Goal: Transaction & Acquisition: Purchase product/service

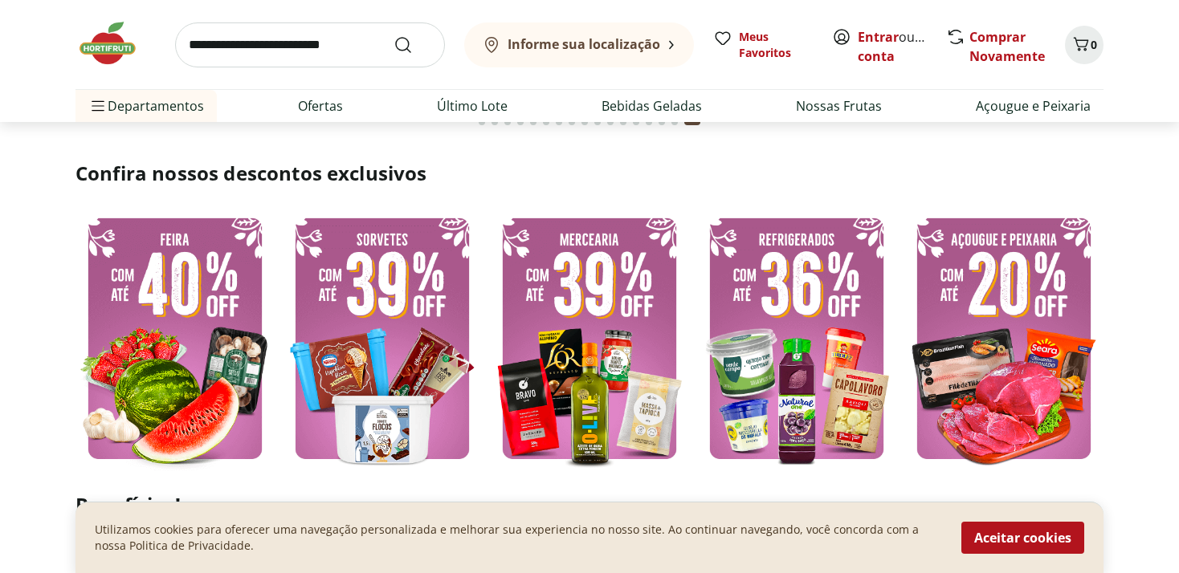
scroll to position [424, 0]
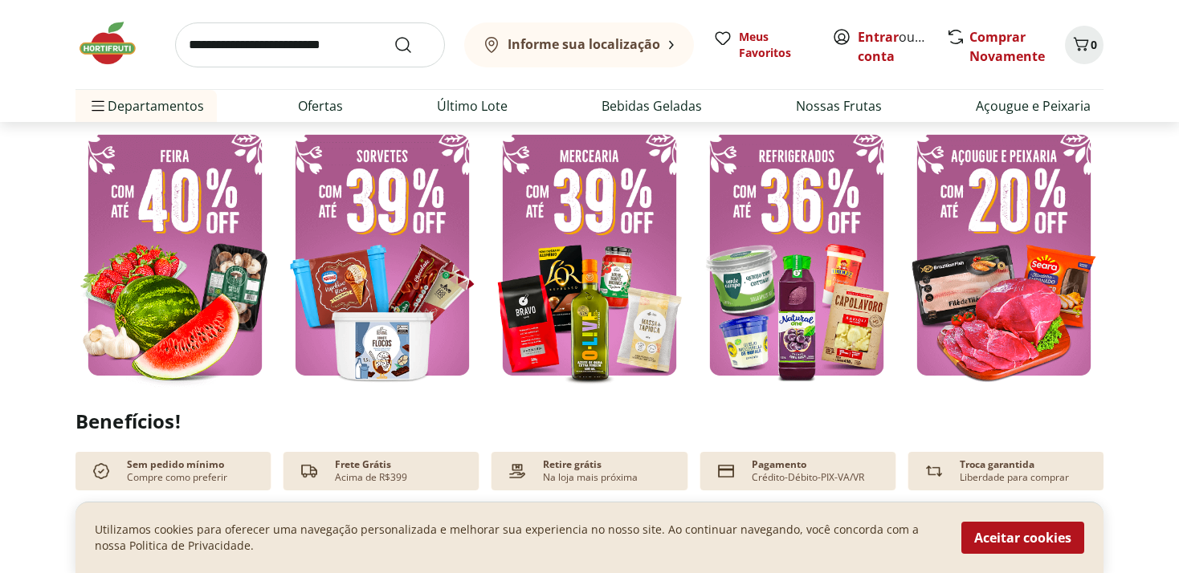
click at [157, 246] on img at bounding box center [174, 255] width 199 height 266
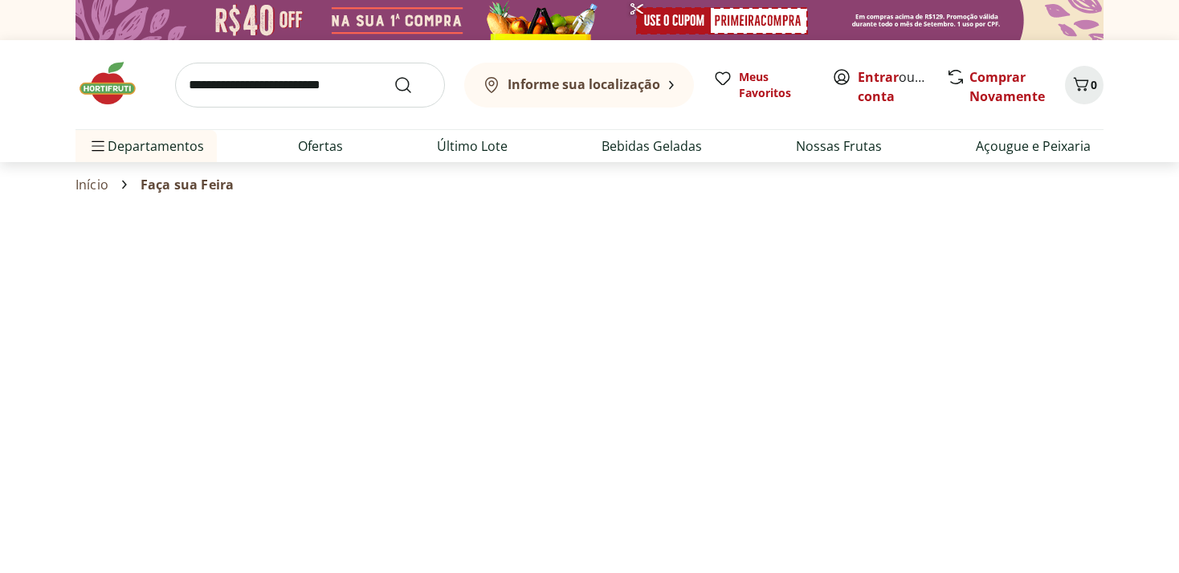
select select "**********"
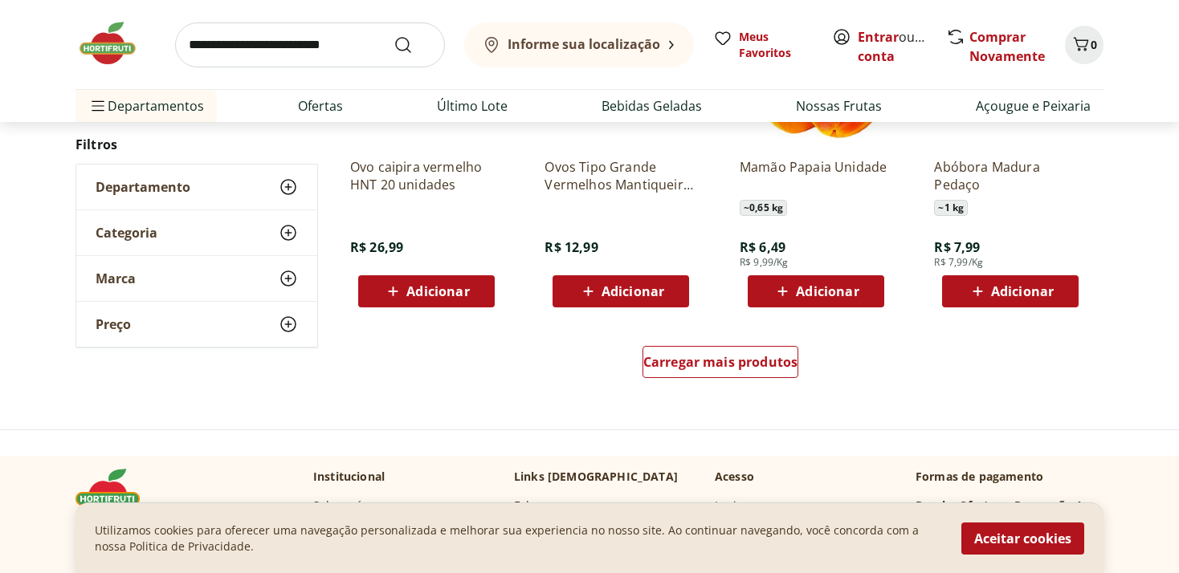
scroll to position [1102, 0]
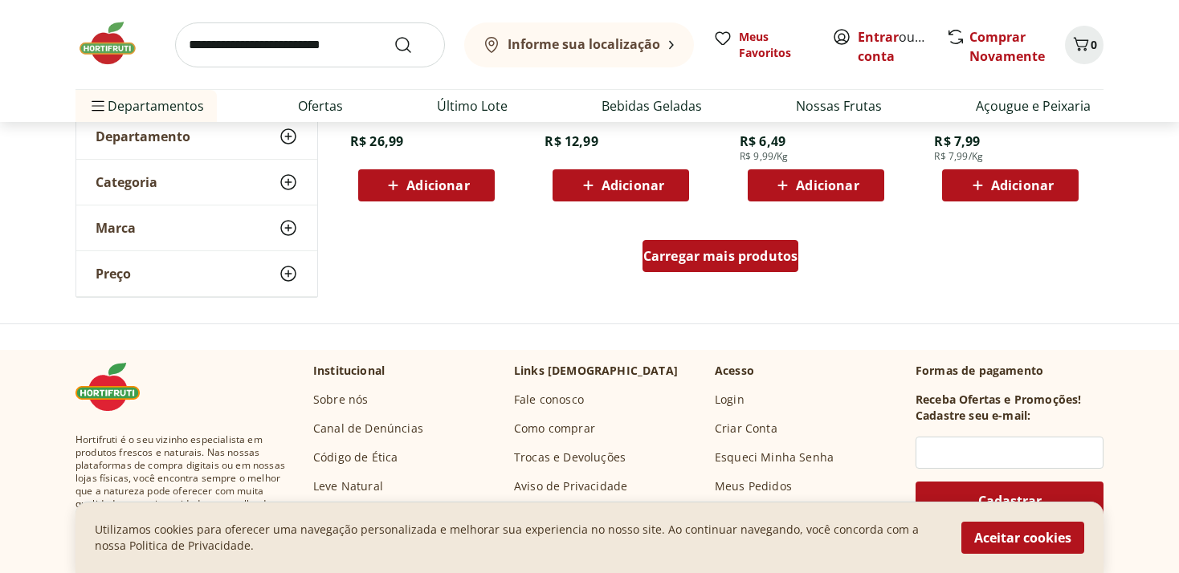
click at [731, 250] on span "Carregar mais produtos" at bounding box center [720, 256] width 155 height 13
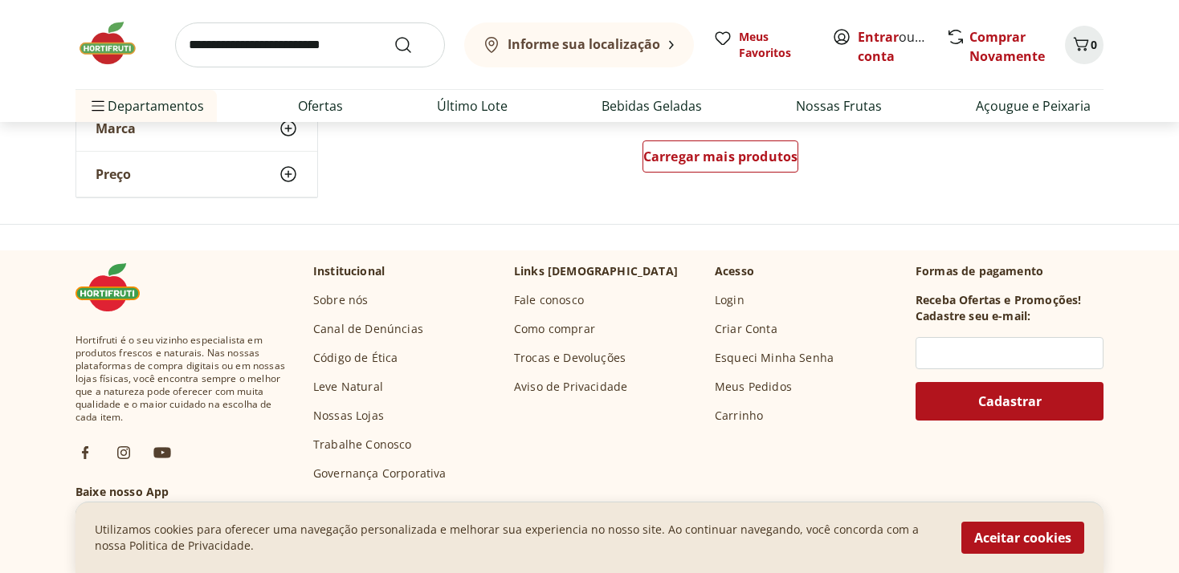
scroll to position [2204, 0]
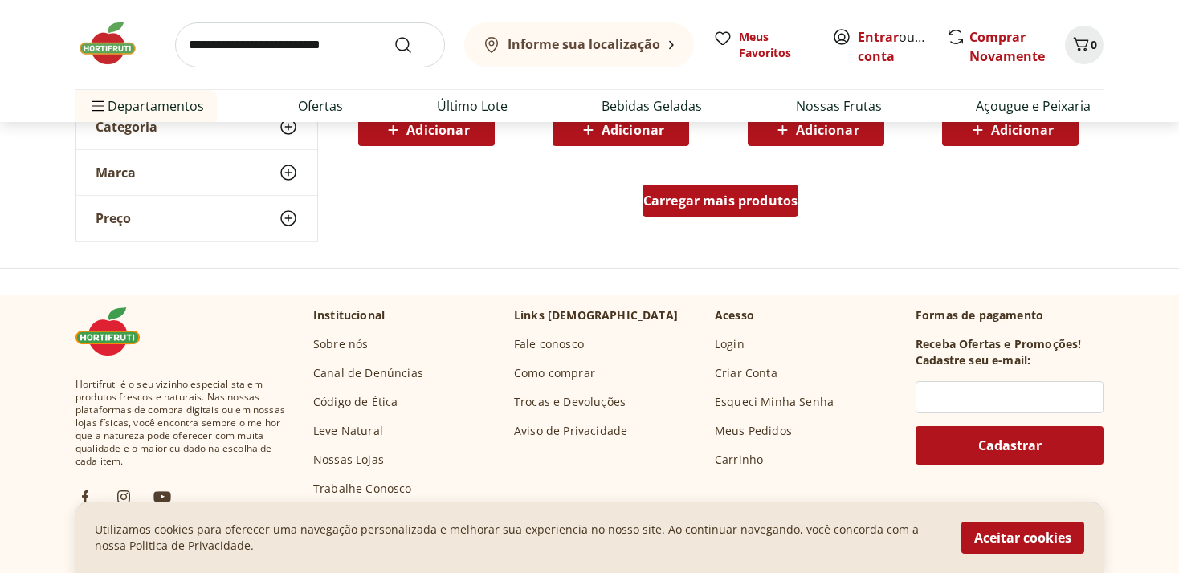
click at [707, 194] on span "Carregar mais produtos" at bounding box center [720, 200] width 155 height 13
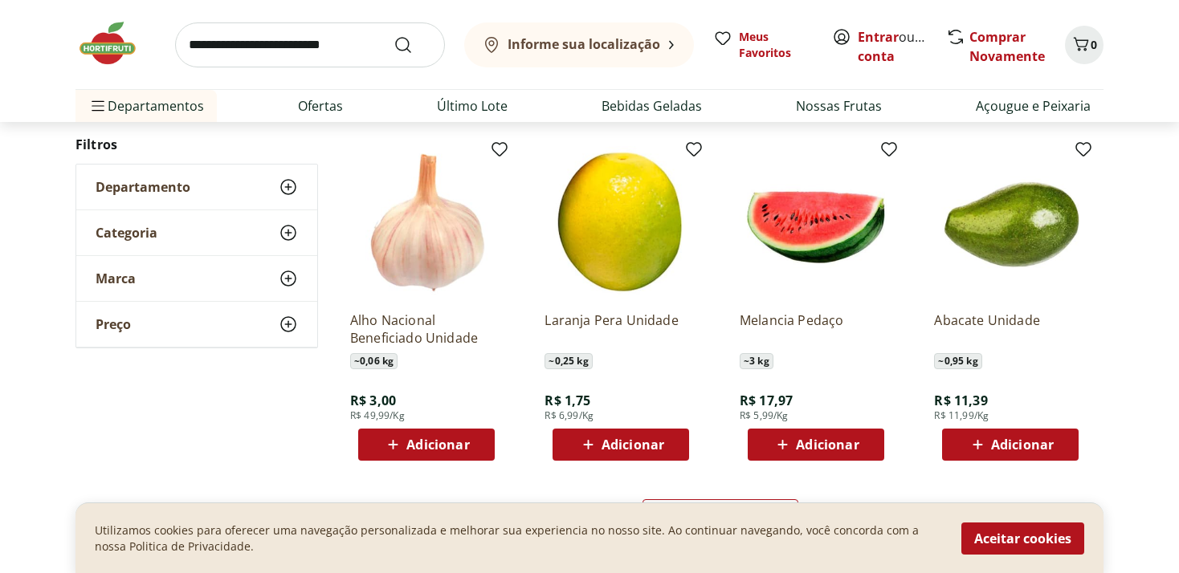
scroll to position [3052, 0]
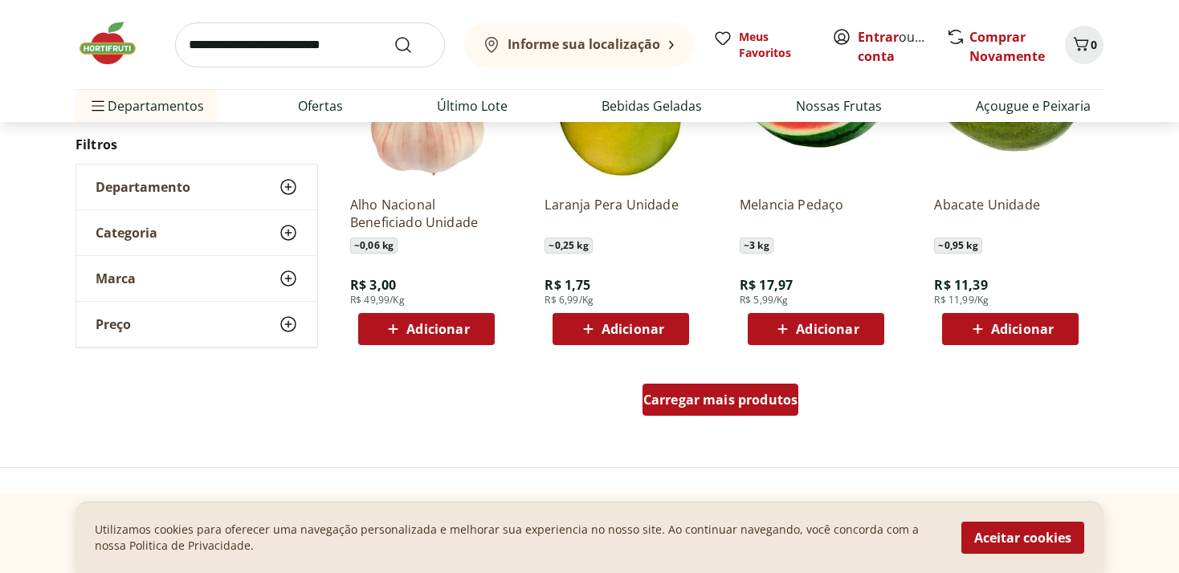
click at [727, 403] on span "Carregar mais produtos" at bounding box center [720, 399] width 155 height 13
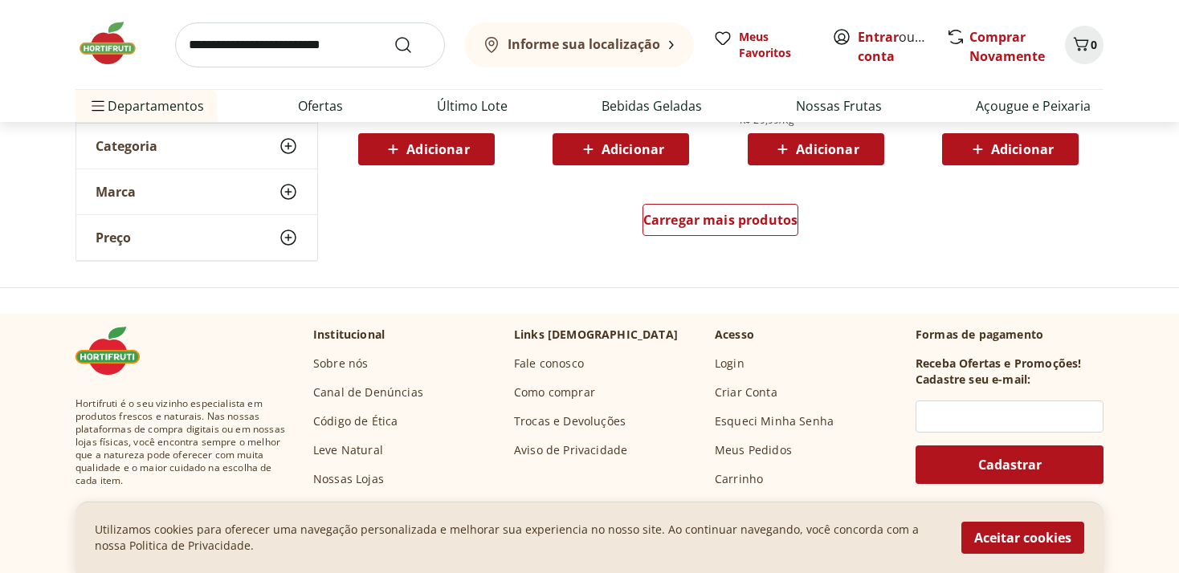
scroll to position [4239, 0]
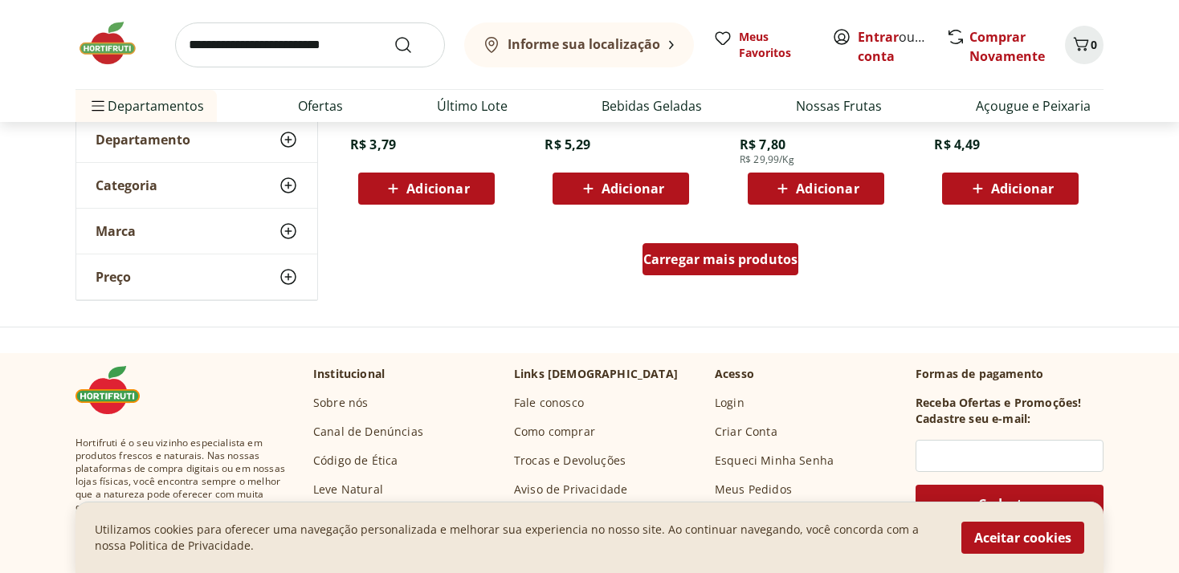
click at [724, 269] on div "Carregar mais produtos" at bounding box center [720, 259] width 157 height 32
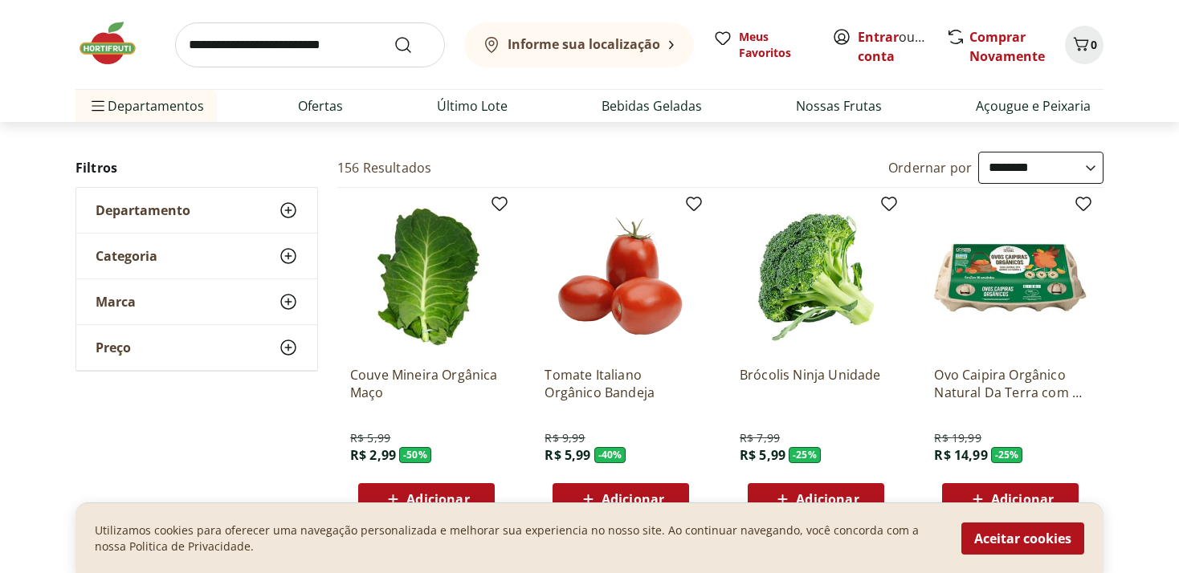
scroll to position [0, 0]
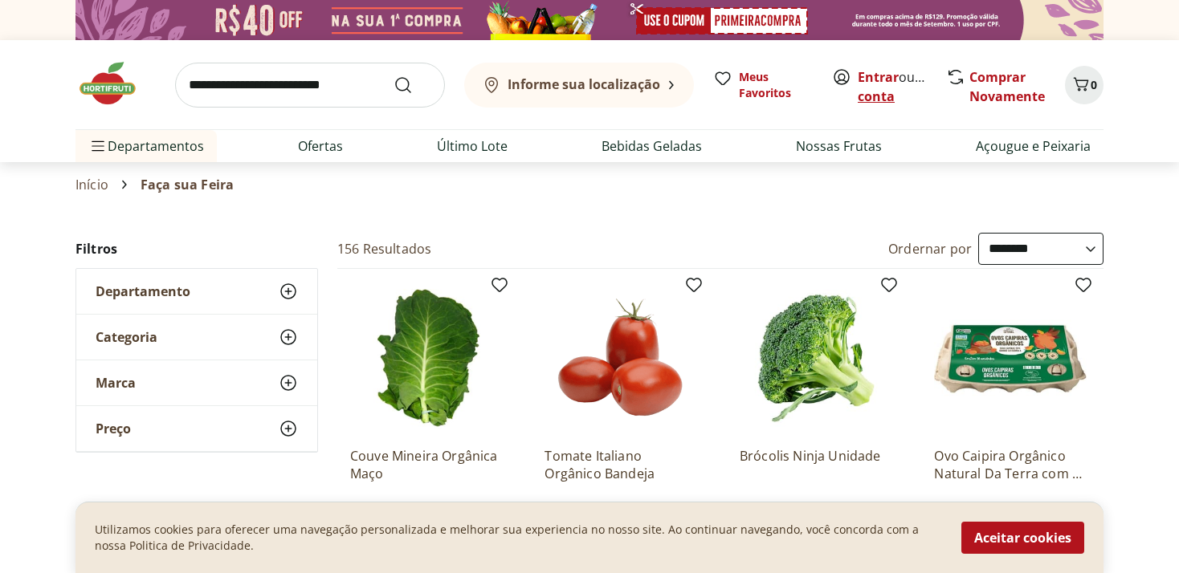
click at [889, 100] on link "Criar conta" at bounding box center [901, 86] width 88 height 37
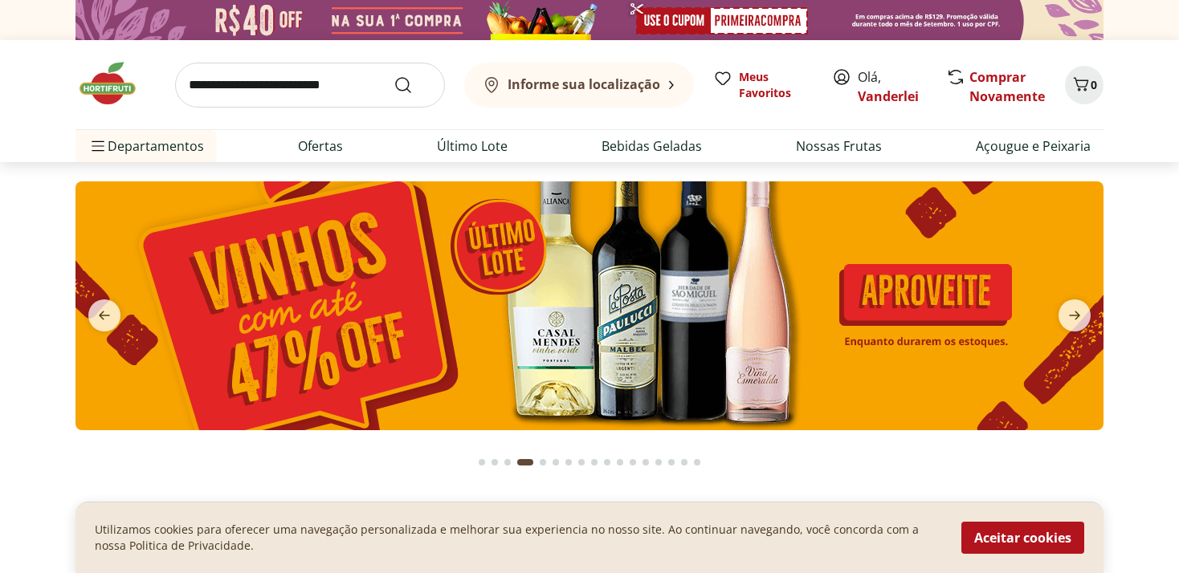
click at [633, 301] on img at bounding box center [589, 305] width 1028 height 249
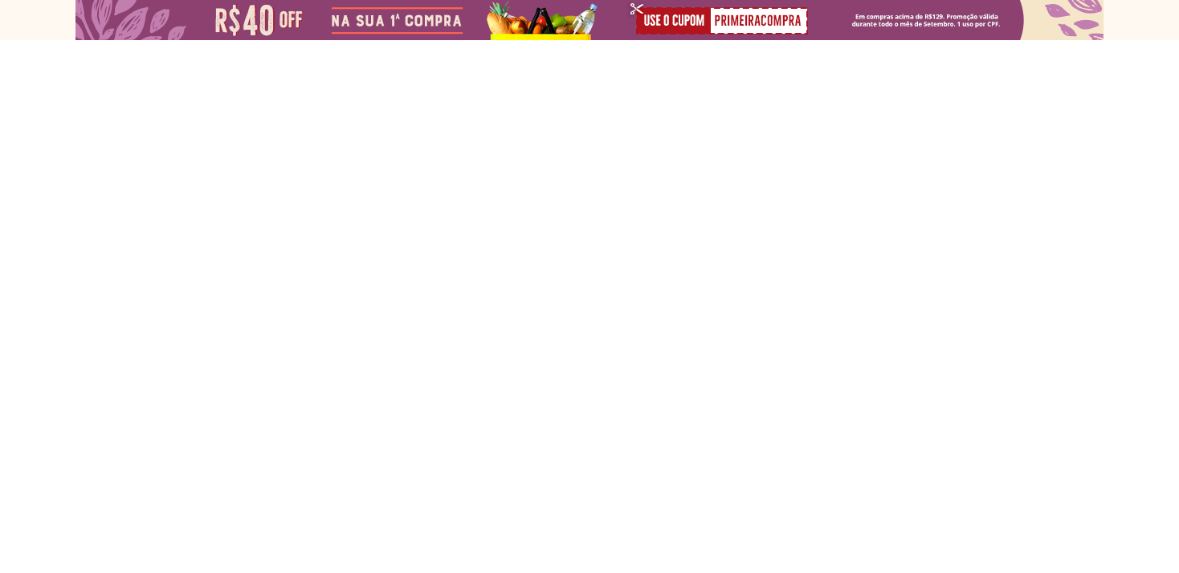
select select "**********"
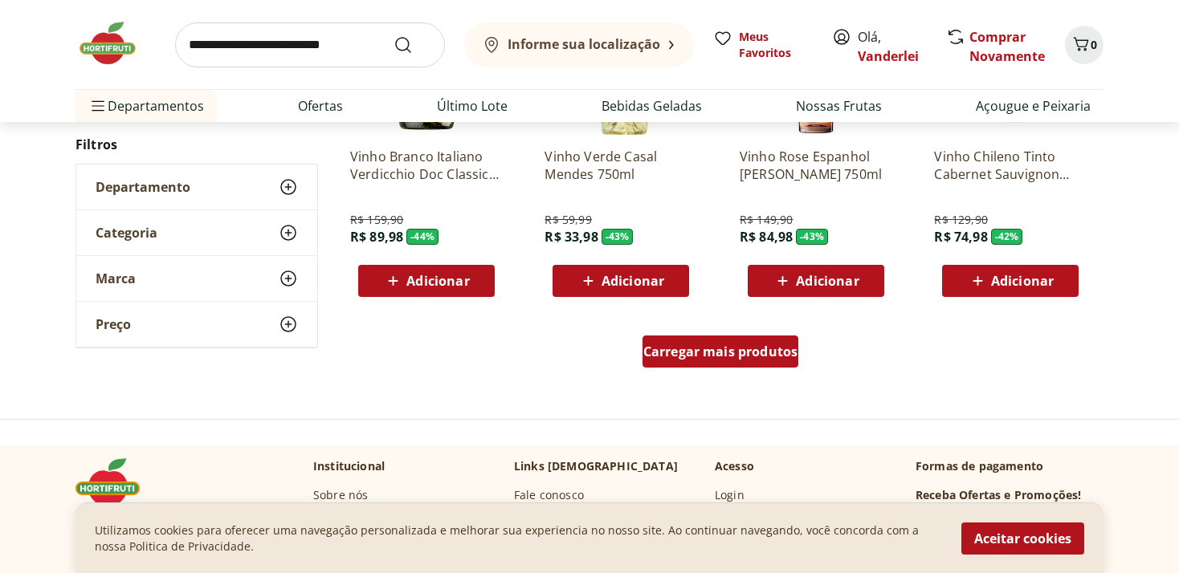
scroll to position [1102, 0]
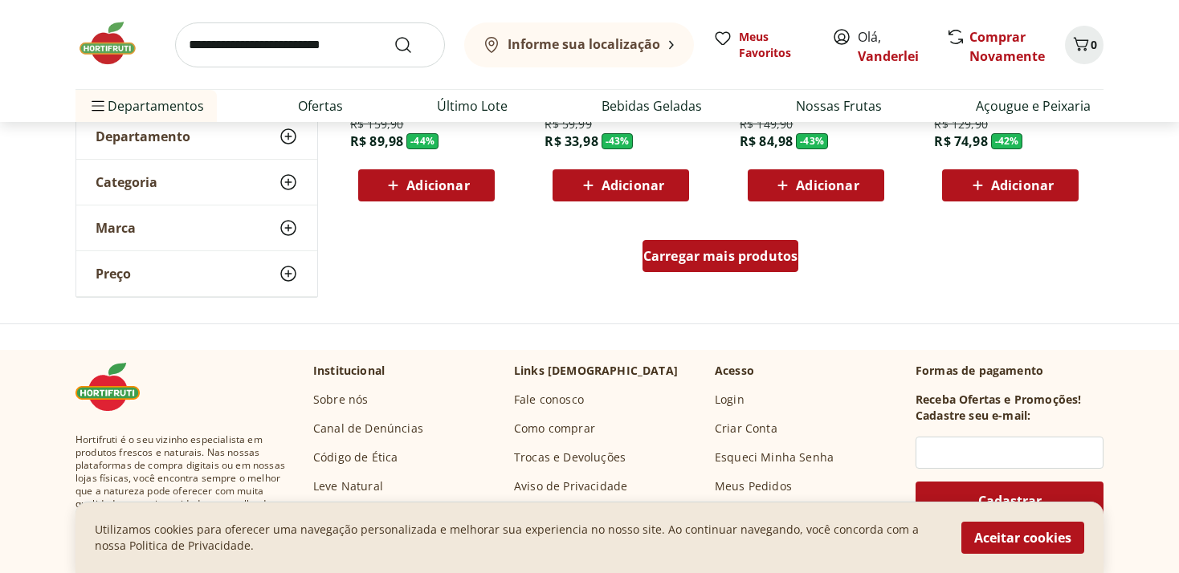
click at [746, 250] on span "Carregar mais produtos" at bounding box center [720, 256] width 155 height 13
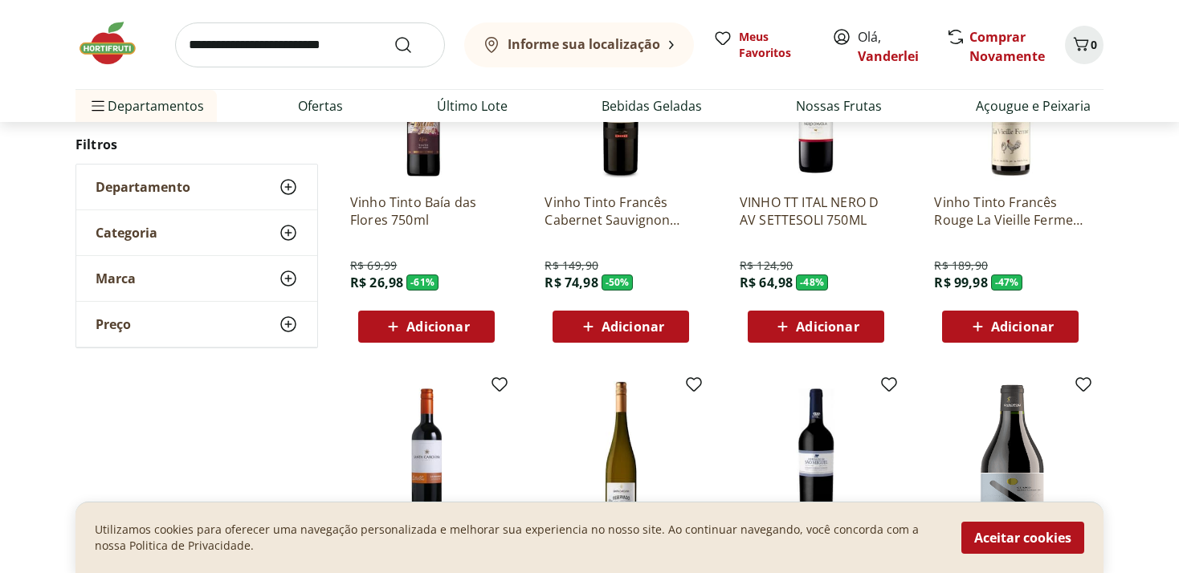
scroll to position [0, 0]
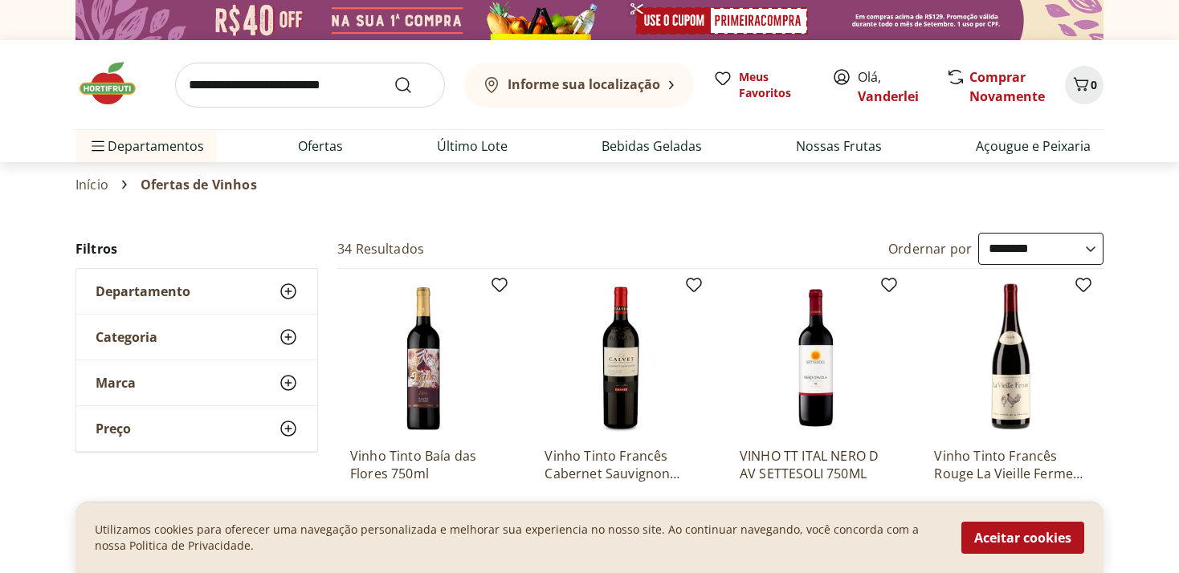
click at [95, 85] on img at bounding box center [115, 83] width 80 height 48
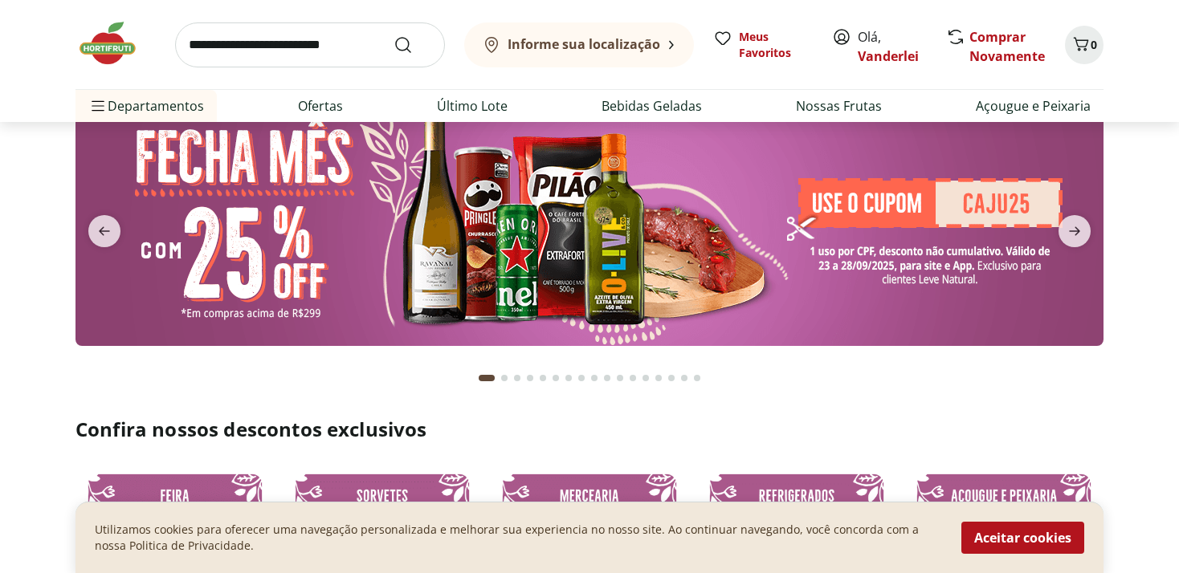
scroll to position [424, 0]
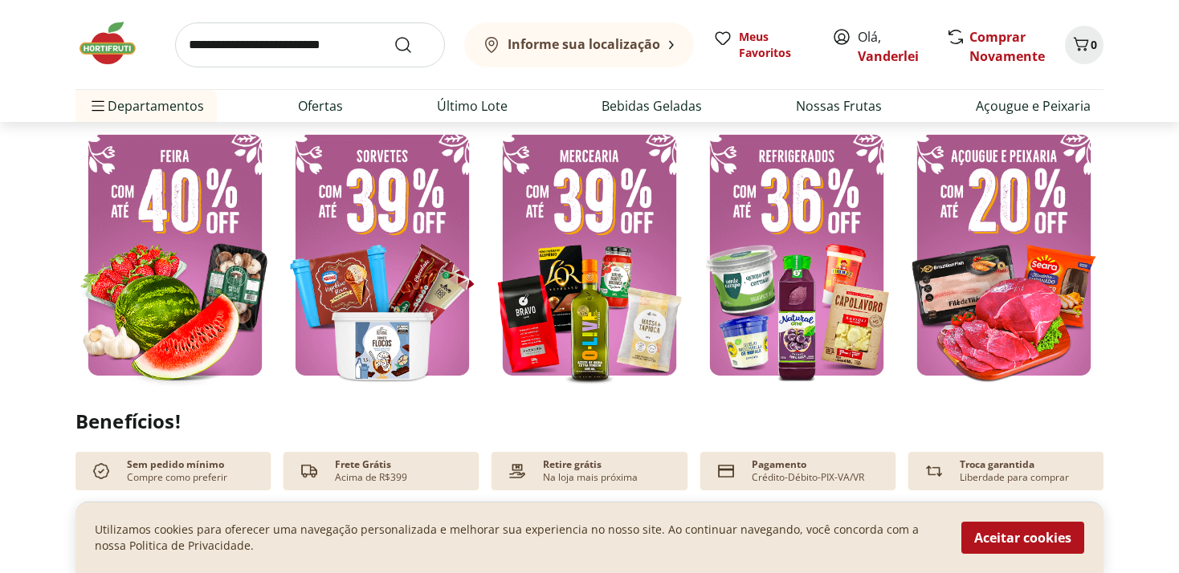
click at [792, 291] on img at bounding box center [796, 255] width 199 height 266
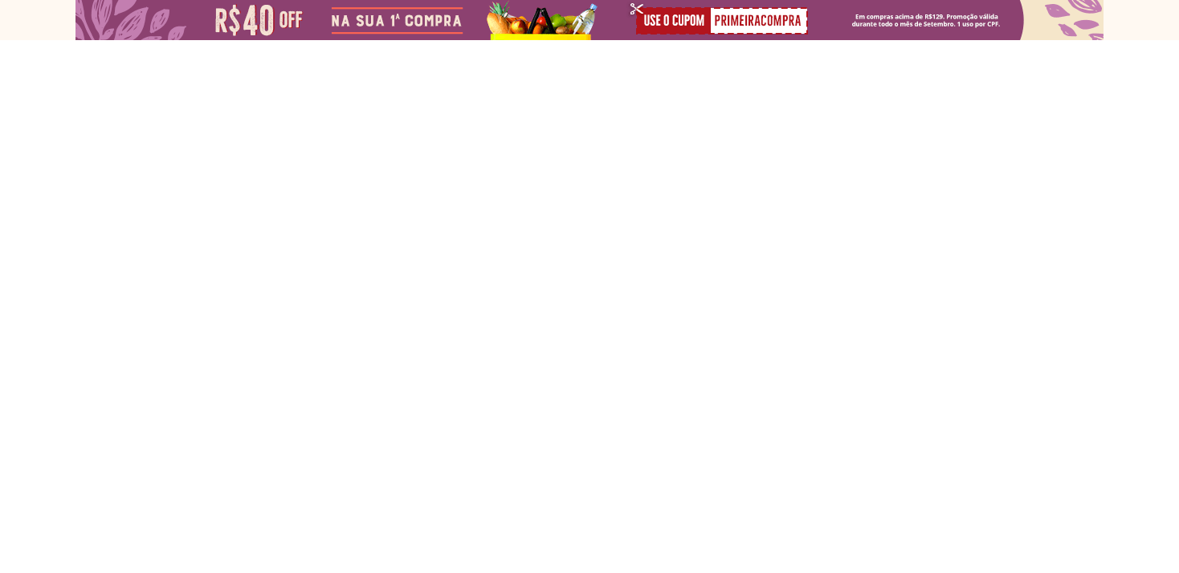
select select "**********"
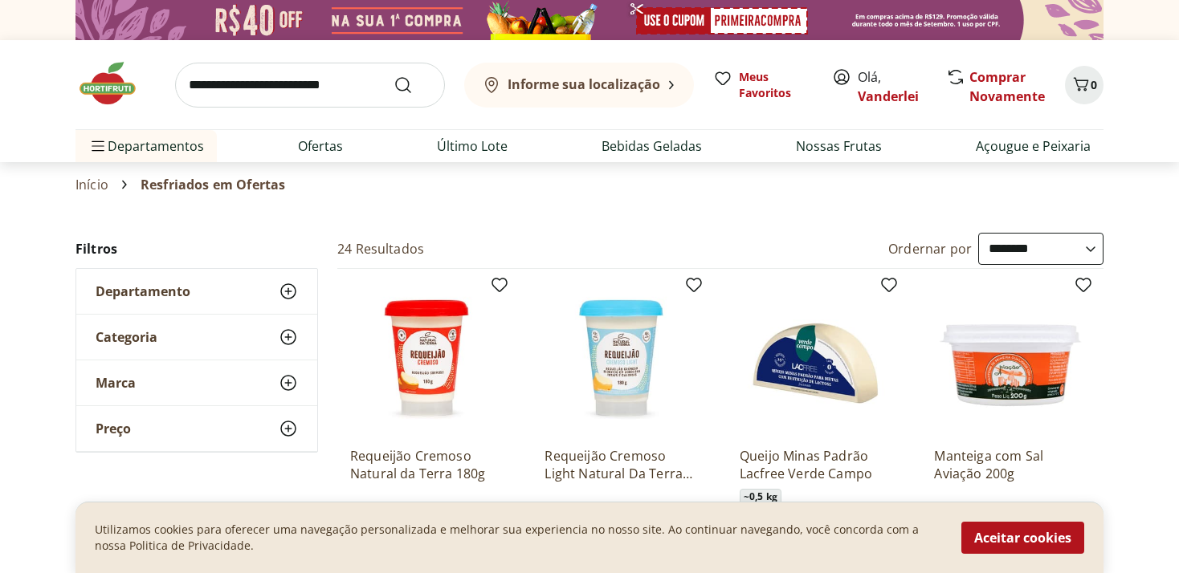
click option "********" at bounding box center [0, 0] width 0 height 0
click at [316, 145] on link "Ofertas" at bounding box center [320, 145] width 45 height 19
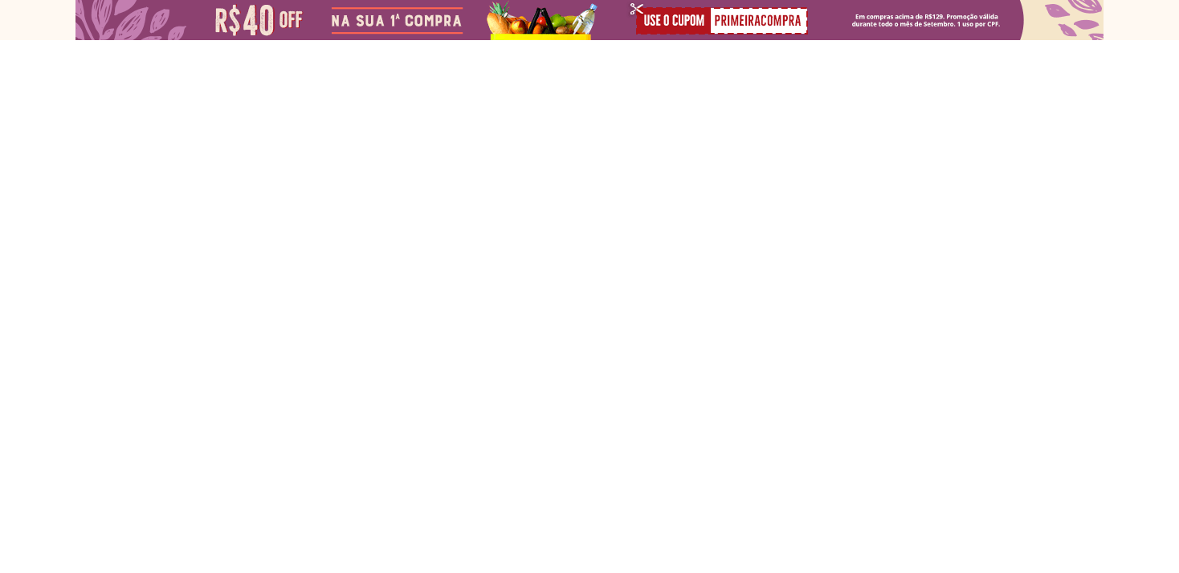
select select "**********"
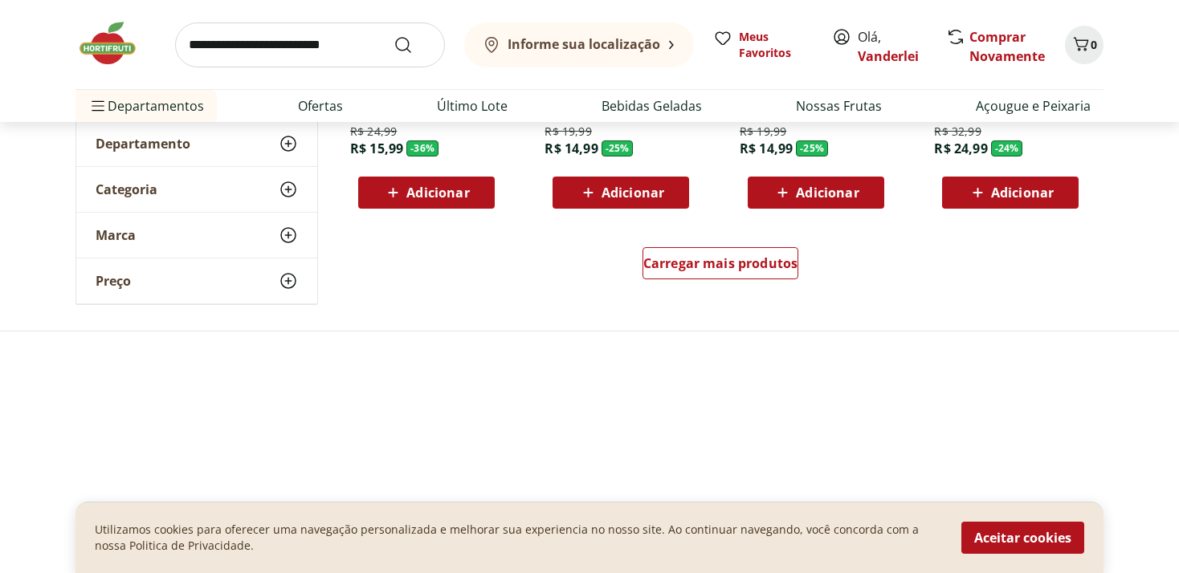
scroll to position [1102, 0]
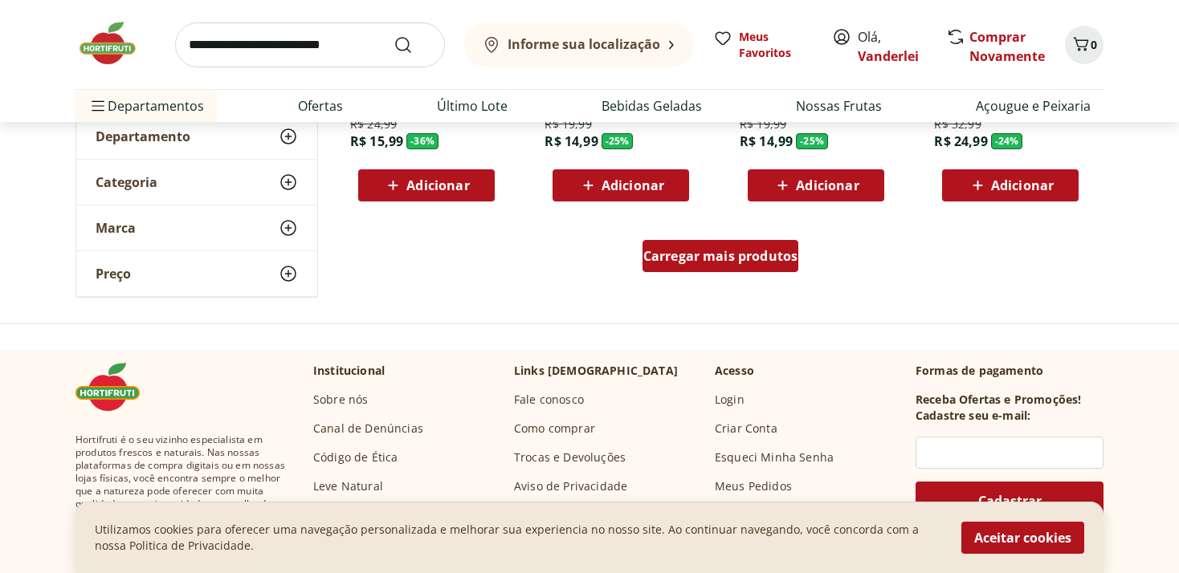
click at [708, 255] on span "Carregar mais produtos" at bounding box center [720, 256] width 155 height 13
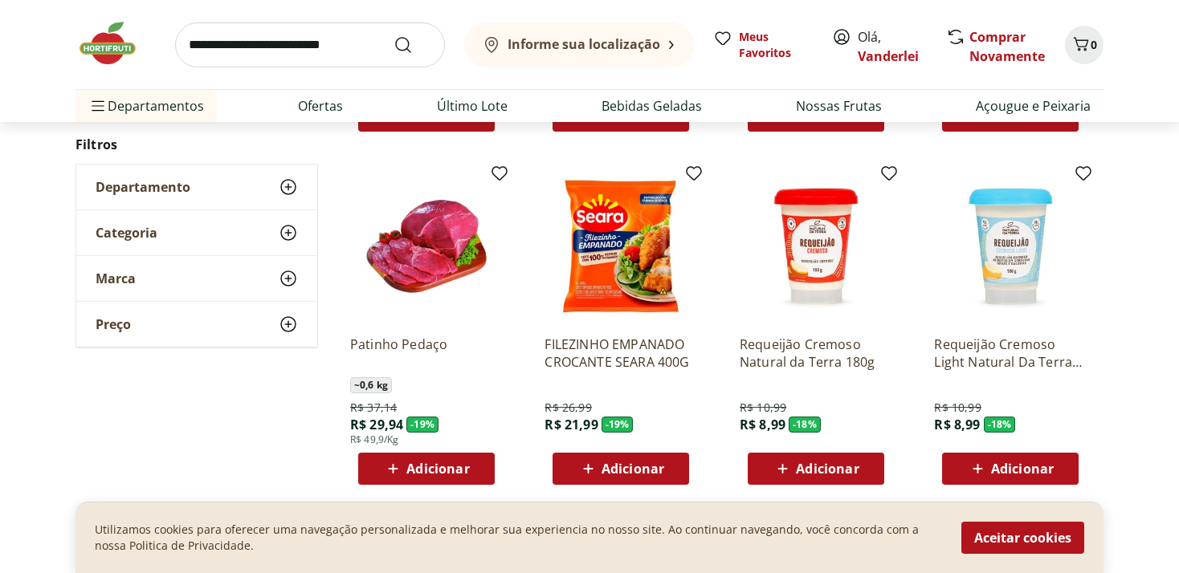
scroll to position [2204, 0]
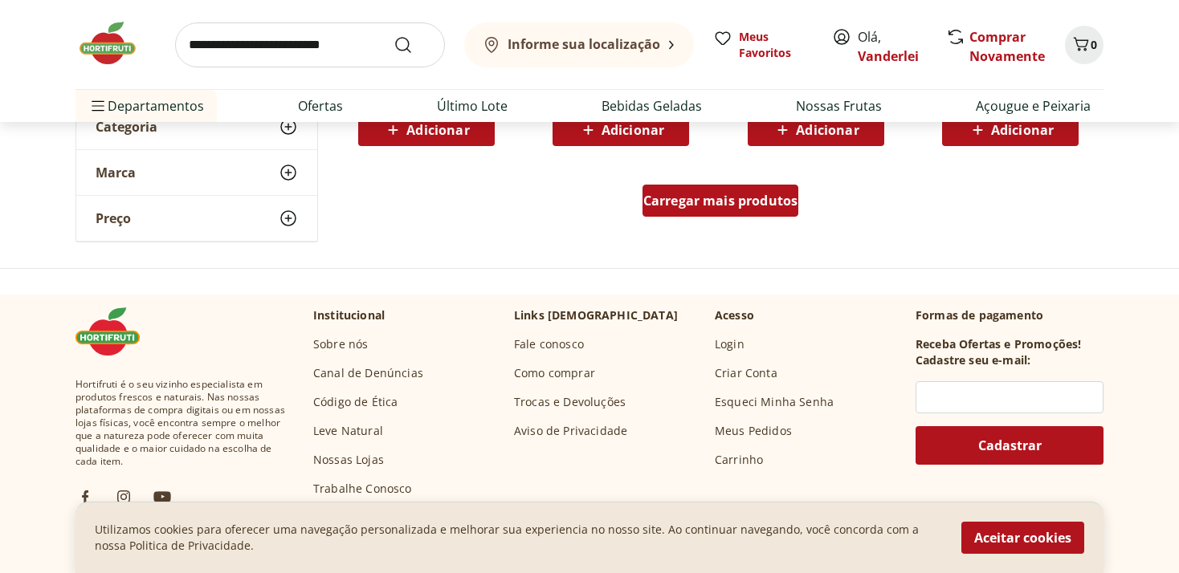
click at [754, 194] on span "Carregar mais produtos" at bounding box center [720, 200] width 155 height 13
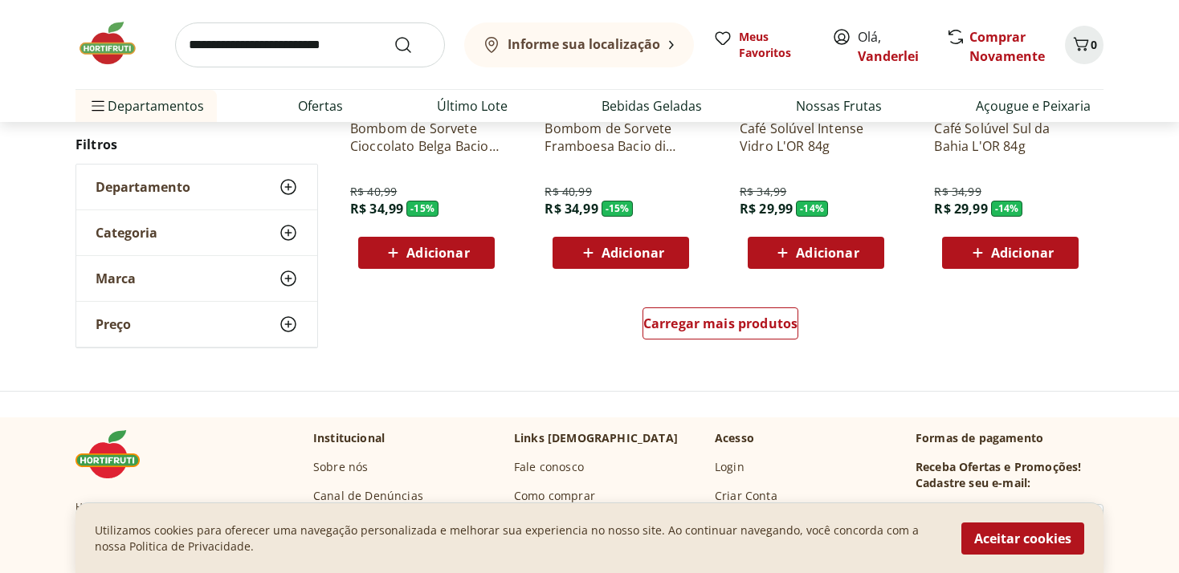
scroll to position [3137, 0]
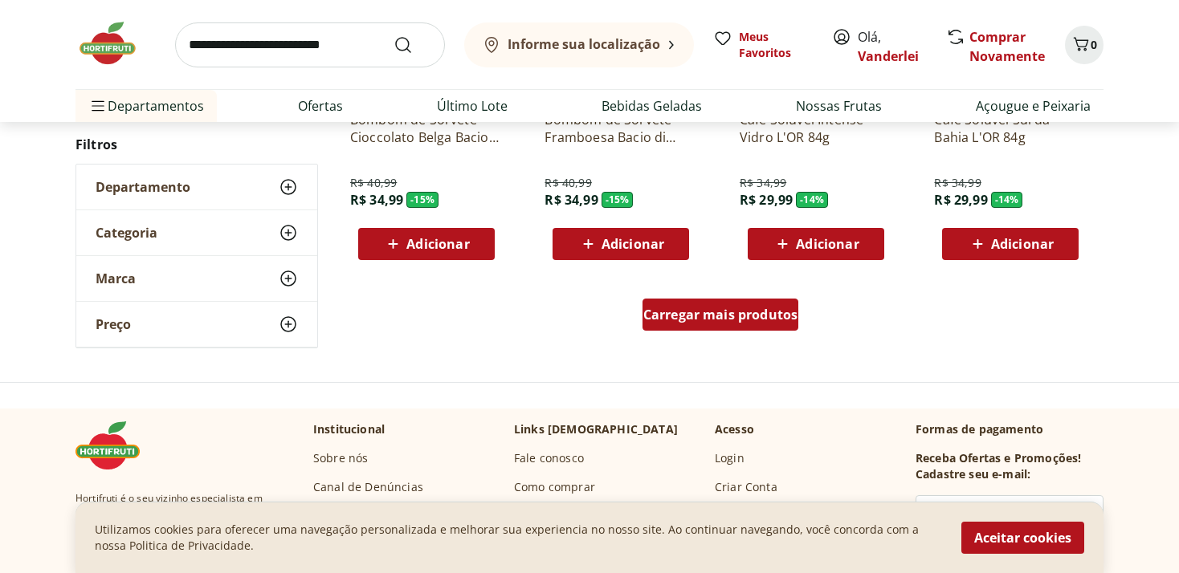
click at [691, 312] on span "Carregar mais produtos" at bounding box center [720, 314] width 155 height 13
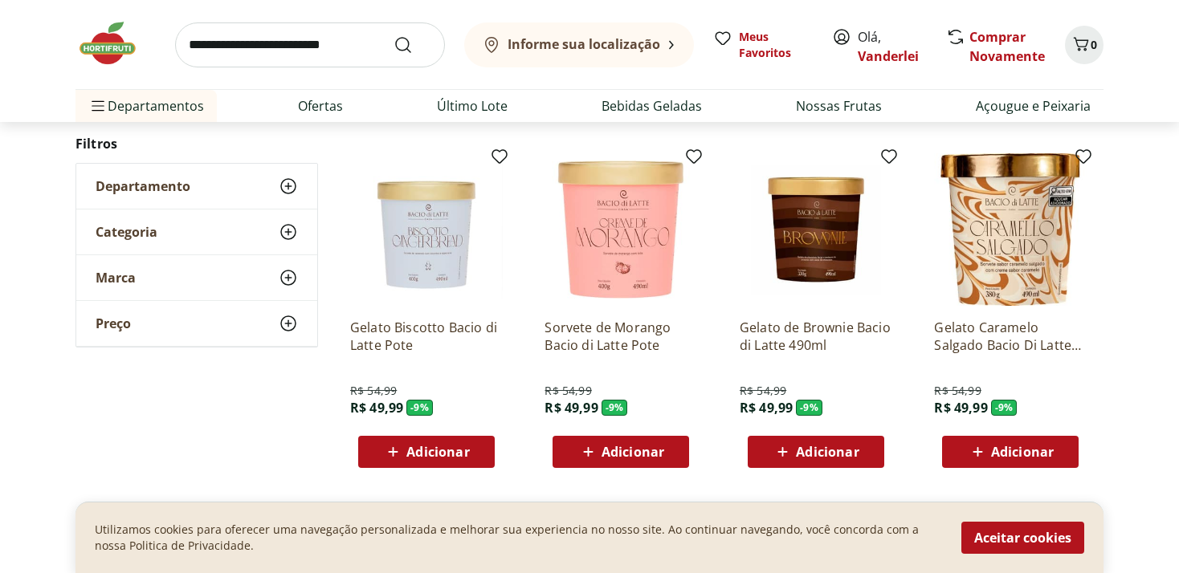
scroll to position [4069, 0]
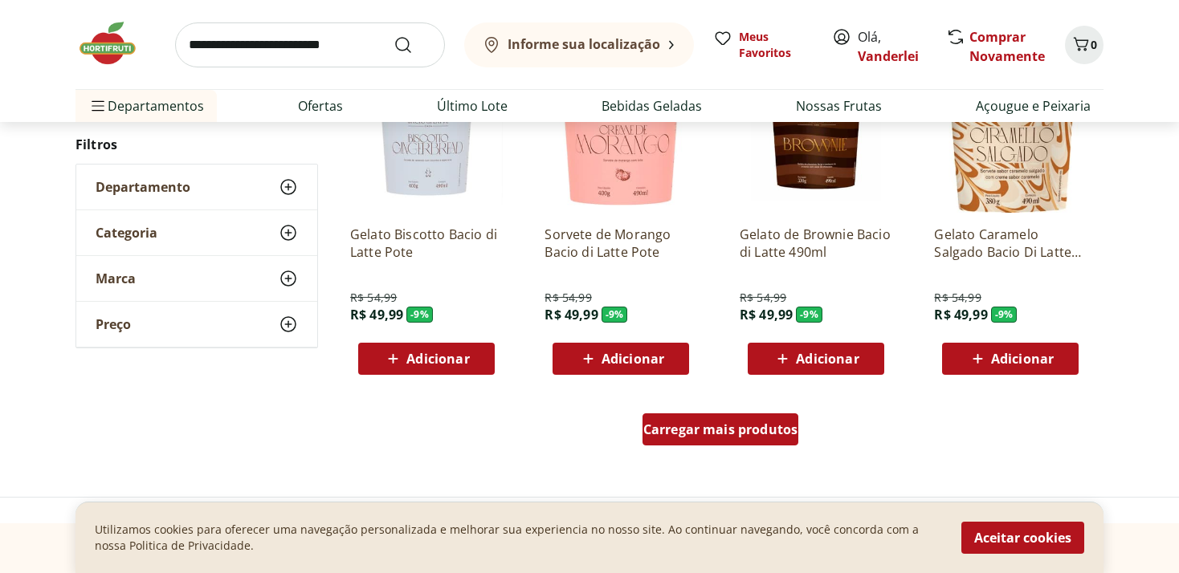
click at [731, 434] on span "Carregar mais produtos" at bounding box center [720, 429] width 155 height 13
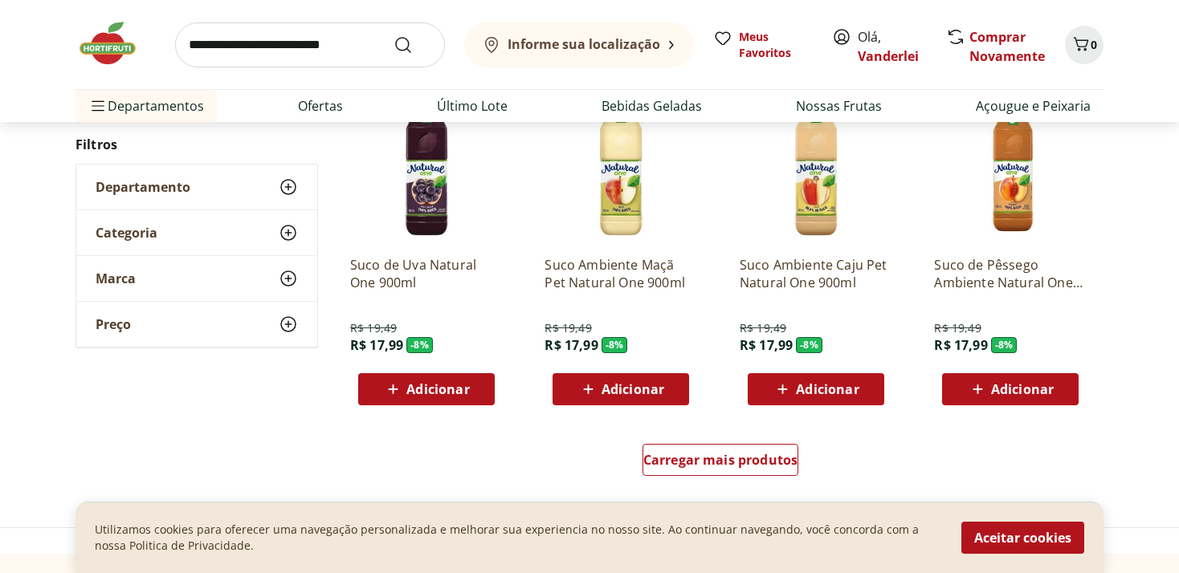
scroll to position [5087, 0]
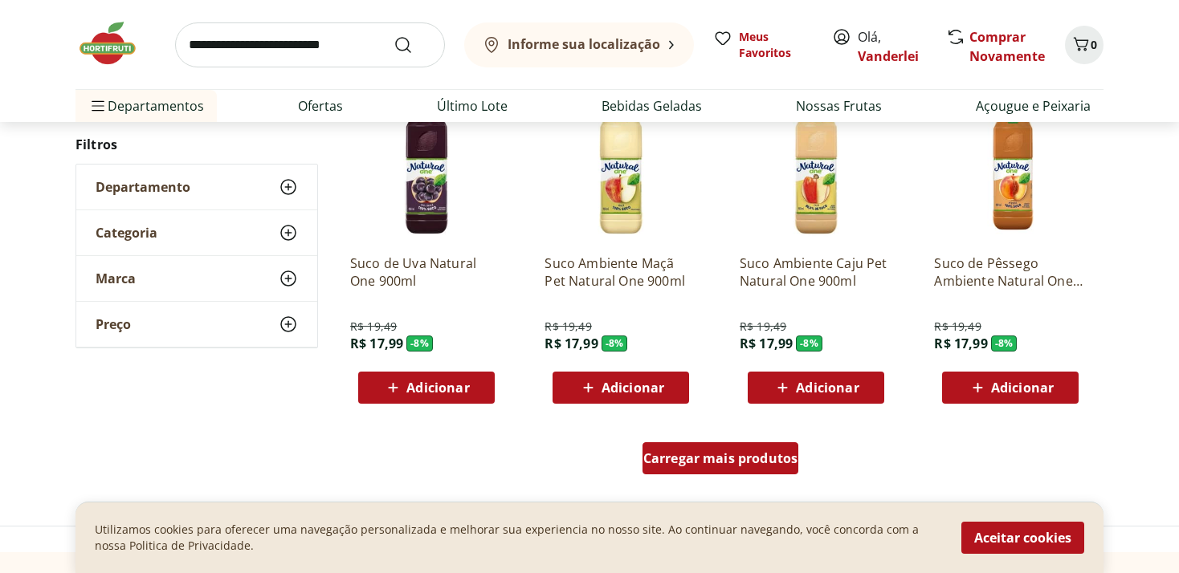
click at [720, 456] on span "Carregar mais produtos" at bounding box center [720, 458] width 155 height 13
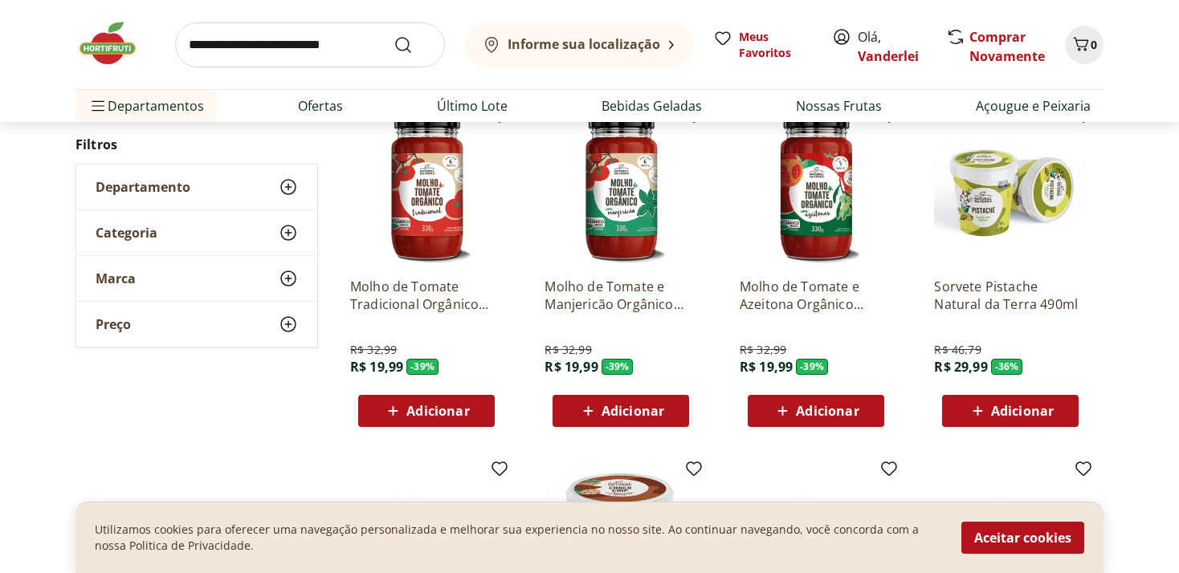
scroll to position [0, 0]
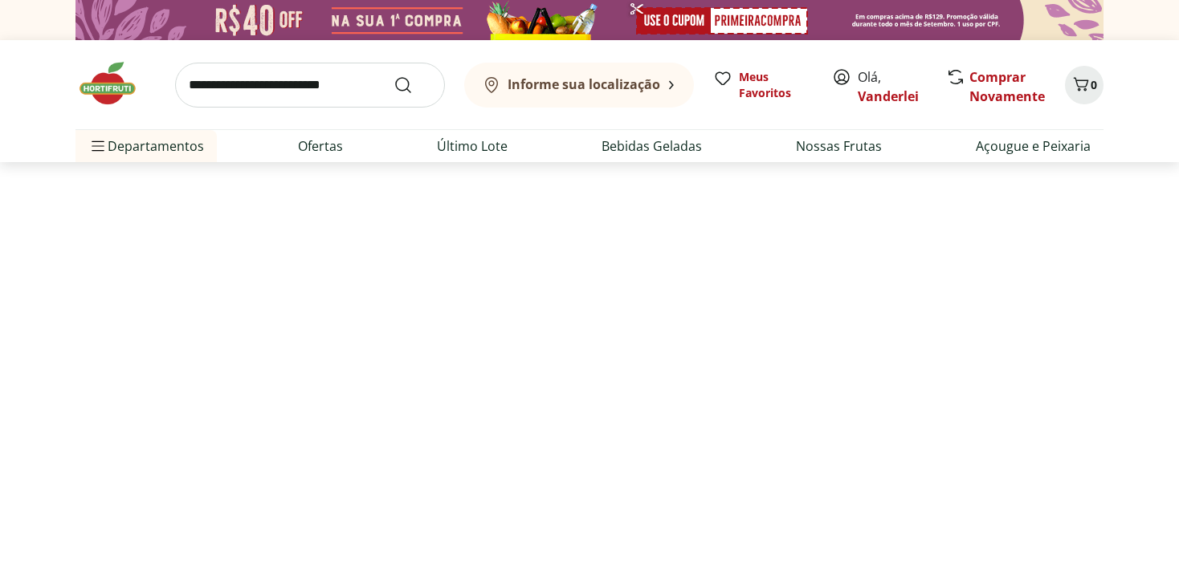
select select "**********"
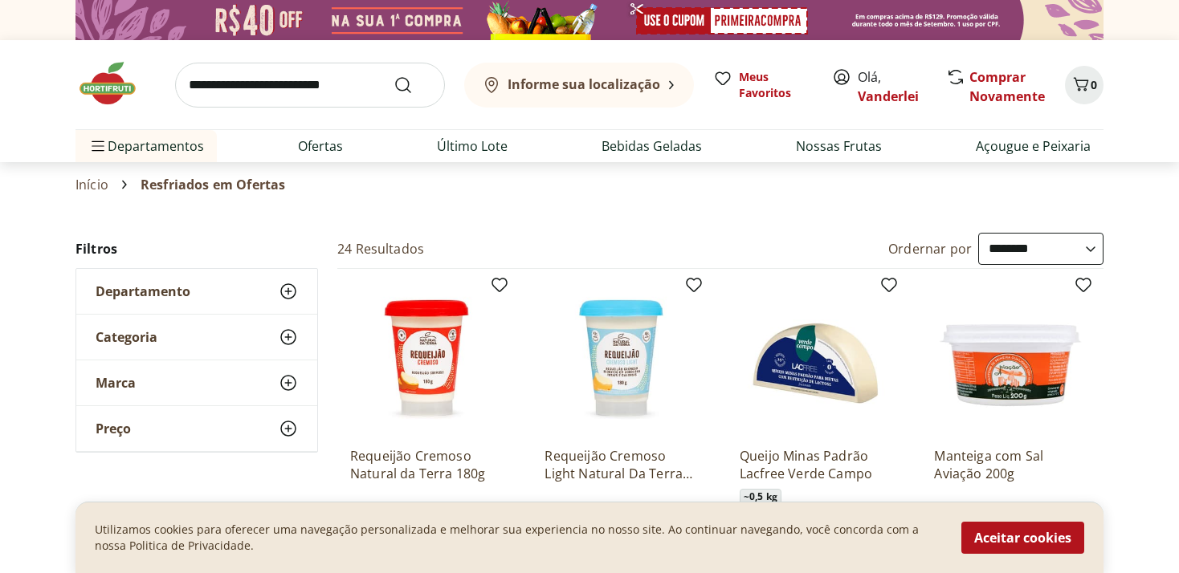
click at [104, 88] on img at bounding box center [115, 83] width 80 height 48
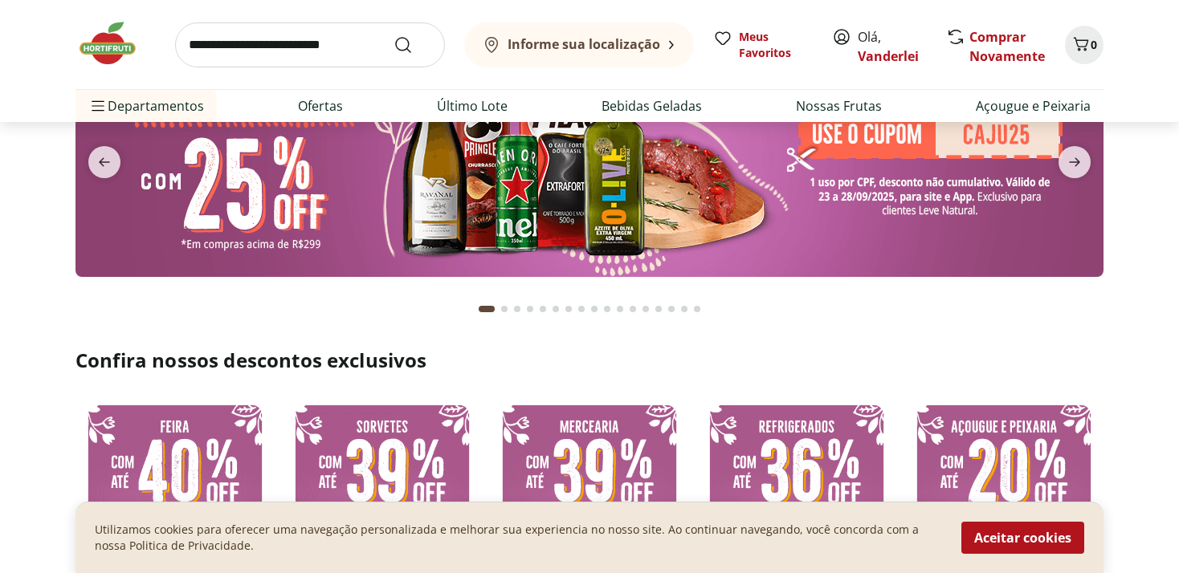
scroll to position [339, 0]
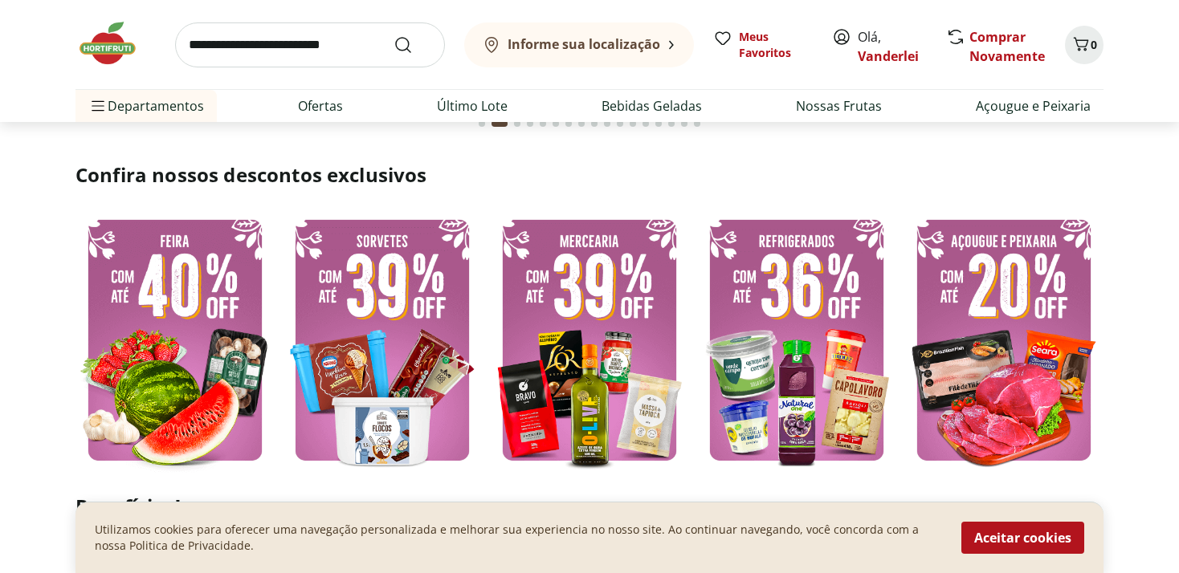
click at [572, 374] on img at bounding box center [589, 340] width 199 height 266
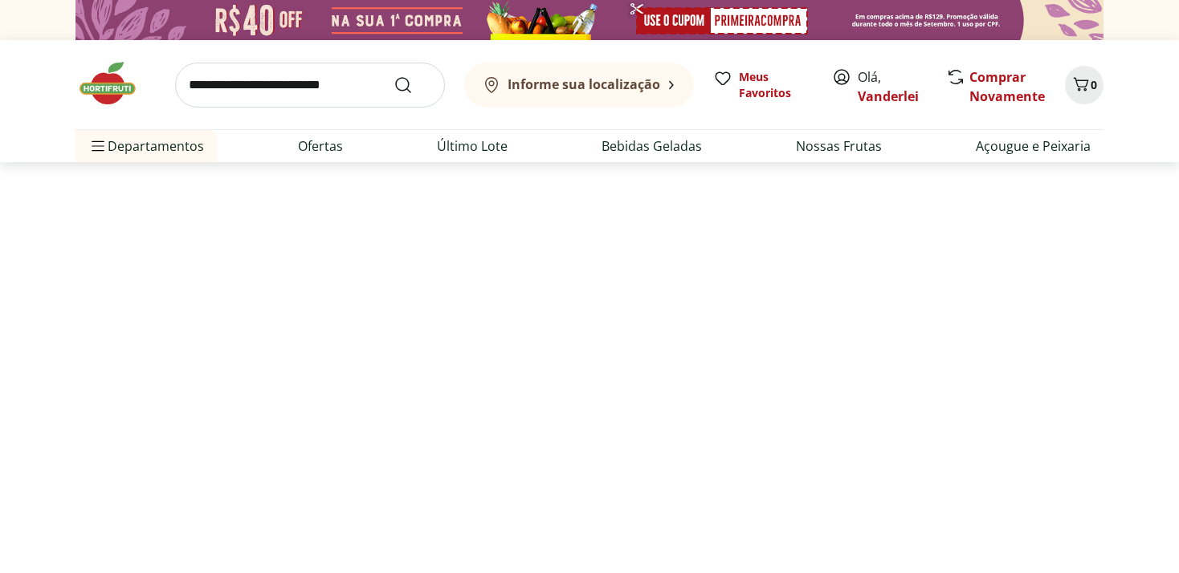
select select "**********"
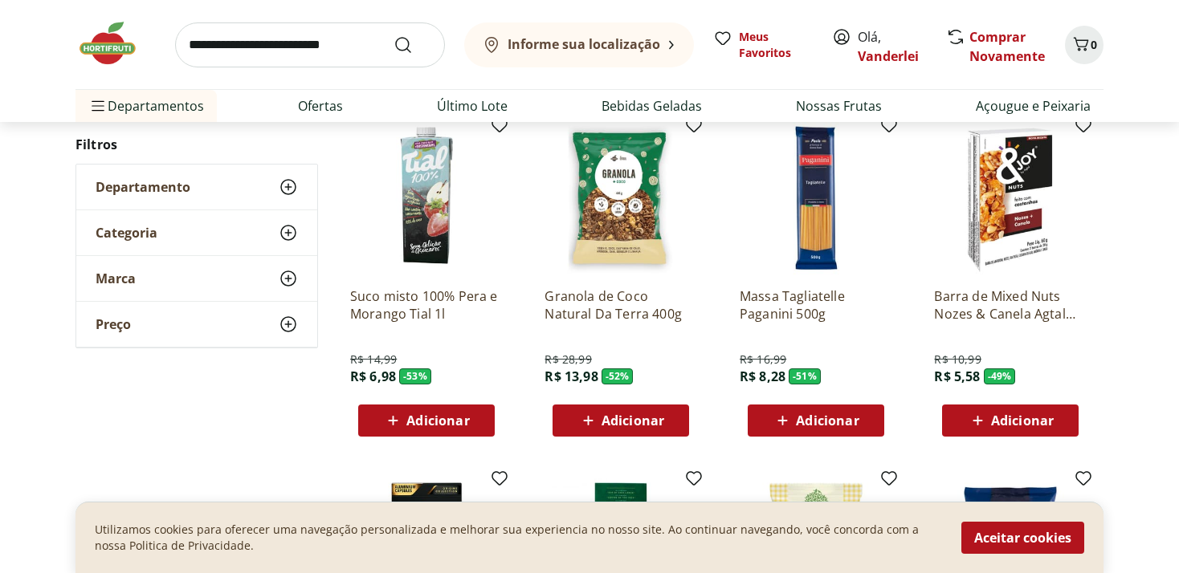
scroll to position [169, 0]
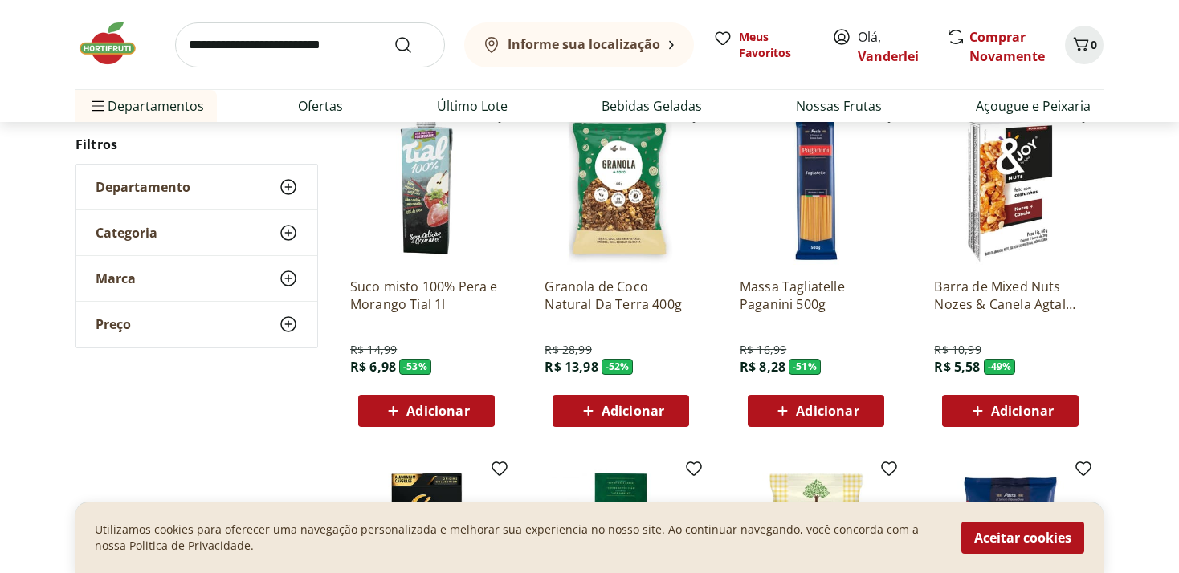
click at [434, 208] on img at bounding box center [426, 188] width 153 height 153
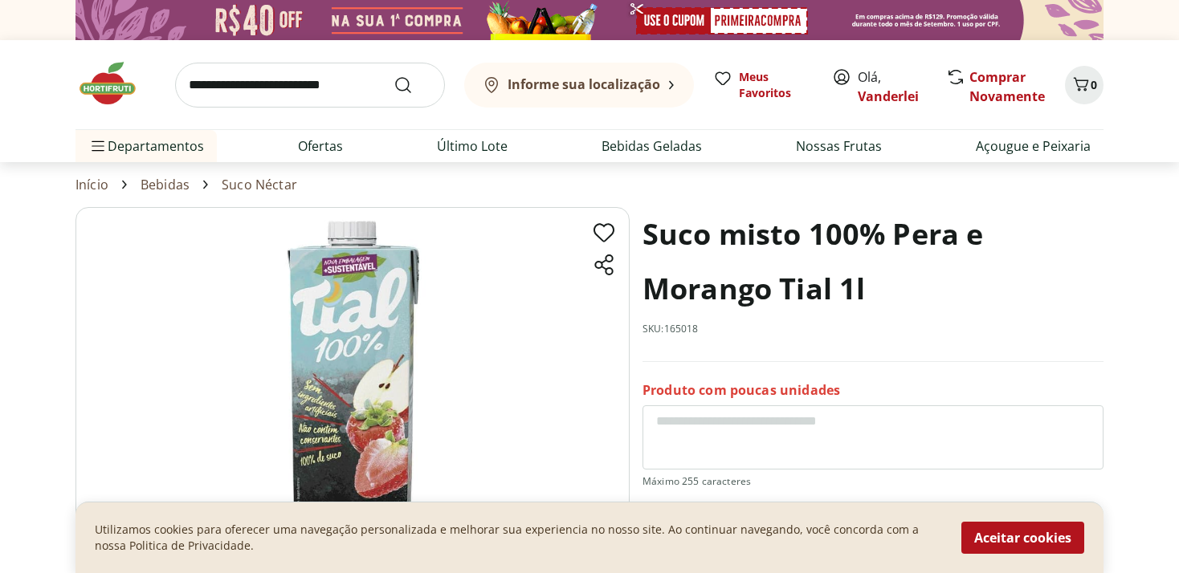
click at [994, 359] on div "Suco misto 100% Pera e Morango Tial 1l SKU: 165018" at bounding box center [872, 284] width 461 height 155
click at [470, 271] on img at bounding box center [352, 401] width 554 height 388
click at [1031, 531] on button "Aceitar cookies" at bounding box center [1022, 538] width 123 height 32
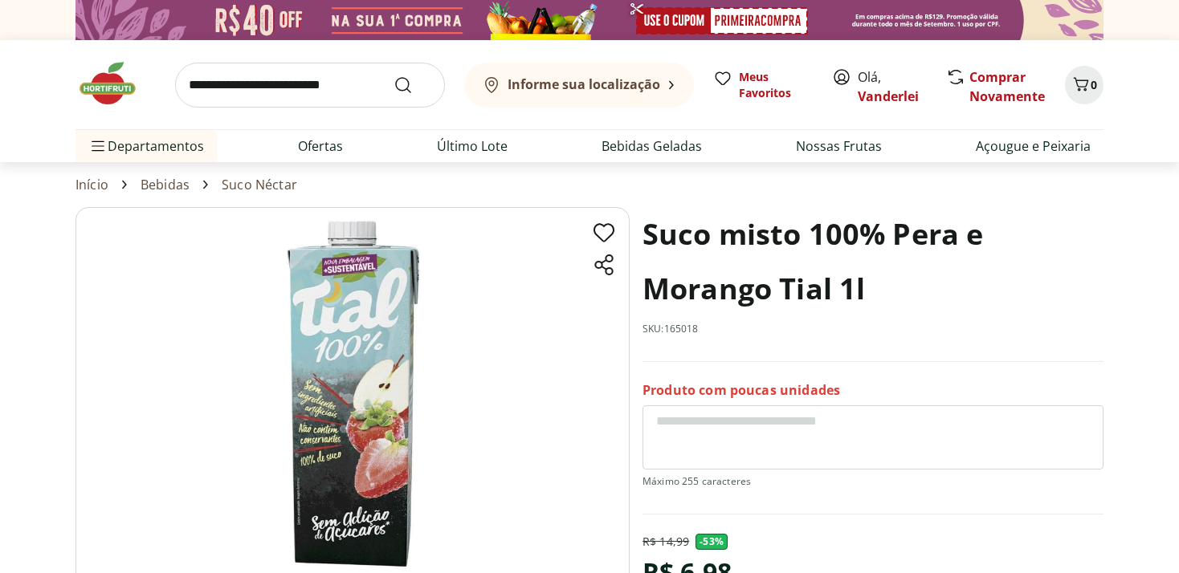
scroll to position [339, 0]
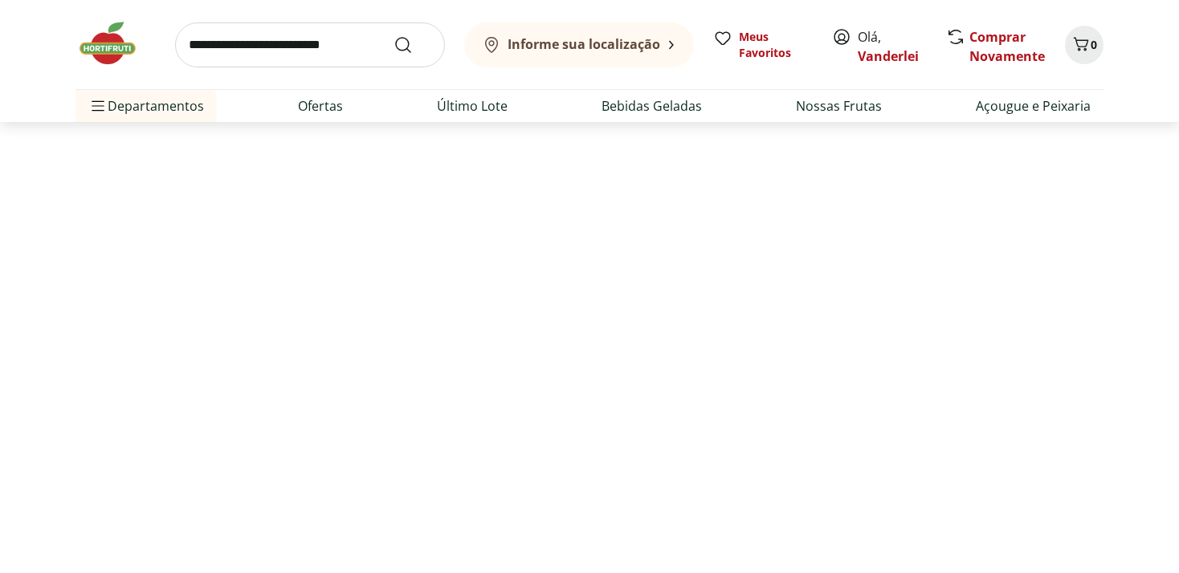
scroll to position [169, 0]
select select "**********"
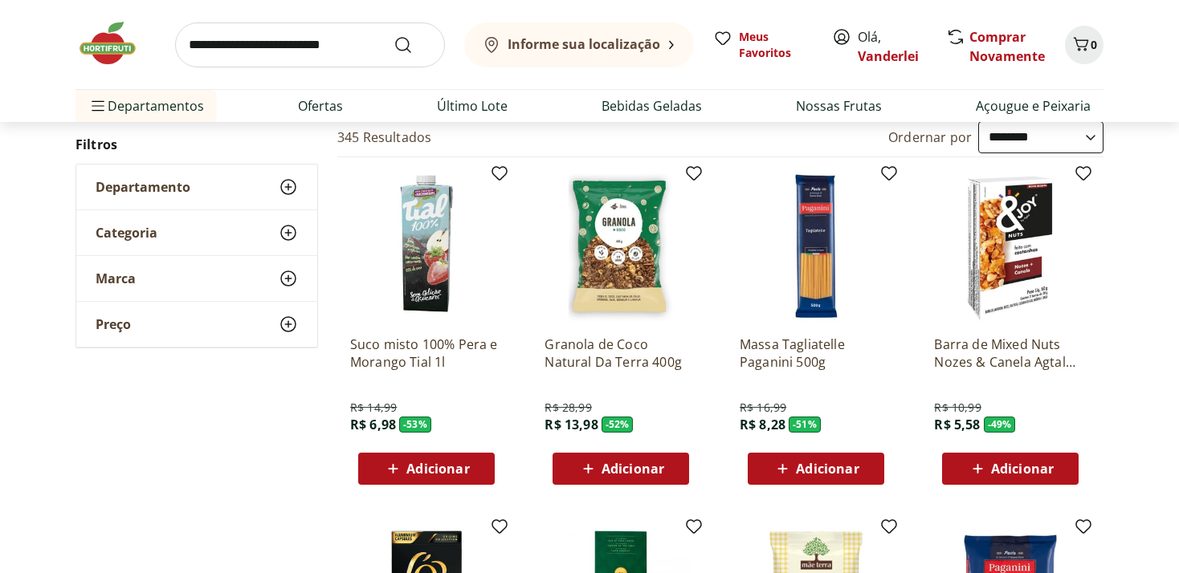
scroll to position [84, 0]
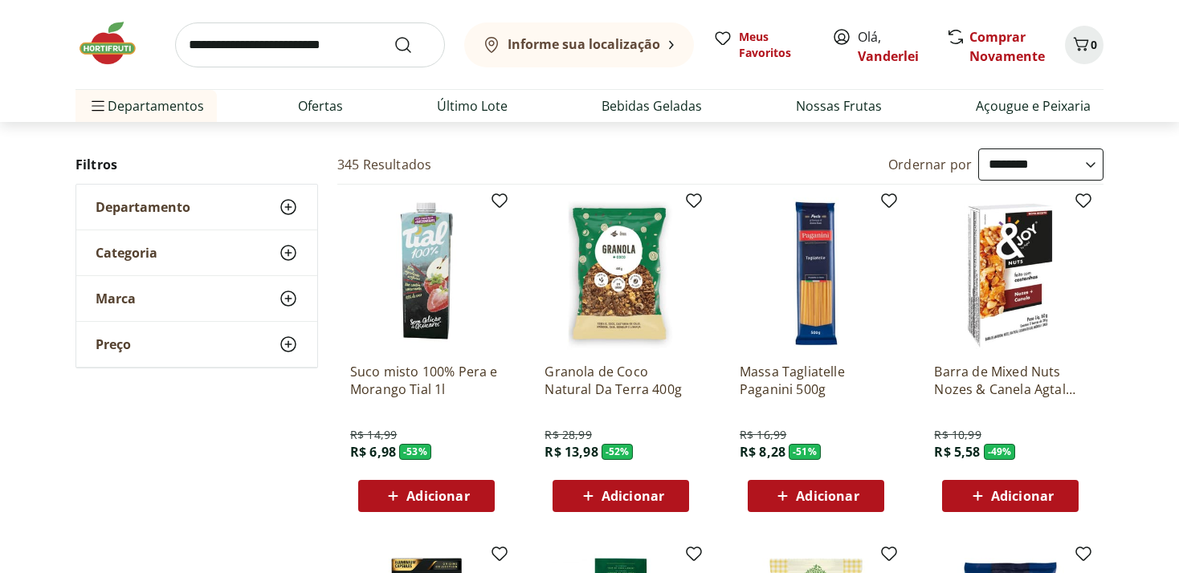
click at [422, 494] on span "Adicionar" at bounding box center [437, 496] width 63 height 13
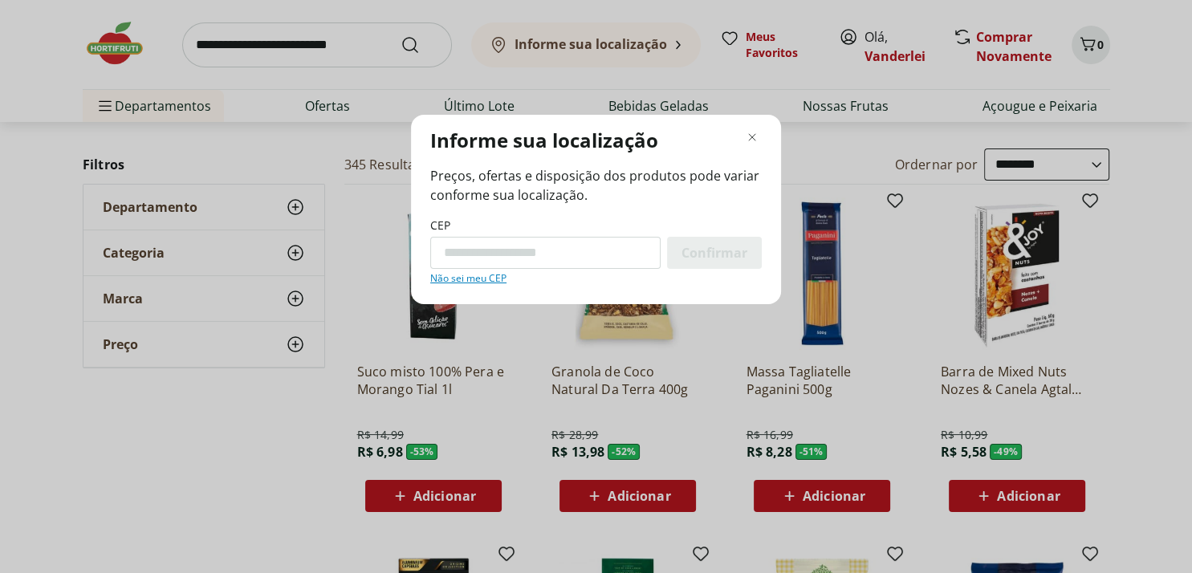
click at [422, 495] on div "Informe sua localização Preços, ofertas e disposição dos produtos pode variar c…" at bounding box center [596, 286] width 1192 height 573
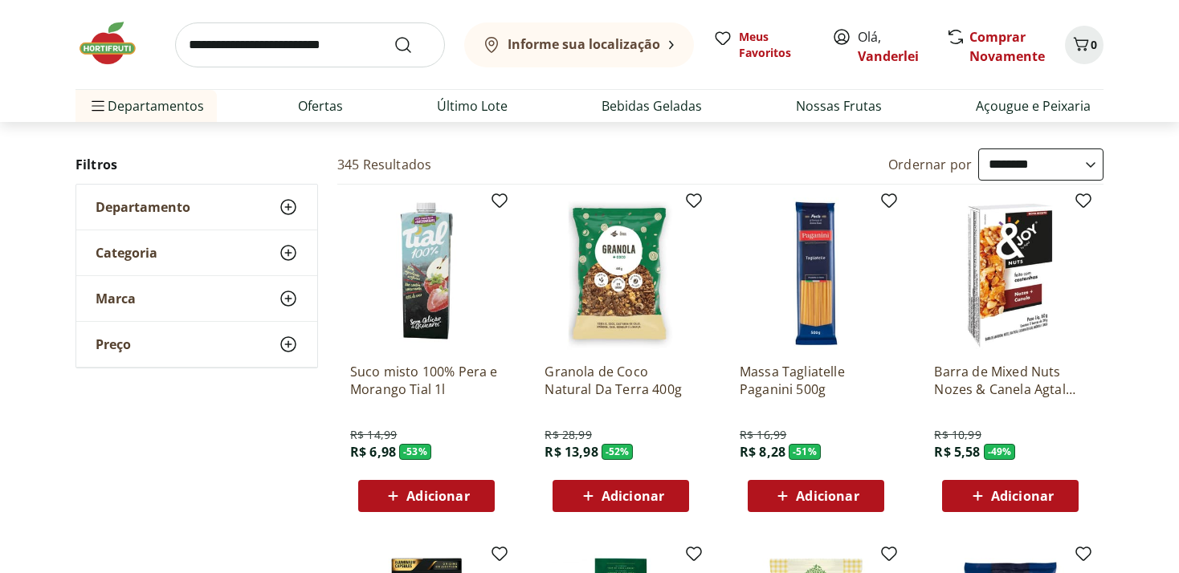
click at [422, 495] on span "Adicionar" at bounding box center [437, 496] width 63 height 13
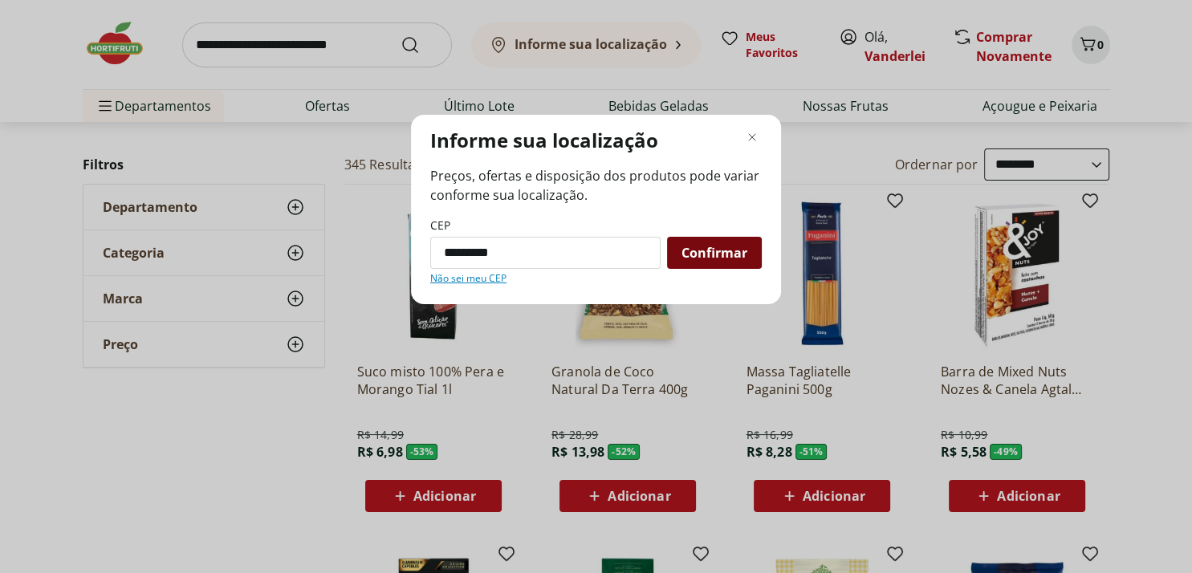
type input "*********"
click at [734, 249] on span "Confirmar" at bounding box center [715, 252] width 66 height 13
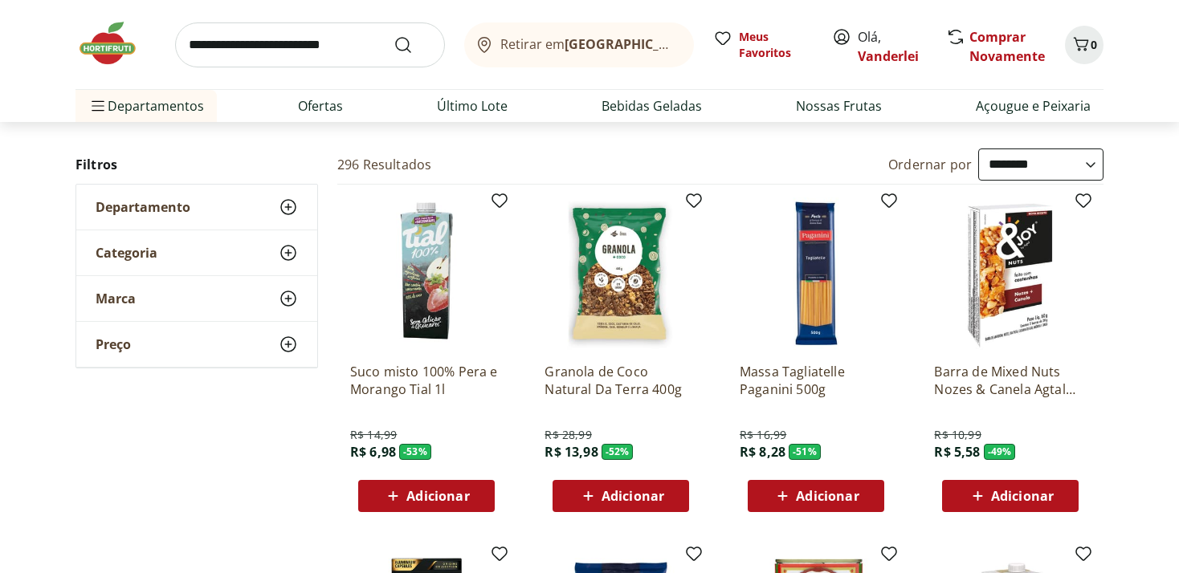
click at [432, 496] on span "Adicionar" at bounding box center [437, 496] width 63 height 13
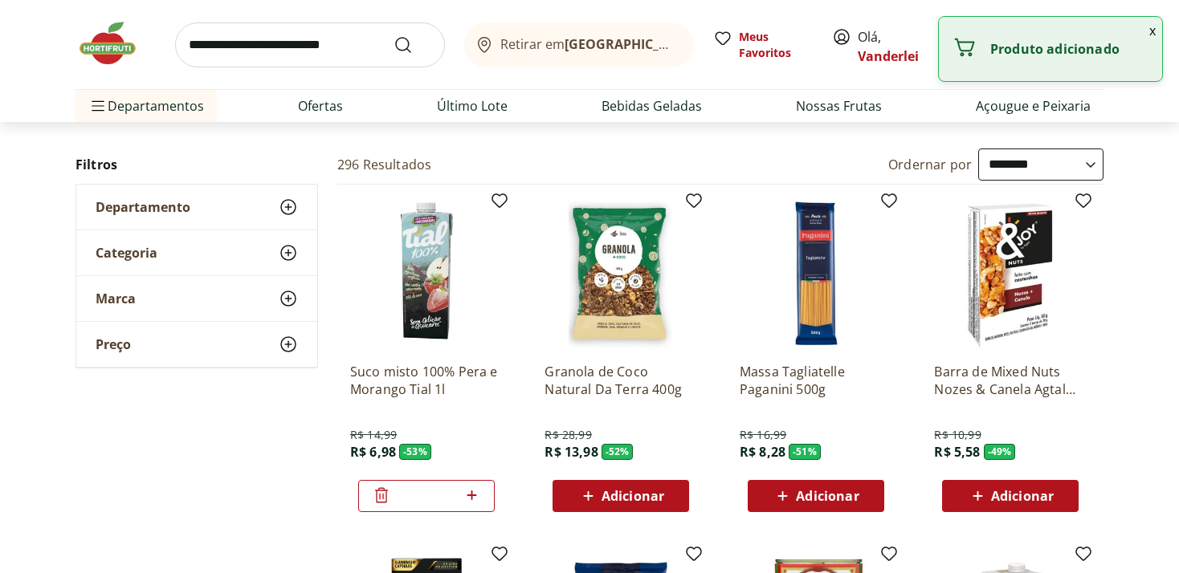
click at [470, 493] on icon at bounding box center [472, 495] width 20 height 19
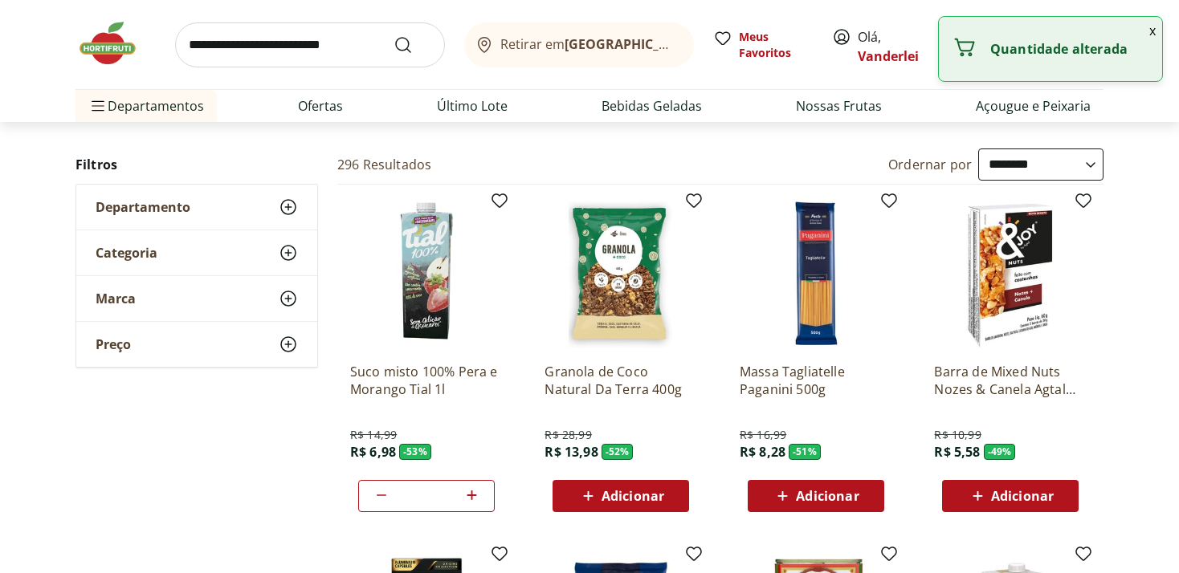
click at [470, 493] on icon at bounding box center [472, 495] width 20 height 19
type input "*"
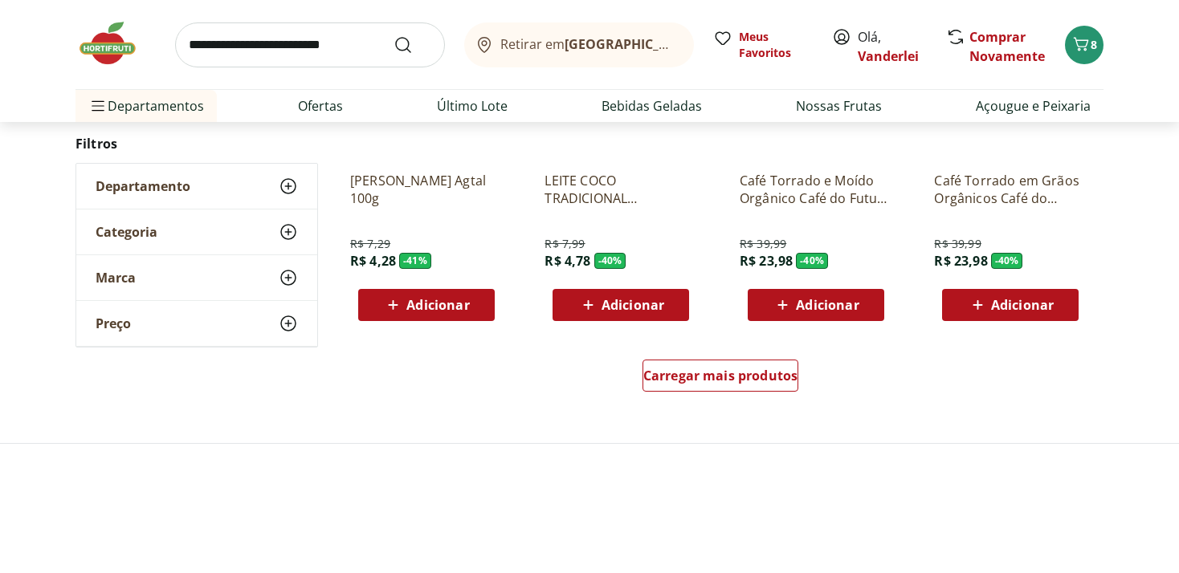
scroll to position [1102, 0]
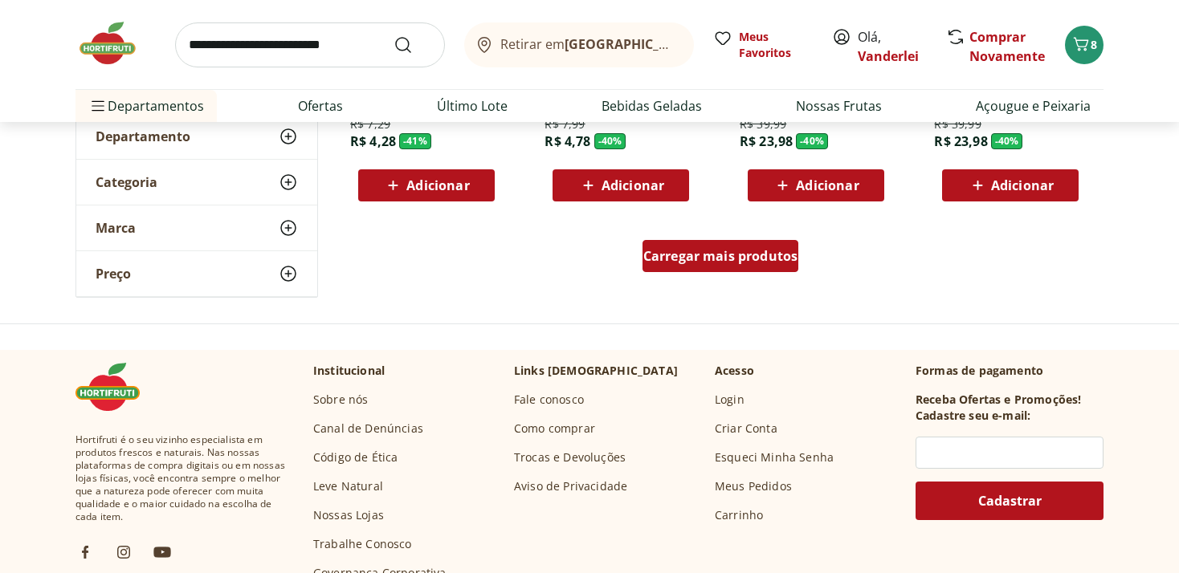
click at [745, 265] on div "Carregar mais produtos" at bounding box center [720, 256] width 157 height 32
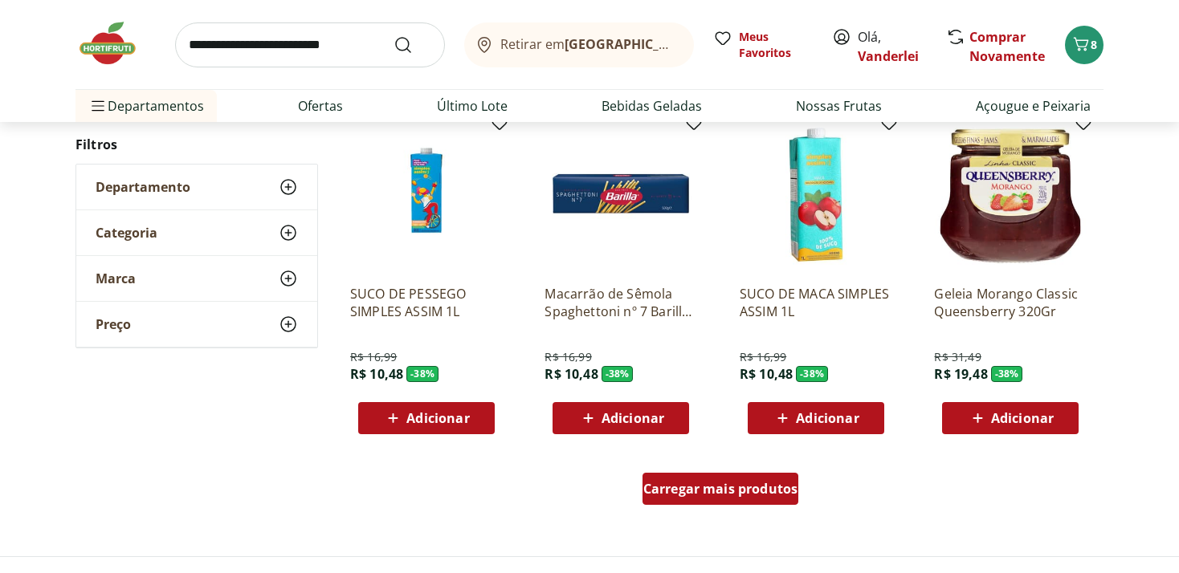
scroll to position [1949, 0]
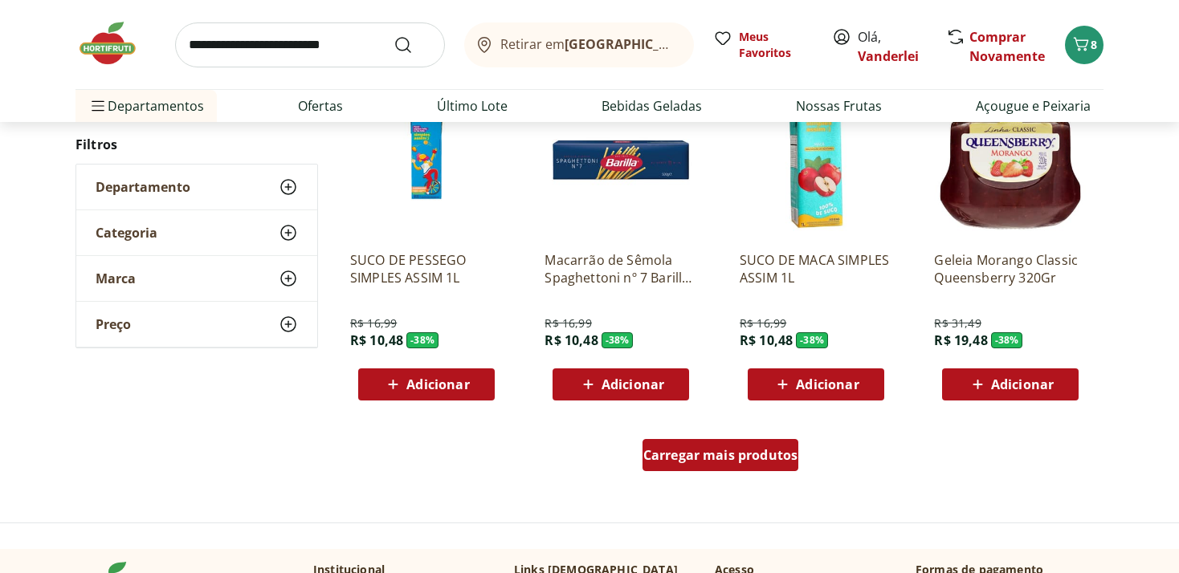
click at [715, 452] on span "Carregar mais produtos" at bounding box center [720, 455] width 155 height 13
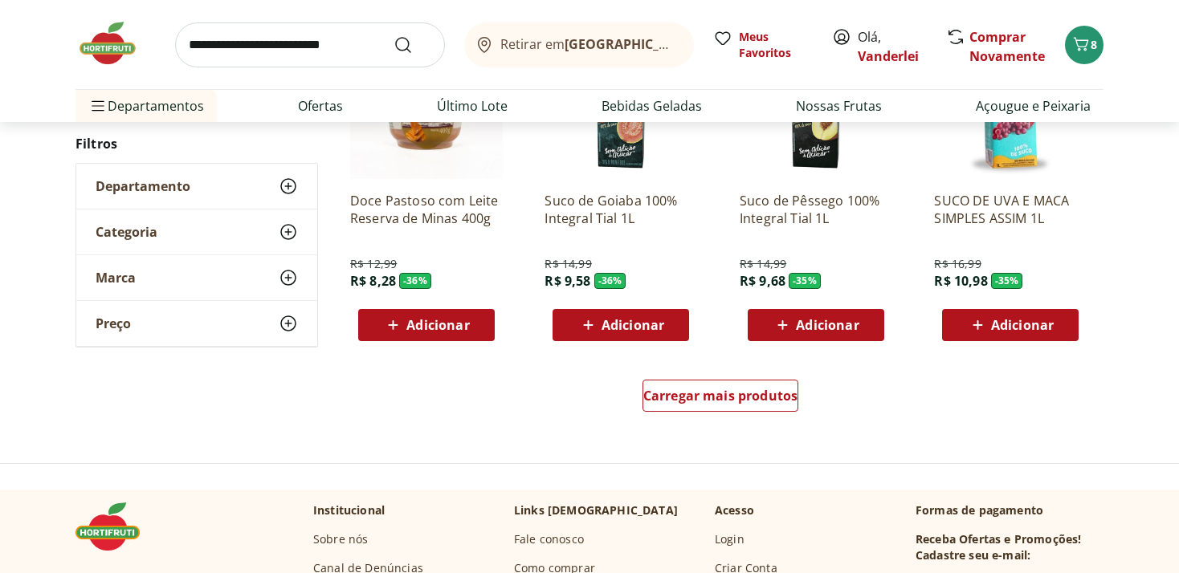
scroll to position [3137, 0]
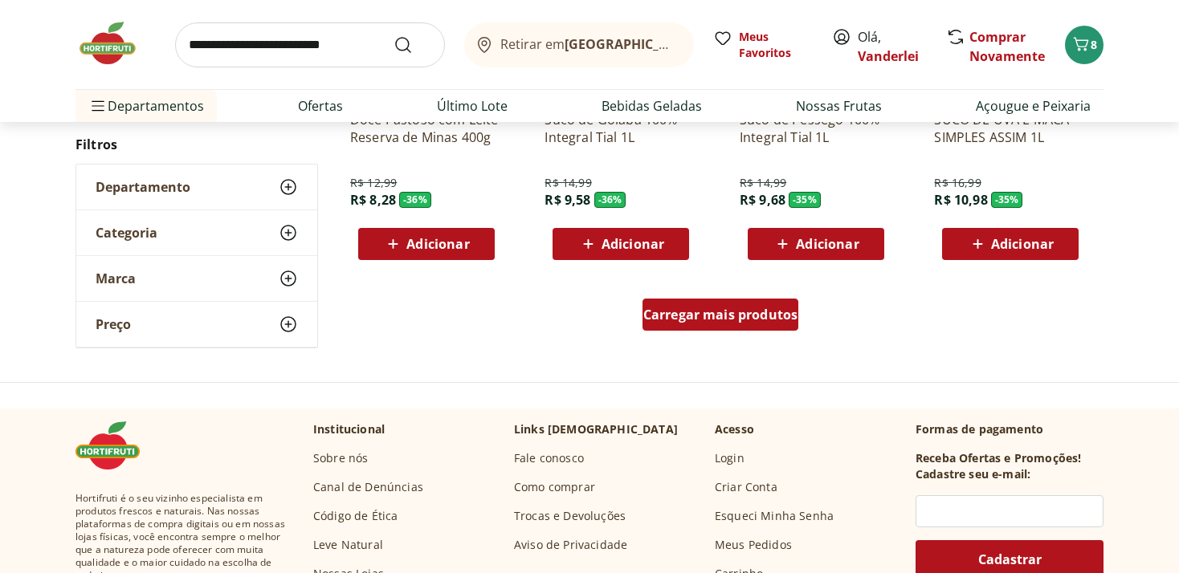
click at [711, 321] on span "Carregar mais produtos" at bounding box center [720, 314] width 155 height 13
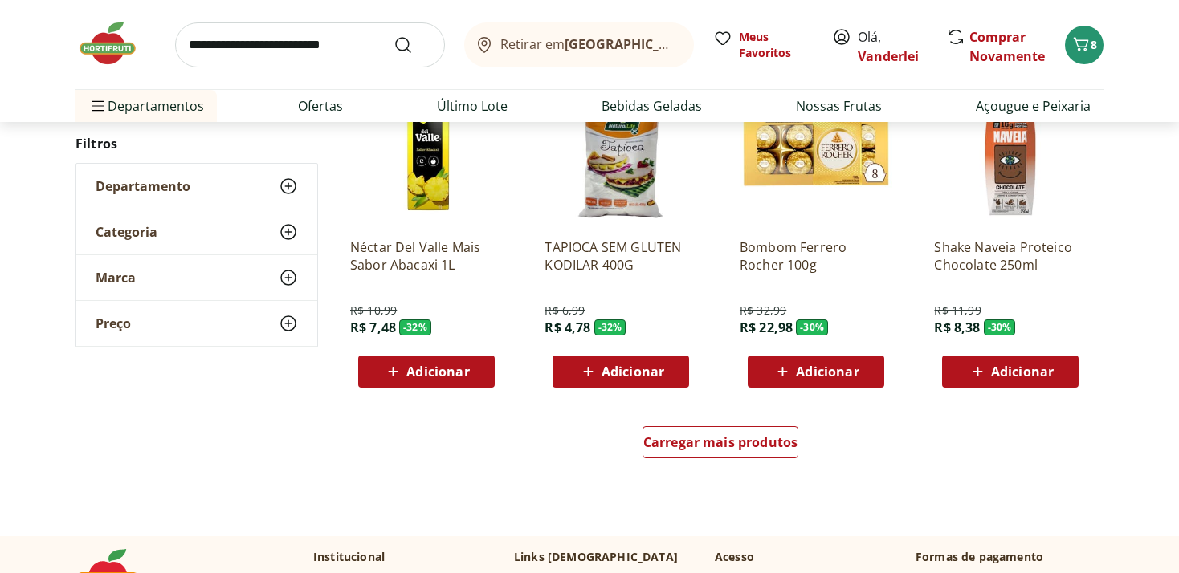
scroll to position [4069, 0]
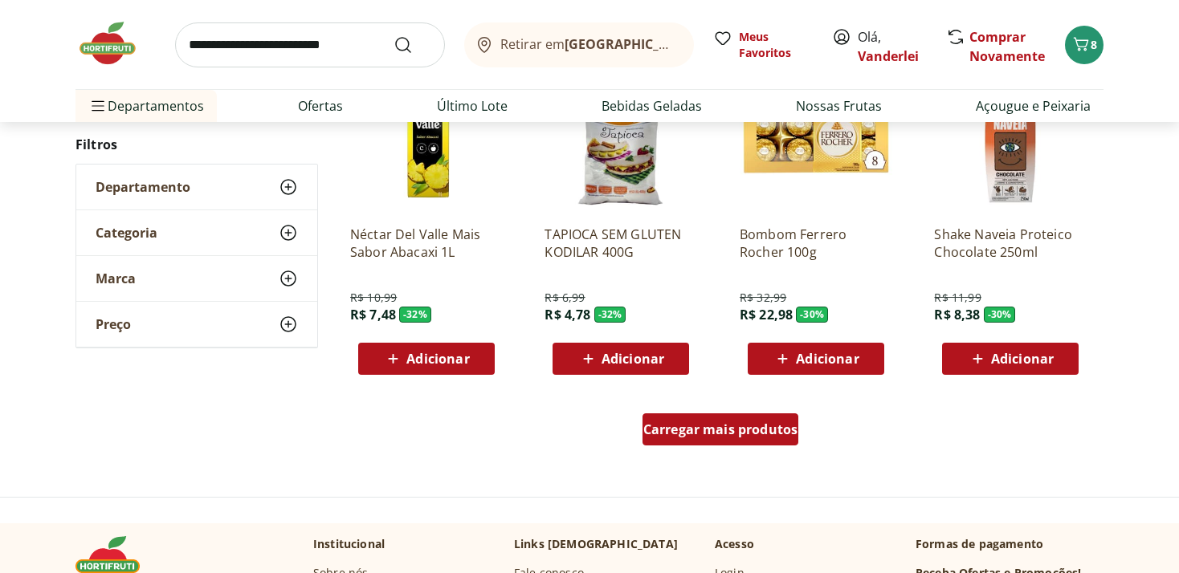
click at [724, 431] on span "Carregar mais produtos" at bounding box center [720, 429] width 155 height 13
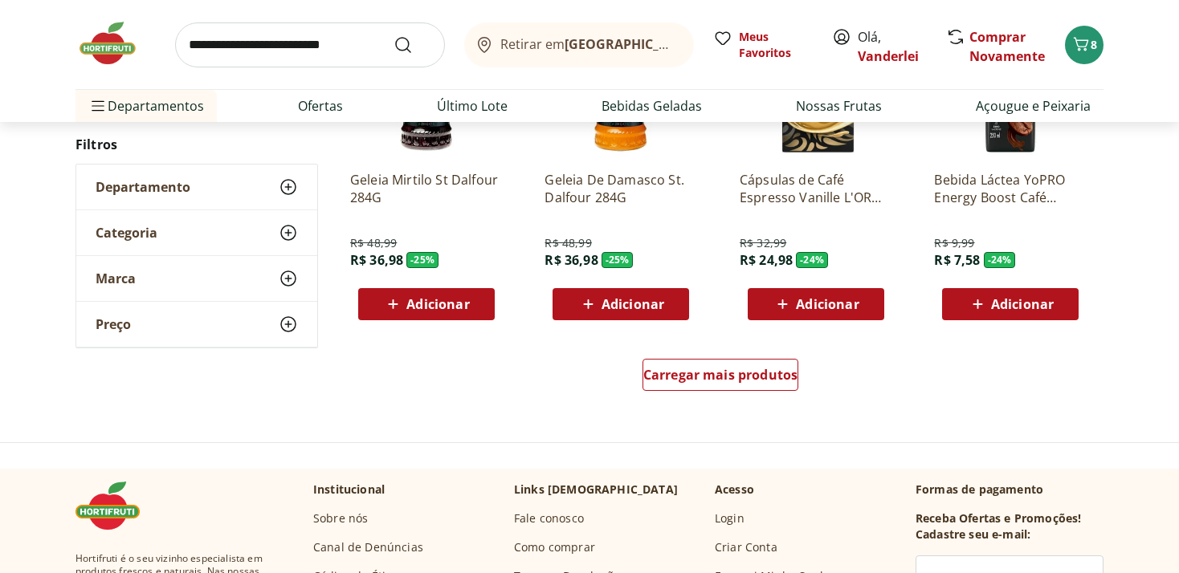
scroll to position [5171, 0]
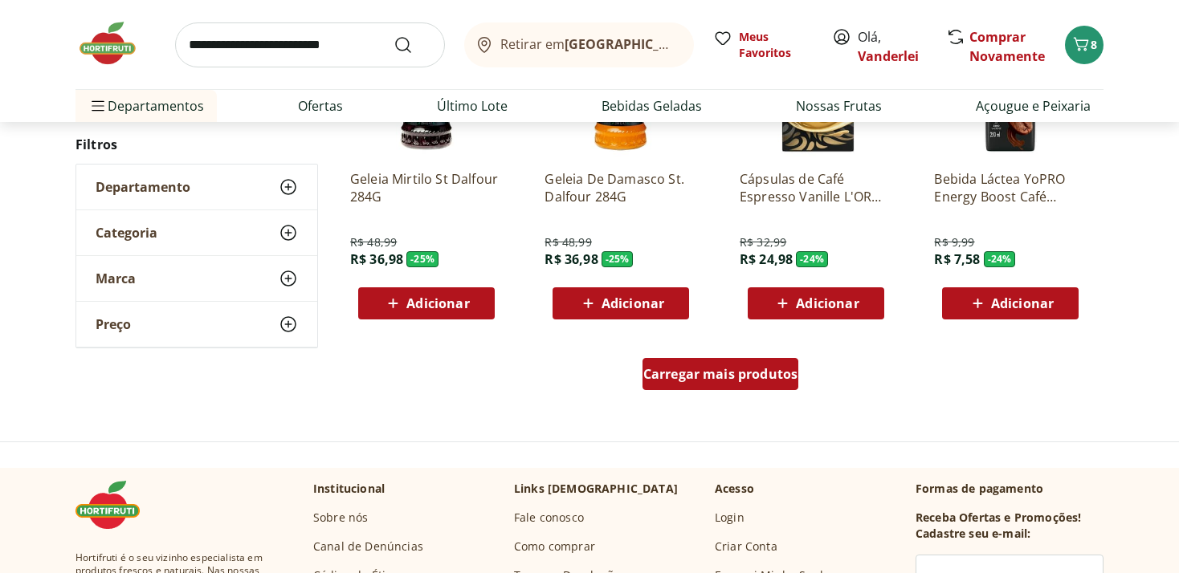
click at [747, 381] on span "Carregar mais produtos" at bounding box center [720, 374] width 155 height 13
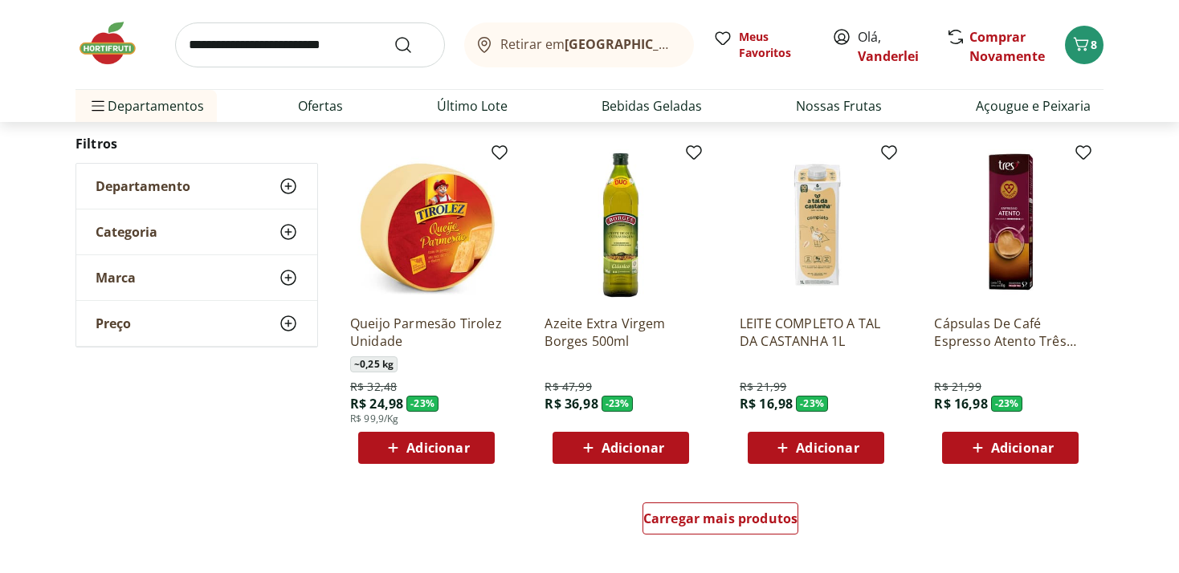
scroll to position [6104, 0]
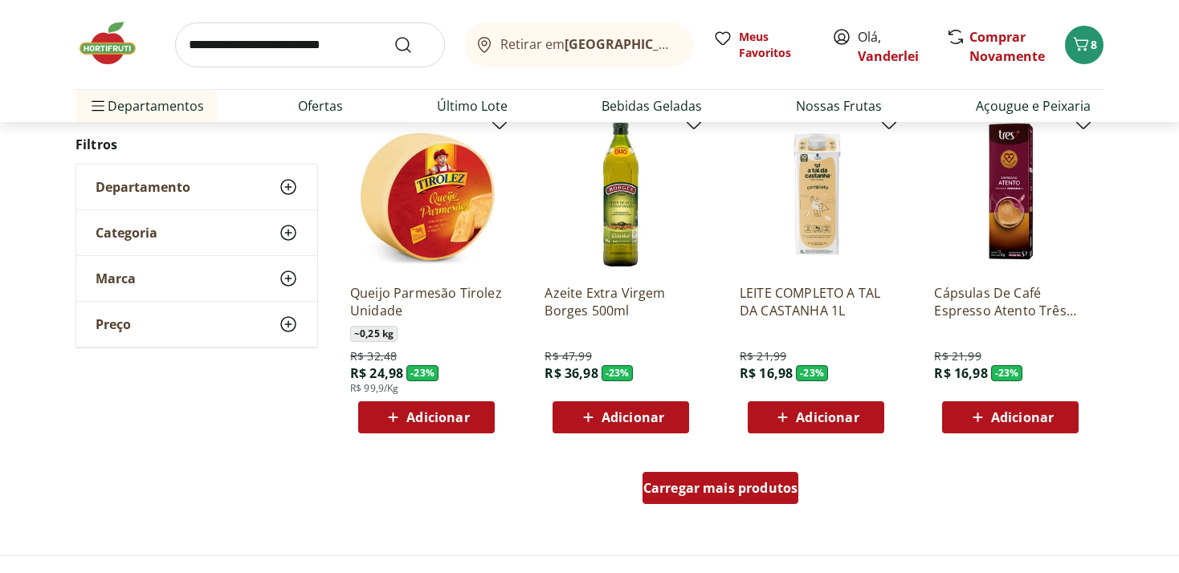
click at [721, 495] on span "Carregar mais produtos" at bounding box center [720, 488] width 155 height 13
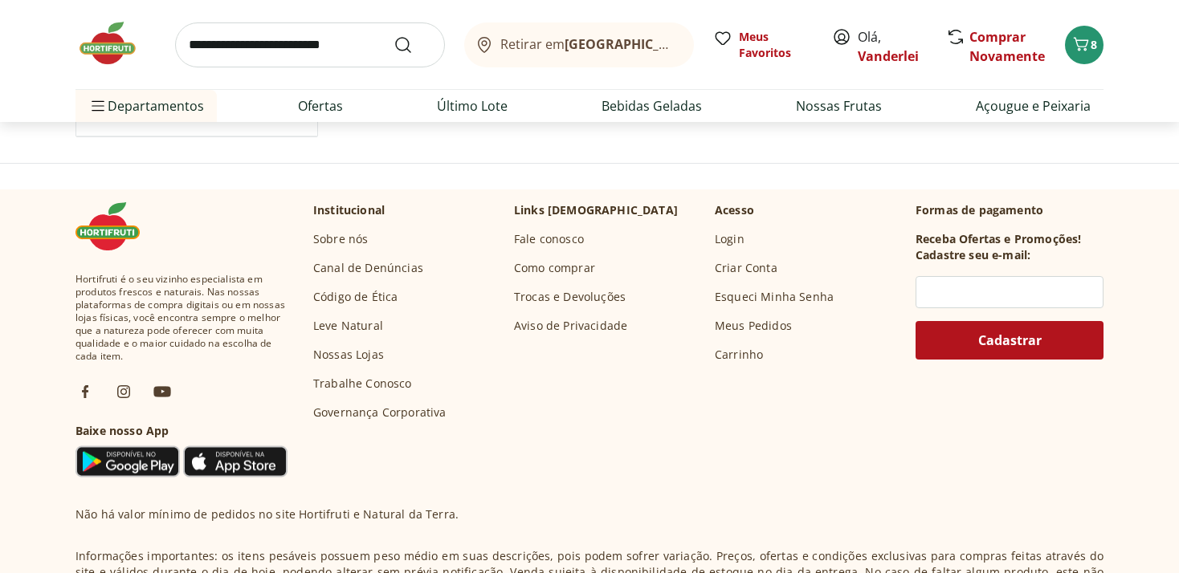
scroll to position [7206, 0]
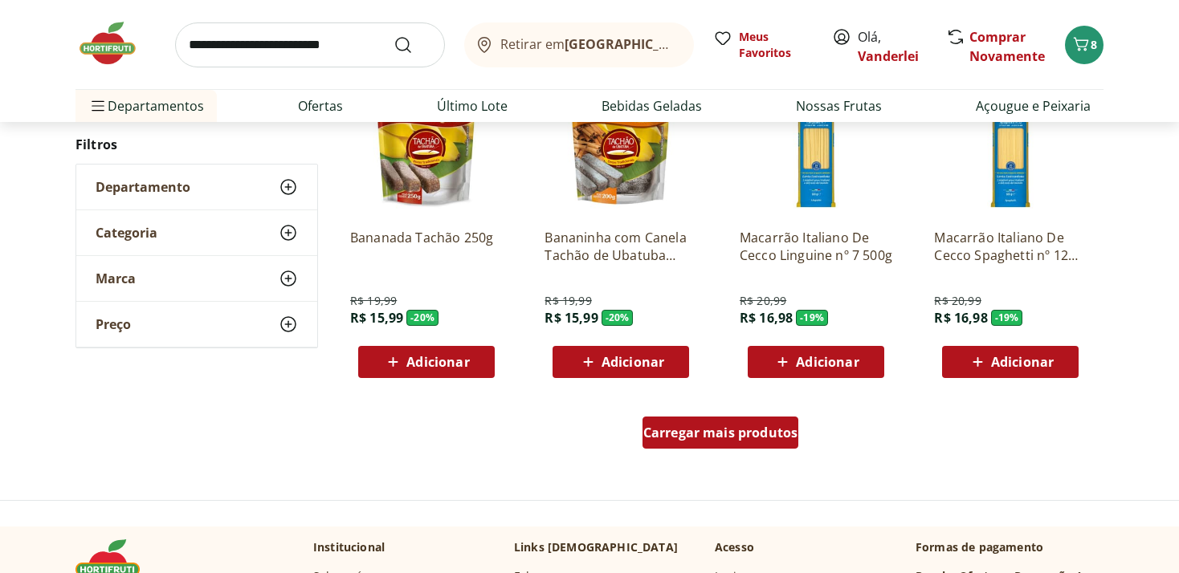
click at [727, 442] on div "Carregar mais produtos" at bounding box center [720, 433] width 157 height 32
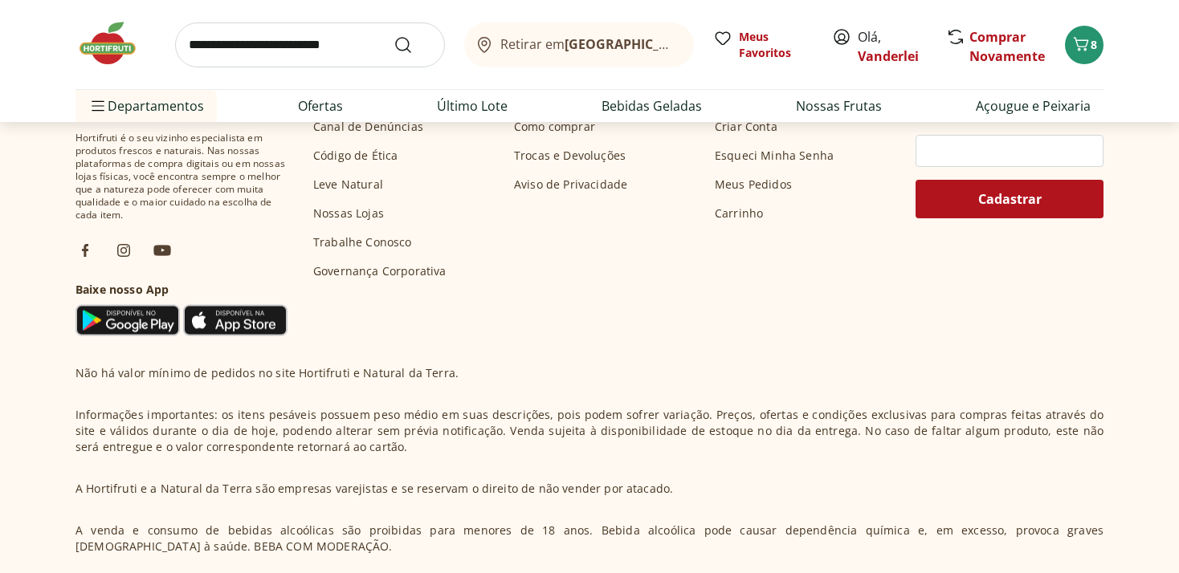
scroll to position [8478, 0]
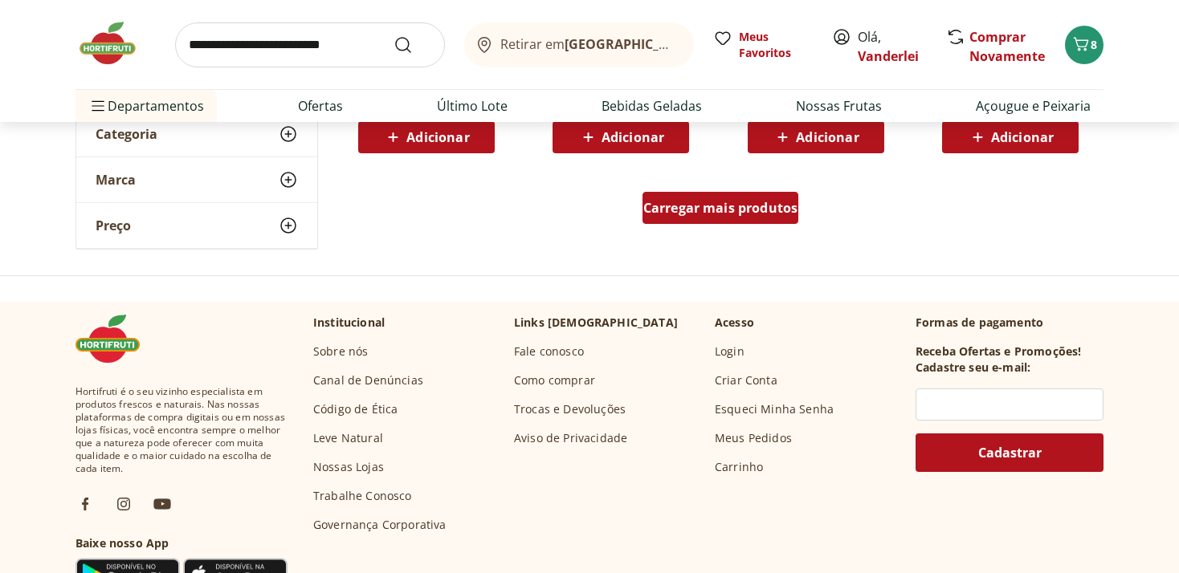
click at [716, 220] on div "Carregar mais produtos" at bounding box center [720, 208] width 157 height 32
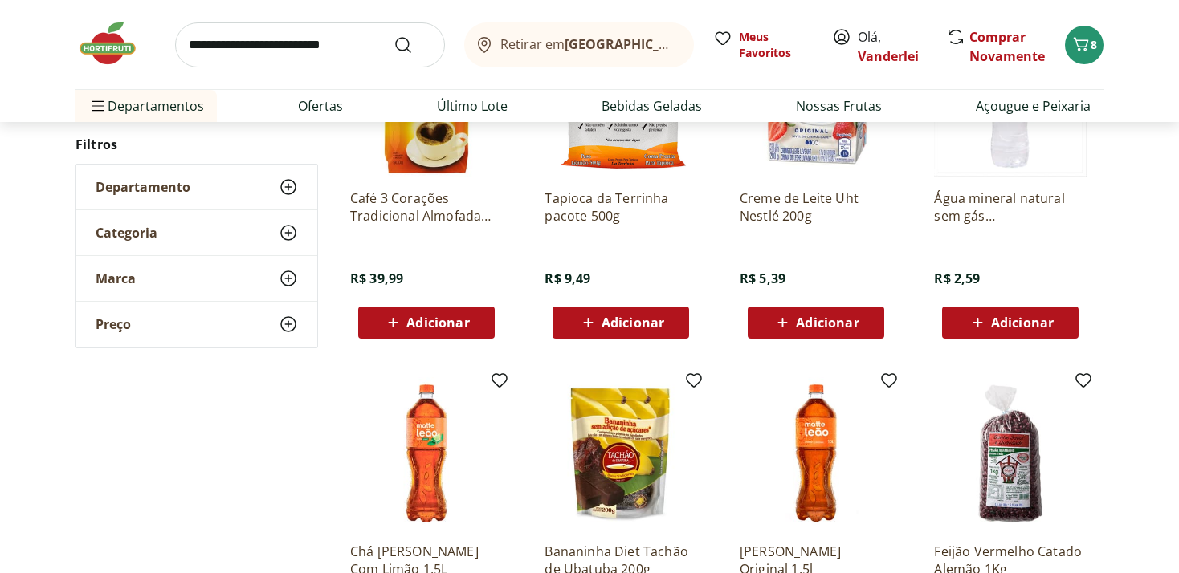
scroll to position [9241, 0]
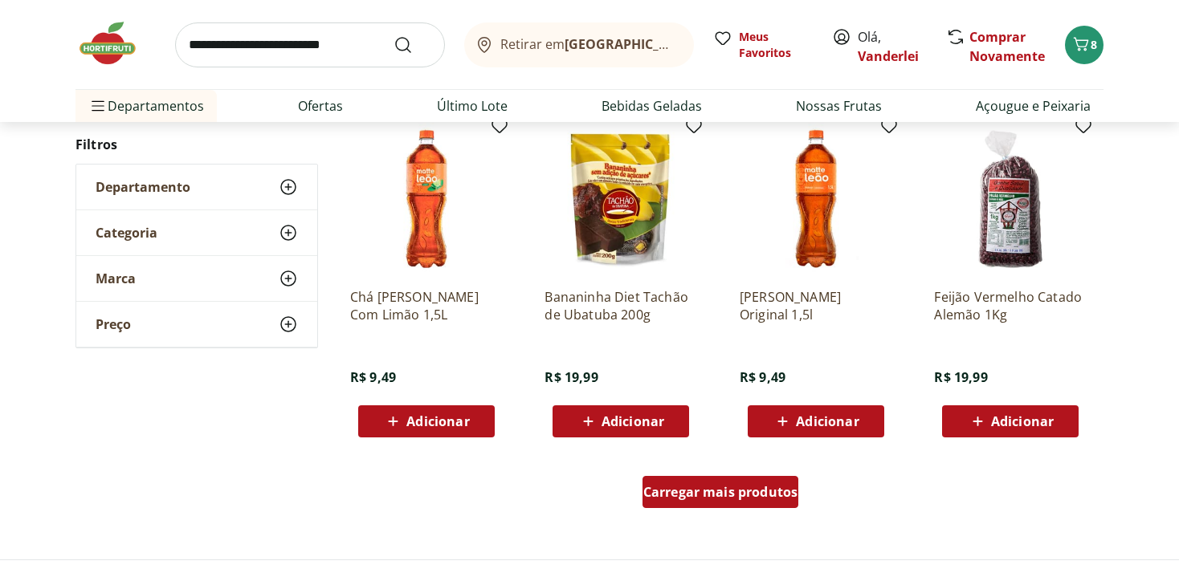
click at [730, 490] on span "Carregar mais produtos" at bounding box center [720, 492] width 155 height 13
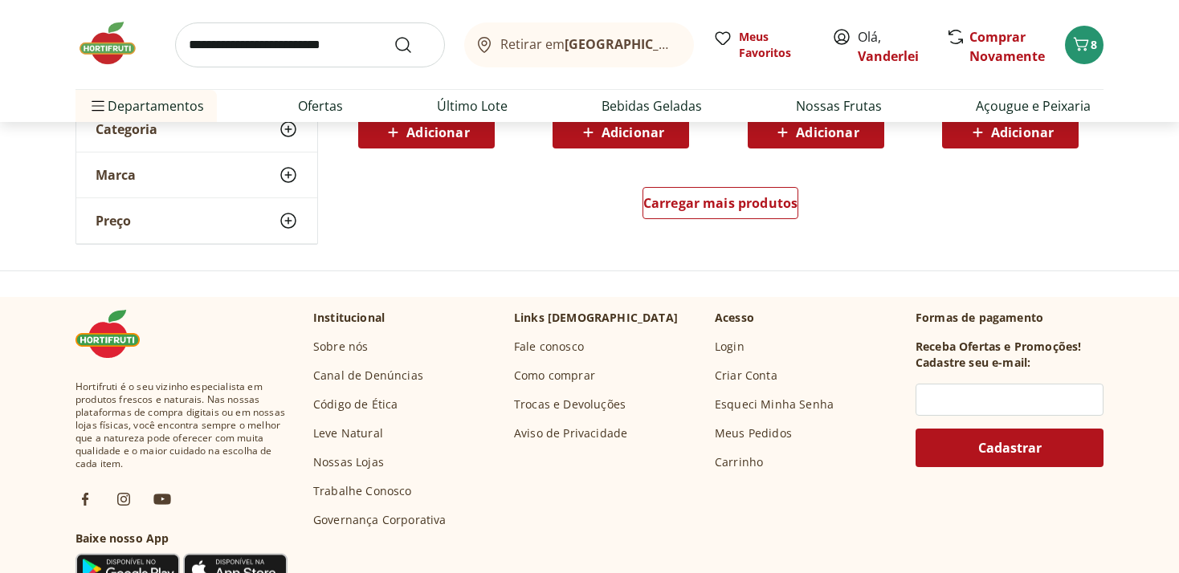
scroll to position [10598, 0]
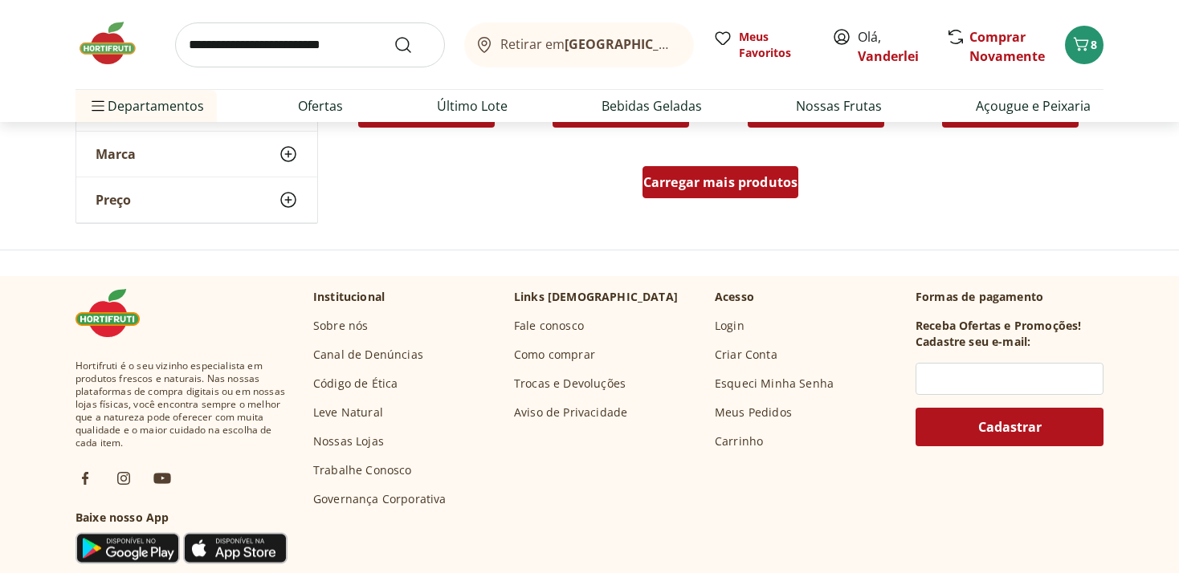
click at [712, 184] on span "Carregar mais produtos" at bounding box center [720, 182] width 155 height 13
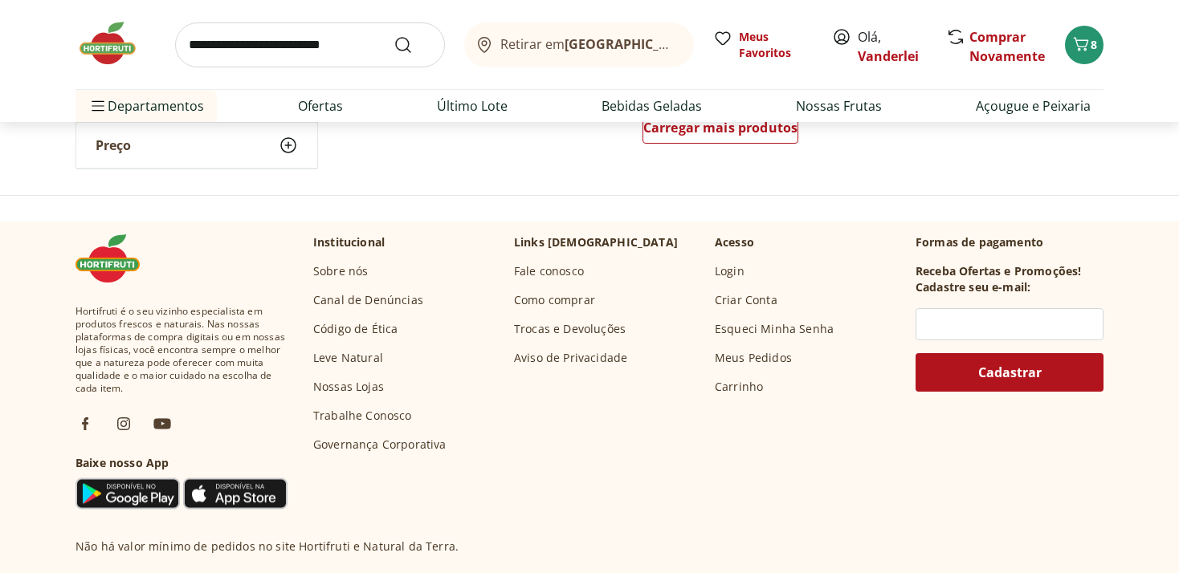
scroll to position [11530, 0]
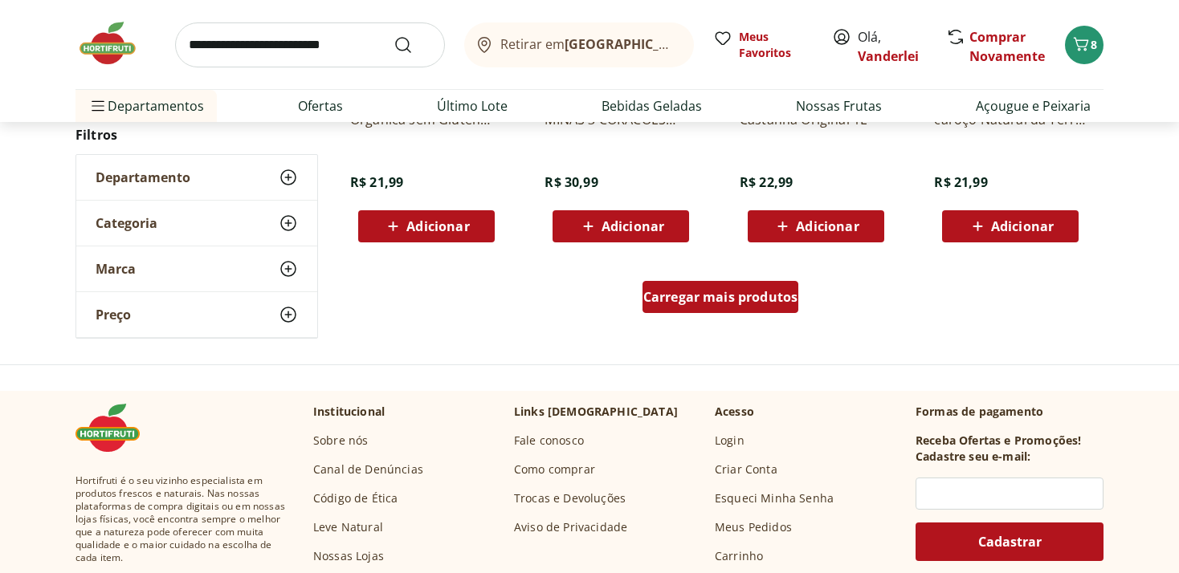
click at [711, 307] on div "Carregar mais produtos" at bounding box center [720, 297] width 157 height 32
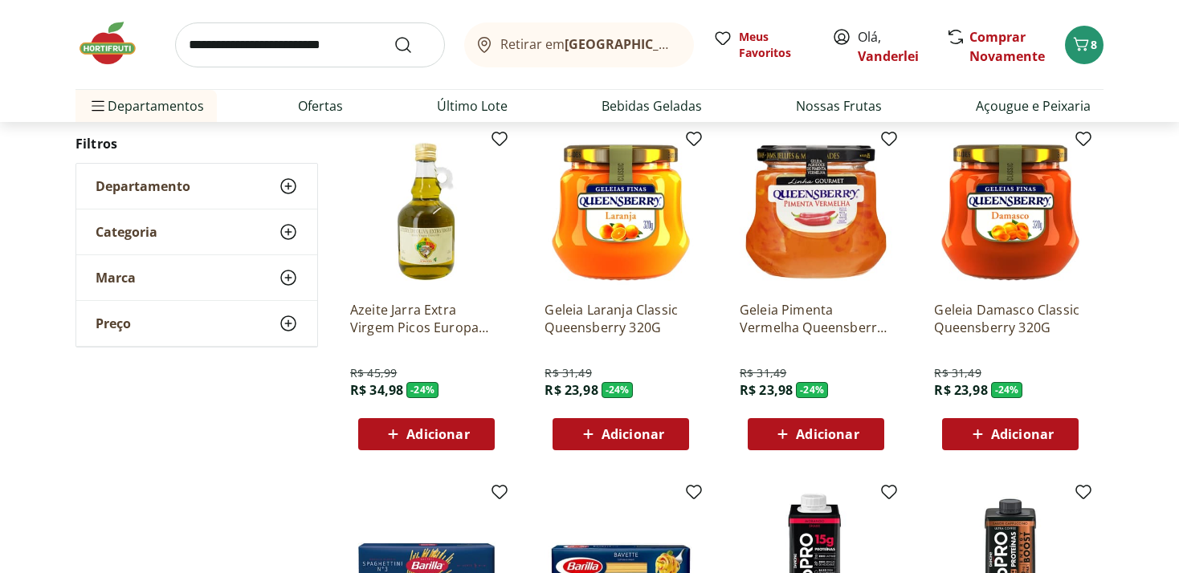
scroll to position [5341, 0]
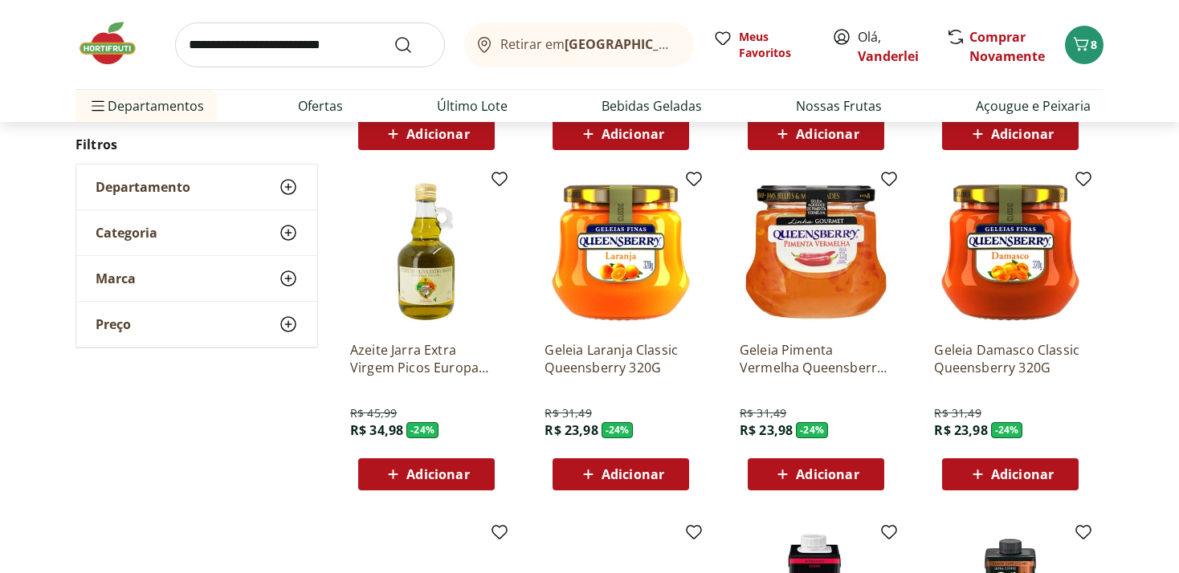
click at [618, 473] on span "Adicionar" at bounding box center [632, 474] width 63 height 13
click at [1030, 470] on span "Adicionar" at bounding box center [1022, 474] width 63 height 13
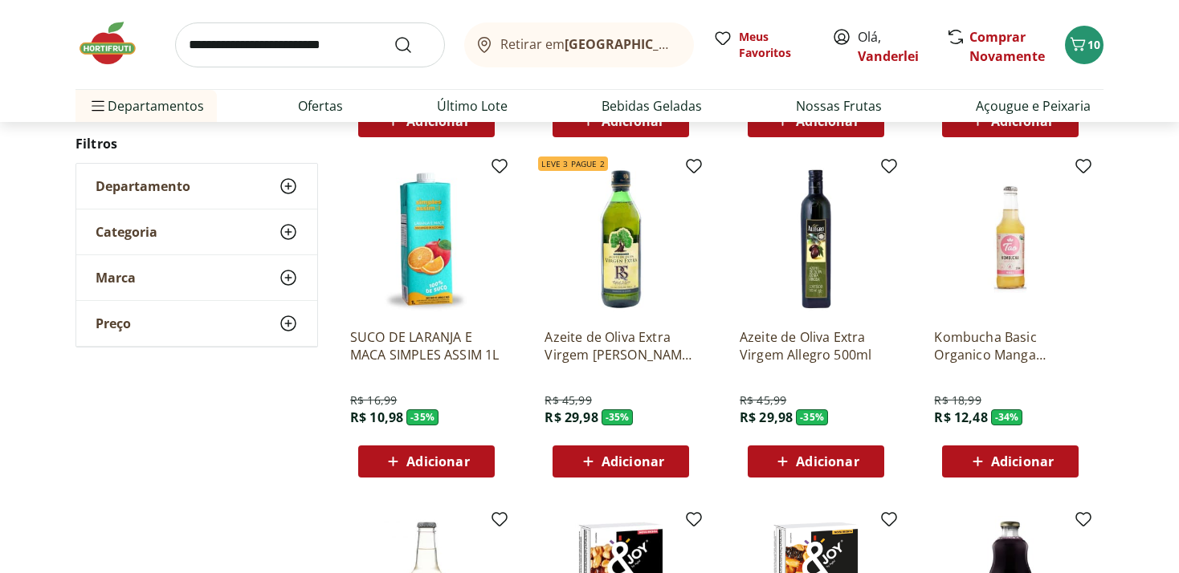
scroll to position [3221, 0]
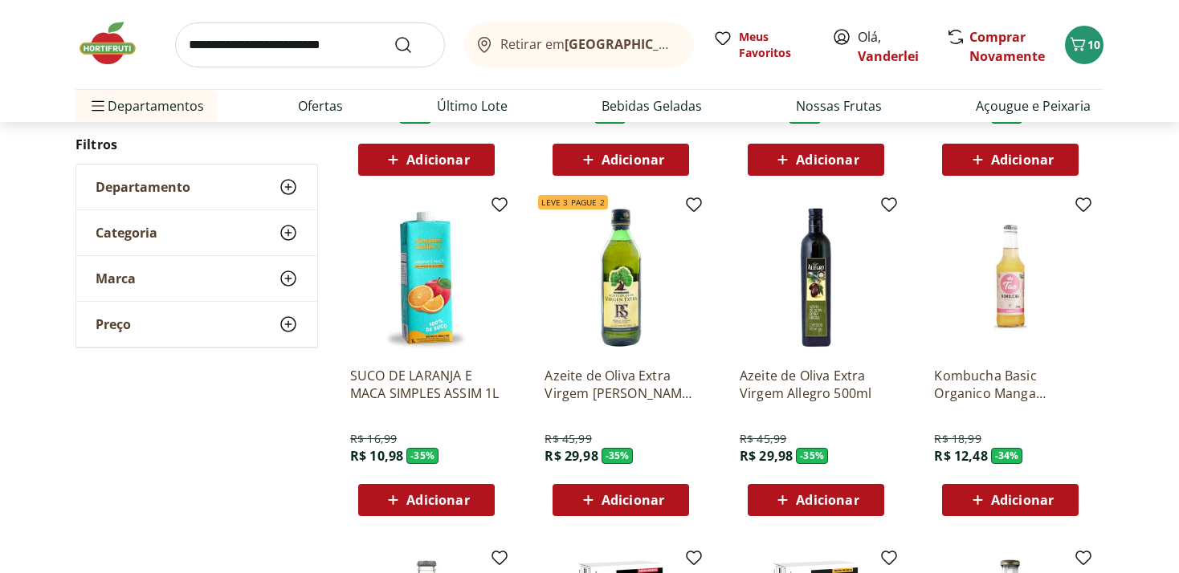
click at [624, 499] on span "Adicionar" at bounding box center [632, 500] width 63 height 13
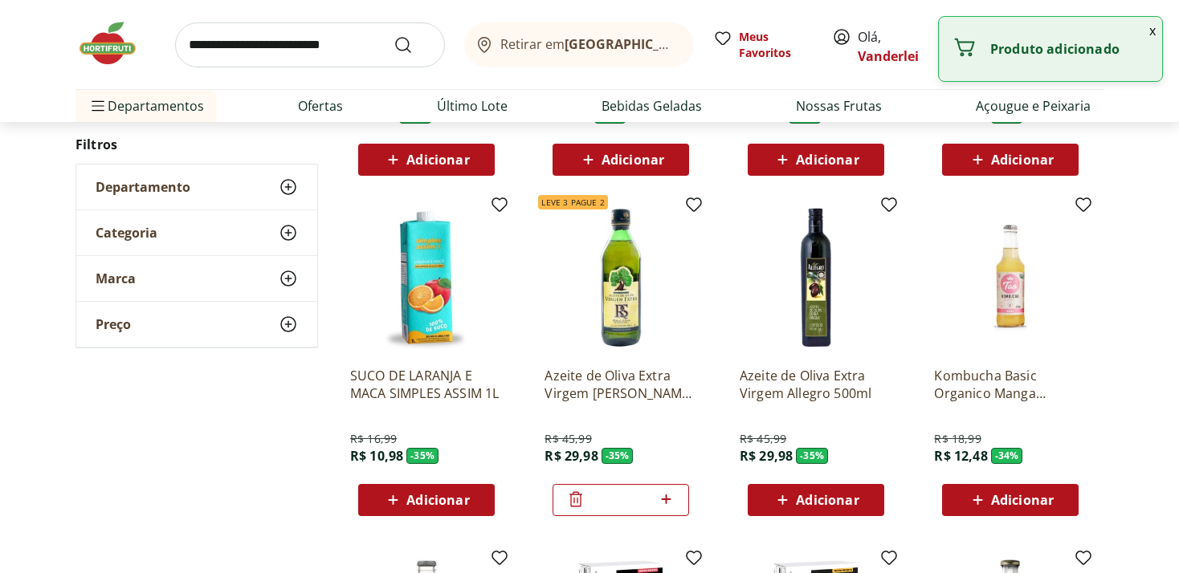
click at [672, 503] on icon at bounding box center [666, 499] width 20 height 19
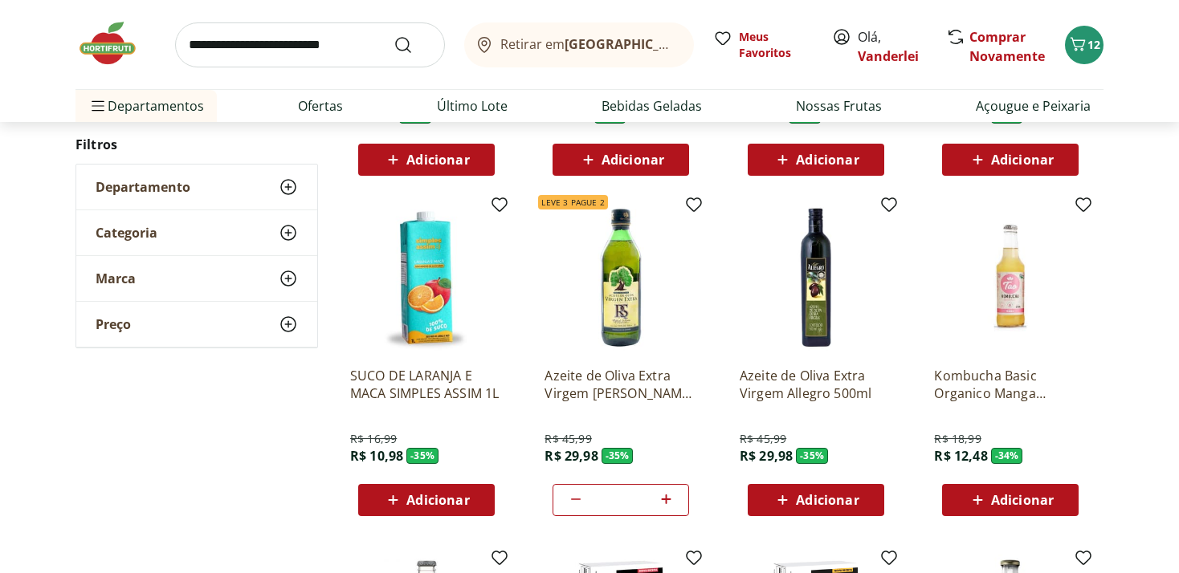
click at [670, 499] on icon at bounding box center [666, 500] width 10 height 10
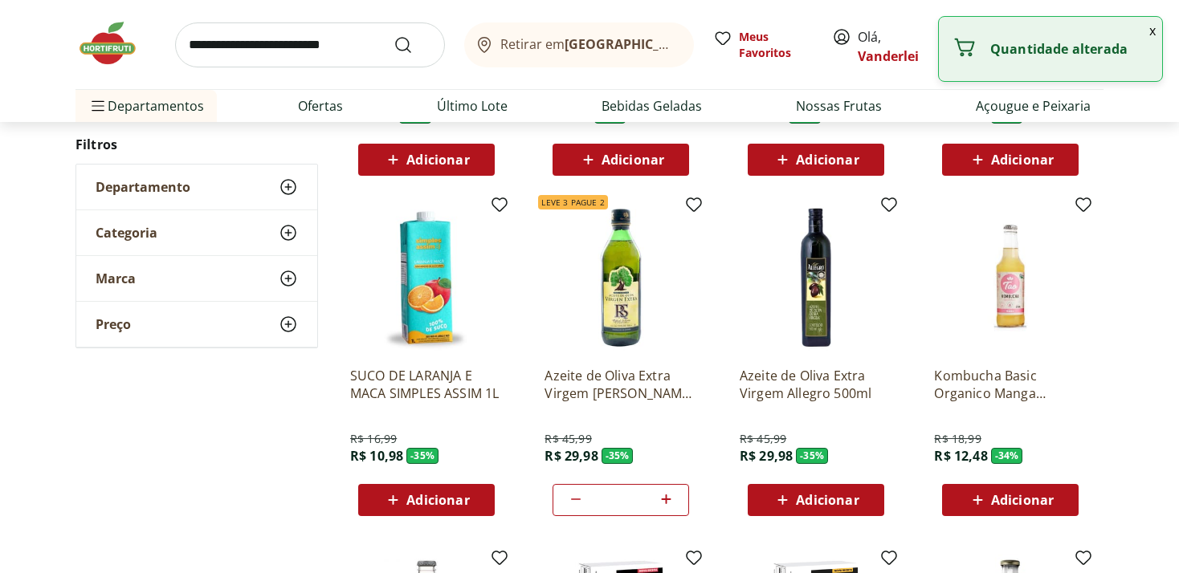
type input "*"
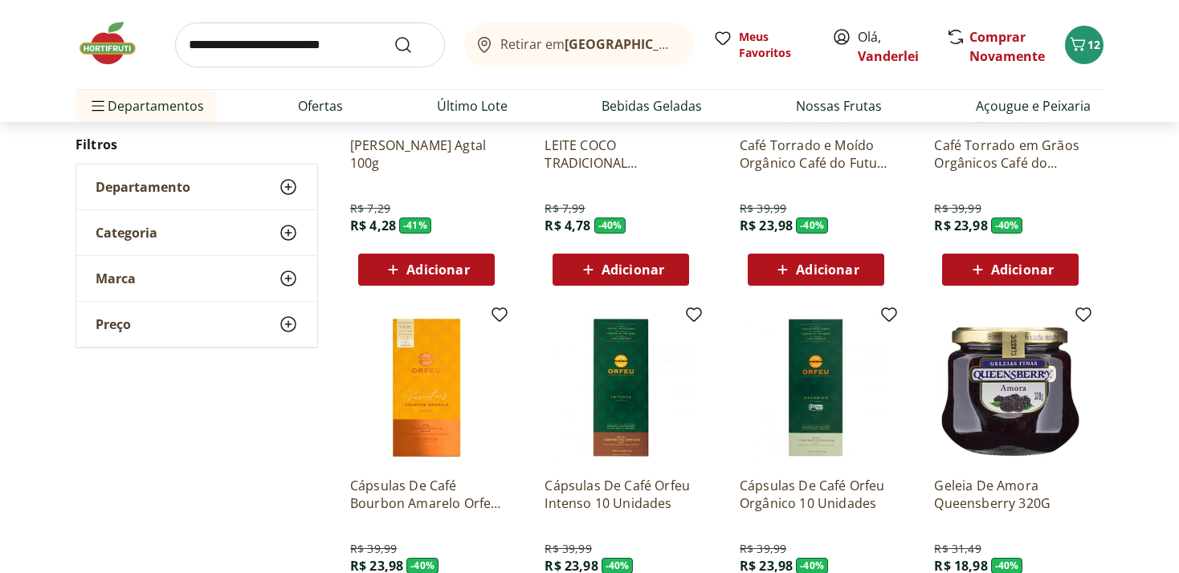
scroll to position [763, 0]
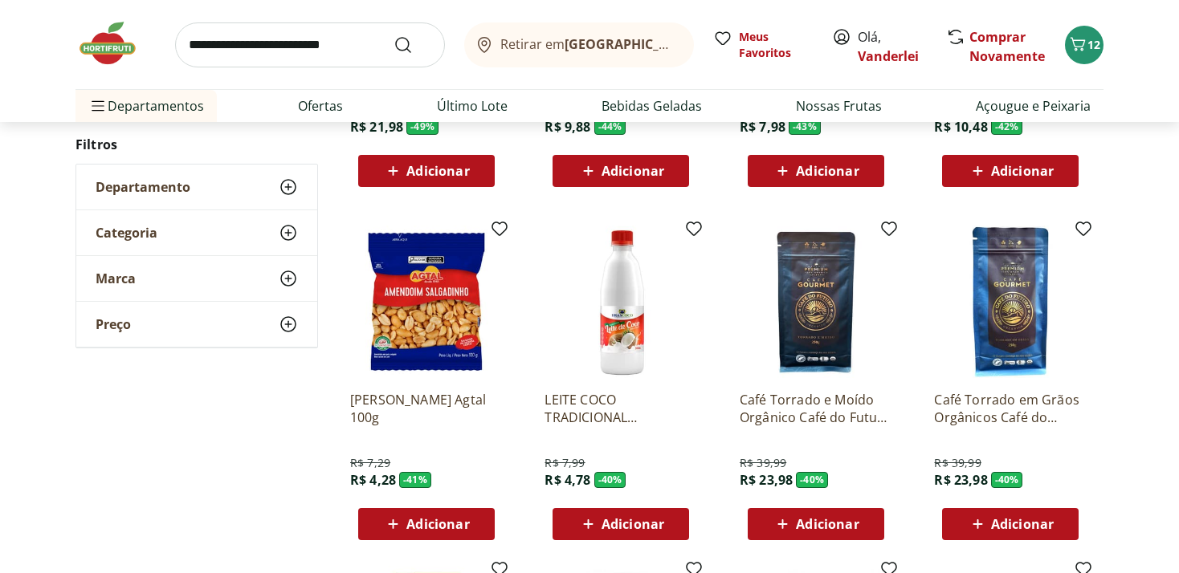
click at [590, 402] on p "LEITE COCO TRADICIONAL BRASCOCO 500ML" at bounding box center [620, 408] width 153 height 35
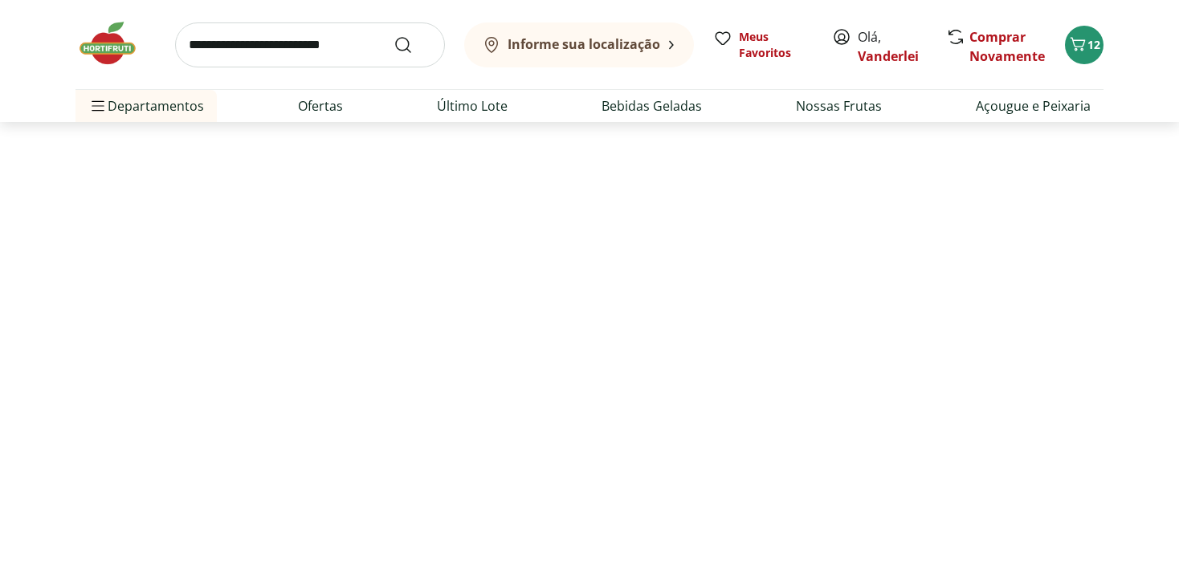
select select "**********"
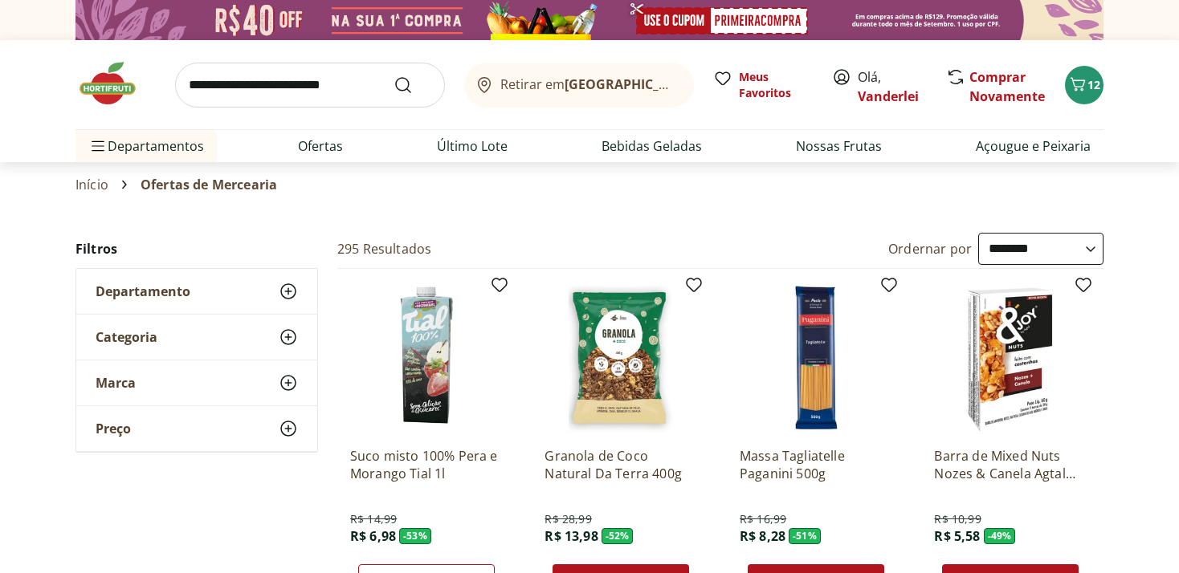
scroll to position [169, 0]
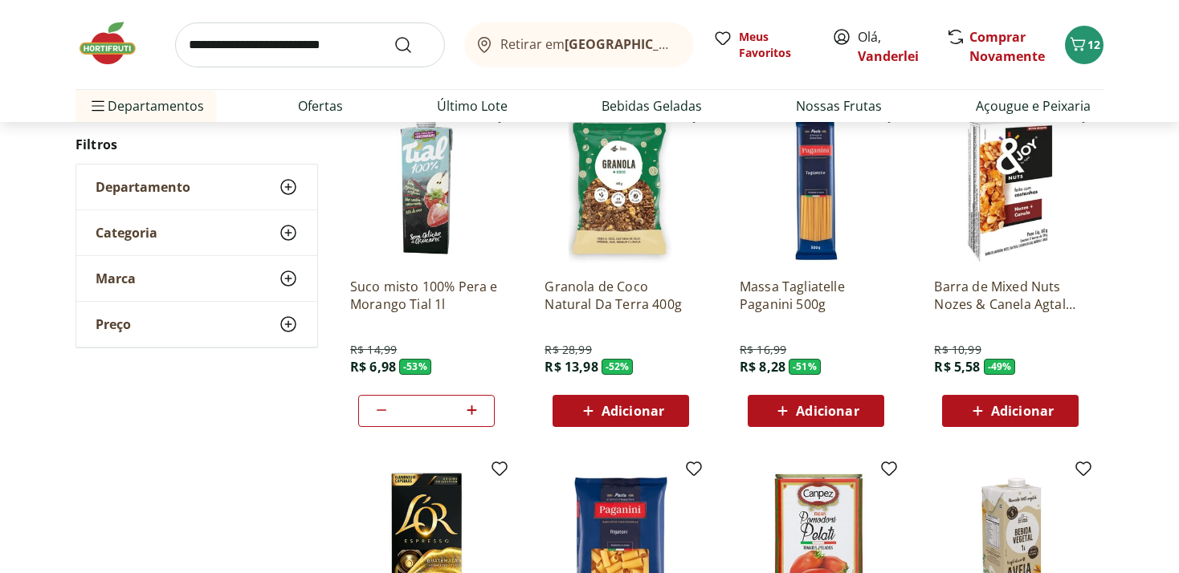
click at [625, 409] on span "Adicionar" at bounding box center [632, 411] width 63 height 13
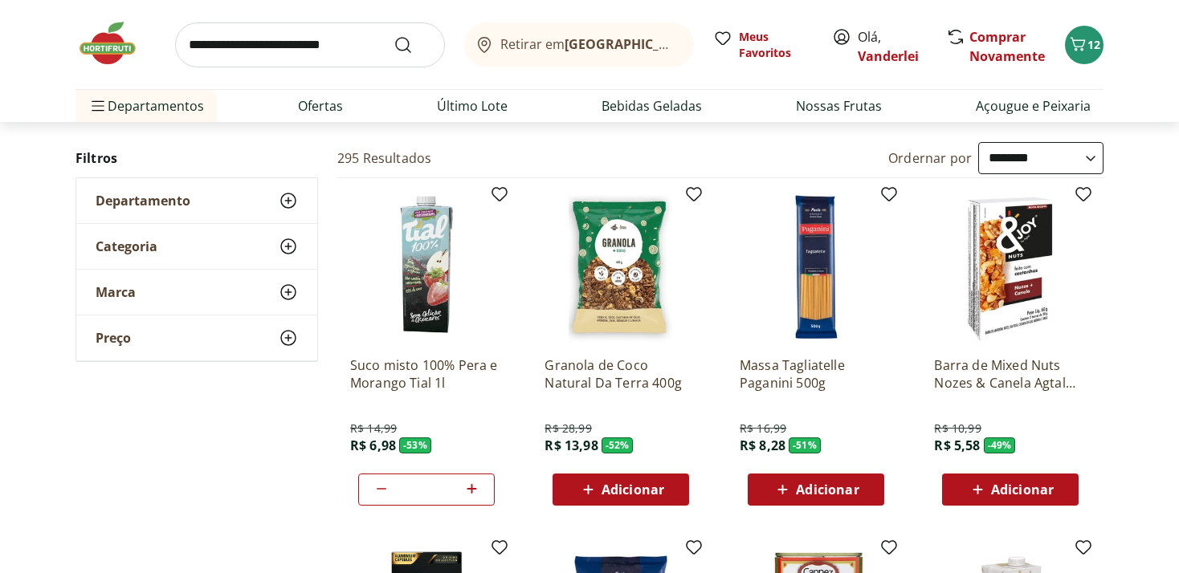
scroll to position [84, 0]
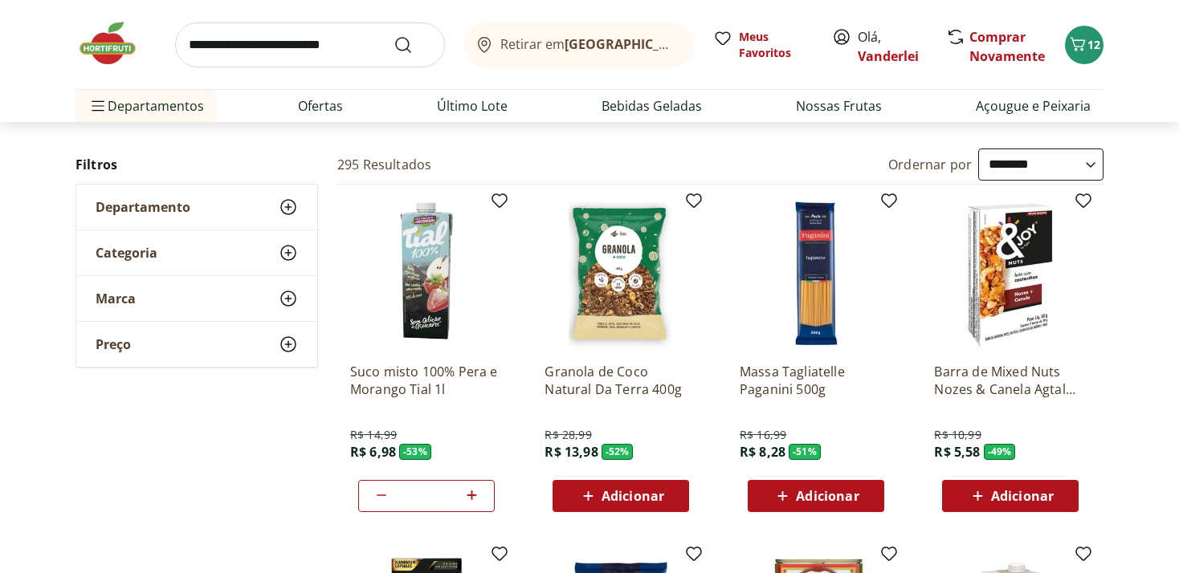
click at [1012, 271] on img at bounding box center [1010, 274] width 153 height 153
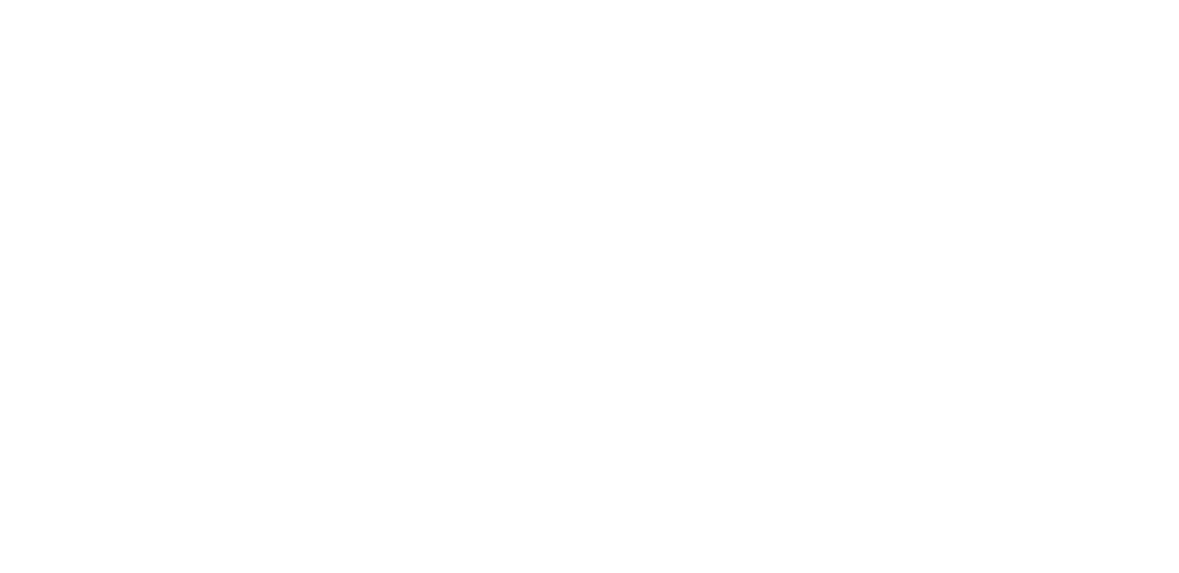
select select "**********"
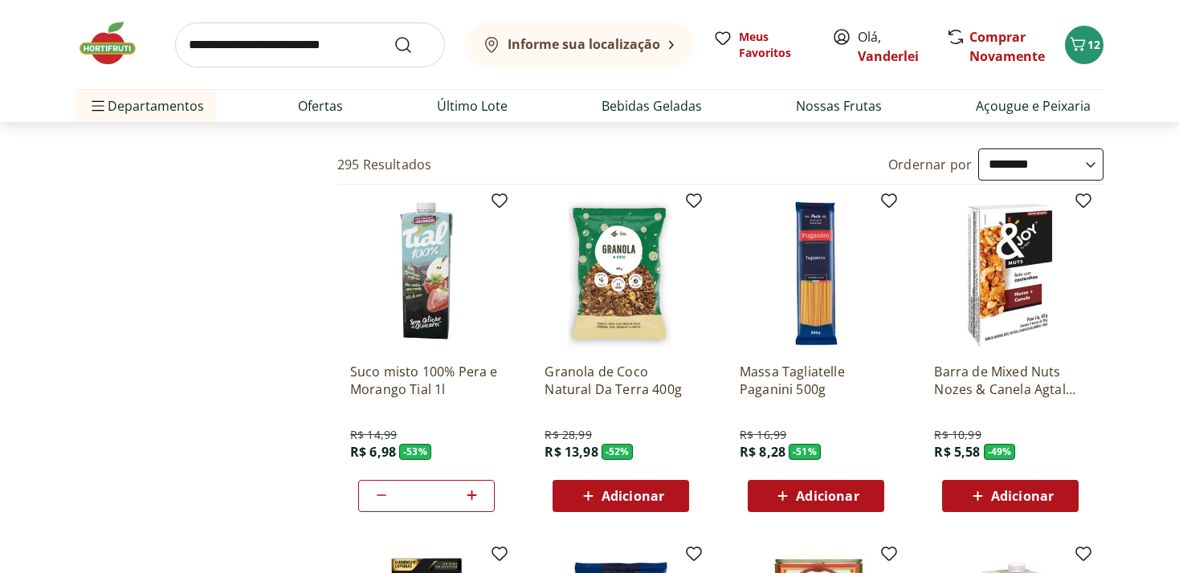
type input "*"
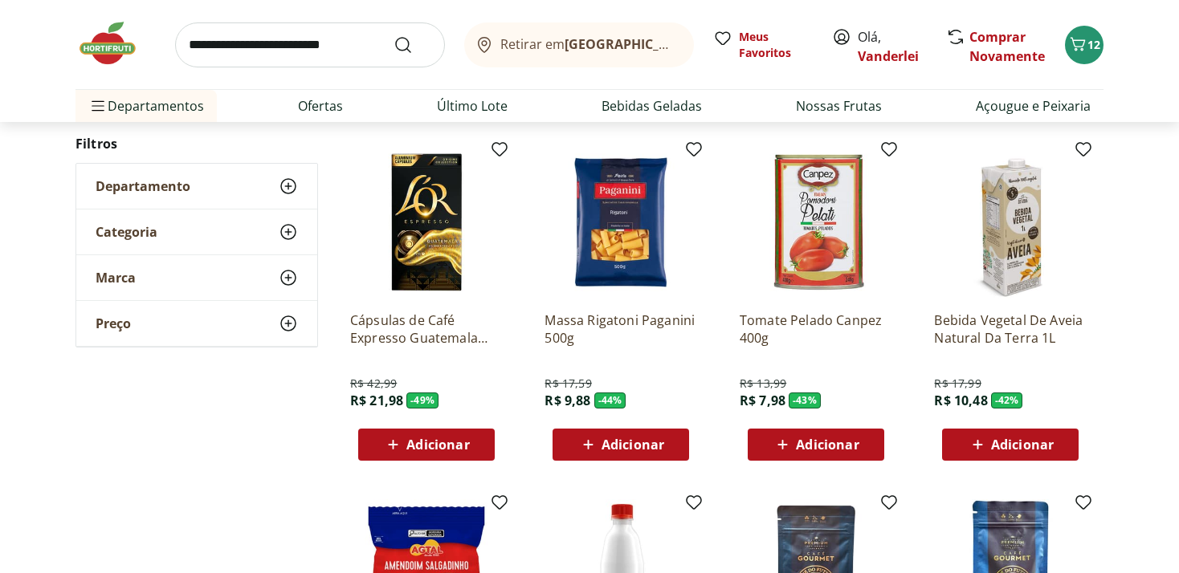
scroll to position [508, 0]
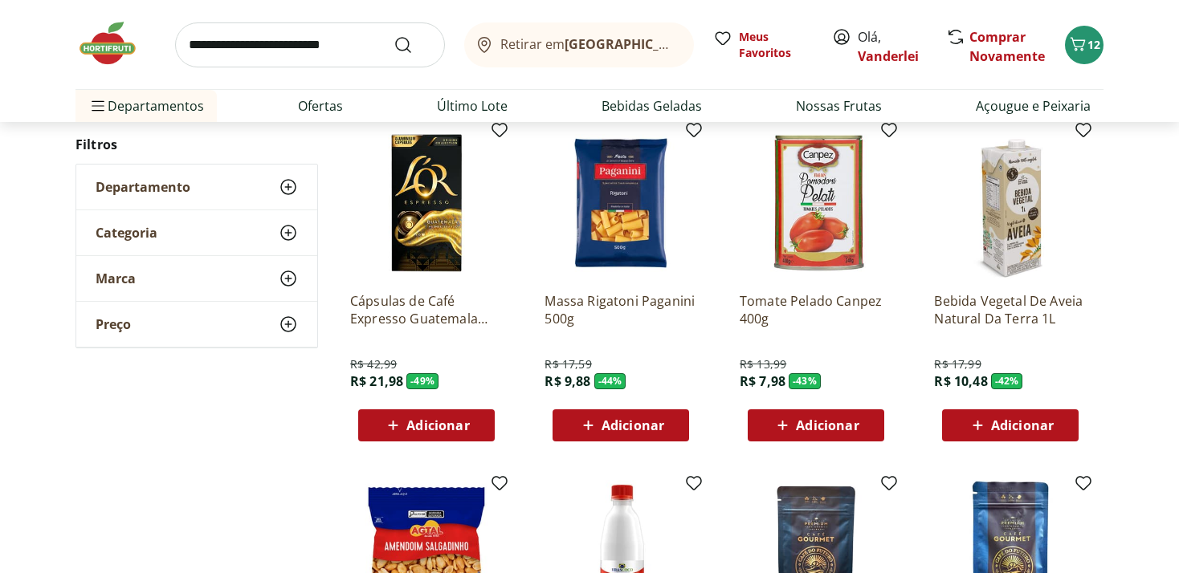
click at [816, 428] on span "Adicionar" at bounding box center [827, 425] width 63 height 13
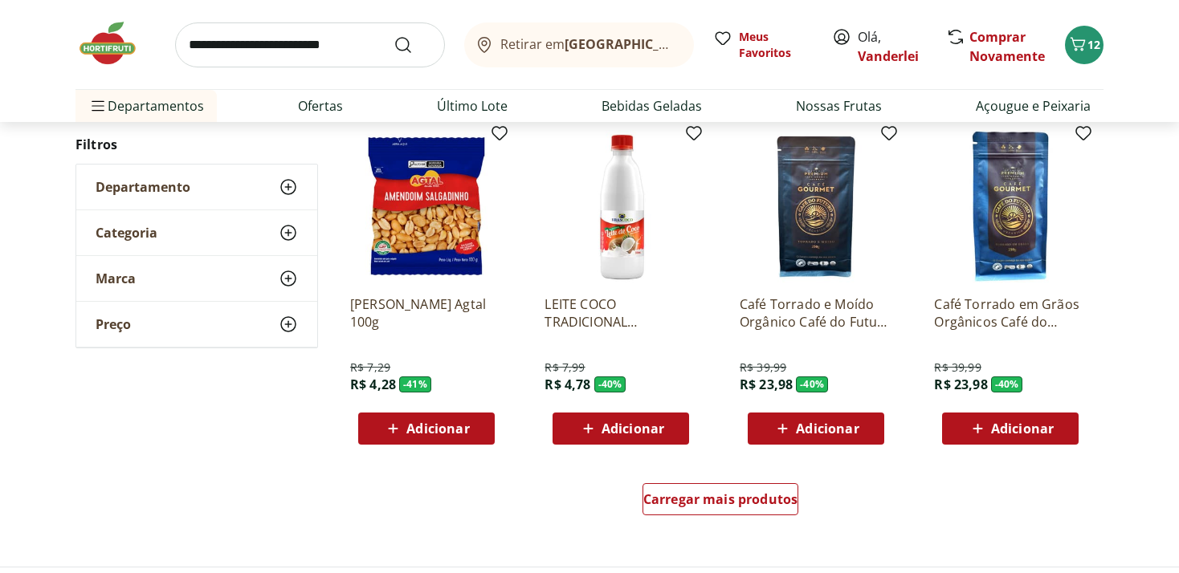
scroll to position [932, 0]
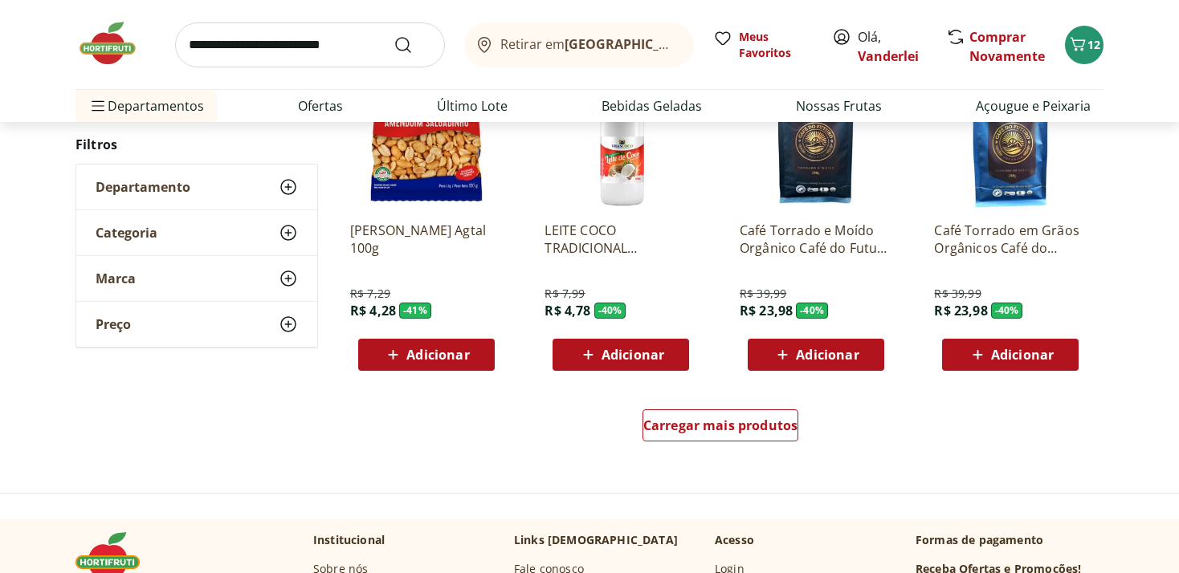
click at [437, 349] on span "Adicionar" at bounding box center [437, 354] width 63 height 13
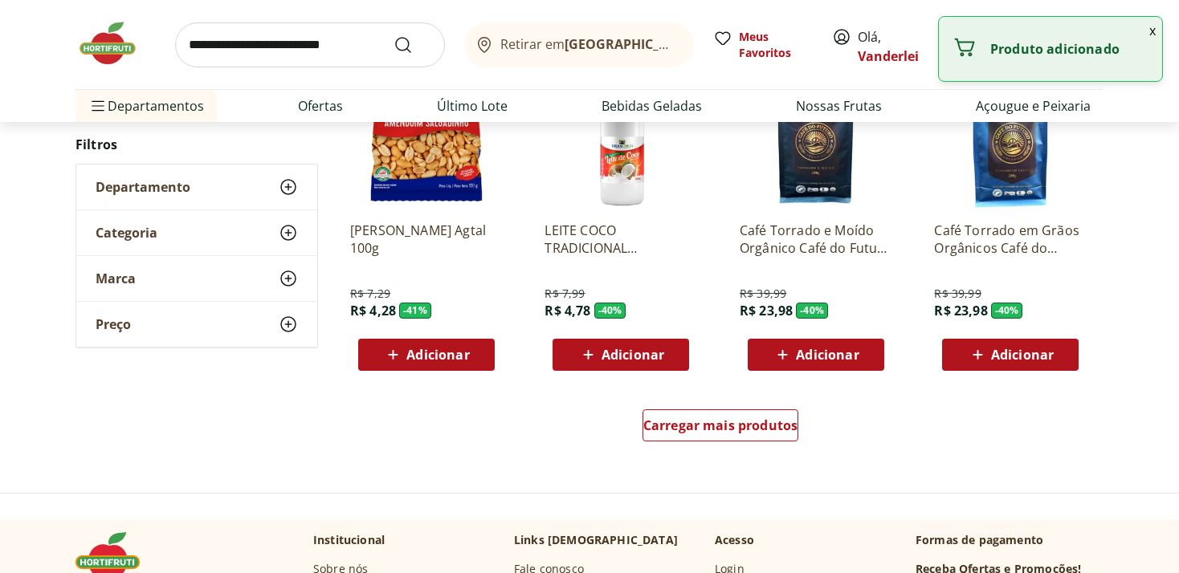
click at [646, 353] on span "Adicionar" at bounding box center [632, 354] width 63 height 13
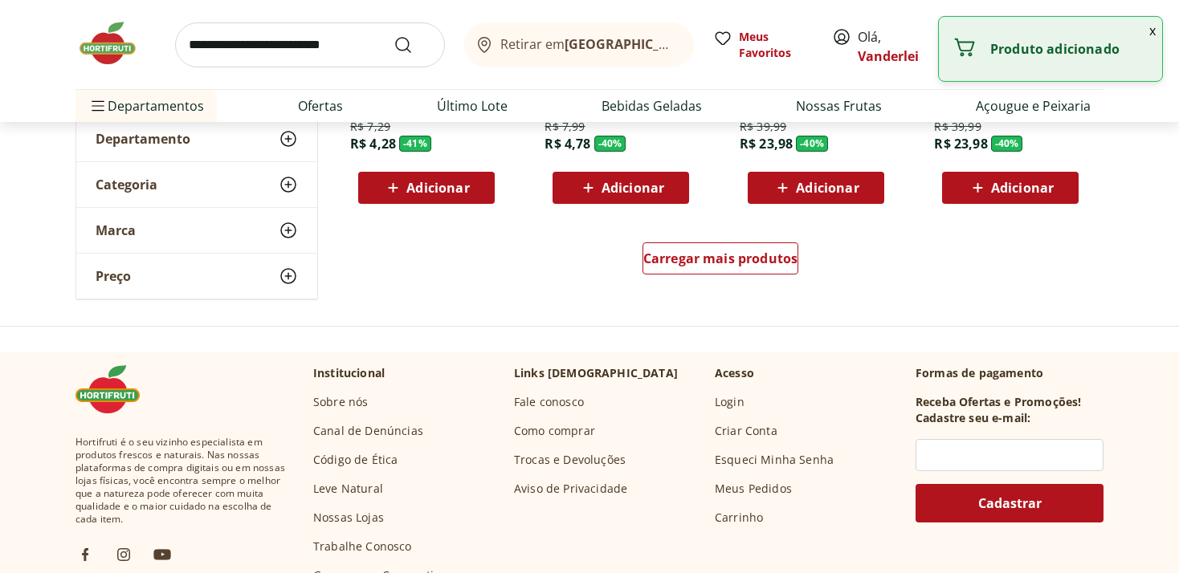
scroll to position [1017, 0]
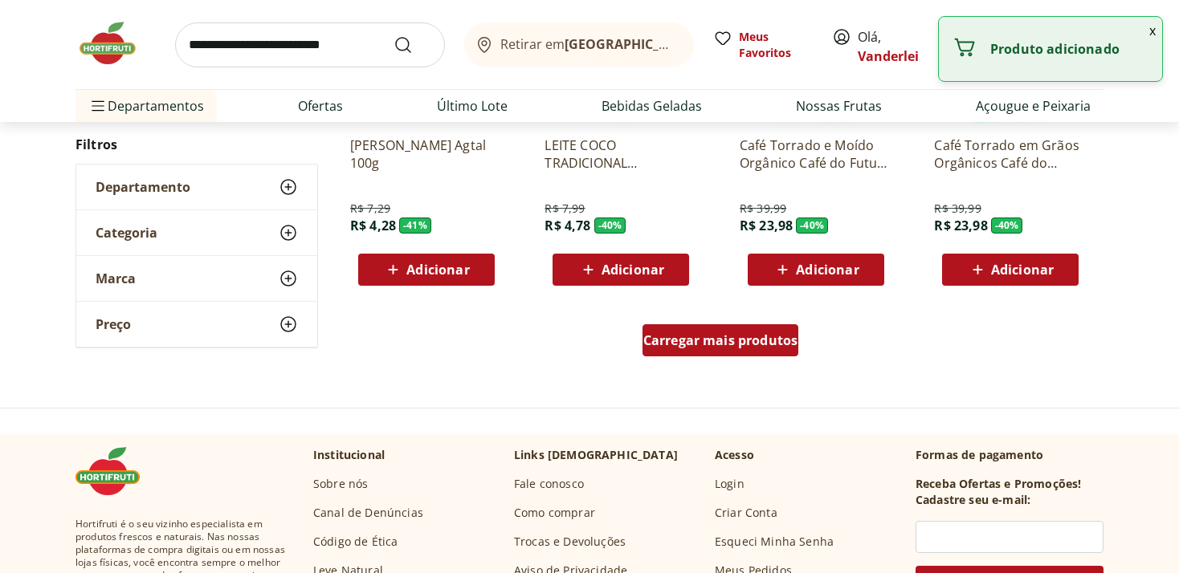
click at [682, 340] on span "Carregar mais produtos" at bounding box center [720, 340] width 155 height 13
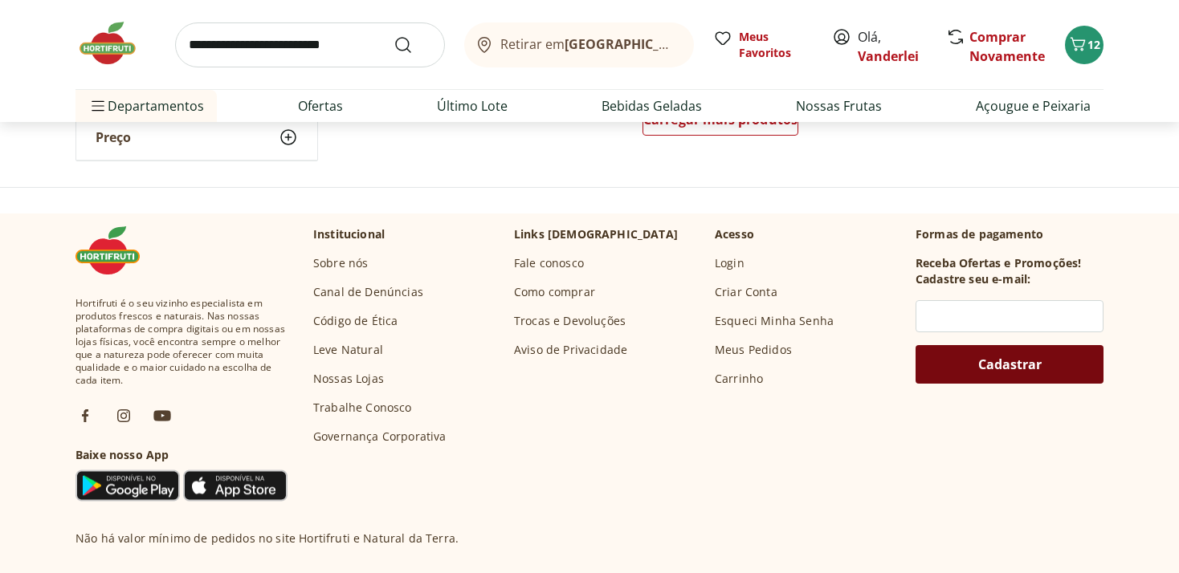
scroll to position [2289, 0]
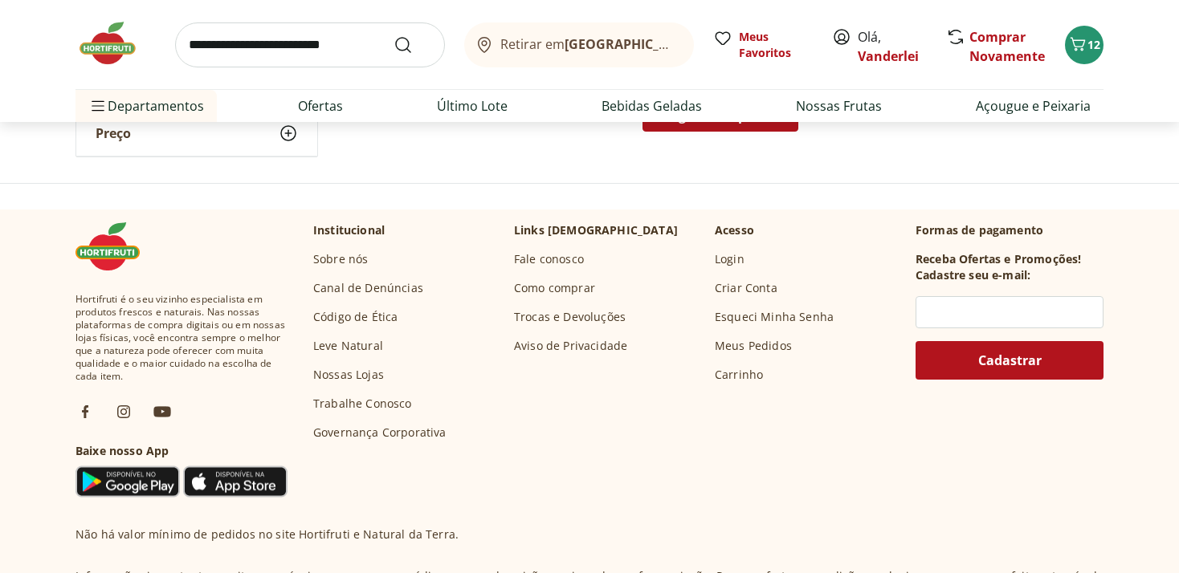
click at [751, 122] on span "Carregar mais produtos" at bounding box center [720, 115] width 155 height 13
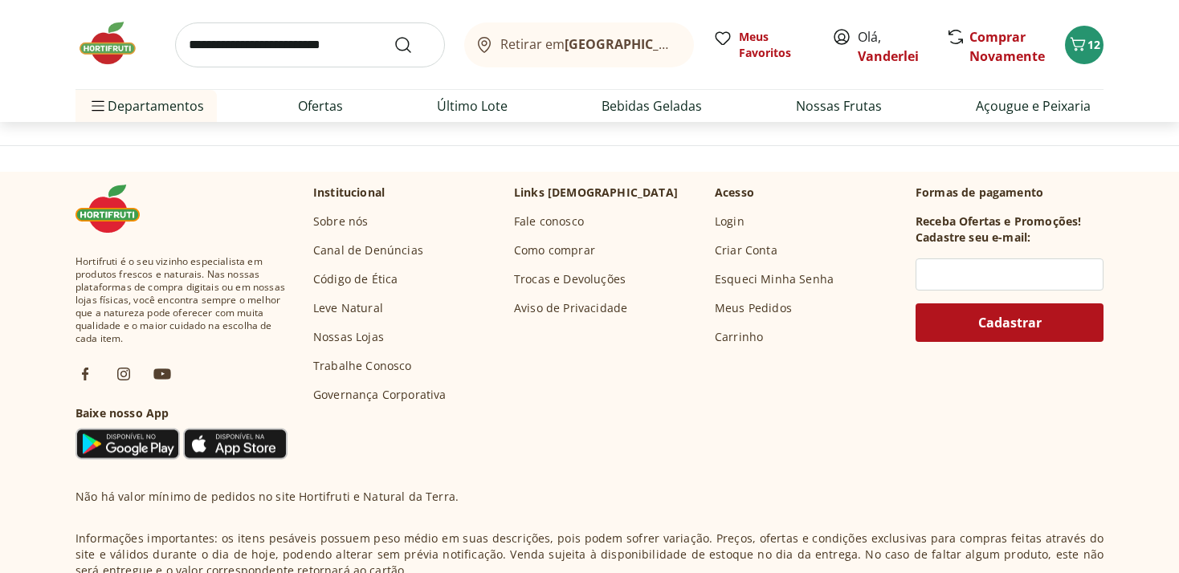
scroll to position [3052, 0]
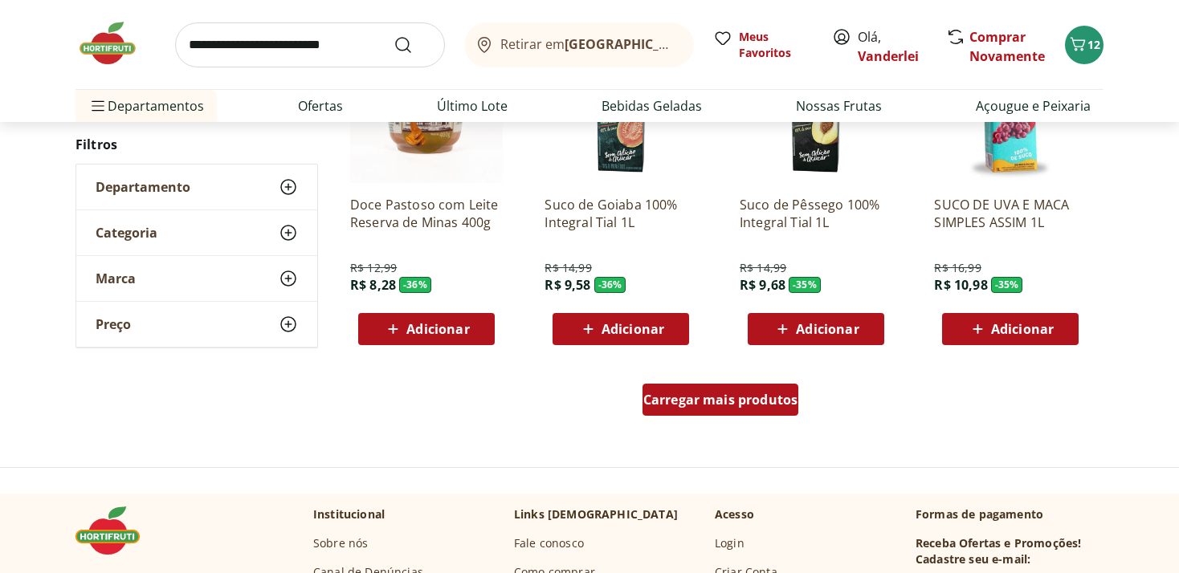
click at [732, 403] on span "Carregar mais produtos" at bounding box center [720, 399] width 155 height 13
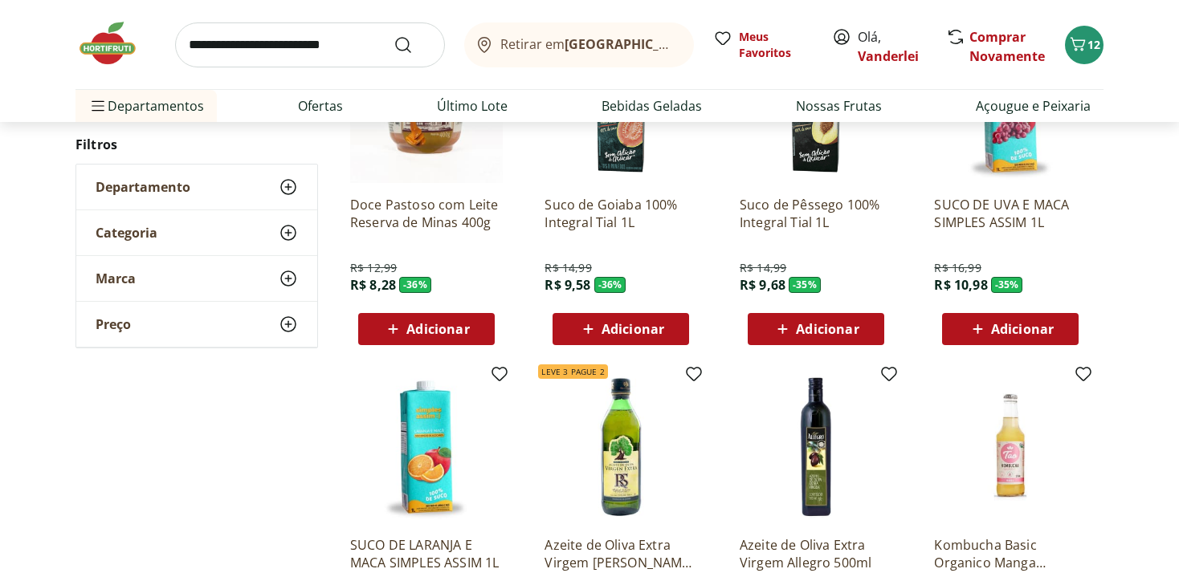
type input "*"
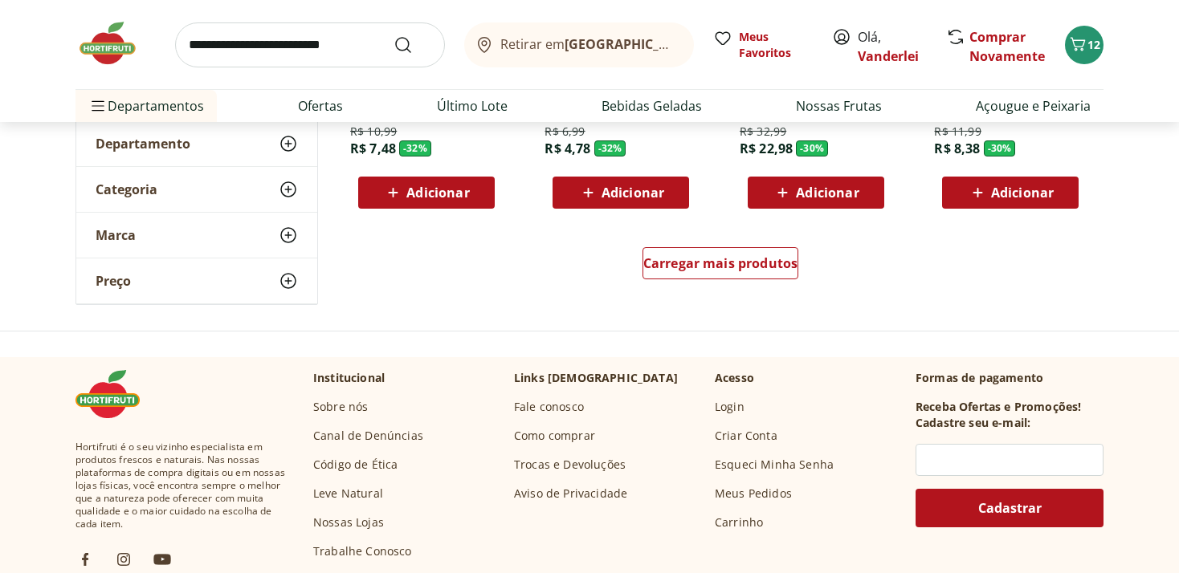
scroll to position [4239, 0]
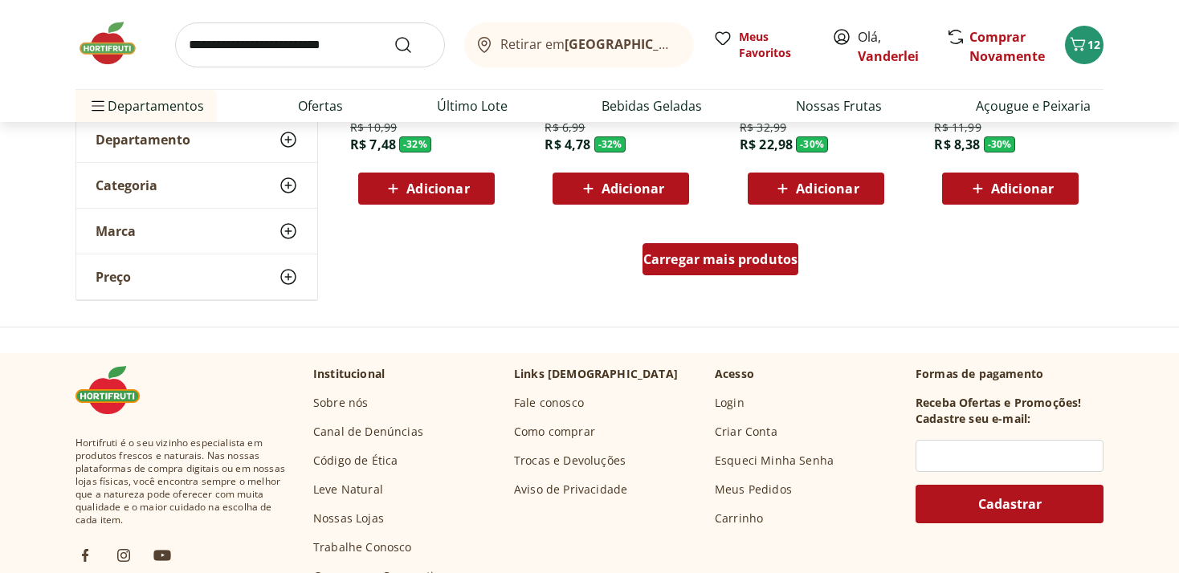
click at [702, 268] on div "Carregar mais produtos" at bounding box center [720, 259] width 157 height 32
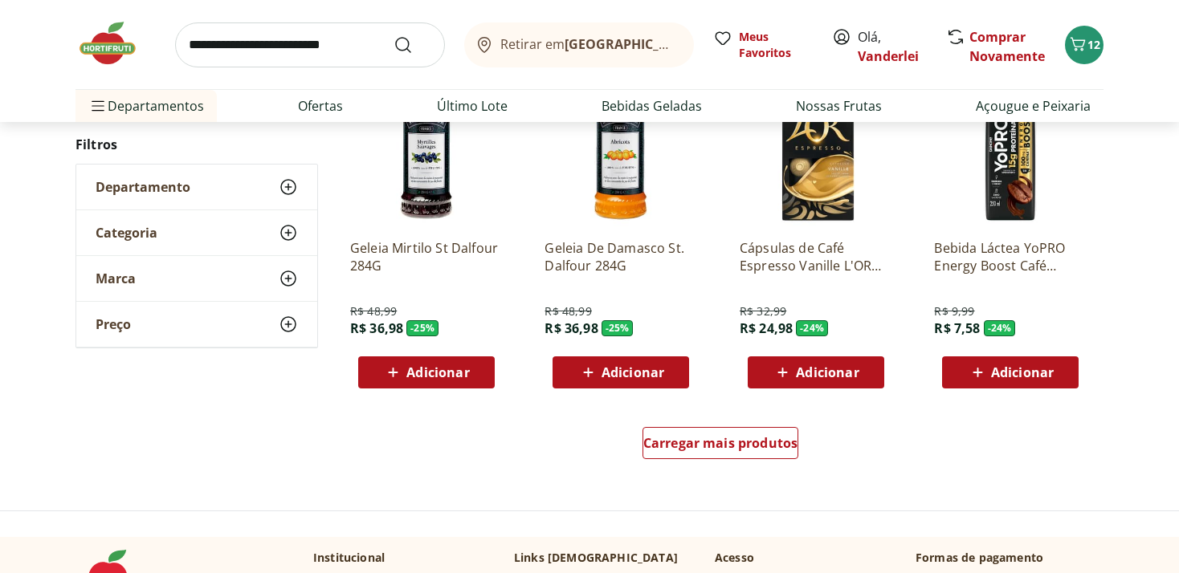
scroll to position [5256, 0]
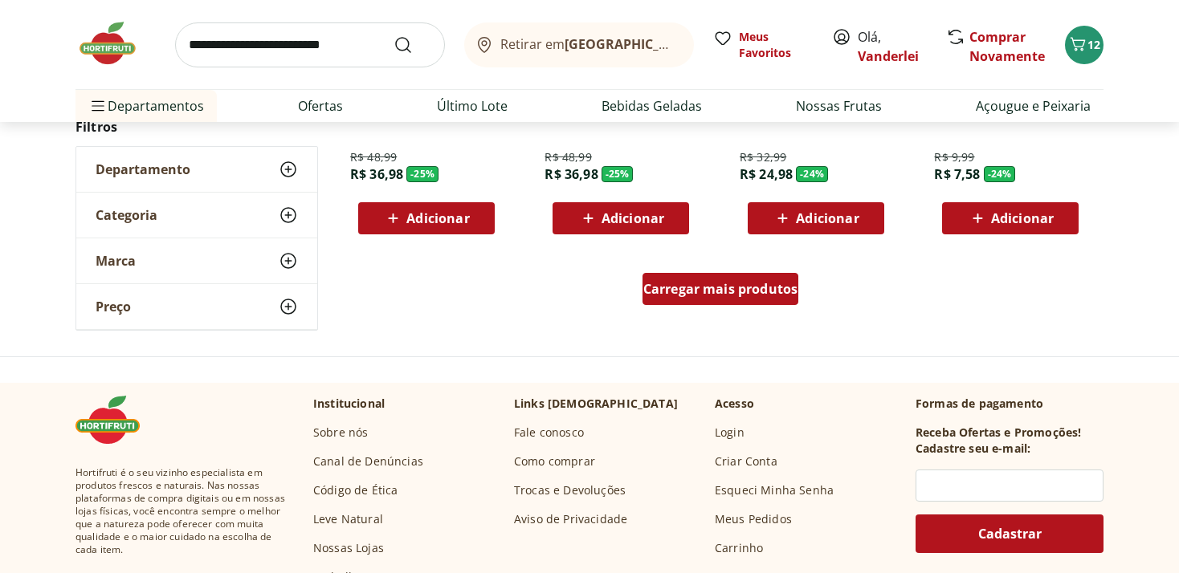
click at [702, 284] on span "Carregar mais produtos" at bounding box center [720, 289] width 155 height 13
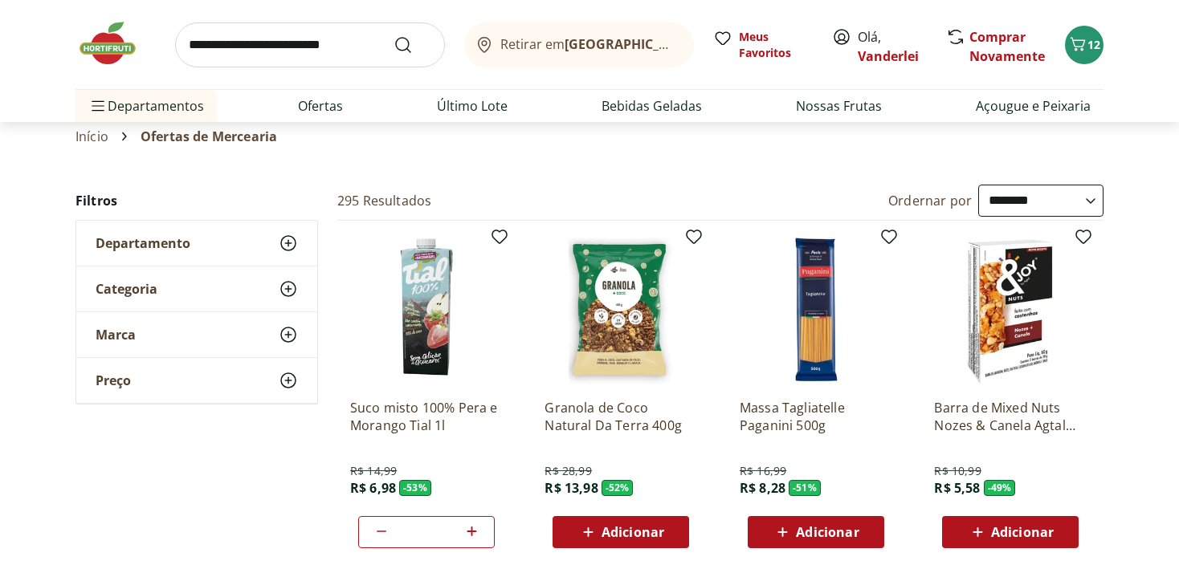
scroll to position [0, 0]
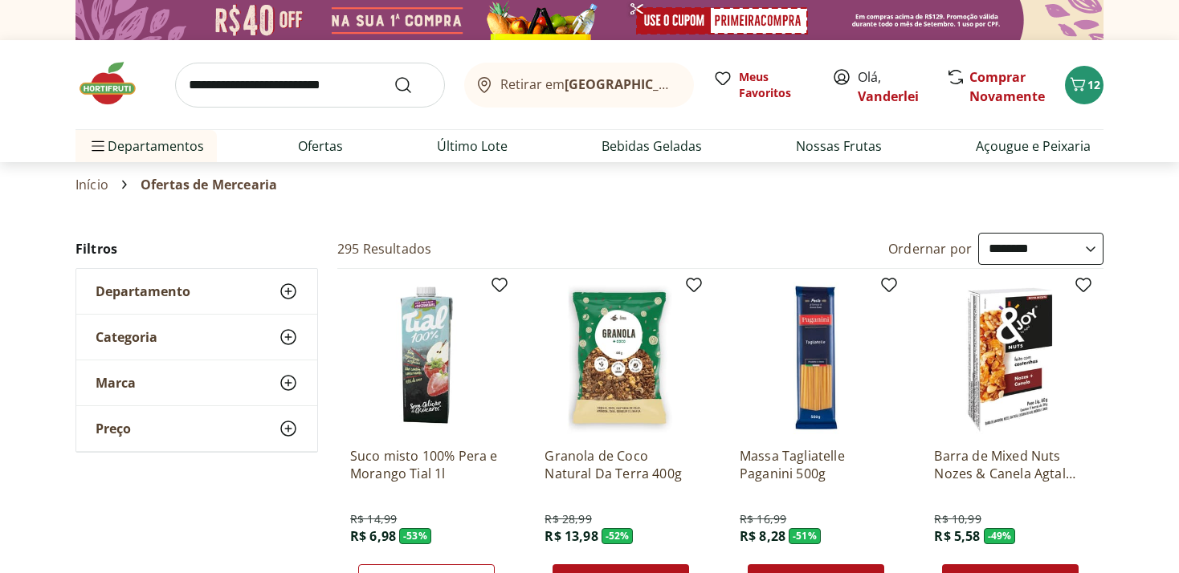
click at [112, 91] on img at bounding box center [115, 83] width 80 height 48
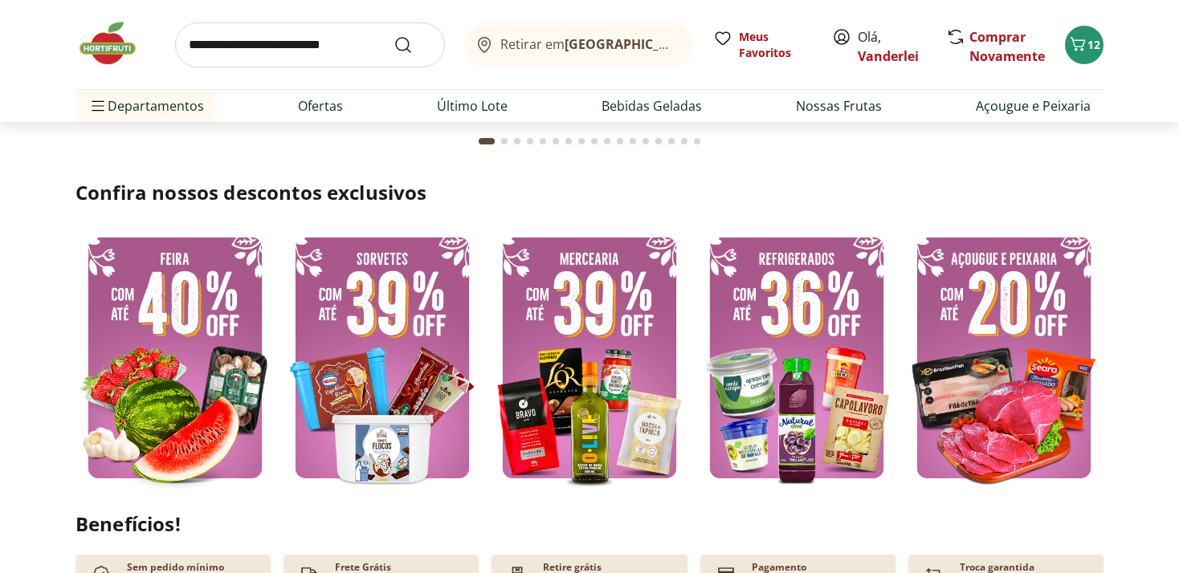
scroll to position [339, 0]
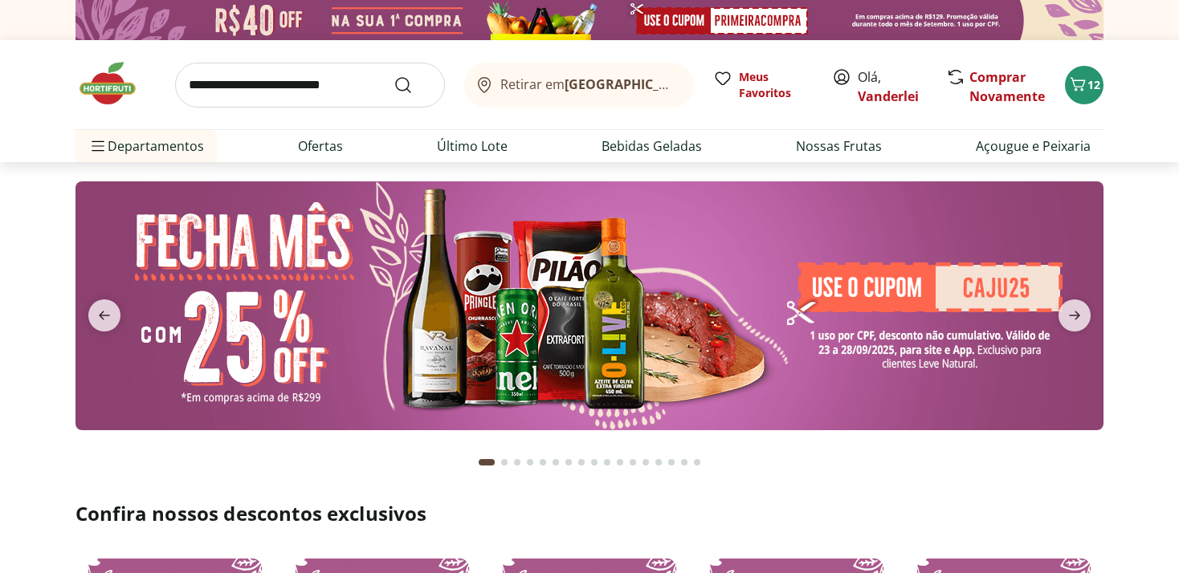
scroll to position [339, 0]
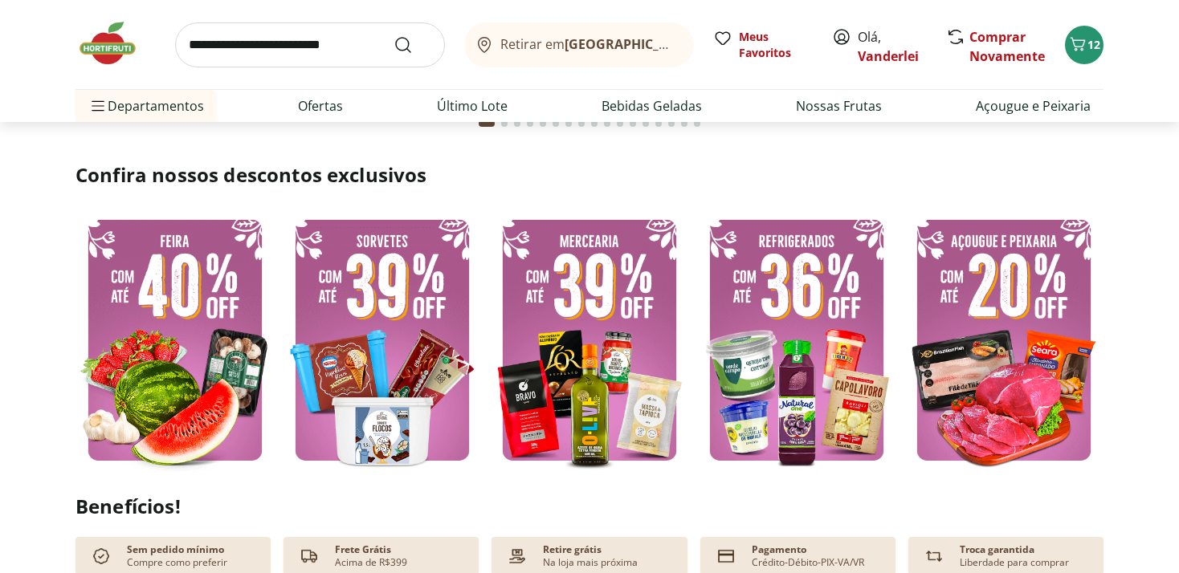
click at [387, 336] on img at bounding box center [382, 340] width 199 height 266
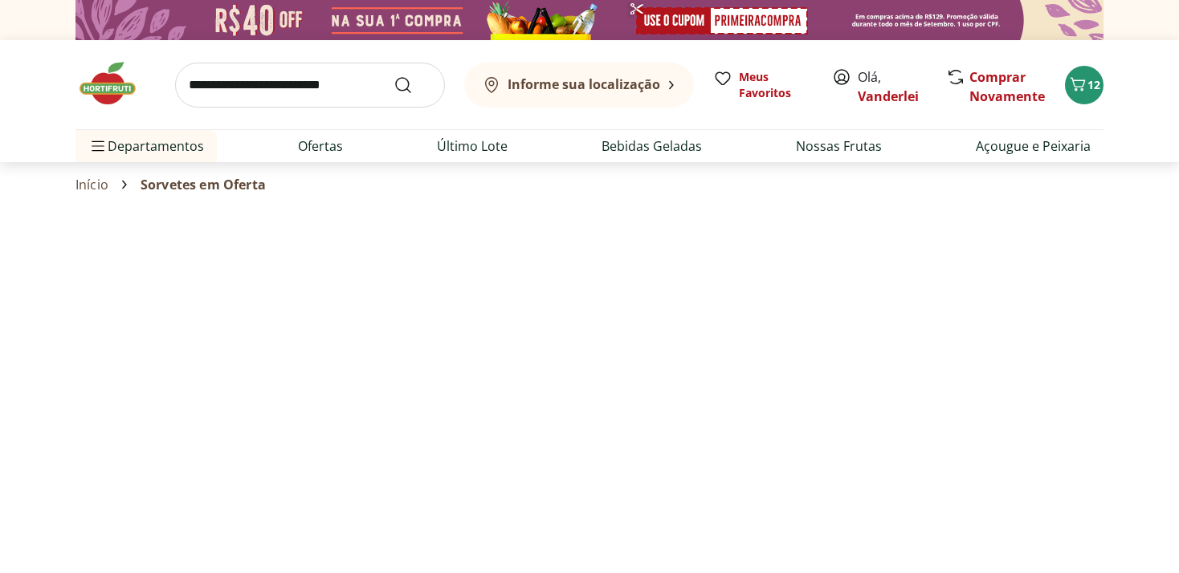
select select "**********"
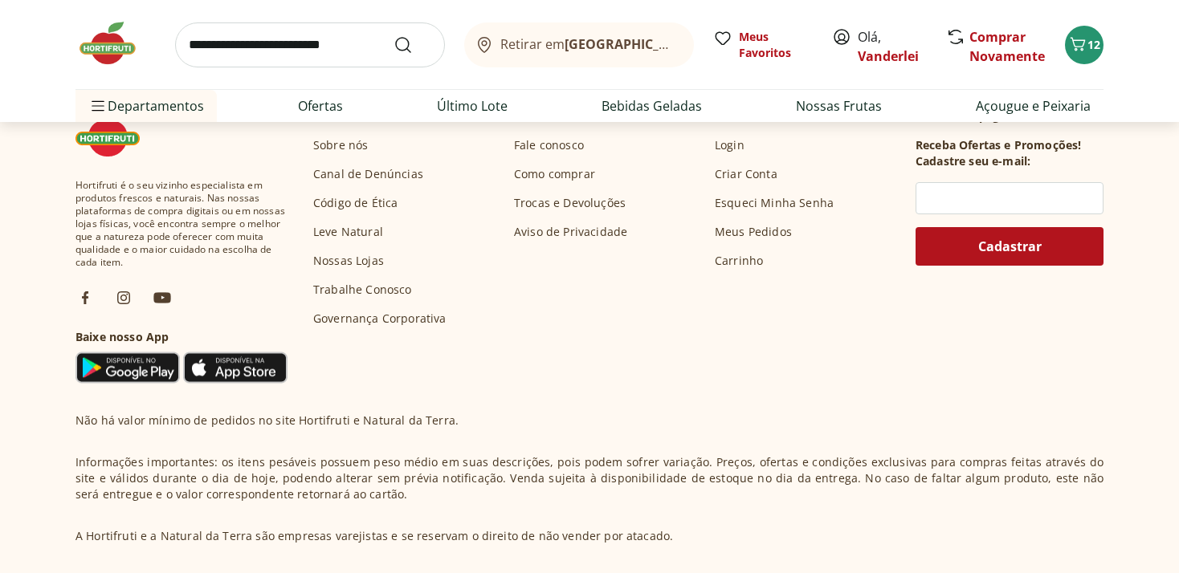
scroll to position [1017, 0]
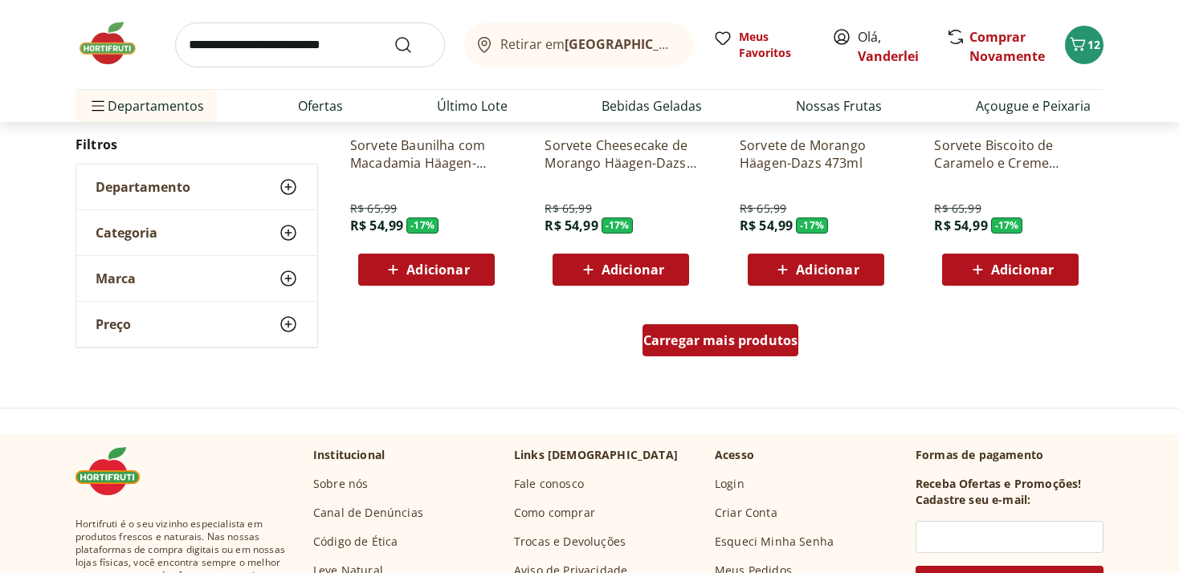
click at [751, 344] on span "Carregar mais produtos" at bounding box center [720, 340] width 155 height 13
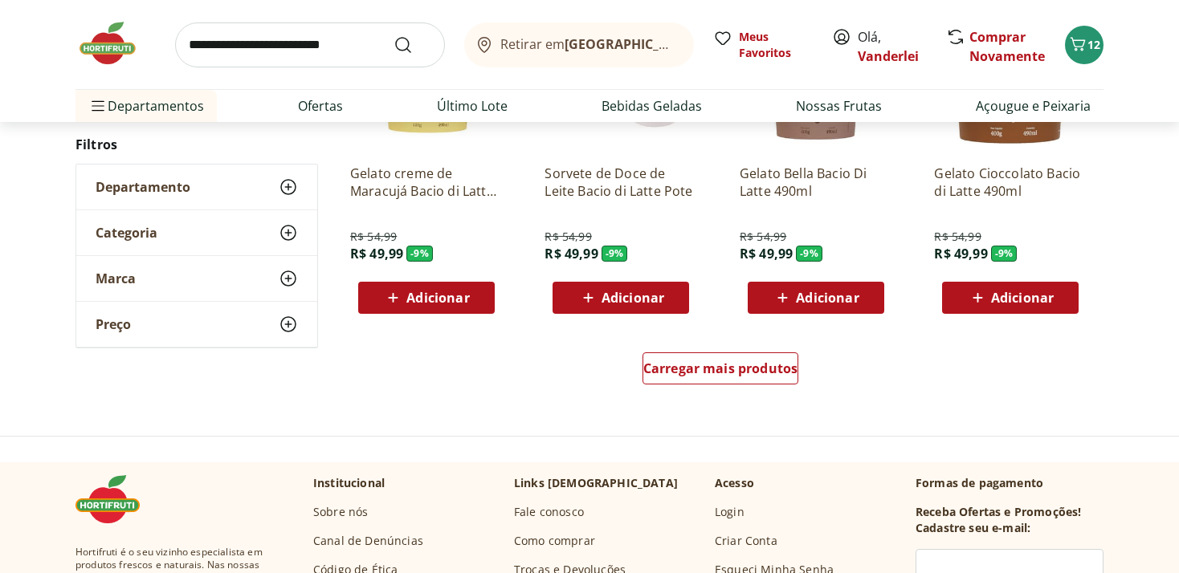
scroll to position [2034, 0]
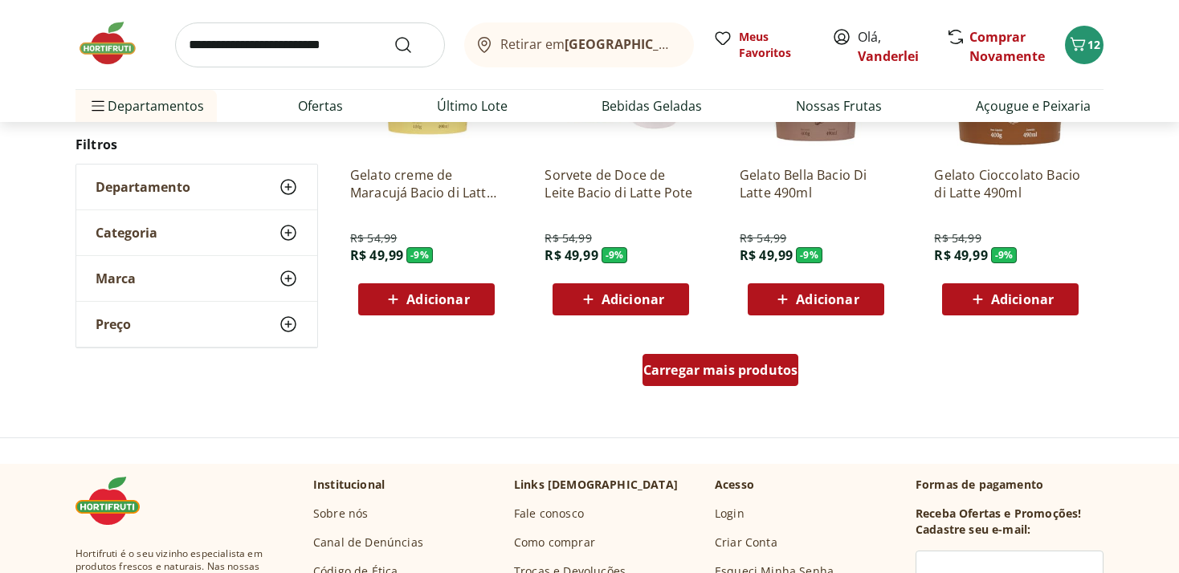
click at [705, 371] on span "Carregar mais produtos" at bounding box center [720, 370] width 155 height 13
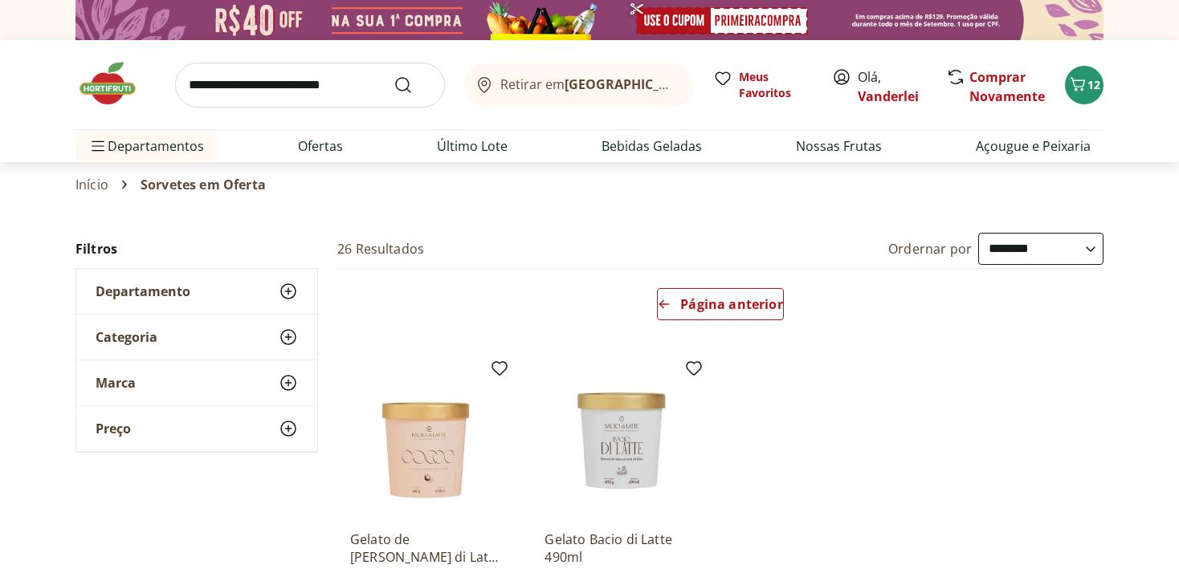
click at [108, 87] on img at bounding box center [115, 83] width 80 height 48
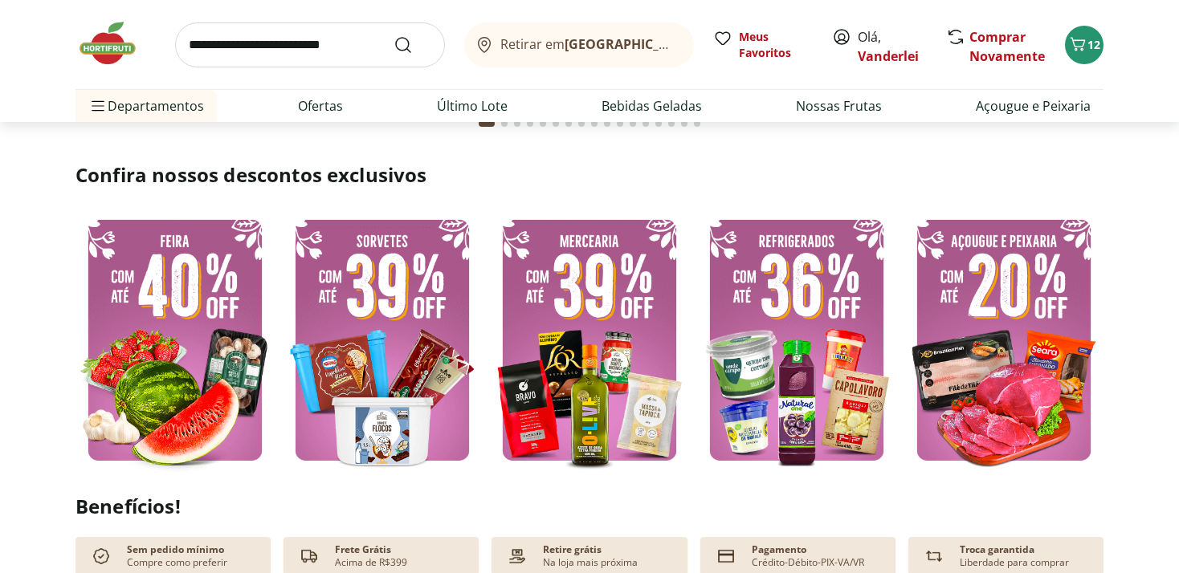
scroll to position [424, 0]
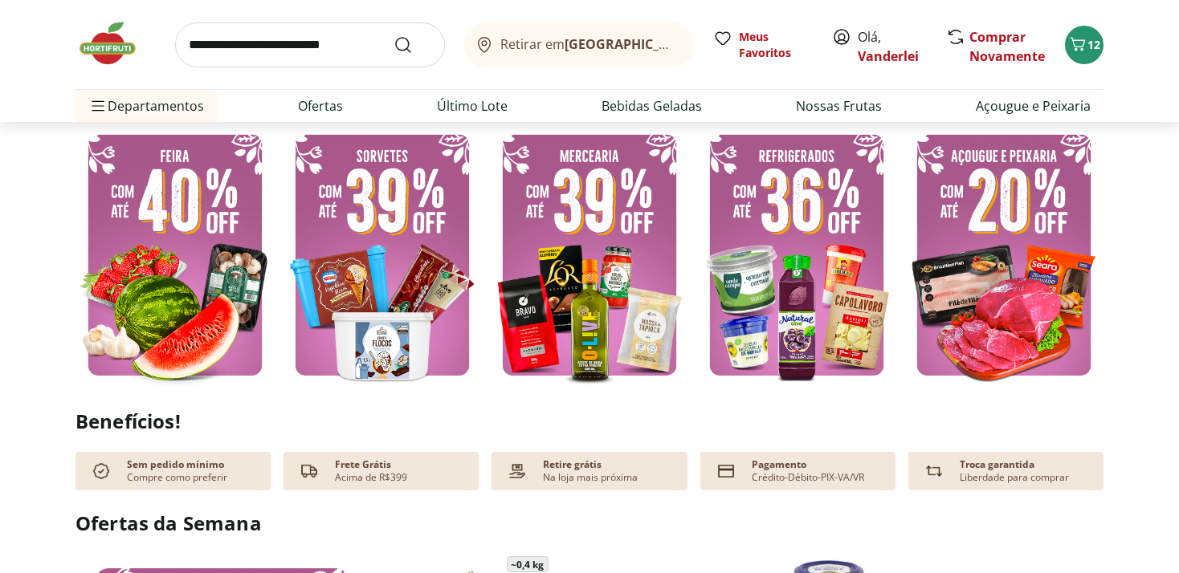
click at [390, 297] on img at bounding box center [382, 255] width 199 height 266
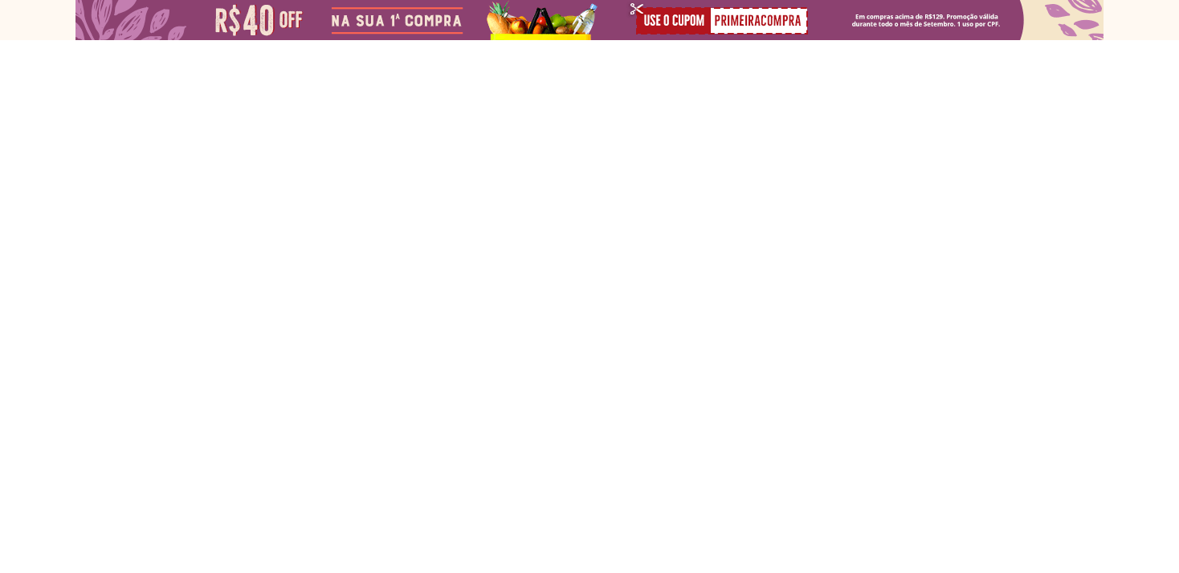
select select "**********"
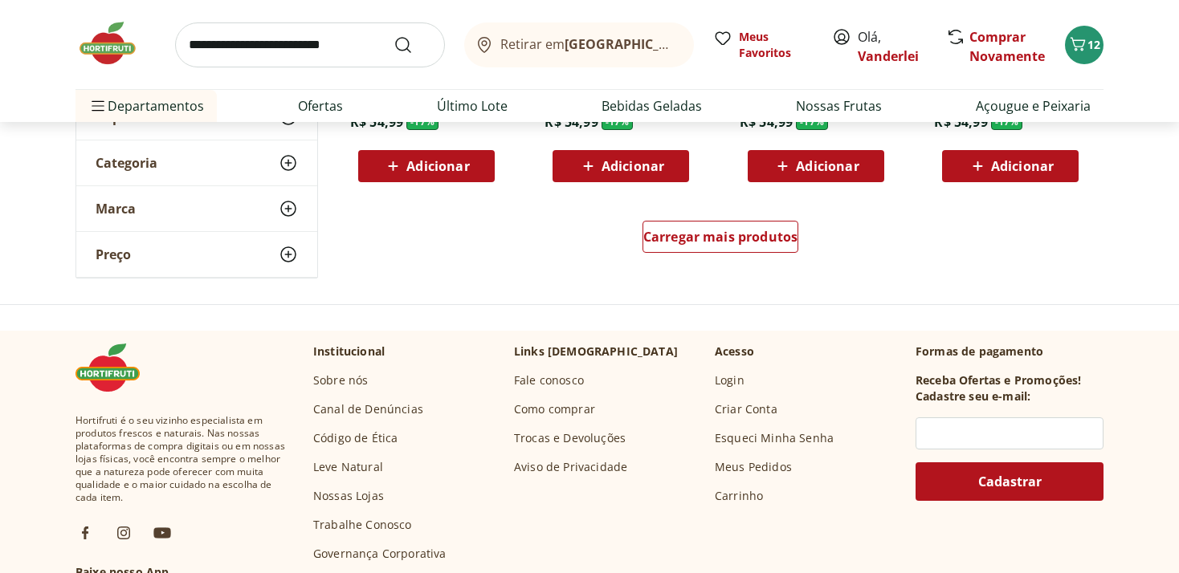
scroll to position [988, 0]
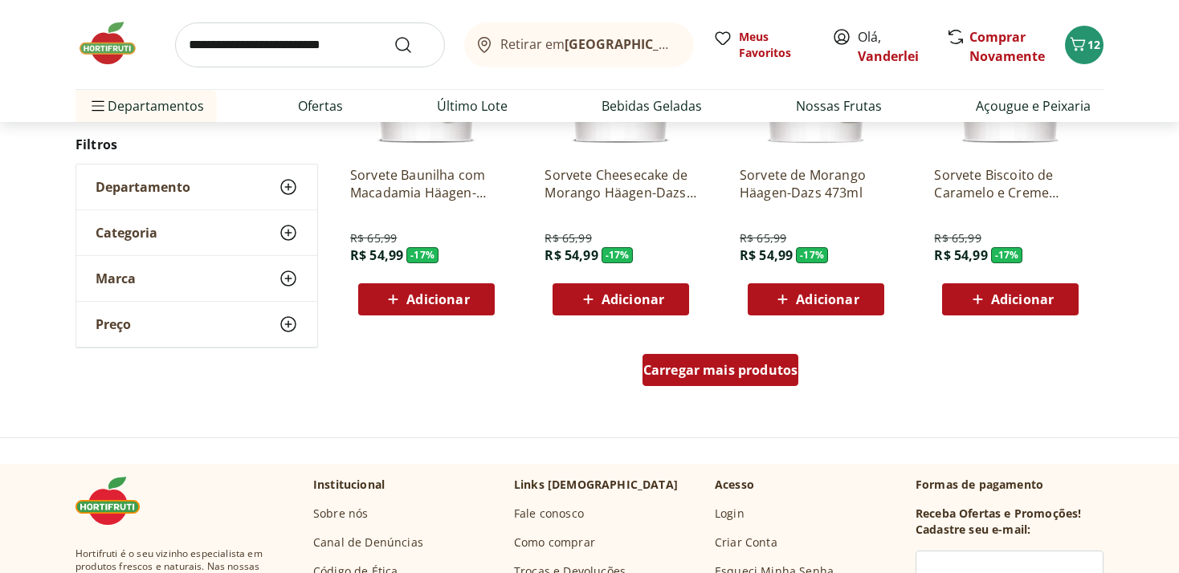
click at [686, 374] on span "Carregar mais produtos" at bounding box center [720, 370] width 155 height 13
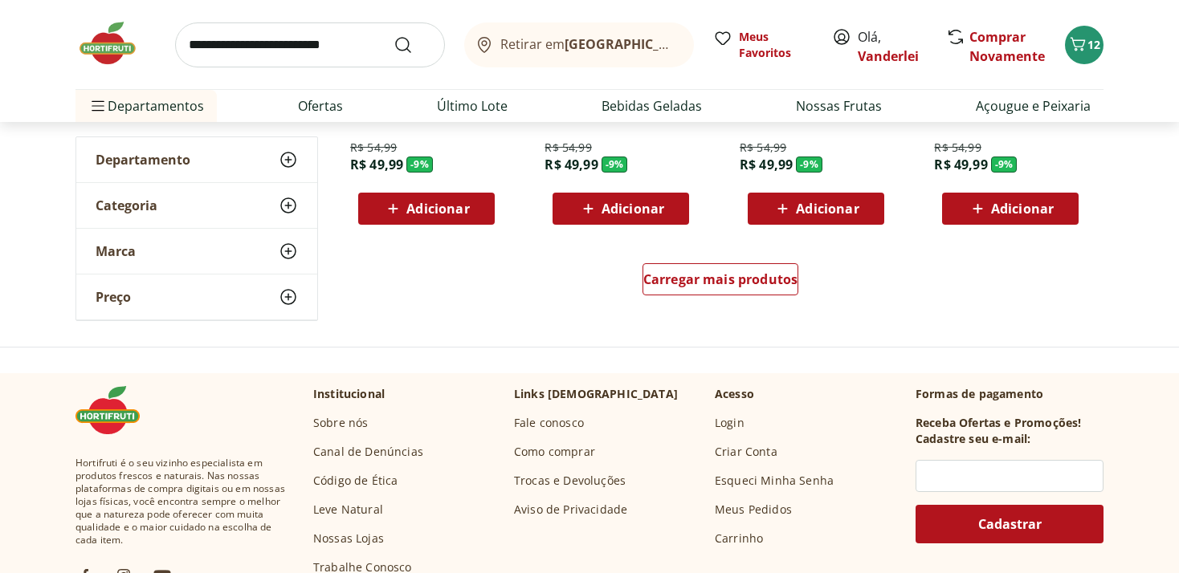
scroll to position [2090, 0]
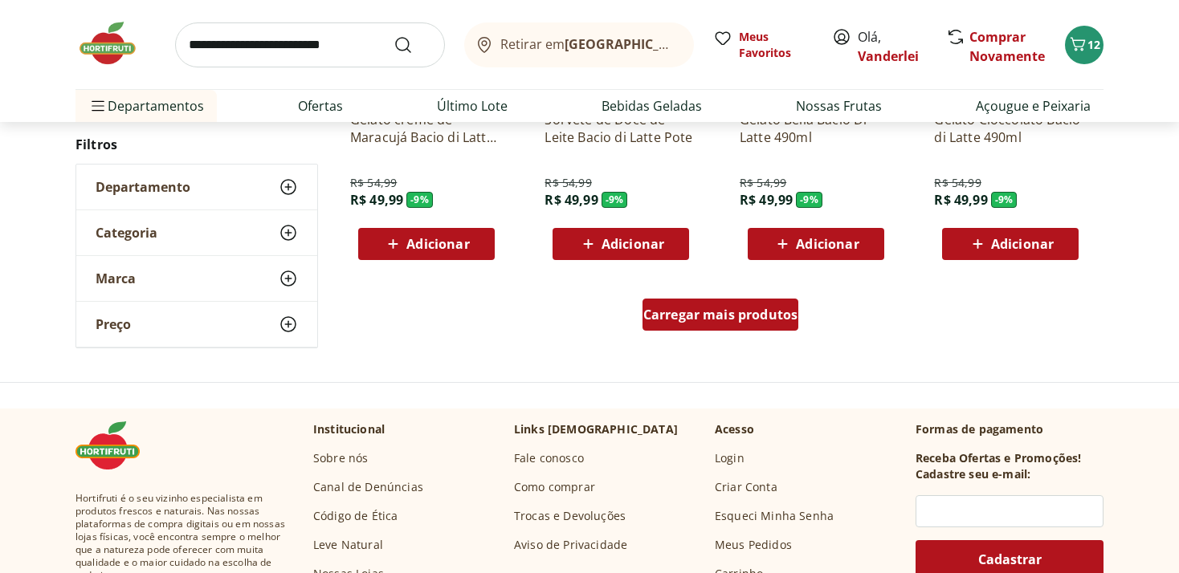
click at [715, 310] on span "Carregar mais produtos" at bounding box center [720, 314] width 155 height 13
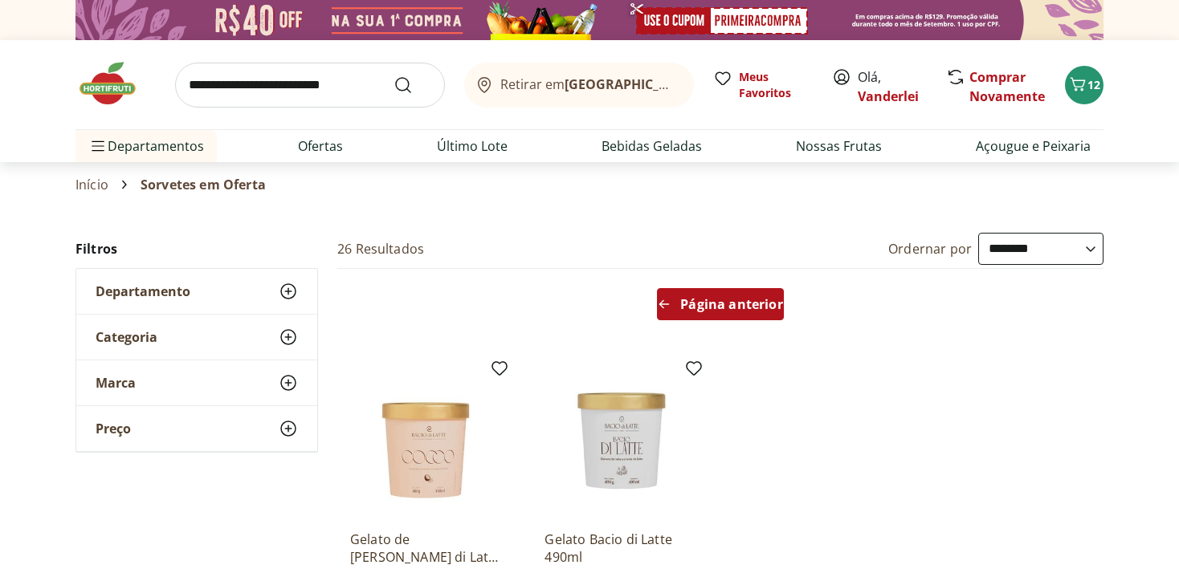
click at [750, 307] on span "Página anterior" at bounding box center [731, 304] width 102 height 13
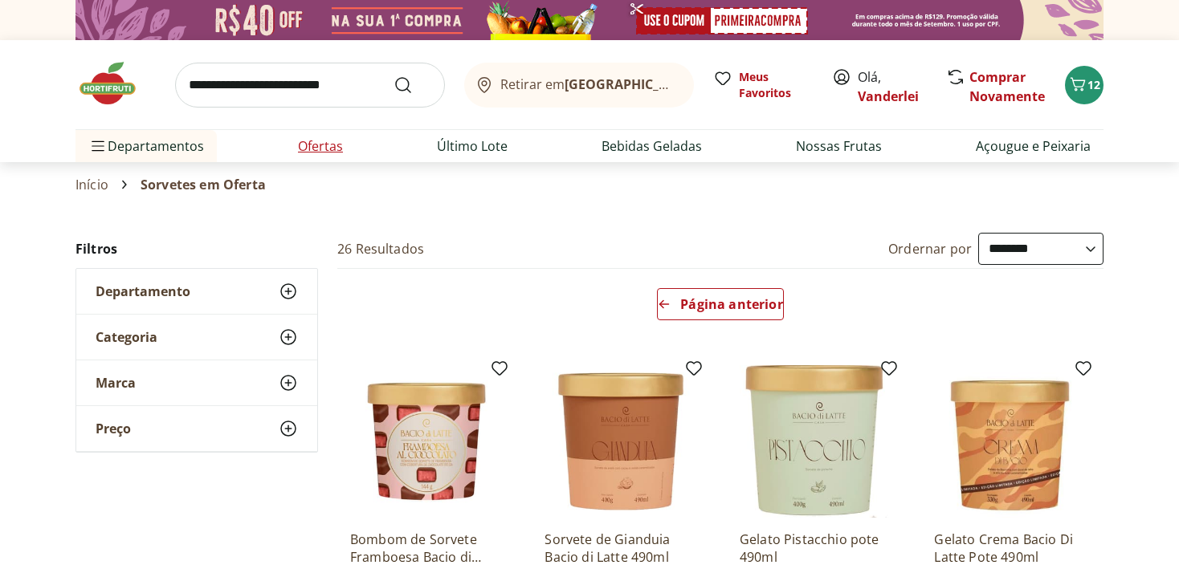
click at [310, 140] on link "Ofertas" at bounding box center [320, 145] width 45 height 19
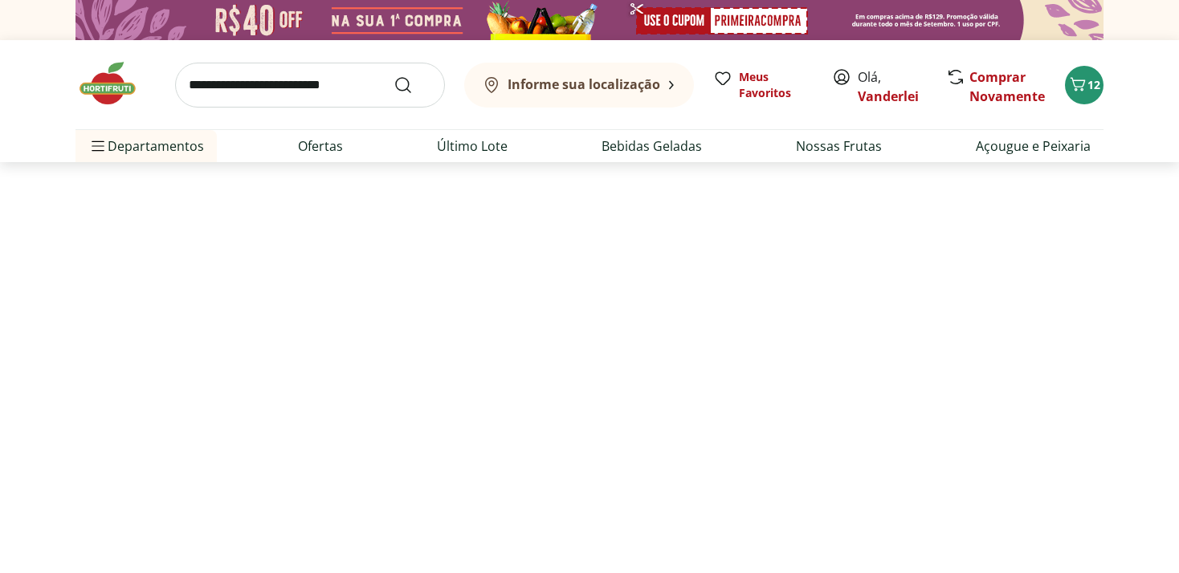
select select "**********"
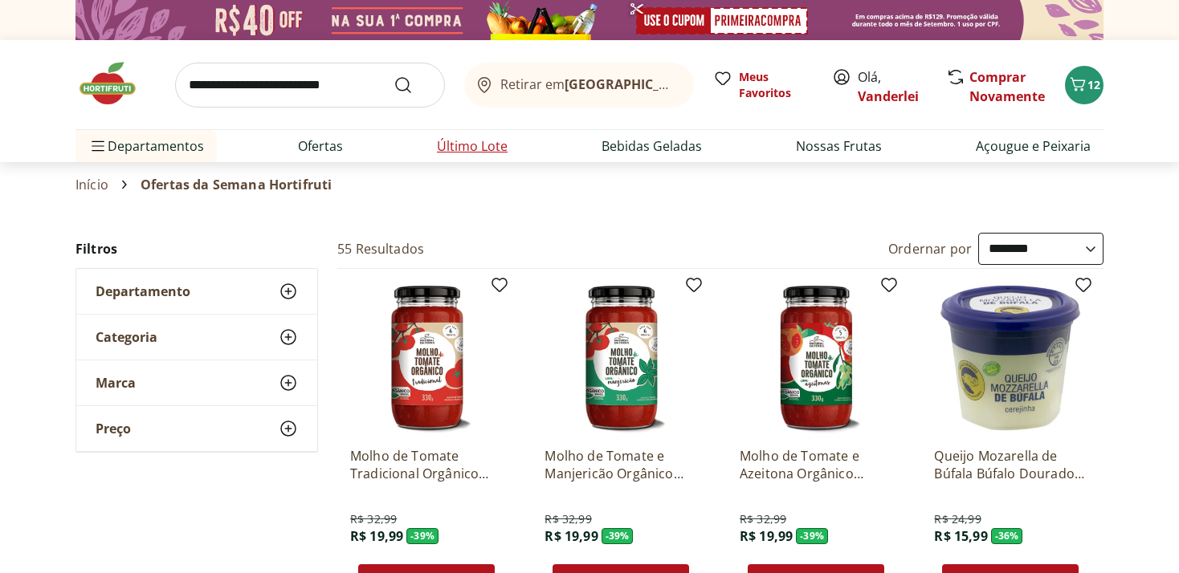
click at [453, 148] on link "Último Lote" at bounding box center [472, 145] width 71 height 19
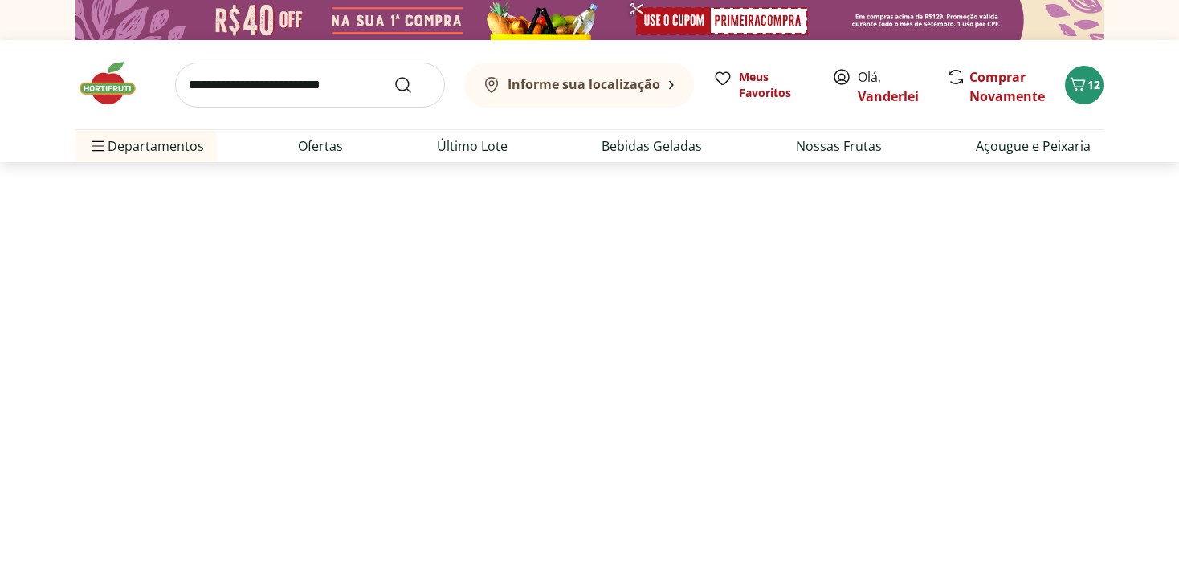
select select "**********"
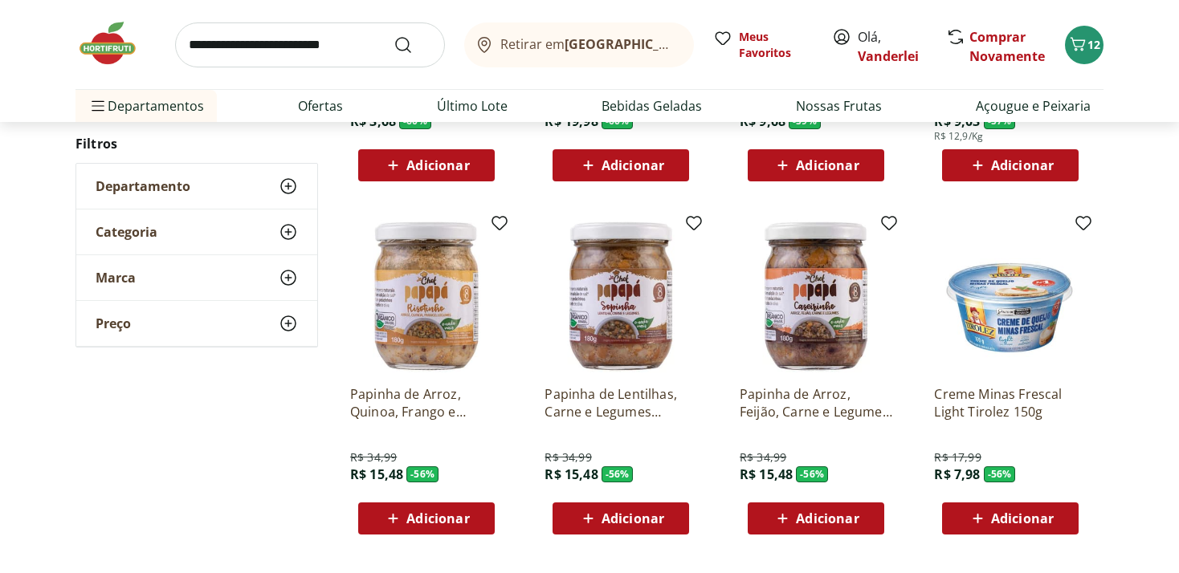
scroll to position [1102, 0]
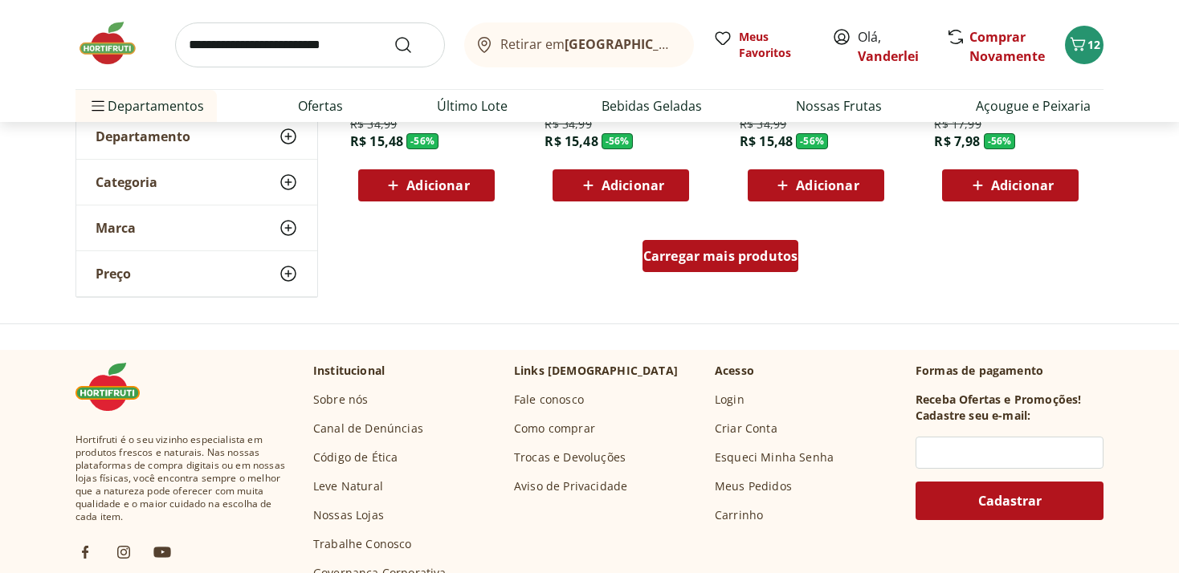
click at [743, 259] on span "Carregar mais produtos" at bounding box center [720, 256] width 155 height 13
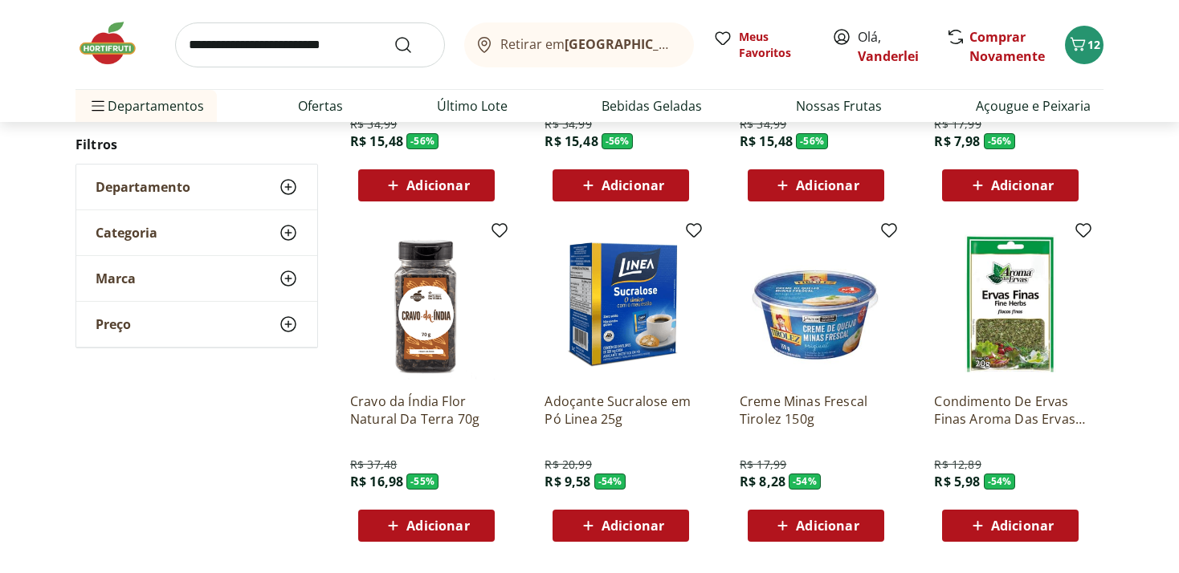
type input "*"
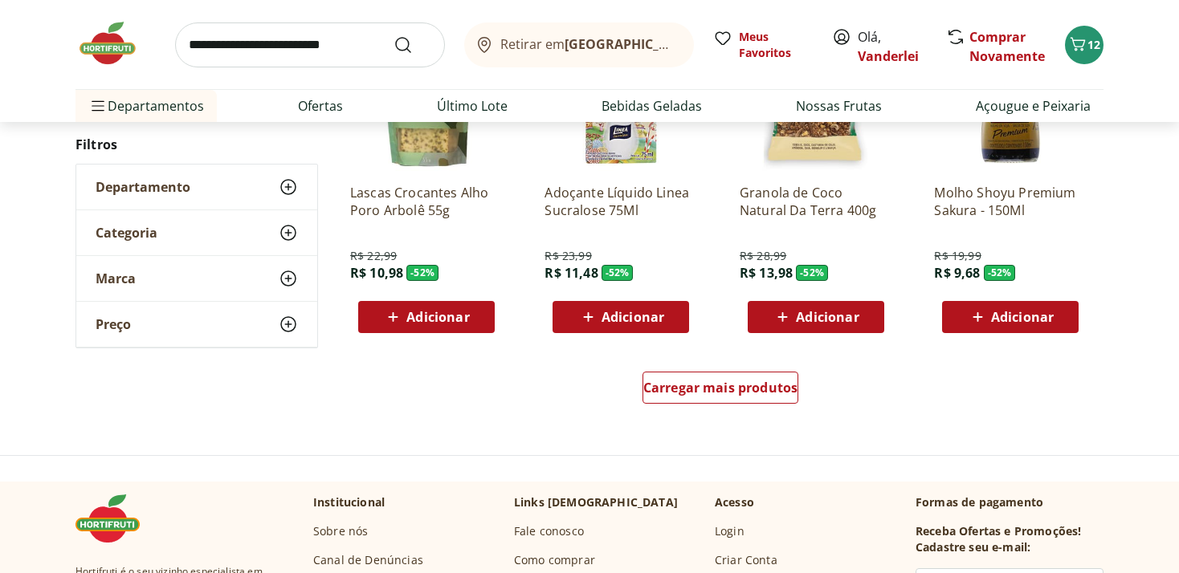
scroll to position [2120, 0]
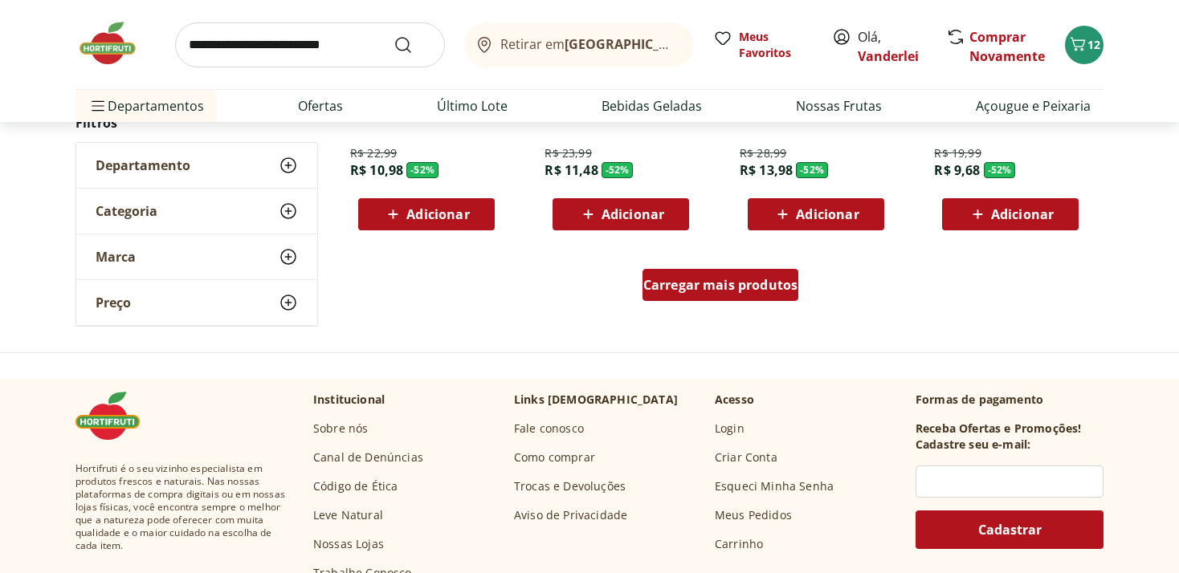
click at [708, 297] on div "Carregar mais produtos" at bounding box center [720, 285] width 157 height 32
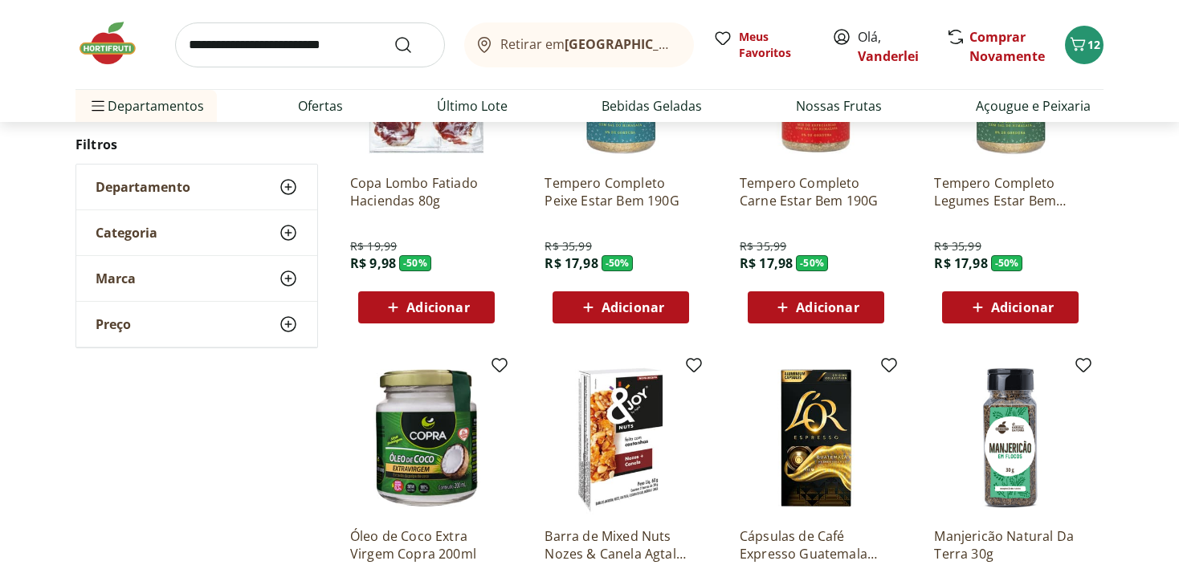
scroll to position [2628, 0]
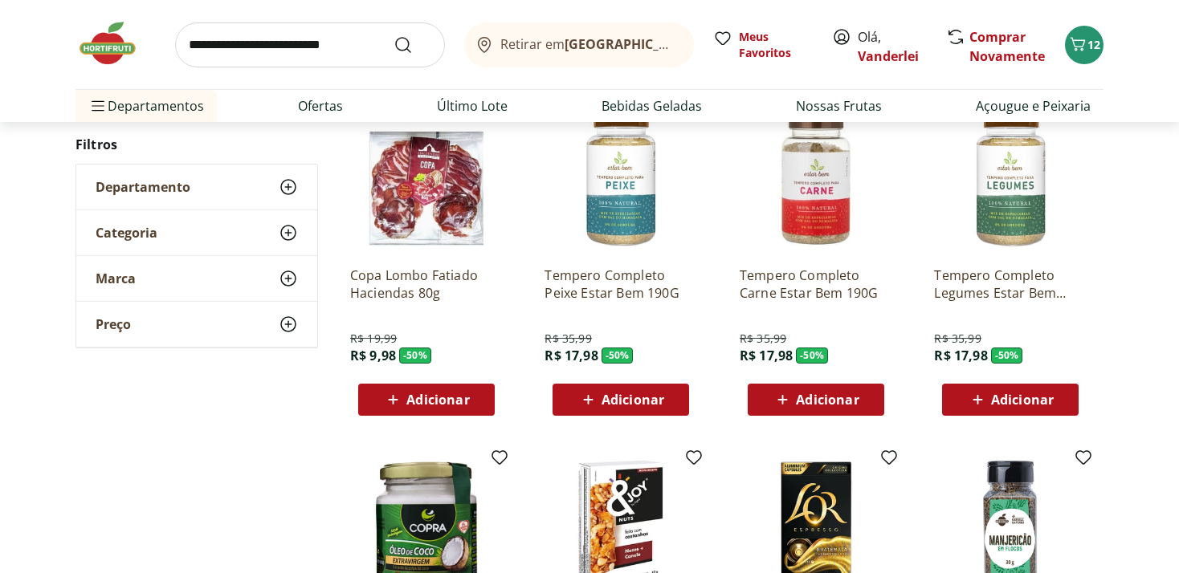
click at [430, 409] on span "Adicionar" at bounding box center [426, 399] width 86 height 19
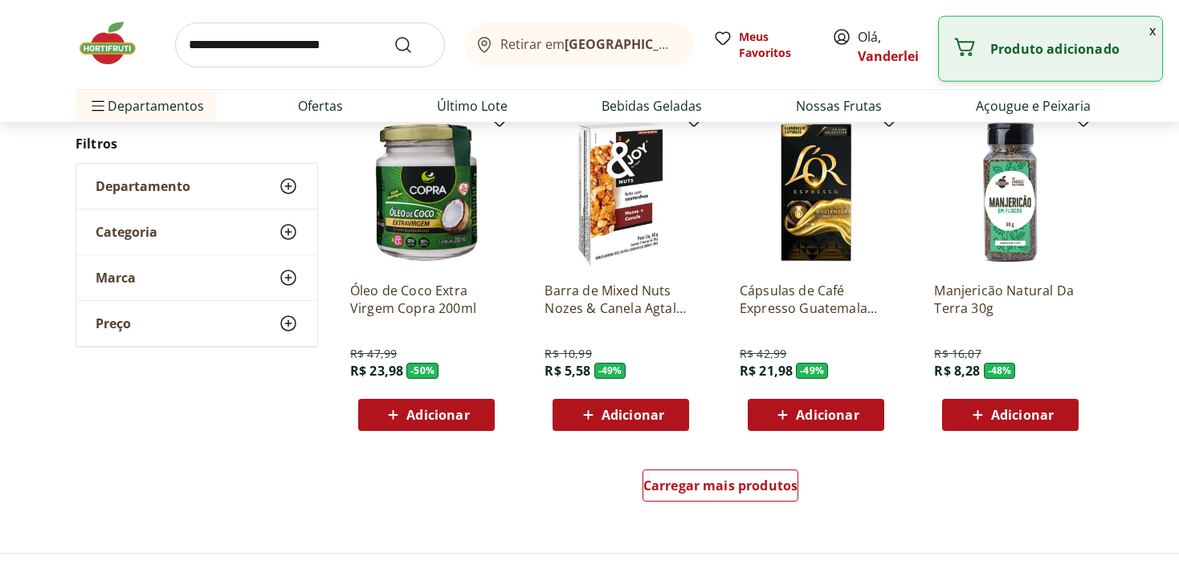
scroll to position [2967, 0]
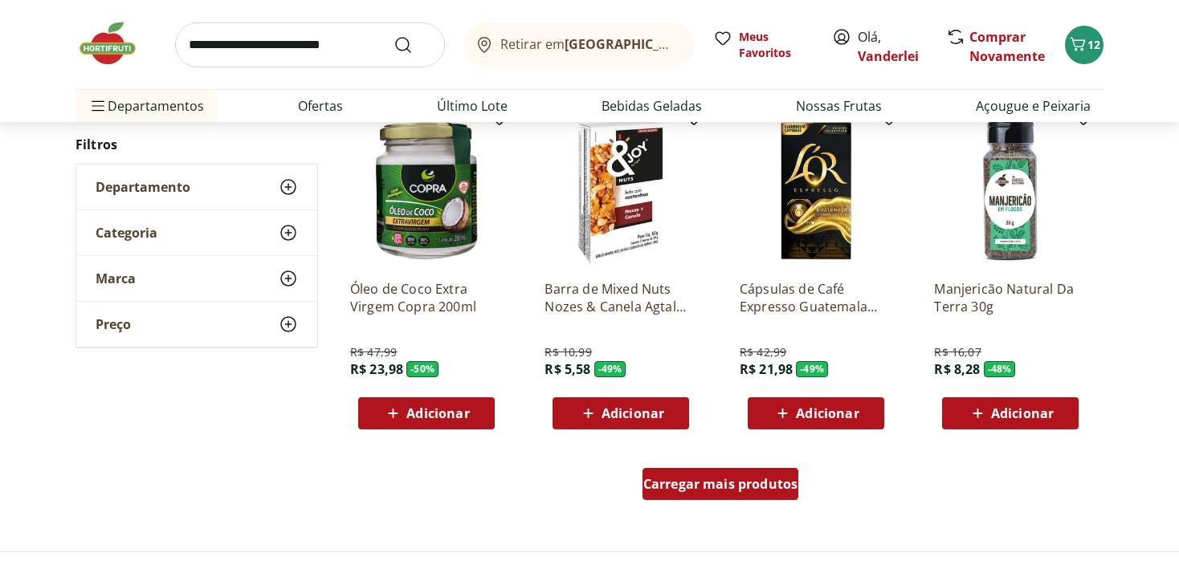
click at [707, 493] on div "Carregar mais produtos" at bounding box center [720, 484] width 157 height 32
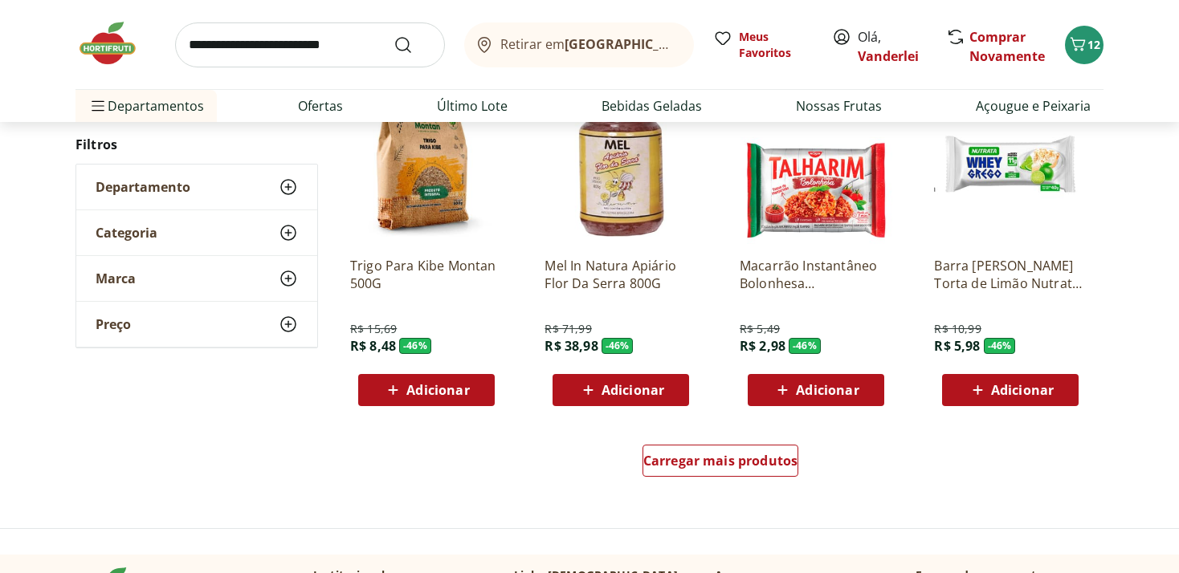
scroll to position [4069, 0]
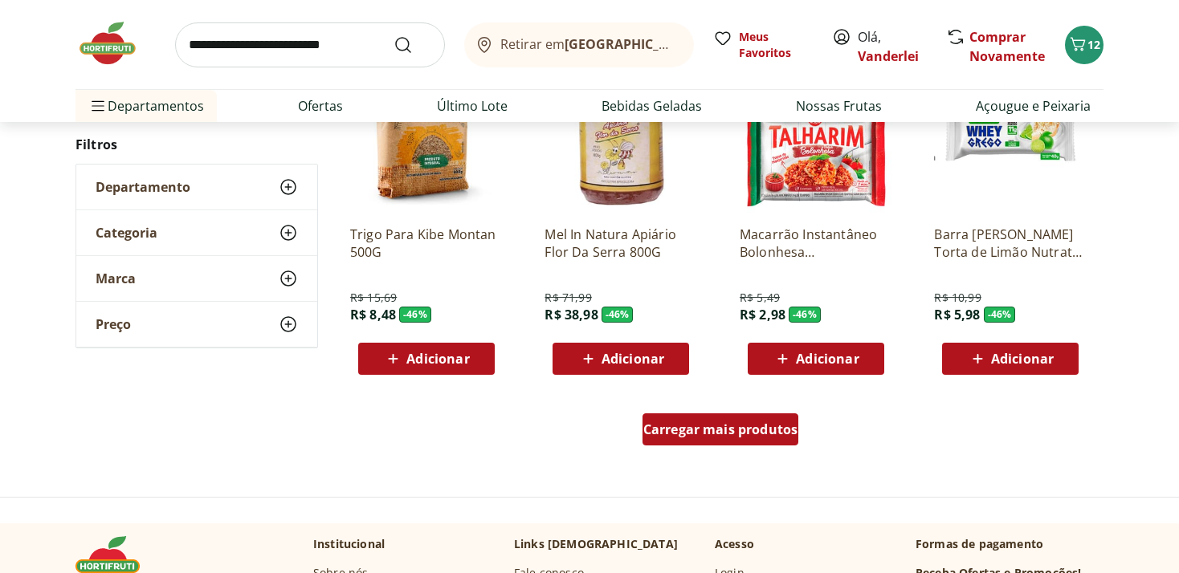
click at [695, 435] on span "Carregar mais produtos" at bounding box center [720, 429] width 155 height 13
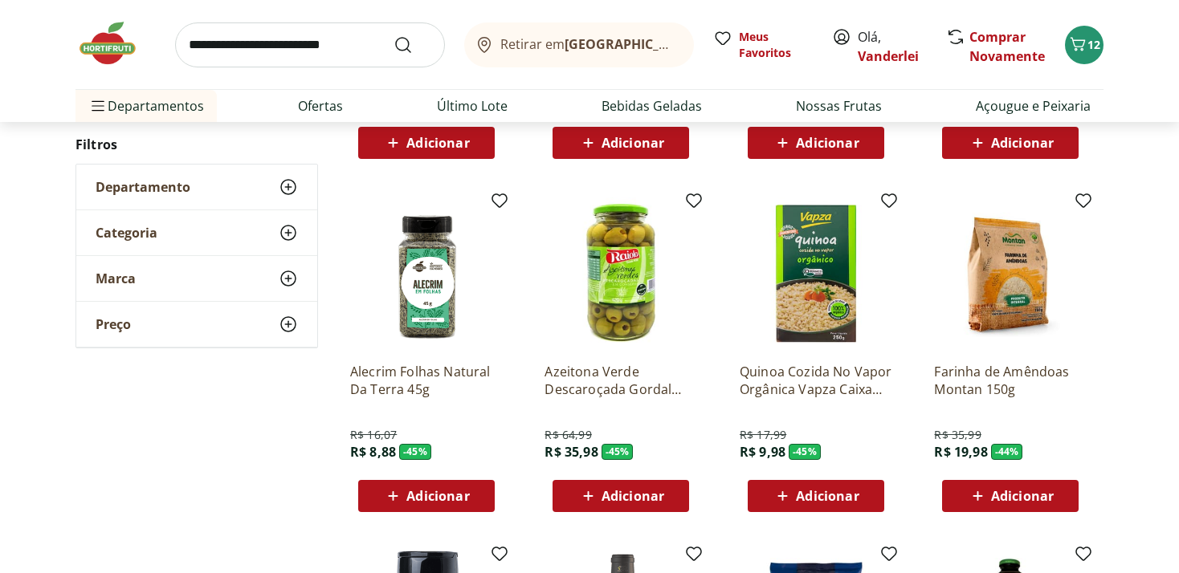
scroll to position [4663, 0]
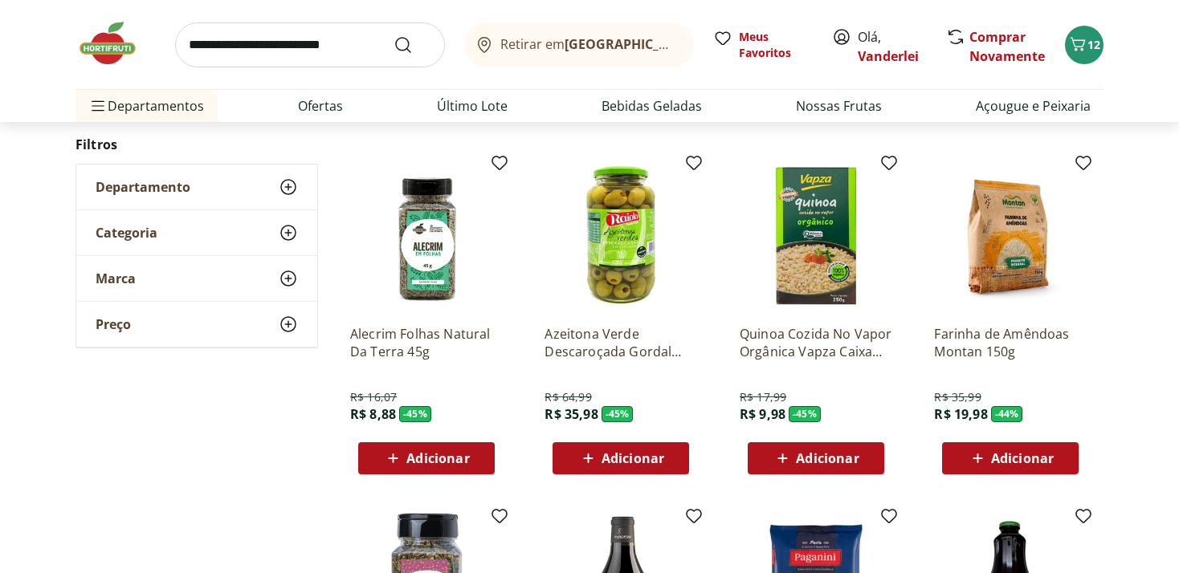
click at [441, 457] on span "Adicionar" at bounding box center [437, 458] width 63 height 13
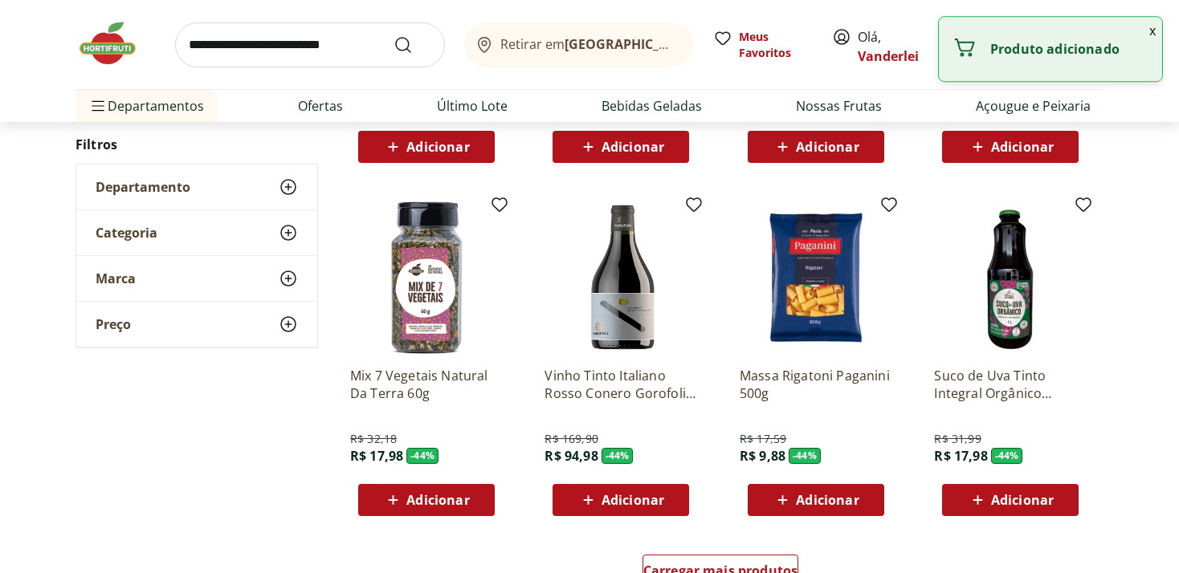
scroll to position [5002, 0]
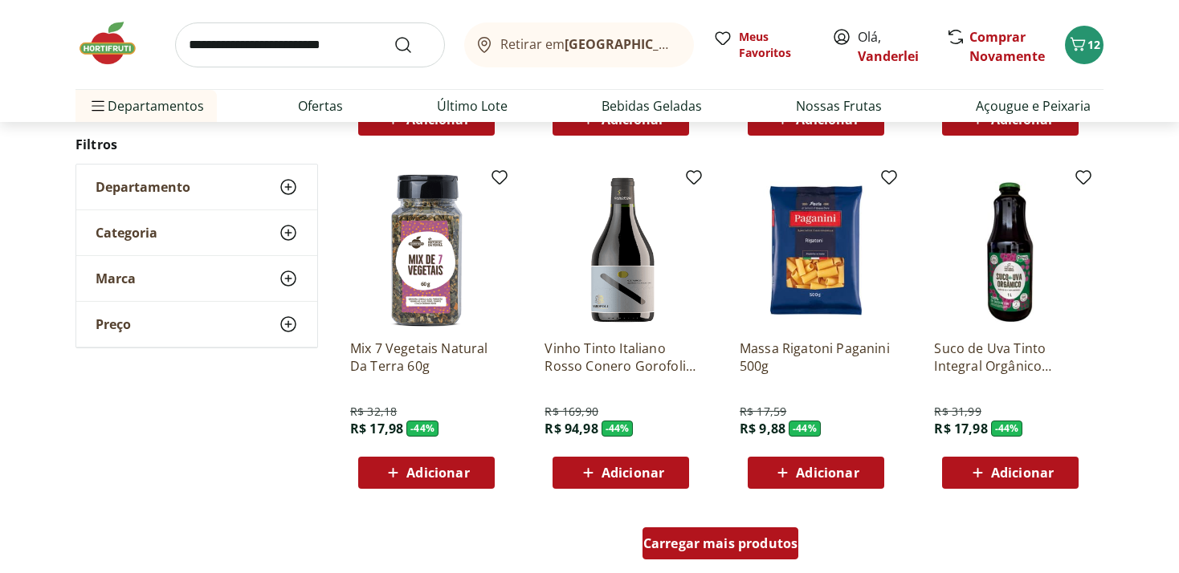
click at [734, 550] on span "Carregar mais produtos" at bounding box center [720, 543] width 155 height 13
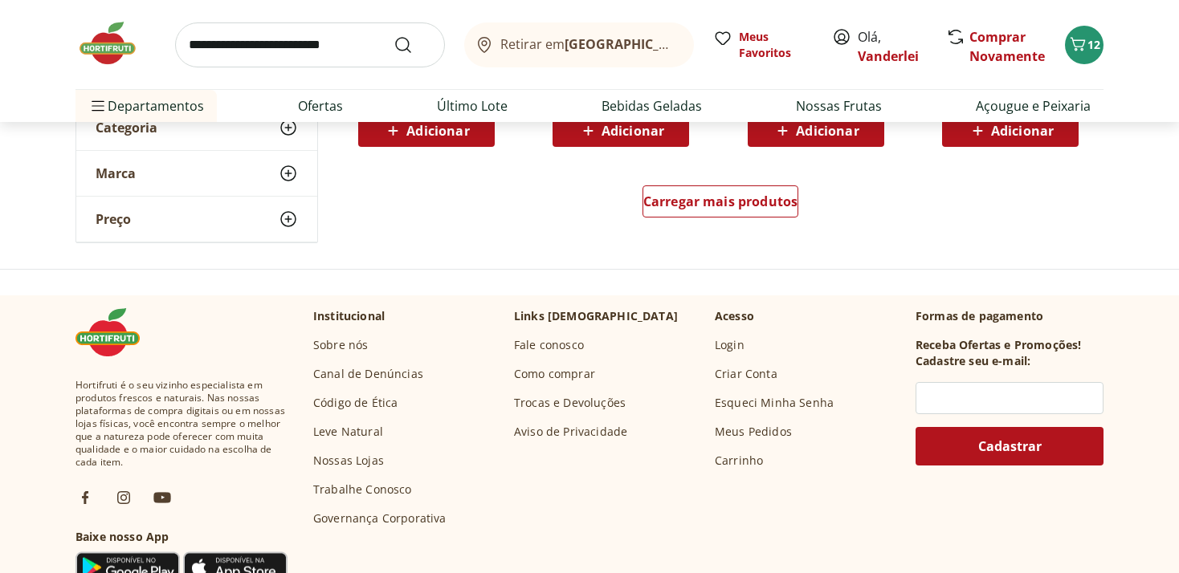
scroll to position [6443, 0]
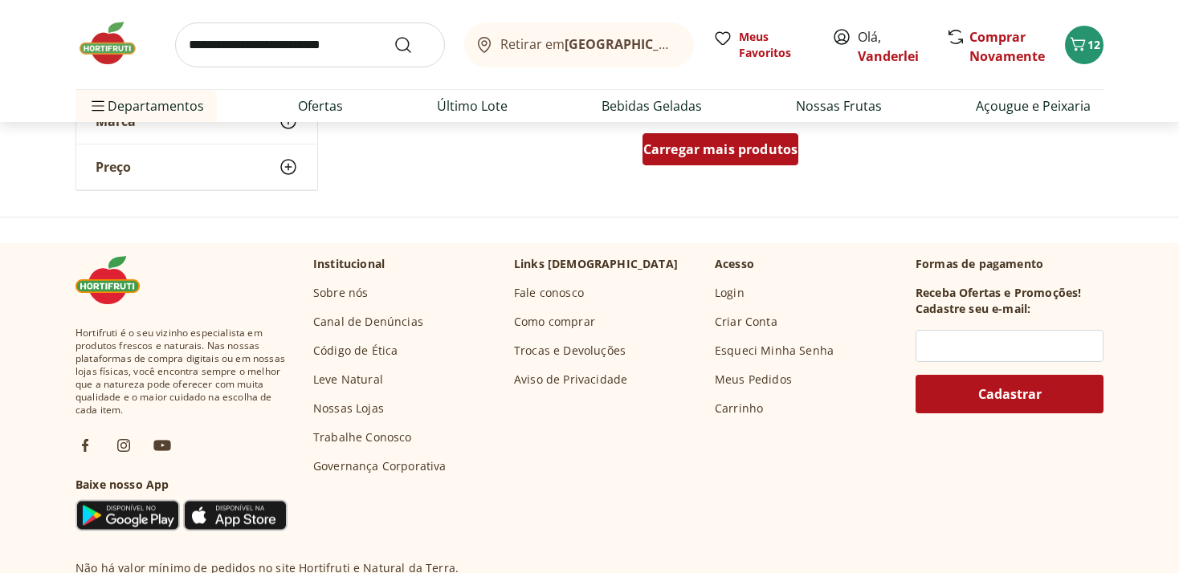
click at [702, 146] on span "Carregar mais produtos" at bounding box center [720, 149] width 155 height 13
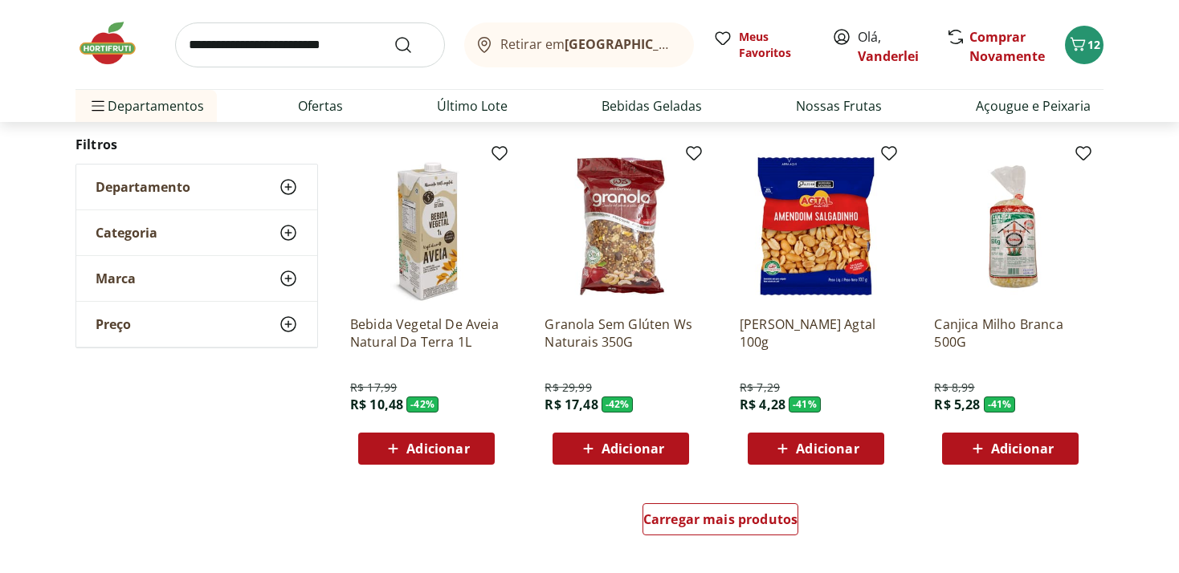
scroll to position [7121, 0]
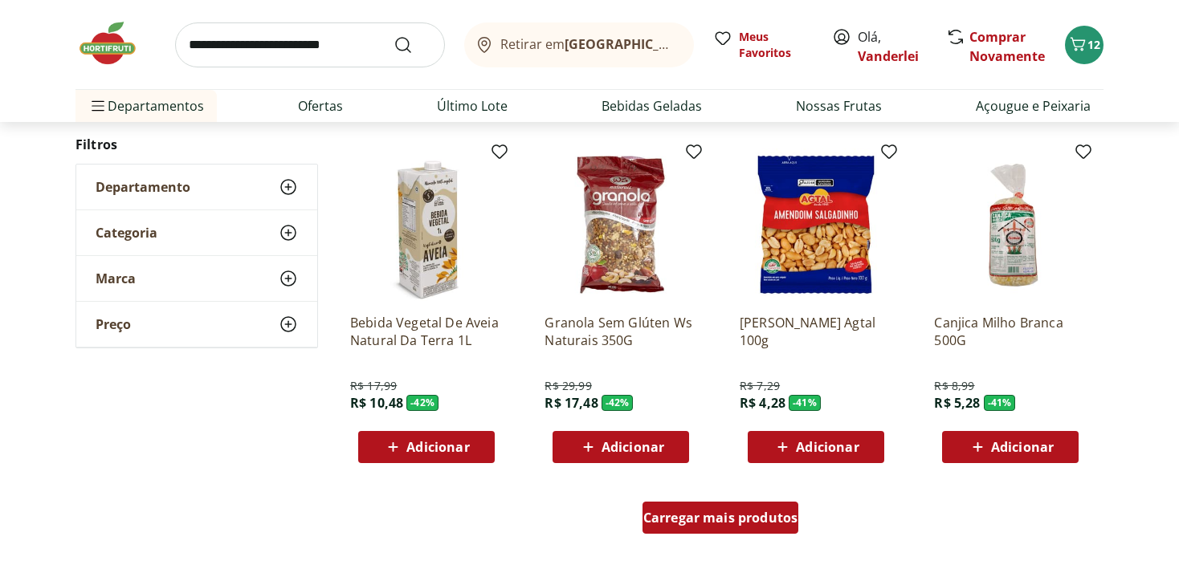
click at [733, 513] on span "Carregar mais produtos" at bounding box center [720, 517] width 155 height 13
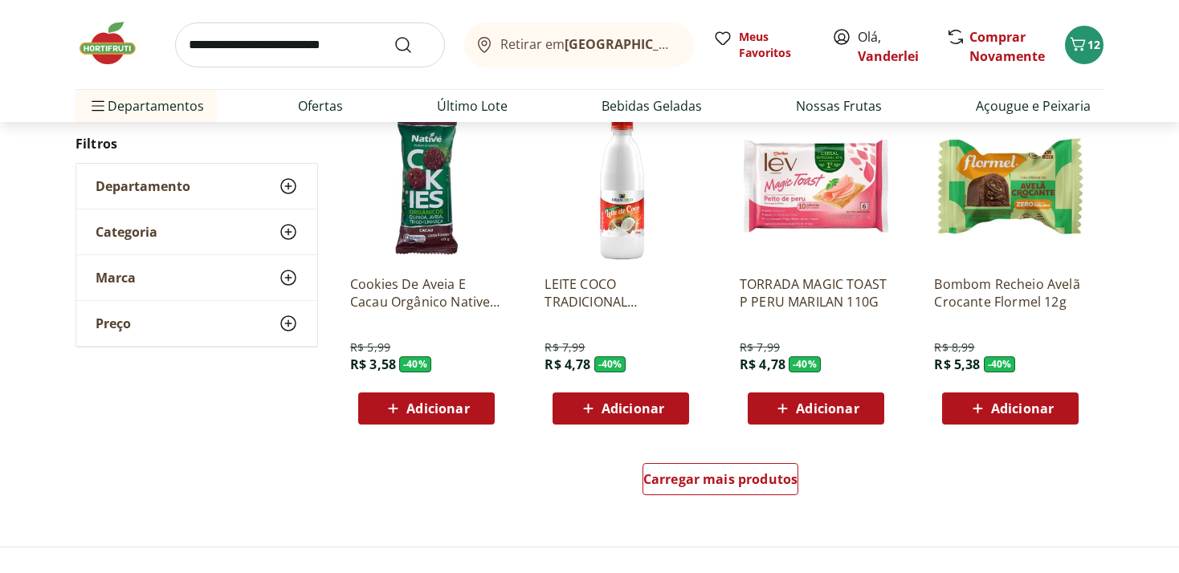
scroll to position [8224, 0]
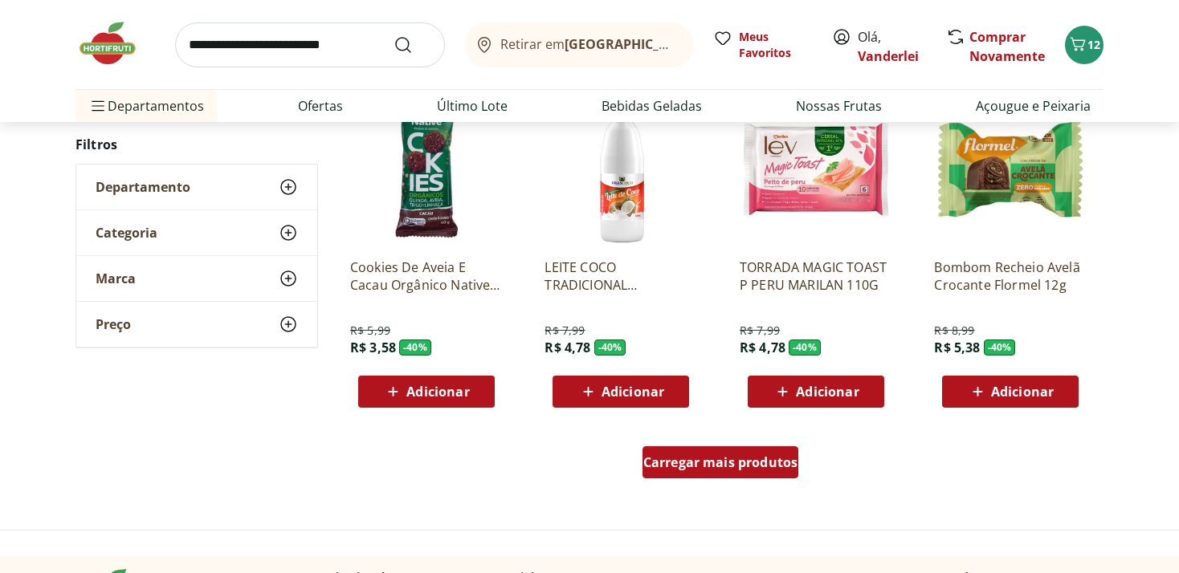
click at [729, 464] on span "Carregar mais produtos" at bounding box center [720, 462] width 155 height 13
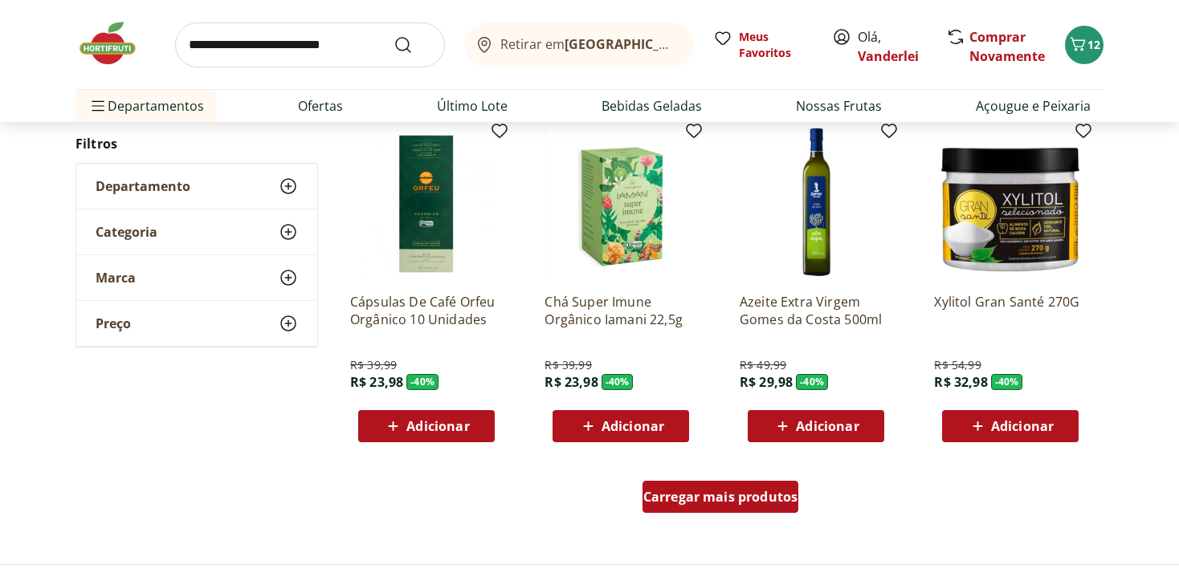
scroll to position [9326, 0]
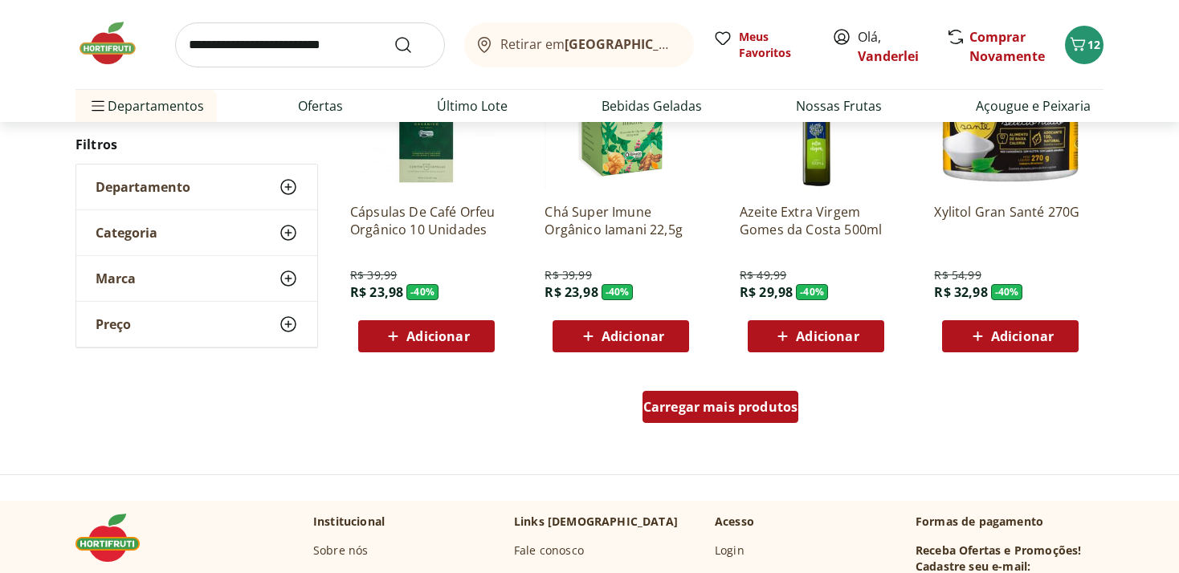
click at [745, 407] on span "Carregar mais produtos" at bounding box center [720, 407] width 155 height 13
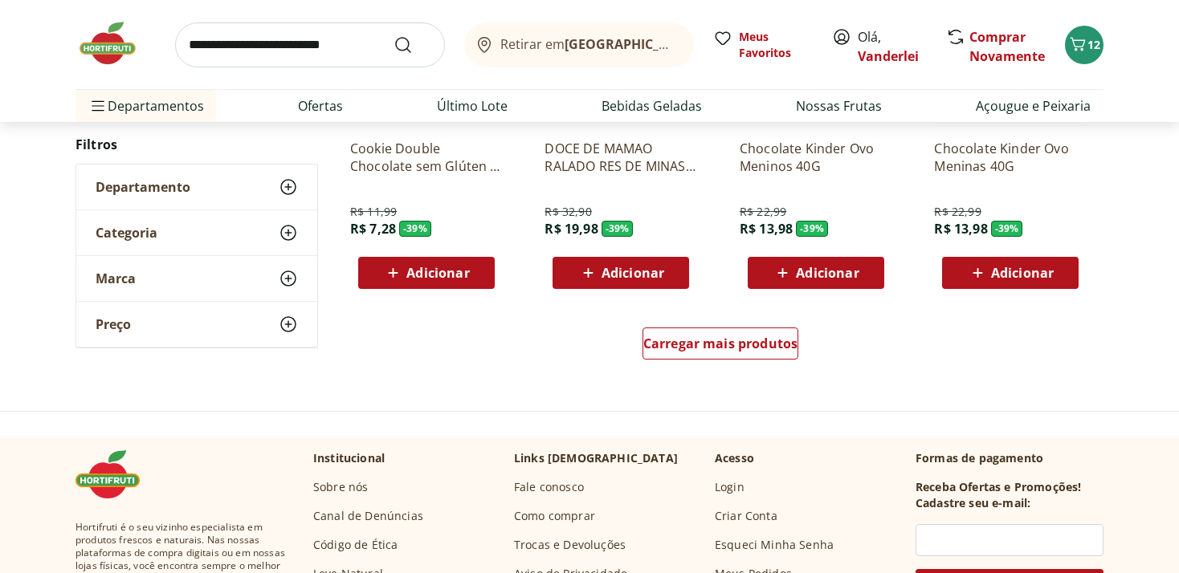
scroll to position [10427, 0]
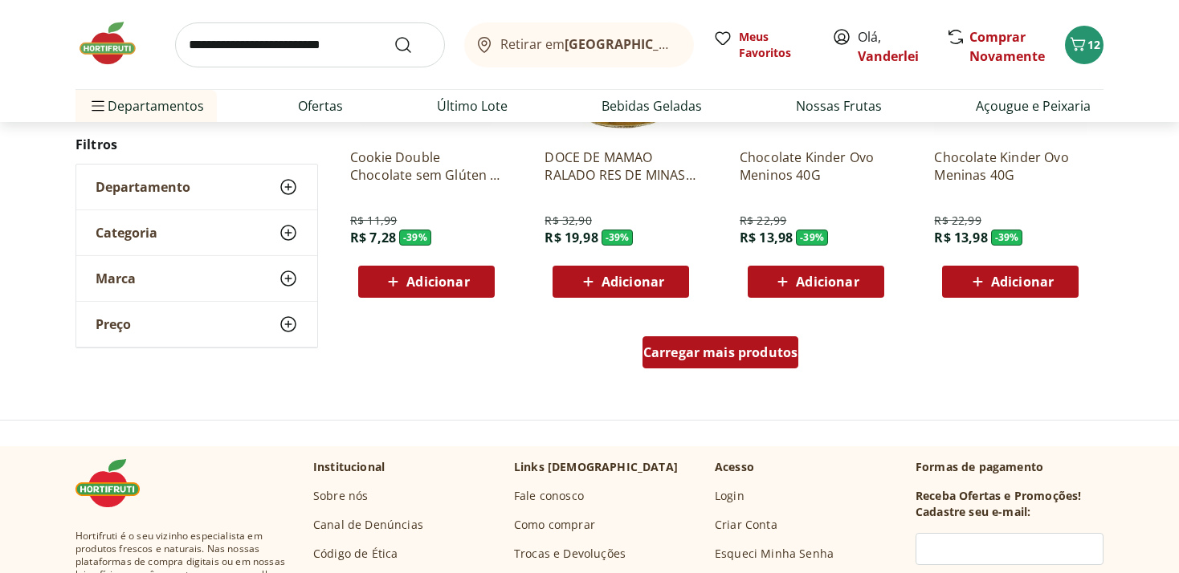
click at [755, 352] on span "Carregar mais produtos" at bounding box center [720, 352] width 155 height 13
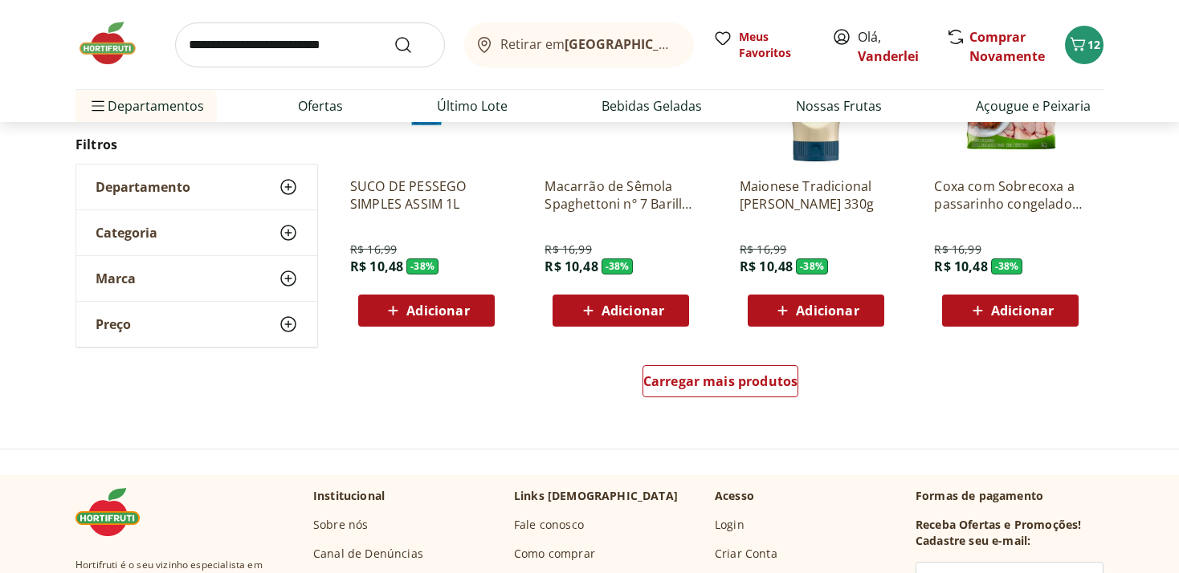
scroll to position [11530, 0]
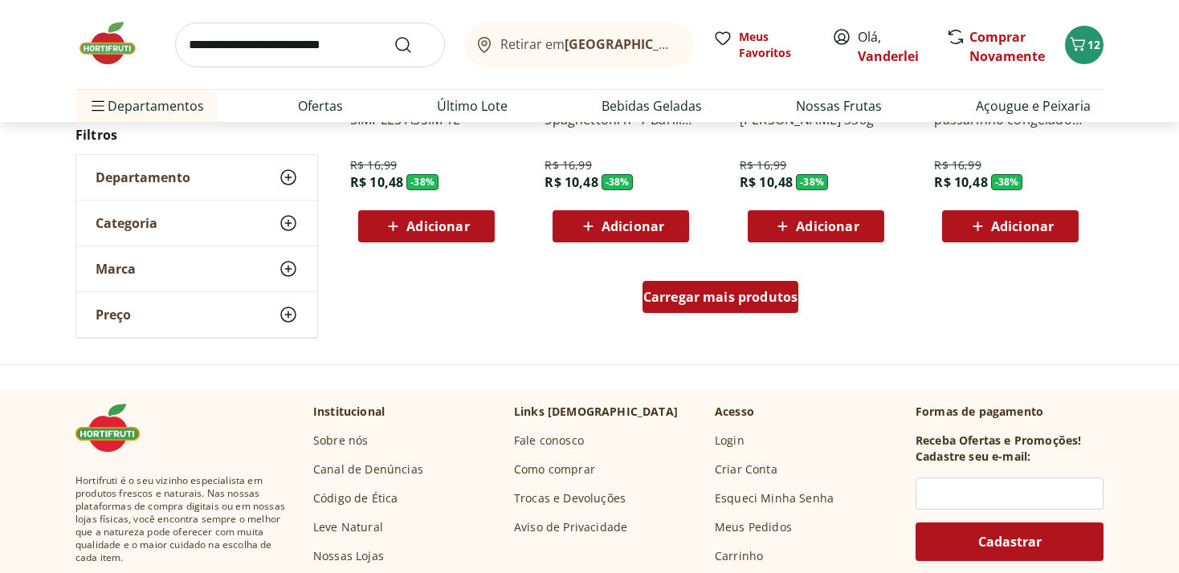
click at [758, 295] on span "Carregar mais produtos" at bounding box center [720, 297] width 155 height 13
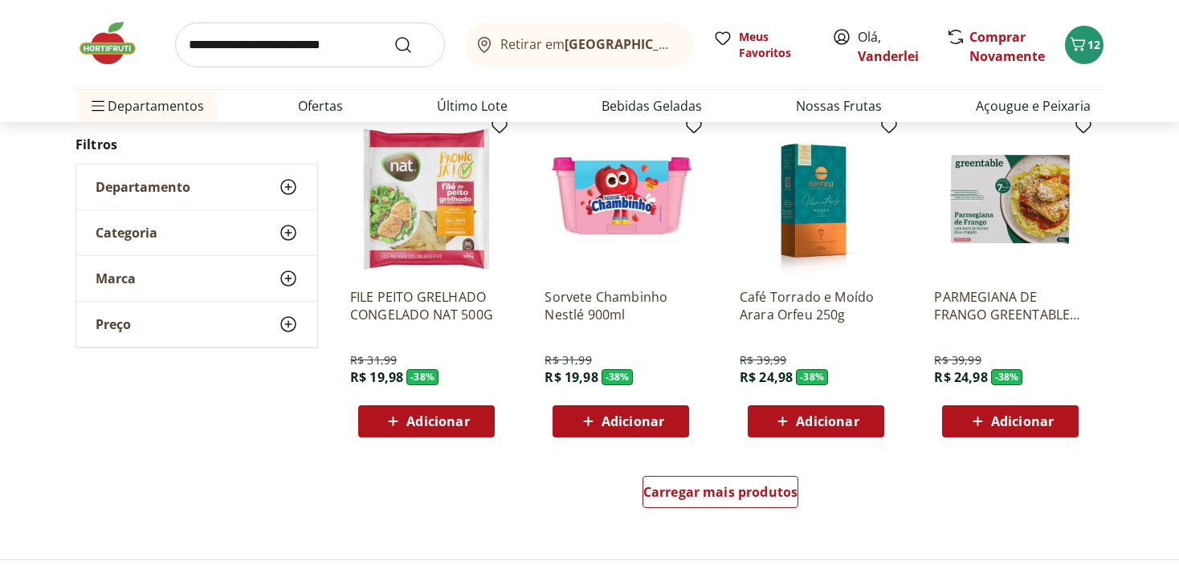
scroll to position [12378, 0]
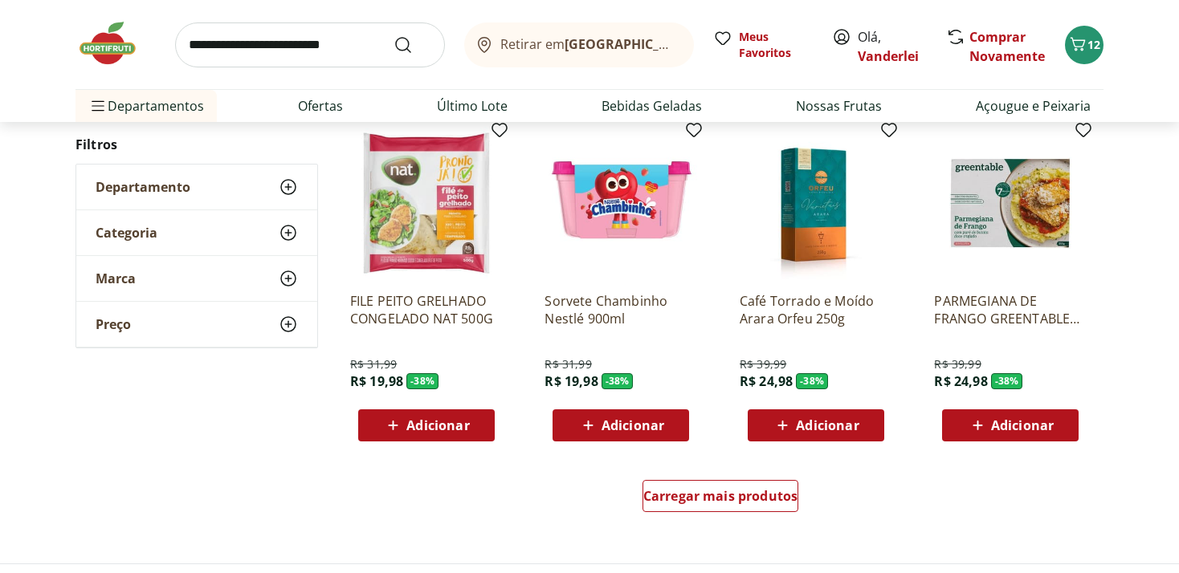
click at [609, 424] on span "Adicionar" at bounding box center [632, 425] width 63 height 13
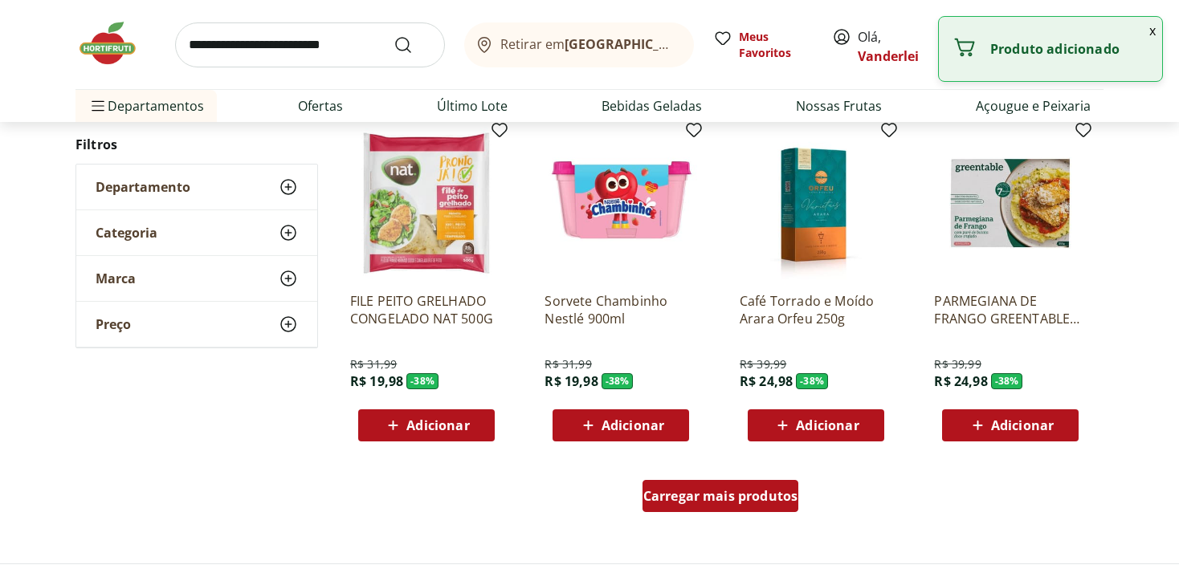
click at [714, 512] on link "Carregar mais produtos" at bounding box center [720, 499] width 157 height 39
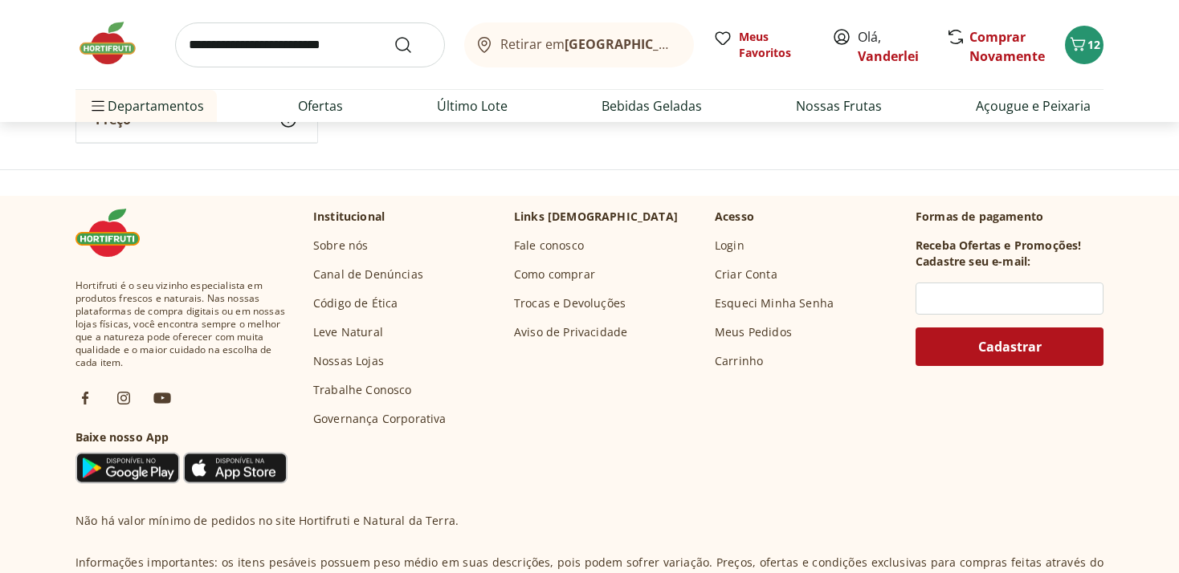
scroll to position [13395, 0]
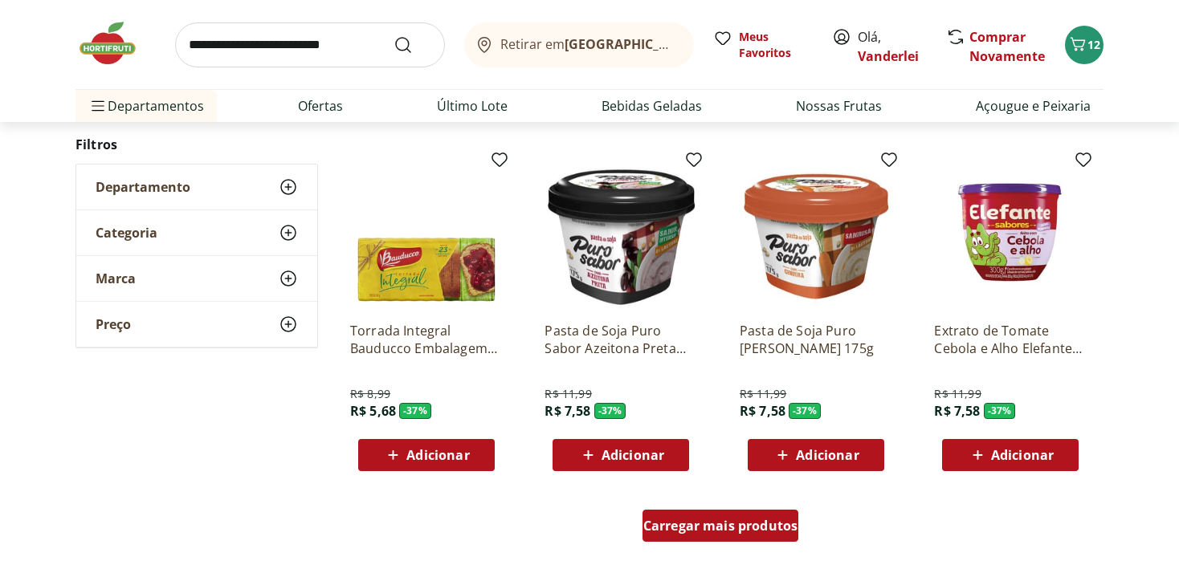
click at [682, 527] on span "Carregar mais produtos" at bounding box center [720, 525] width 155 height 13
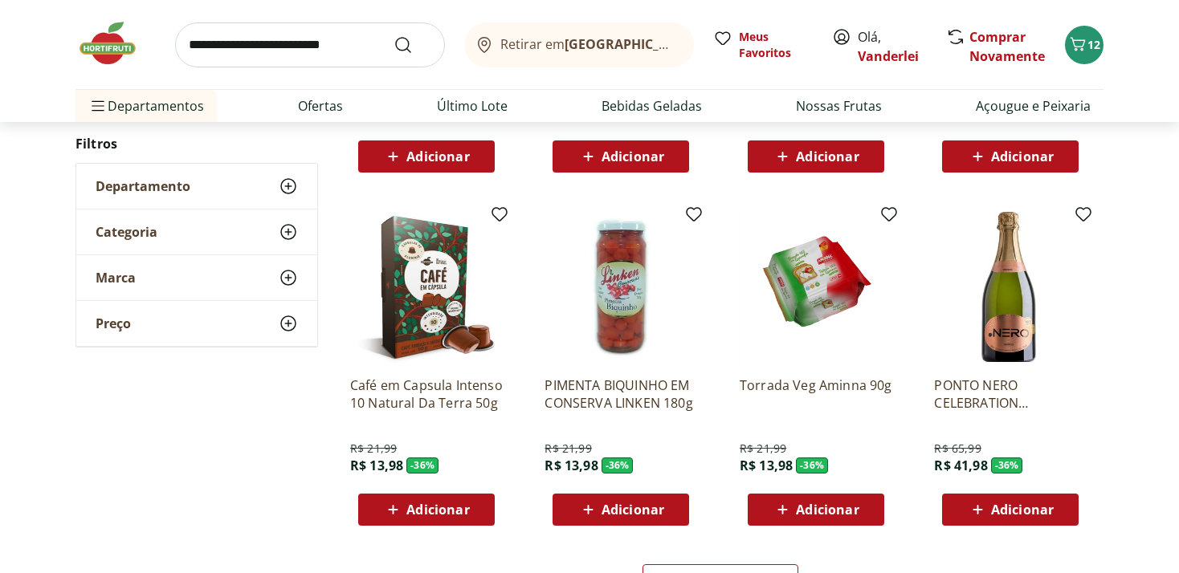
scroll to position [14582, 0]
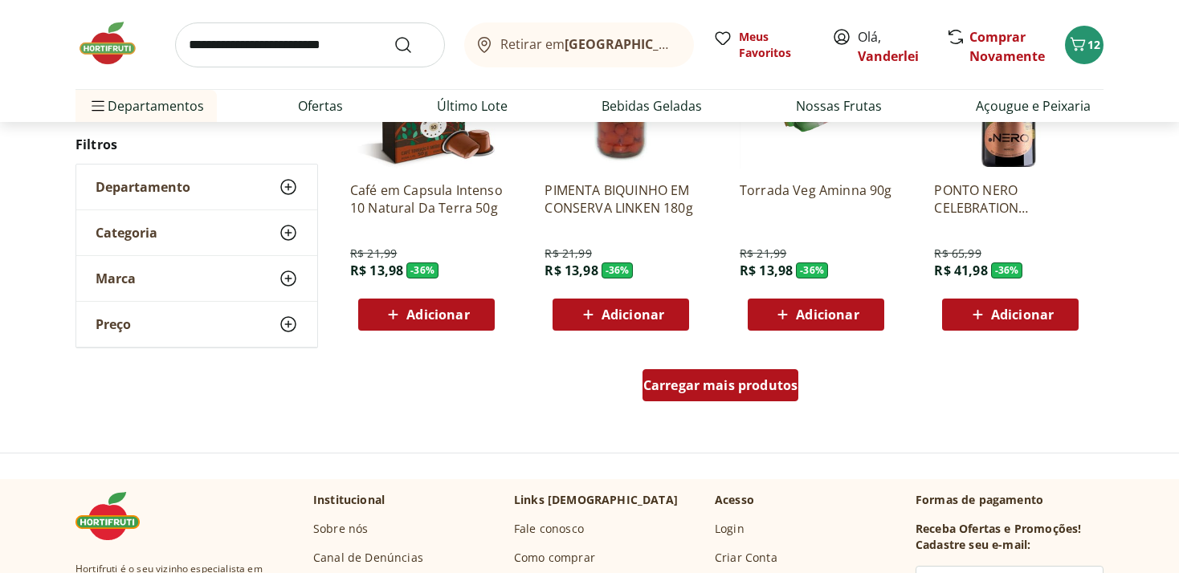
click at [746, 389] on span "Carregar mais produtos" at bounding box center [720, 385] width 155 height 13
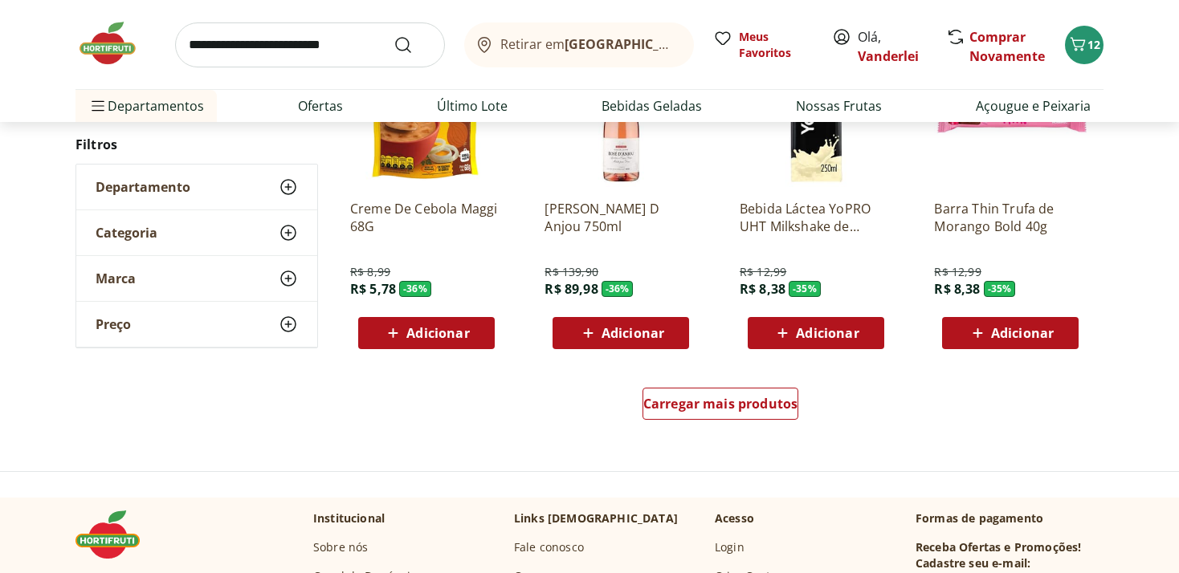
scroll to position [15684, 0]
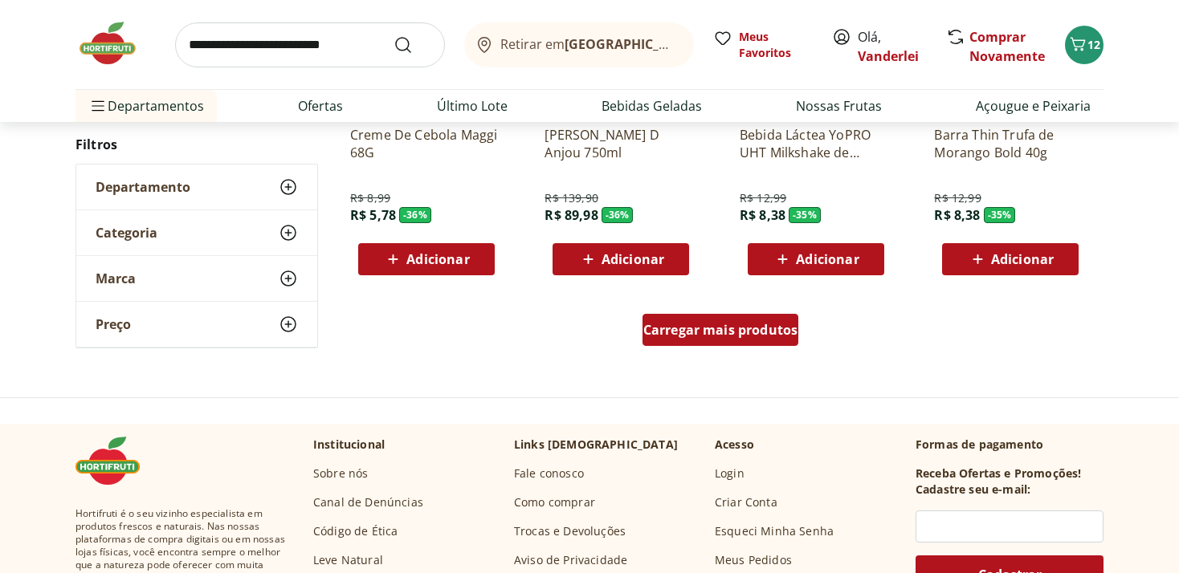
click at [741, 340] on div "Carregar mais produtos" at bounding box center [720, 330] width 157 height 32
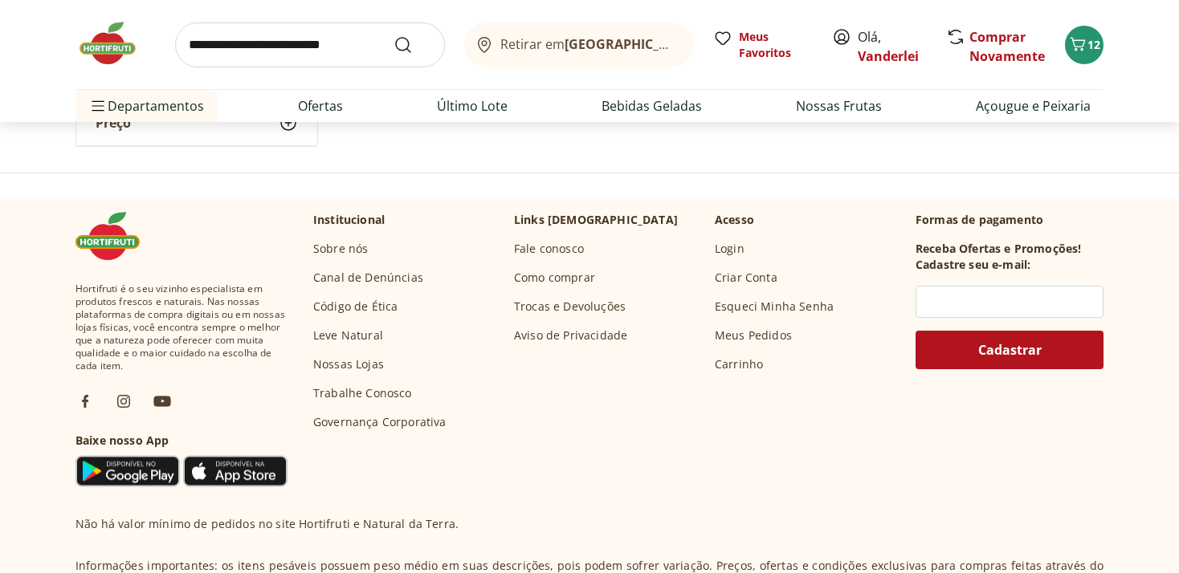
scroll to position [16702, 0]
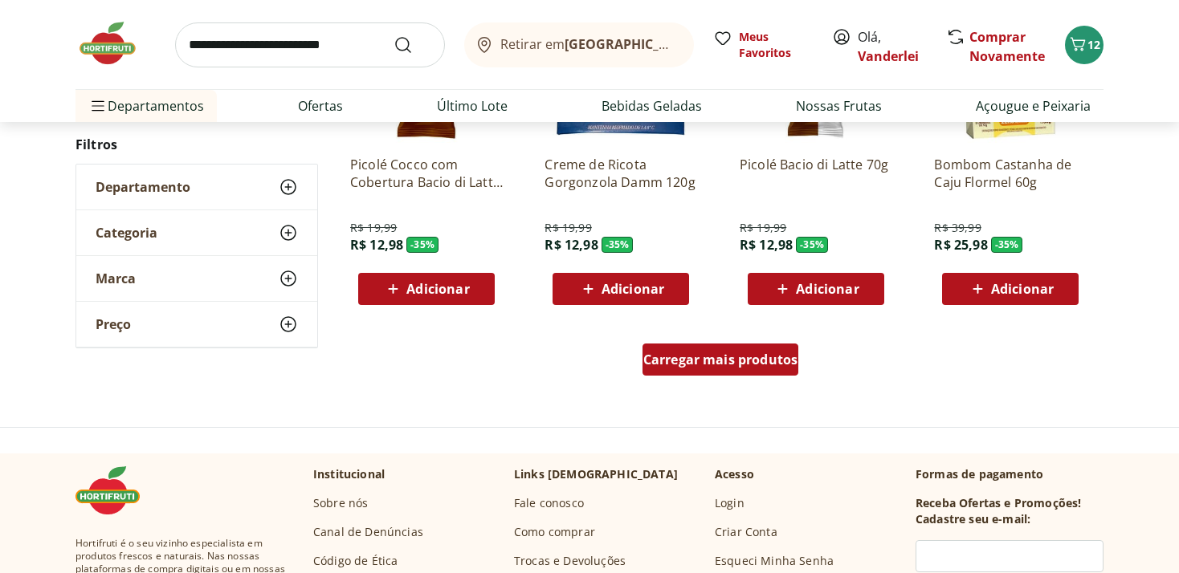
click at [692, 361] on span "Carregar mais produtos" at bounding box center [720, 359] width 155 height 13
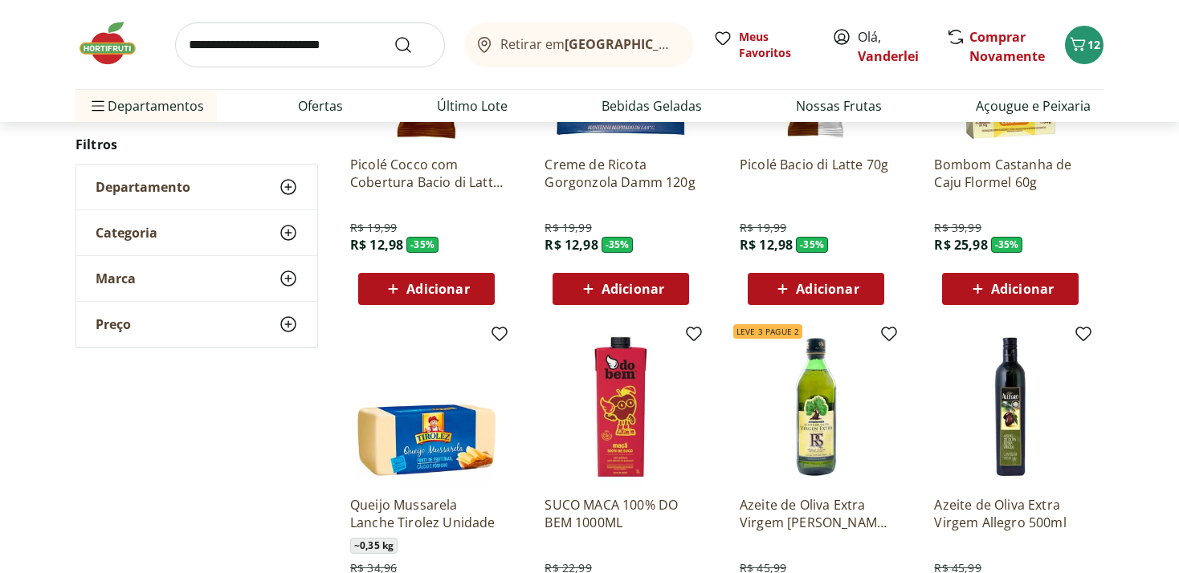
type input "*"
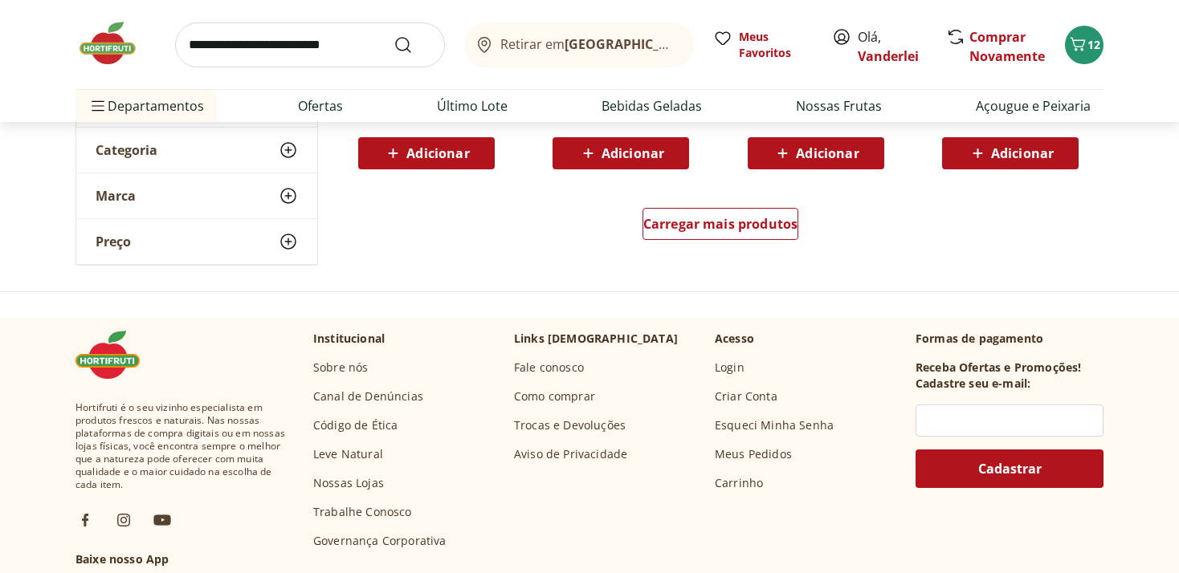
scroll to position [17888, 0]
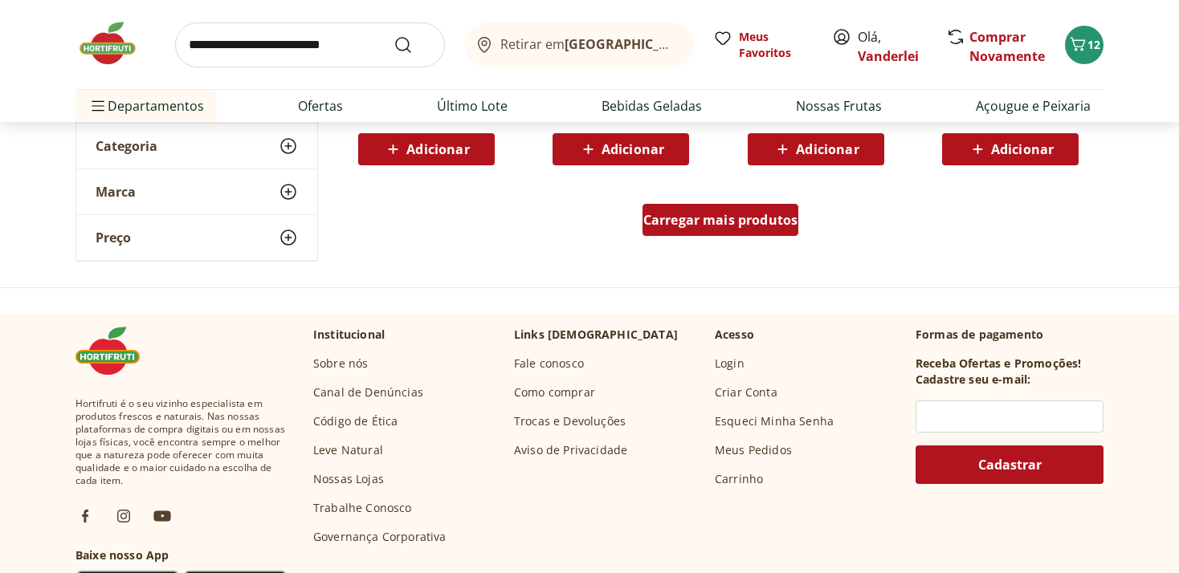
click at [768, 220] on span "Carregar mais produtos" at bounding box center [720, 220] width 155 height 13
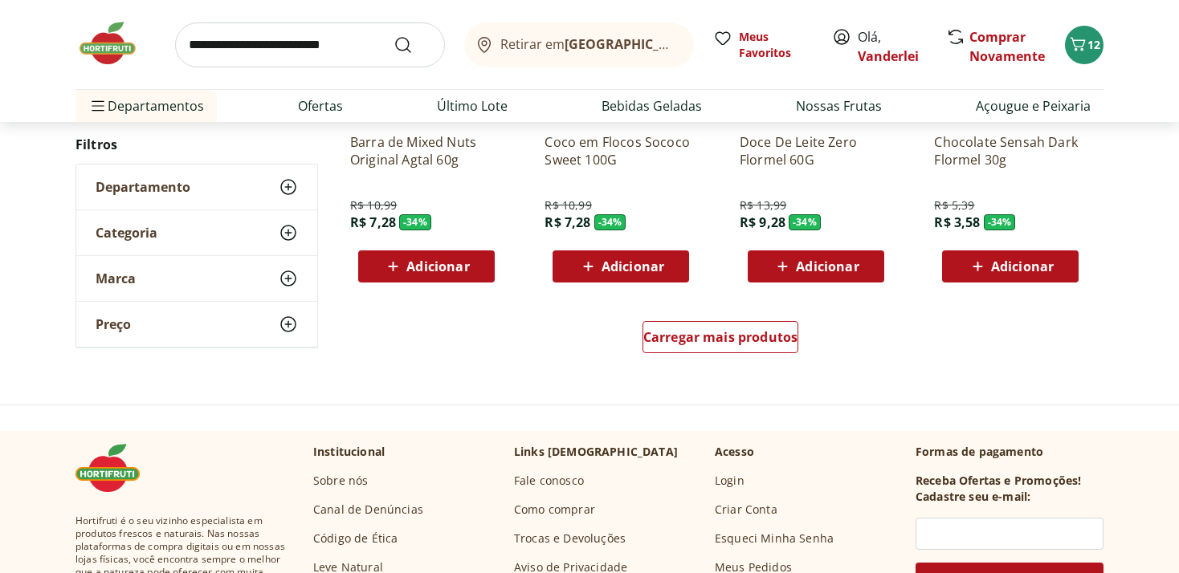
scroll to position [18821, 0]
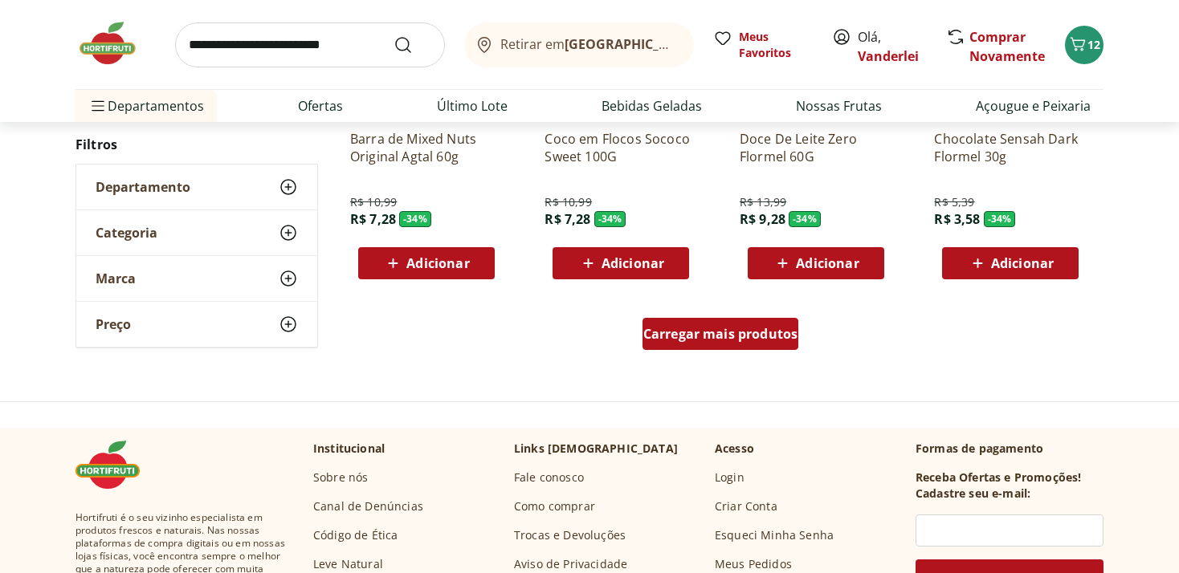
click at [724, 339] on span "Carregar mais produtos" at bounding box center [720, 334] width 155 height 13
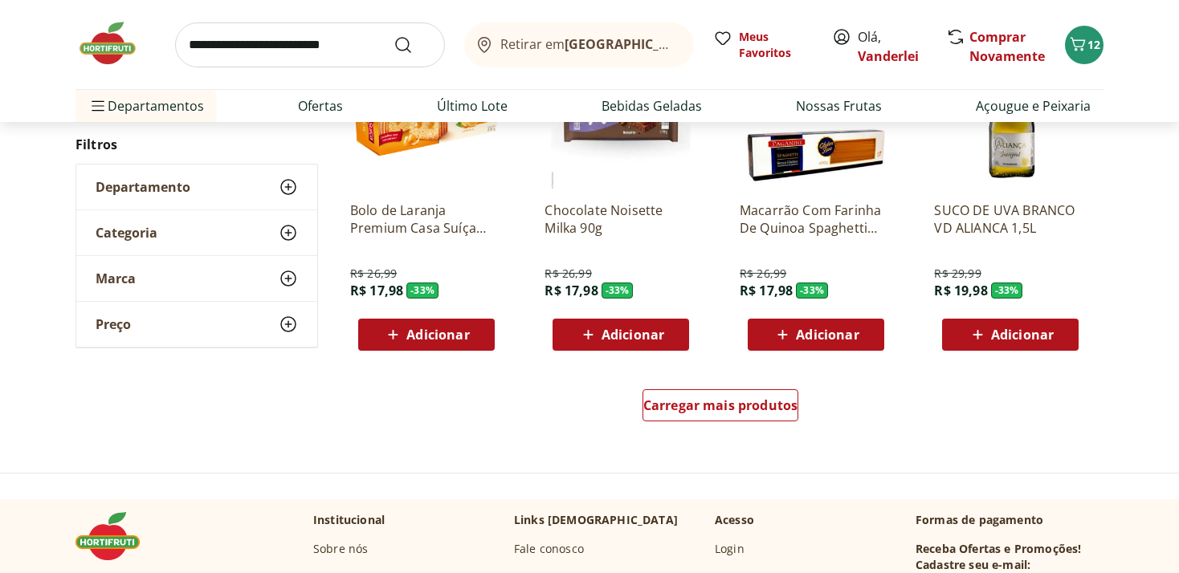
scroll to position [19838, 0]
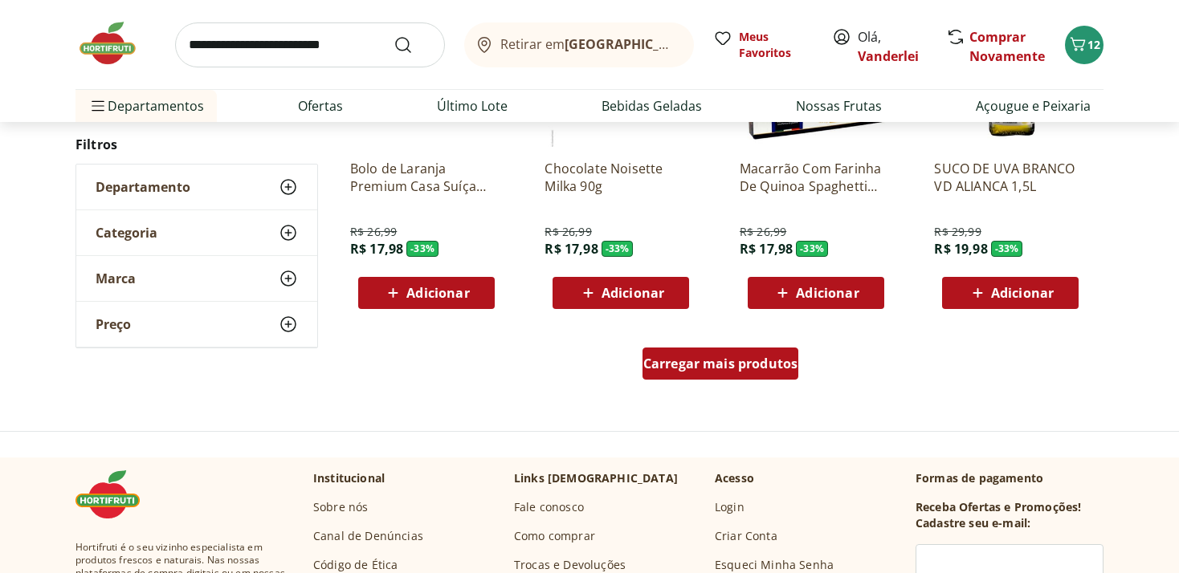
click at [734, 368] on span "Carregar mais produtos" at bounding box center [720, 363] width 155 height 13
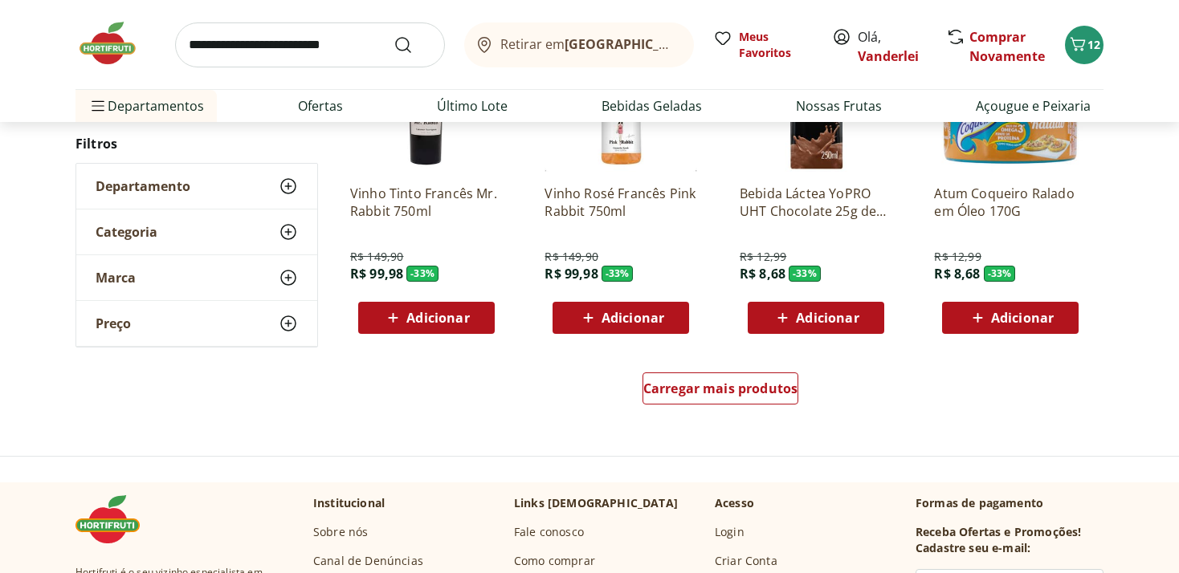
scroll to position [20856, 0]
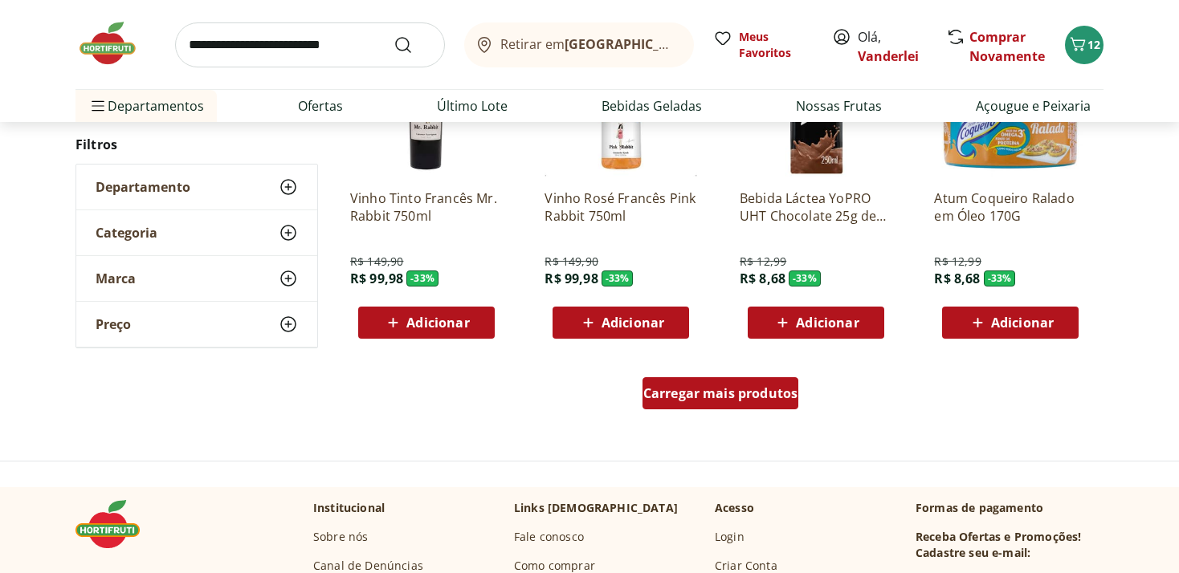
click at [748, 390] on span "Carregar mais produtos" at bounding box center [720, 393] width 155 height 13
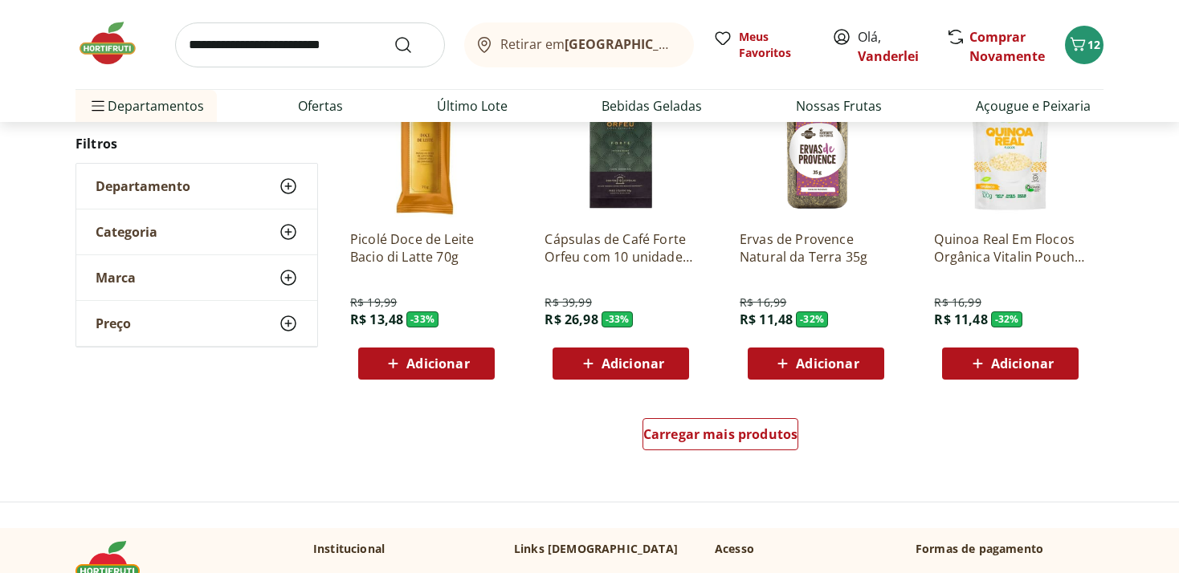
scroll to position [21958, 0]
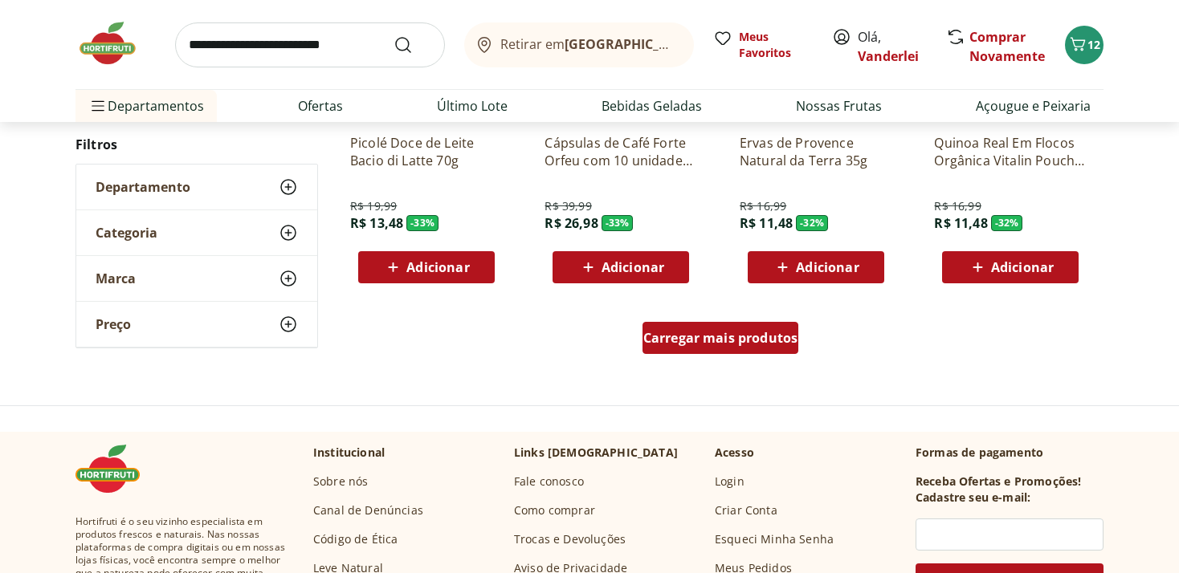
click at [750, 344] on span "Carregar mais produtos" at bounding box center [720, 338] width 155 height 13
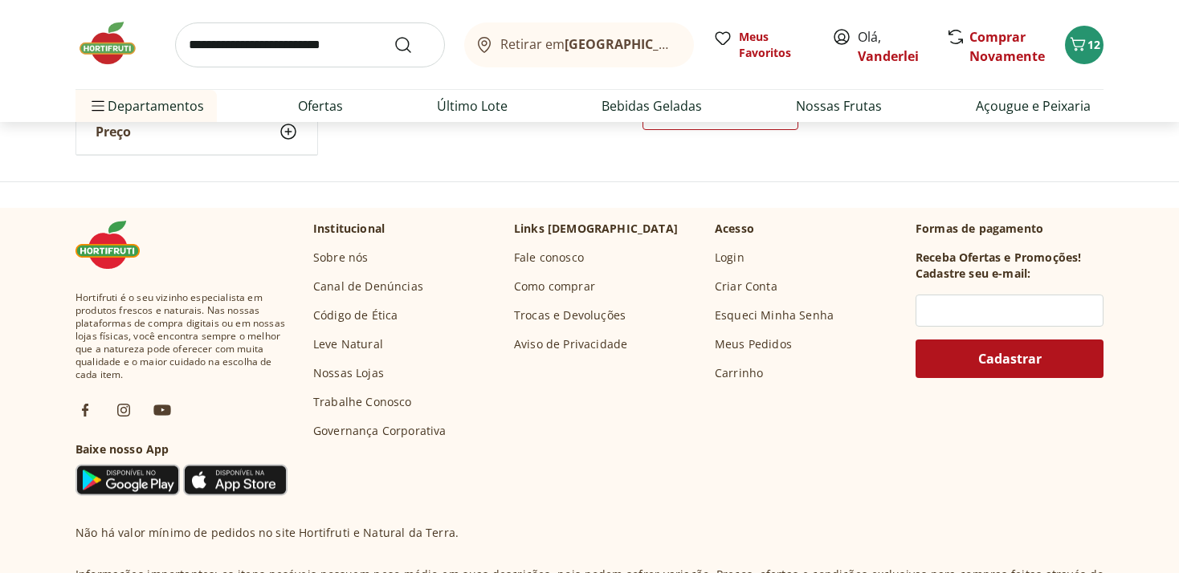
scroll to position [22975, 0]
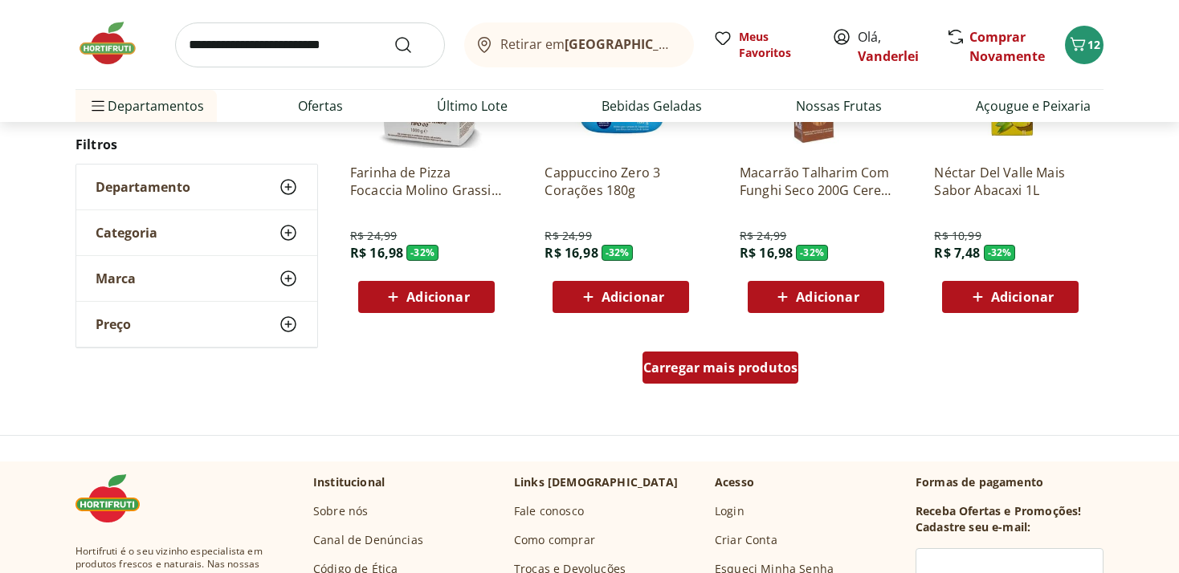
click at [689, 370] on span "Carregar mais produtos" at bounding box center [720, 367] width 155 height 13
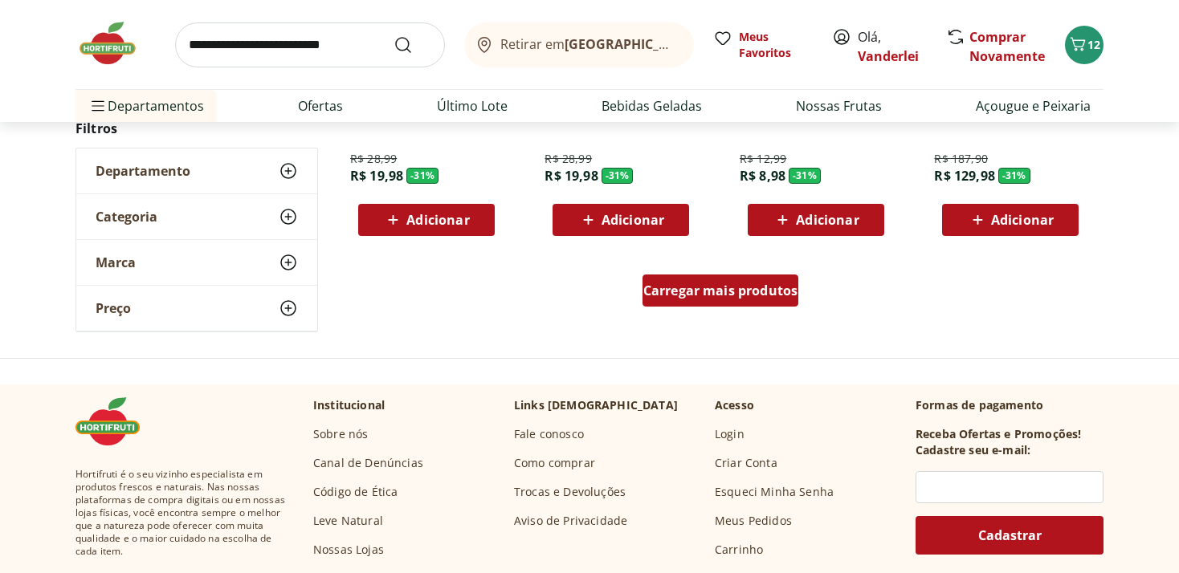
scroll to position [24163, 0]
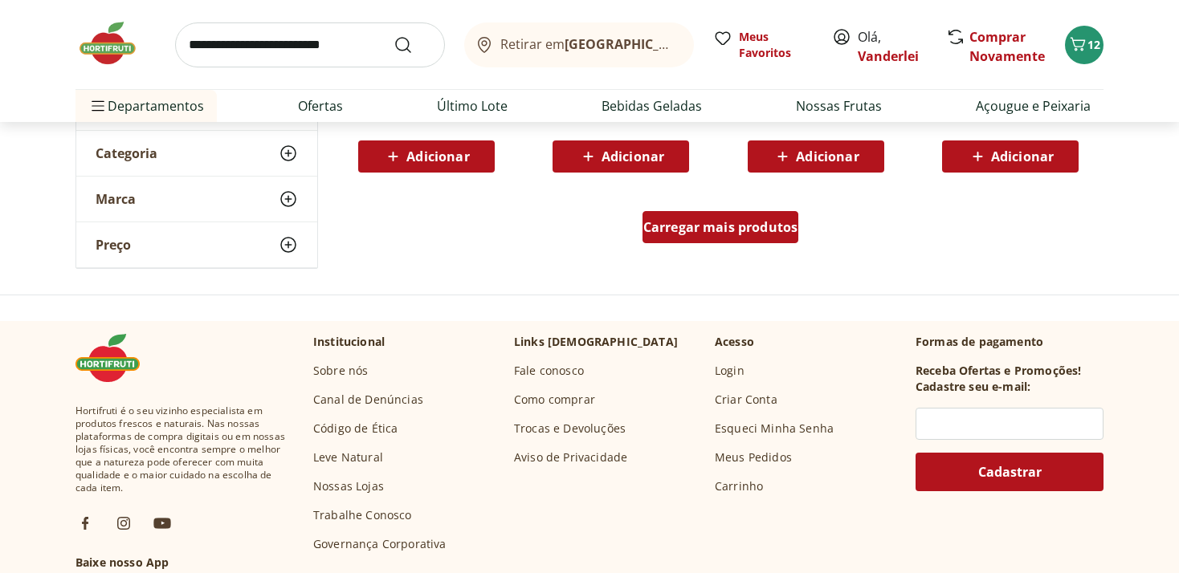
click at [727, 221] on span "Carregar mais produtos" at bounding box center [720, 227] width 155 height 13
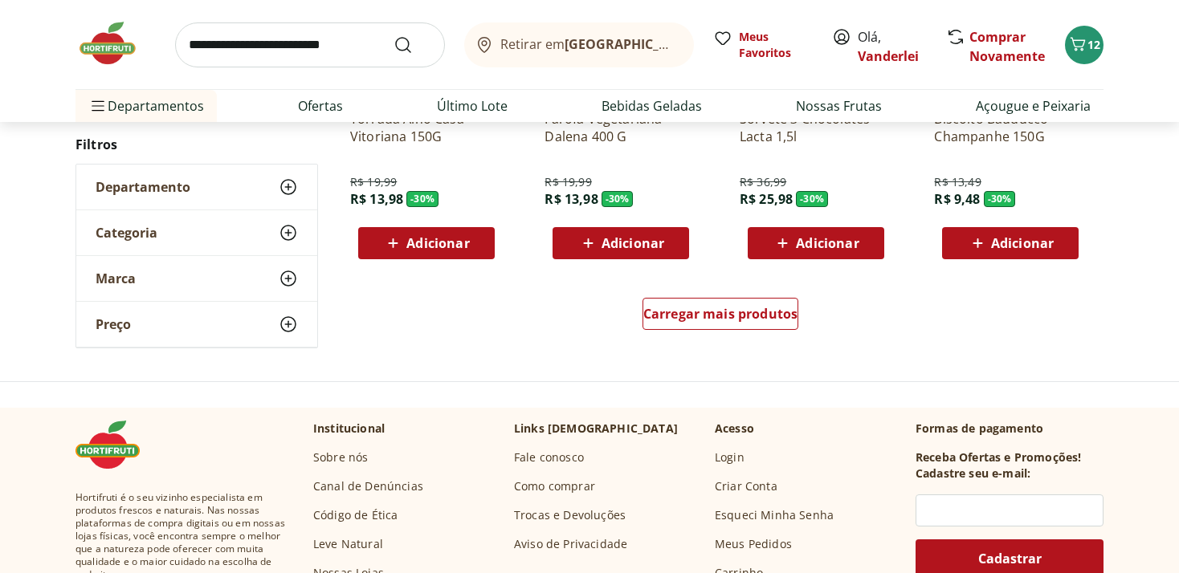
scroll to position [25180, 0]
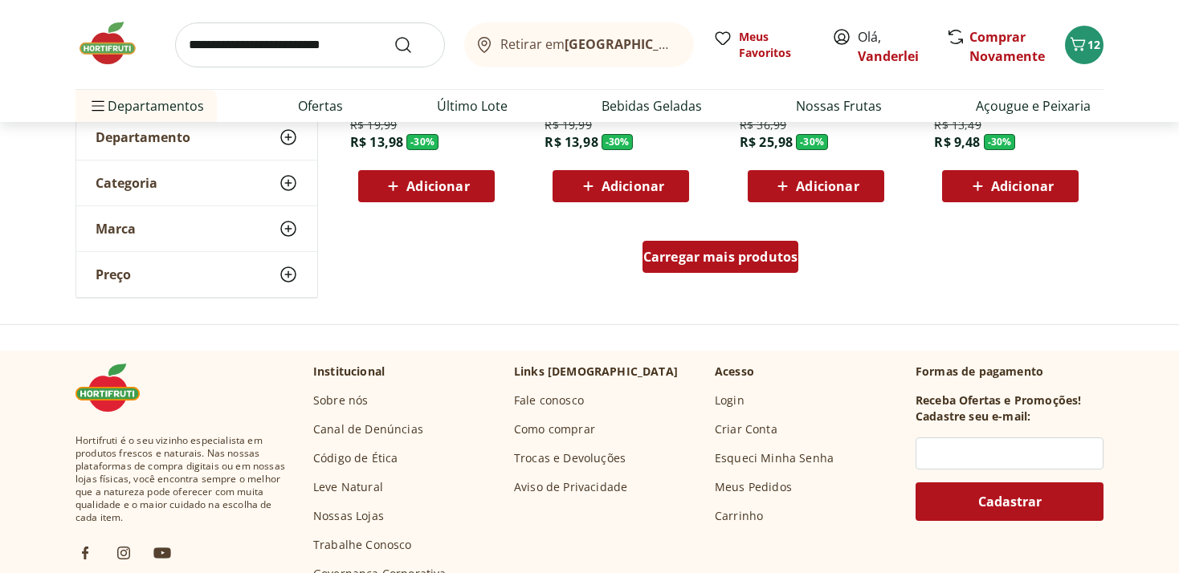
click at [684, 268] on div "Carregar mais produtos" at bounding box center [720, 257] width 157 height 32
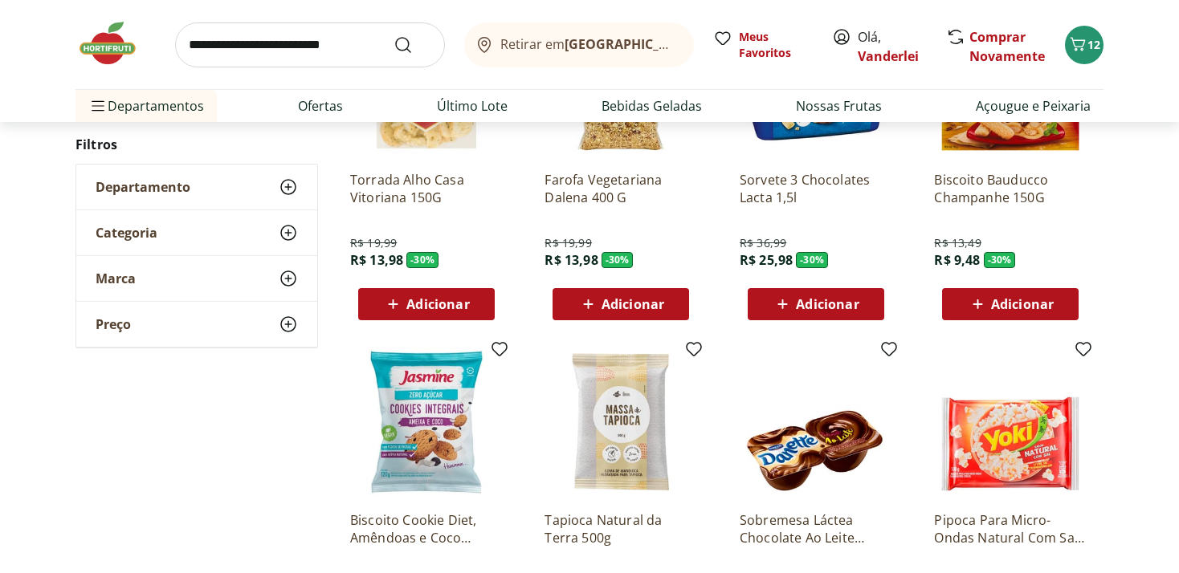
scroll to position [25010, 0]
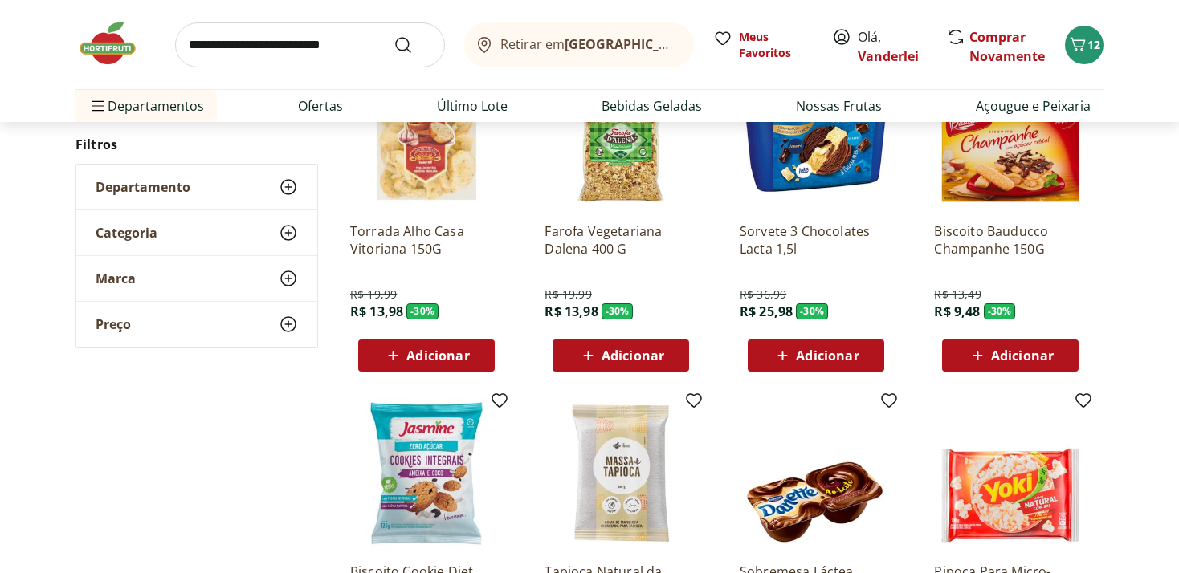
click at [1019, 354] on span "Adicionar" at bounding box center [1022, 355] width 63 height 13
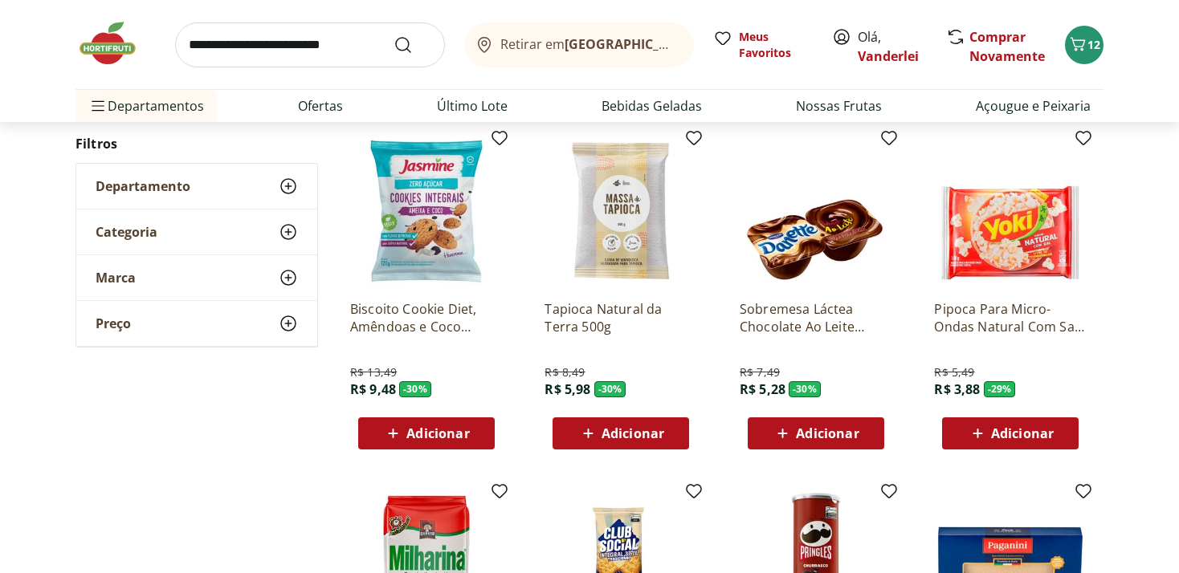
scroll to position [25264, 0]
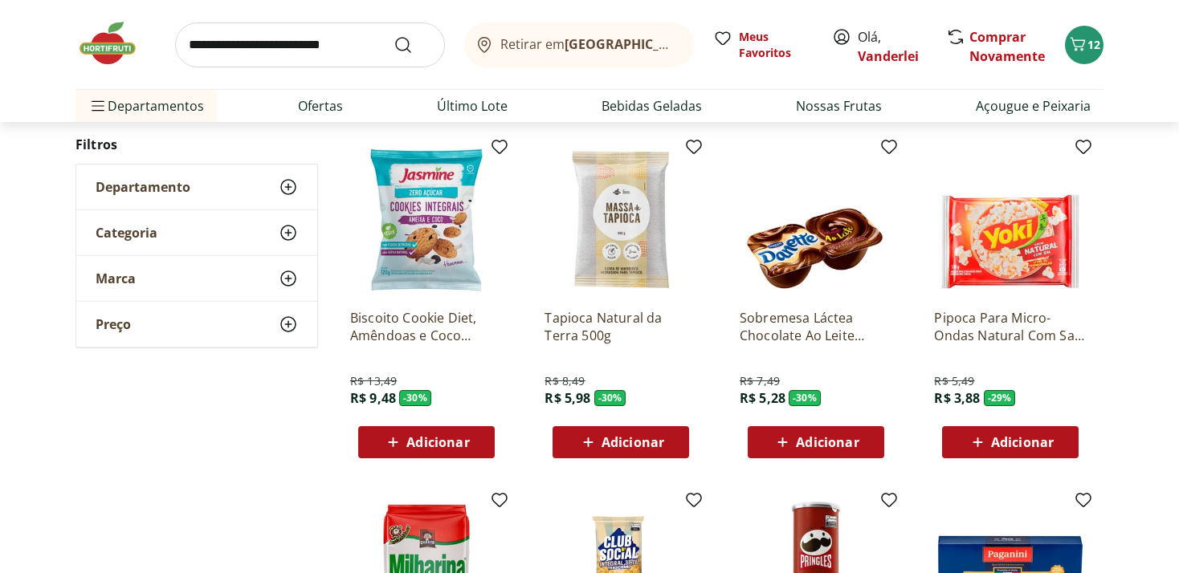
click at [814, 445] on span "Adicionar" at bounding box center [827, 442] width 63 height 13
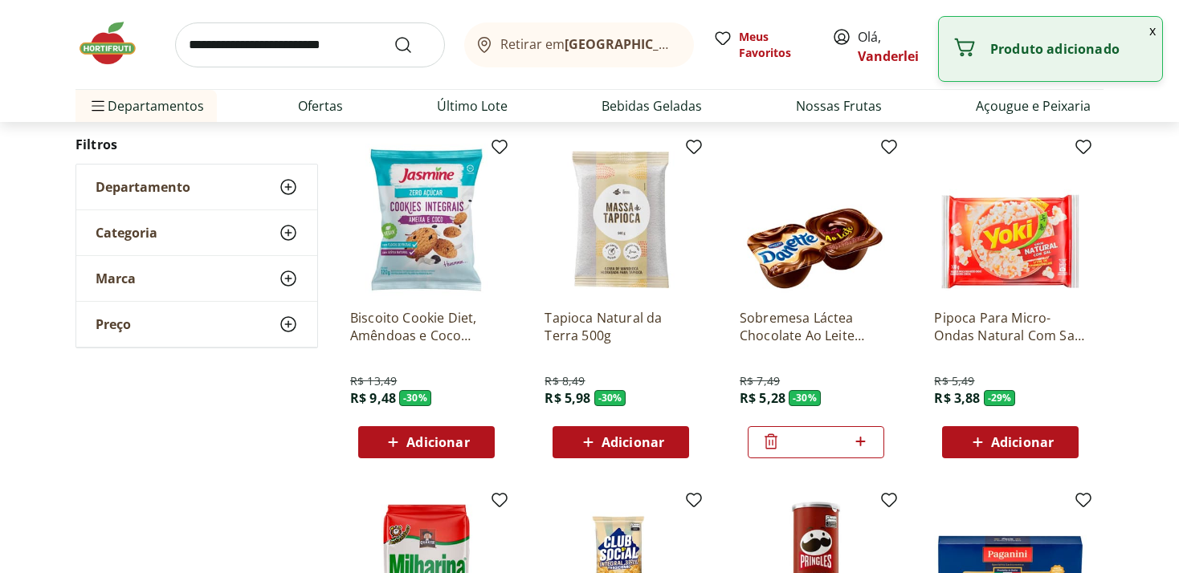
click at [862, 442] on icon at bounding box center [860, 441] width 20 height 19
type input "*"
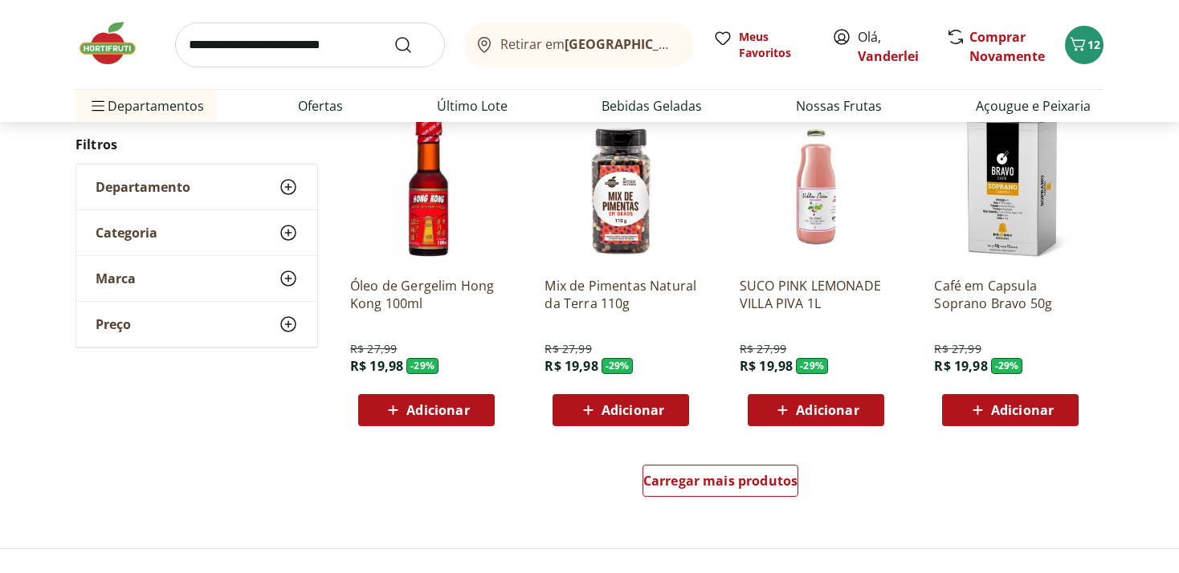
scroll to position [26028, 0]
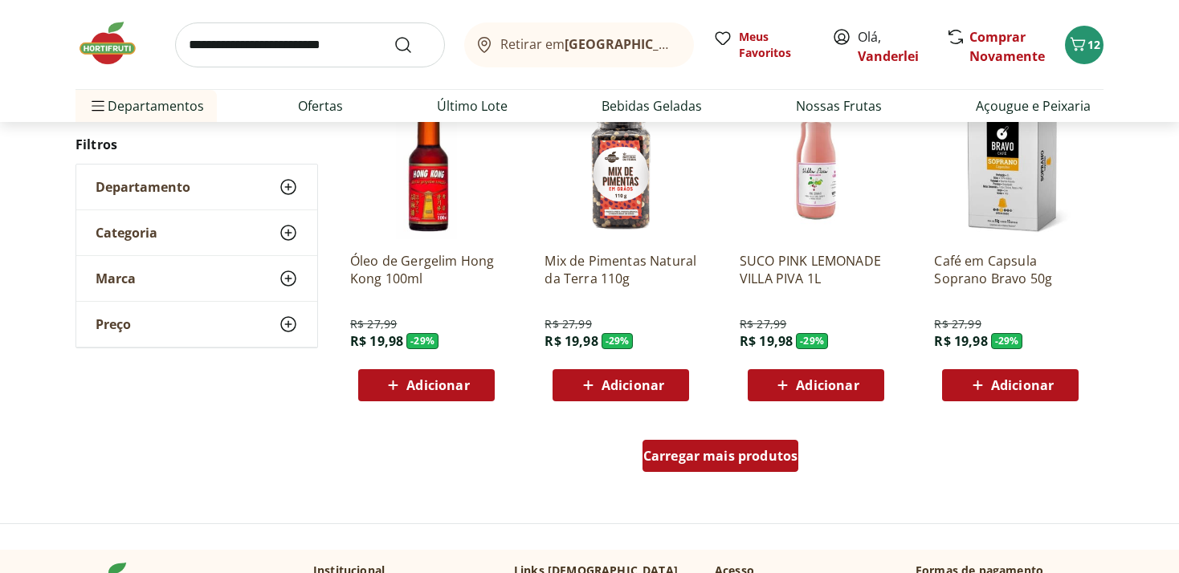
click at [739, 457] on span "Carregar mais produtos" at bounding box center [720, 456] width 155 height 13
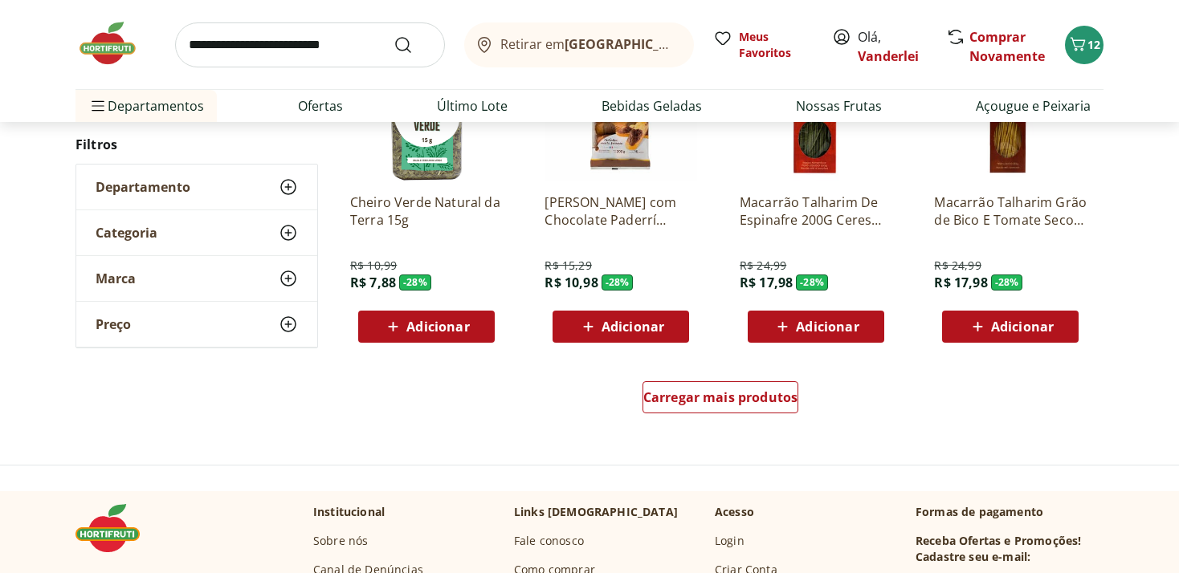
scroll to position [27214, 0]
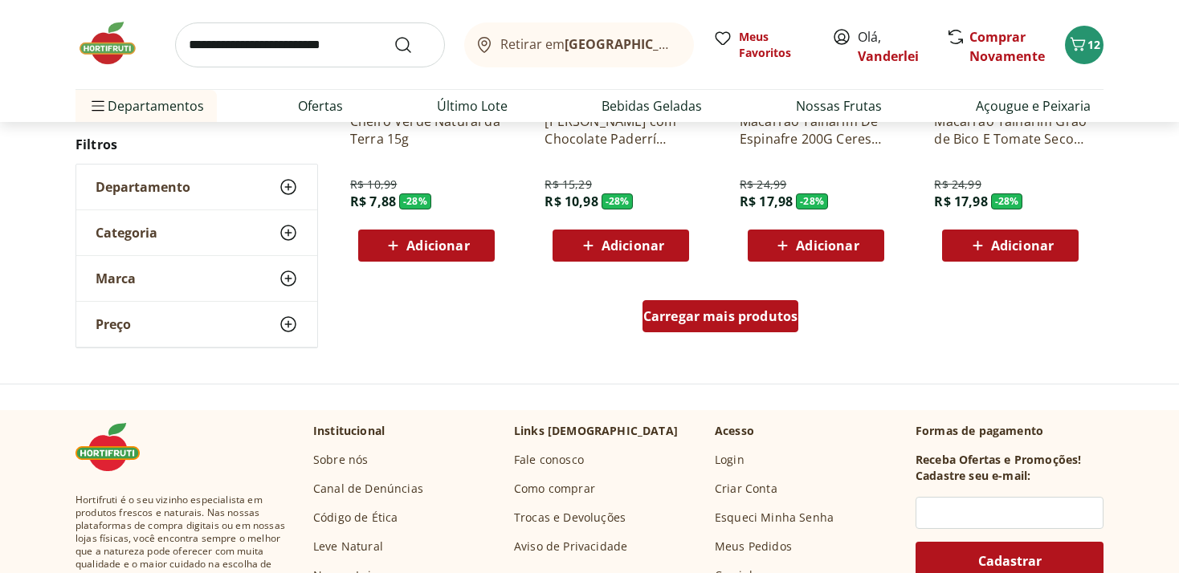
click at [738, 320] on span "Carregar mais produtos" at bounding box center [720, 316] width 155 height 13
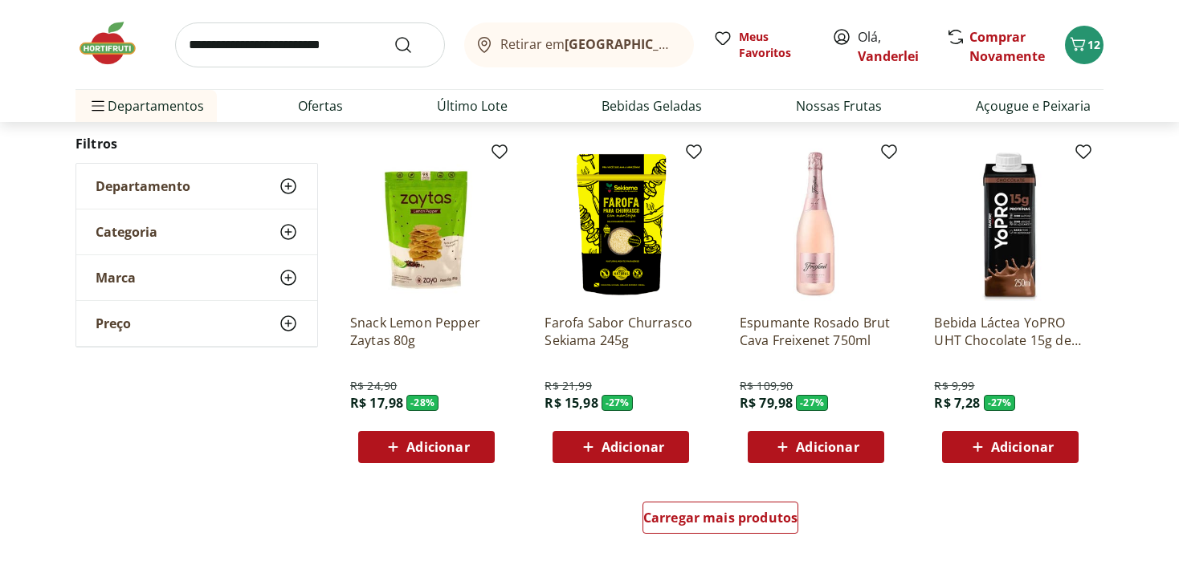
scroll to position [28231, 0]
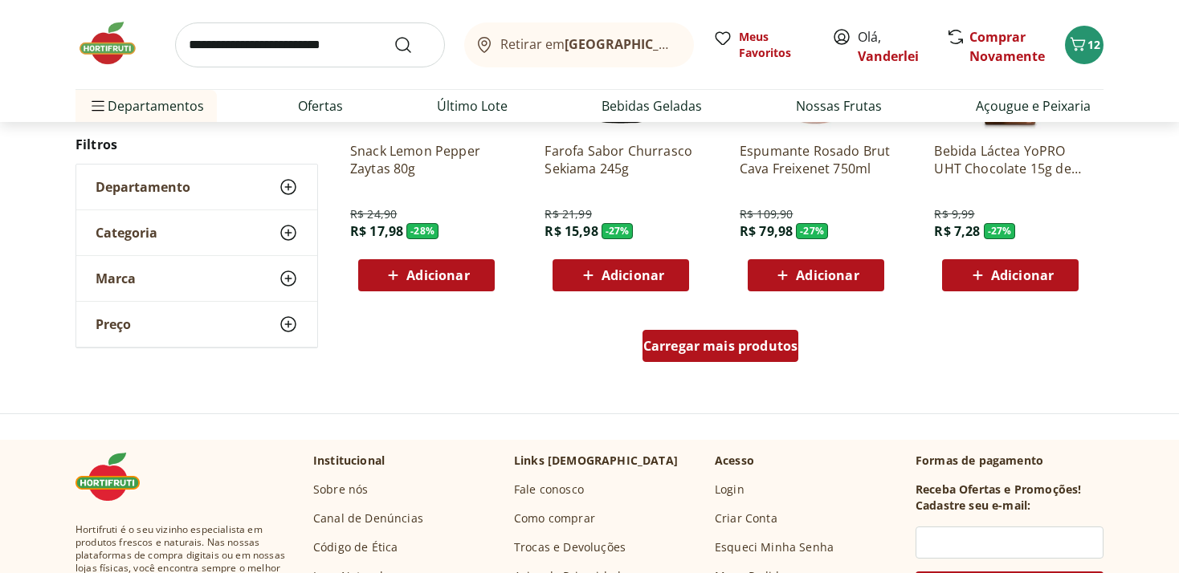
click at [709, 352] on span "Carregar mais produtos" at bounding box center [720, 346] width 155 height 13
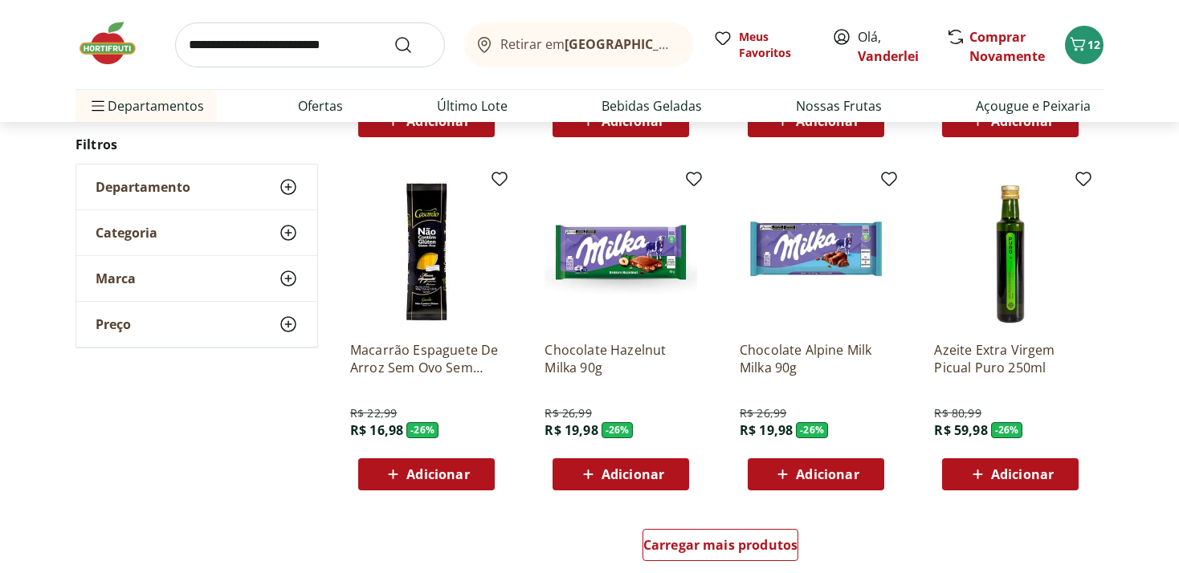
scroll to position [29249, 0]
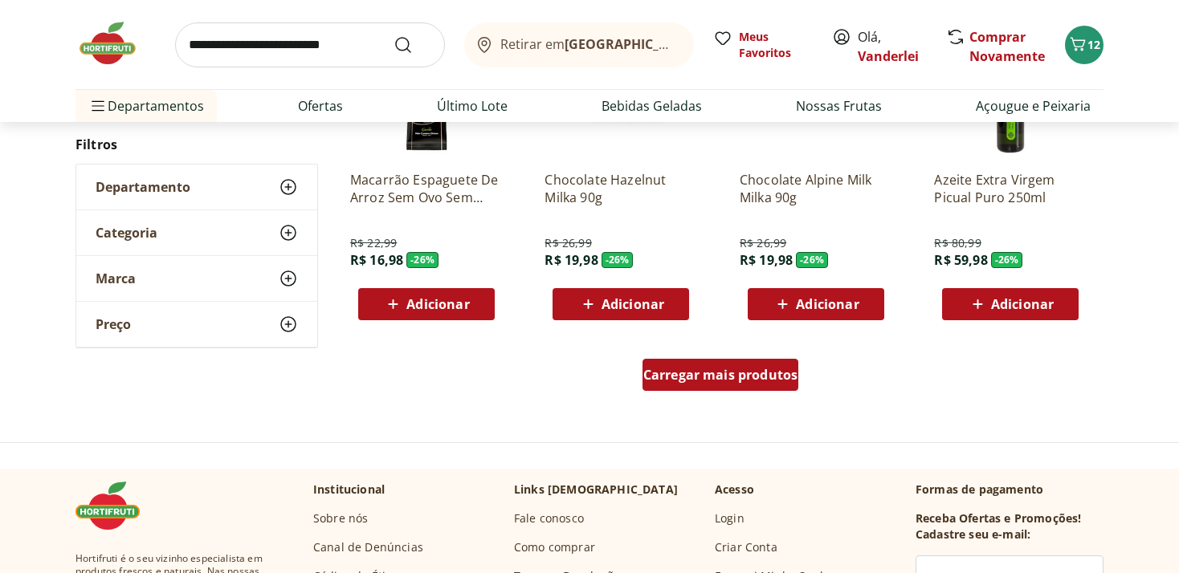
click at [719, 369] on span "Carregar mais produtos" at bounding box center [720, 375] width 155 height 13
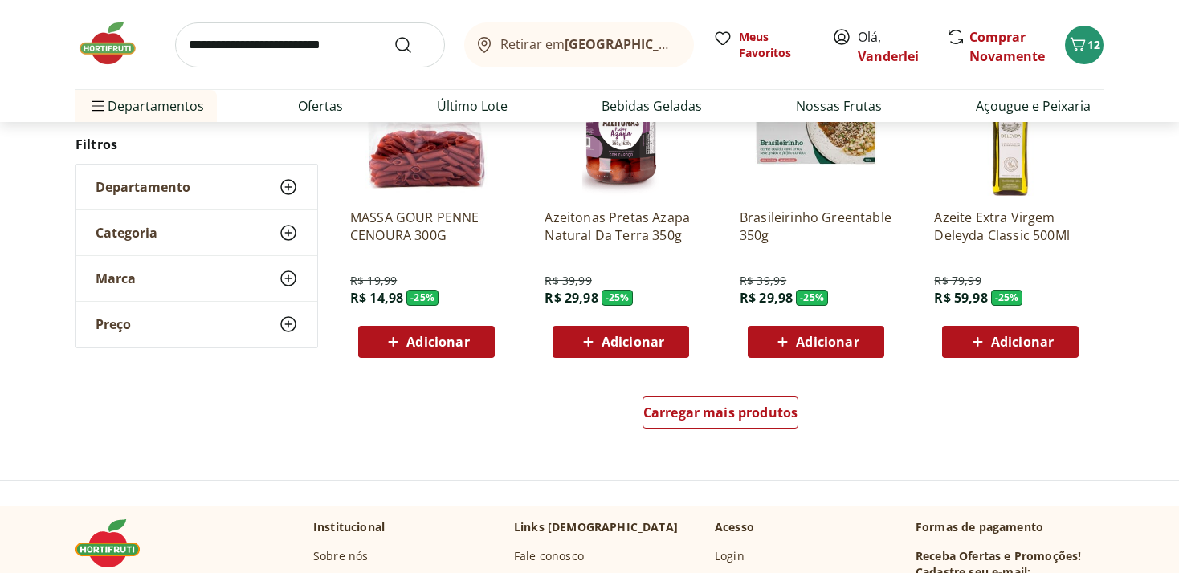
scroll to position [30267, 0]
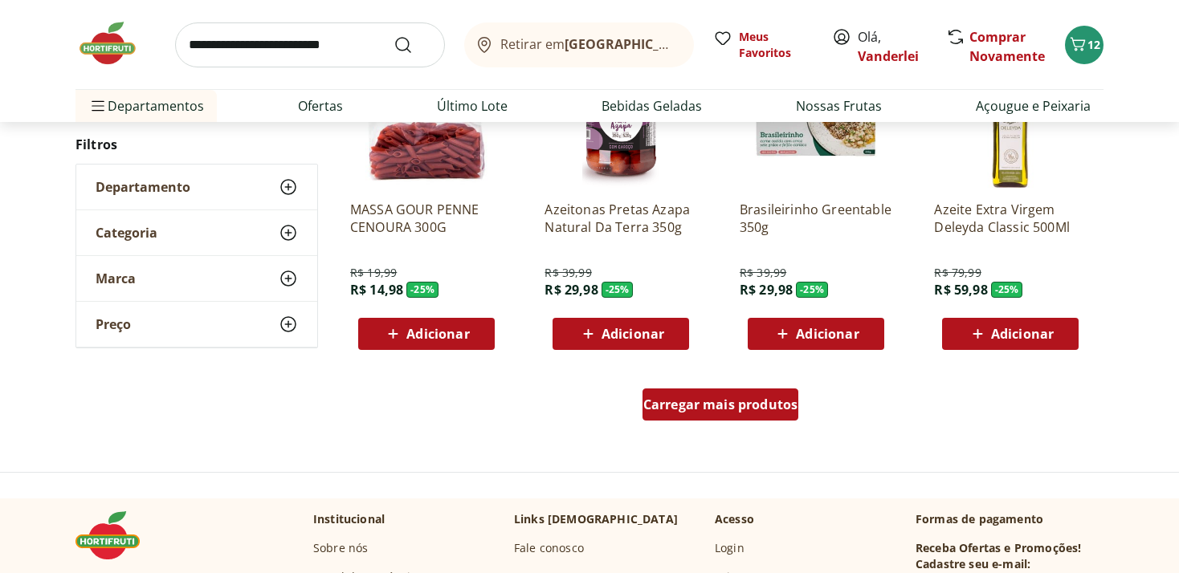
click at [717, 401] on span "Carregar mais produtos" at bounding box center [720, 404] width 155 height 13
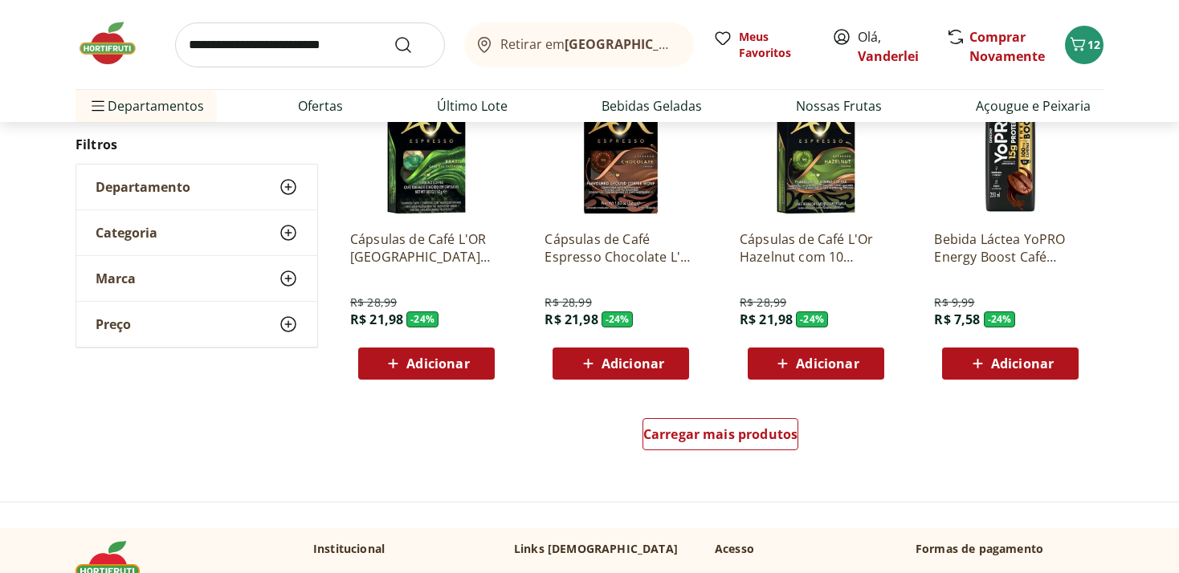
scroll to position [31538, 0]
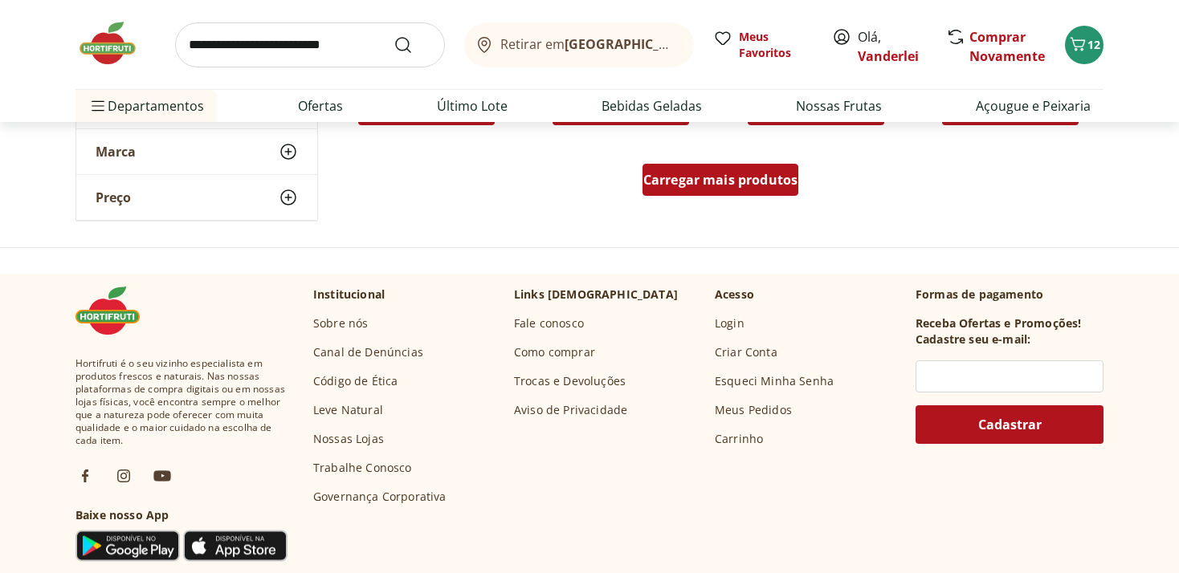
click at [704, 185] on span "Carregar mais produtos" at bounding box center [720, 179] width 155 height 13
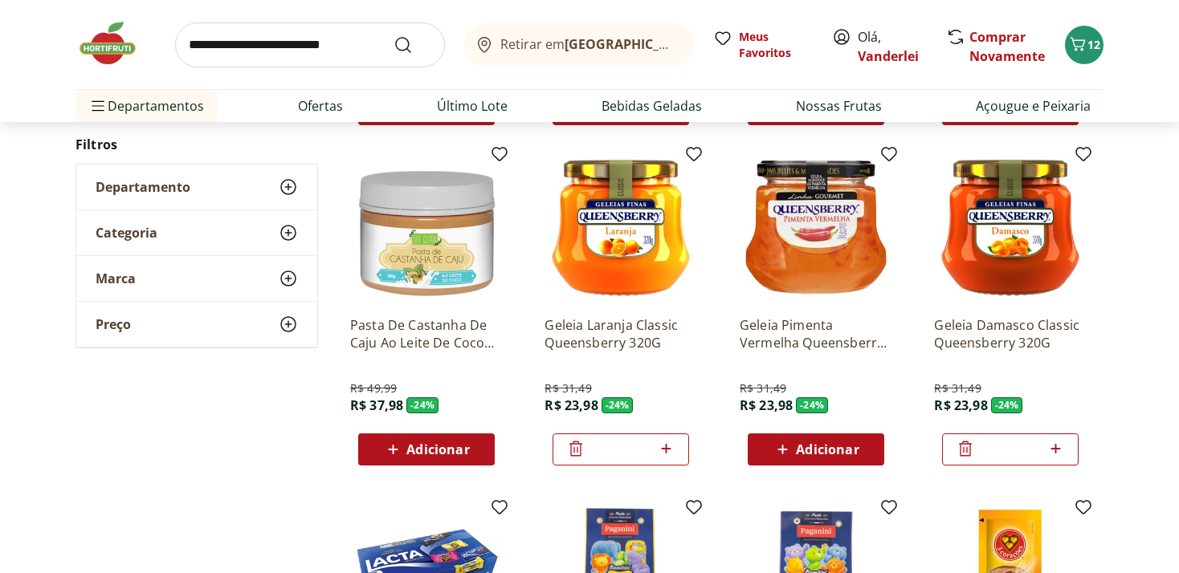
type input "*"
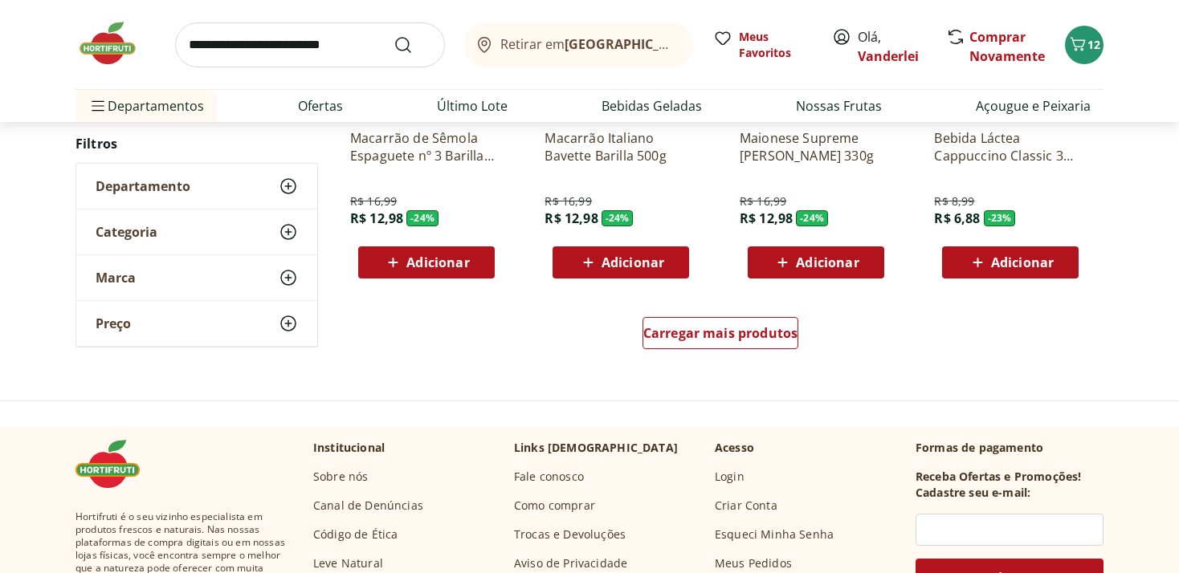
scroll to position [32470, 0]
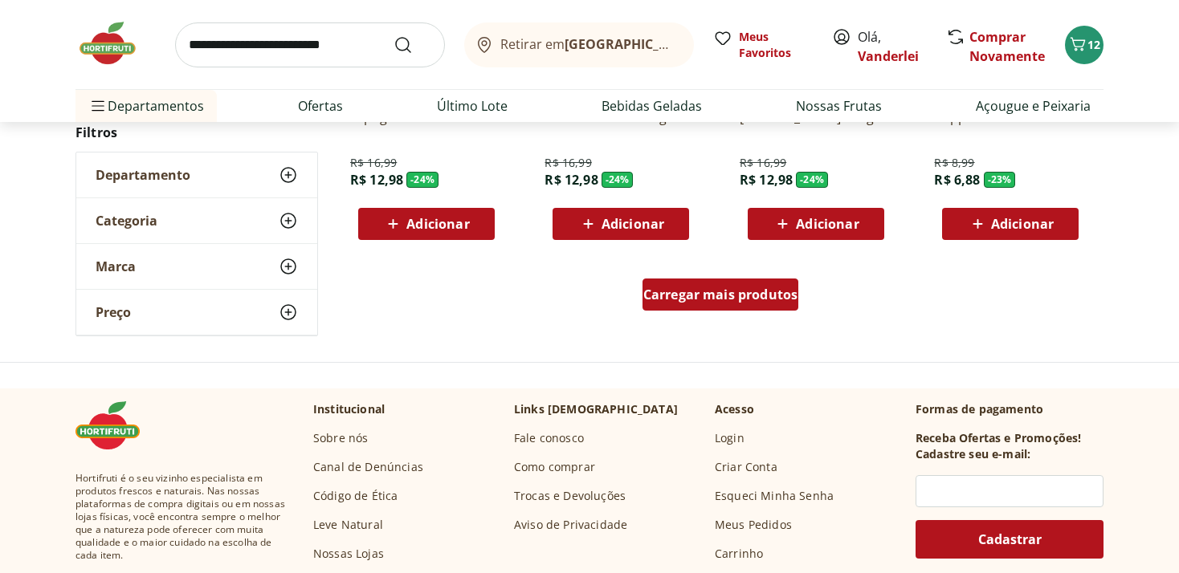
click at [743, 291] on span "Carregar mais produtos" at bounding box center [720, 294] width 155 height 13
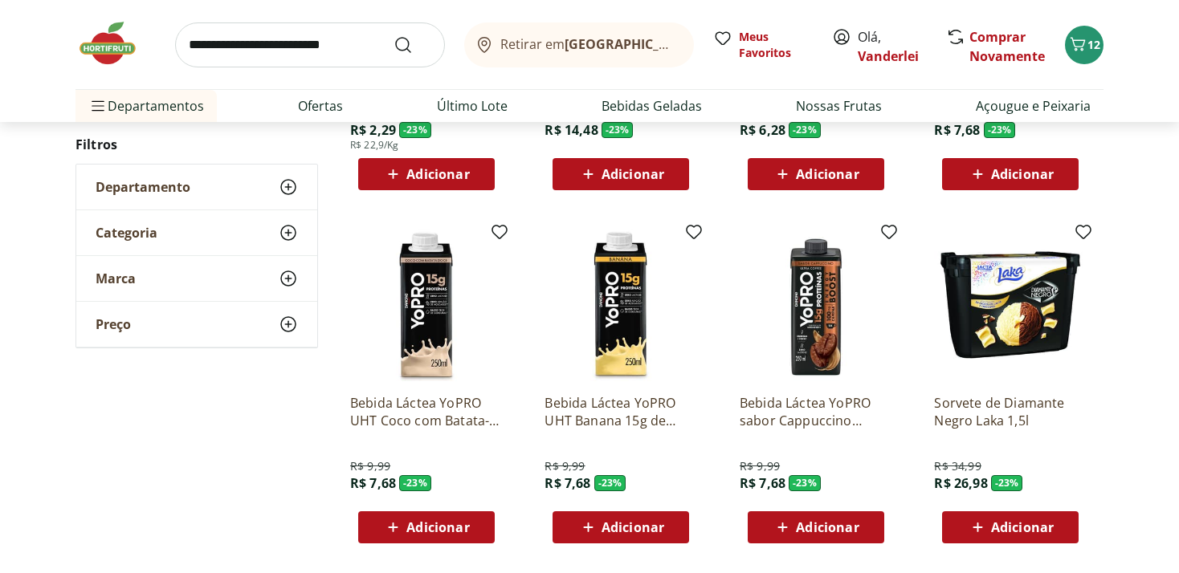
scroll to position [33318, 0]
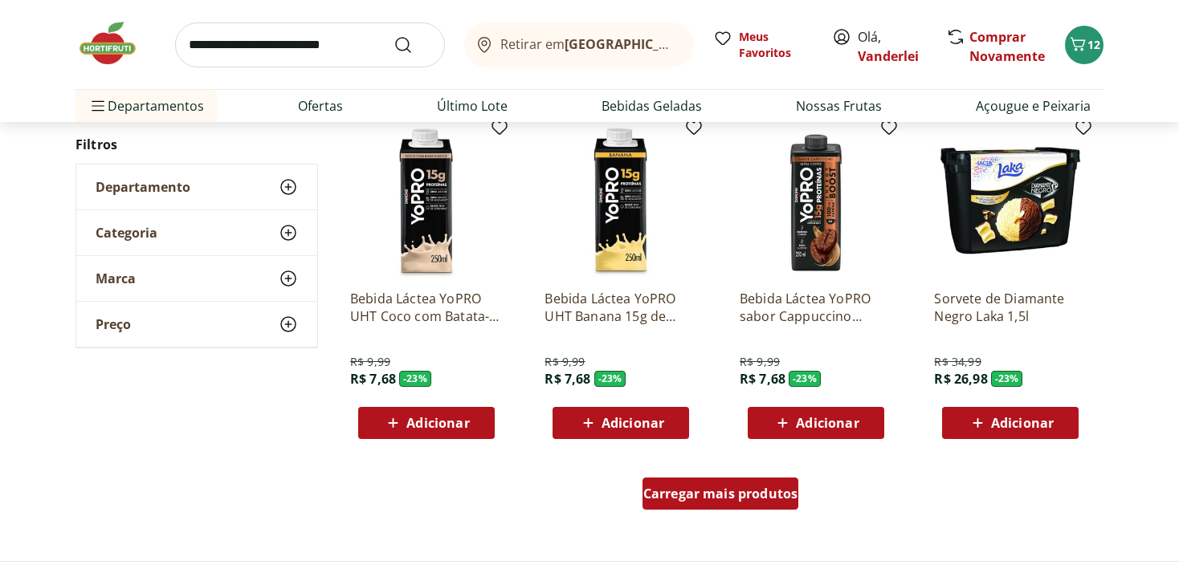
click at [692, 492] on span "Carregar mais produtos" at bounding box center [720, 493] width 155 height 13
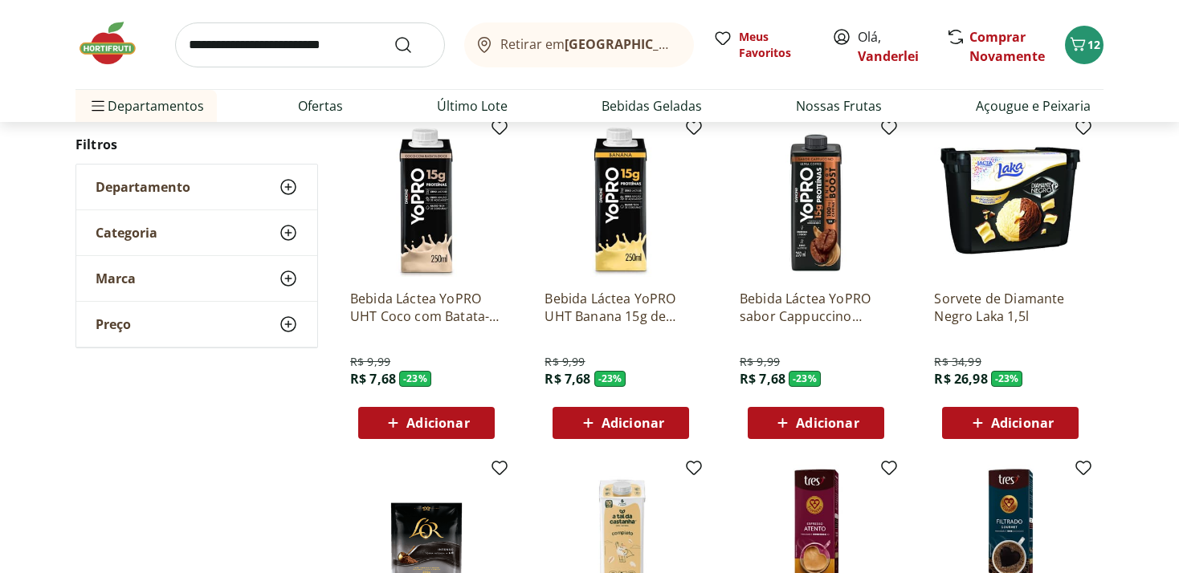
click at [1020, 421] on span "Adicionar" at bounding box center [1022, 423] width 63 height 13
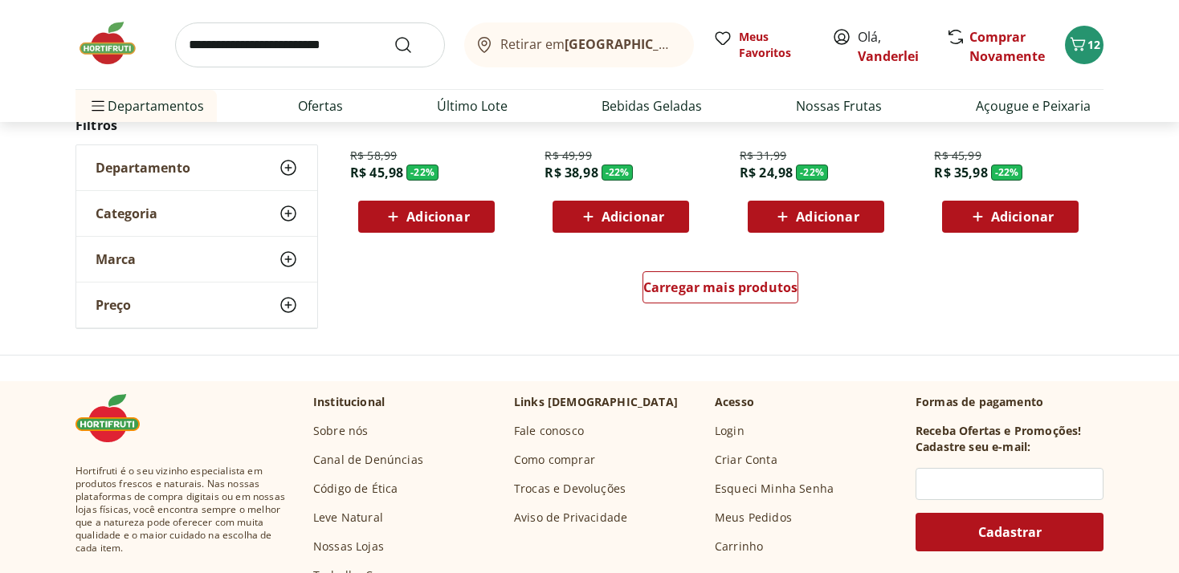
scroll to position [34590, 0]
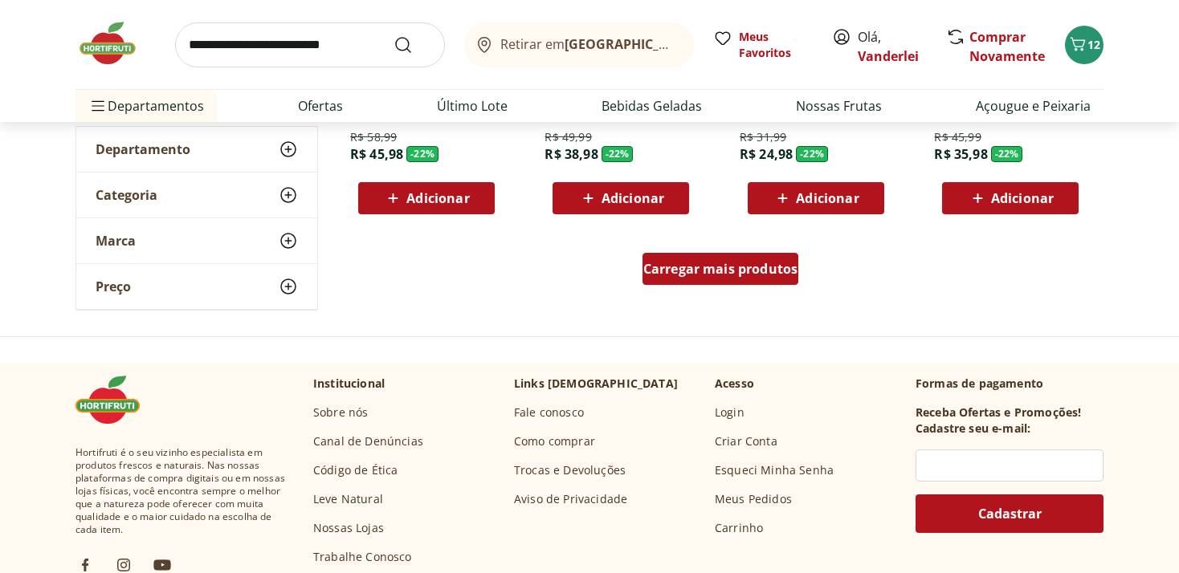
click at [724, 265] on span "Carregar mais produtos" at bounding box center [720, 269] width 155 height 13
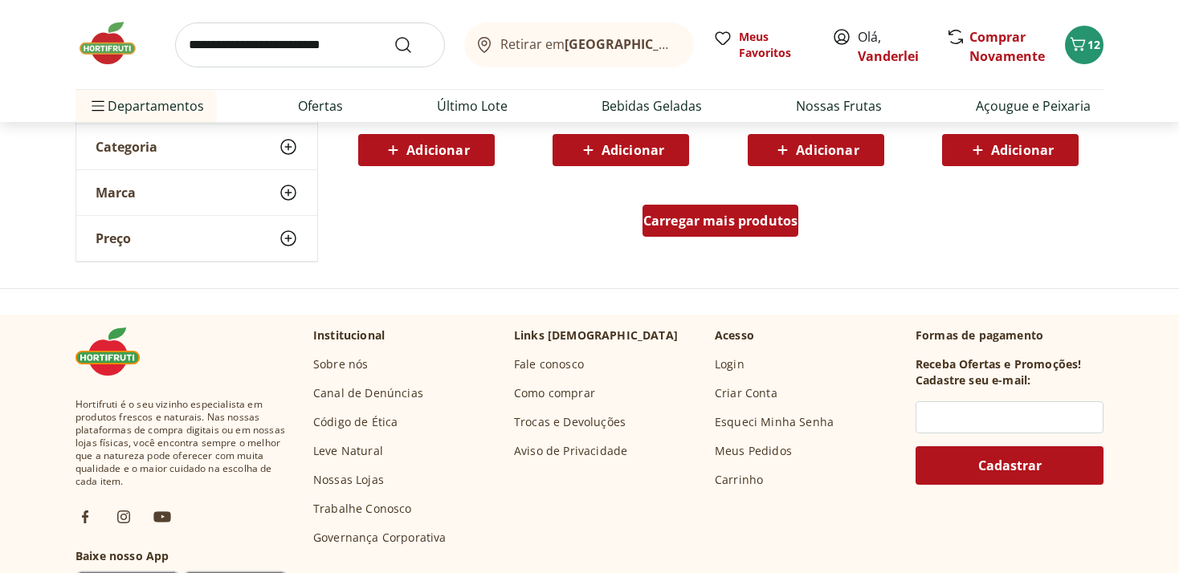
scroll to position [35692, 0]
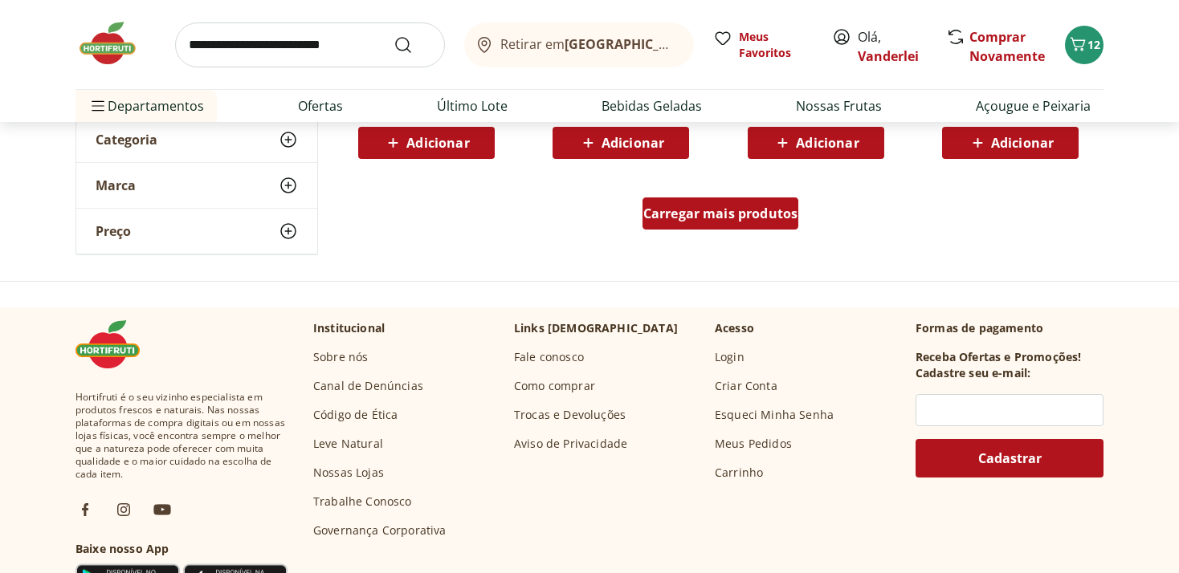
click at [702, 213] on span "Carregar mais produtos" at bounding box center [720, 213] width 155 height 13
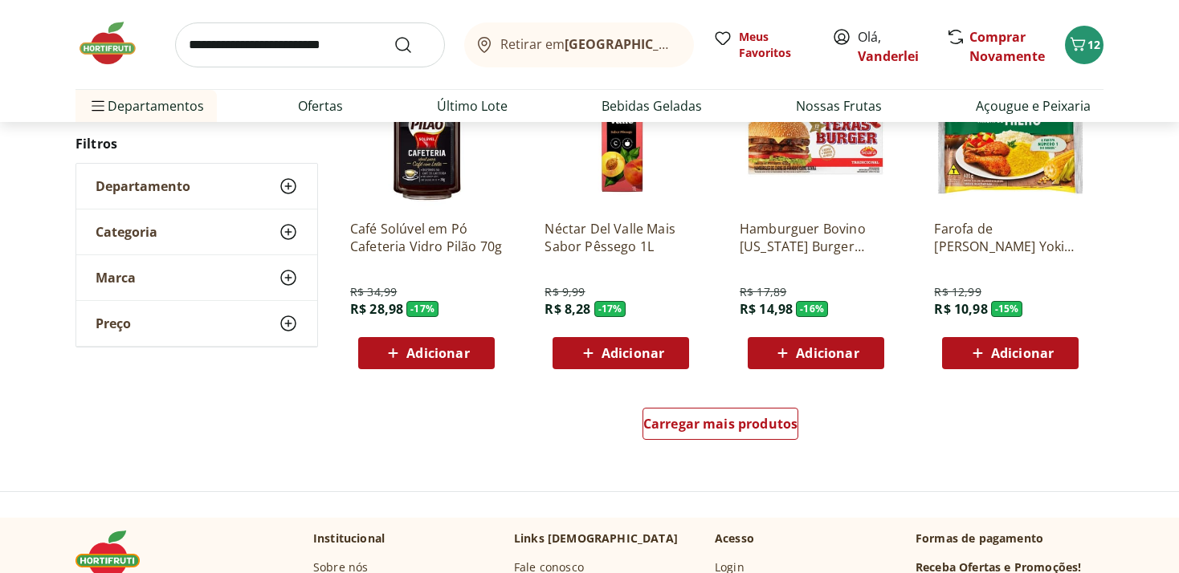
scroll to position [36625, 0]
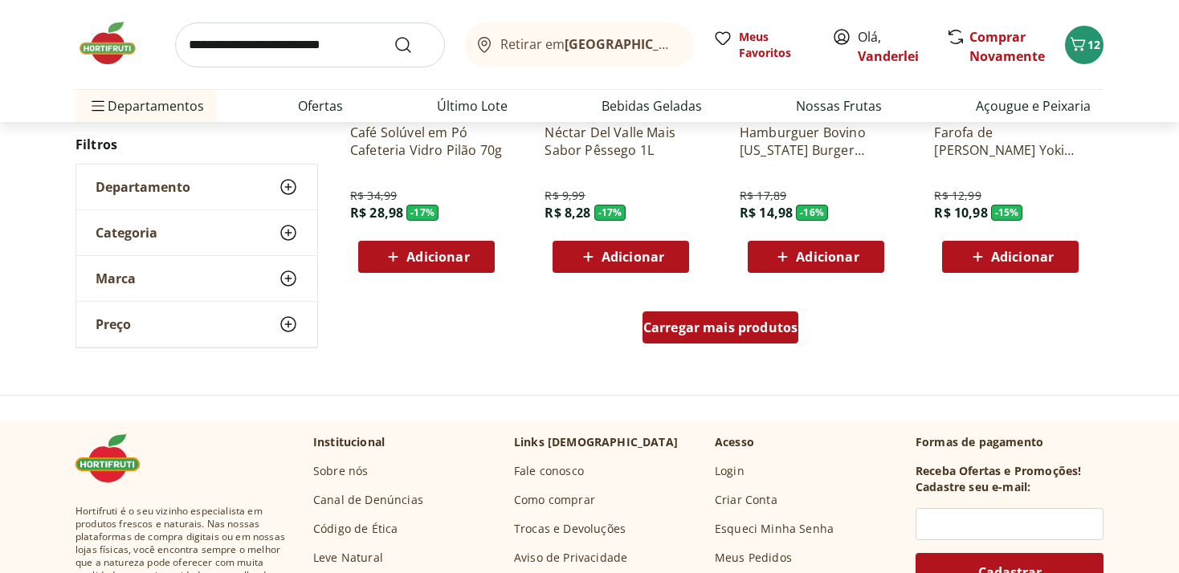
click at [723, 333] on span "Carregar mais produtos" at bounding box center [720, 327] width 155 height 13
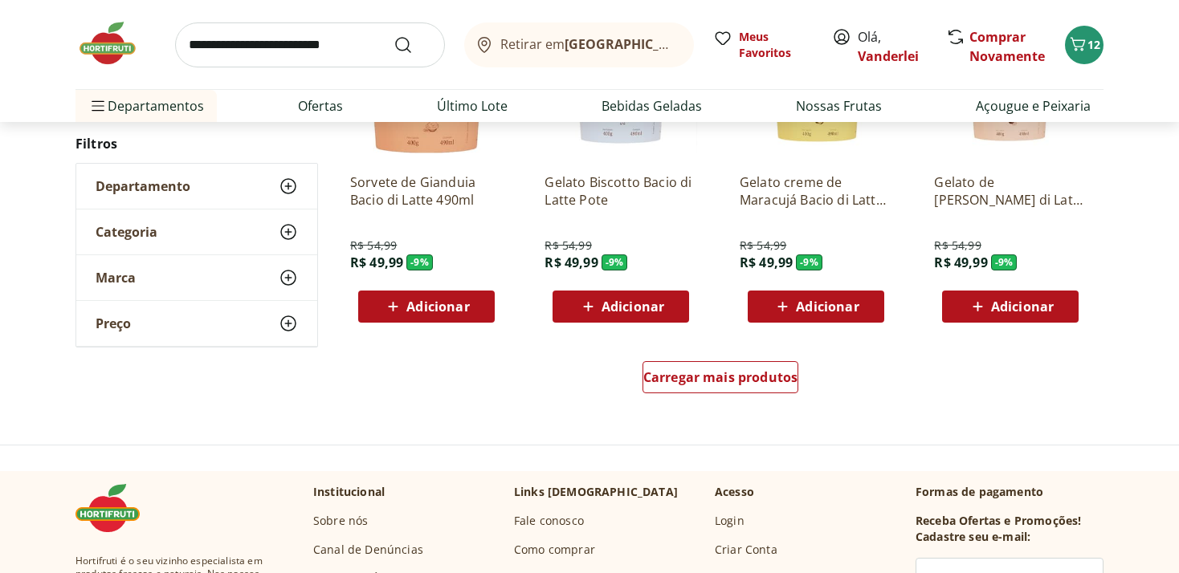
scroll to position [37727, 0]
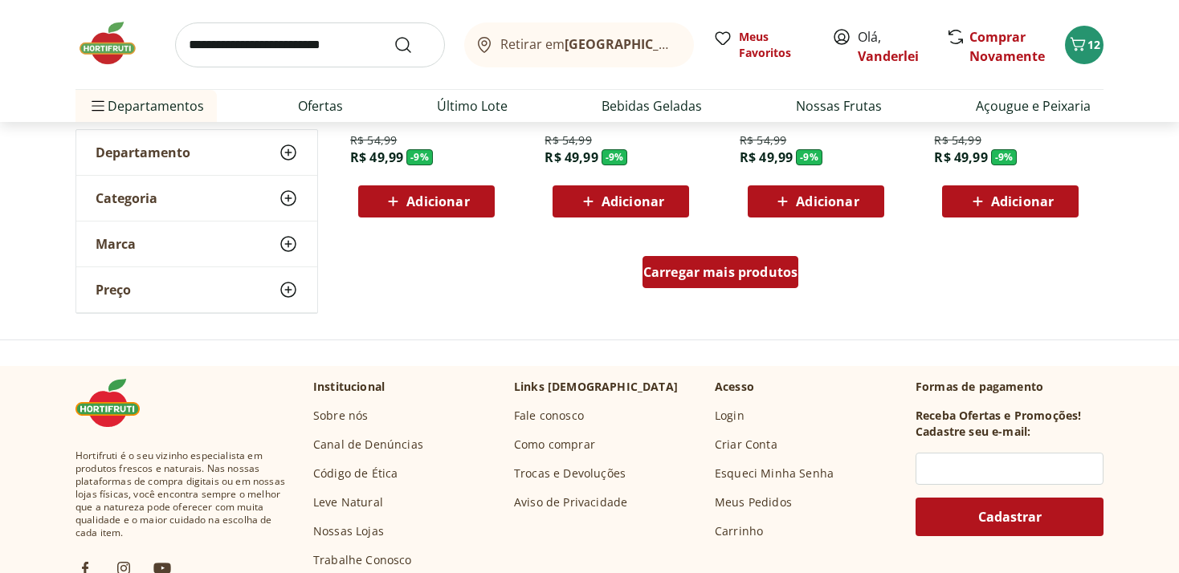
click at [725, 271] on span "Carregar mais produtos" at bounding box center [720, 272] width 155 height 13
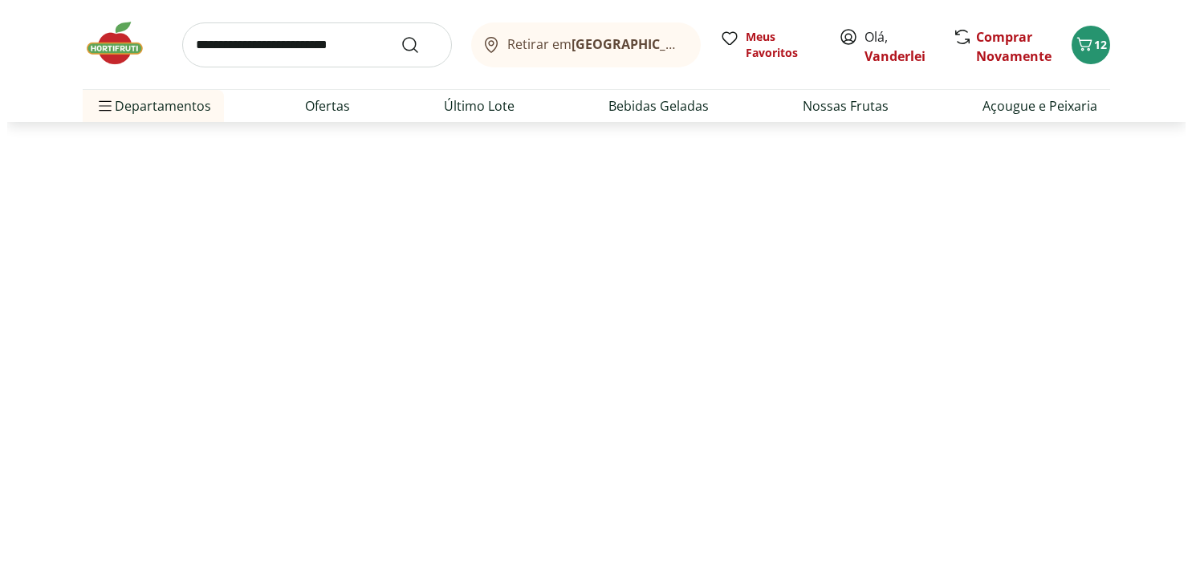
scroll to position [546, 0]
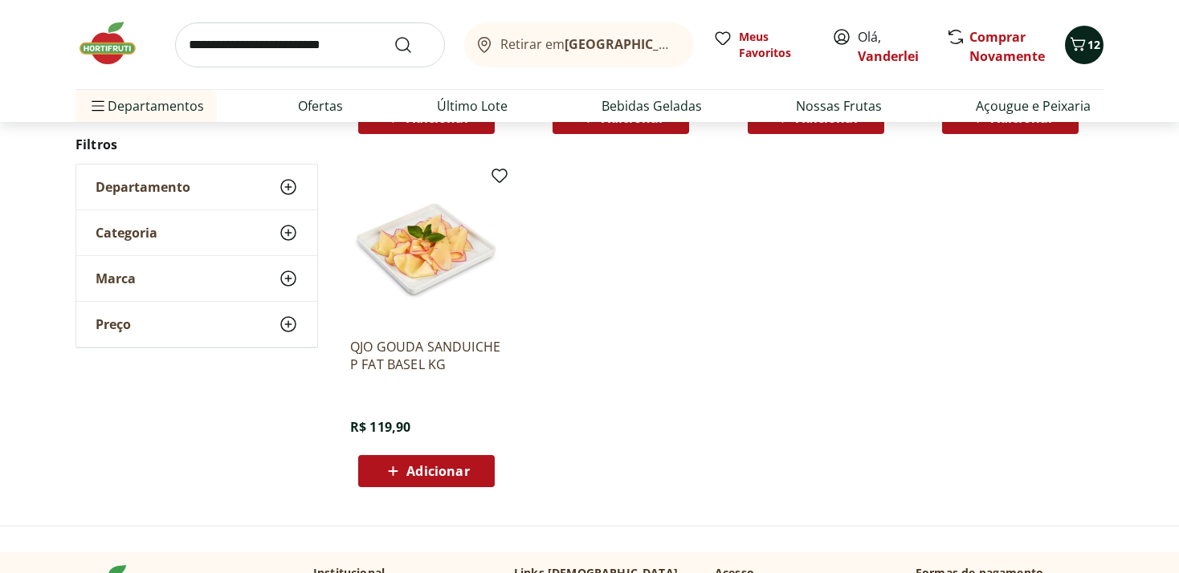
click at [1083, 46] on icon "Carrinho" at bounding box center [1077, 44] width 19 height 19
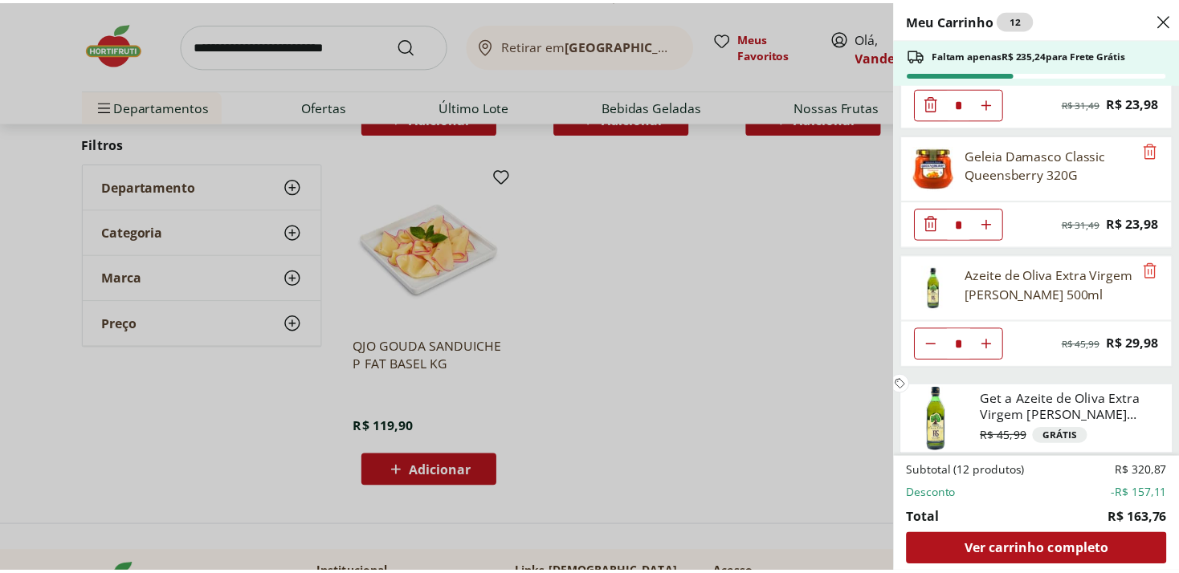
scroll to position [0, 0]
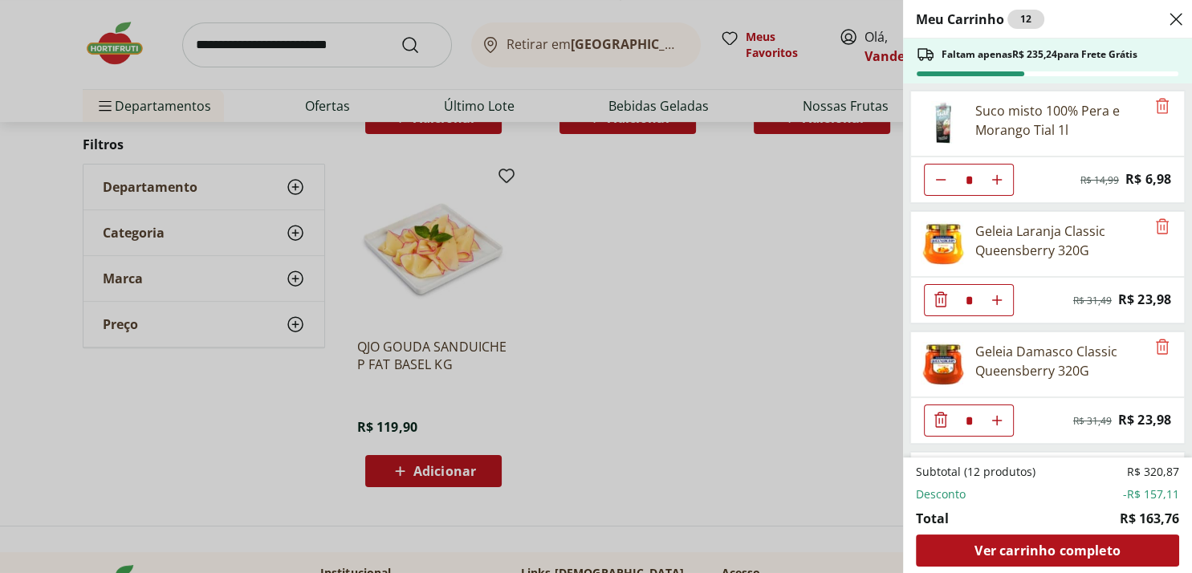
click at [101, 51] on div "Meu Carrinho 12 Faltam apenas R$ 235,24 para Frete Grátis Suco misto 100% Pera …" at bounding box center [596, 286] width 1192 height 573
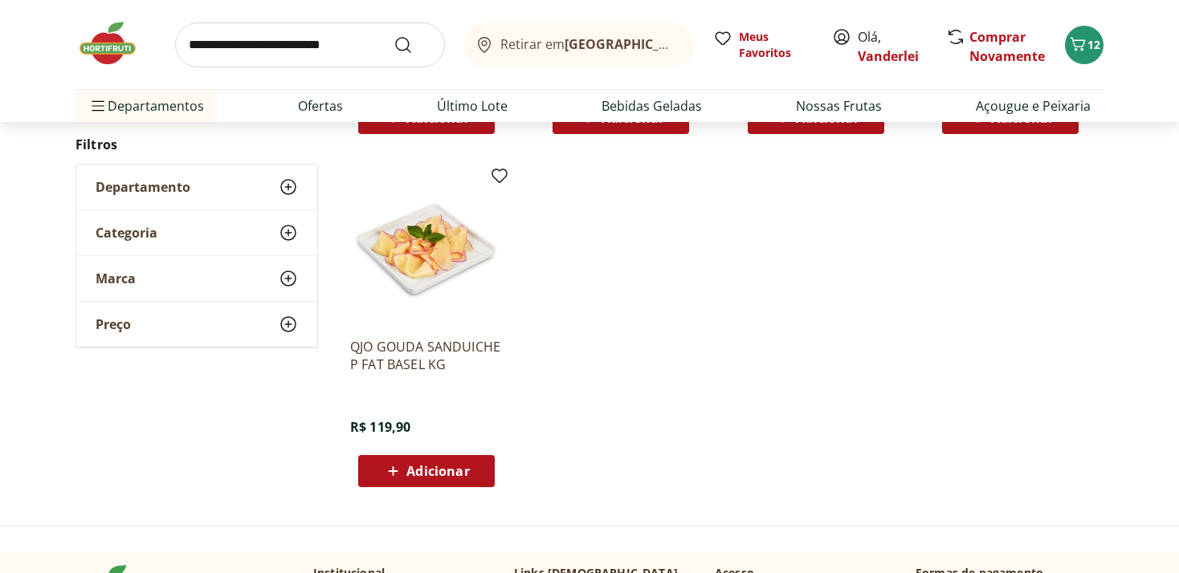
click at [132, 37] on img at bounding box center [115, 43] width 80 height 48
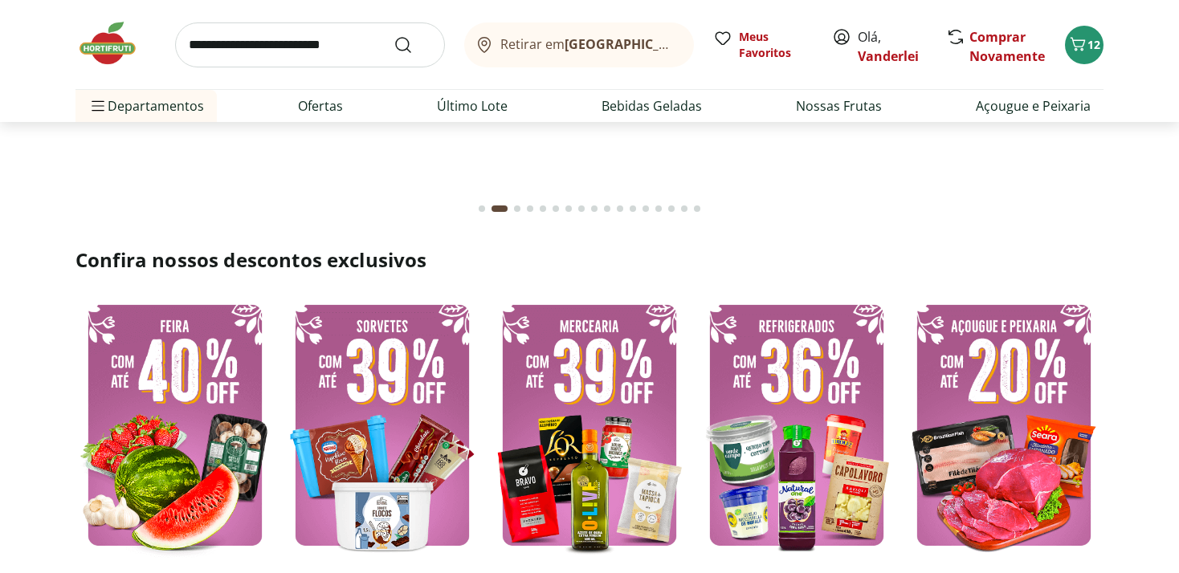
scroll to position [339, 0]
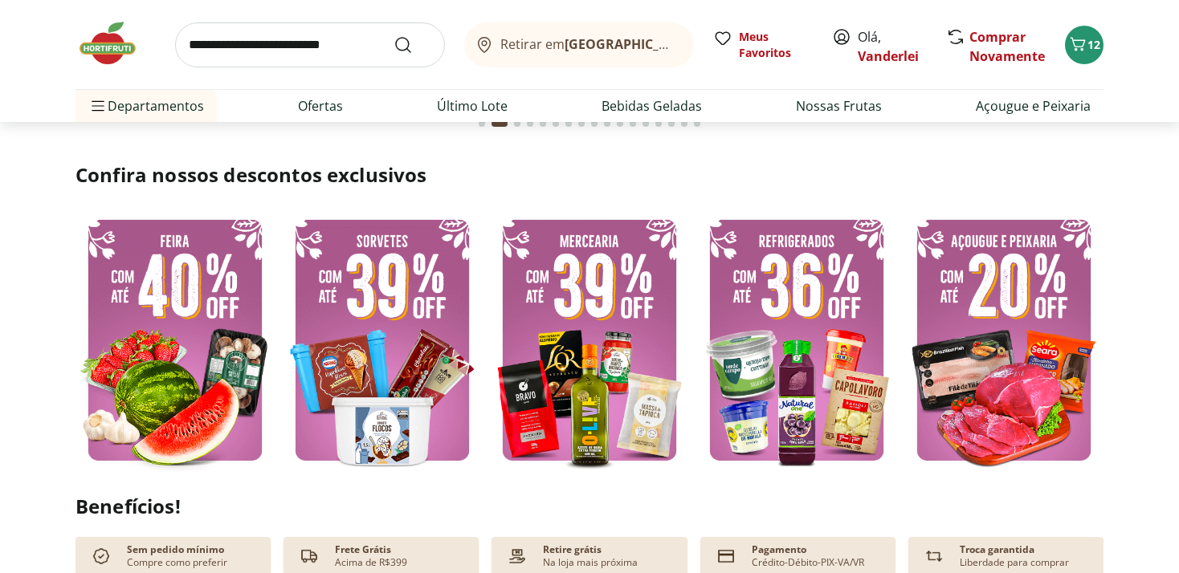
click at [1039, 307] on img at bounding box center [1003, 340] width 199 height 266
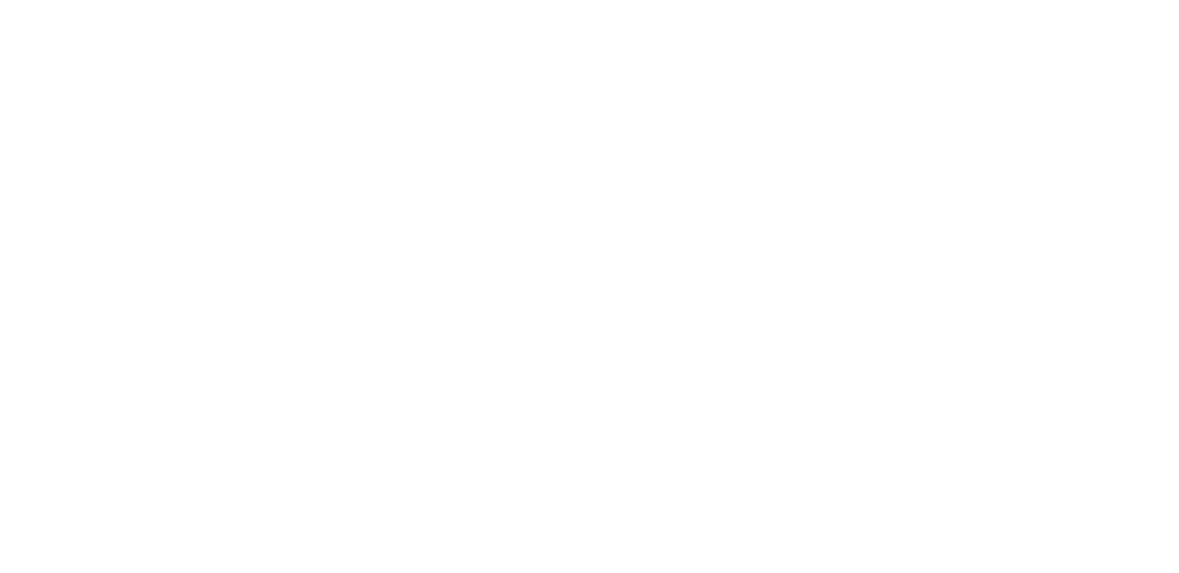
select select "**********"
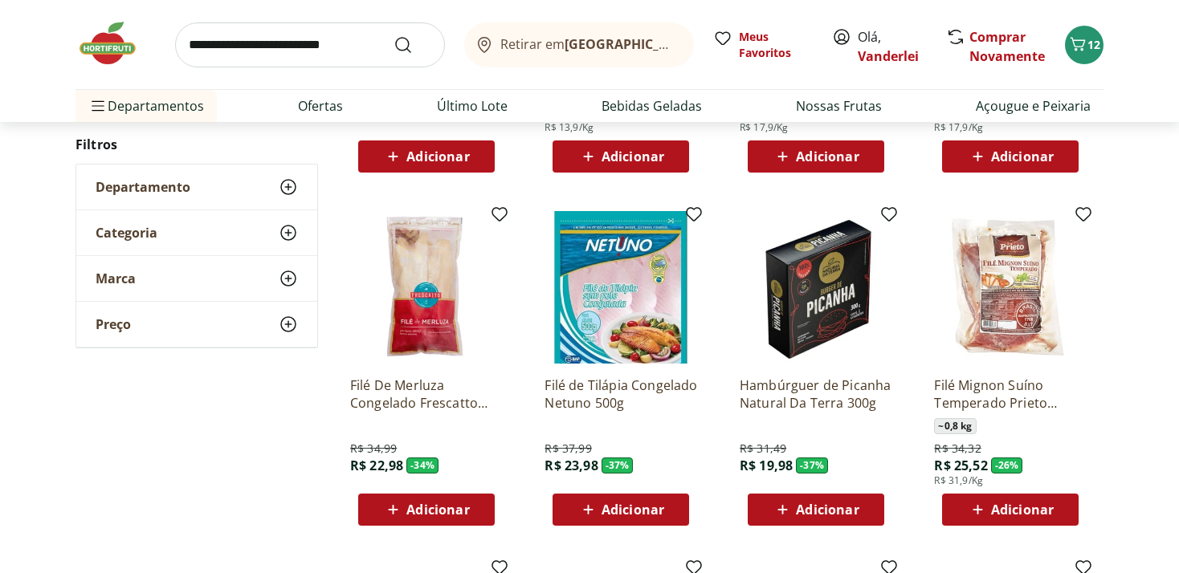
scroll to position [508, 0]
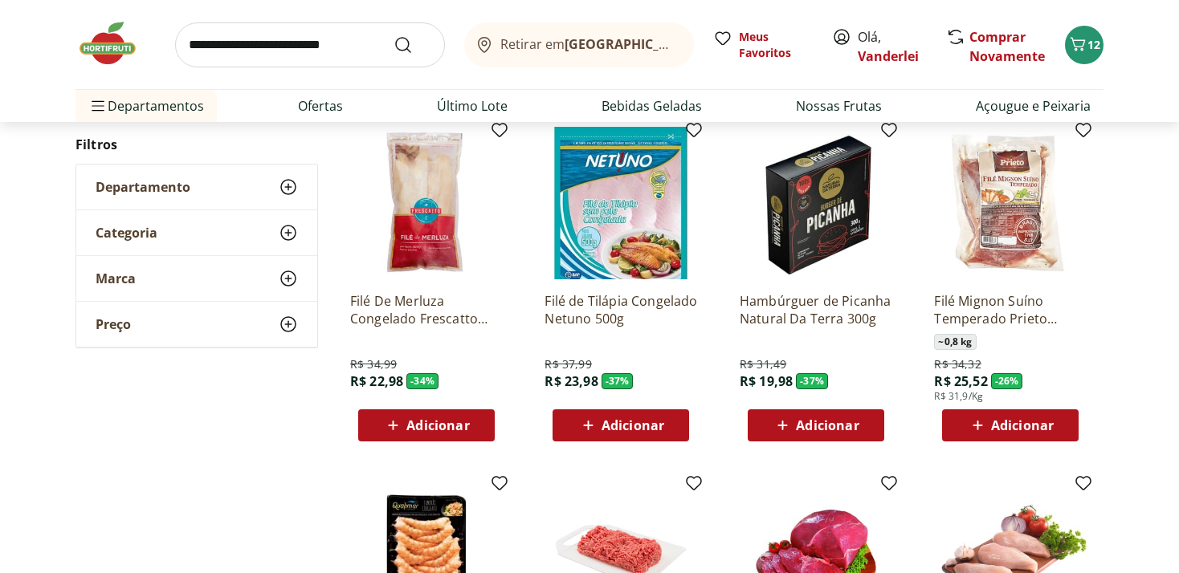
click at [422, 246] on img at bounding box center [426, 203] width 153 height 153
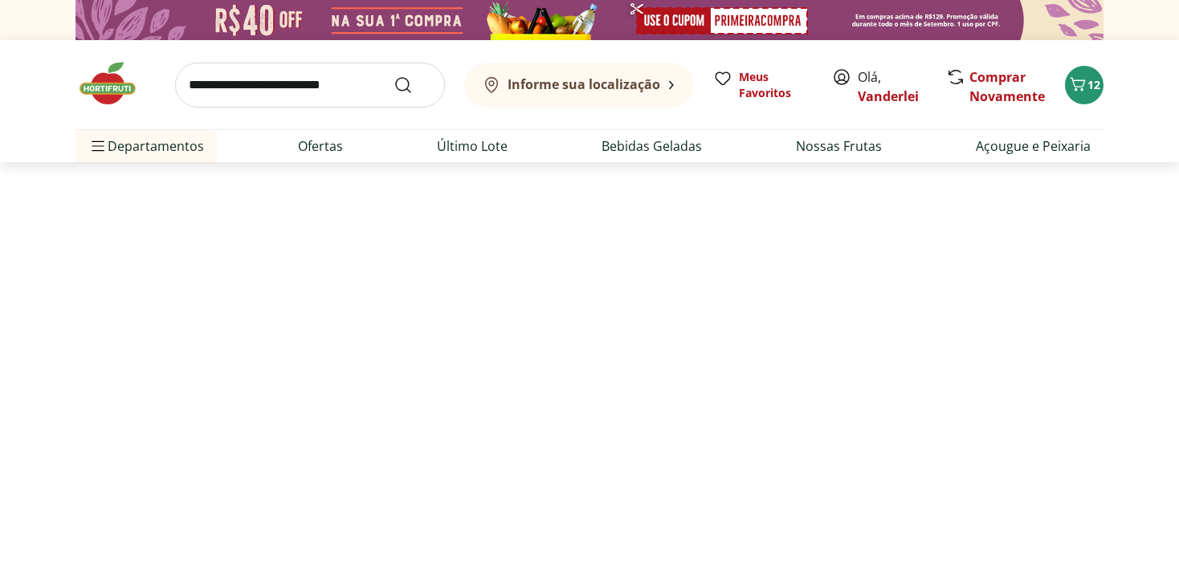
scroll to position [508, 0]
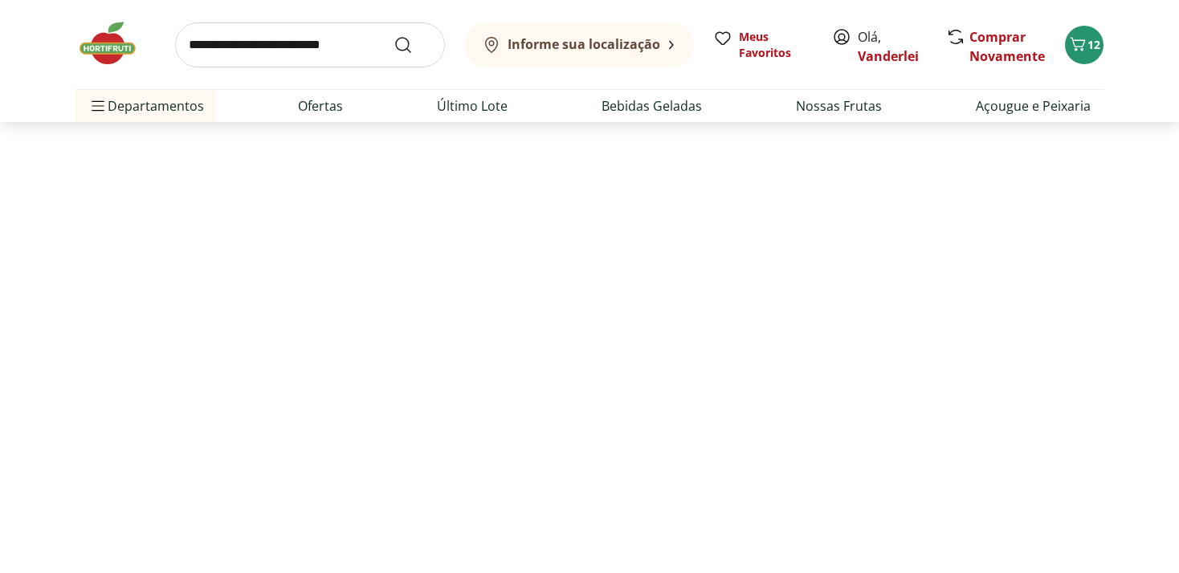
select select "**********"
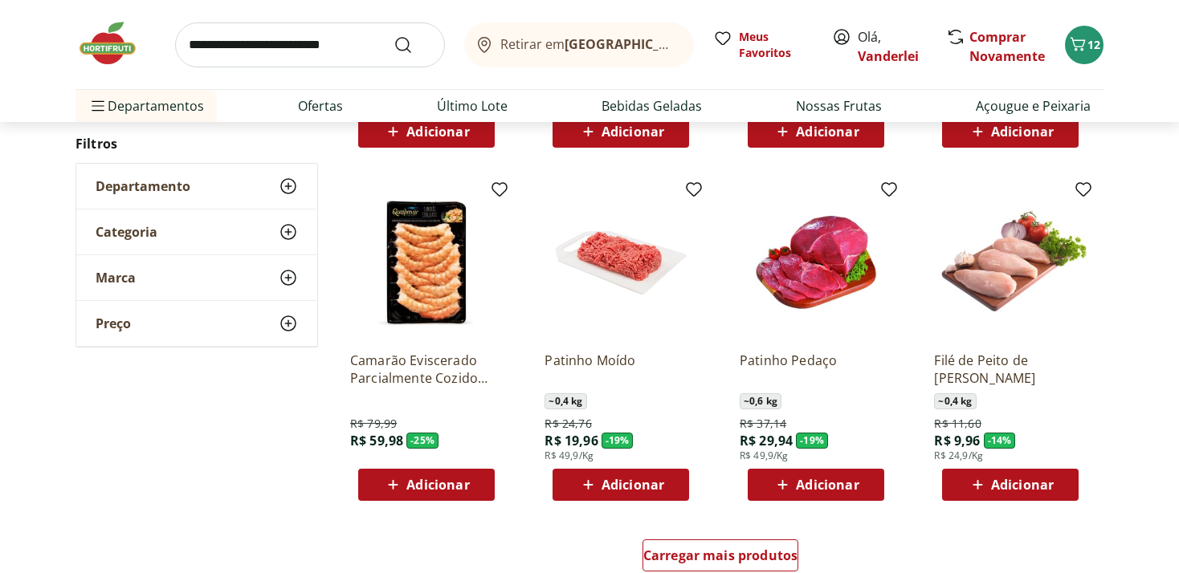
scroll to position [932, 0]
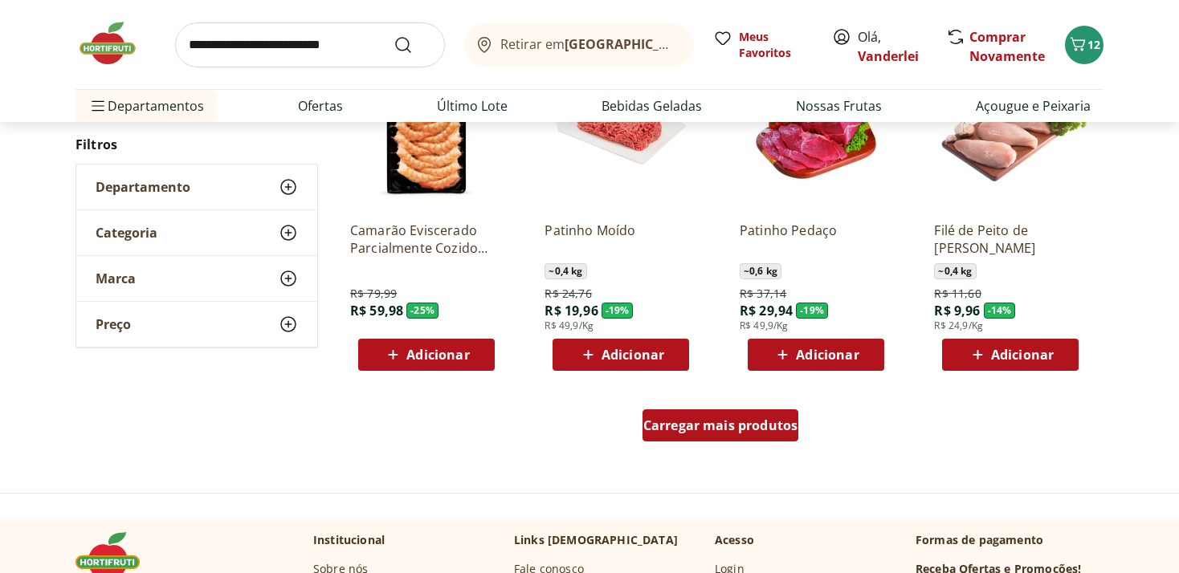
click at [755, 426] on span "Carregar mais produtos" at bounding box center [720, 425] width 155 height 13
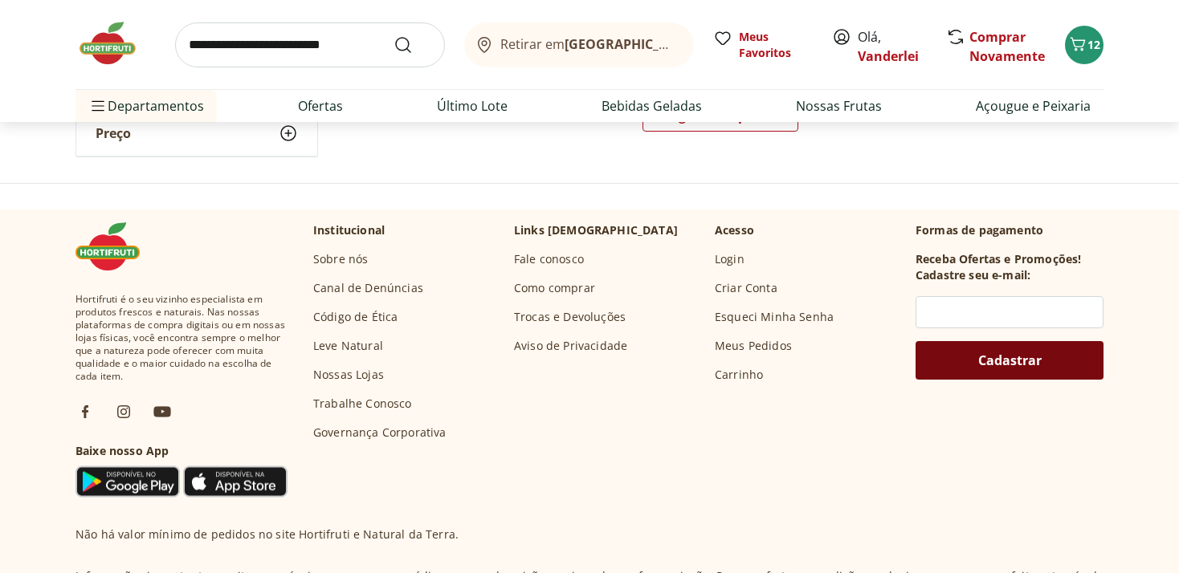
scroll to position [1949, 0]
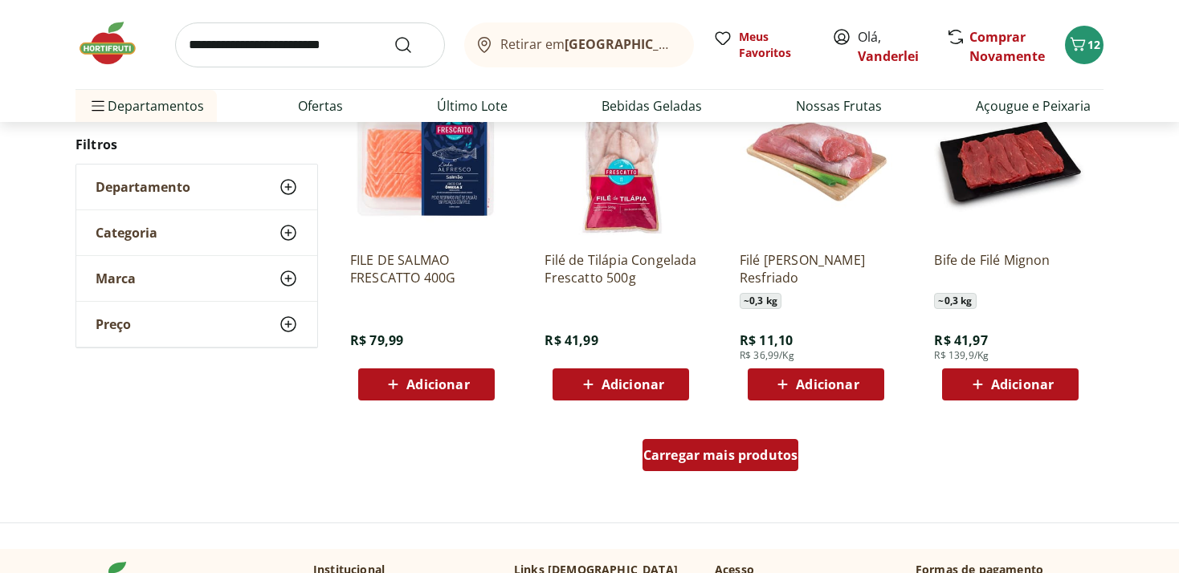
click at [707, 458] on span "Carregar mais produtos" at bounding box center [720, 455] width 155 height 13
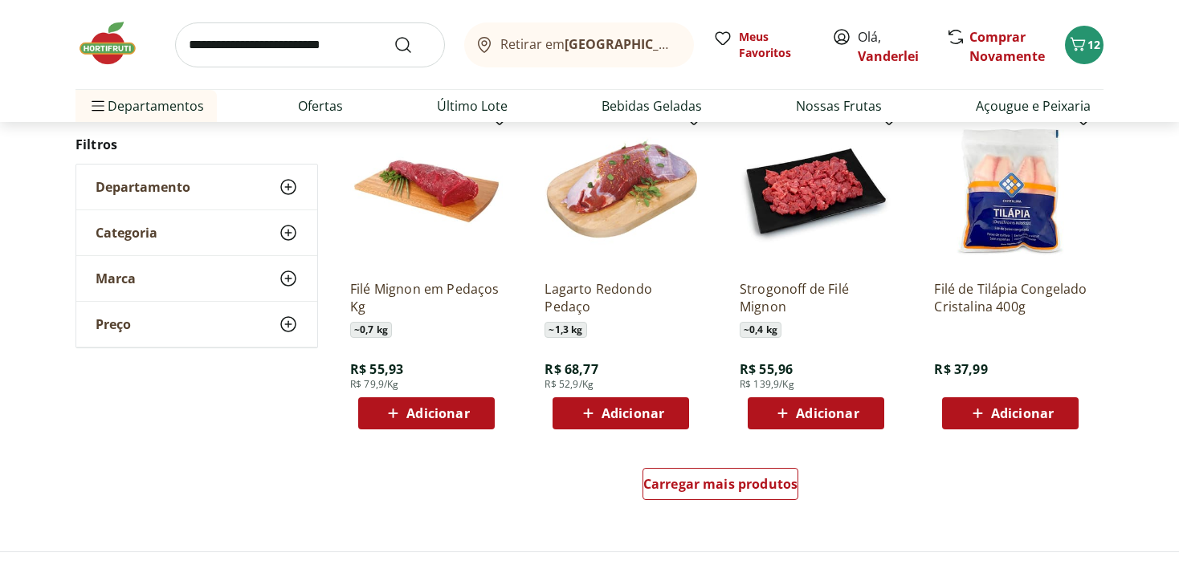
scroll to position [3221, 0]
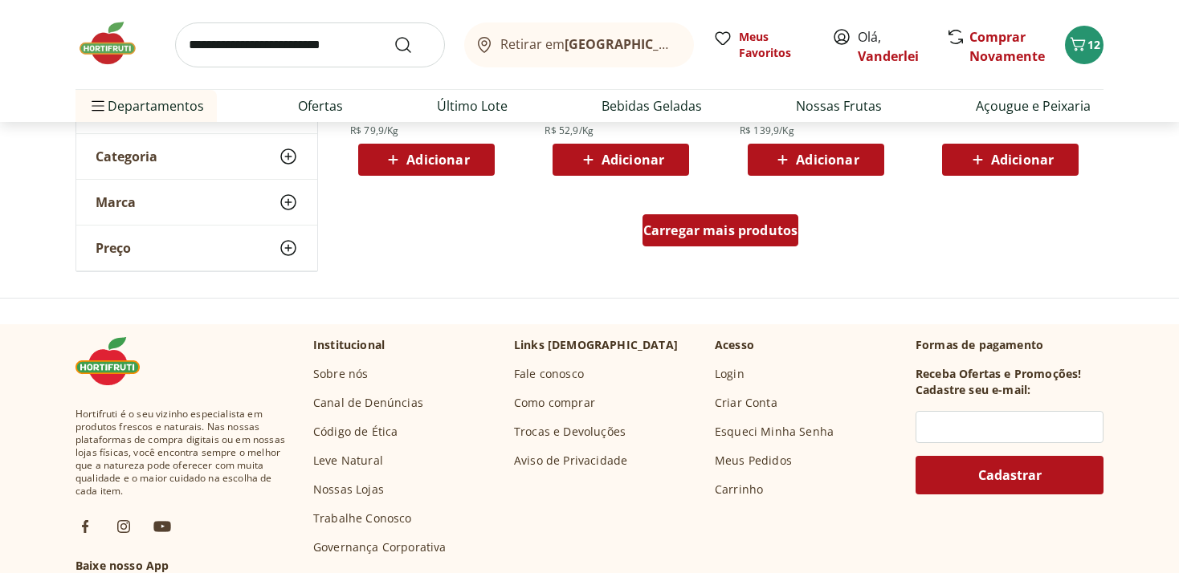
click at [743, 224] on span "Carregar mais produtos" at bounding box center [720, 230] width 155 height 13
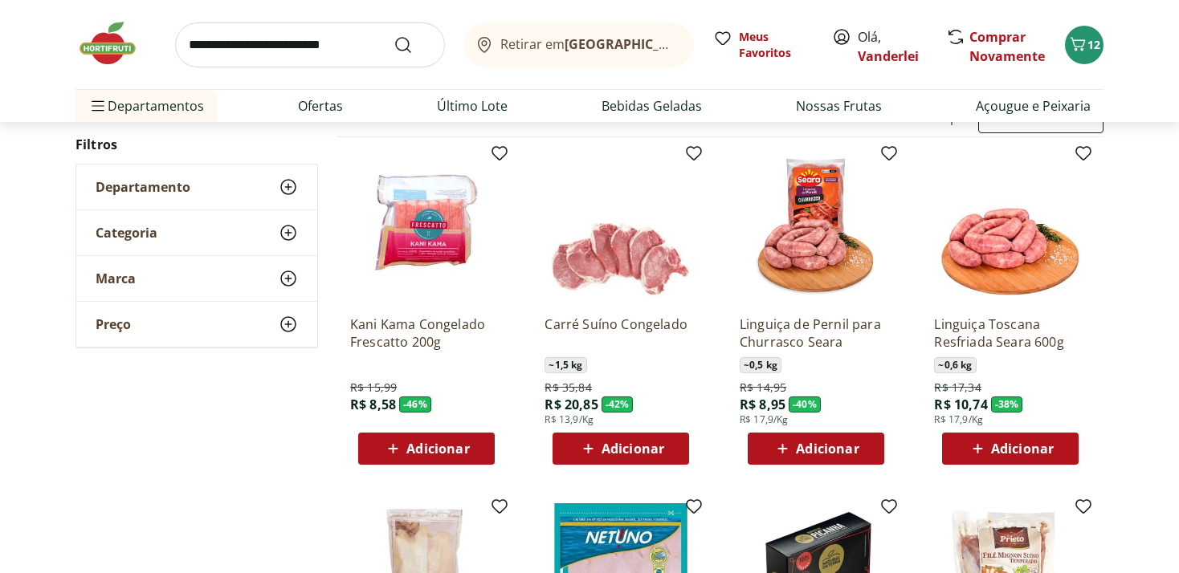
scroll to position [254, 0]
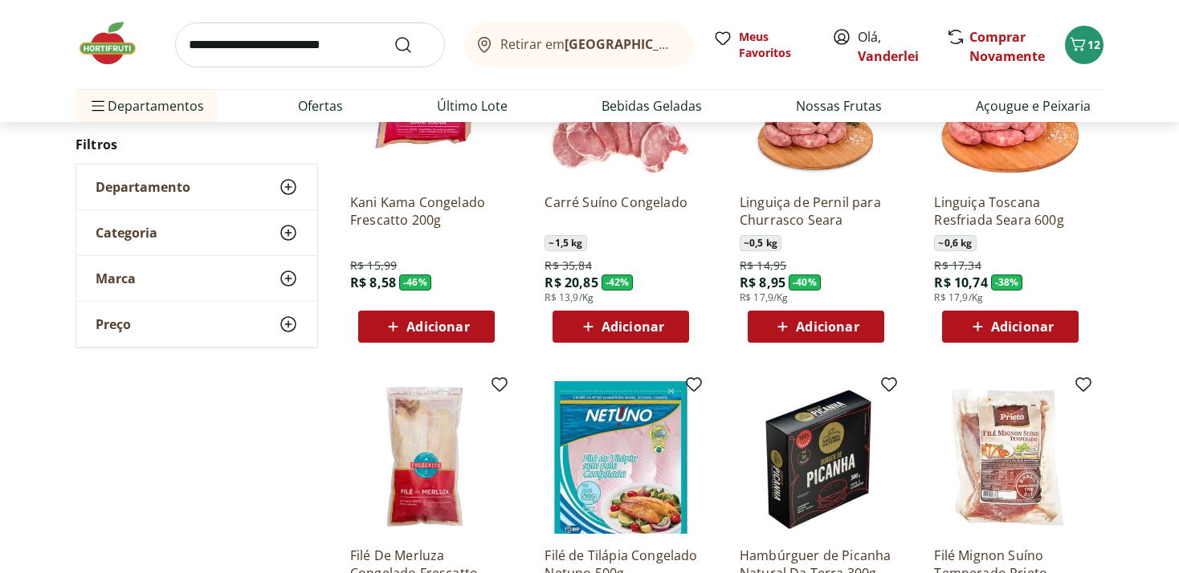
click at [1019, 323] on span "Adicionar" at bounding box center [1022, 326] width 63 height 13
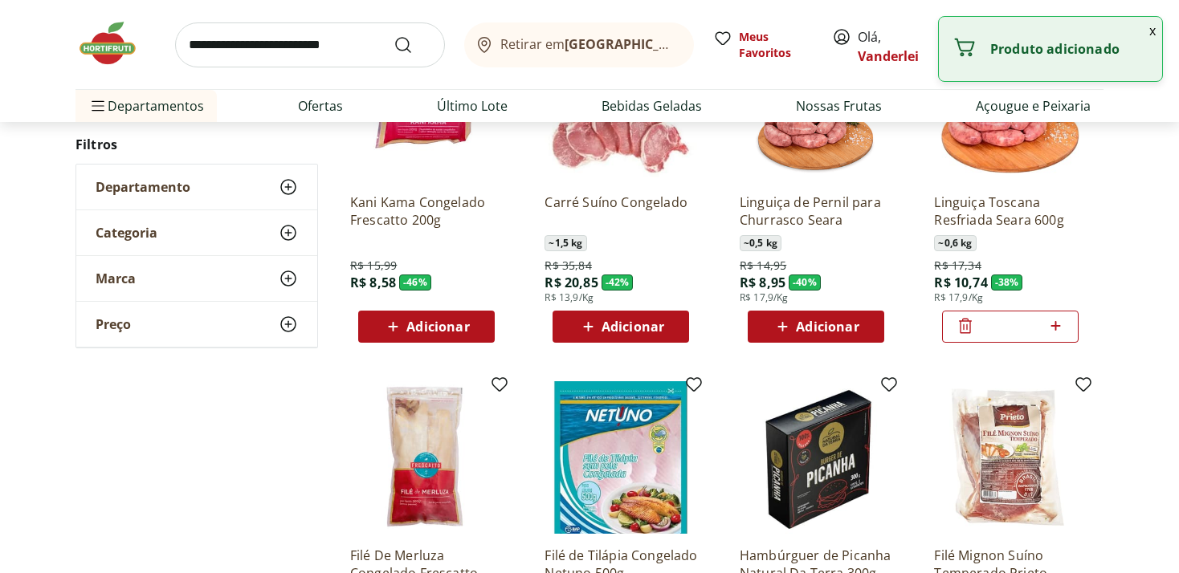
click at [1061, 327] on icon at bounding box center [1055, 325] width 20 height 19
type input "*"
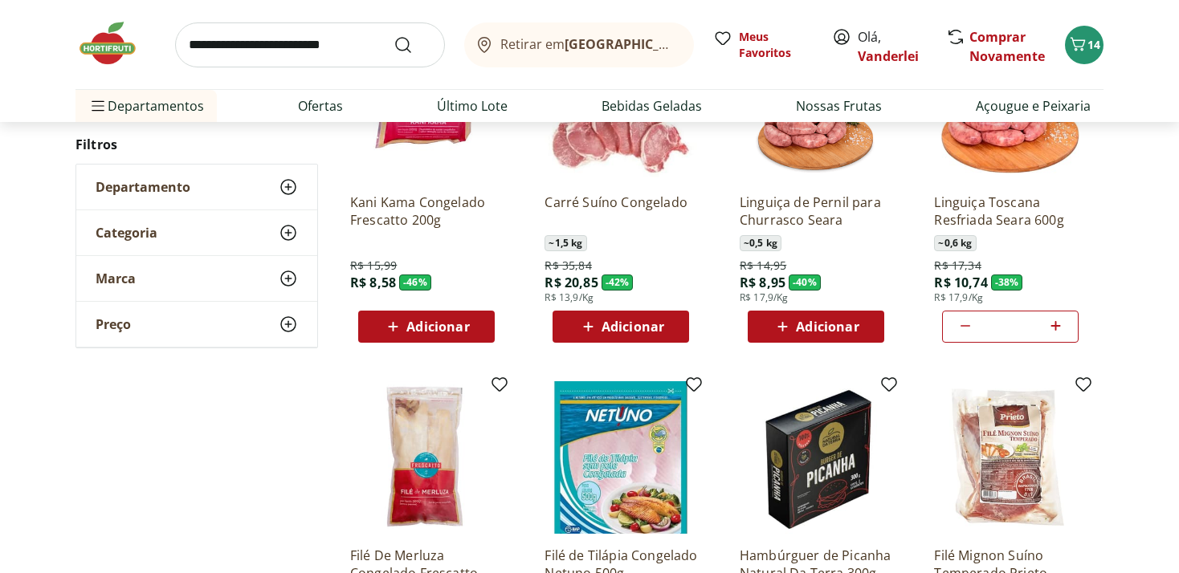
click at [652, 320] on span "Adicionar" at bounding box center [632, 326] width 63 height 13
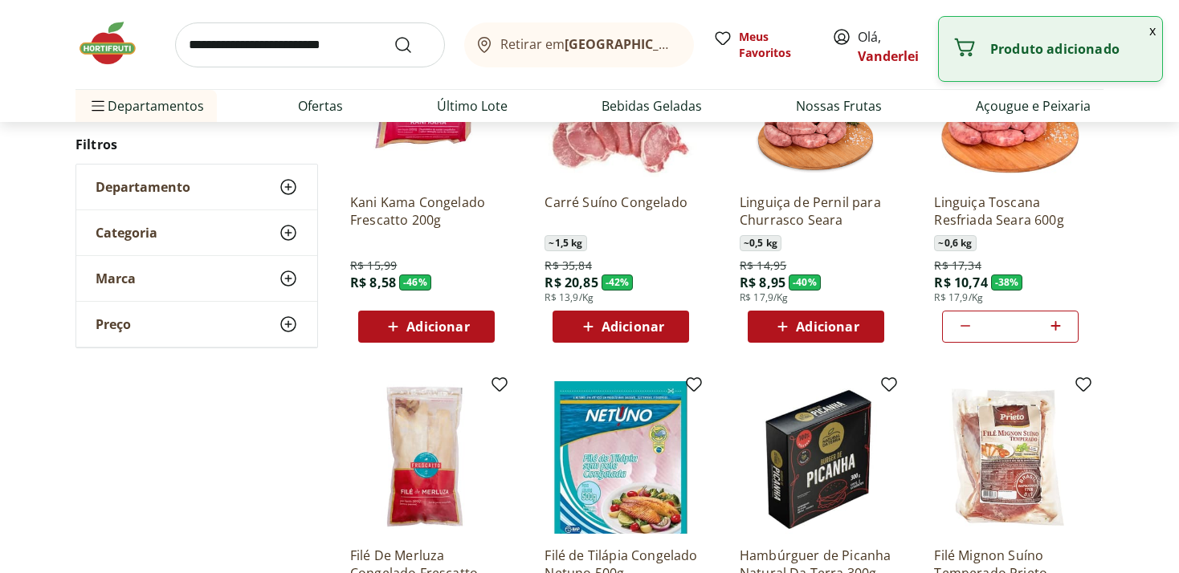
scroll to position [0, 0]
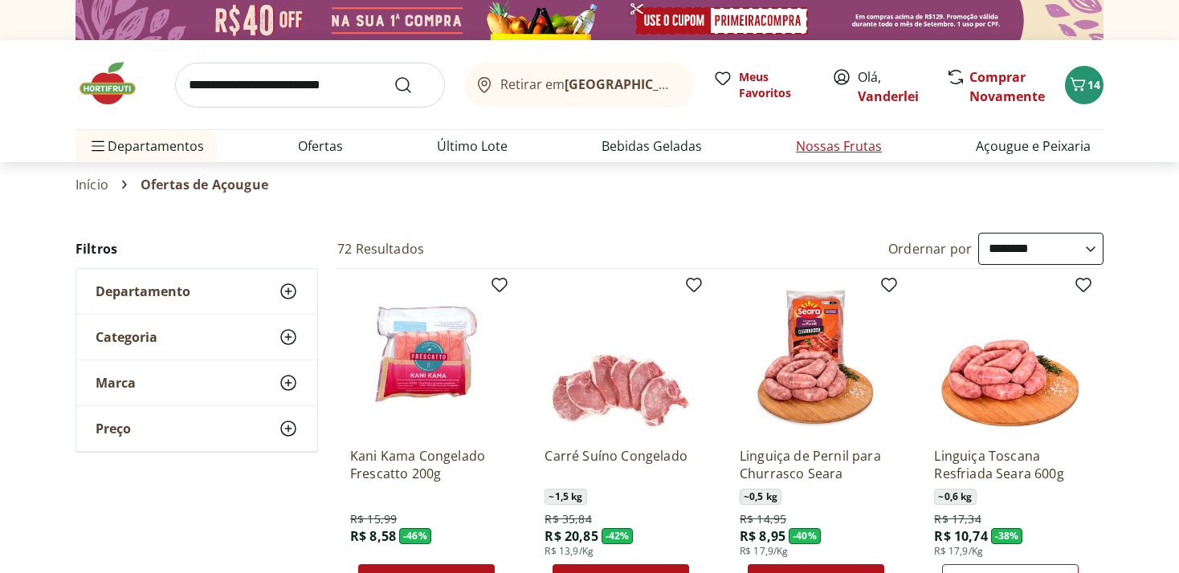
click at [841, 145] on link "Nossas Frutas" at bounding box center [839, 145] width 86 height 19
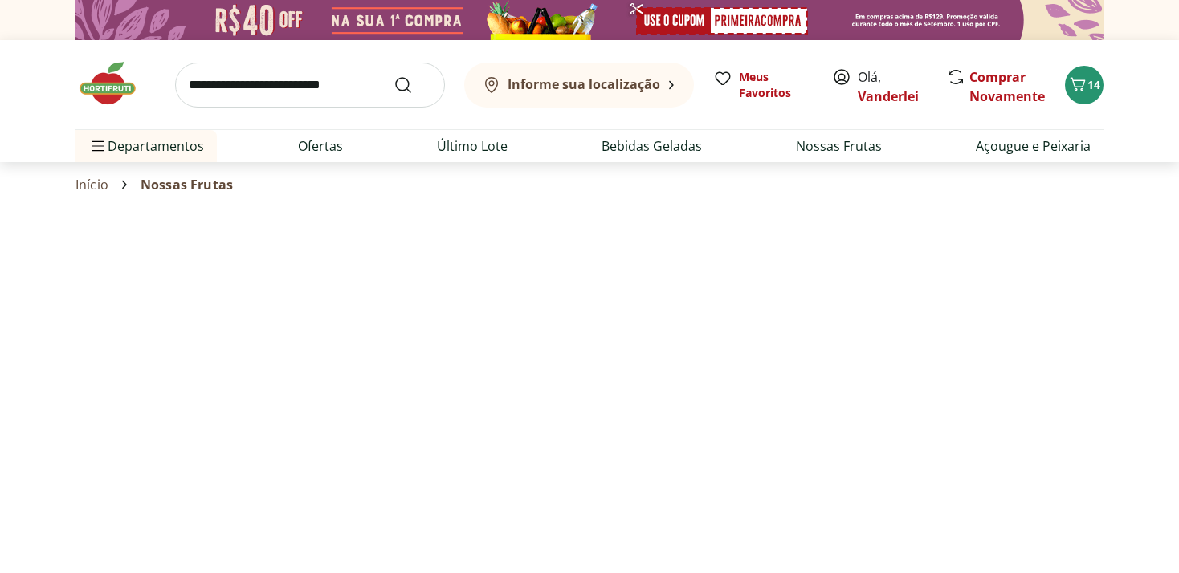
select select "**********"
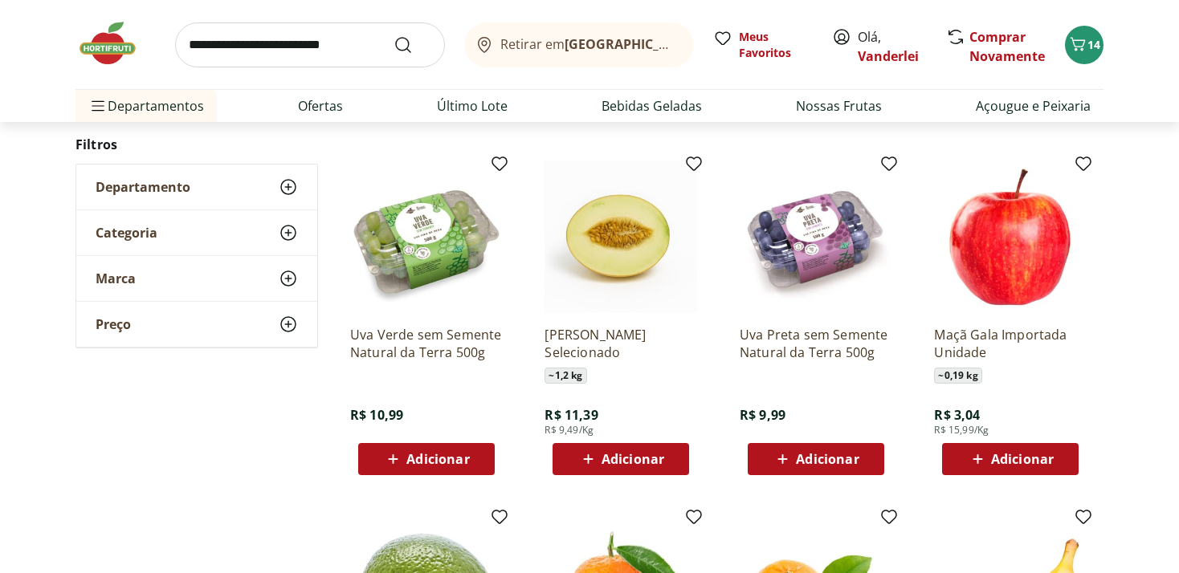
scroll to position [508, 0]
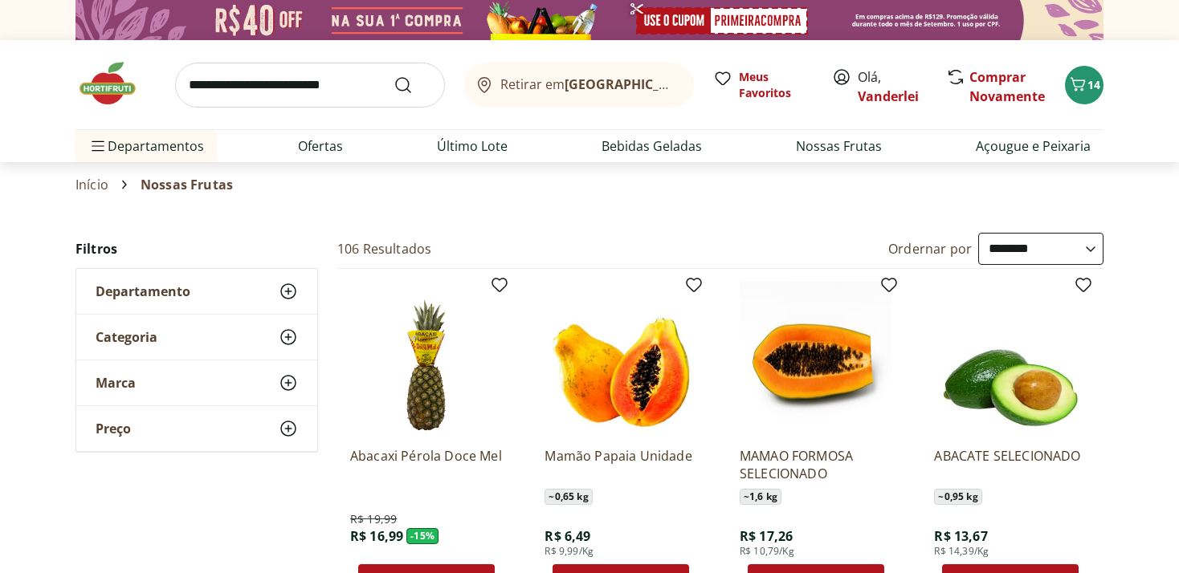
select select "**********"
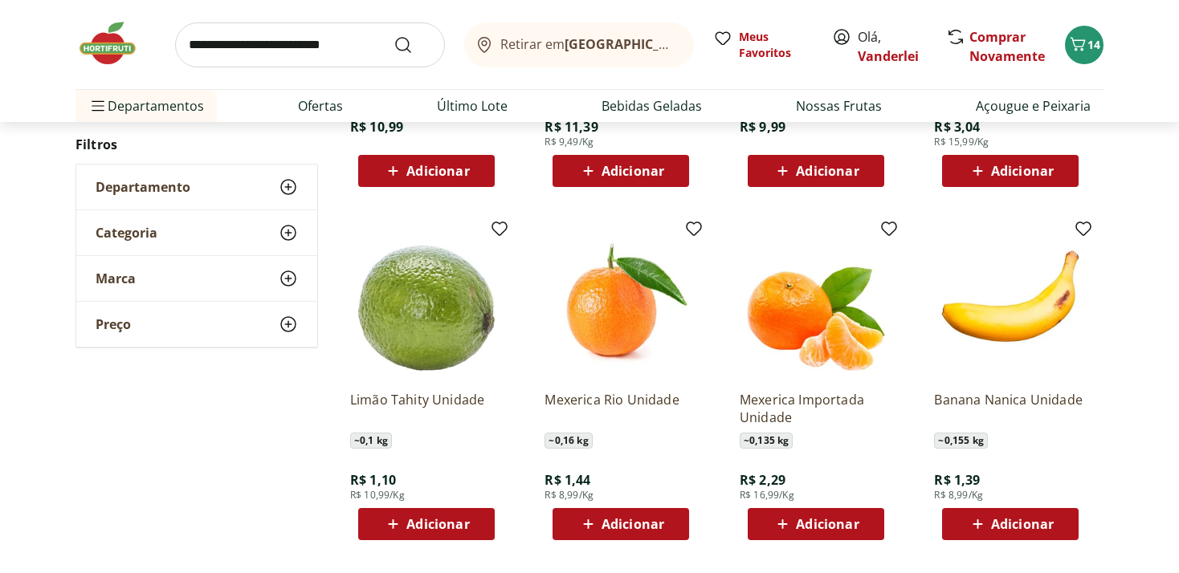
scroll to position [932, 0]
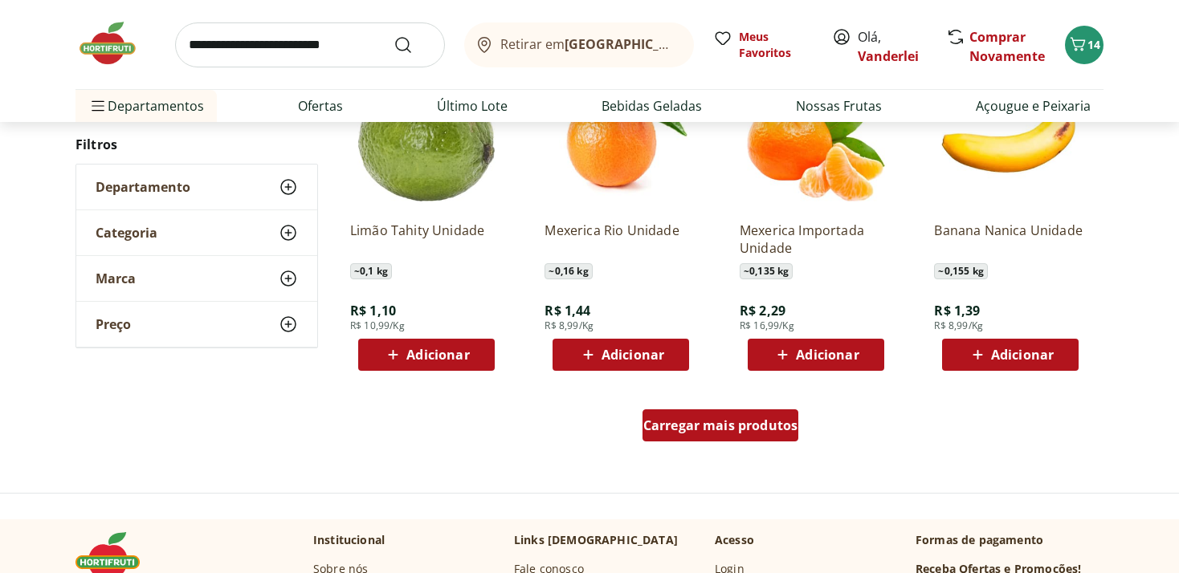
click at [721, 429] on span "Carregar mais produtos" at bounding box center [720, 425] width 155 height 13
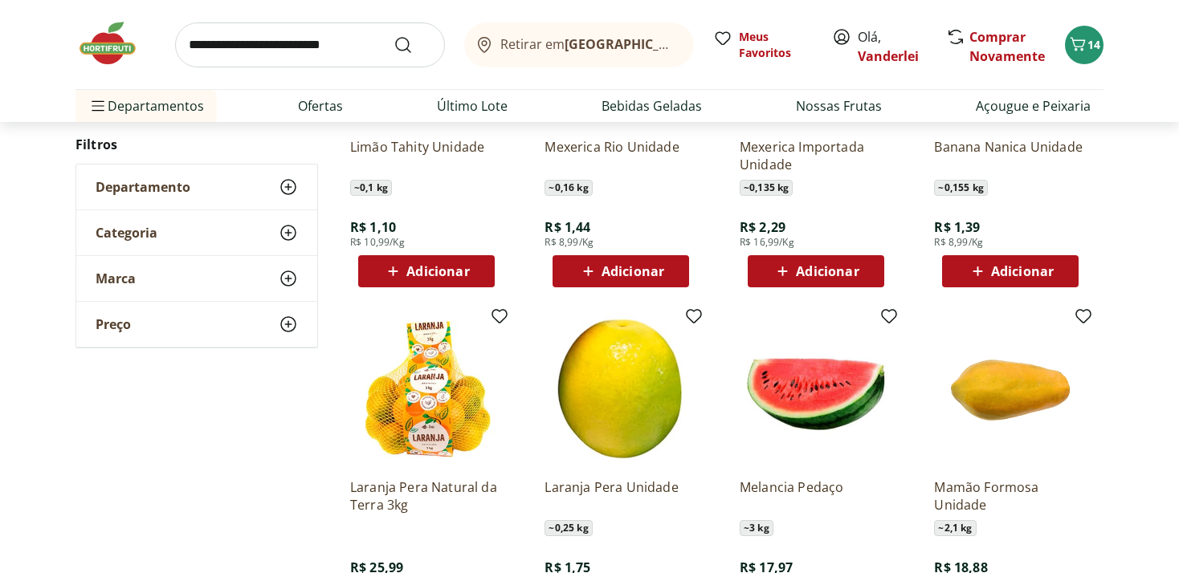
scroll to position [763, 0]
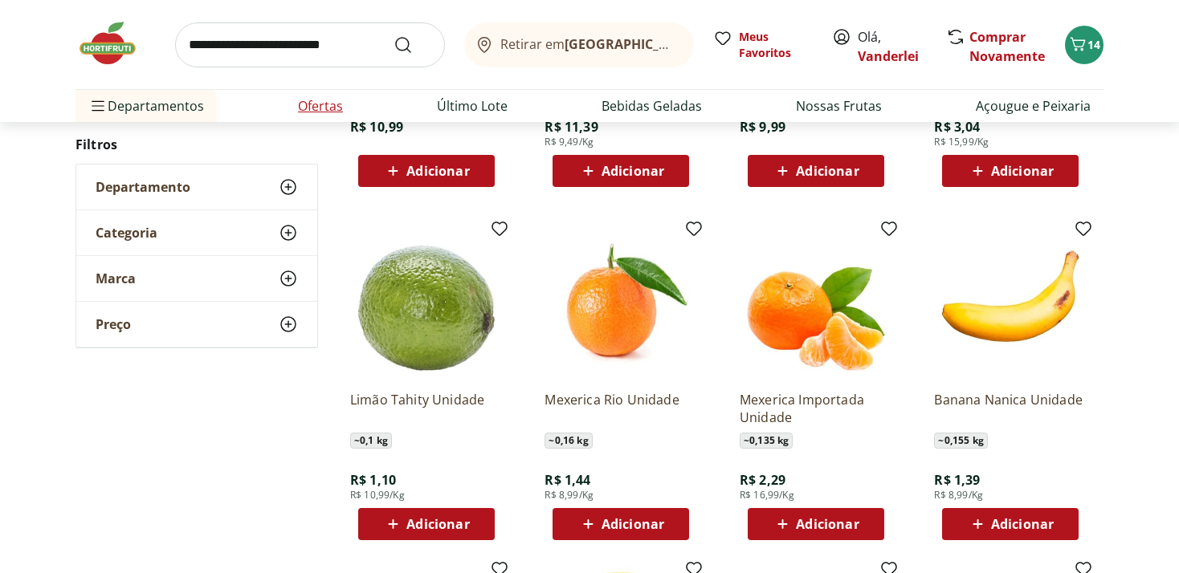
click at [324, 107] on link "Ofertas" at bounding box center [320, 105] width 45 height 19
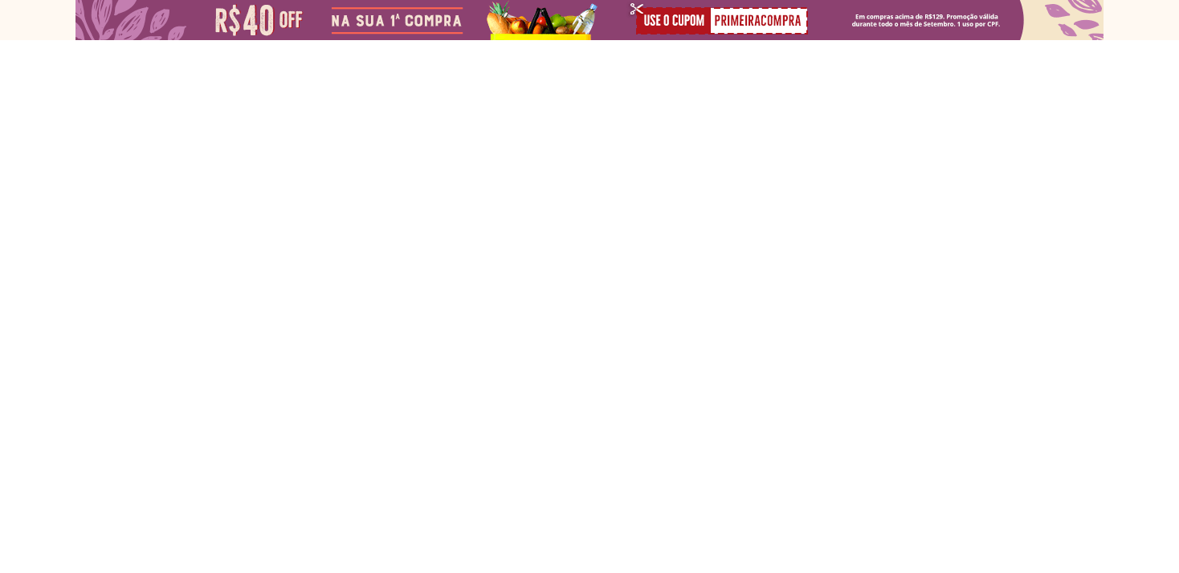
select select "**********"
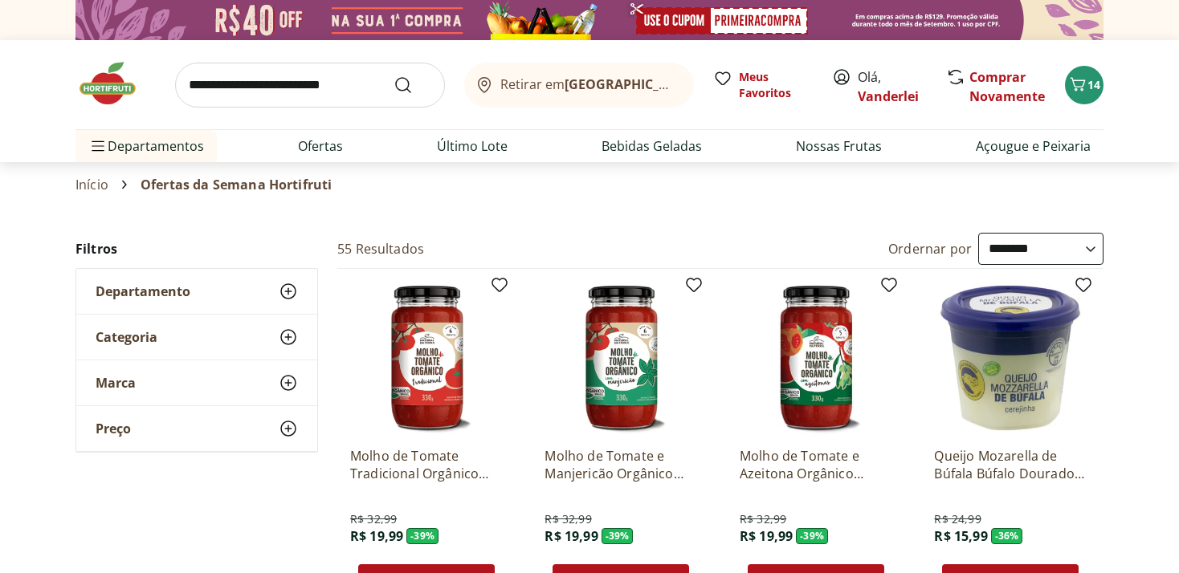
click at [267, 85] on input "search" at bounding box center [310, 85] width 270 height 45
click at [255, 18] on img at bounding box center [589, 20] width 1028 height 40
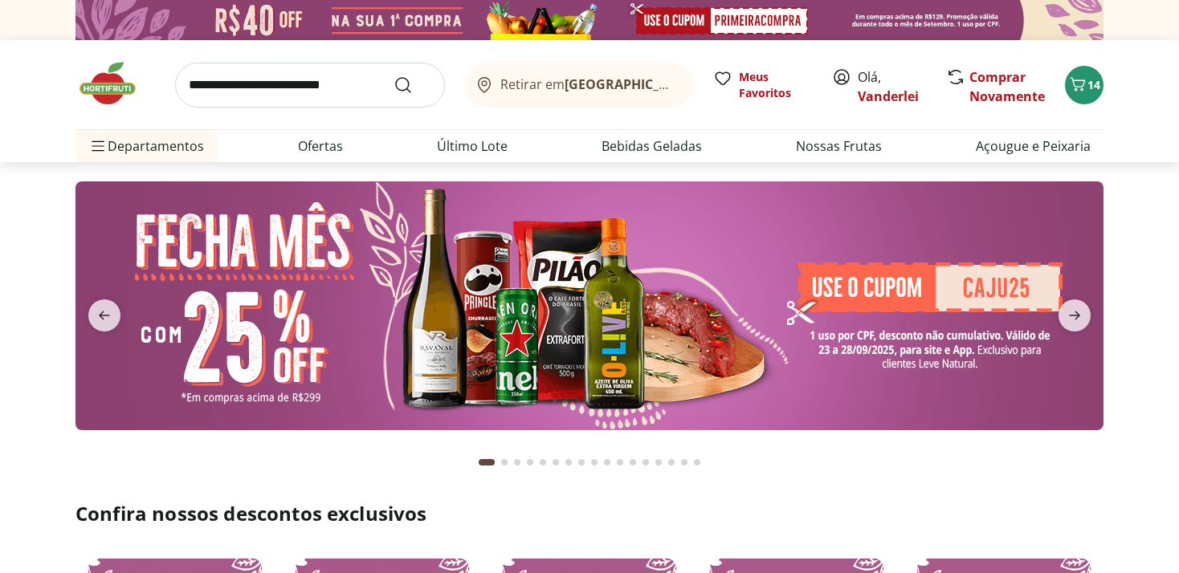
type input "*"
click at [544, 338] on img at bounding box center [589, 305] width 1028 height 249
click at [1069, 316] on icon "next" at bounding box center [1074, 316] width 11 height 9
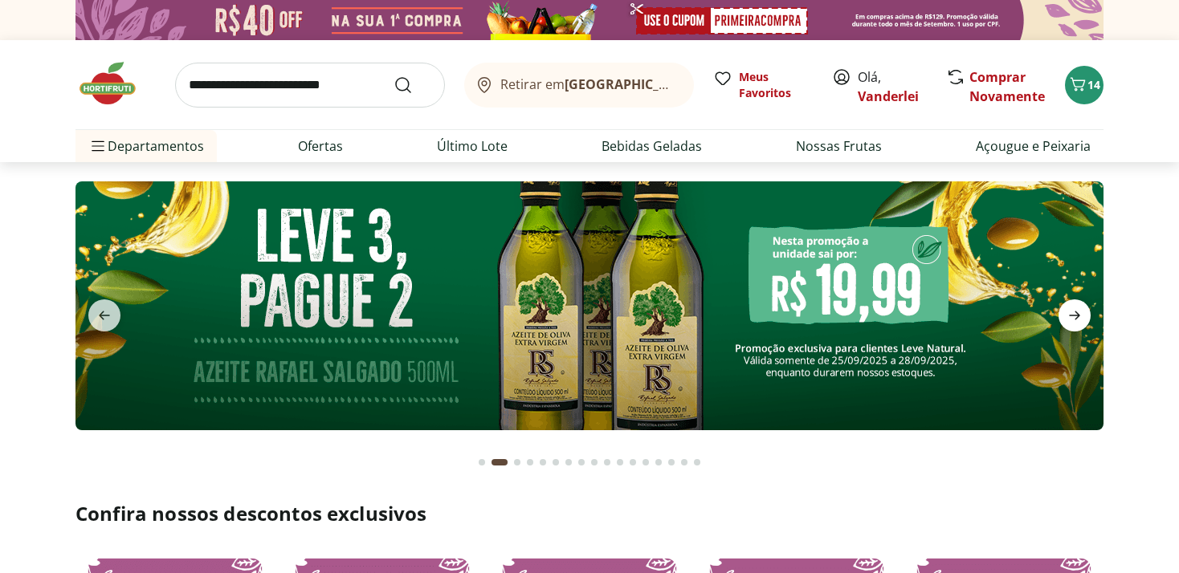
click at [1069, 316] on icon "next" at bounding box center [1074, 316] width 11 height 9
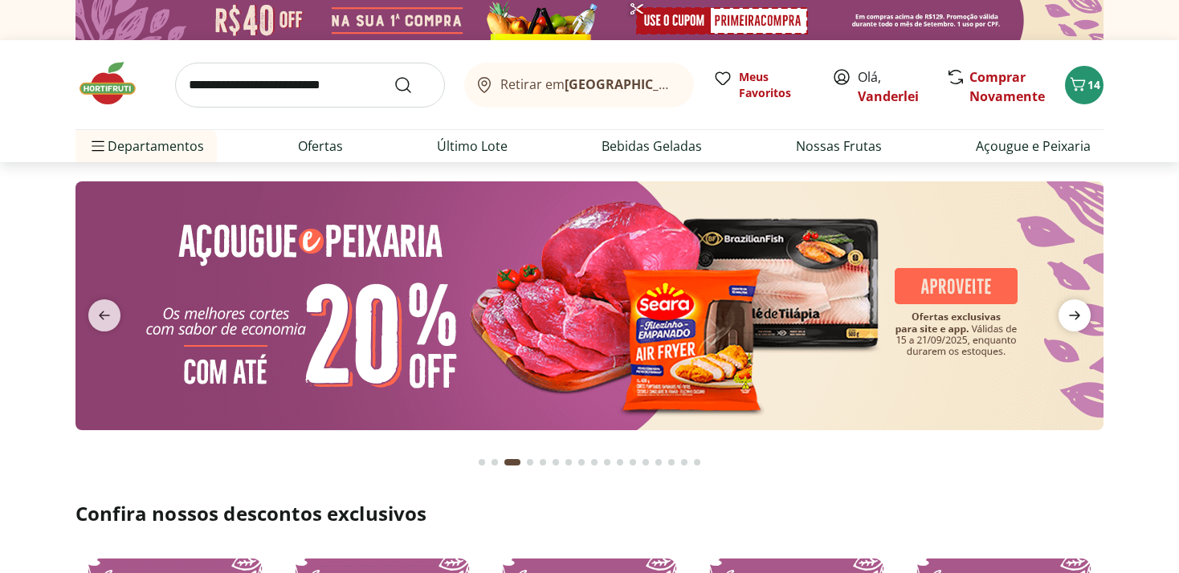
click at [1071, 316] on icon "next" at bounding box center [1074, 316] width 11 height 9
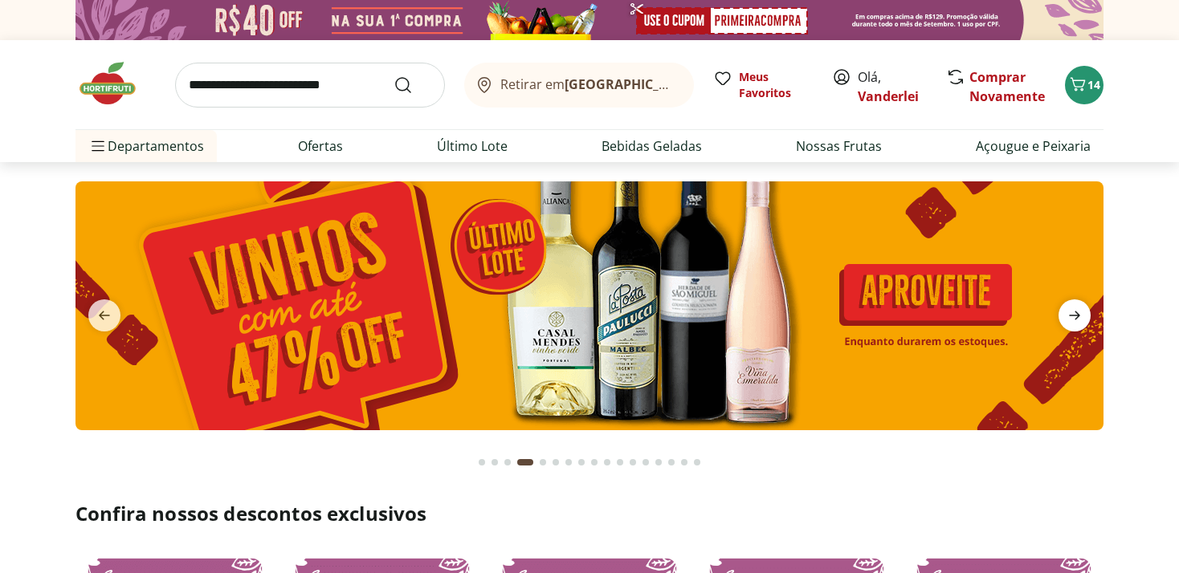
click at [1071, 316] on icon "next" at bounding box center [1074, 316] width 11 height 9
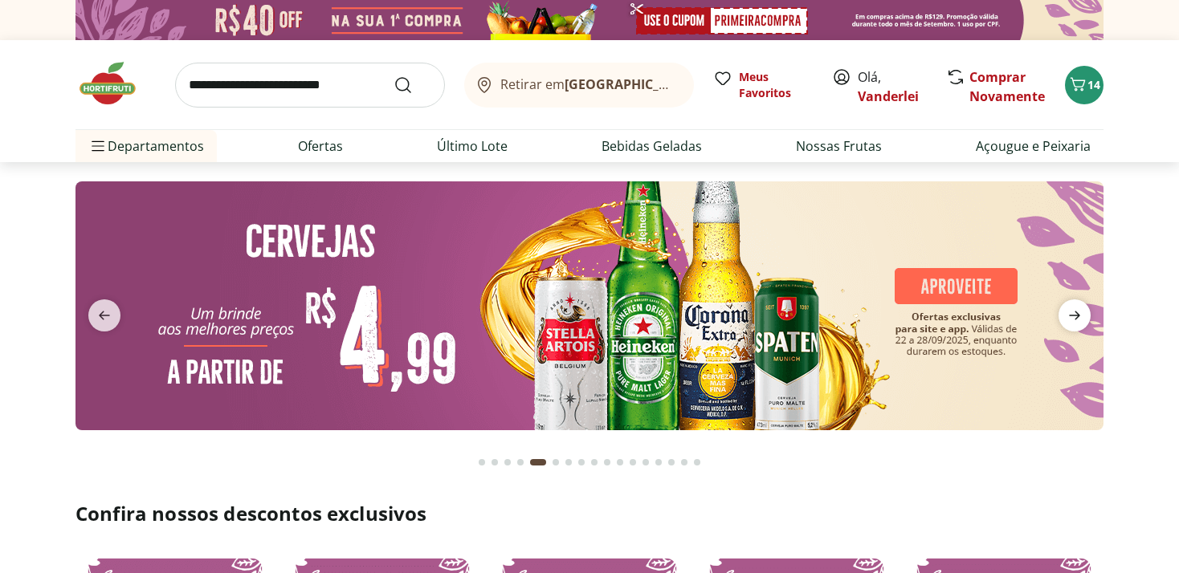
click at [1071, 316] on icon "next" at bounding box center [1074, 316] width 11 height 9
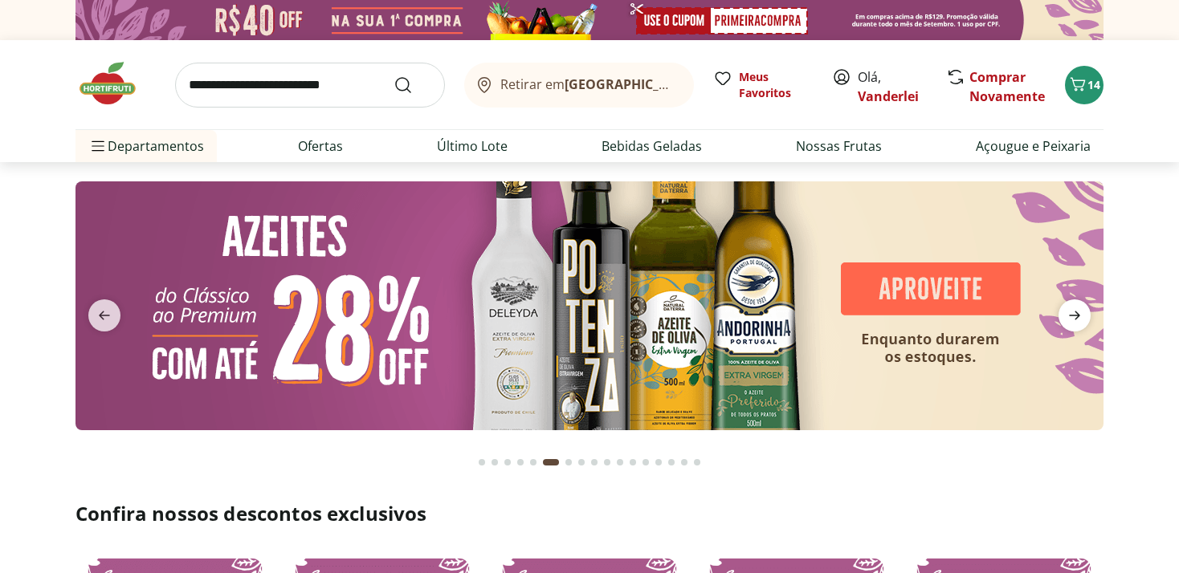
click at [1071, 316] on icon "next" at bounding box center [1074, 316] width 11 height 9
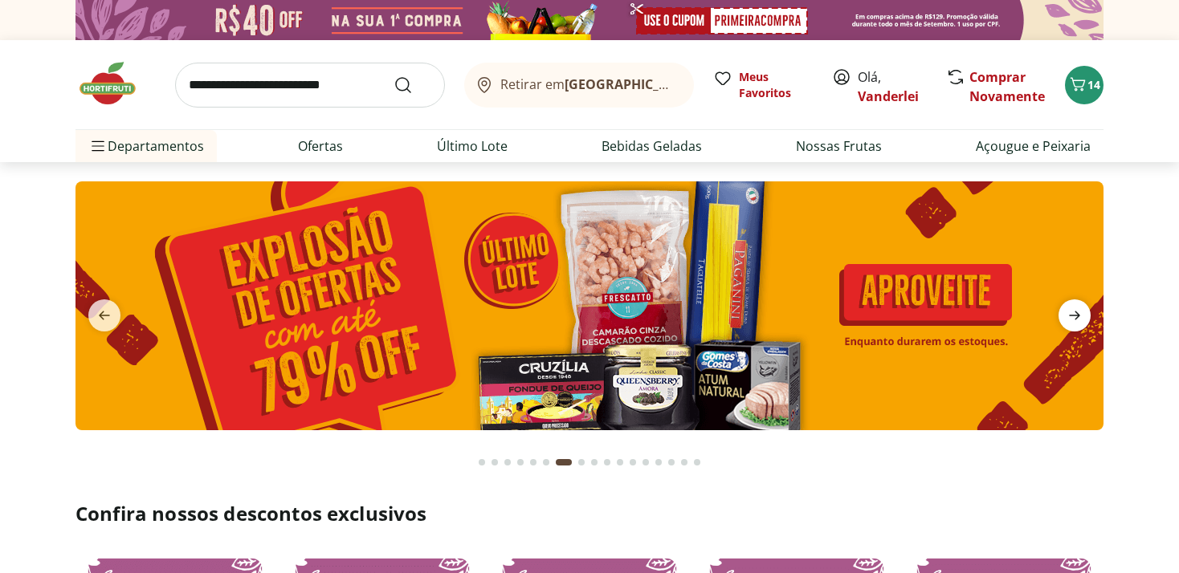
click at [1071, 316] on icon "next" at bounding box center [1074, 316] width 11 height 9
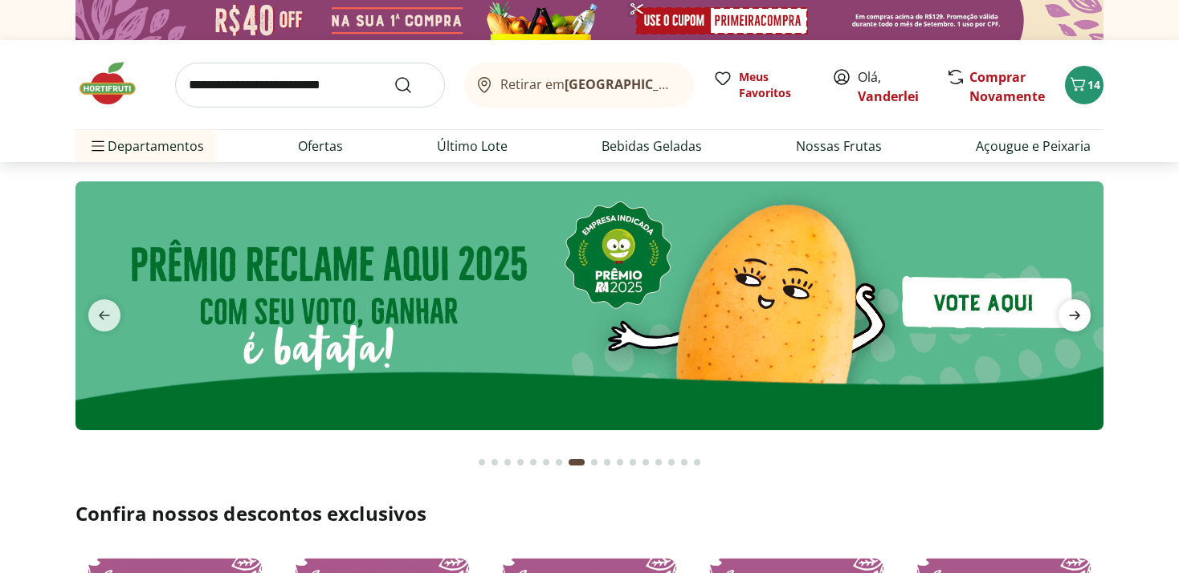
click at [1087, 313] on span "next" at bounding box center [1074, 315] width 32 height 32
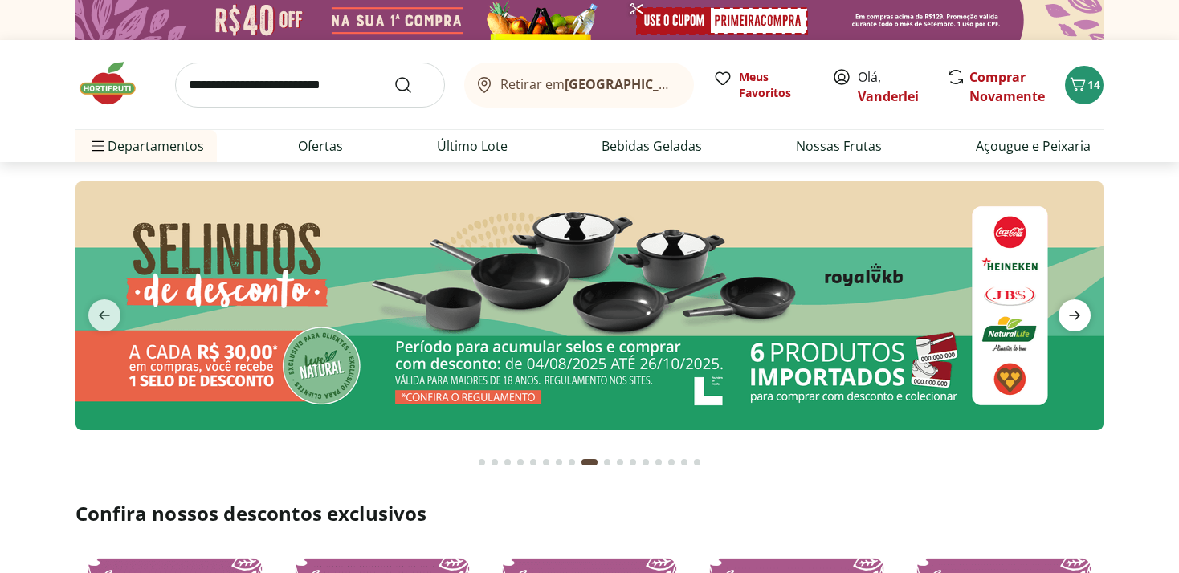
click at [1085, 313] on span "next" at bounding box center [1074, 315] width 32 height 32
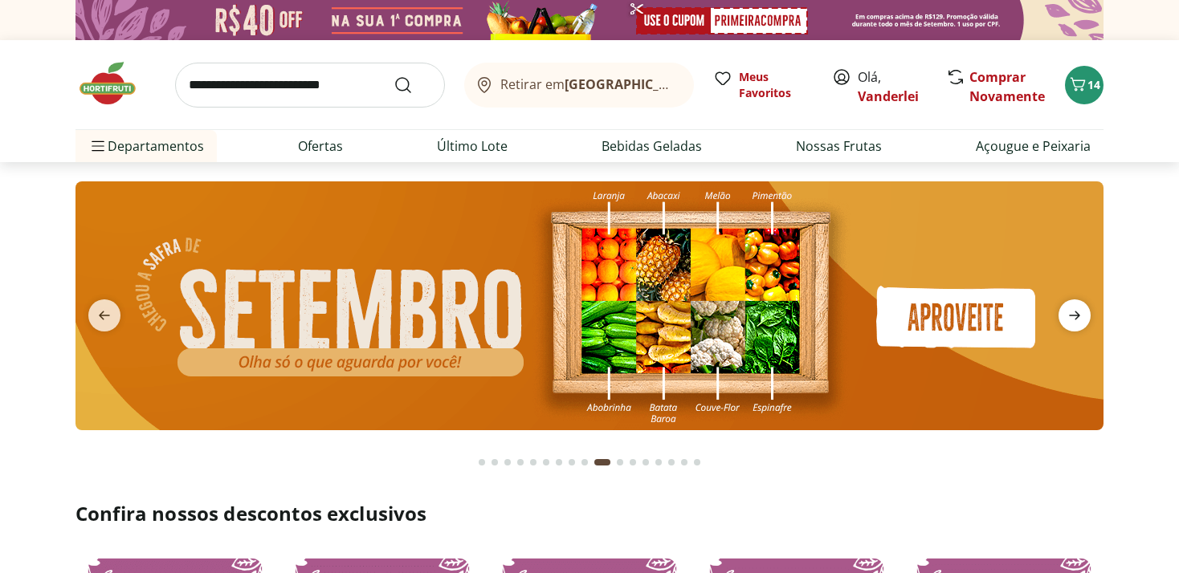
click at [1085, 313] on span "next" at bounding box center [1074, 315] width 32 height 32
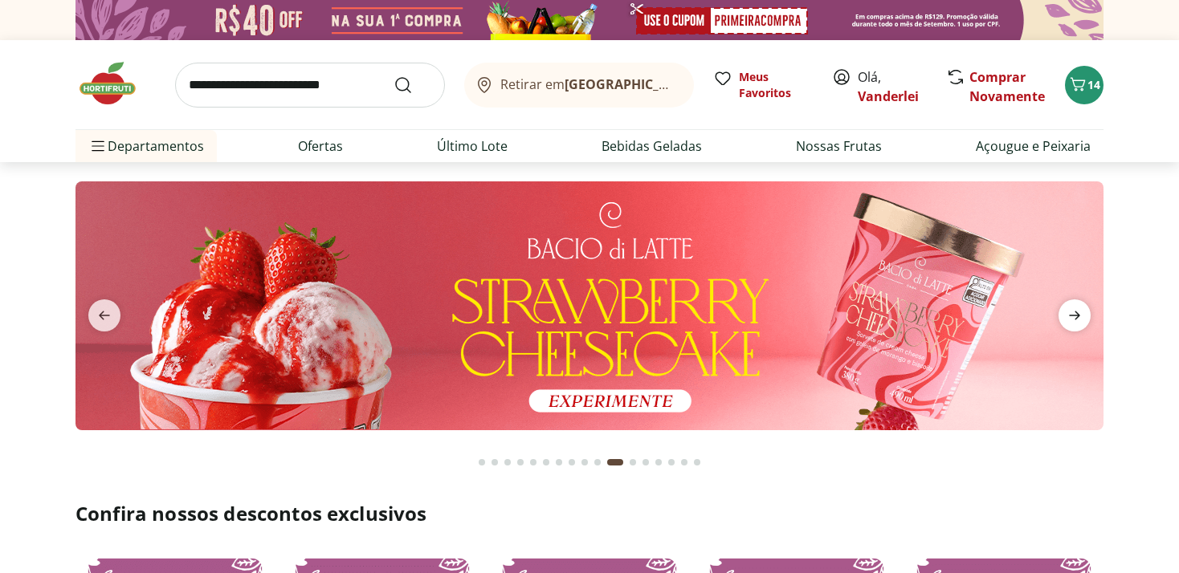
click at [1085, 313] on span "next" at bounding box center [1074, 315] width 32 height 32
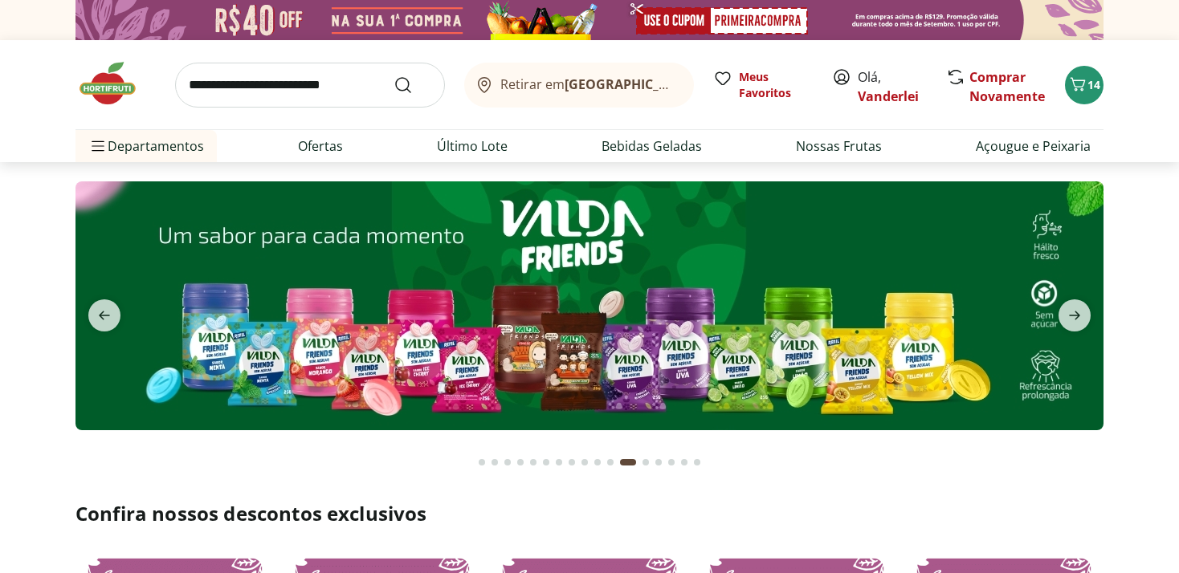
click at [755, 307] on img at bounding box center [589, 305] width 1028 height 249
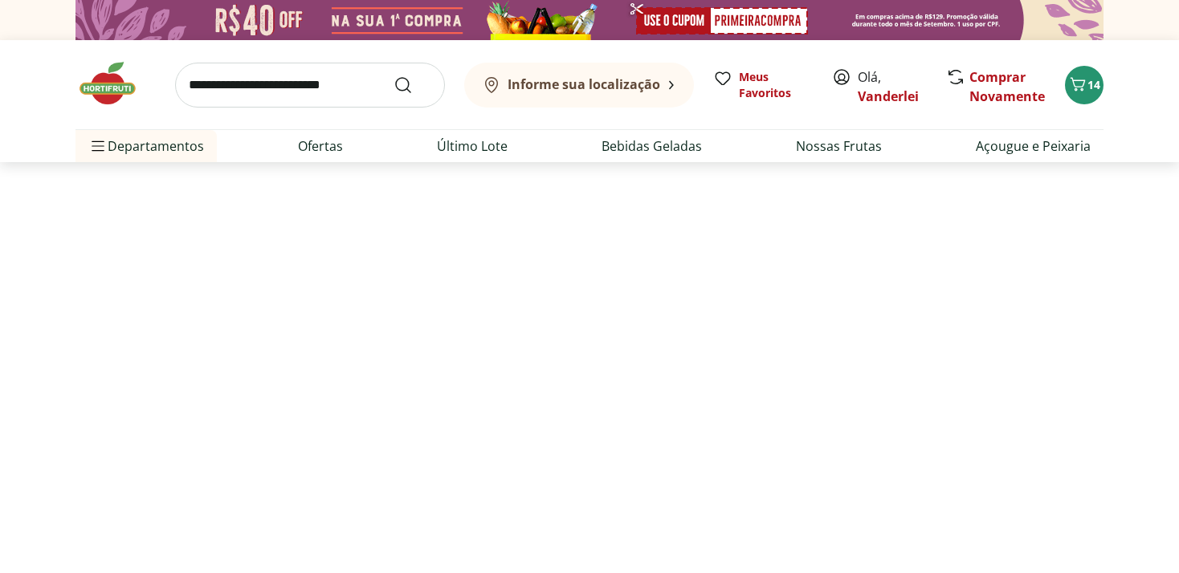
select select "**********"
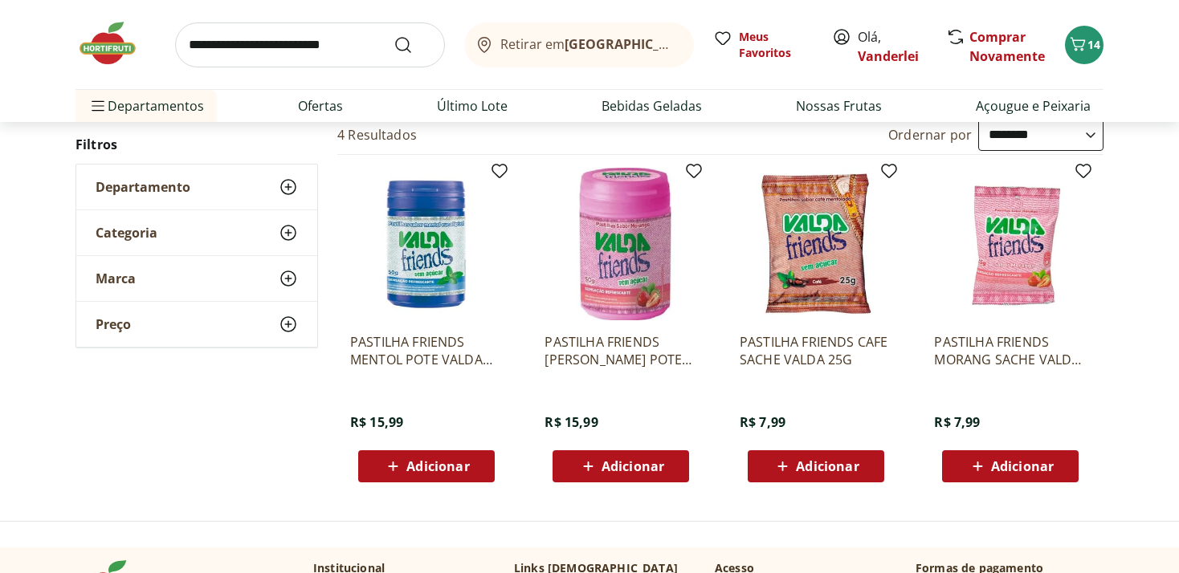
scroll to position [84, 0]
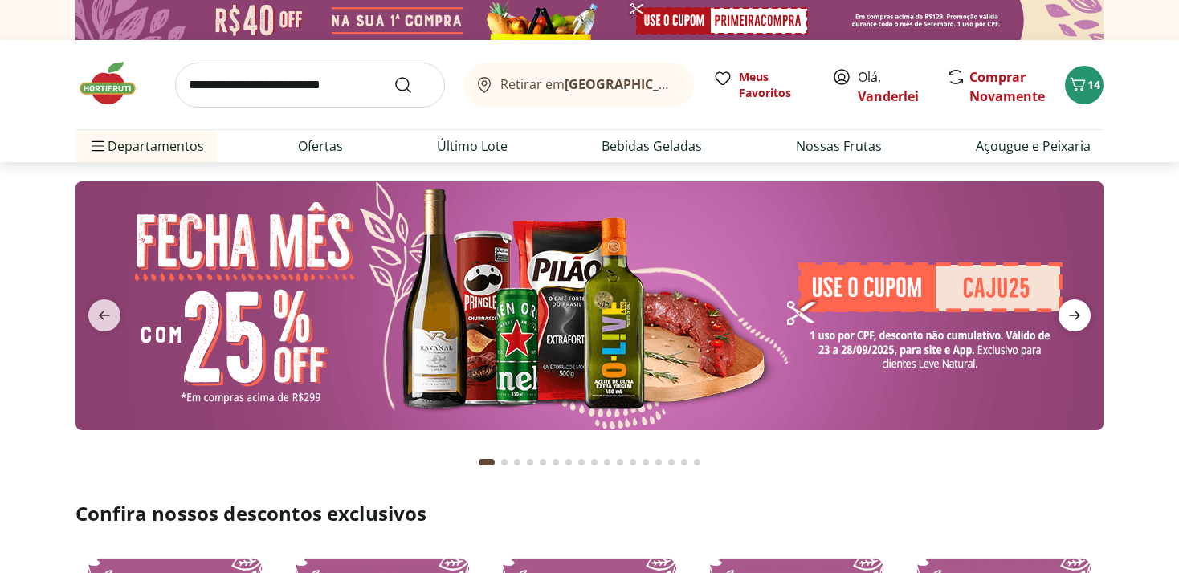
click at [1071, 309] on icon "next" at bounding box center [1074, 315] width 19 height 19
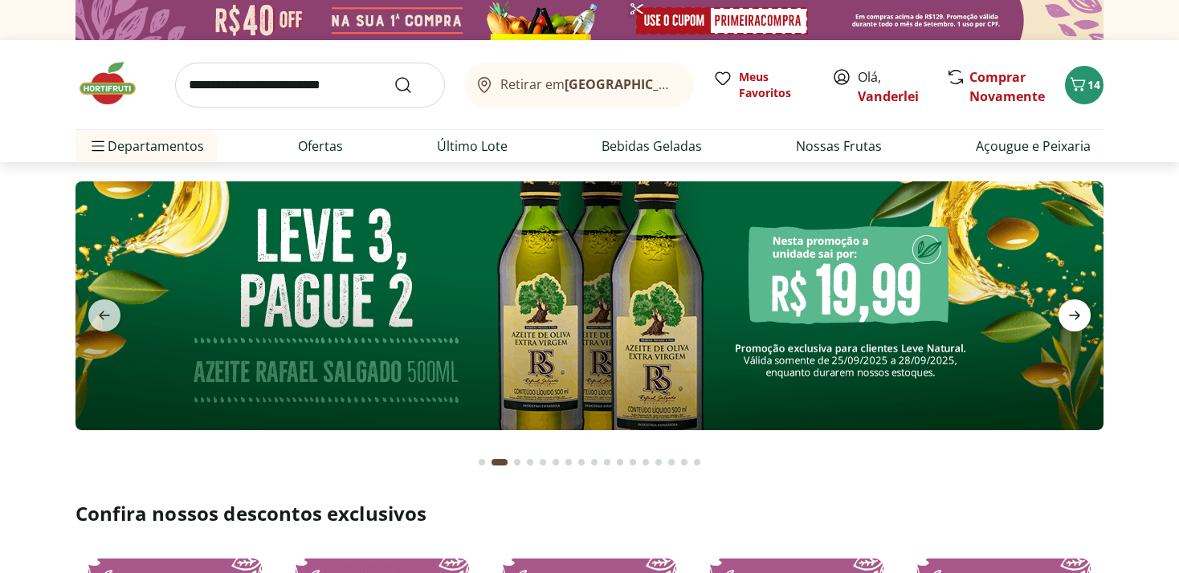
click at [1072, 309] on icon "next" at bounding box center [1074, 315] width 19 height 19
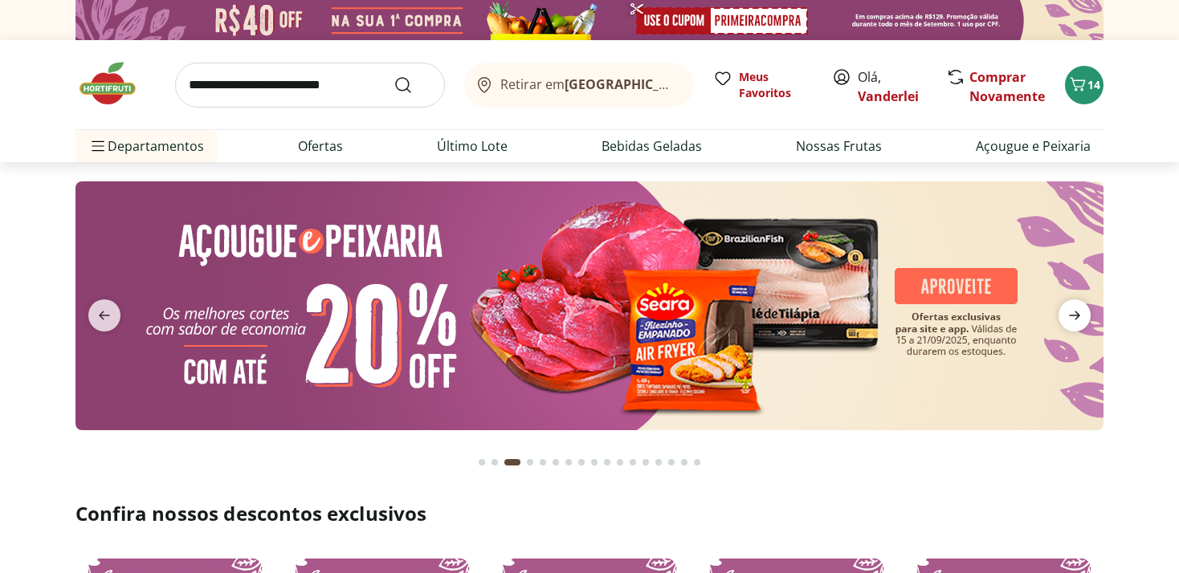
click at [1073, 310] on icon "next" at bounding box center [1074, 315] width 19 height 19
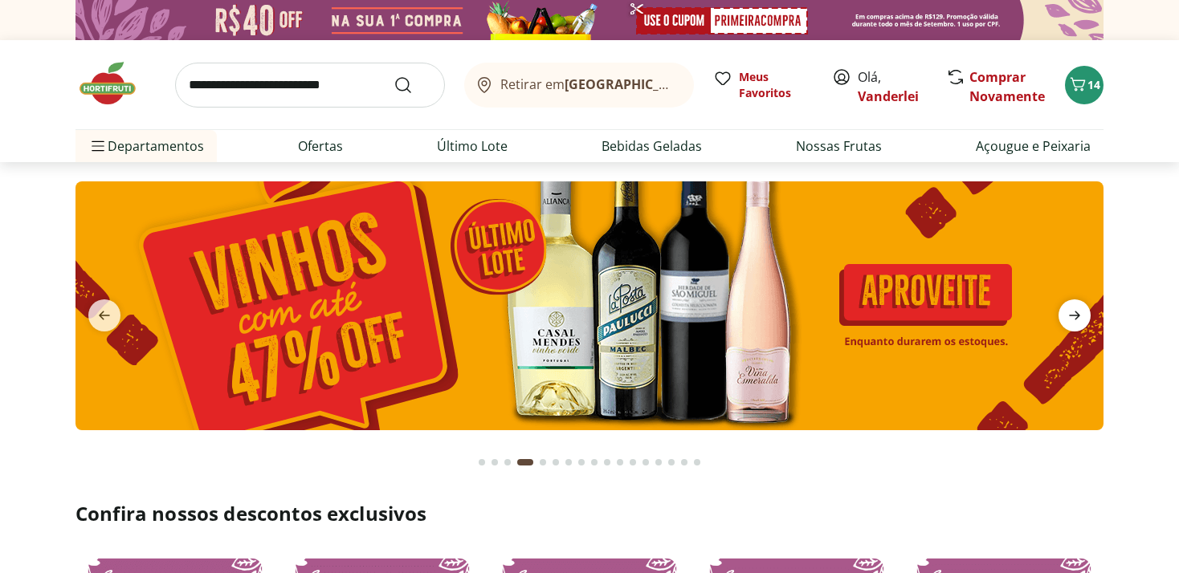
click at [1073, 310] on icon "next" at bounding box center [1074, 315] width 19 height 19
click at [1077, 314] on icon "next" at bounding box center [1074, 315] width 19 height 19
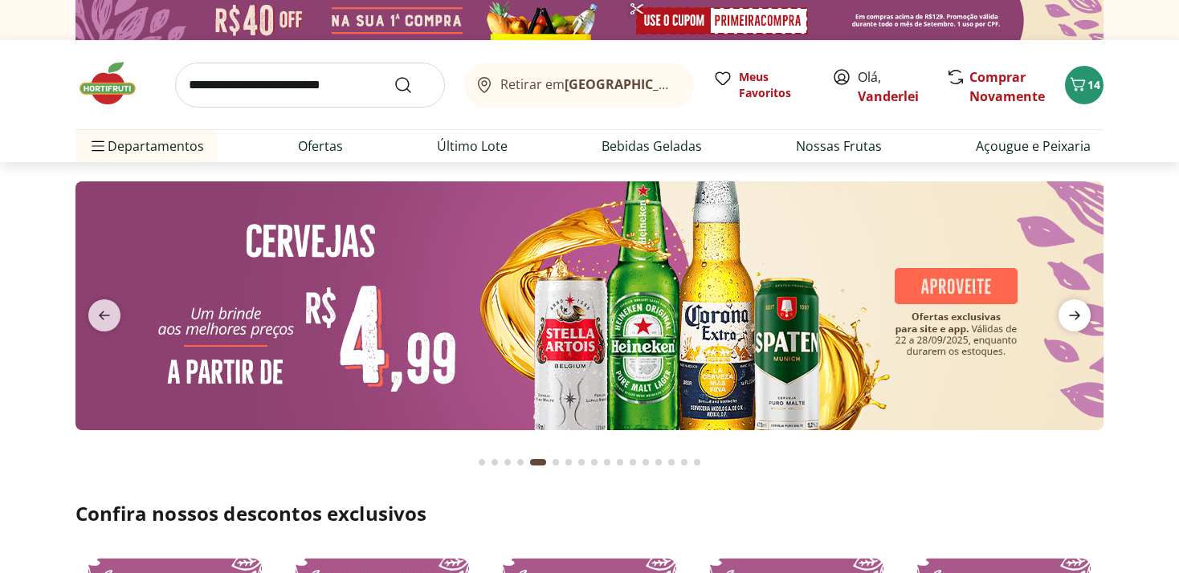
click at [1081, 320] on icon "next" at bounding box center [1074, 315] width 19 height 19
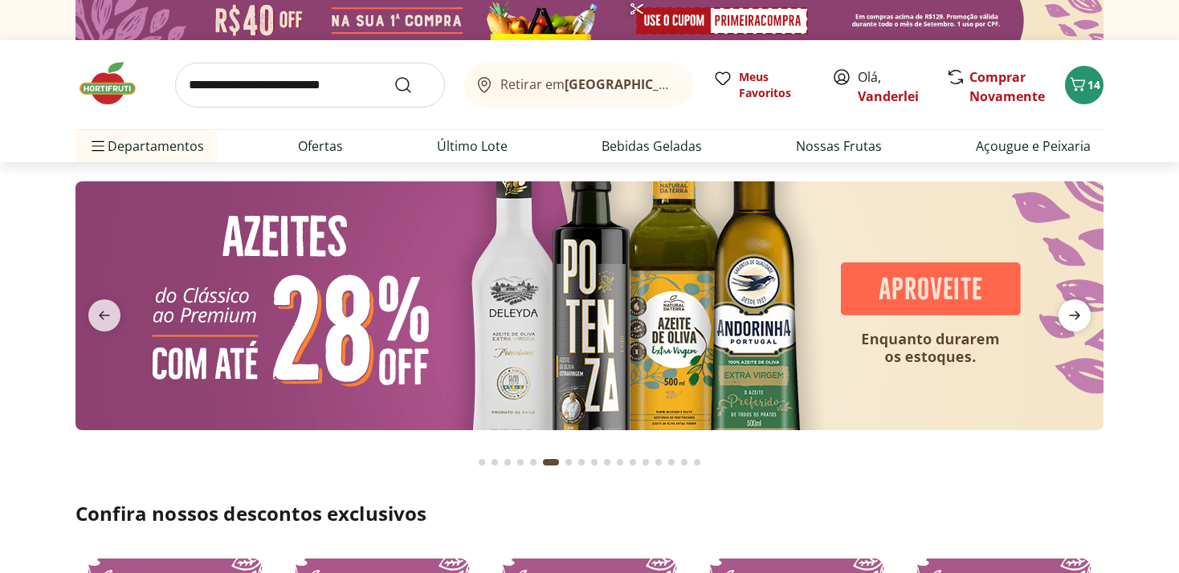
click at [1081, 320] on icon "next" at bounding box center [1074, 315] width 19 height 19
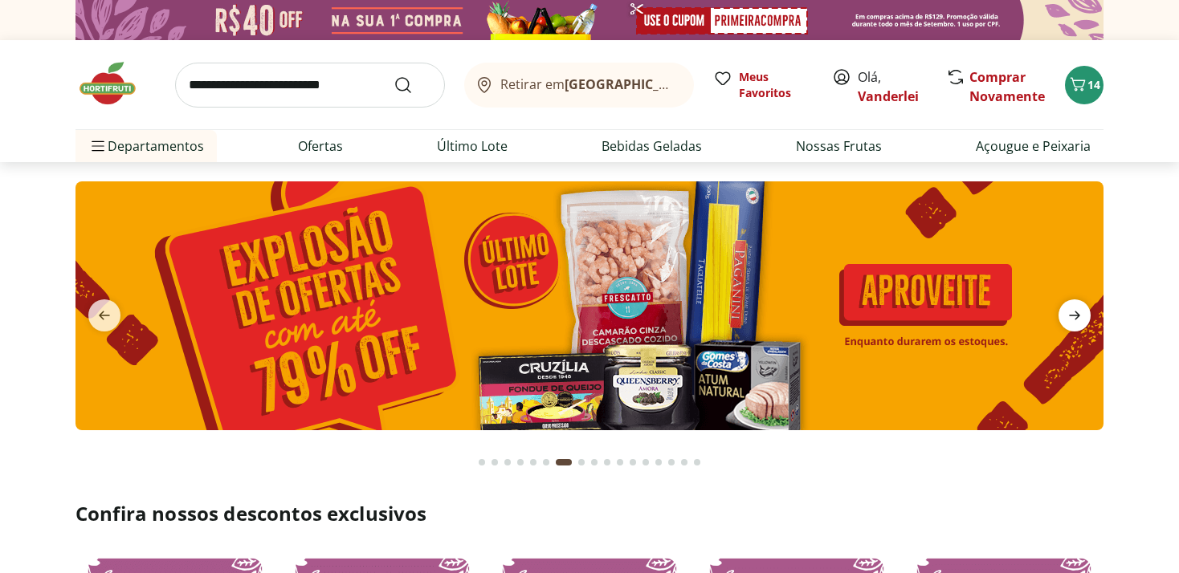
click at [1081, 320] on icon "next" at bounding box center [1074, 315] width 19 height 19
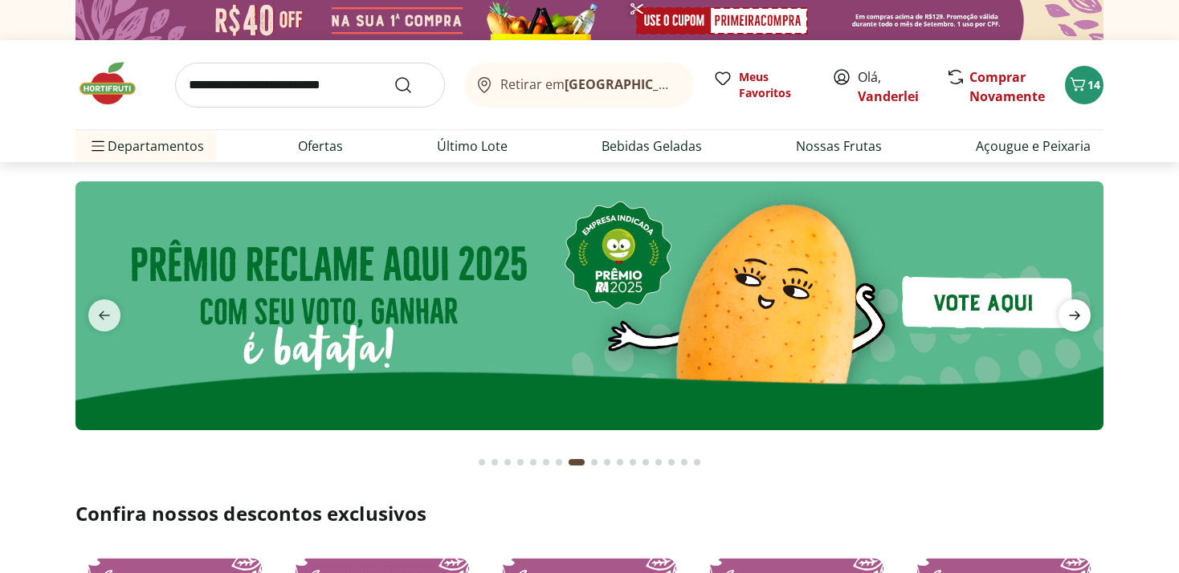
click at [1081, 320] on icon "next" at bounding box center [1074, 315] width 19 height 19
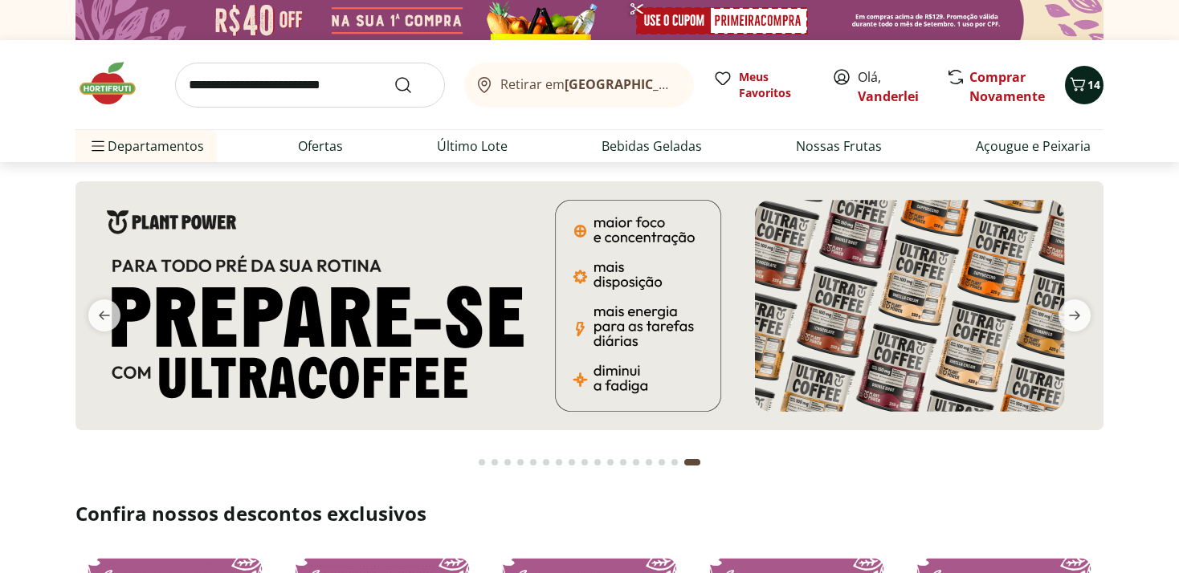
click at [1084, 82] on icon "Carrinho" at bounding box center [1077, 84] width 15 height 14
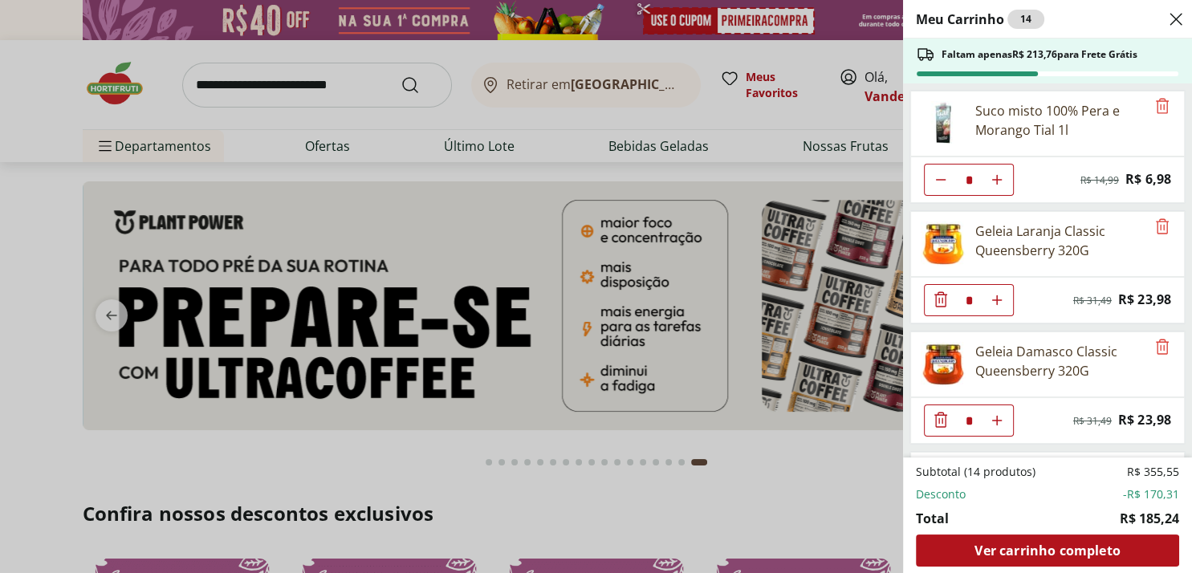
click at [995, 177] on icon "Aumentar Quantidade" at bounding box center [997, 179] width 13 height 13
click at [997, 177] on use "Aumentar Quantidade" at bounding box center [997, 179] width 13 height 13
type input "*"
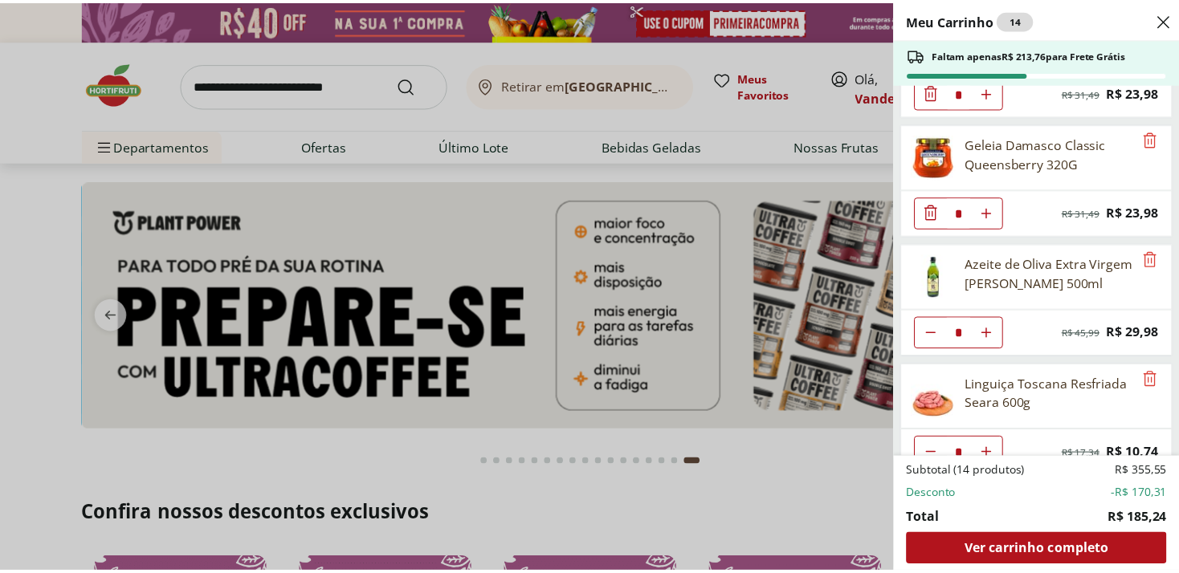
scroll to position [316, 0]
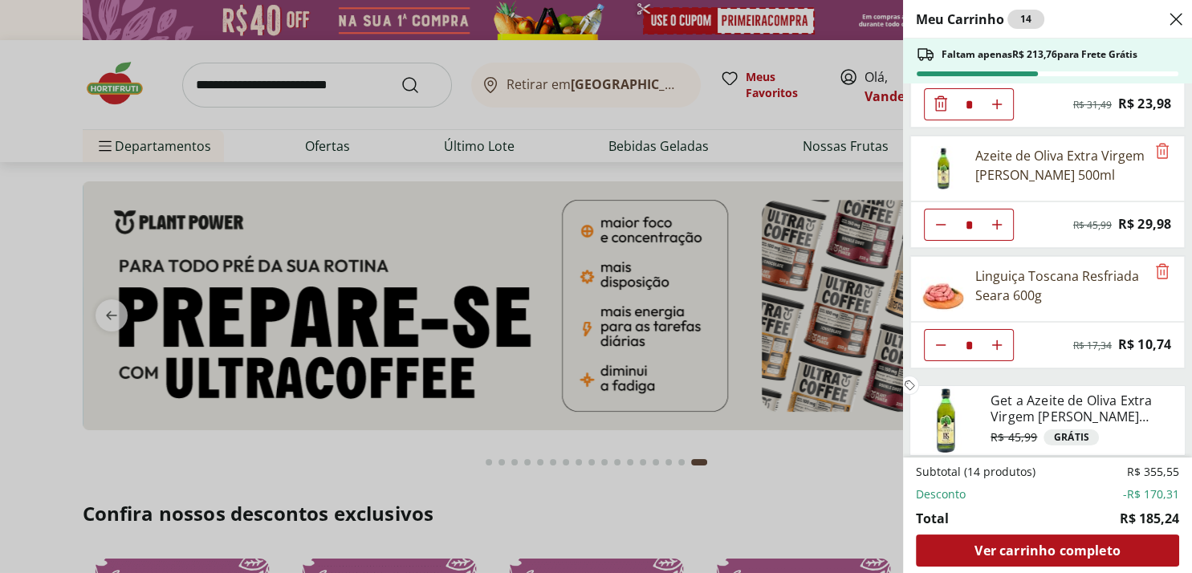
click at [1178, 18] on icon "Close" at bounding box center [1176, 19] width 19 height 19
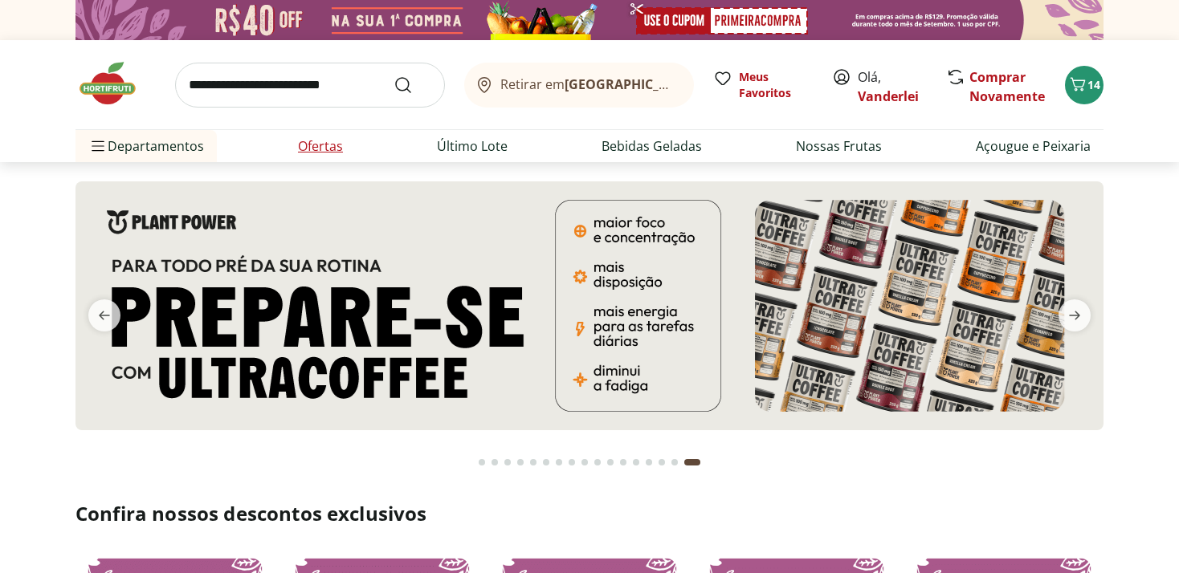
click at [326, 150] on link "Ofertas" at bounding box center [320, 145] width 45 height 19
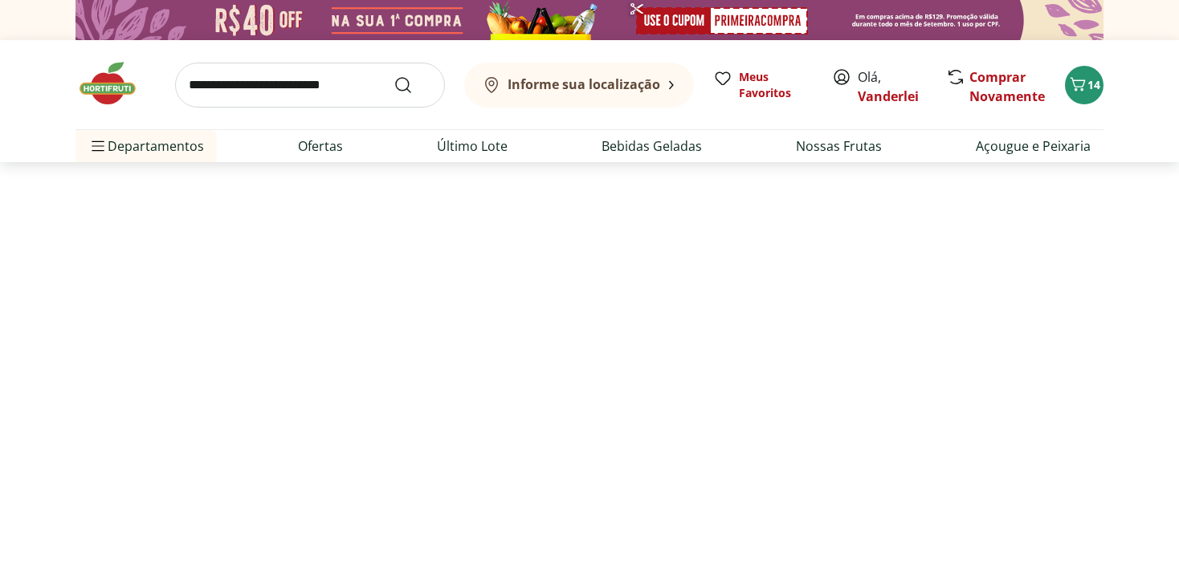
select select "**********"
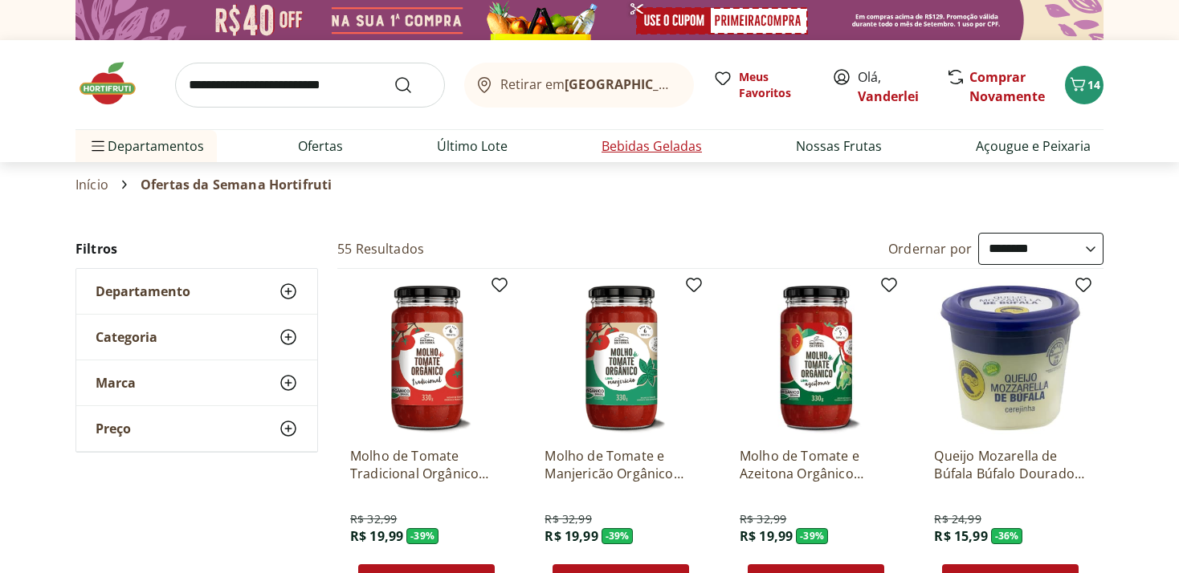
click at [653, 141] on link "Bebidas Geladas" at bounding box center [651, 145] width 100 height 19
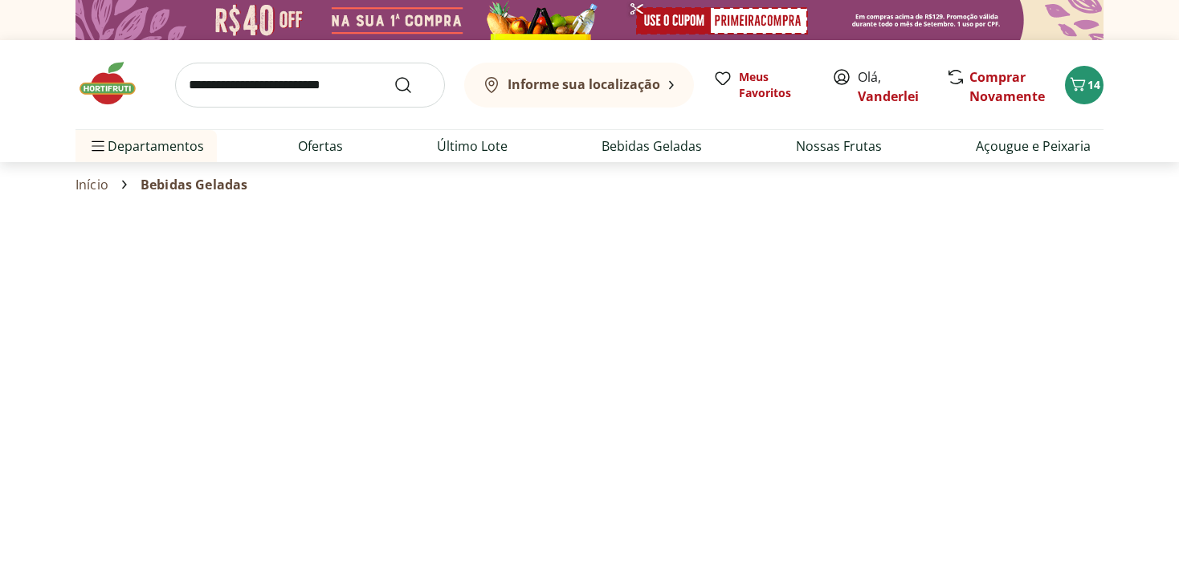
select select "**********"
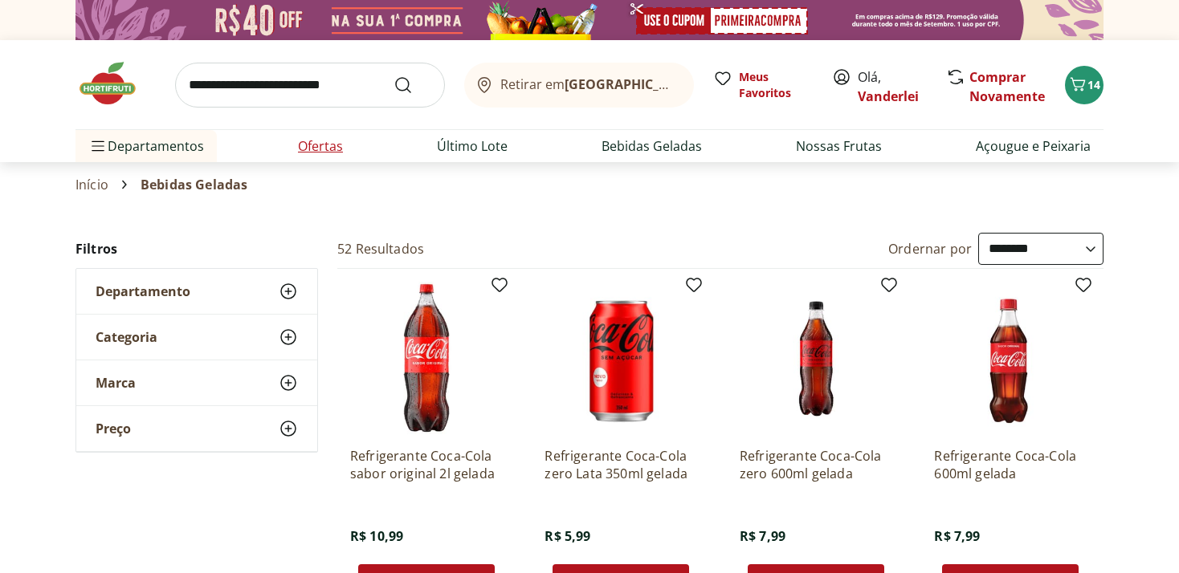
click at [320, 149] on link "Ofertas" at bounding box center [320, 145] width 45 height 19
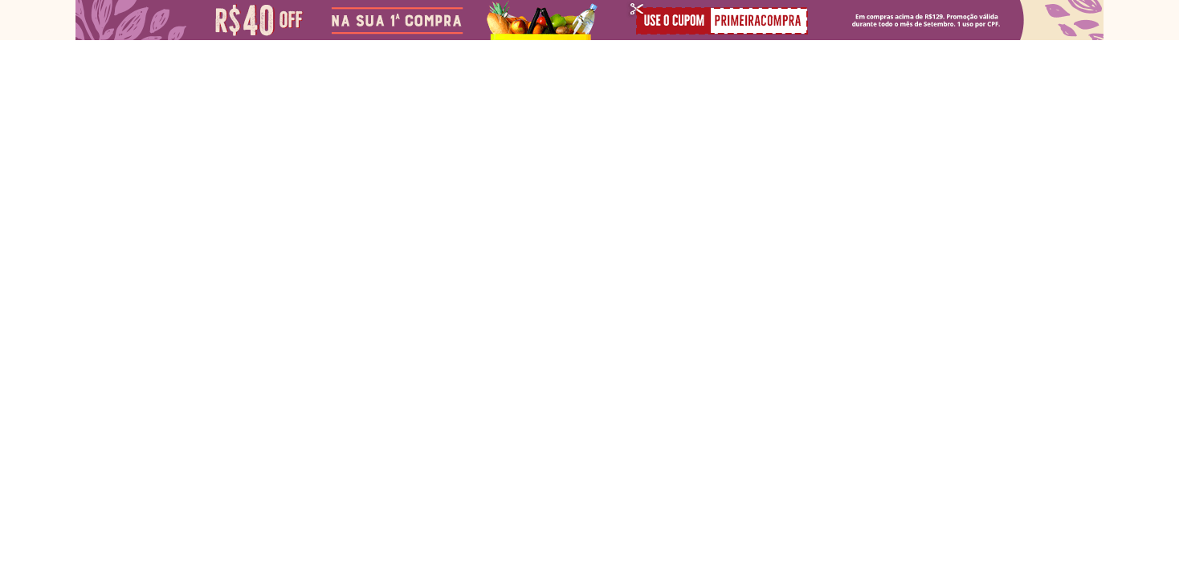
select select "**********"
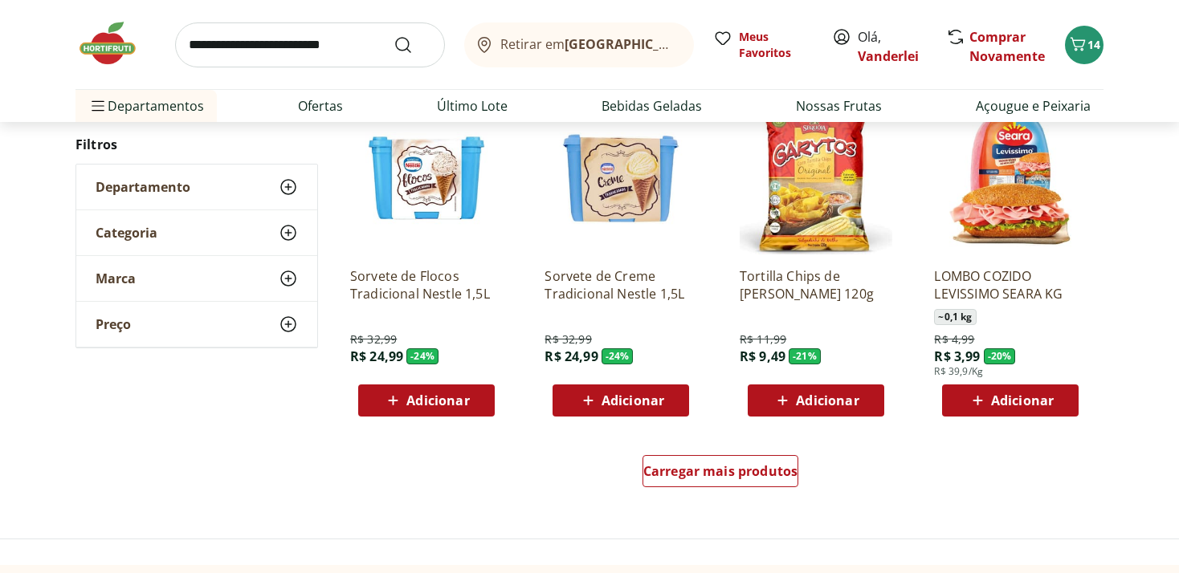
scroll to position [932, 0]
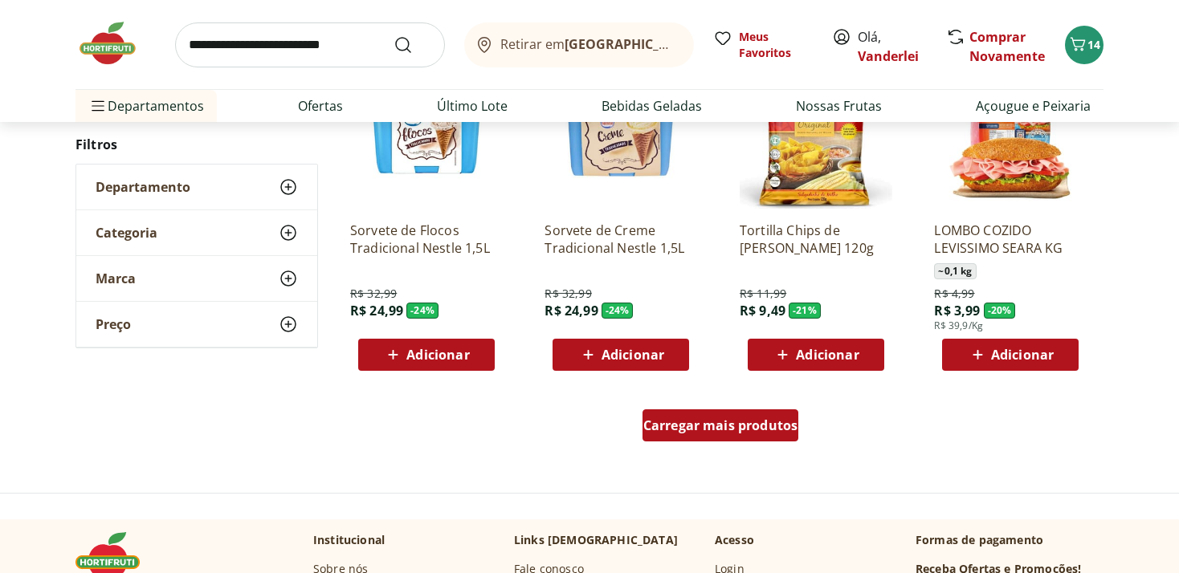
click at [739, 424] on span "Carregar mais produtos" at bounding box center [720, 425] width 155 height 13
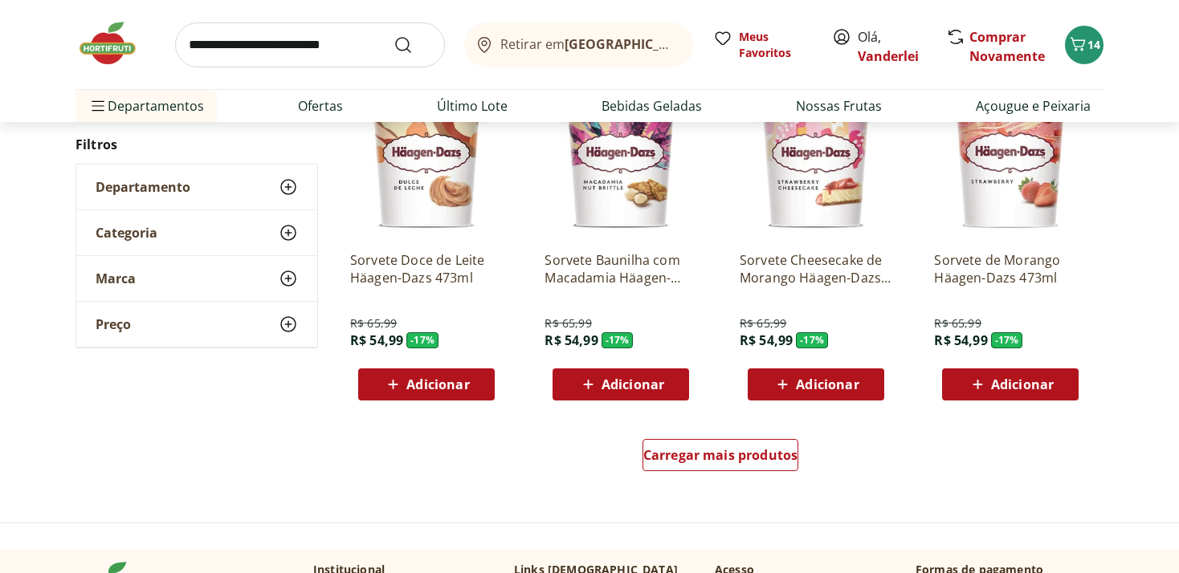
scroll to position [2120, 0]
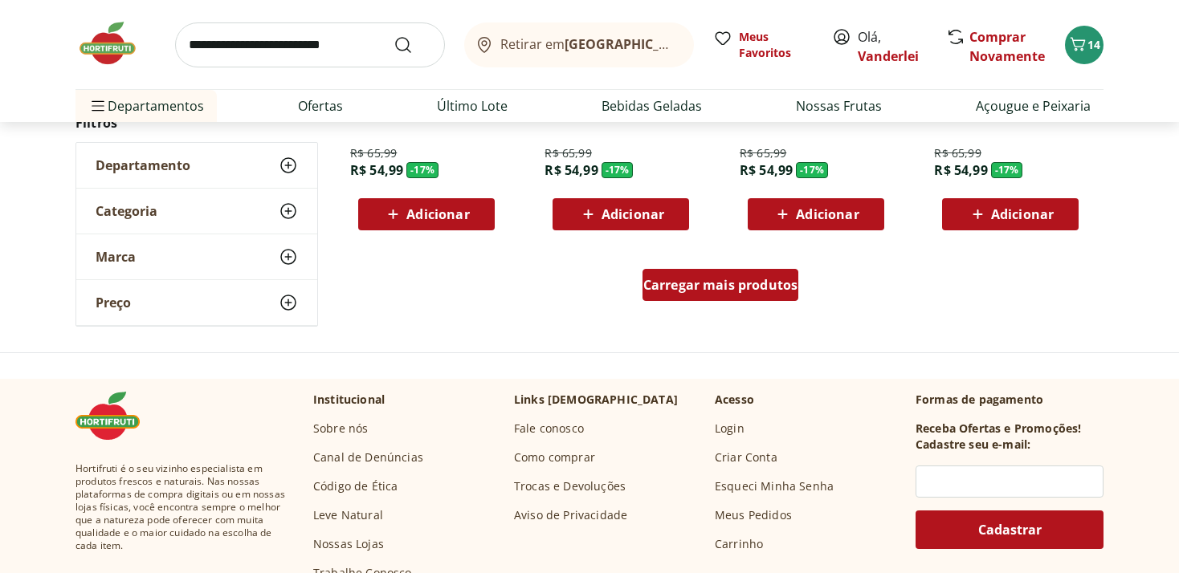
click at [749, 289] on span "Carregar mais produtos" at bounding box center [720, 285] width 155 height 13
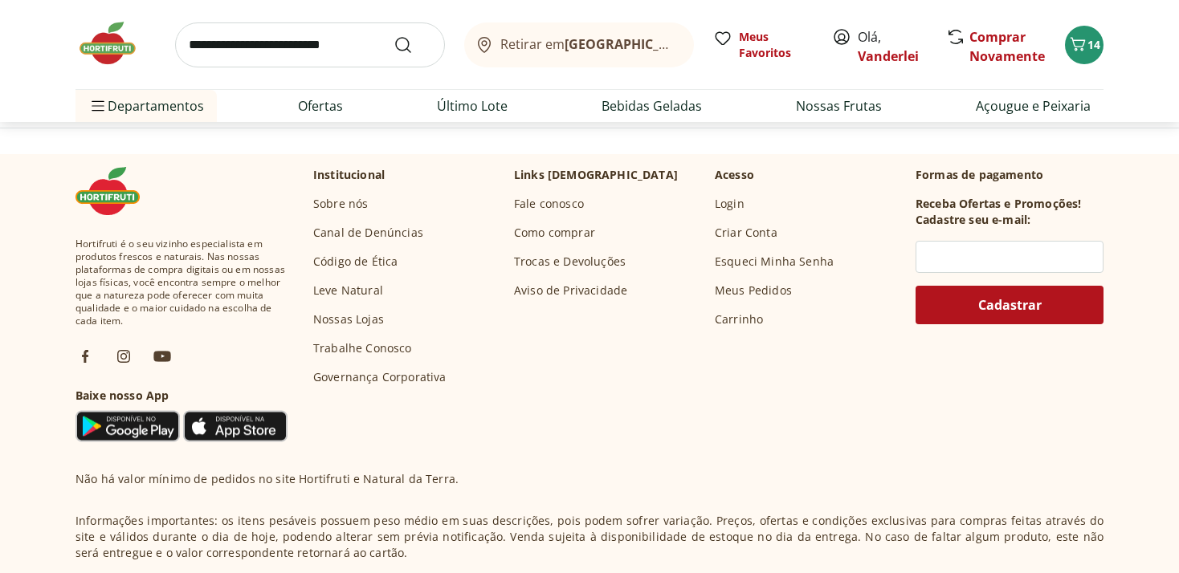
scroll to position [3052, 0]
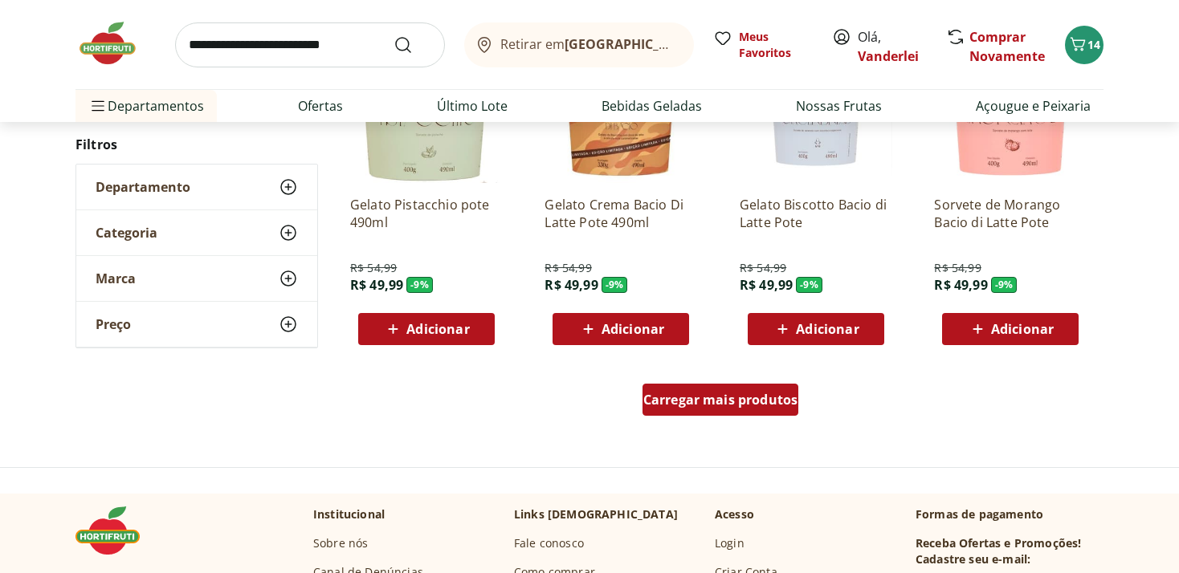
click at [692, 400] on span "Carregar mais produtos" at bounding box center [720, 399] width 155 height 13
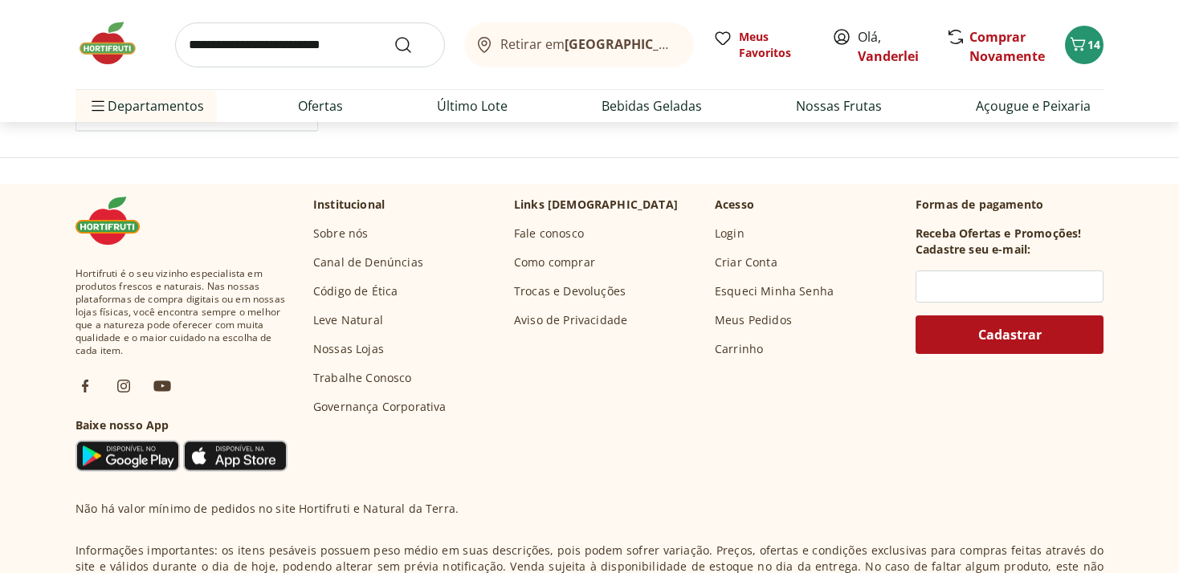
scroll to position [4154, 0]
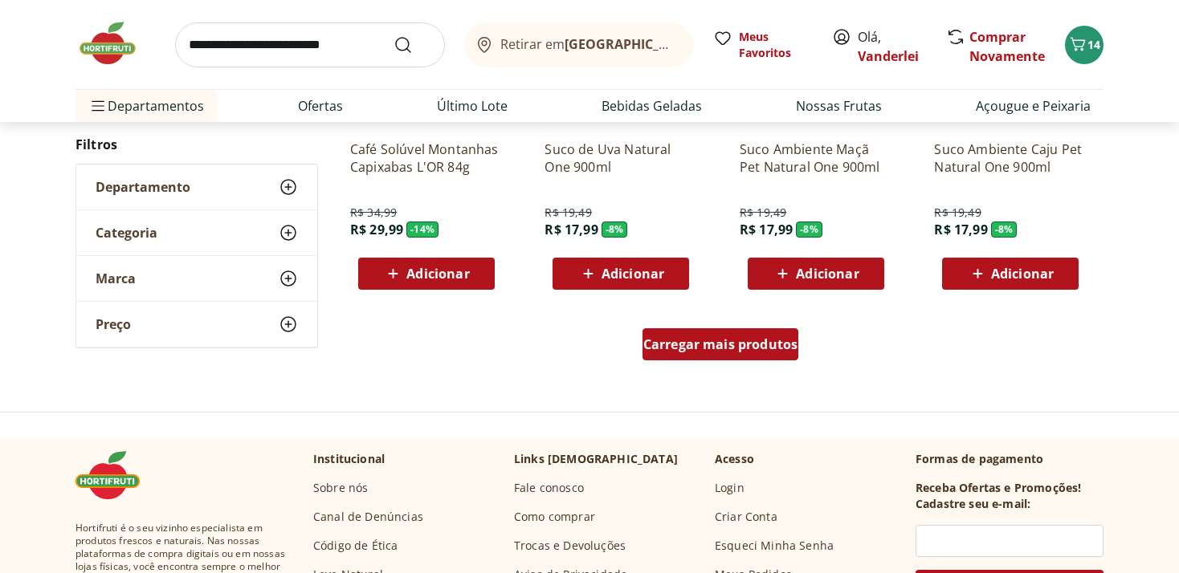
click at [698, 338] on span "Carregar mais produtos" at bounding box center [720, 344] width 155 height 13
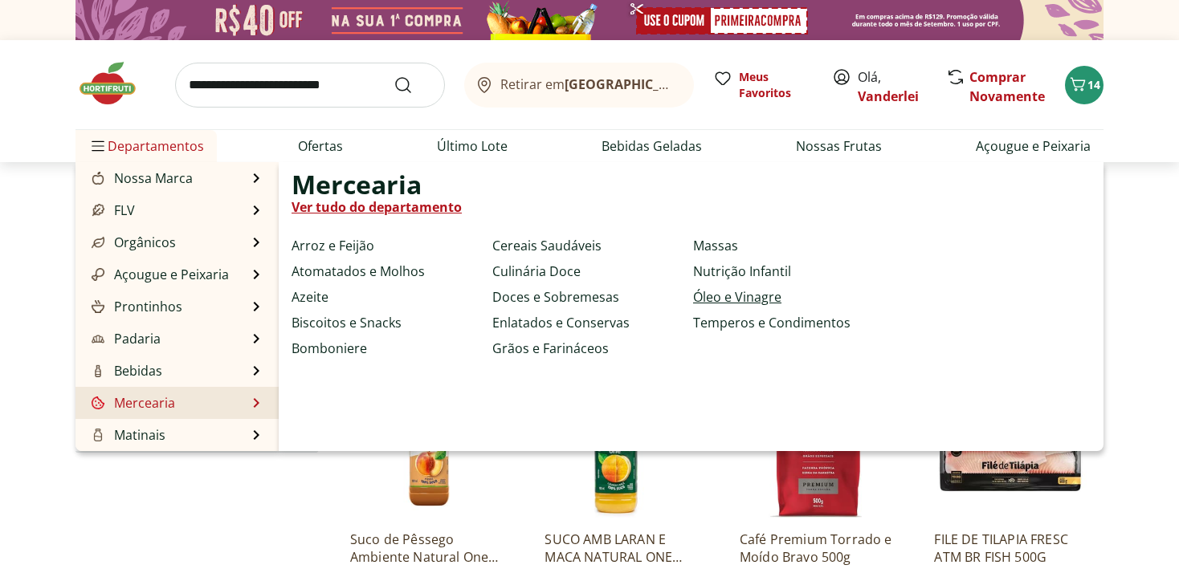
click at [710, 293] on link "Óleo e Vinagre" at bounding box center [737, 296] width 88 height 19
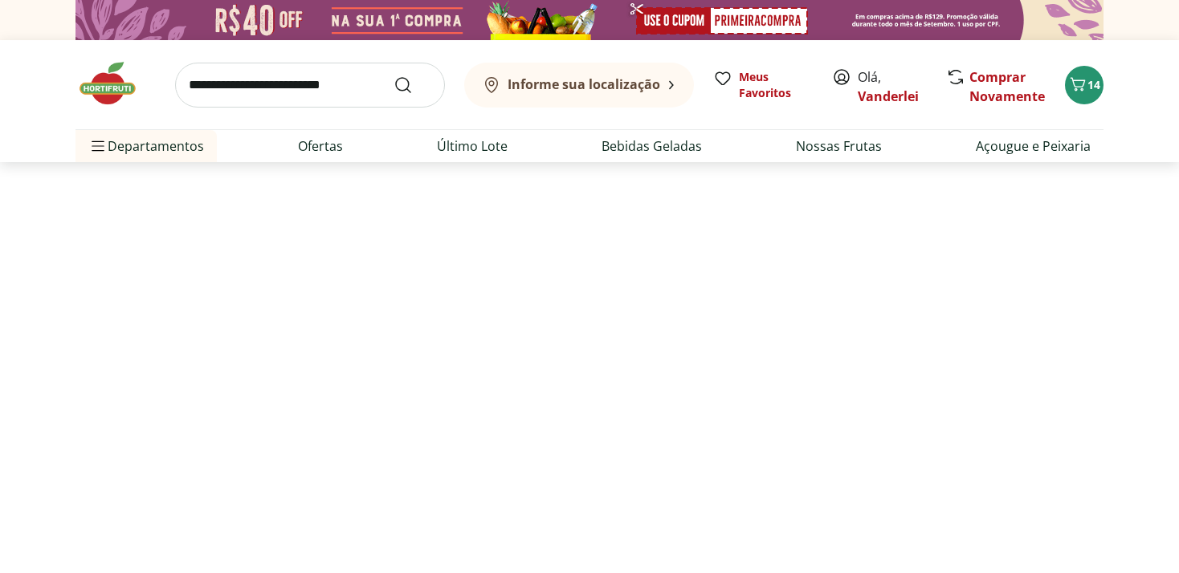
select select "**********"
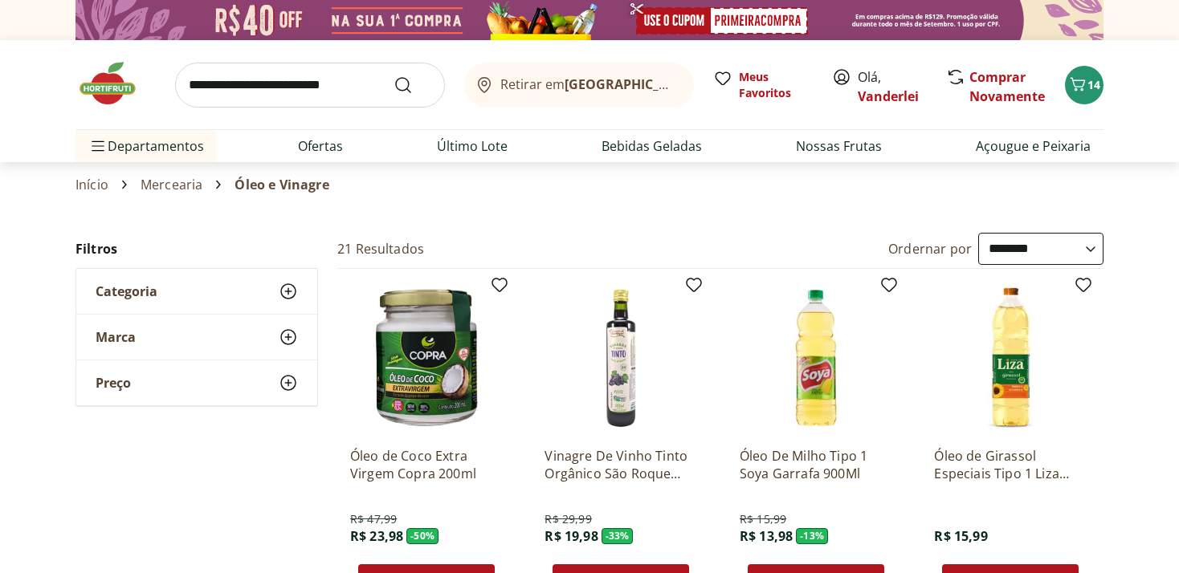
scroll to position [169, 0]
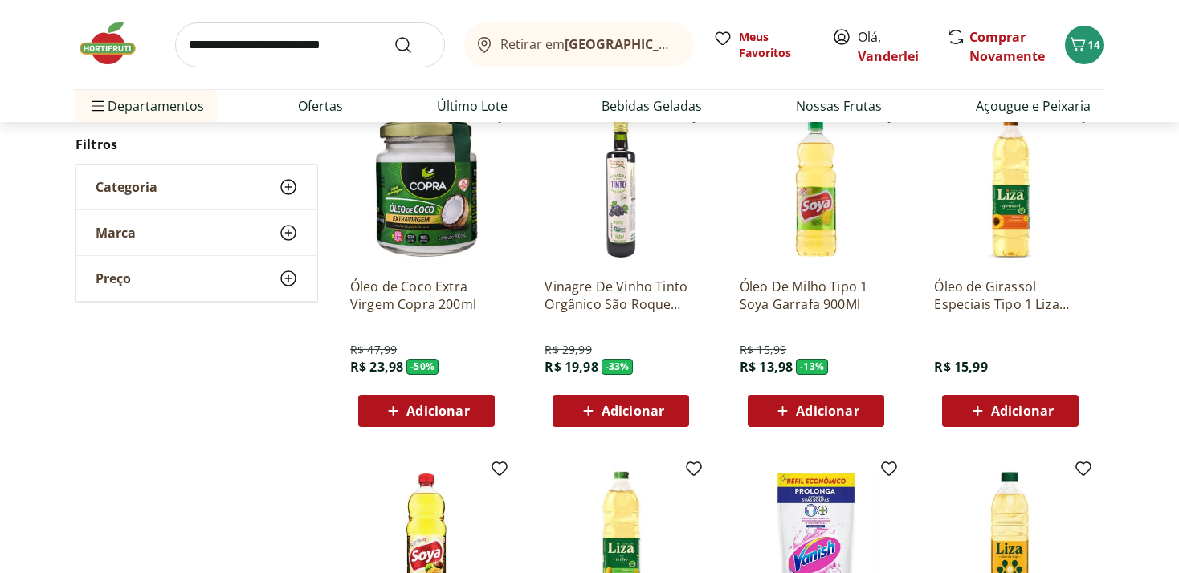
click at [633, 413] on span "Adicionar" at bounding box center [632, 411] width 63 height 13
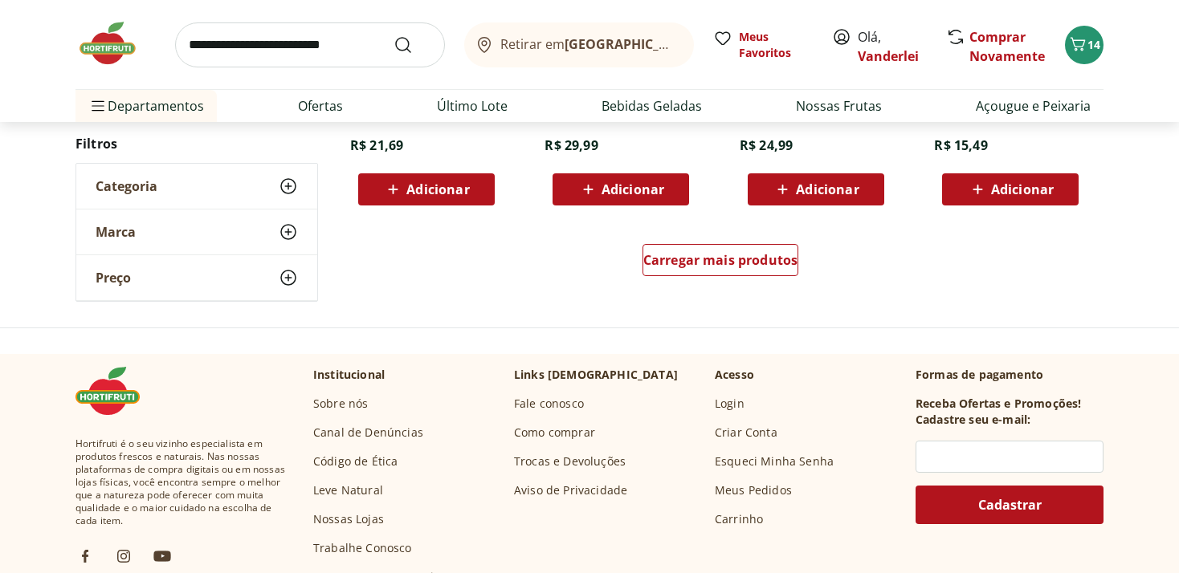
scroll to position [1017, 0]
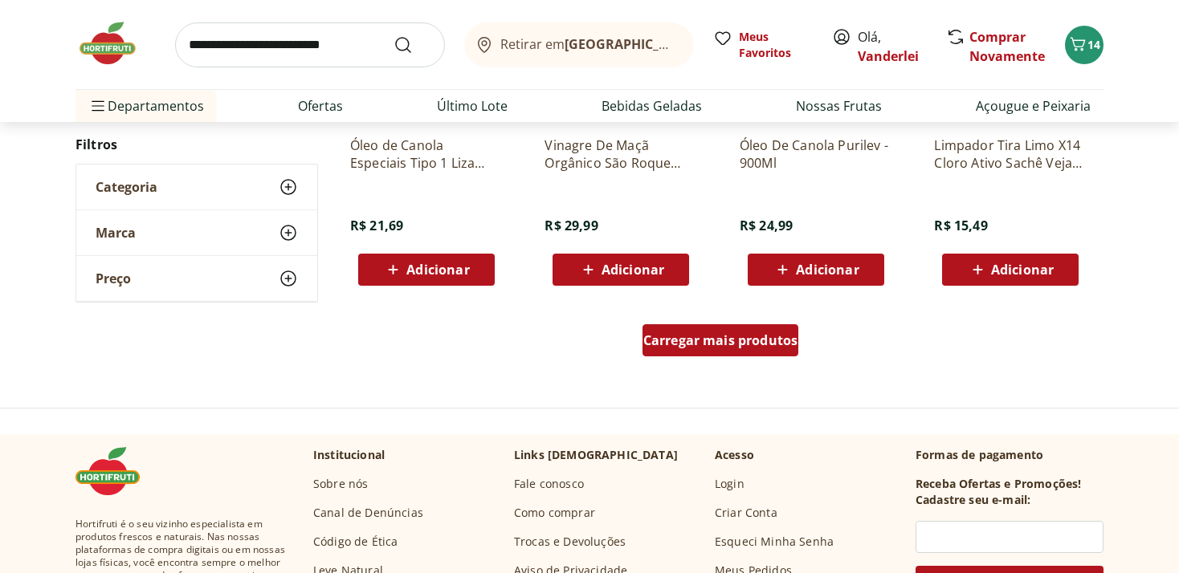
click at [698, 341] on span "Carregar mais produtos" at bounding box center [720, 340] width 155 height 13
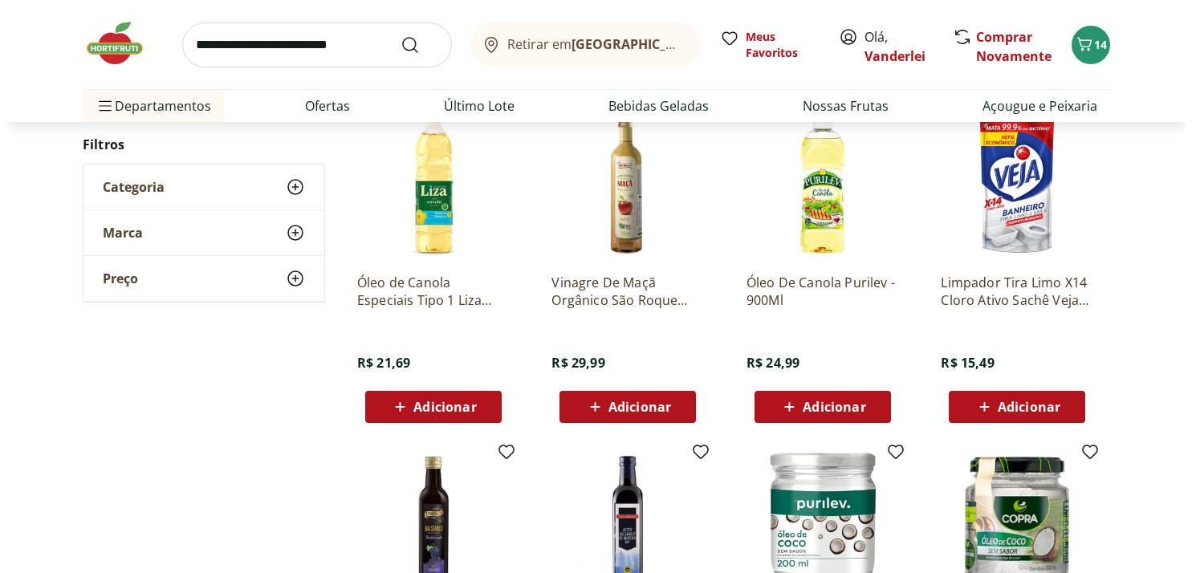
scroll to position [848, 0]
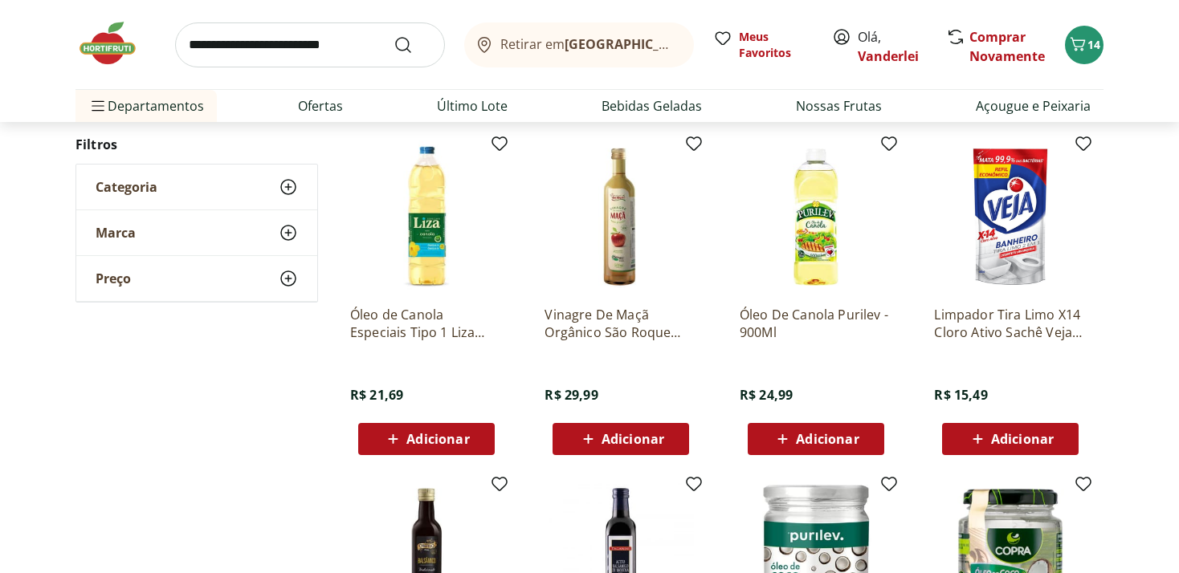
click at [124, 187] on span "Categoria" at bounding box center [127, 187] width 62 height 16
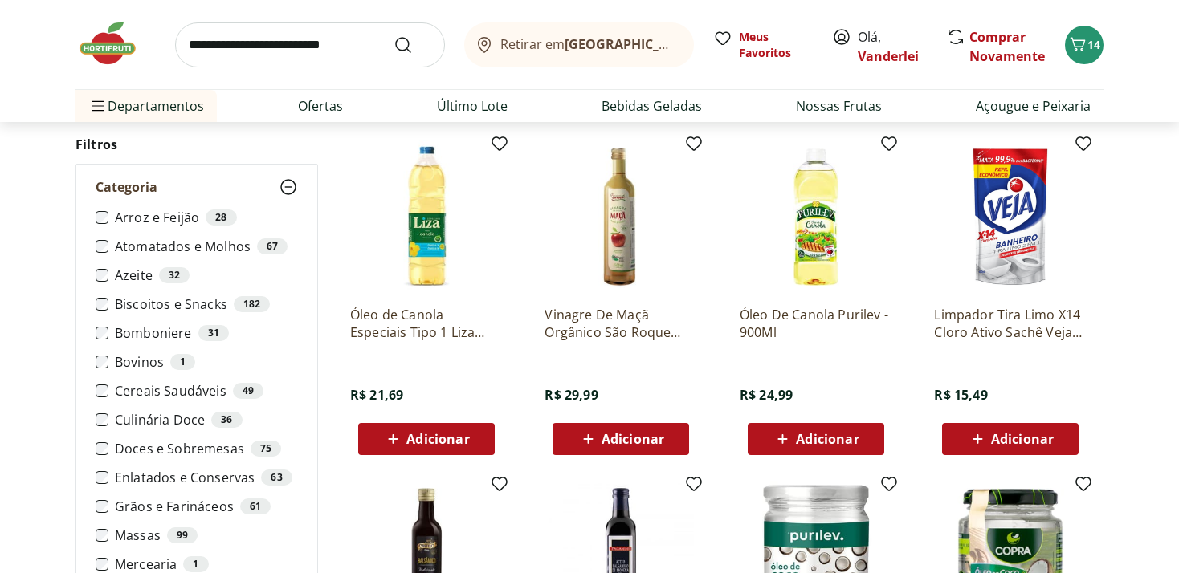
click at [153, 330] on label "Bomboniere 31" at bounding box center [206, 333] width 183 height 16
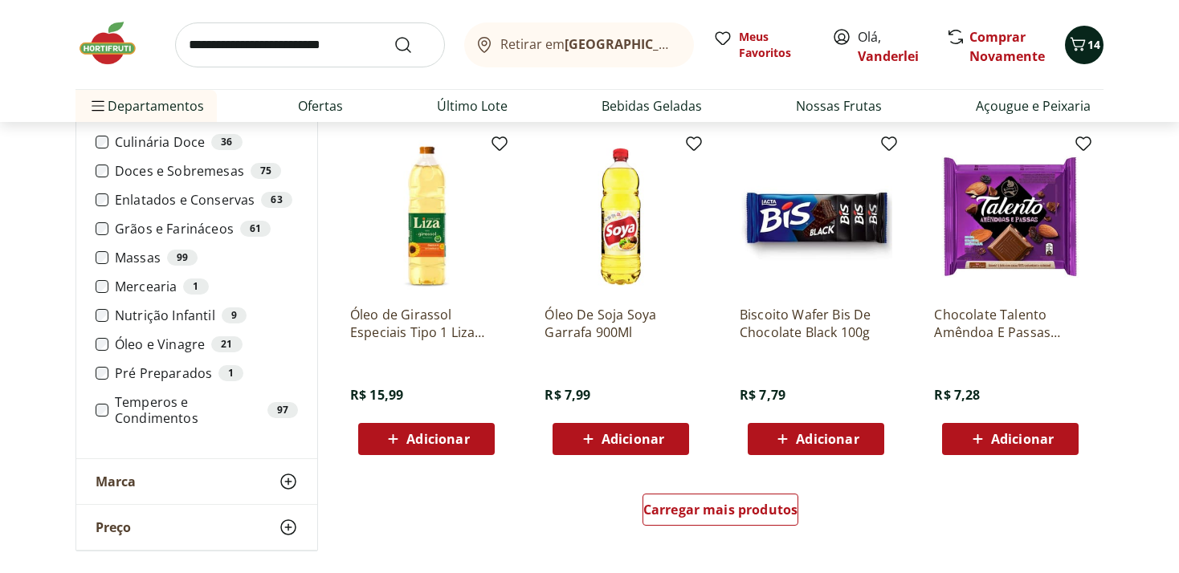
click at [1087, 47] on span "14" at bounding box center [1093, 44] width 13 height 15
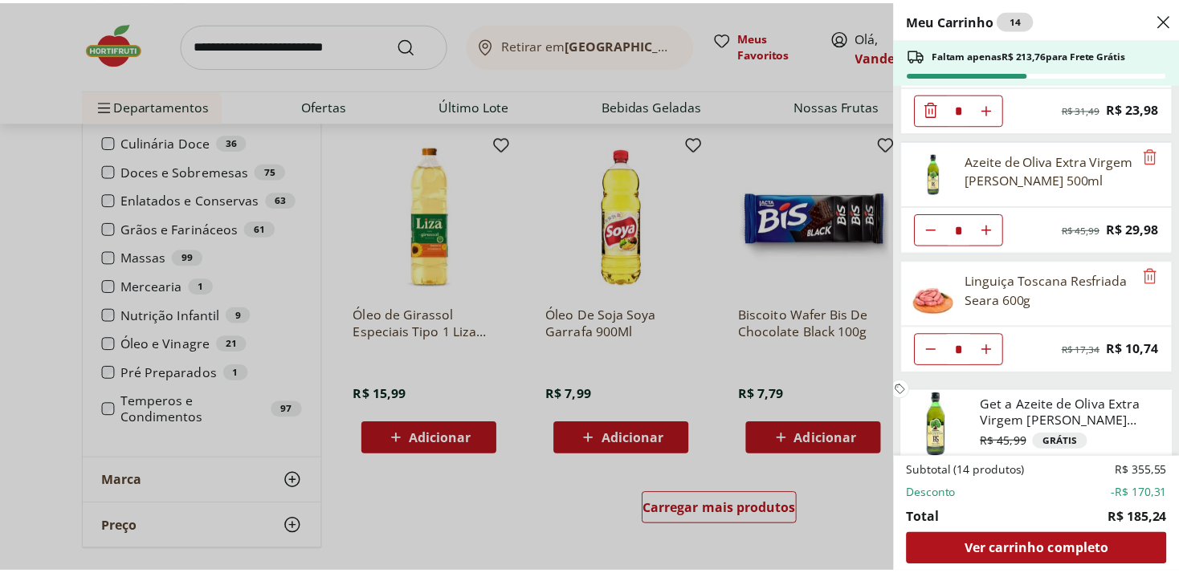
scroll to position [316, 0]
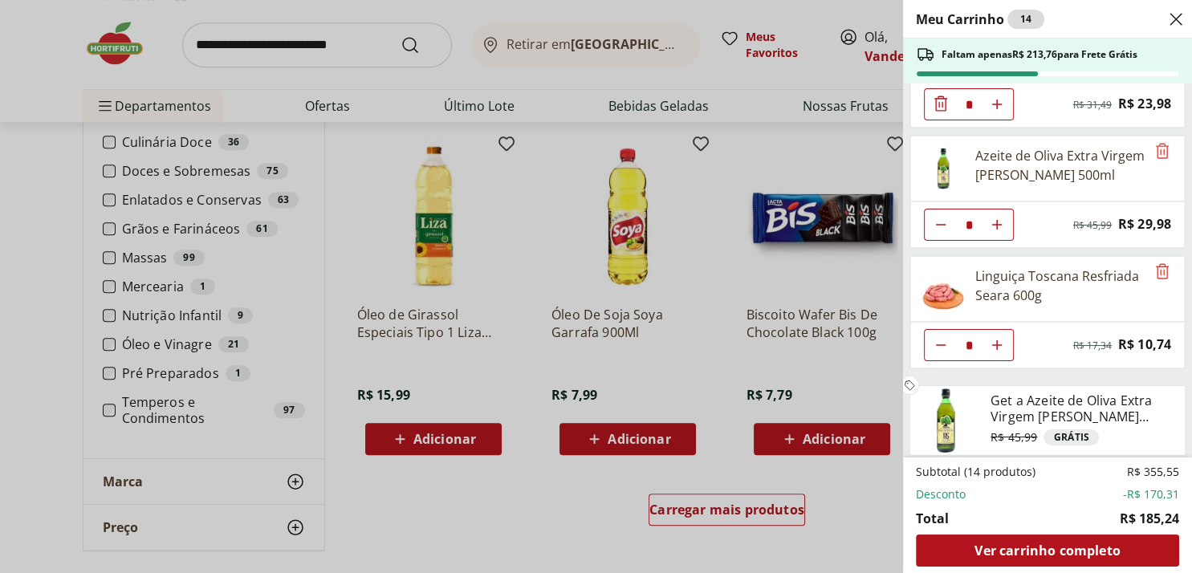
click at [18, 168] on div "Meu Carrinho 14 Faltam apenas R$ 213,76 para Frete Grátis Suco misto 100% Pera …" at bounding box center [596, 286] width 1192 height 573
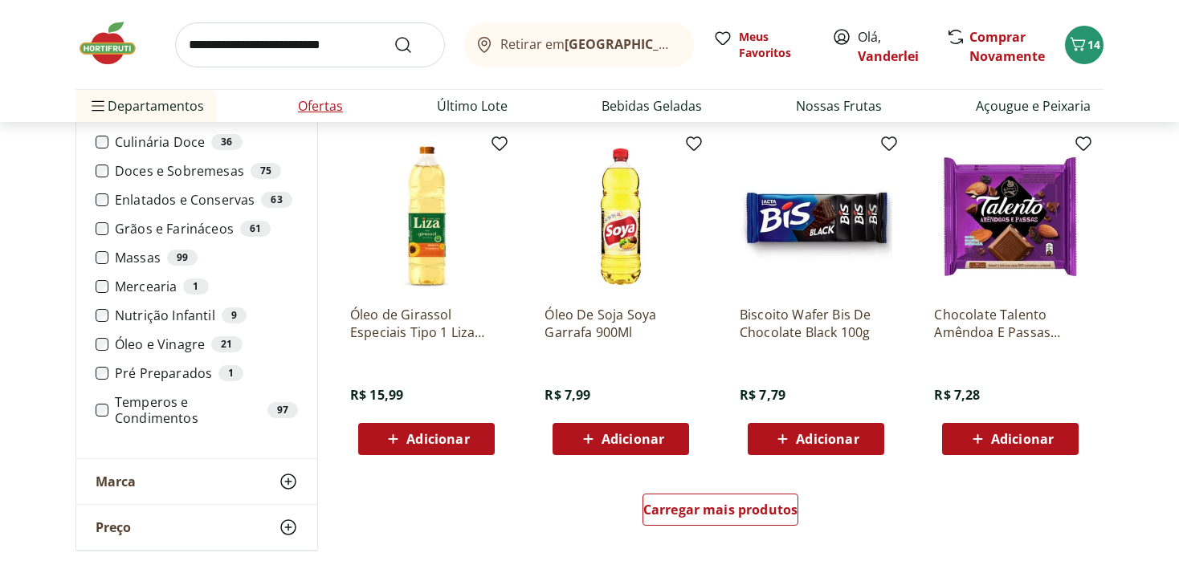
click at [325, 104] on link "Ofertas" at bounding box center [320, 105] width 45 height 19
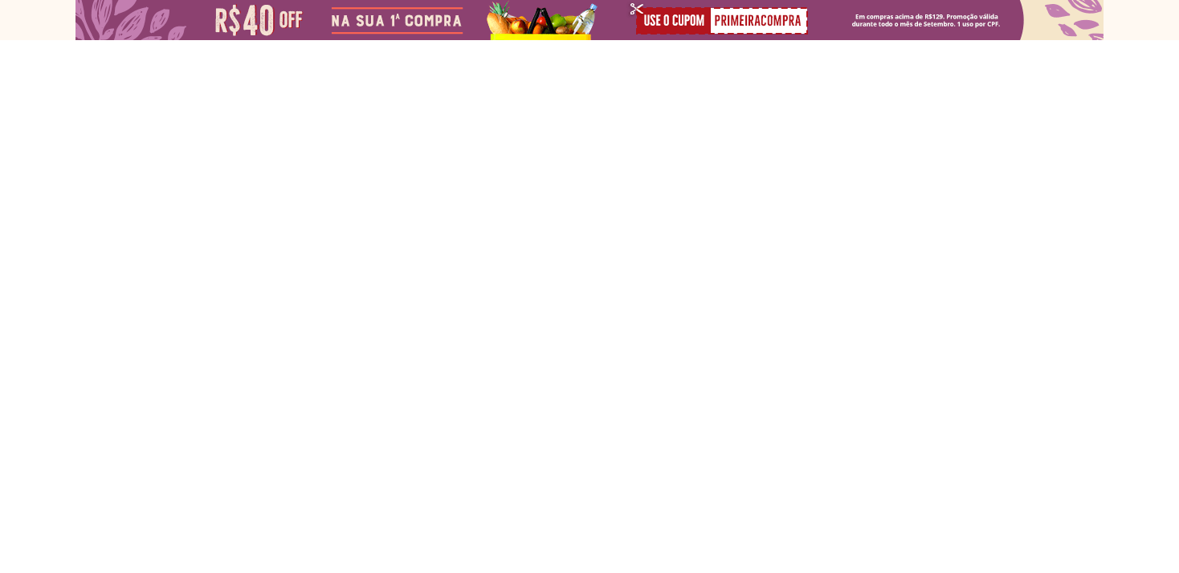
select select "**********"
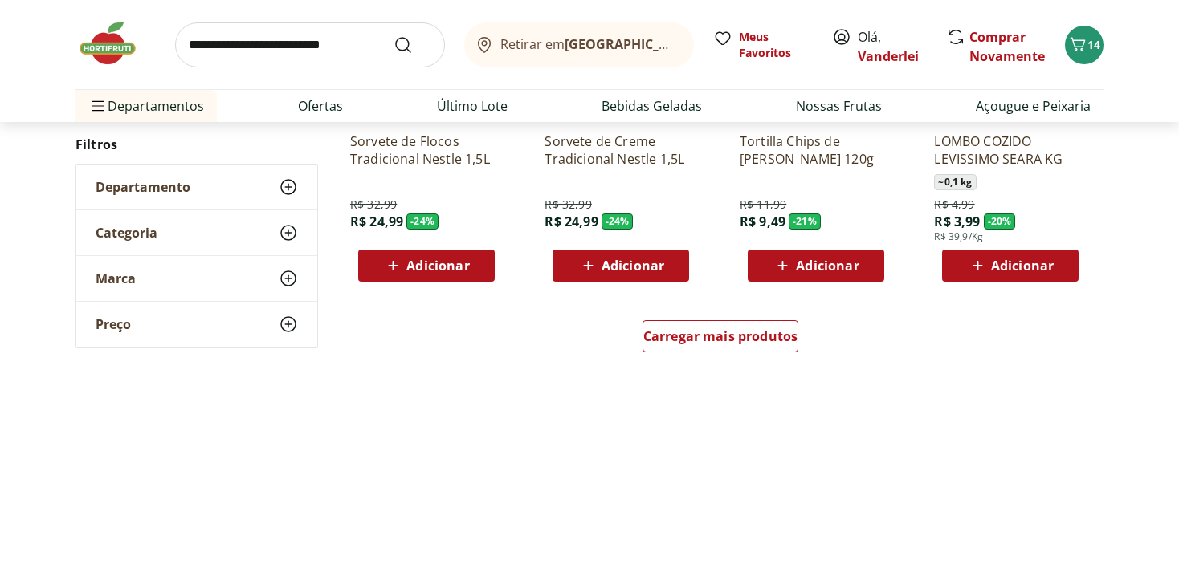
scroll to position [1102, 0]
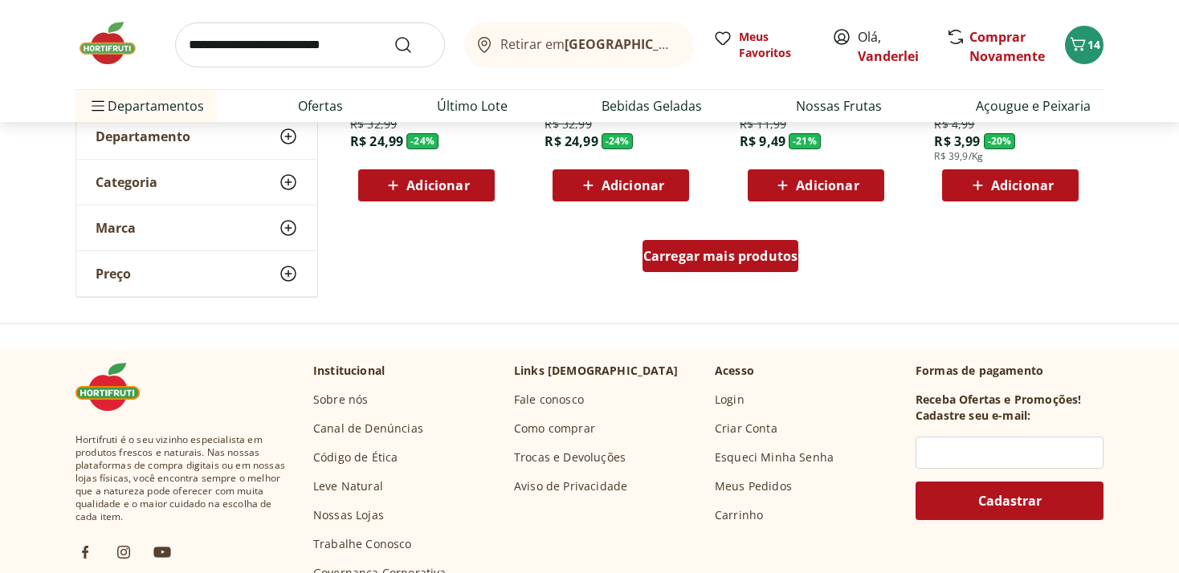
click at [712, 255] on span "Carregar mais produtos" at bounding box center [720, 256] width 155 height 13
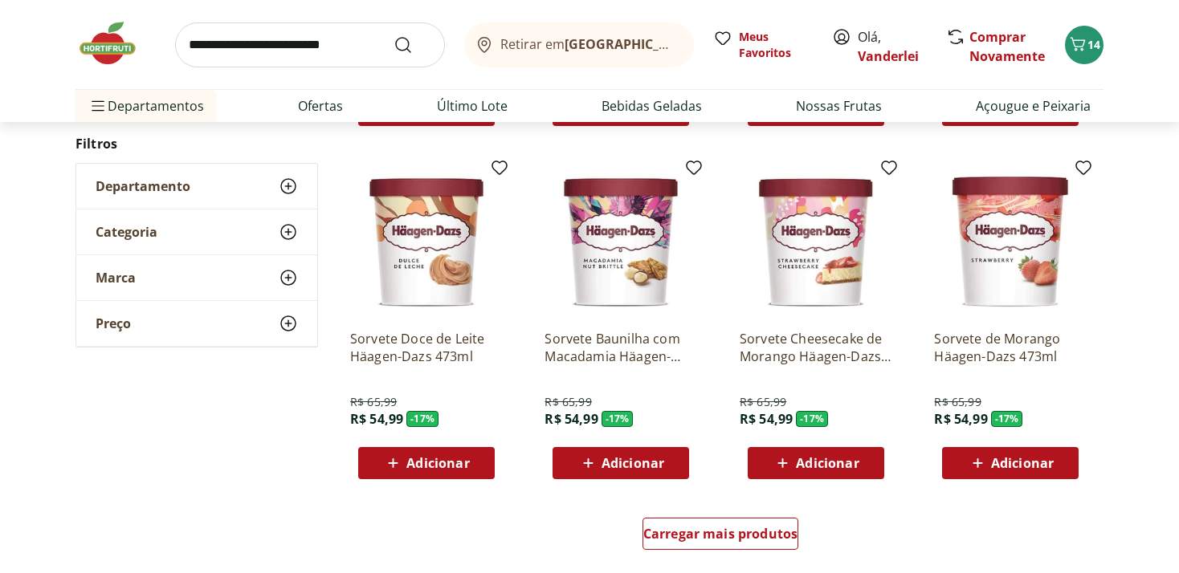
scroll to position [2120, 0]
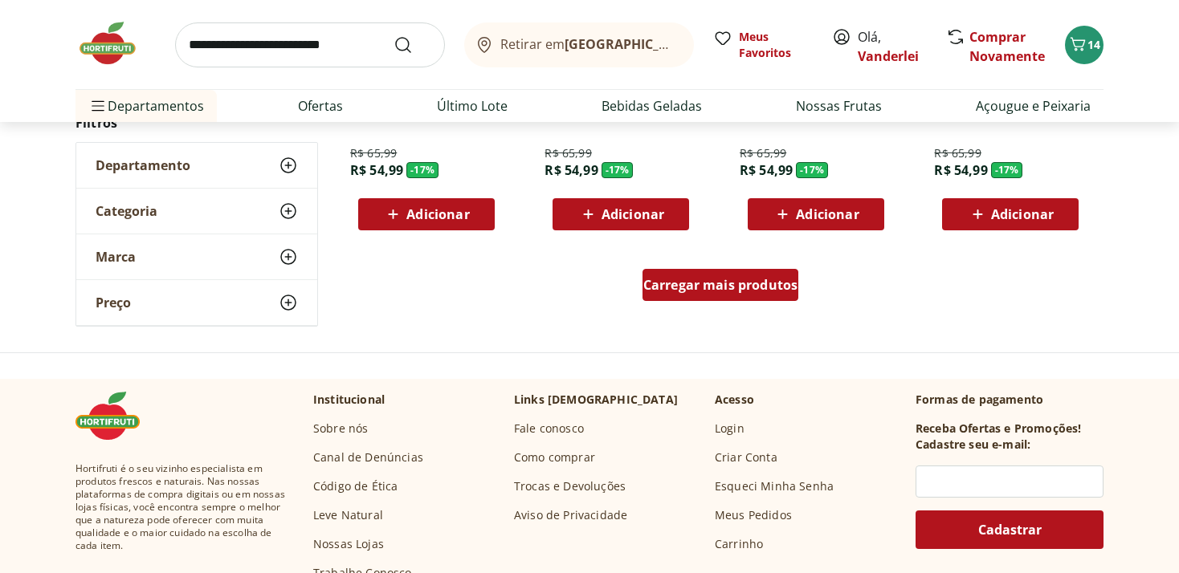
click at [762, 291] on span "Carregar mais produtos" at bounding box center [720, 285] width 155 height 13
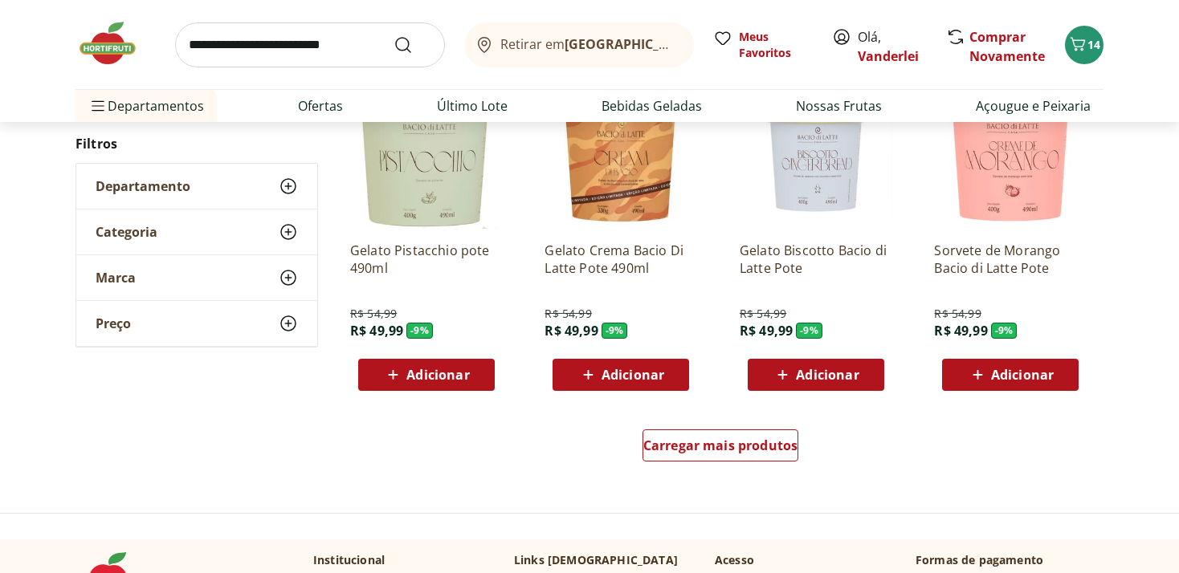
scroll to position [3137, 0]
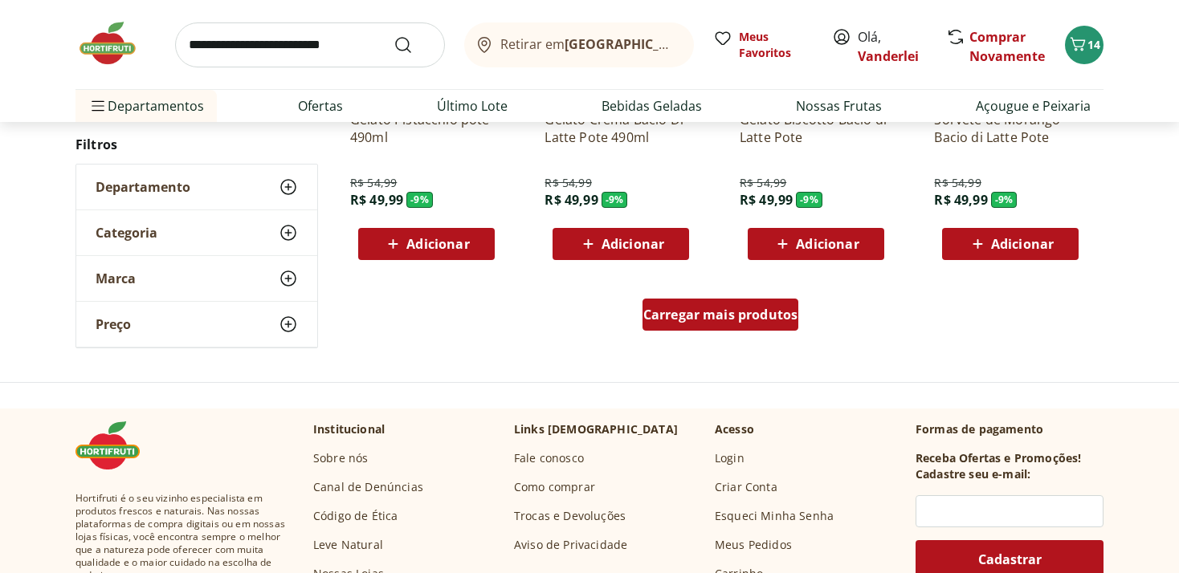
click at [680, 317] on span "Carregar mais produtos" at bounding box center [720, 314] width 155 height 13
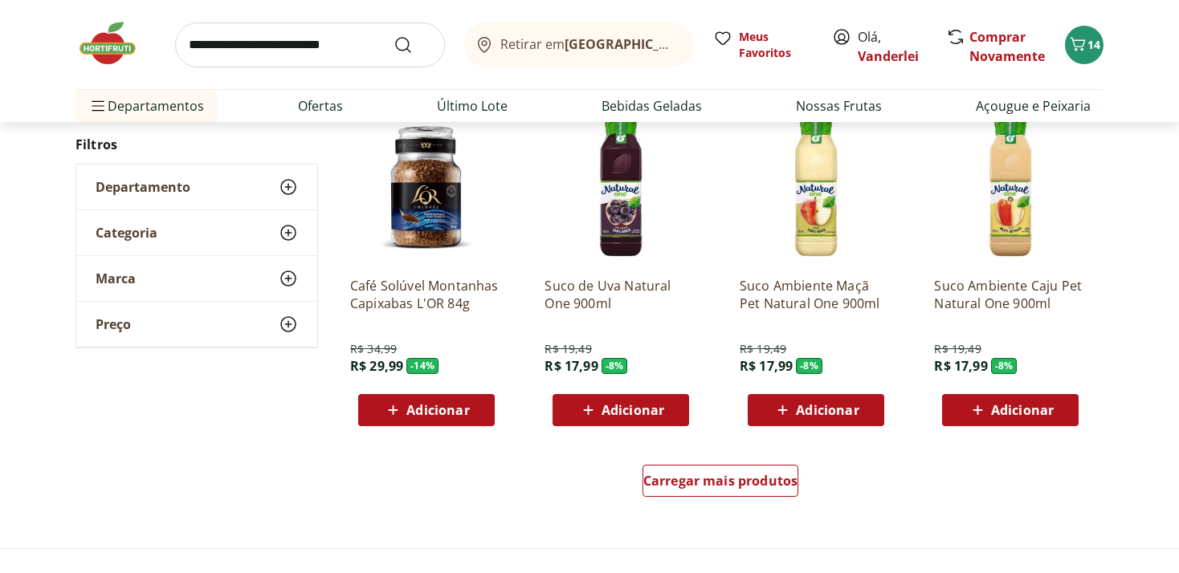
scroll to position [4069, 0]
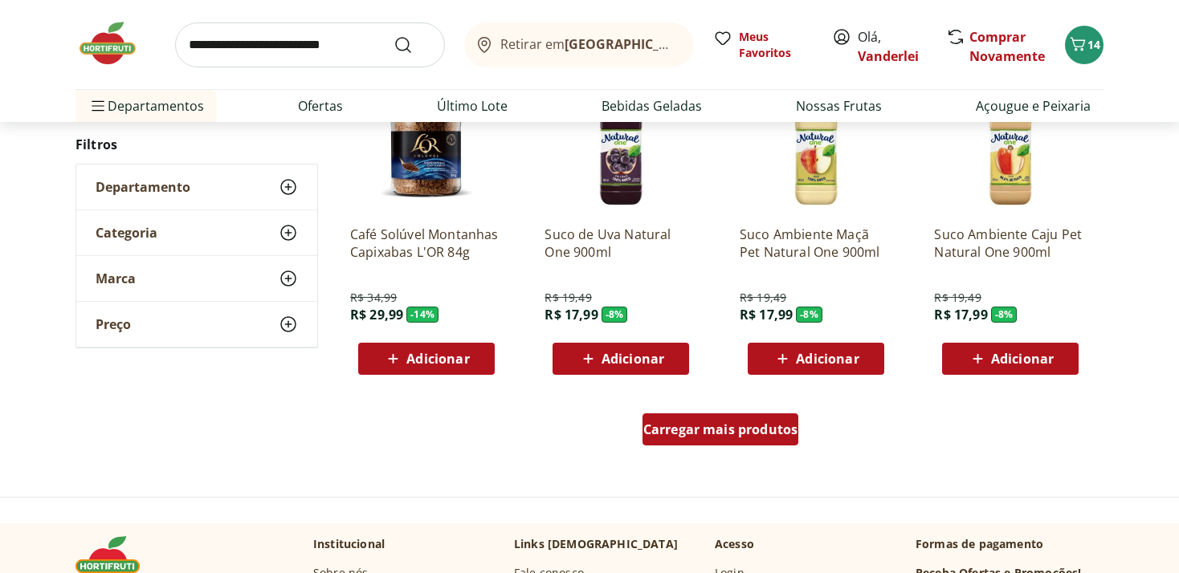
click at [732, 433] on span "Carregar mais produtos" at bounding box center [720, 429] width 155 height 13
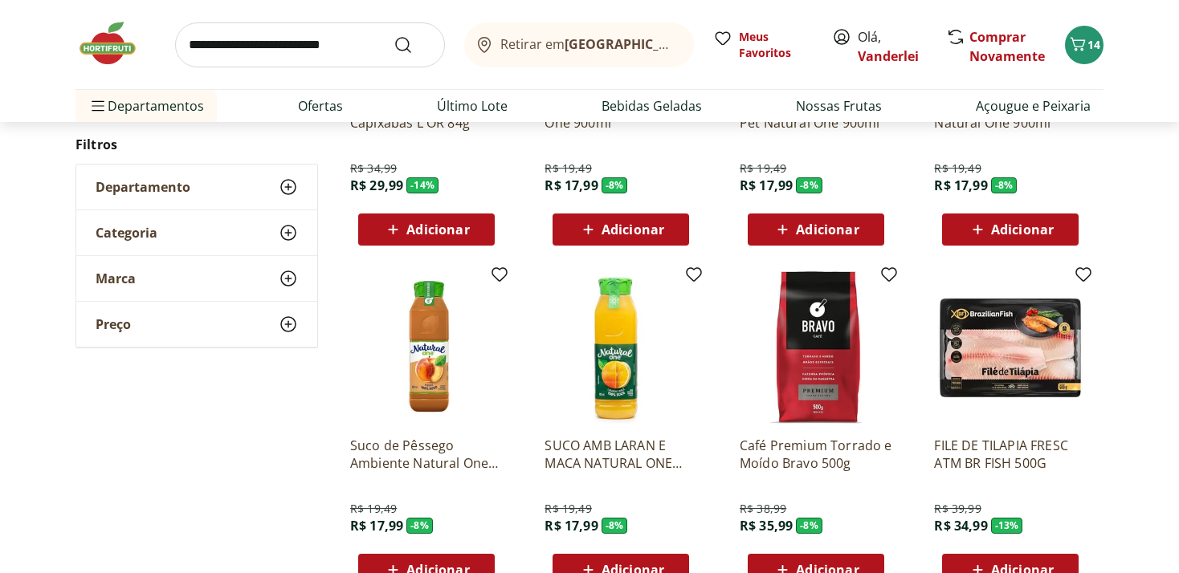
scroll to position [4239, 0]
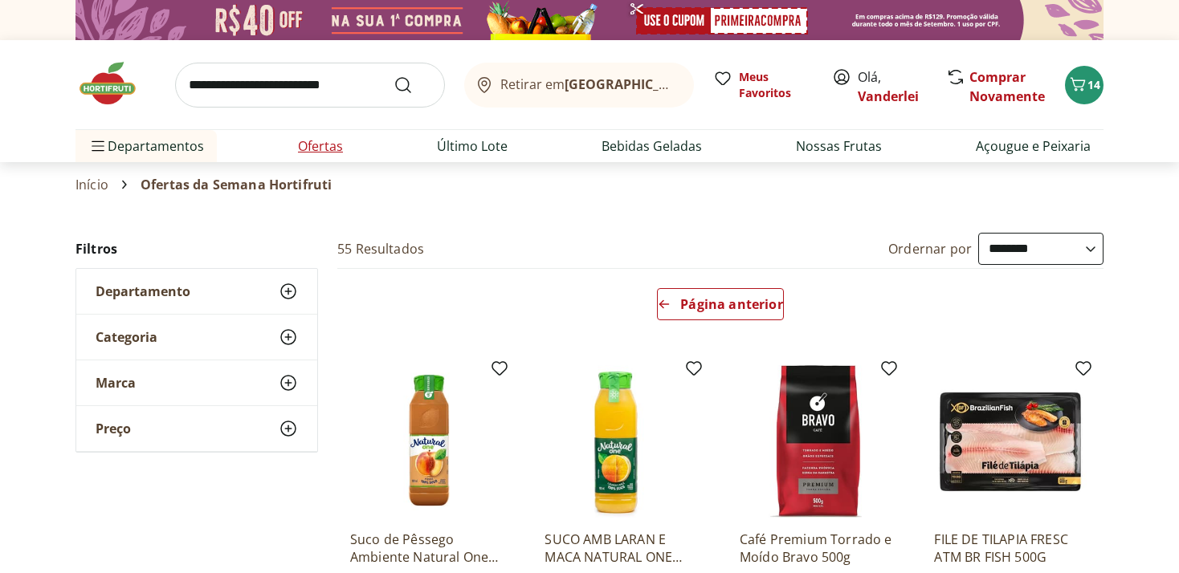
click at [310, 145] on link "Ofertas" at bounding box center [320, 145] width 45 height 19
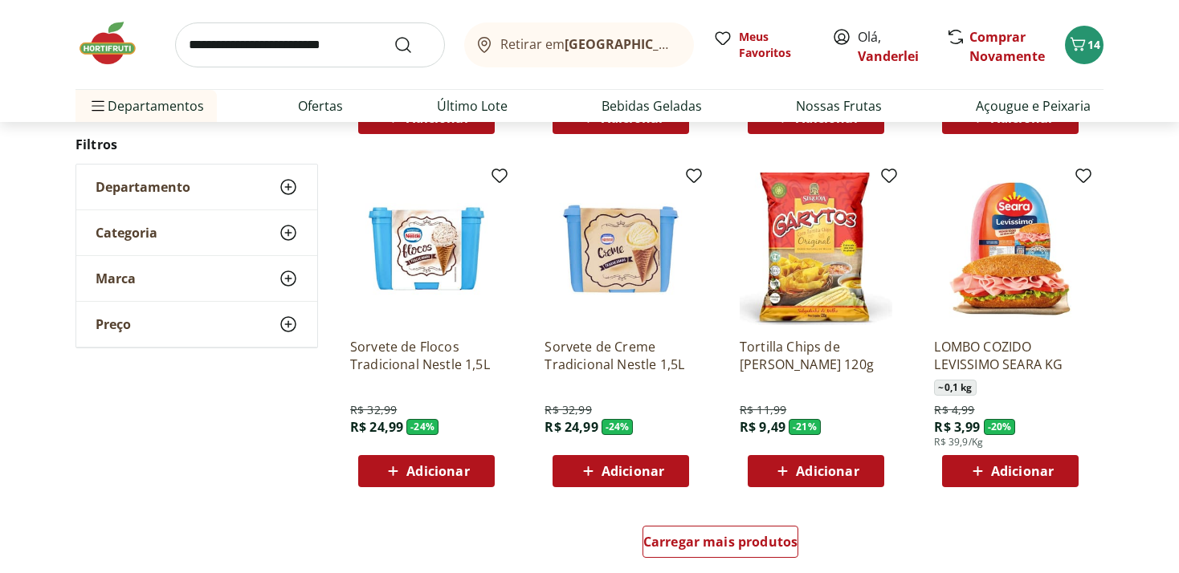
scroll to position [1017, 0]
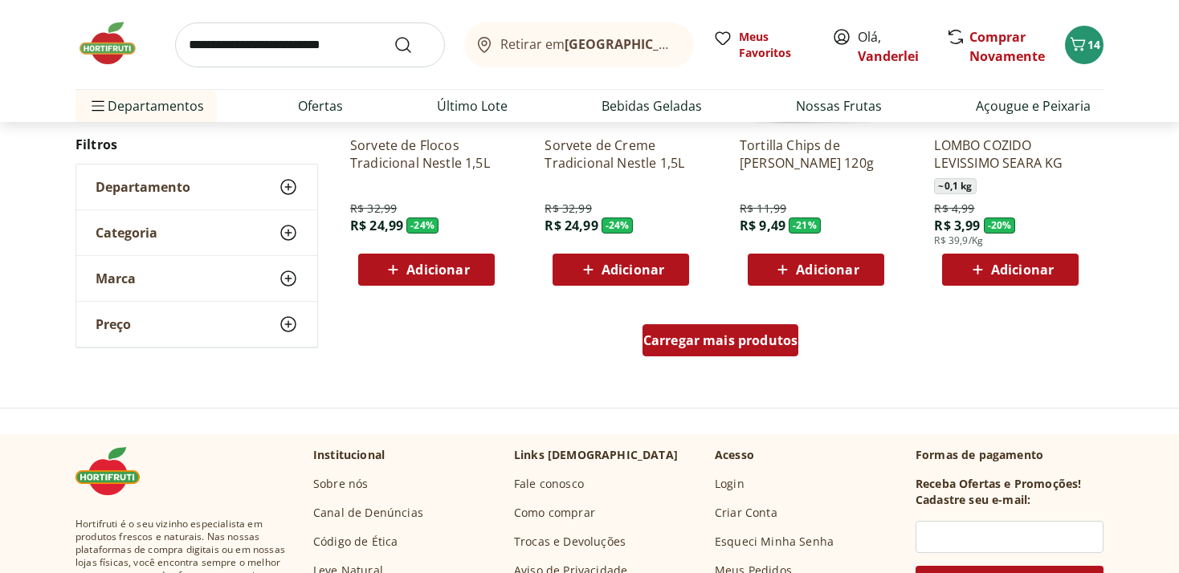
click at [737, 342] on span "Carregar mais produtos" at bounding box center [720, 340] width 155 height 13
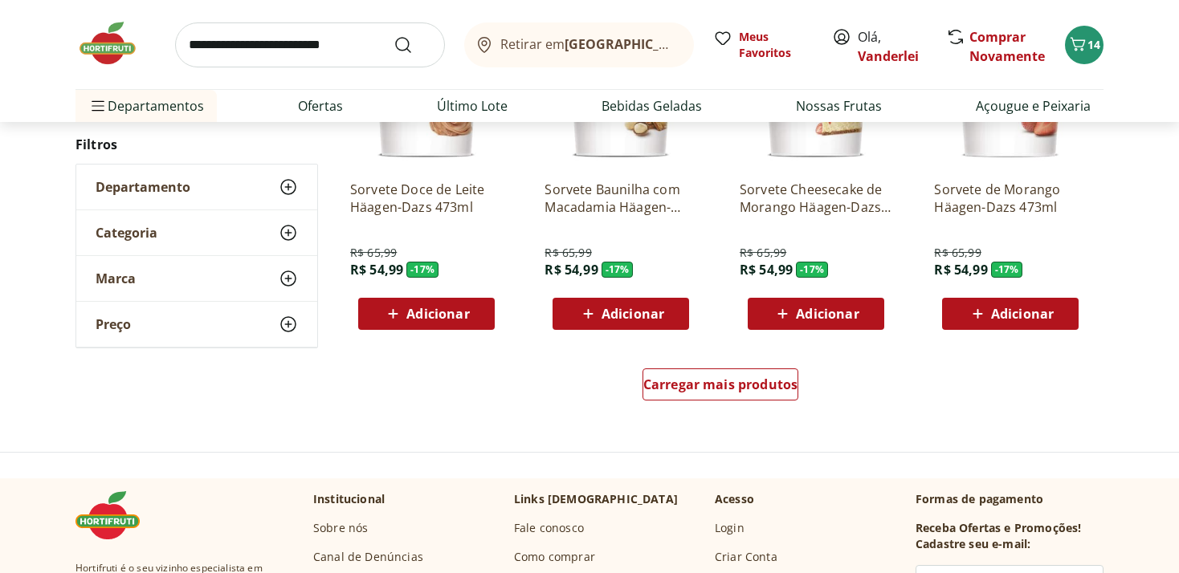
scroll to position [2034, 0]
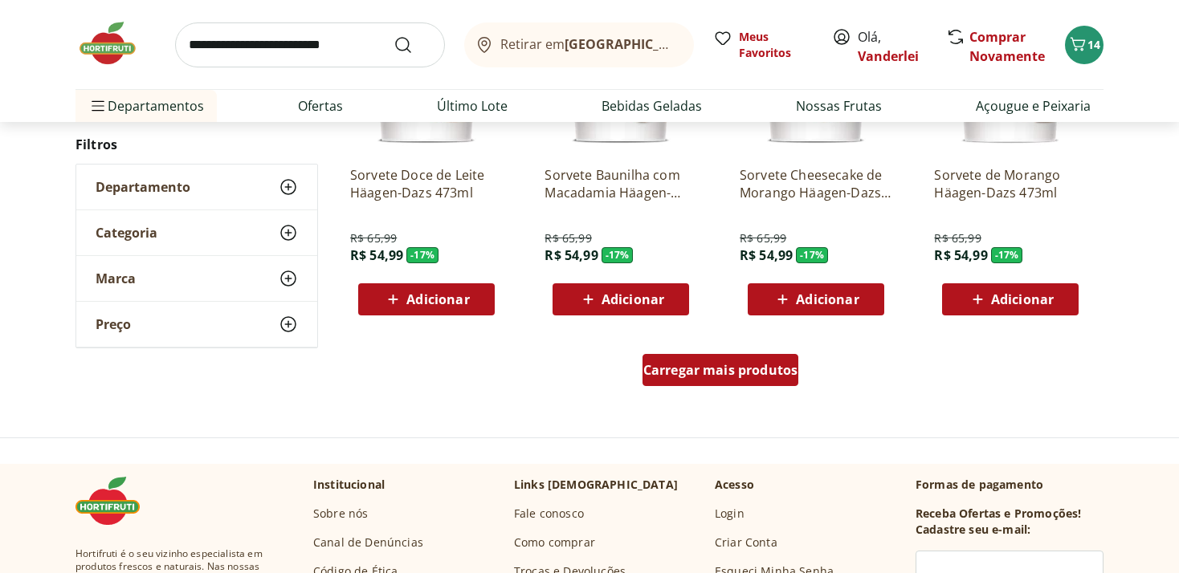
click at [729, 373] on span "Carregar mais produtos" at bounding box center [720, 370] width 155 height 13
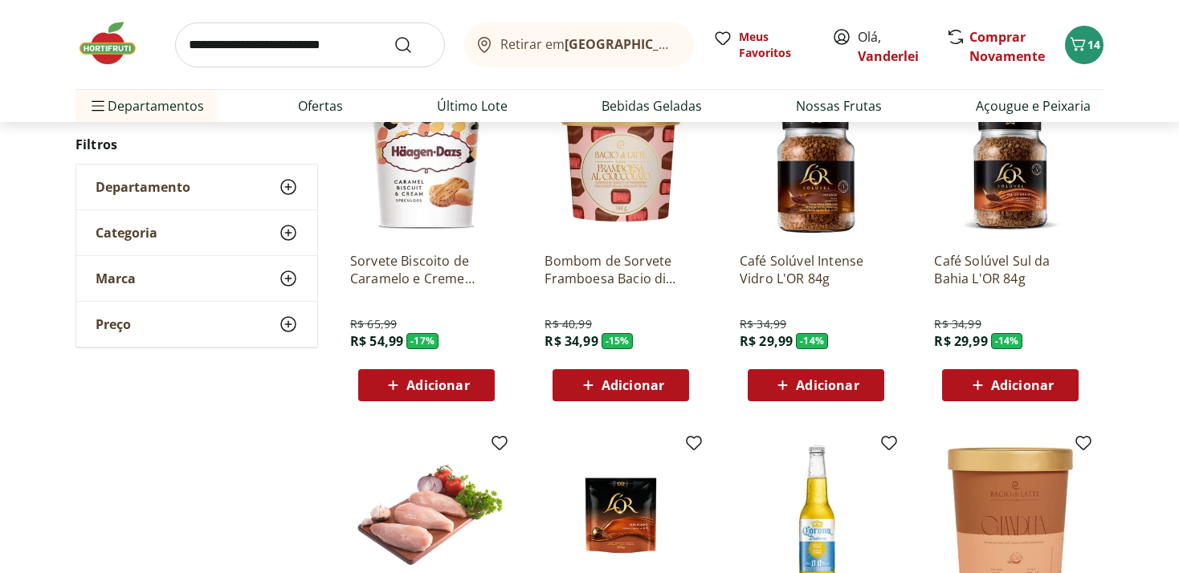
scroll to position [2458, 0]
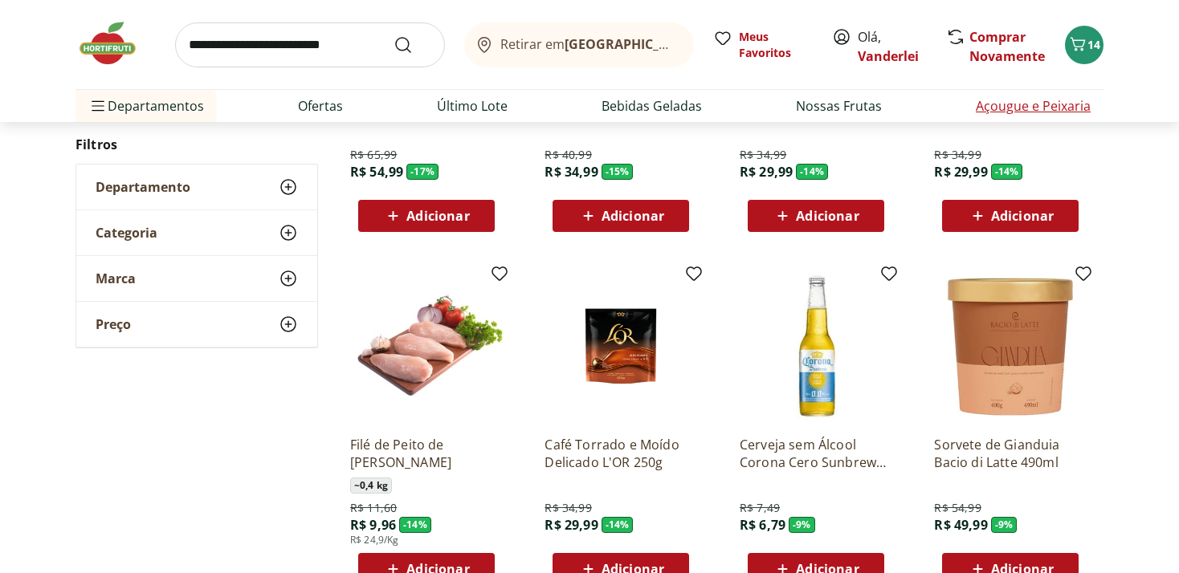
click at [1010, 100] on link "Açougue e Peixaria" at bounding box center [1032, 105] width 115 height 19
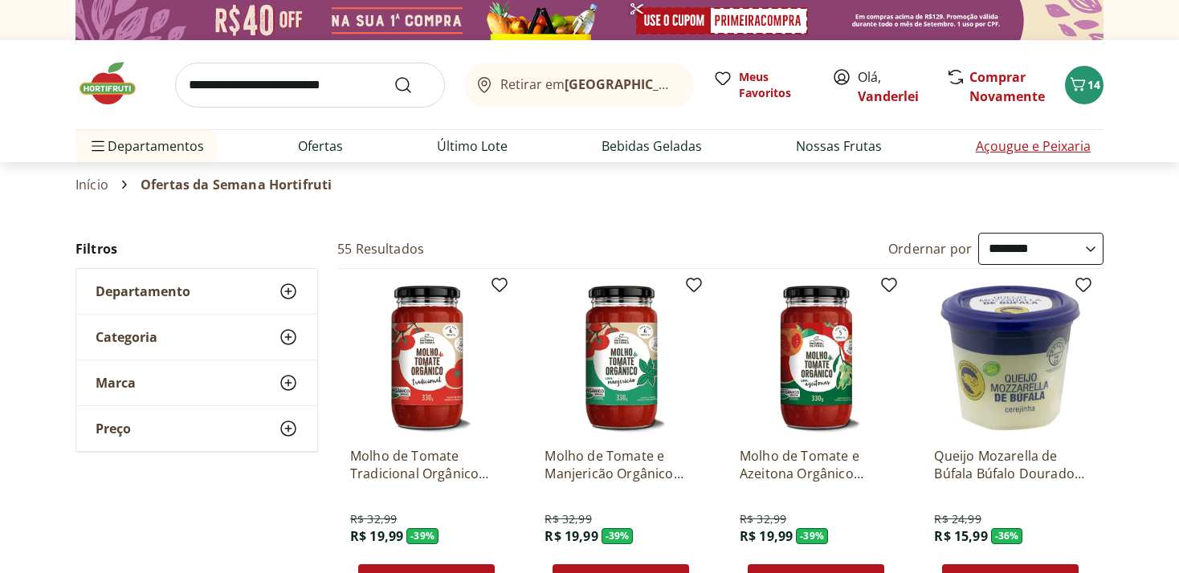
select select "**********"
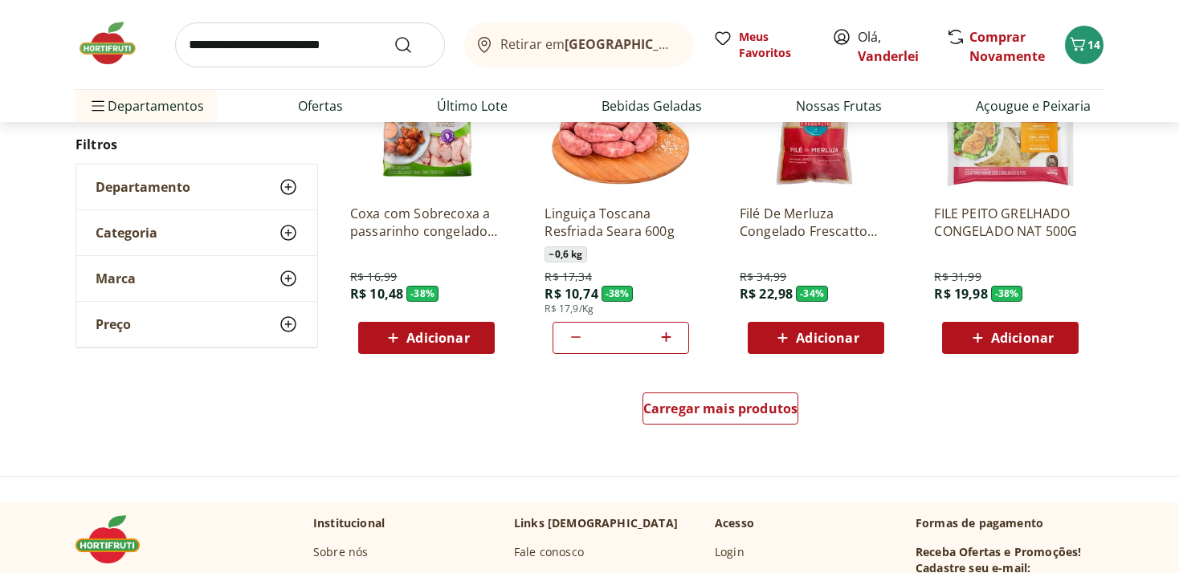
scroll to position [932, 0]
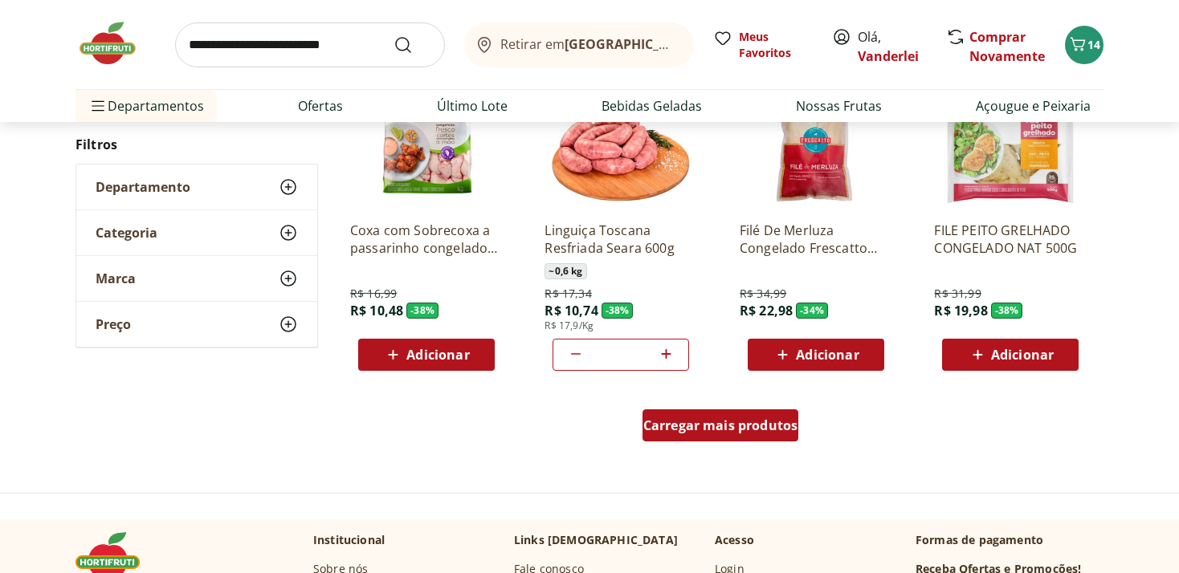
click at [695, 430] on span "Carregar mais produtos" at bounding box center [720, 425] width 155 height 13
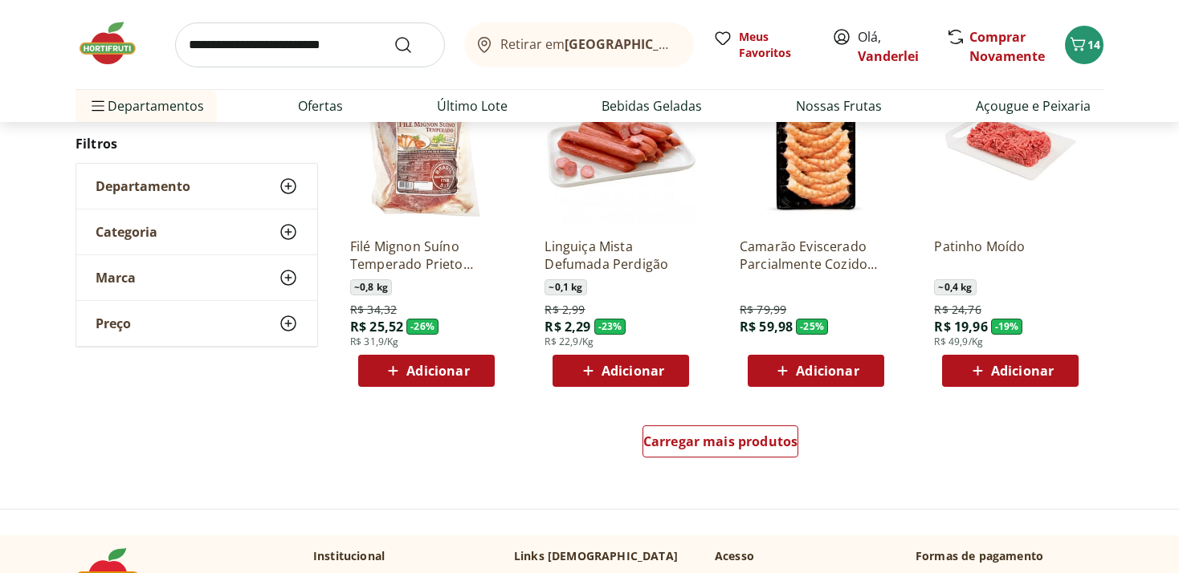
scroll to position [2034, 0]
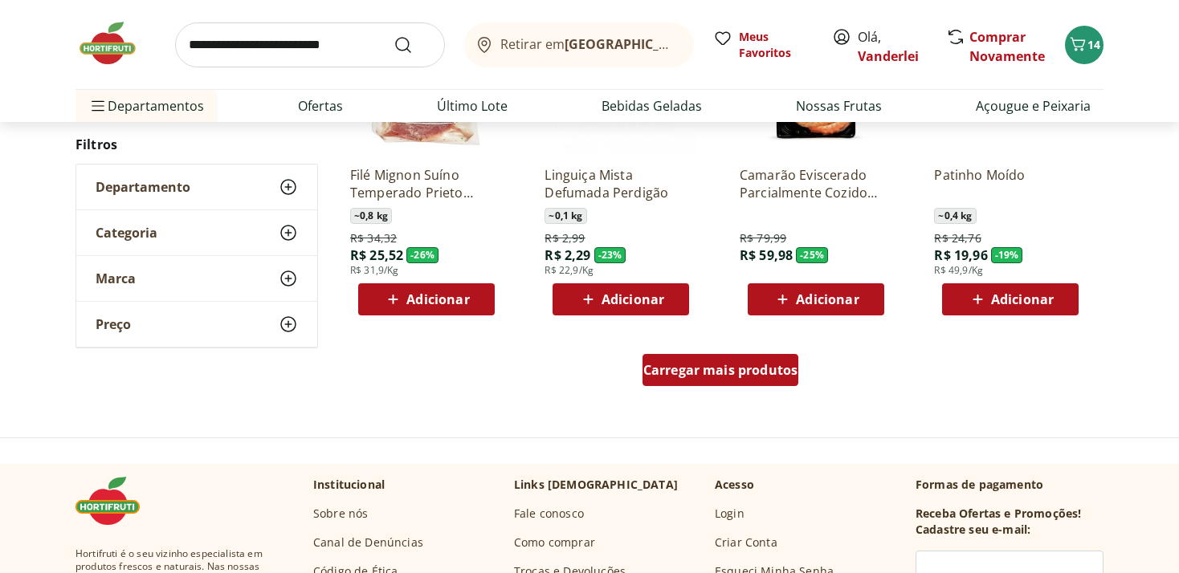
click at [698, 378] on div "Carregar mais produtos" at bounding box center [720, 370] width 157 height 32
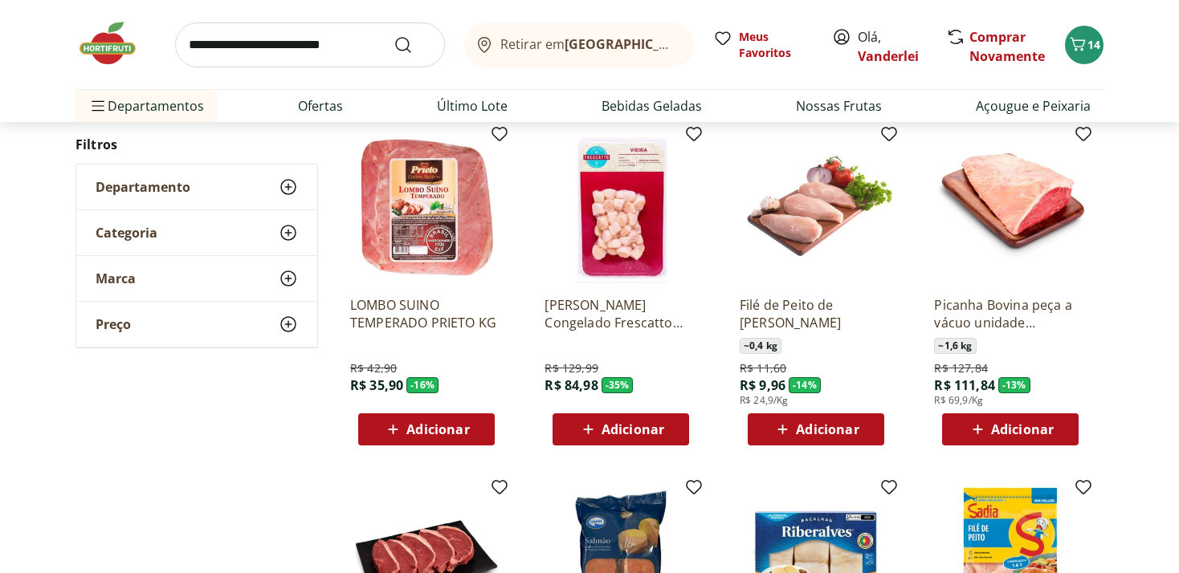
scroll to position [2289, 0]
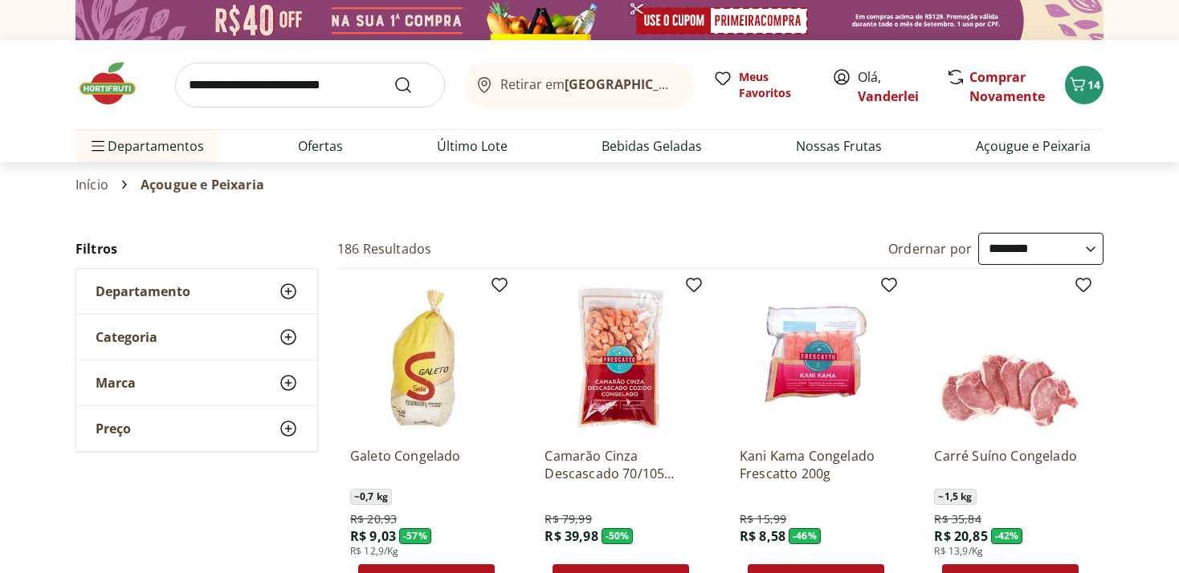
select select "**********"
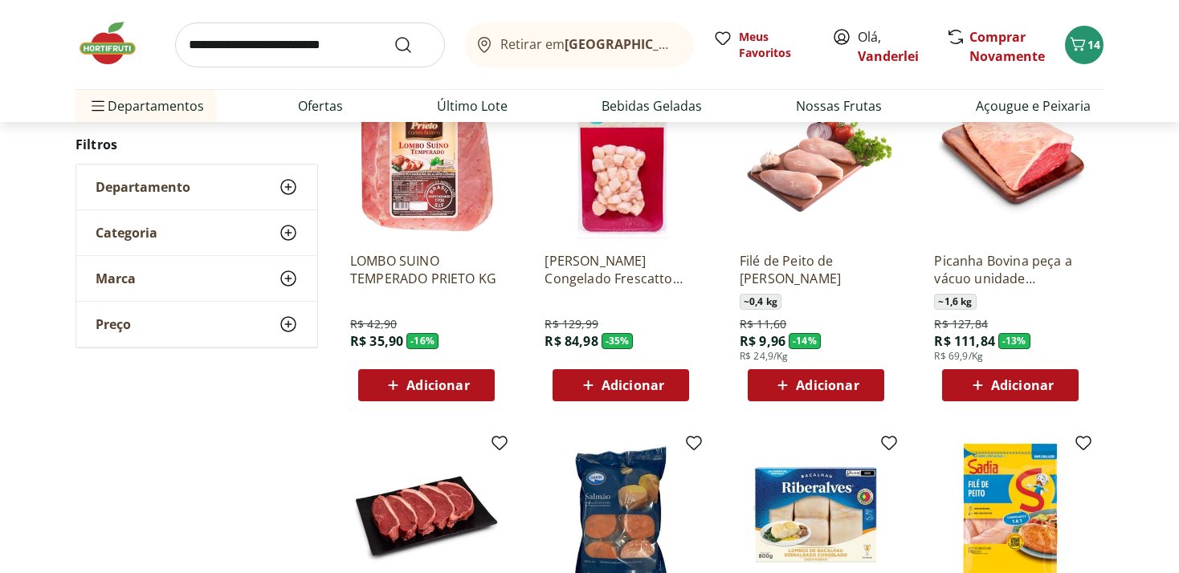
click at [1020, 389] on span "Adicionar" at bounding box center [1022, 385] width 63 height 13
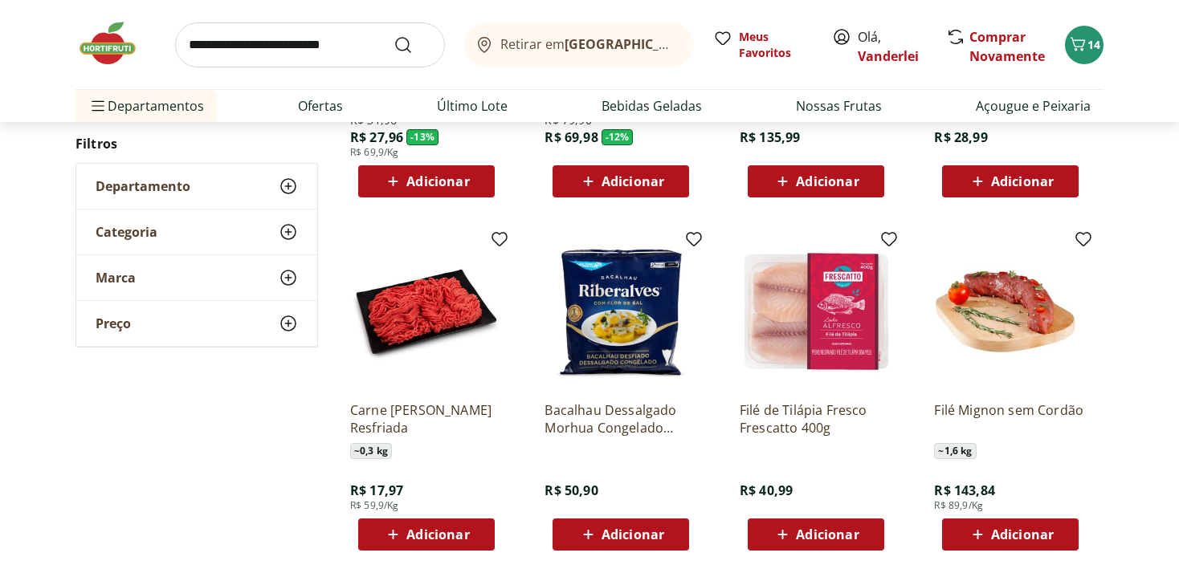
scroll to position [2967, 0]
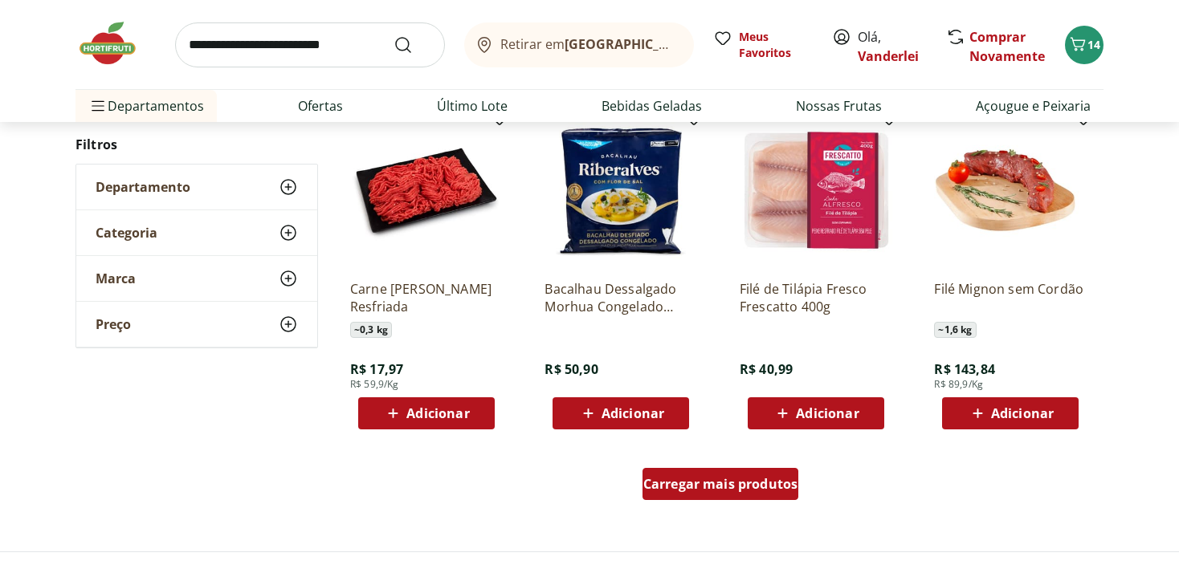
click at [731, 487] on span "Carregar mais produtos" at bounding box center [720, 484] width 155 height 13
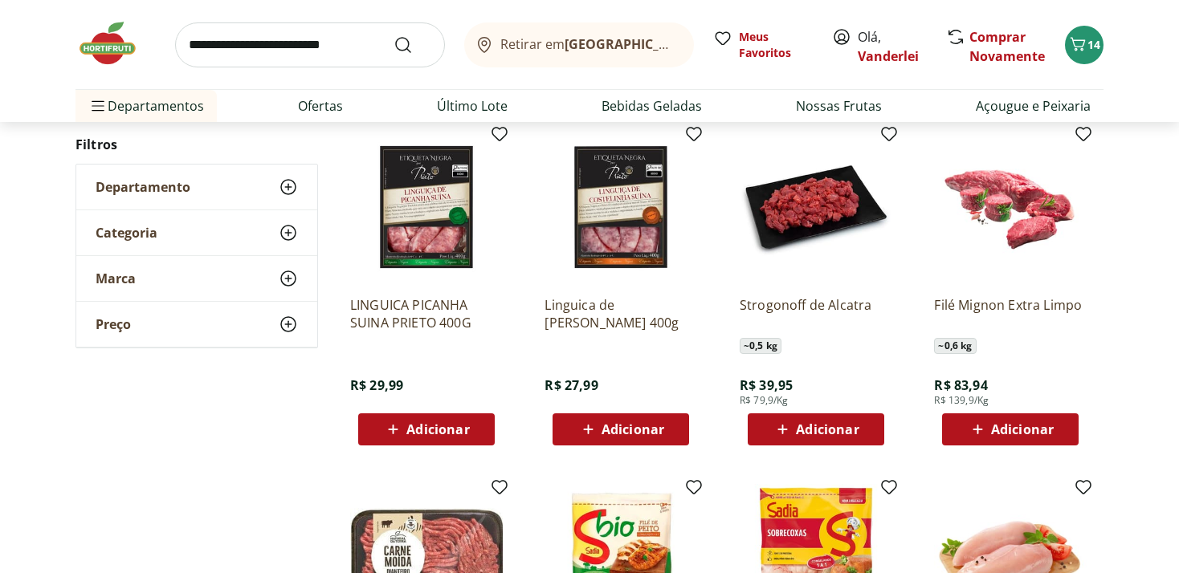
scroll to position [3985, 0]
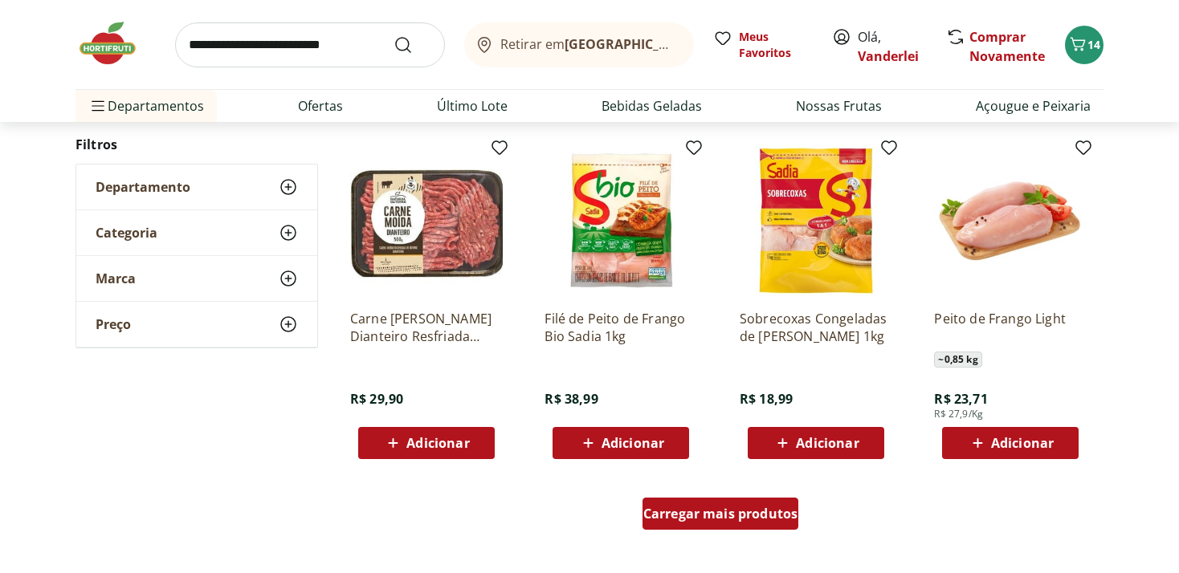
click at [735, 517] on span "Carregar mais produtos" at bounding box center [720, 513] width 155 height 13
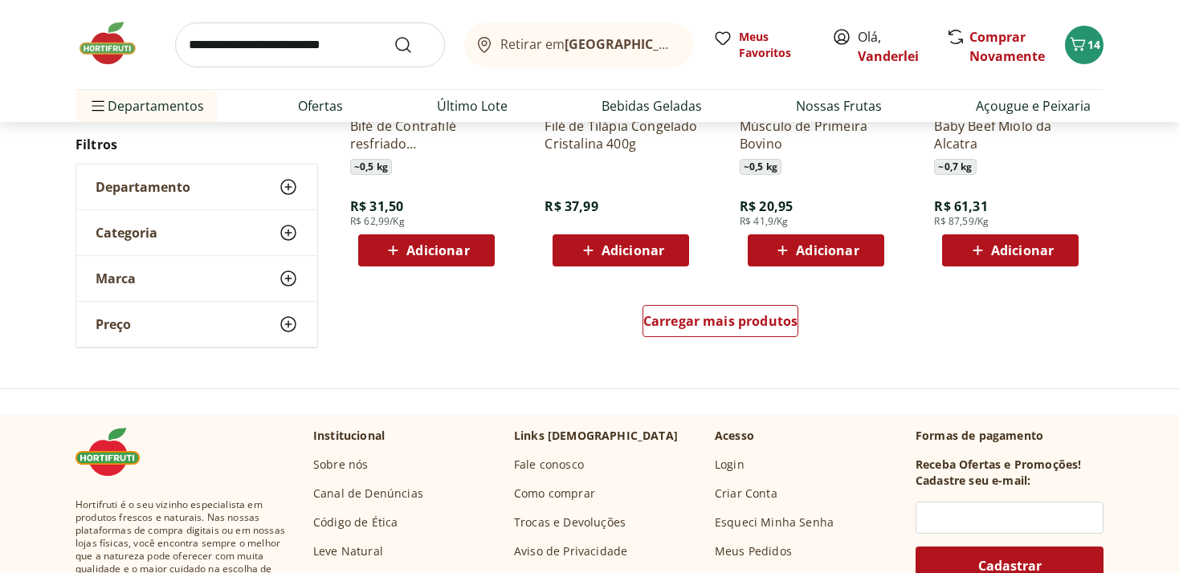
scroll to position [5341, 0]
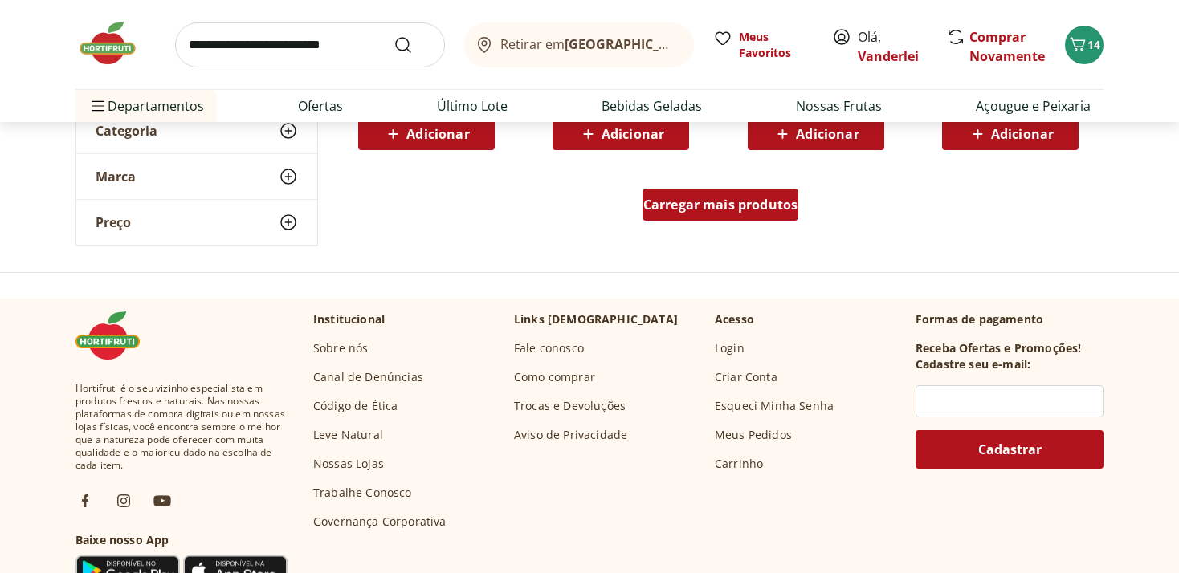
click at [759, 203] on span "Carregar mais produtos" at bounding box center [720, 204] width 155 height 13
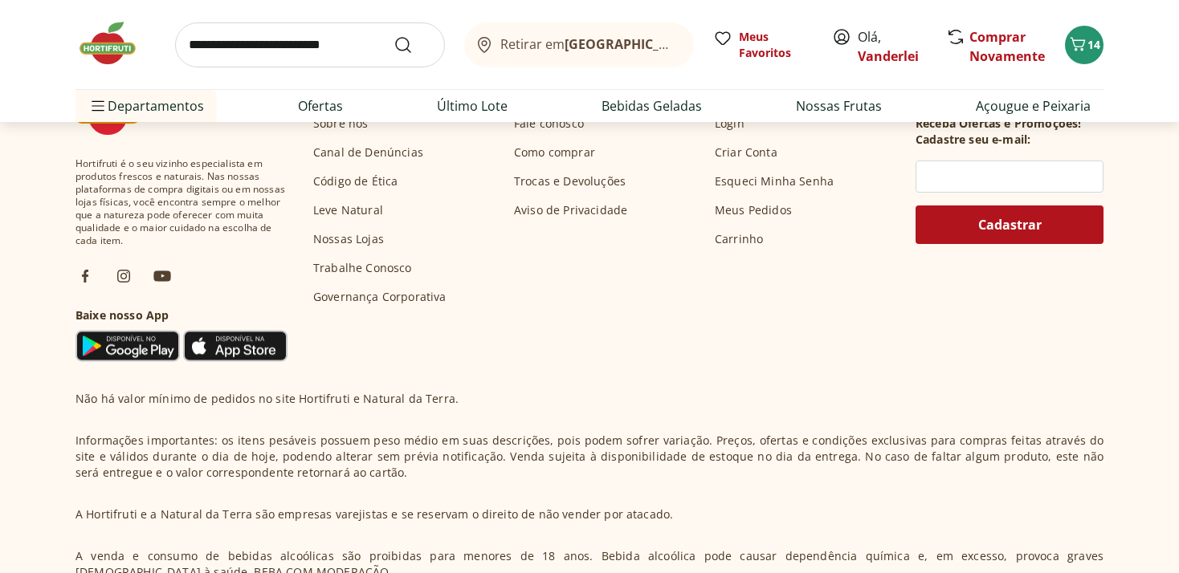
scroll to position [6359, 0]
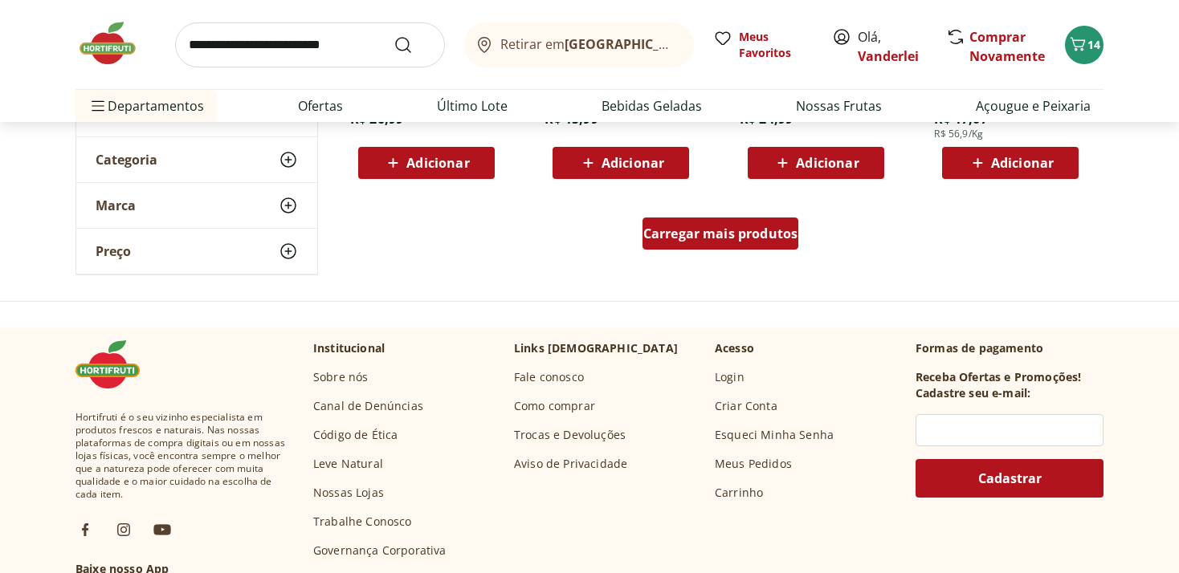
click at [676, 230] on span "Carregar mais produtos" at bounding box center [720, 233] width 155 height 13
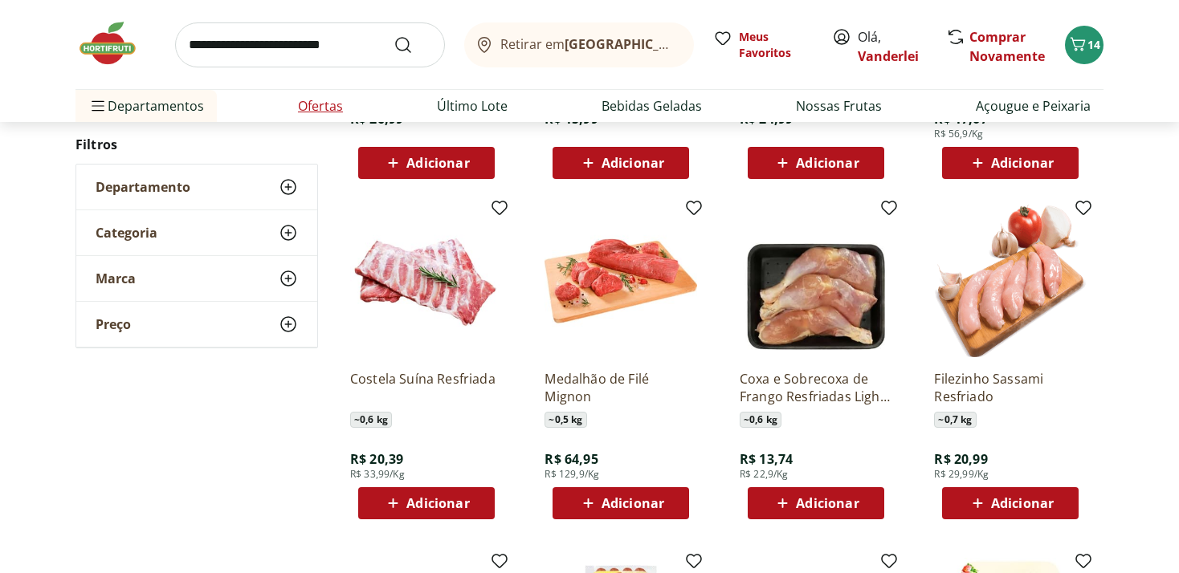
click at [312, 102] on link "Ofertas" at bounding box center [320, 105] width 45 height 19
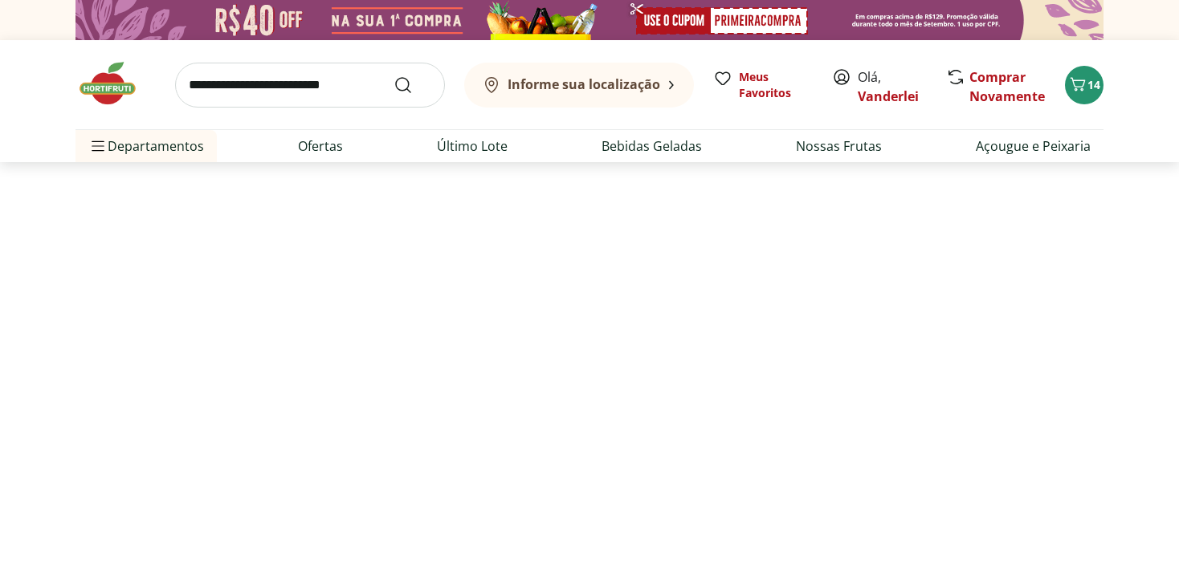
select select "**********"
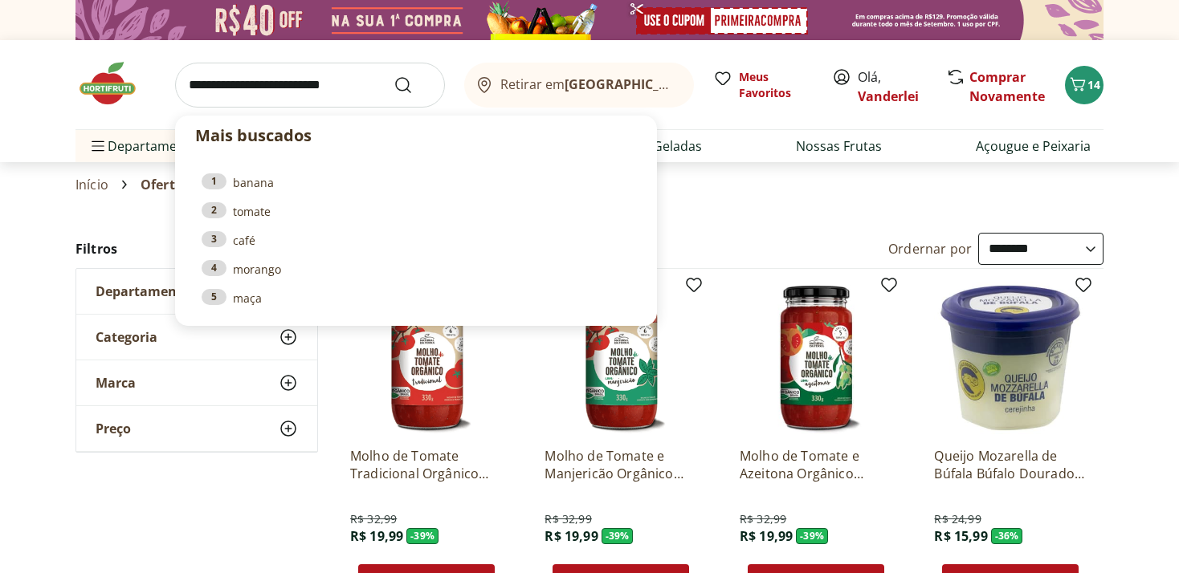
click at [254, 82] on input "search" at bounding box center [310, 85] width 270 height 45
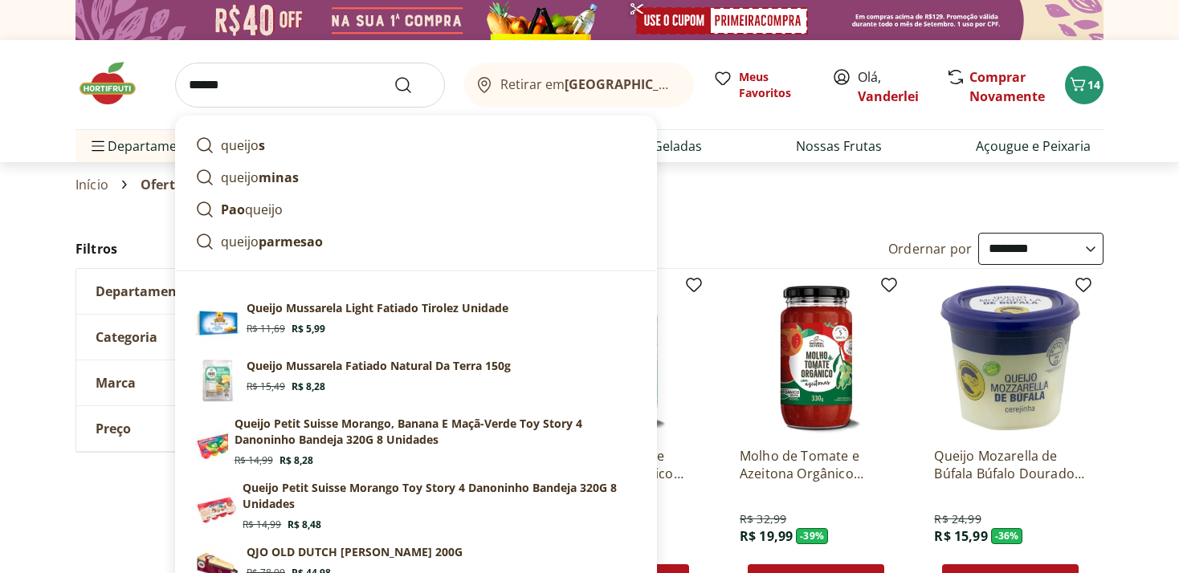
type input "******"
click at [393, 75] on button "Submit Search" at bounding box center [412, 84] width 39 height 19
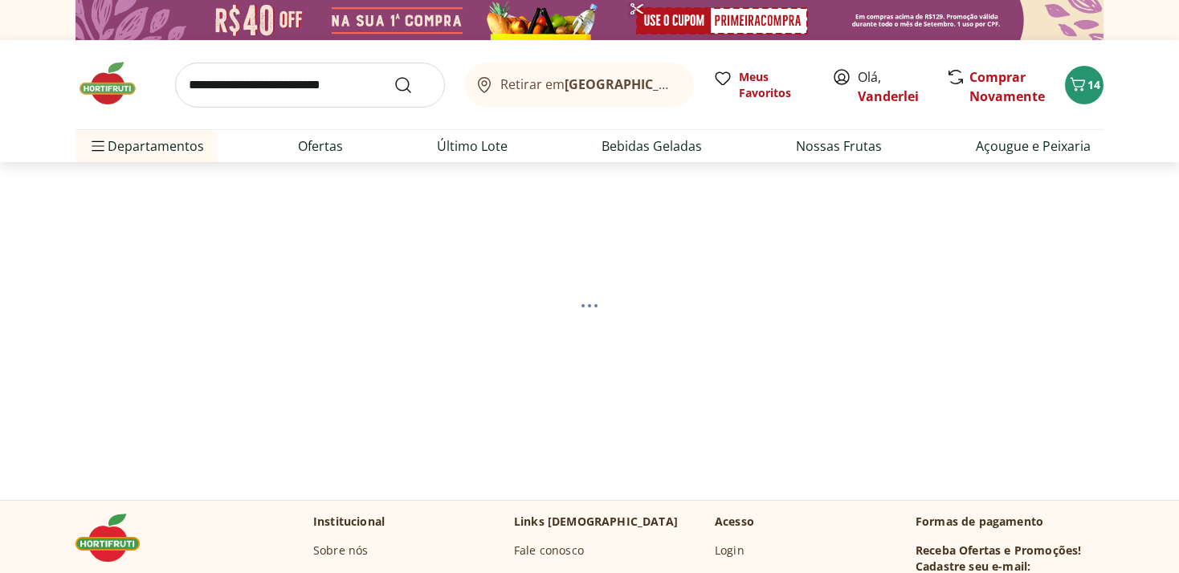
select select "**********"
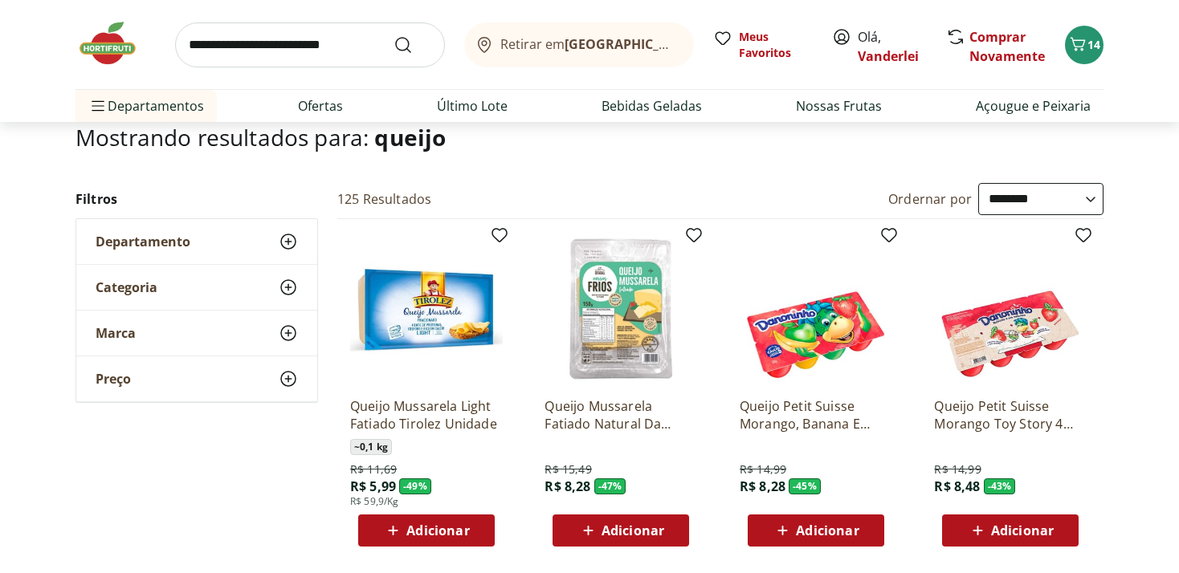
scroll to position [169, 0]
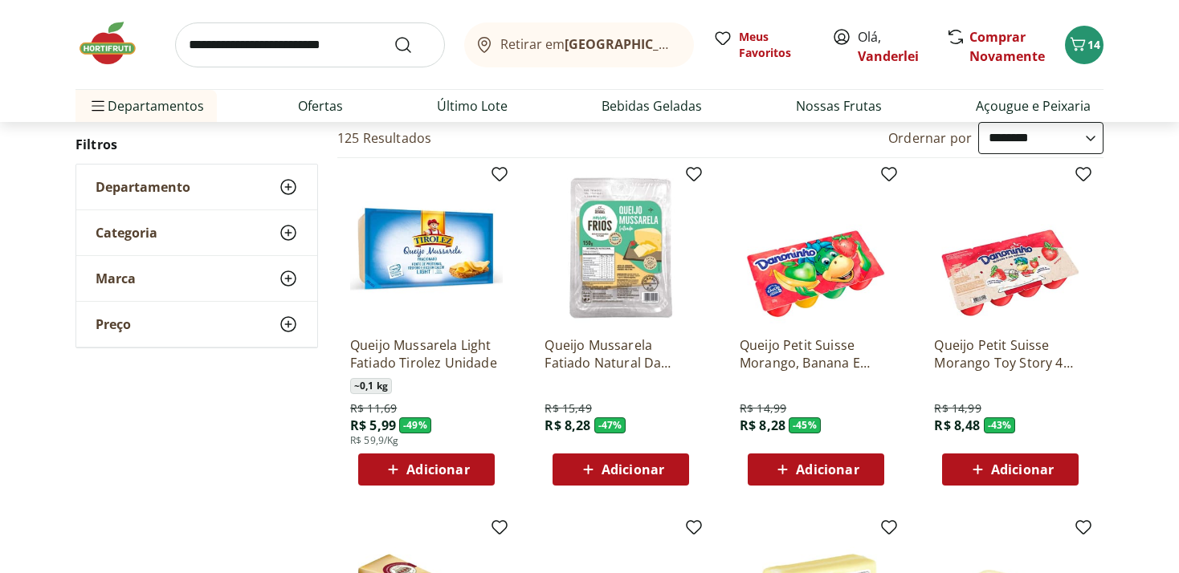
click at [599, 230] on img at bounding box center [620, 247] width 153 height 153
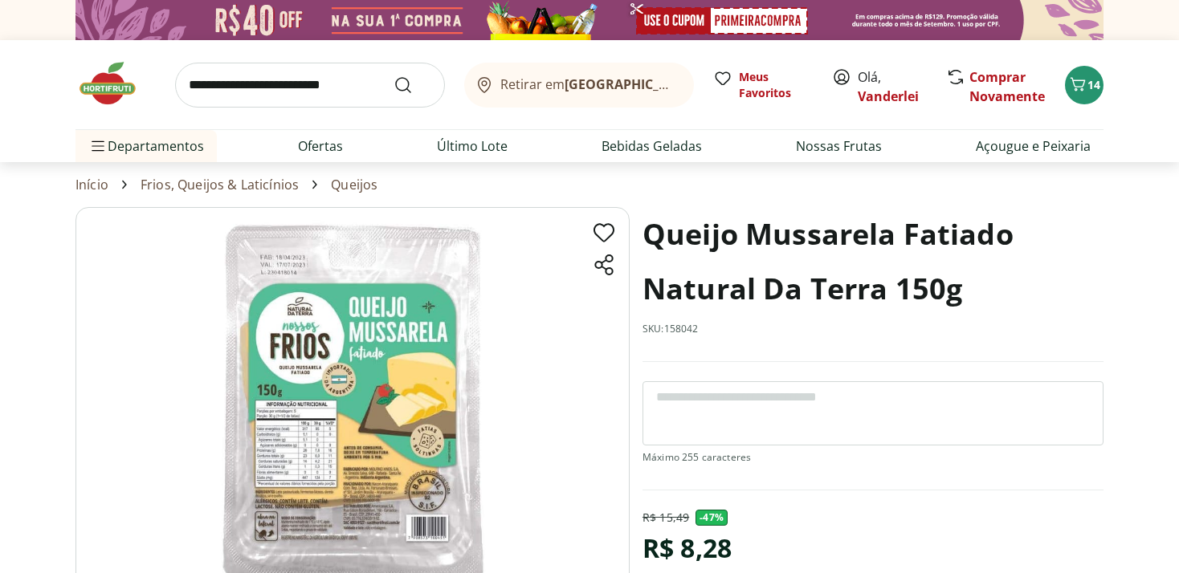
scroll to position [169, 0]
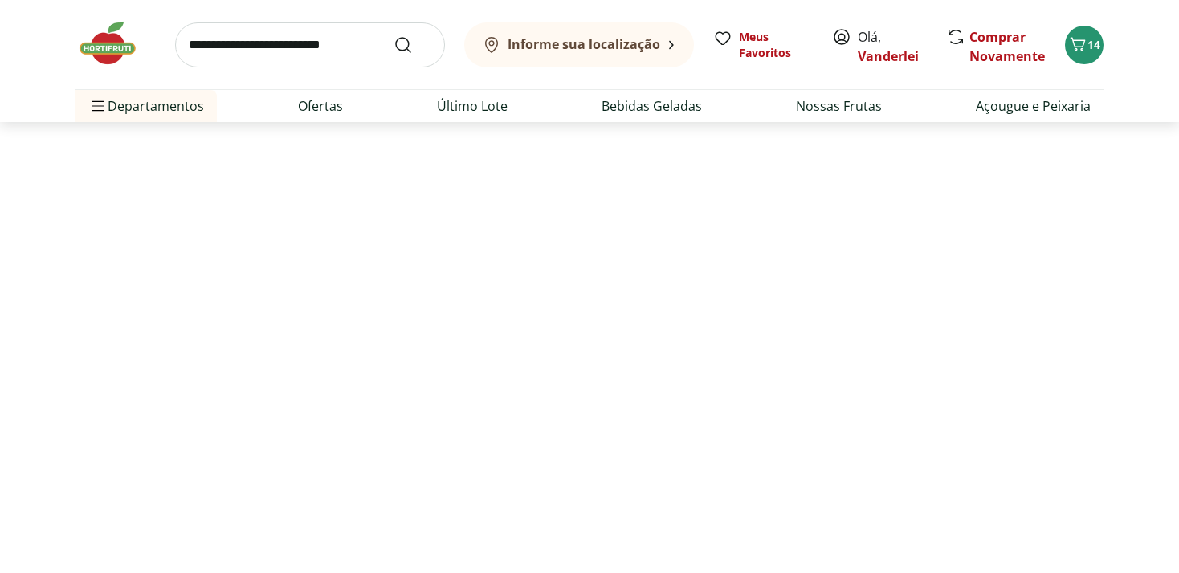
select select "**********"
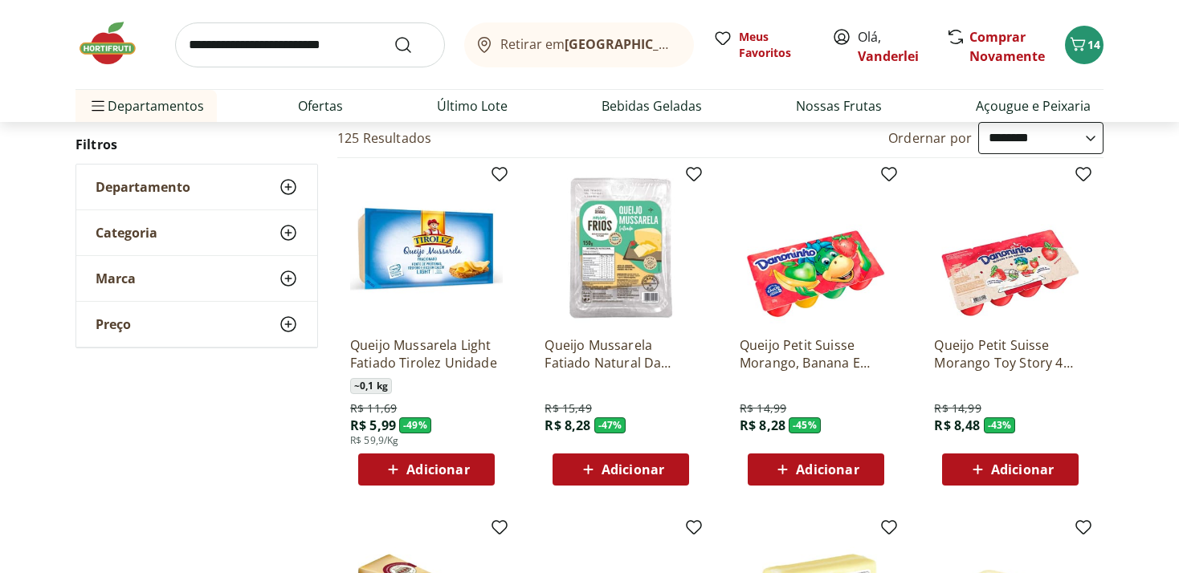
click at [623, 474] on span "Adicionar" at bounding box center [632, 469] width 63 height 13
click at [818, 466] on span "Adicionar" at bounding box center [827, 469] width 63 height 13
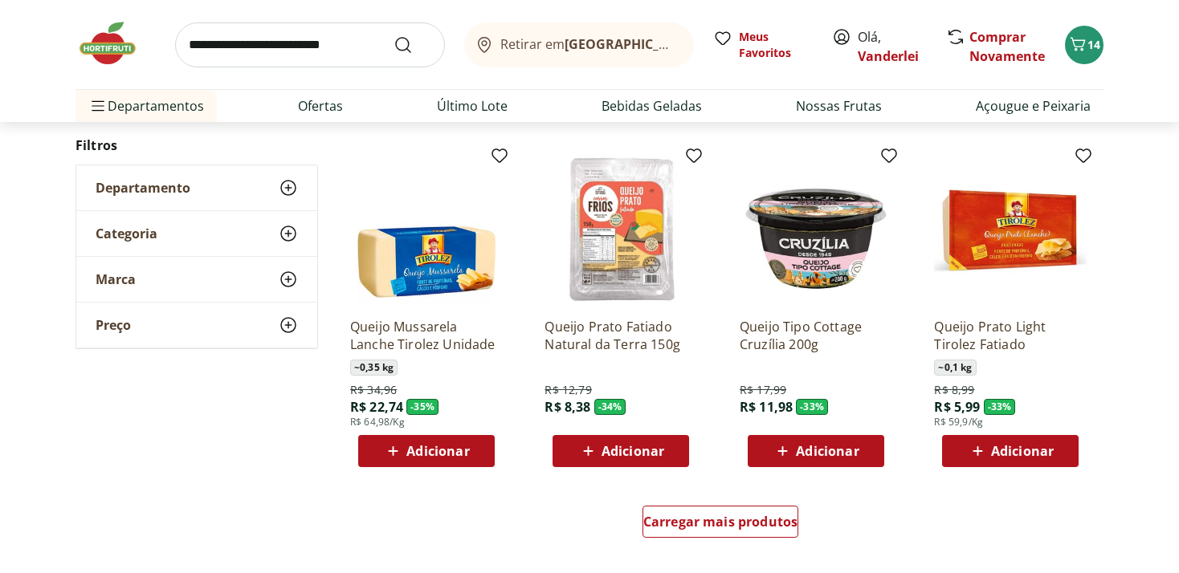
scroll to position [932, 0]
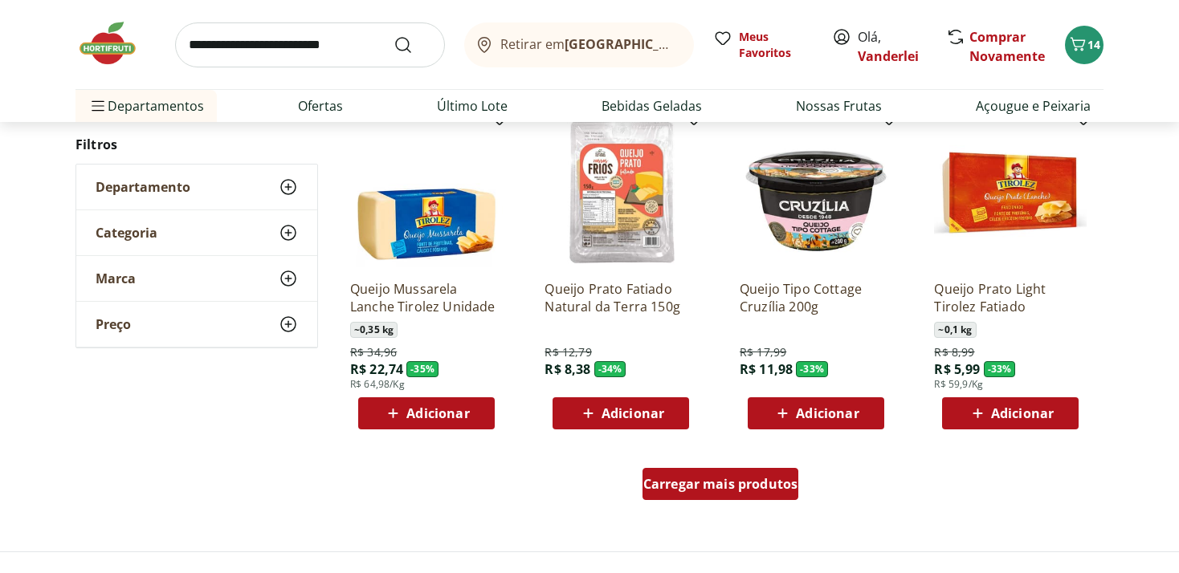
click at [728, 488] on span "Carregar mais produtos" at bounding box center [720, 484] width 155 height 13
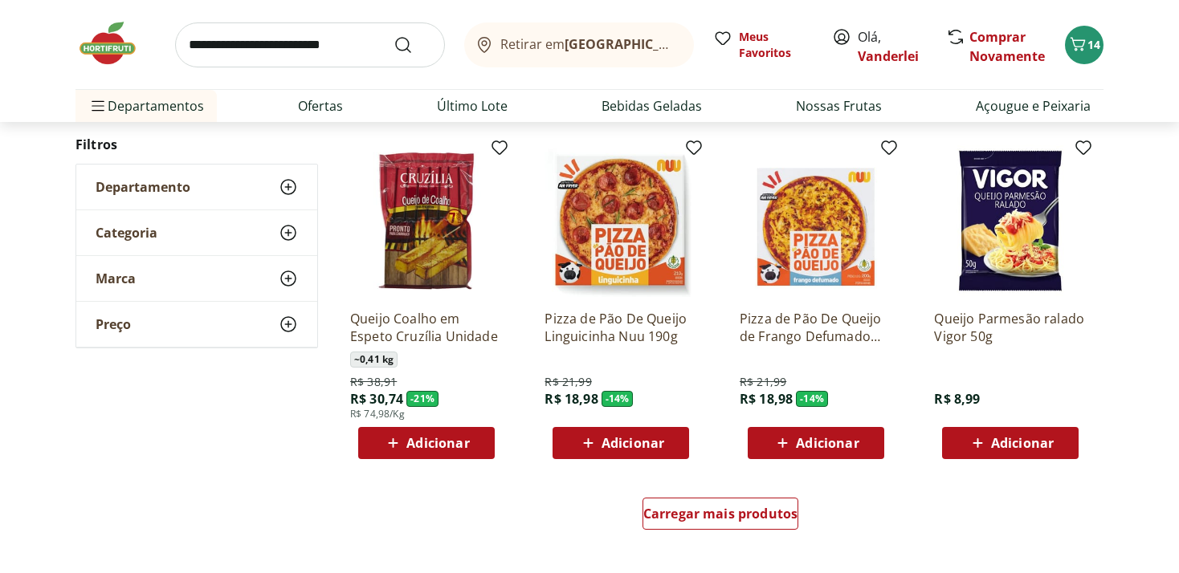
scroll to position [2120, 0]
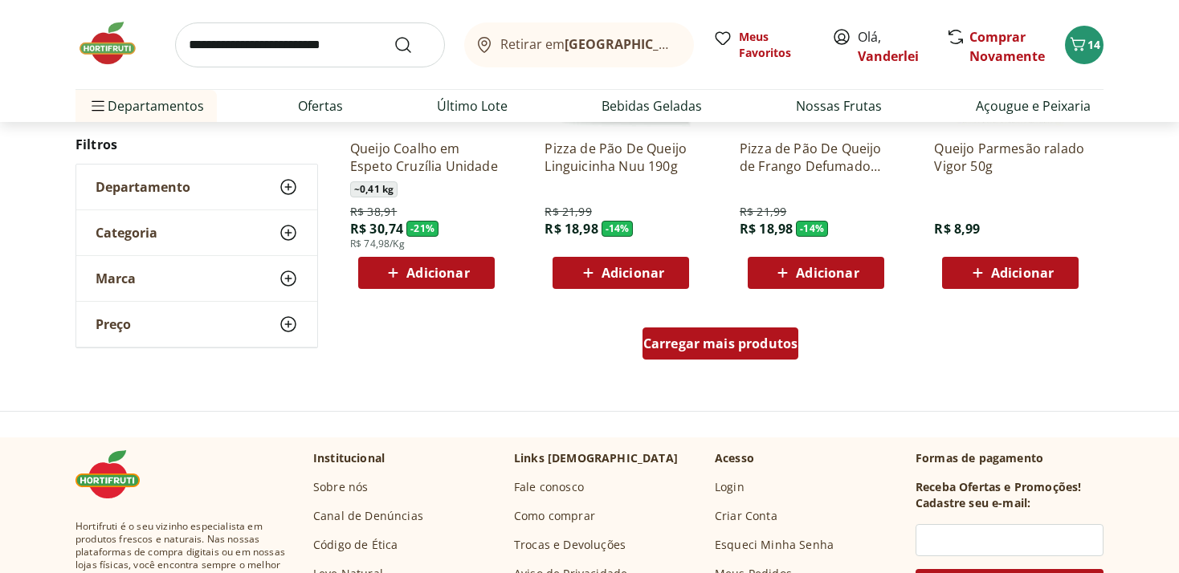
click at [741, 343] on span "Carregar mais produtos" at bounding box center [720, 343] width 155 height 13
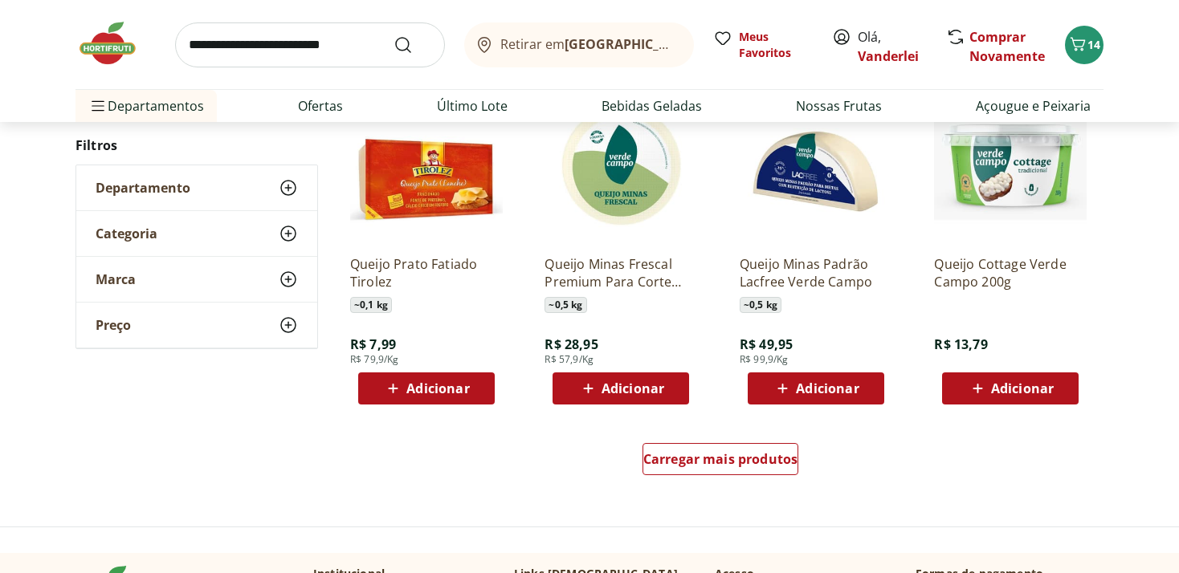
scroll to position [3052, 0]
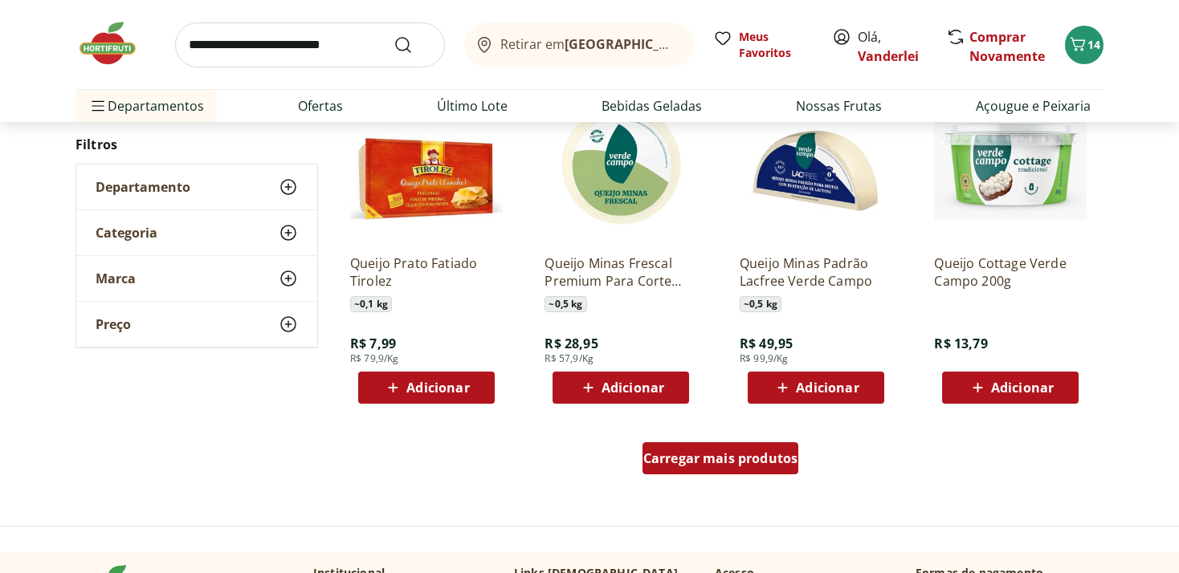
click at [703, 461] on span "Carregar mais produtos" at bounding box center [720, 458] width 155 height 13
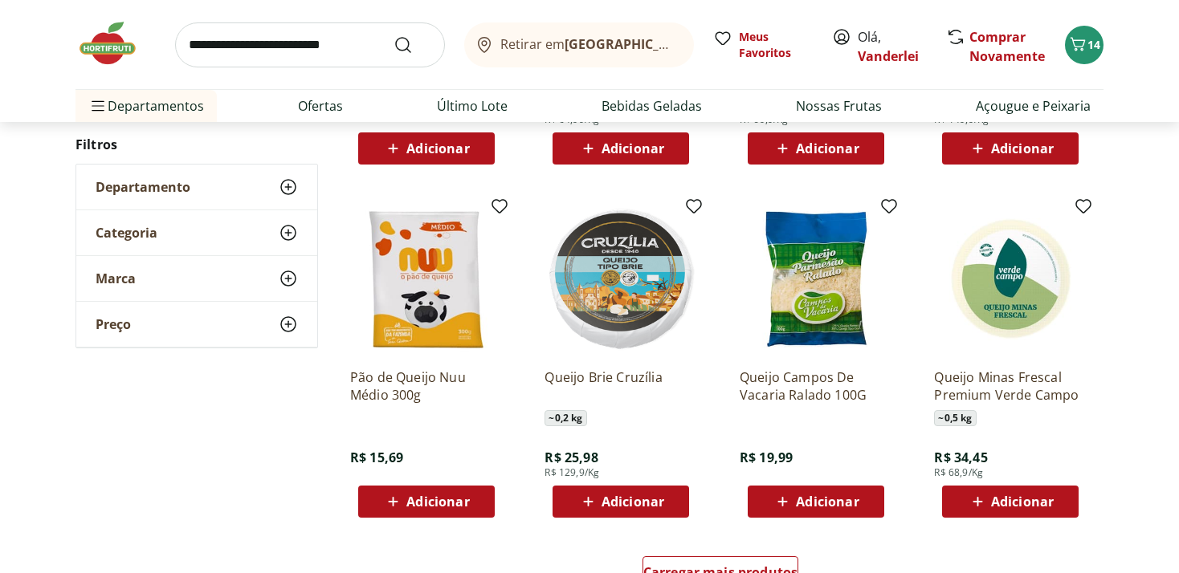
scroll to position [4323, 0]
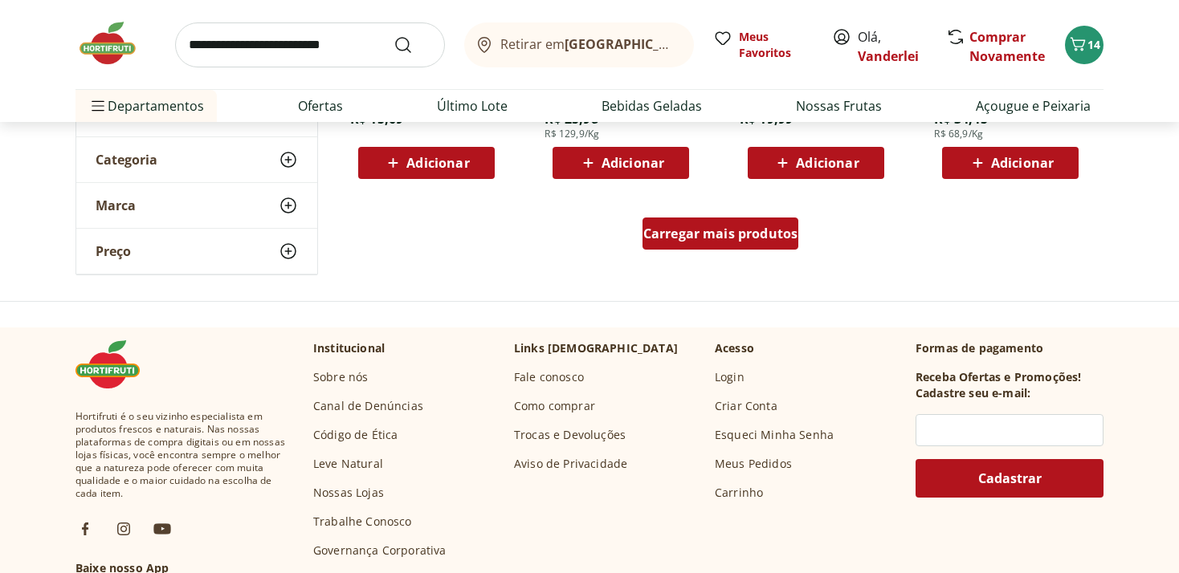
click at [707, 230] on span "Carregar mais produtos" at bounding box center [720, 233] width 155 height 13
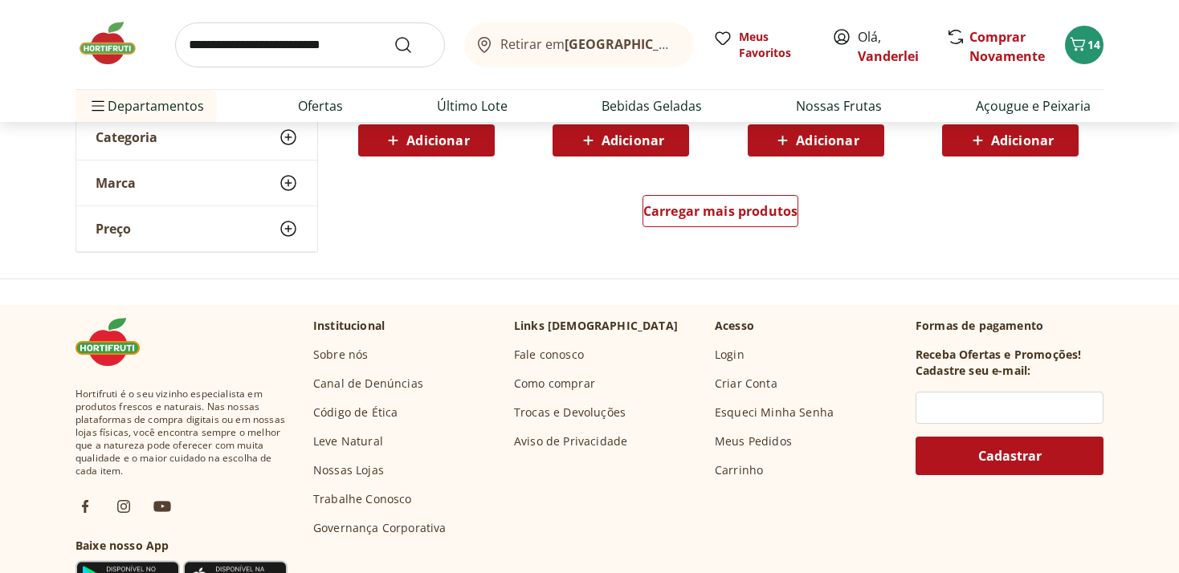
scroll to position [5171, 0]
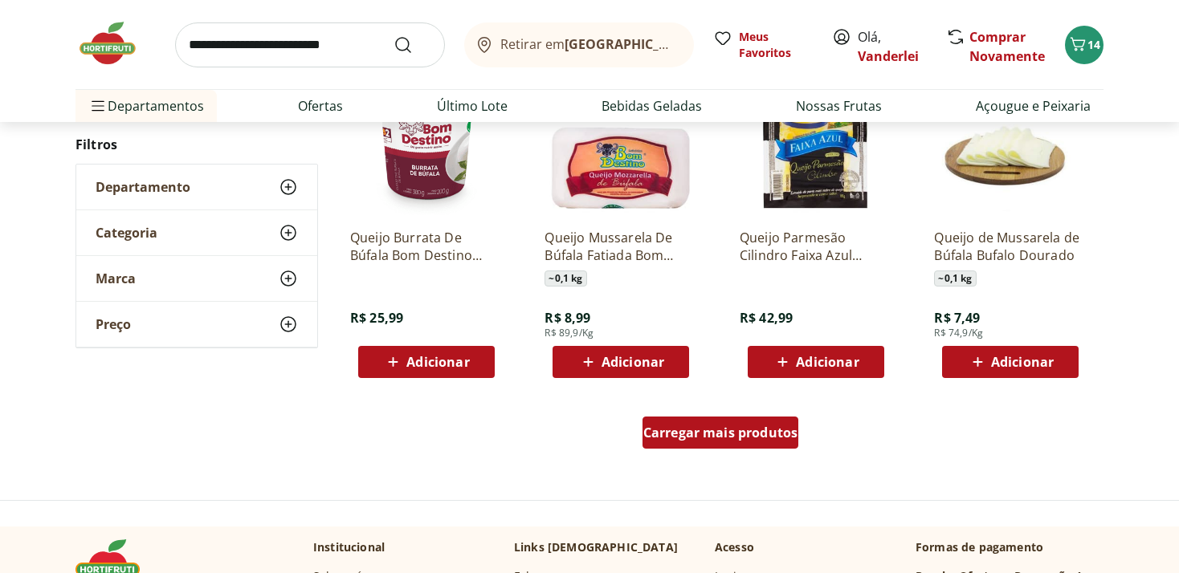
click at [707, 432] on span "Carregar mais produtos" at bounding box center [720, 432] width 155 height 13
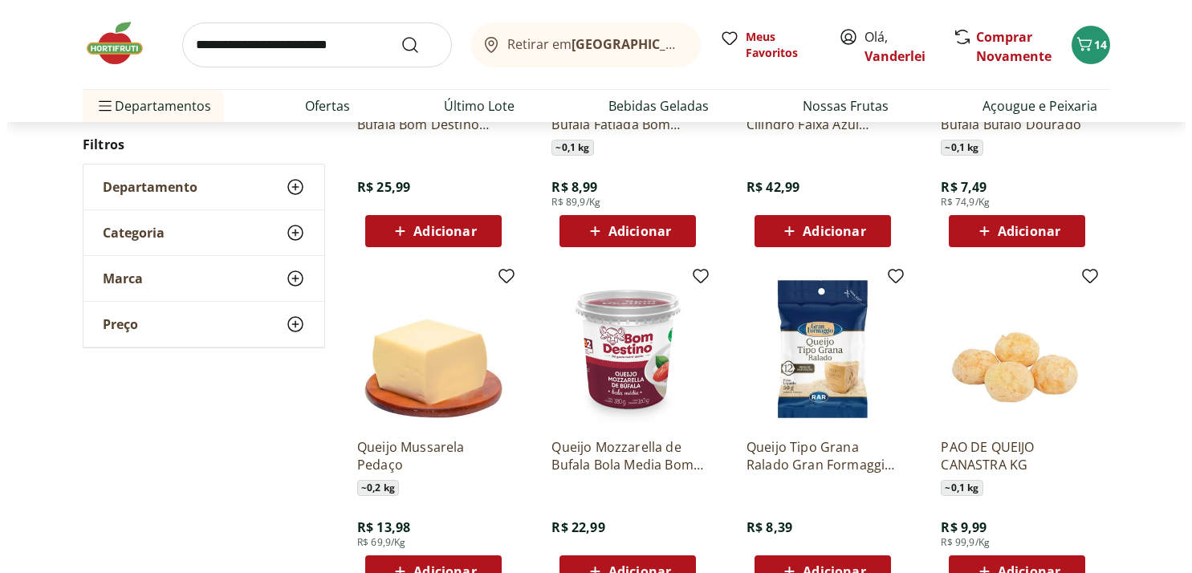
scroll to position [5426, 0]
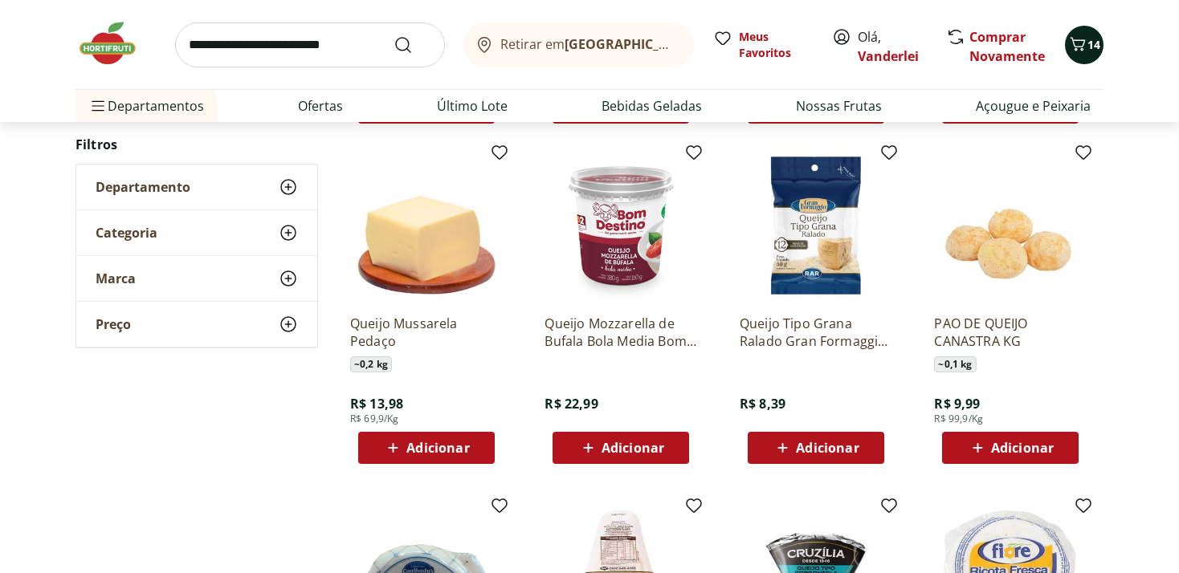
click at [1084, 43] on icon "Carrinho" at bounding box center [1077, 44] width 15 height 14
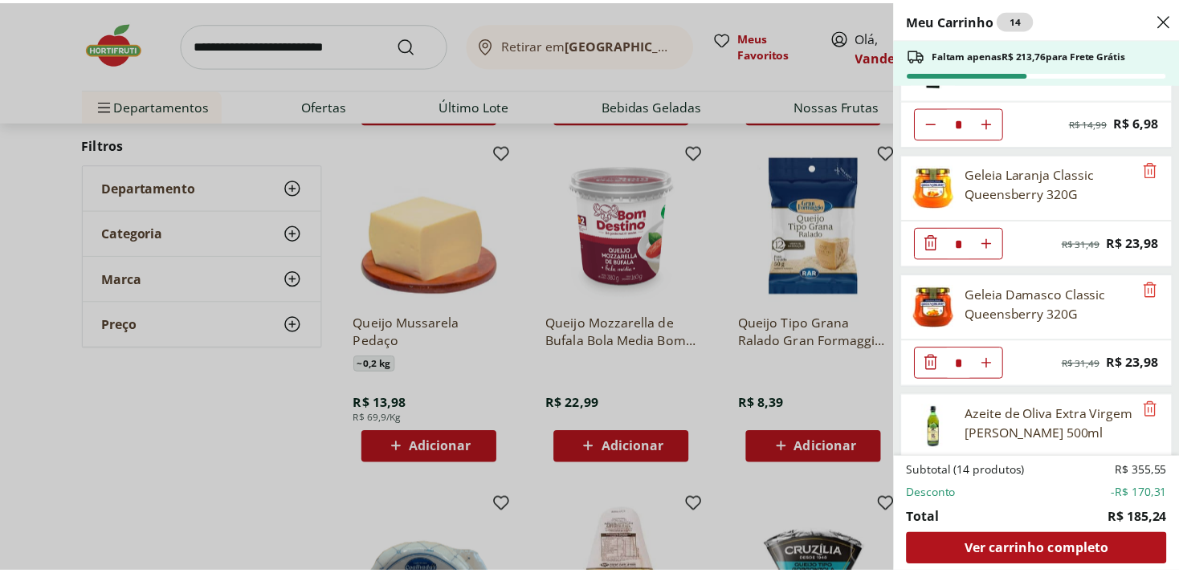
scroll to position [0, 0]
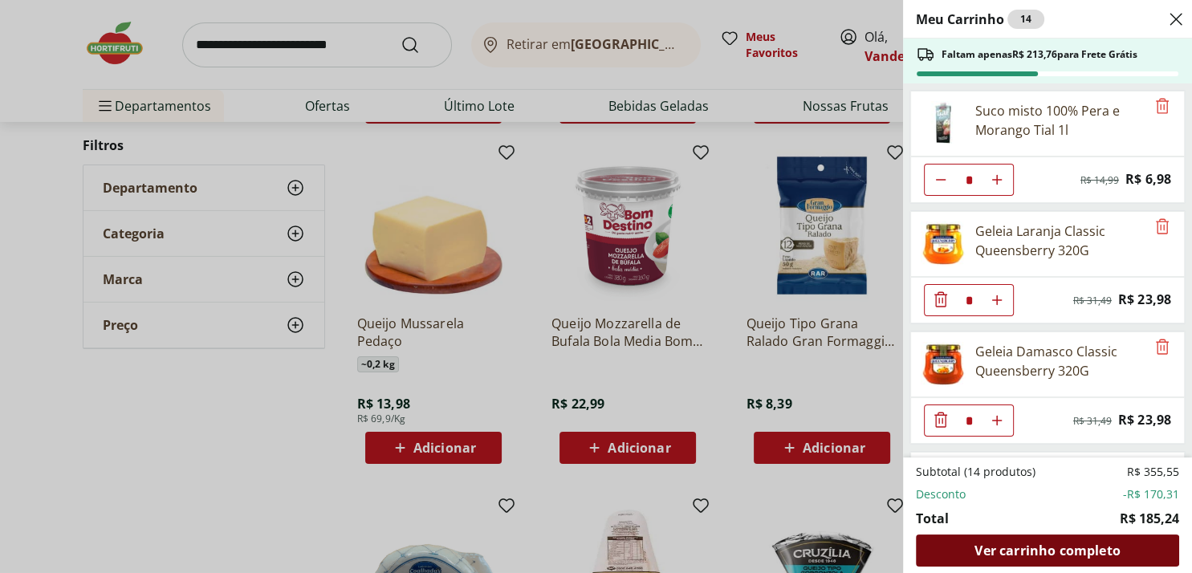
click at [1032, 550] on span "Ver carrinho completo" at bounding box center [1047, 550] width 145 height 13
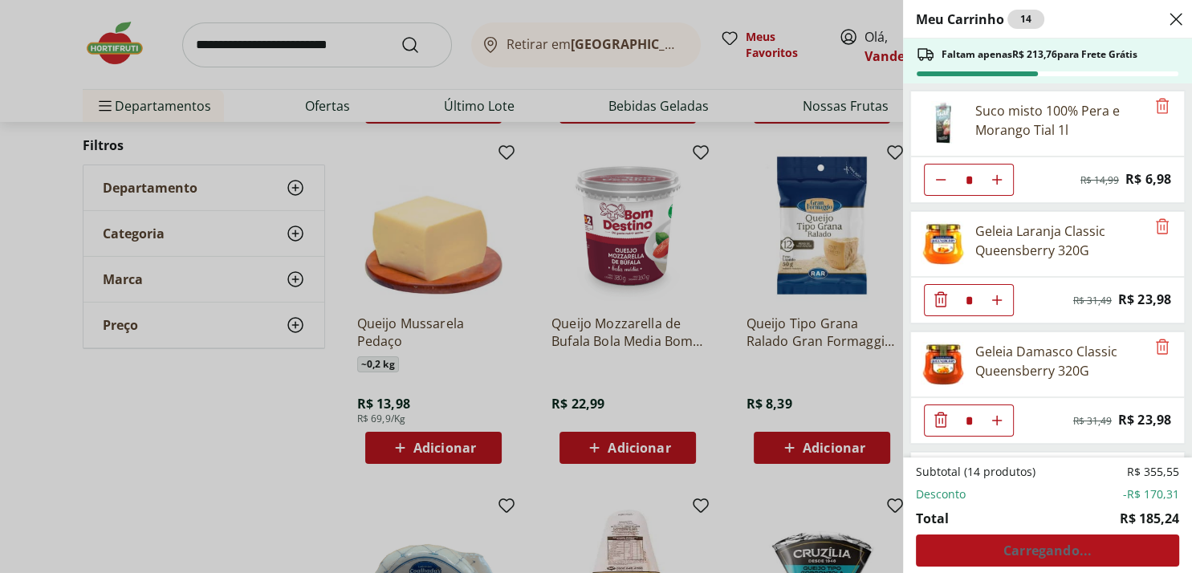
click at [193, 470] on div "Meu Carrinho 14 Faltam apenas R$ 213,76 para Frete Grátis Suco misto 100% Pera …" at bounding box center [596, 286] width 1192 height 573
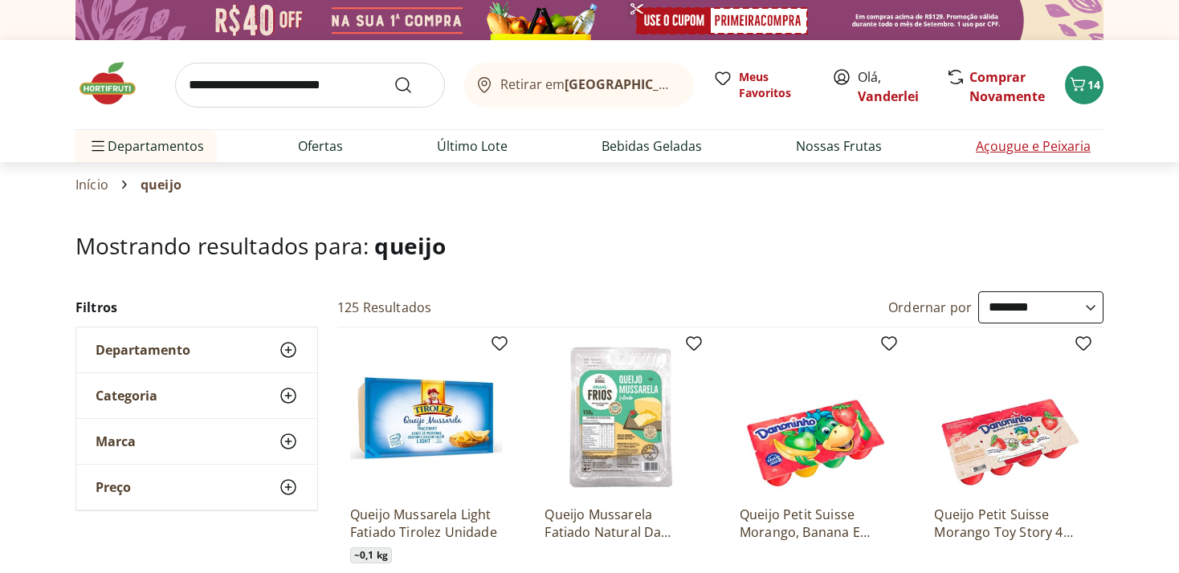
click at [1061, 151] on link "Açougue e Peixaria" at bounding box center [1032, 145] width 115 height 19
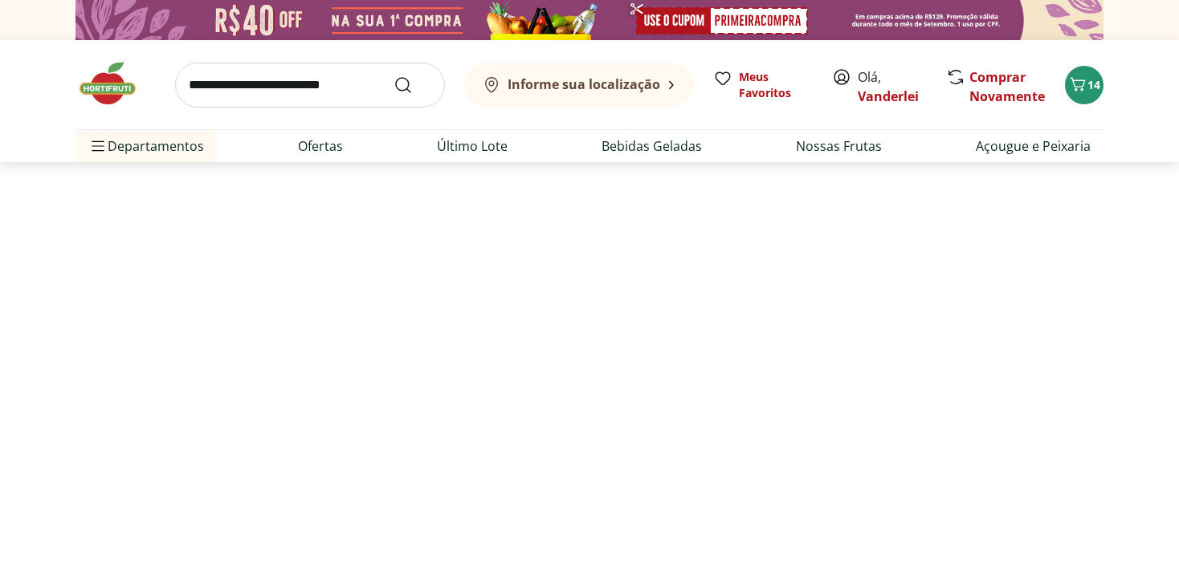
select select "**********"
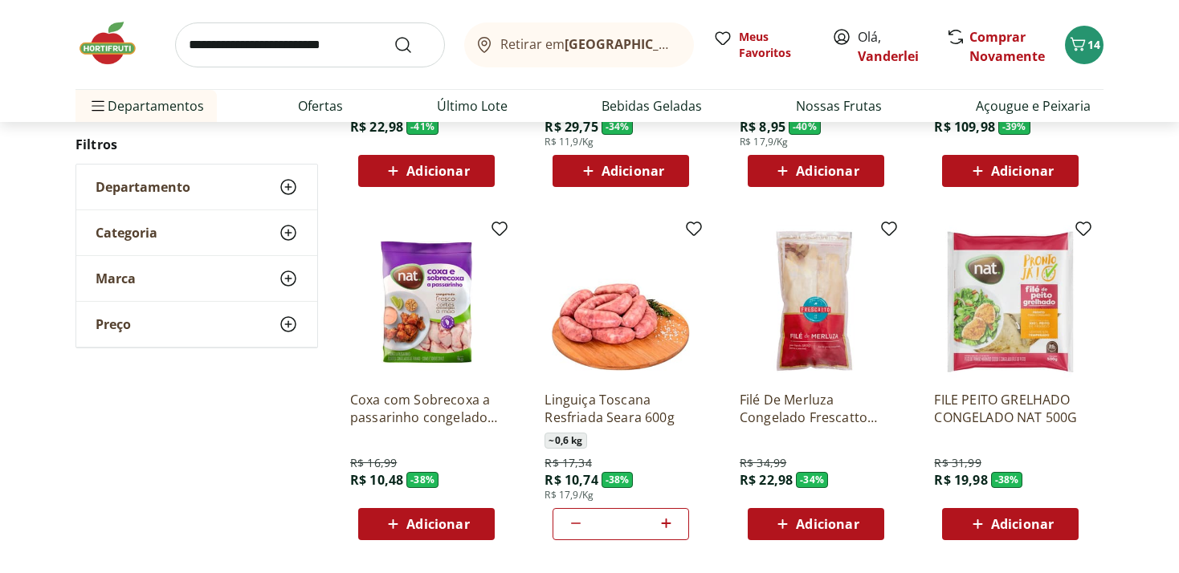
scroll to position [1017, 0]
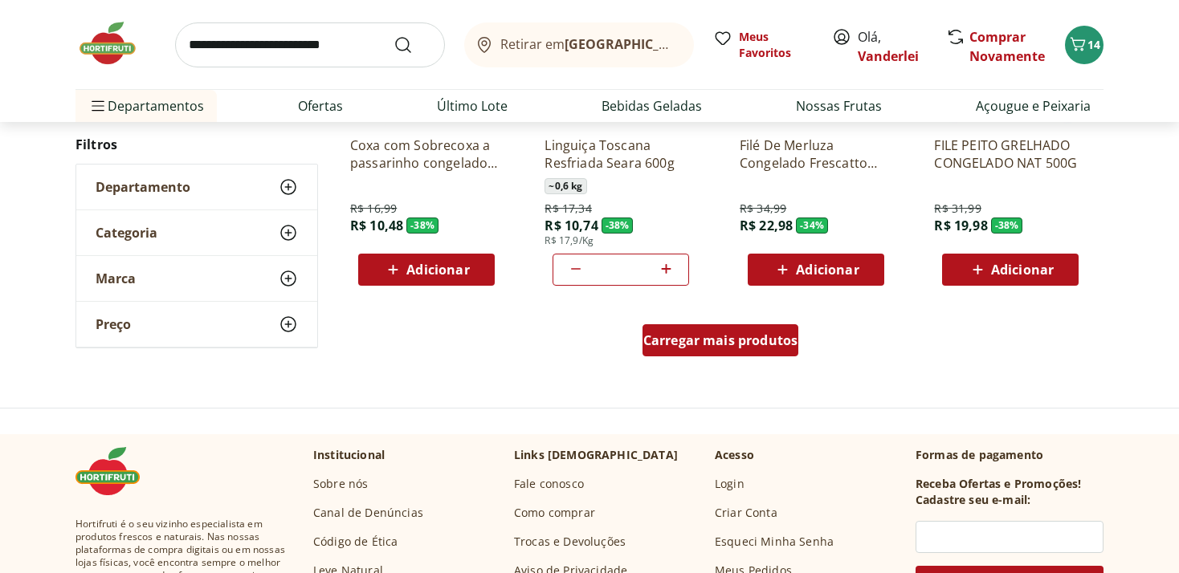
click at [795, 349] on div "Carregar mais produtos" at bounding box center [720, 340] width 157 height 32
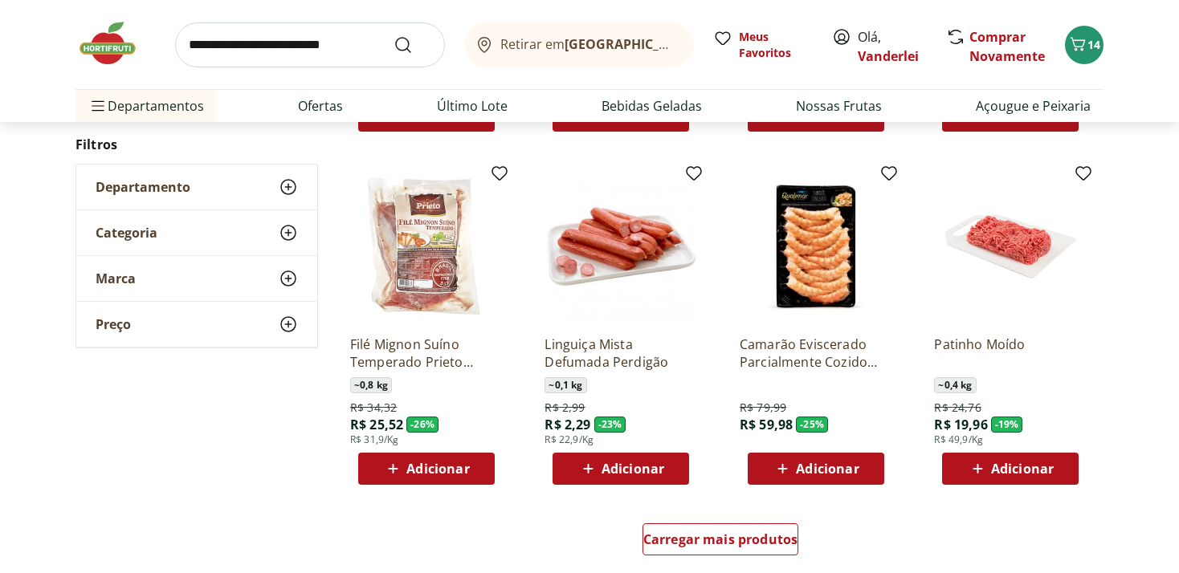
scroll to position [2120, 0]
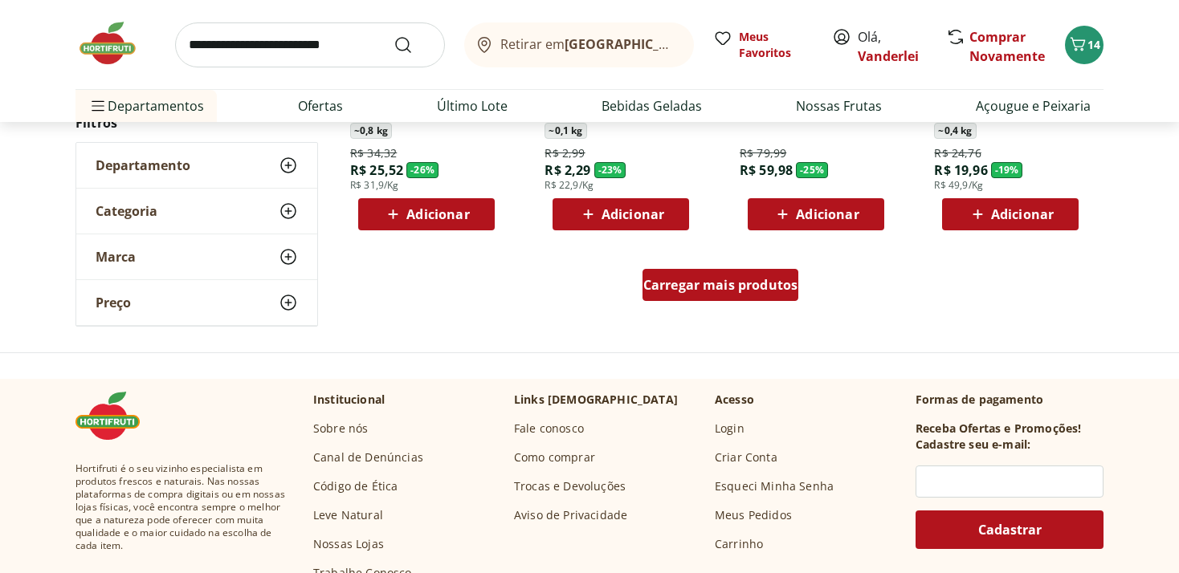
click at [747, 284] on span "Carregar mais produtos" at bounding box center [720, 285] width 155 height 13
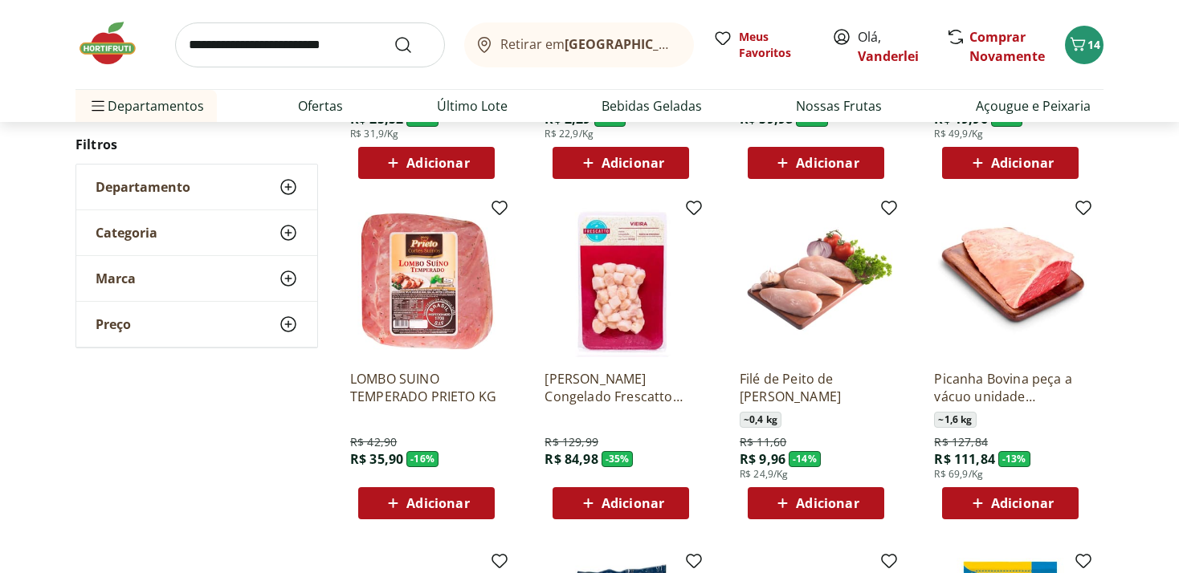
scroll to position [2204, 0]
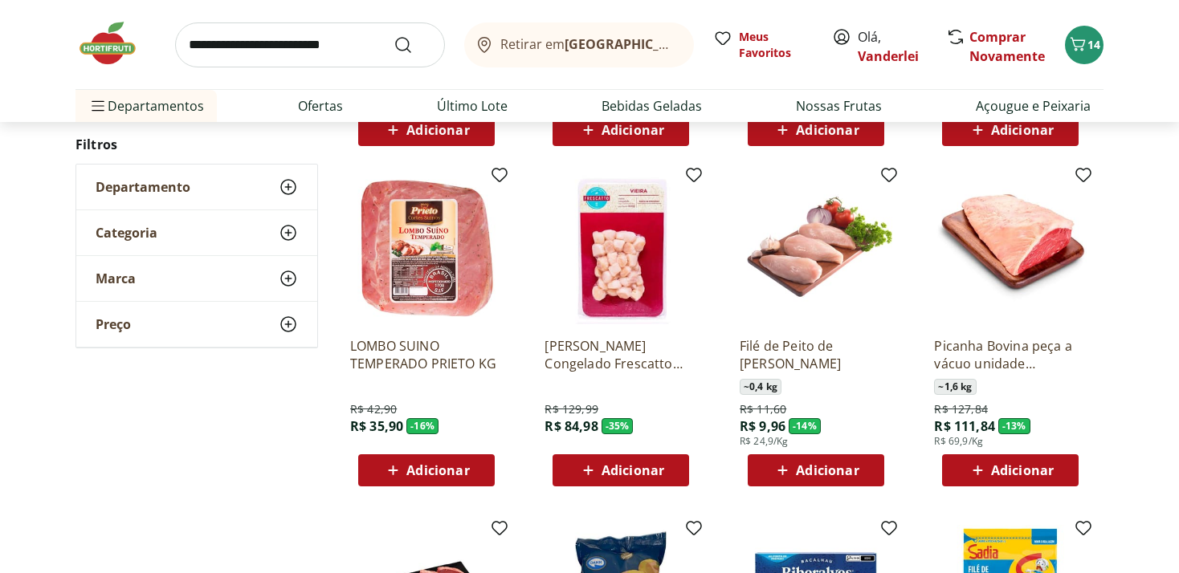
click at [995, 467] on span "Adicionar" at bounding box center [1022, 470] width 63 height 13
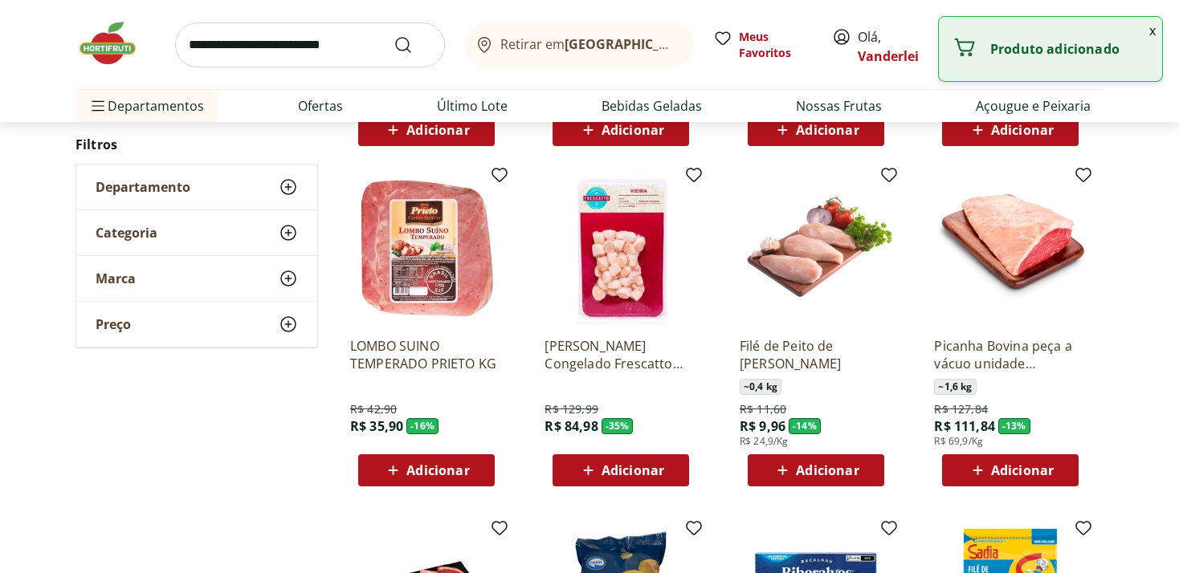
click at [1028, 53] on p "Produto adicionado" at bounding box center [1069, 49] width 159 height 16
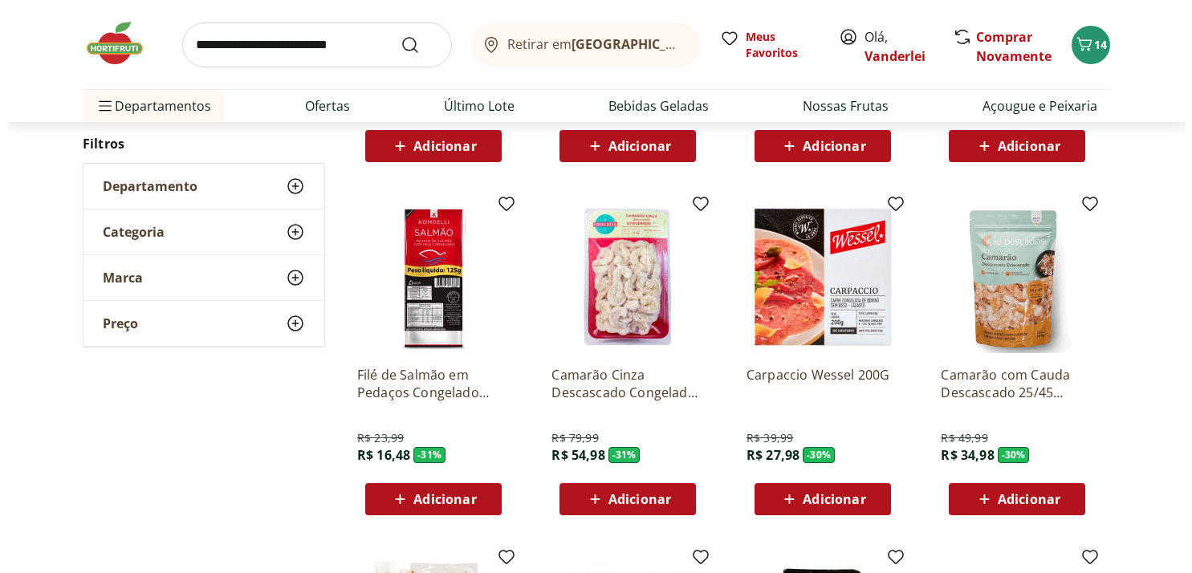
scroll to position [1356, 0]
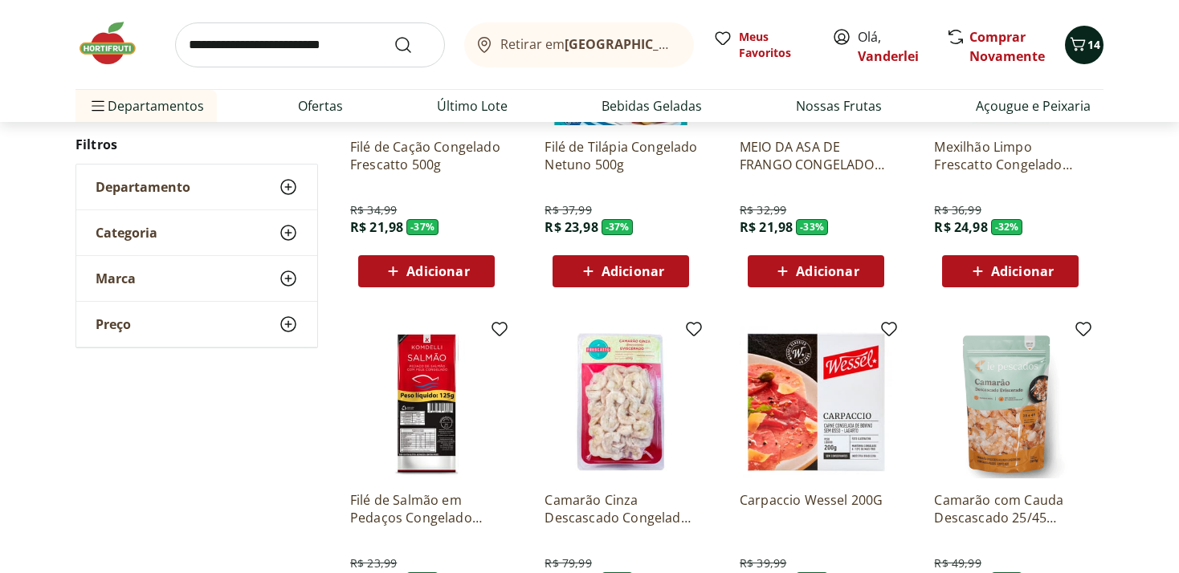
click at [1086, 53] on icon "Carrinho" at bounding box center [1077, 44] width 19 height 19
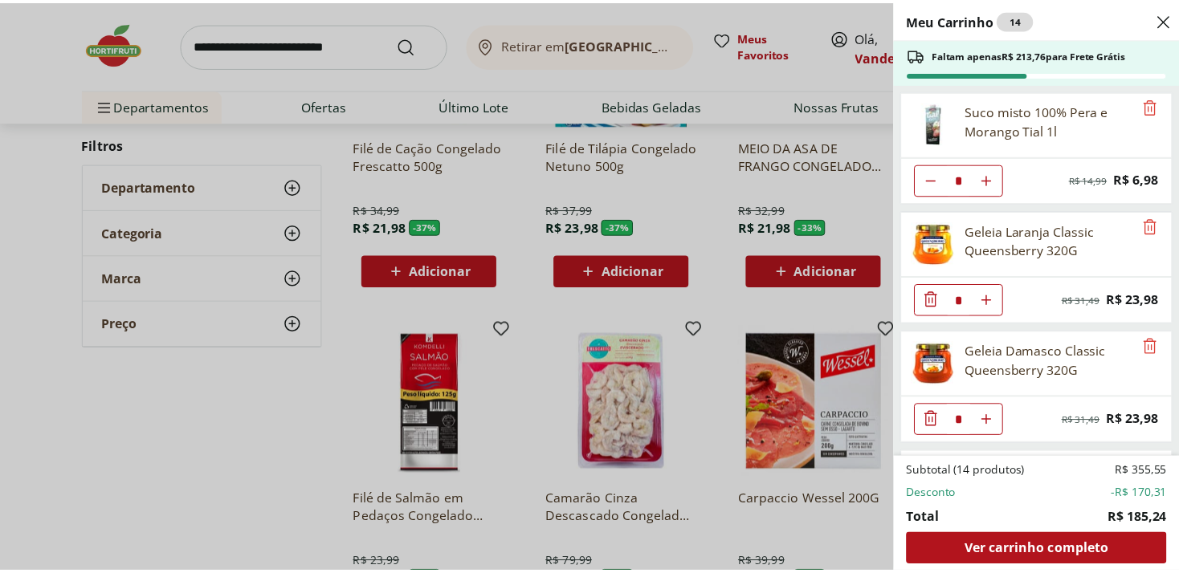
scroll to position [316, 0]
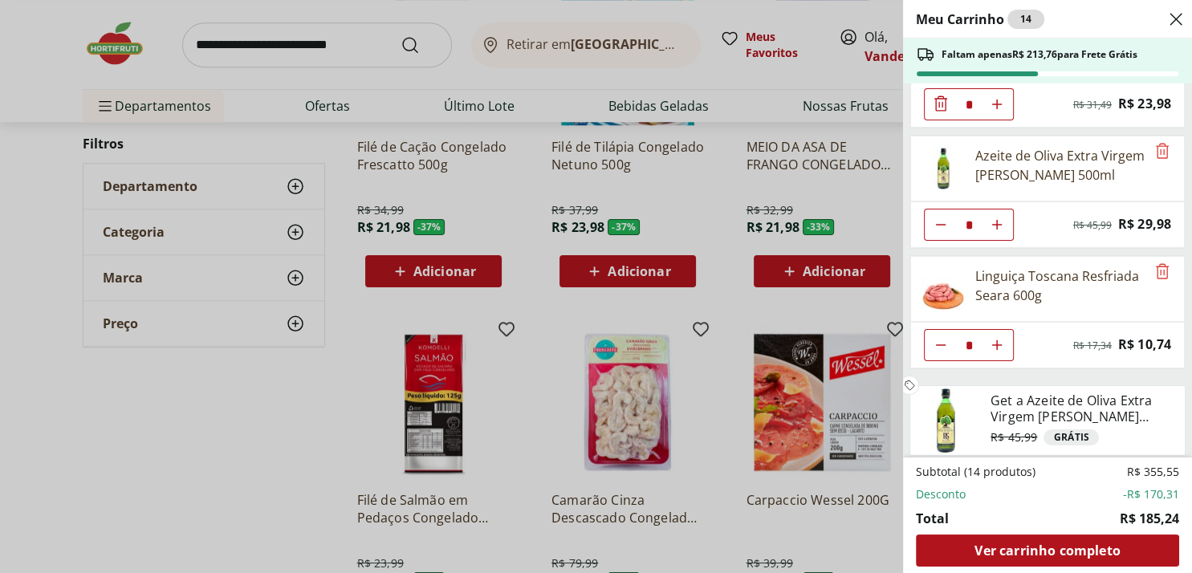
drag, startPoint x: 14, startPoint y: 458, endPoint x: 1139, endPoint y: 427, distance: 1125.2
click at [14, 458] on div "Meu Carrinho 14 Faltam apenas R$ 213,76 para Frete Grátis Suco misto 100% Pera …" at bounding box center [596, 286] width 1192 height 573
click at [1143, 430] on span "Original price: R$ 45,99 Free" at bounding box center [1083, 437] width 185 height 19
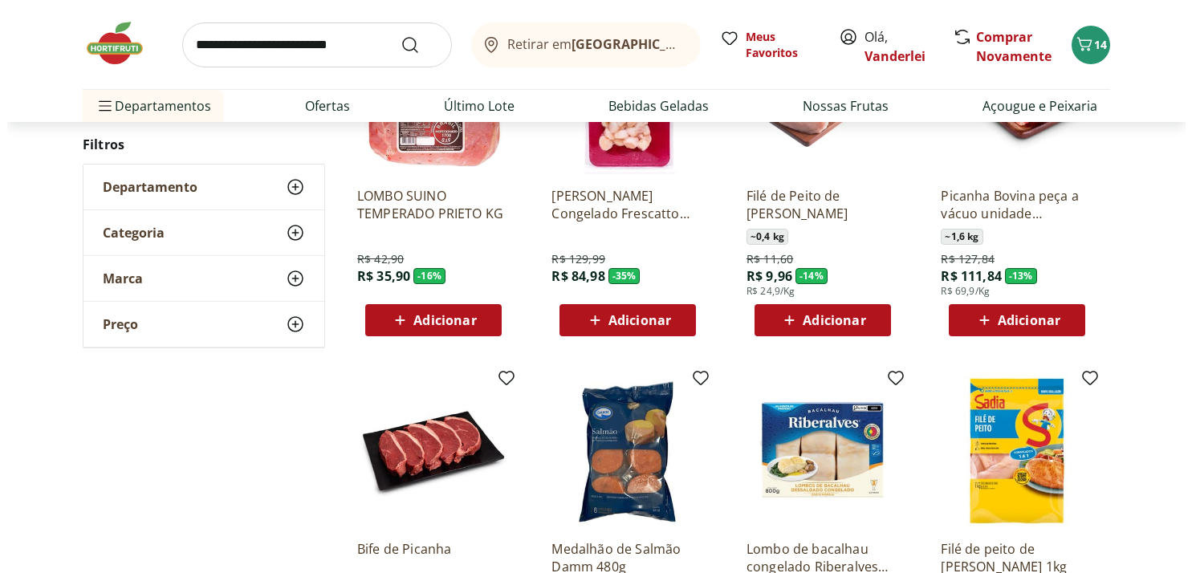
scroll to position [2204, 0]
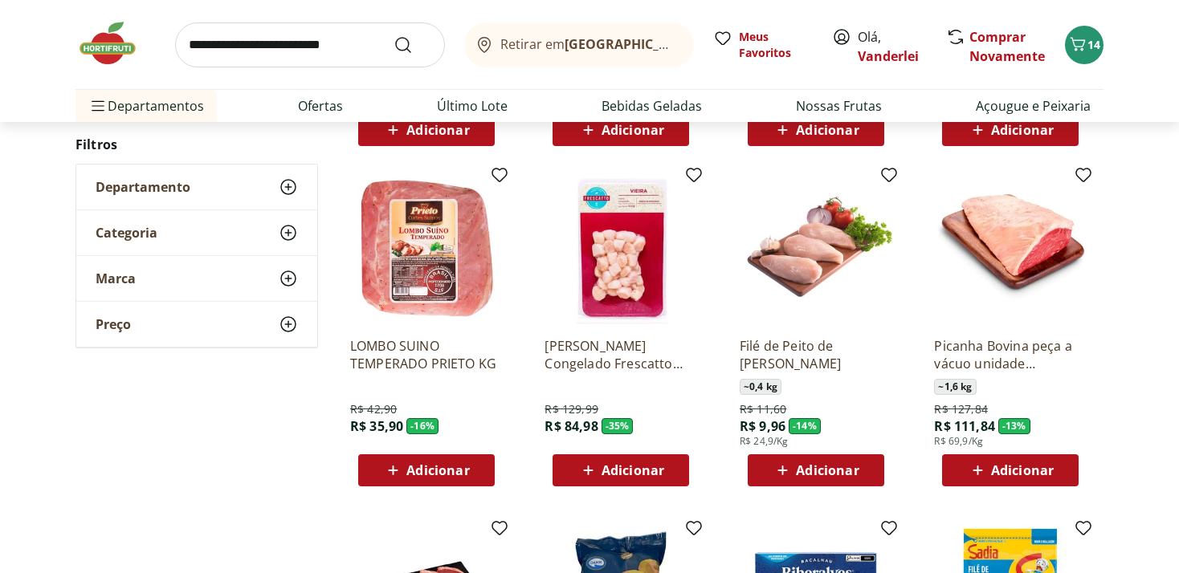
click at [1017, 470] on span "Adicionar" at bounding box center [1022, 470] width 63 height 13
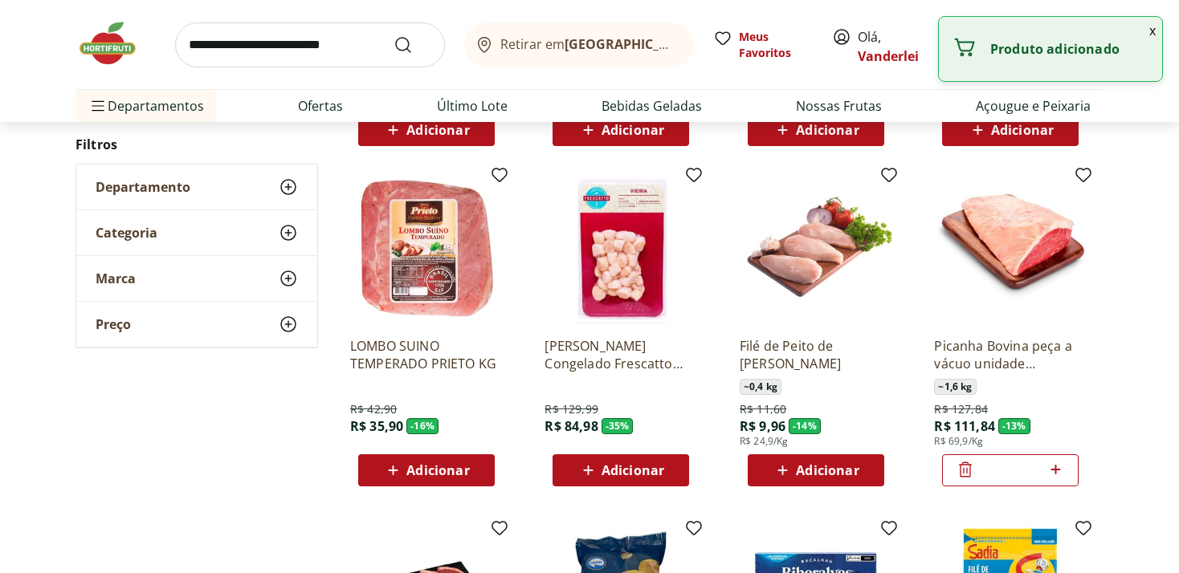
click at [974, 470] on icon at bounding box center [964, 469] width 19 height 19
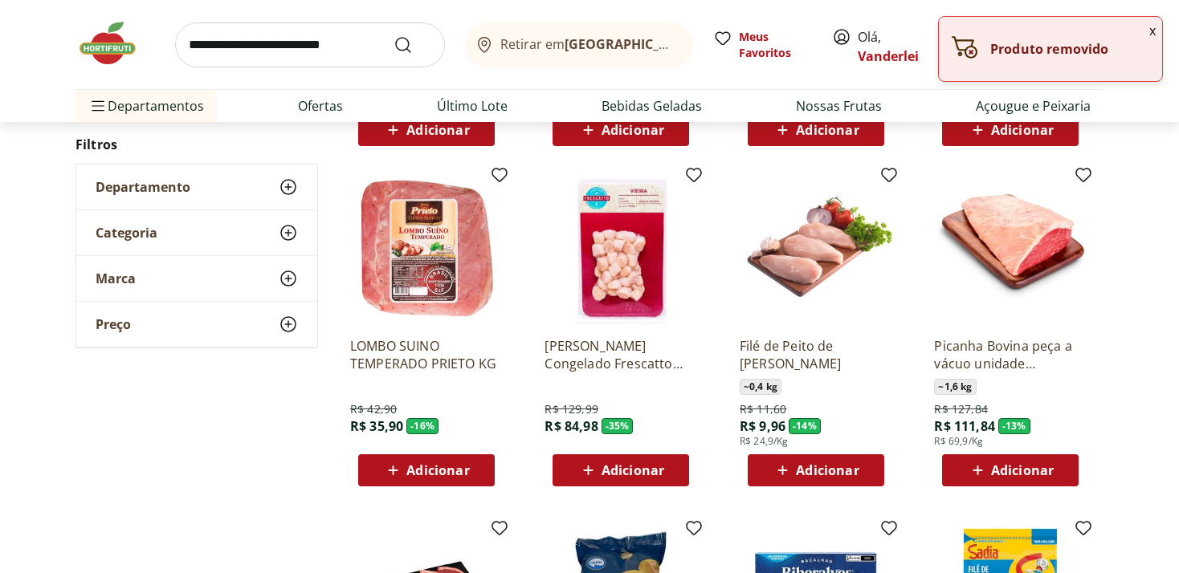
click at [979, 471] on icon at bounding box center [977, 470] width 20 height 19
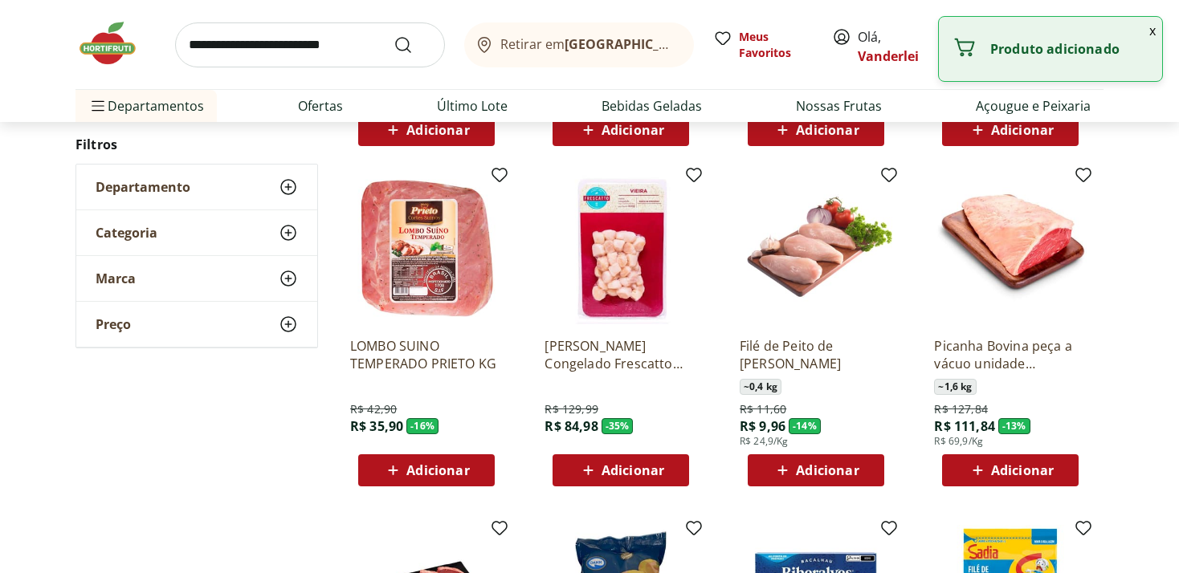
click at [1078, 43] on p "Produto adicionado" at bounding box center [1069, 49] width 159 height 16
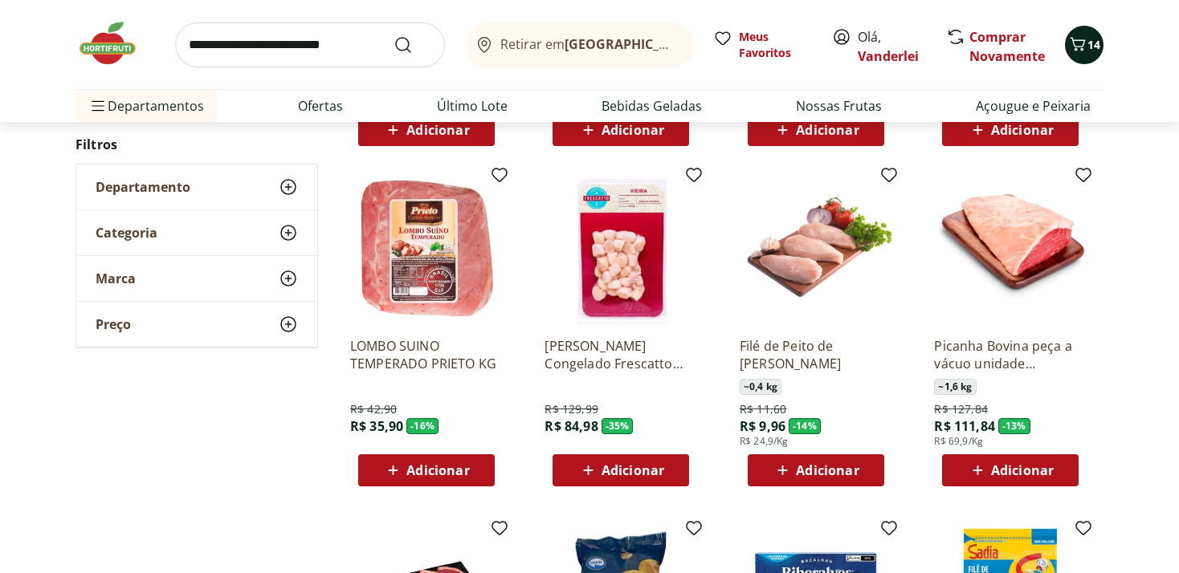
click at [1084, 55] on span "Carrinho" at bounding box center [1077, 45] width 19 height 21
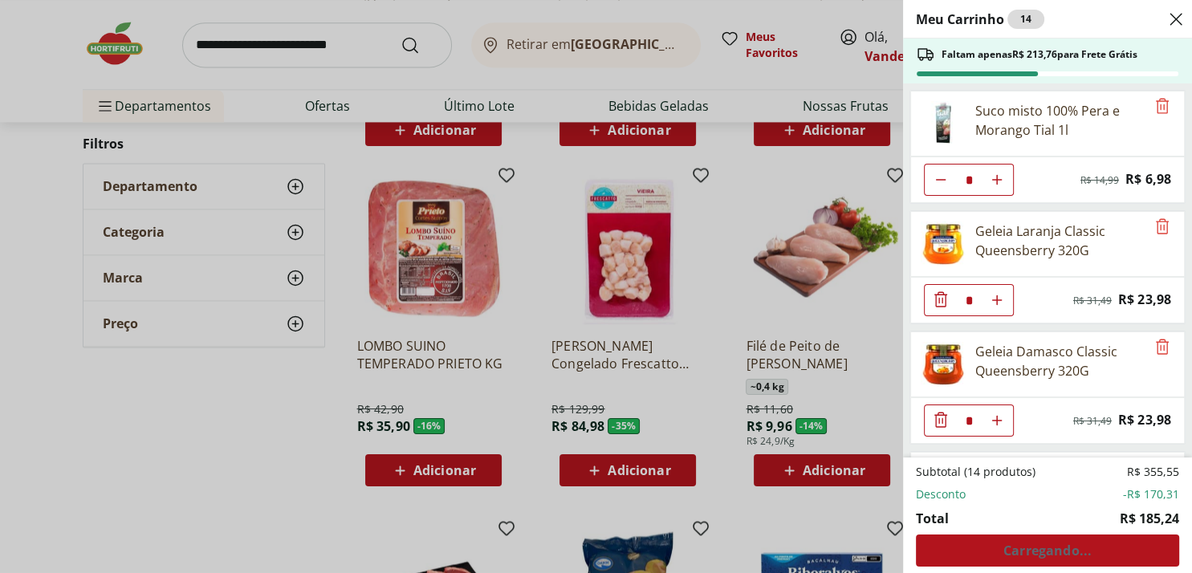
scroll to position [316, 0]
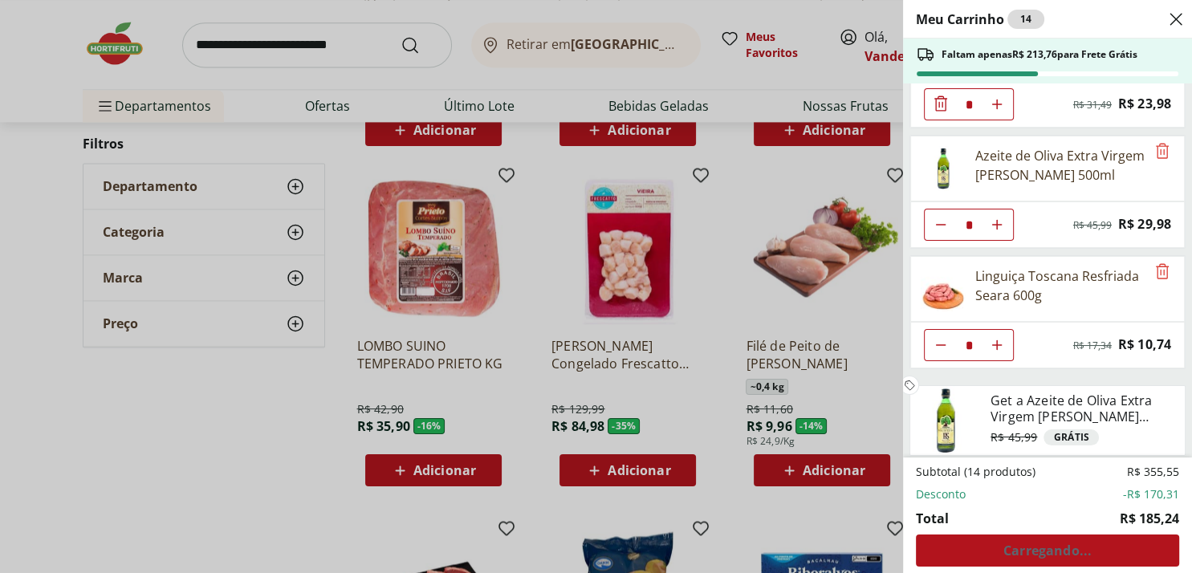
click at [1036, 555] on div "Subtotal (14 produtos) R$ 355,55 Desconto -R$ 170,31 Total R$ 185,24 Carregando…" at bounding box center [1047, 515] width 263 height 103
click at [125, 487] on div "Meu Carrinho 14 Faltam apenas R$ 213,76 para Frete Grátis Suco misto 100% Pera …" at bounding box center [596, 286] width 1192 height 573
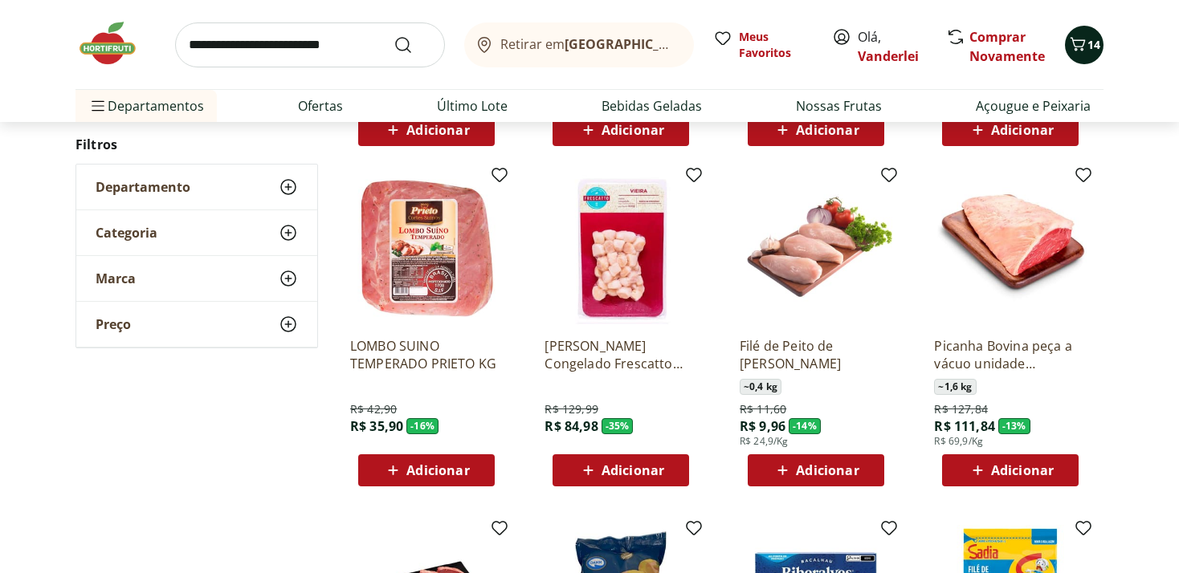
click at [1096, 40] on span "14" at bounding box center [1093, 44] width 13 height 15
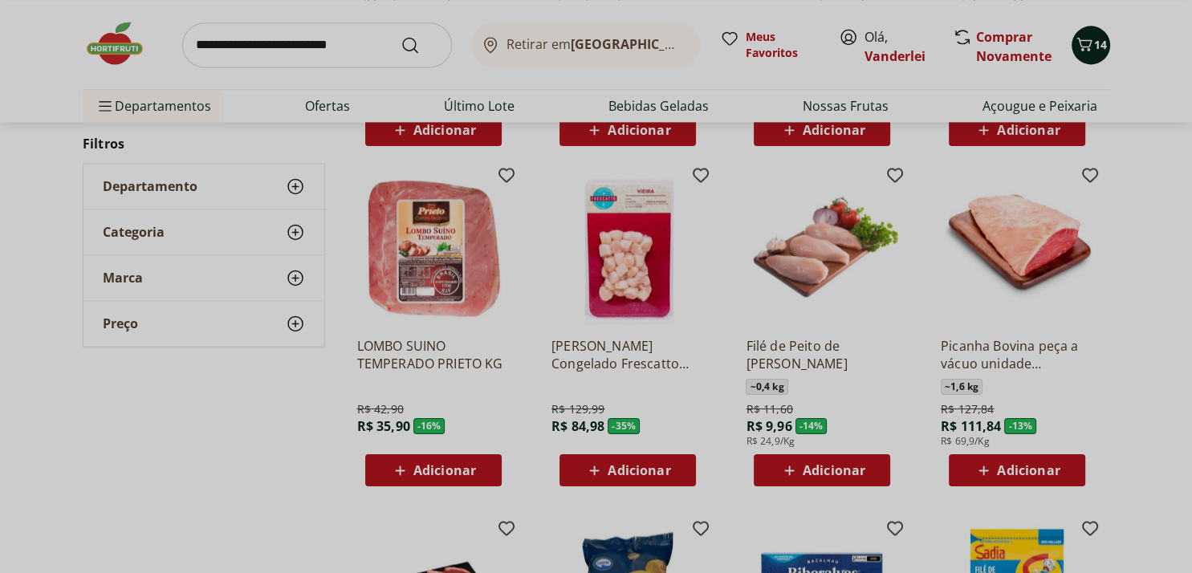
click at [1087, 46] on div "Meu Carrinho 14 Faltam apenas R$ 213,76 para Frete Grátis Suco misto 100% Pera …" at bounding box center [596, 286] width 1192 height 573
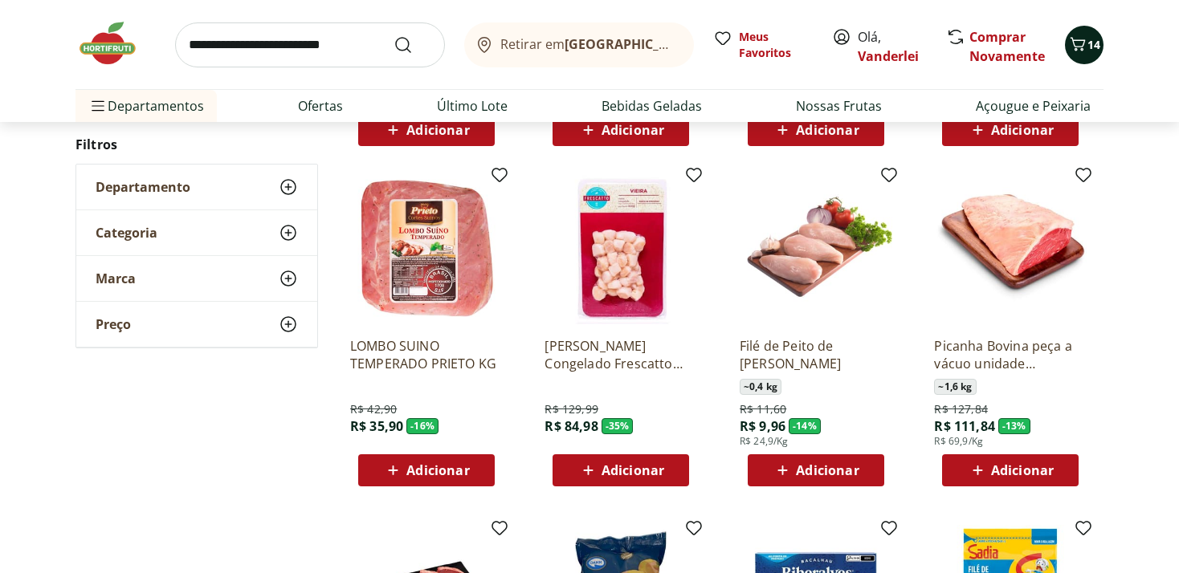
click at [1074, 39] on icon "Carrinho" at bounding box center [1077, 44] width 19 height 19
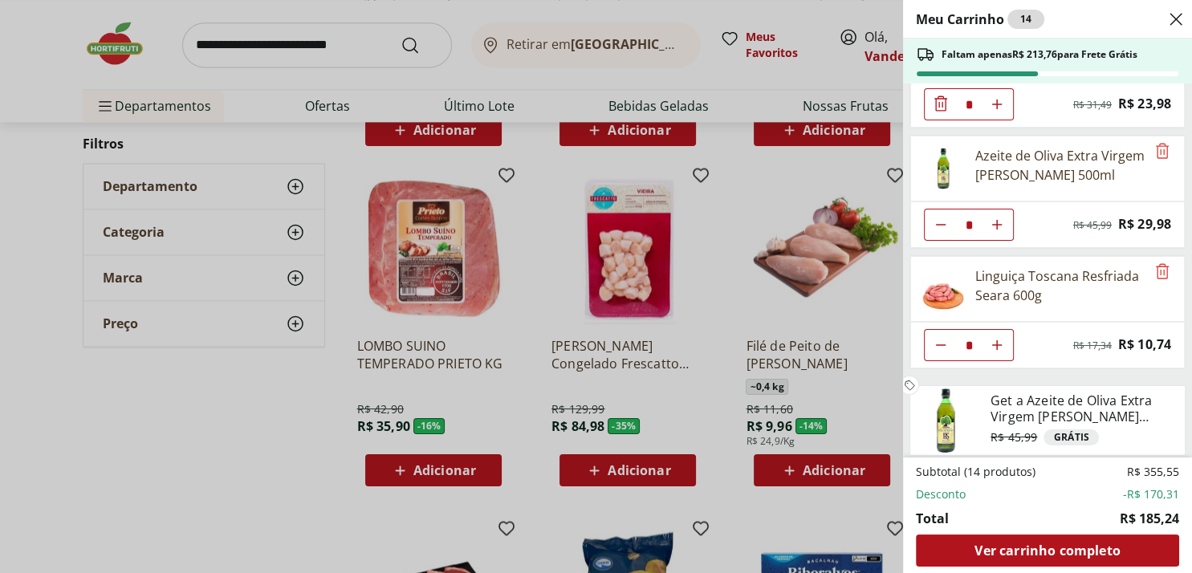
click at [96, 438] on div "Meu Carrinho 14 Faltam apenas R$ 213,76 para Frete Grátis Suco misto 100% Pera …" at bounding box center [596, 286] width 1192 height 573
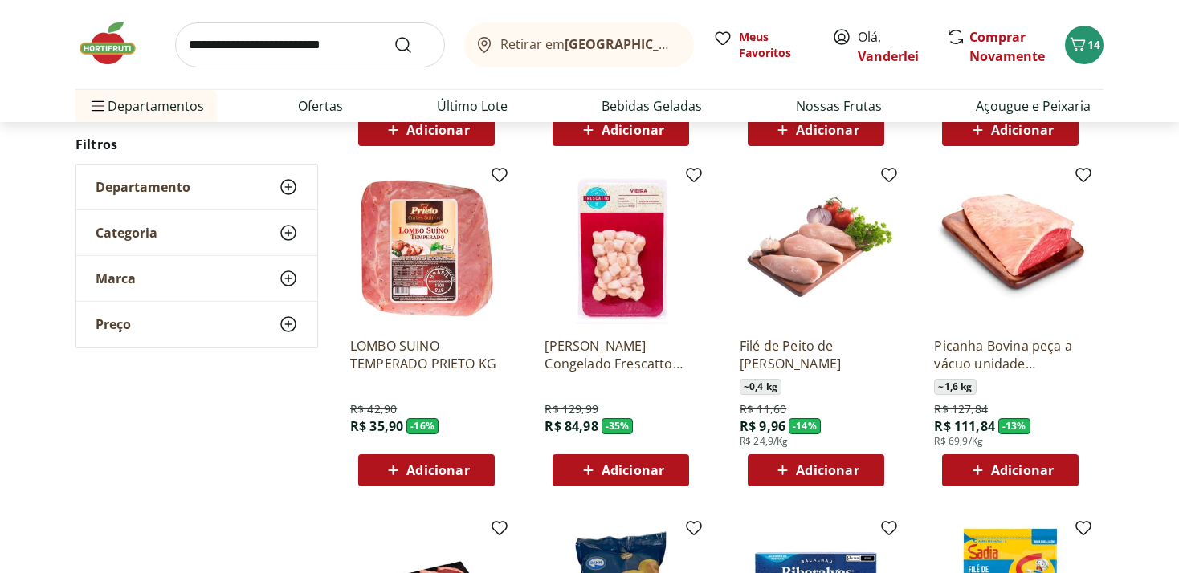
click at [999, 468] on span "Adicionar" at bounding box center [1022, 470] width 63 height 13
click at [1016, 470] on input "*" at bounding box center [1010, 471] width 71 height 18
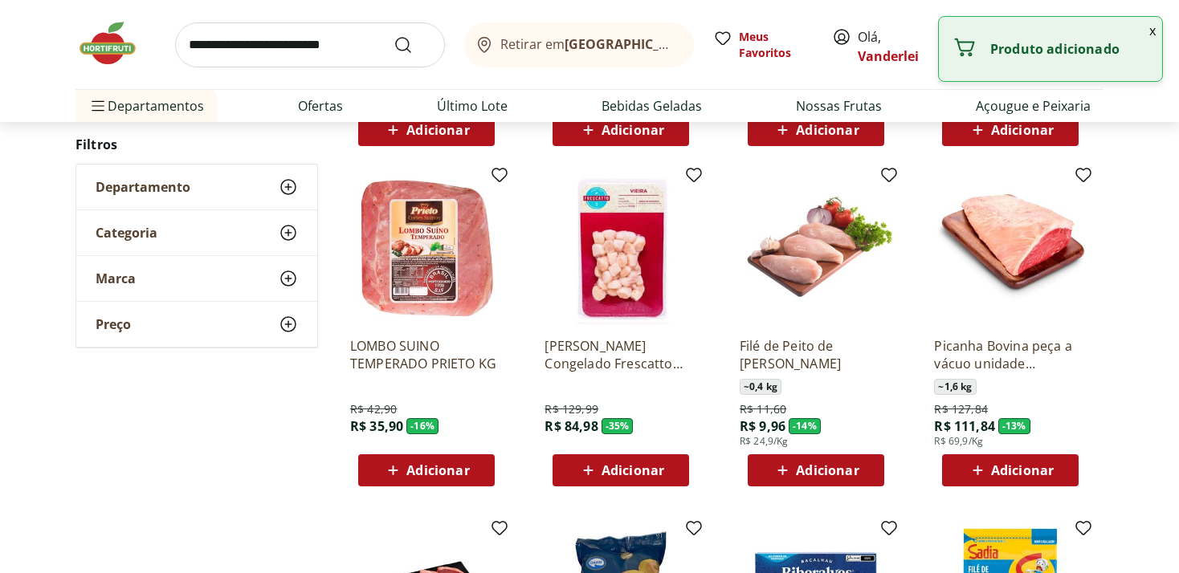
click at [977, 467] on icon at bounding box center [977, 471] width 10 height 10
click at [1052, 470] on icon at bounding box center [1055, 470] width 10 height 10
type input "*"
click at [1052, 56] on p "Quantidade alterada" at bounding box center [1069, 49] width 159 height 16
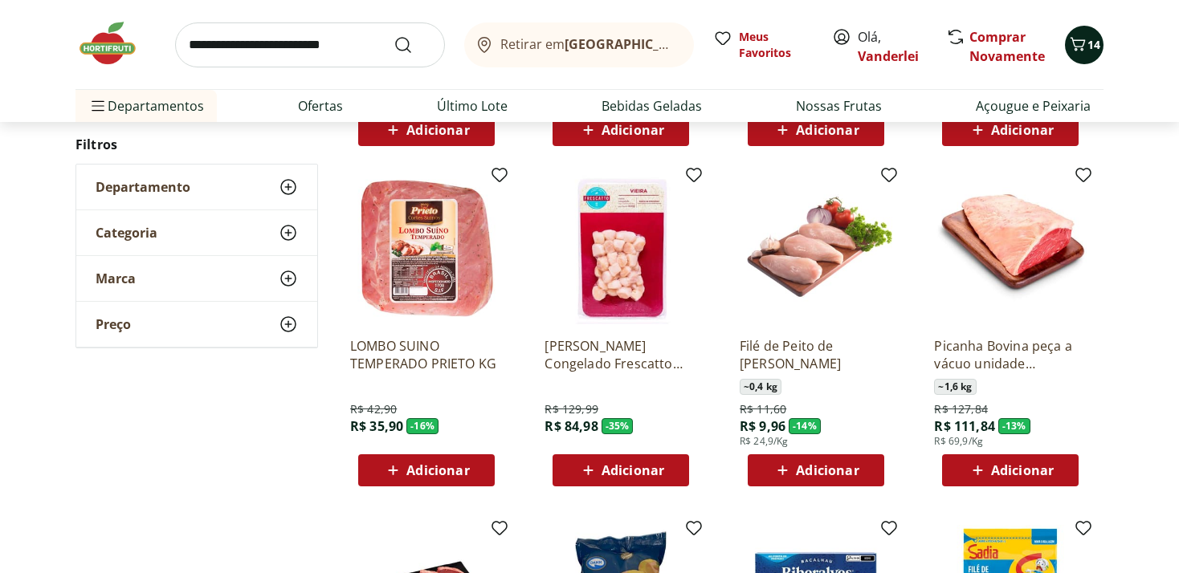
click at [1088, 48] on span "14" at bounding box center [1093, 44] width 13 height 15
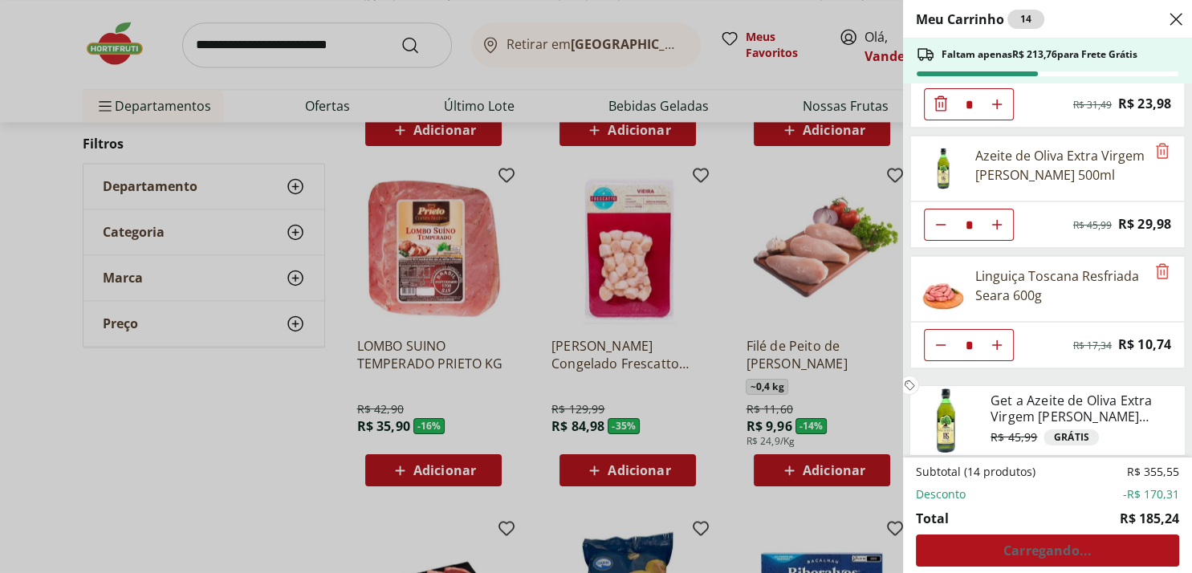
scroll to position [0, 0]
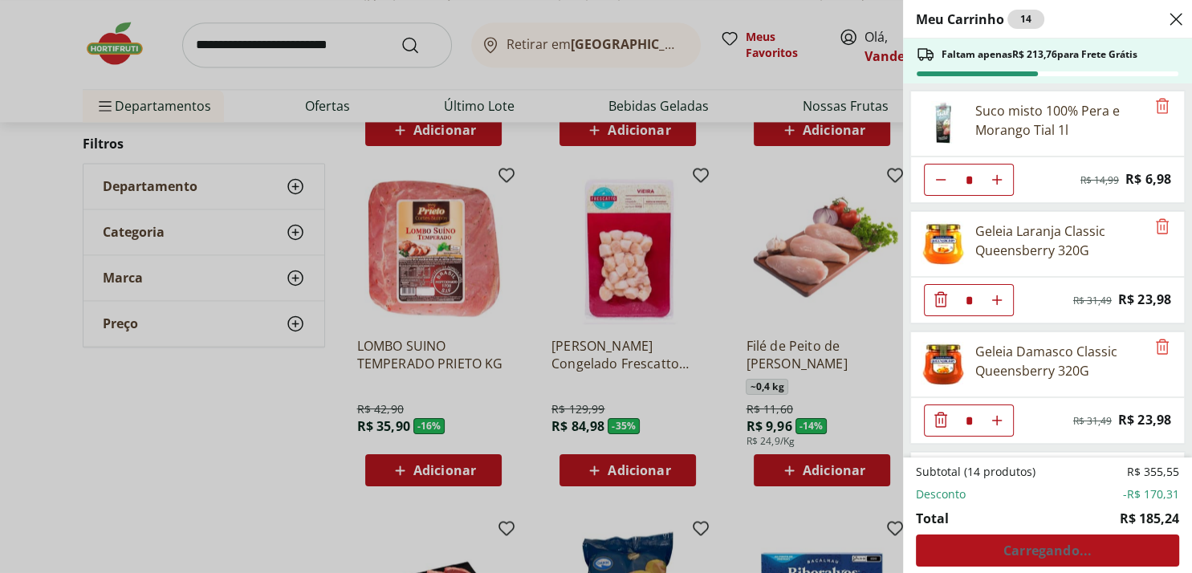
click at [181, 438] on div "Meu Carrinho 14 Faltam apenas R$ 213,76 para Frete Grátis Suco misto 100% Pera …" at bounding box center [596, 286] width 1192 height 573
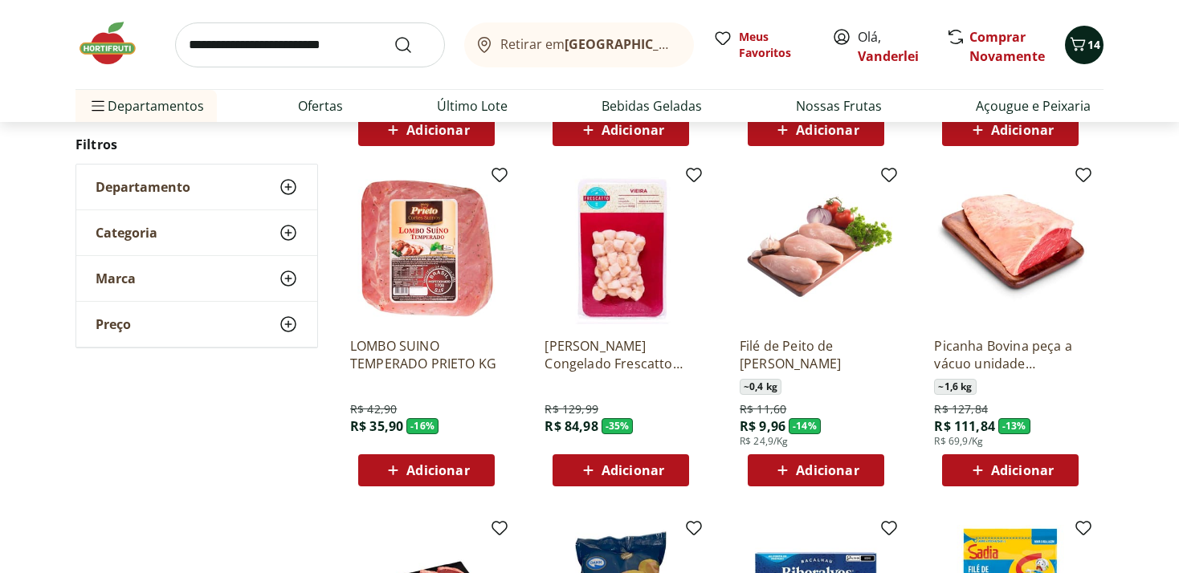
click at [1083, 44] on icon "Carrinho" at bounding box center [1077, 44] width 15 height 14
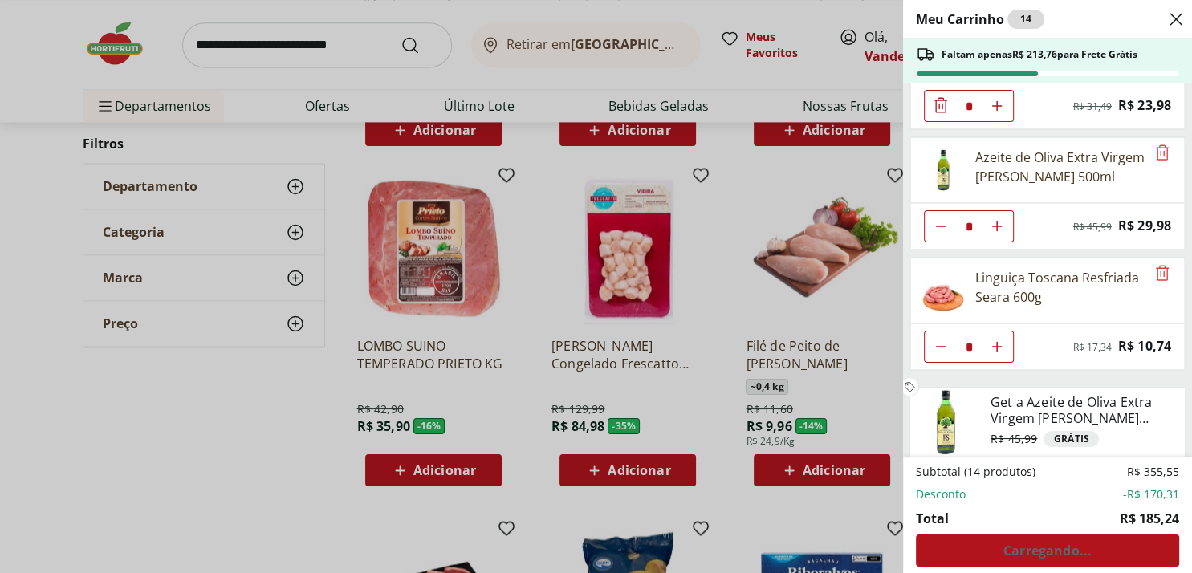
scroll to position [316, 0]
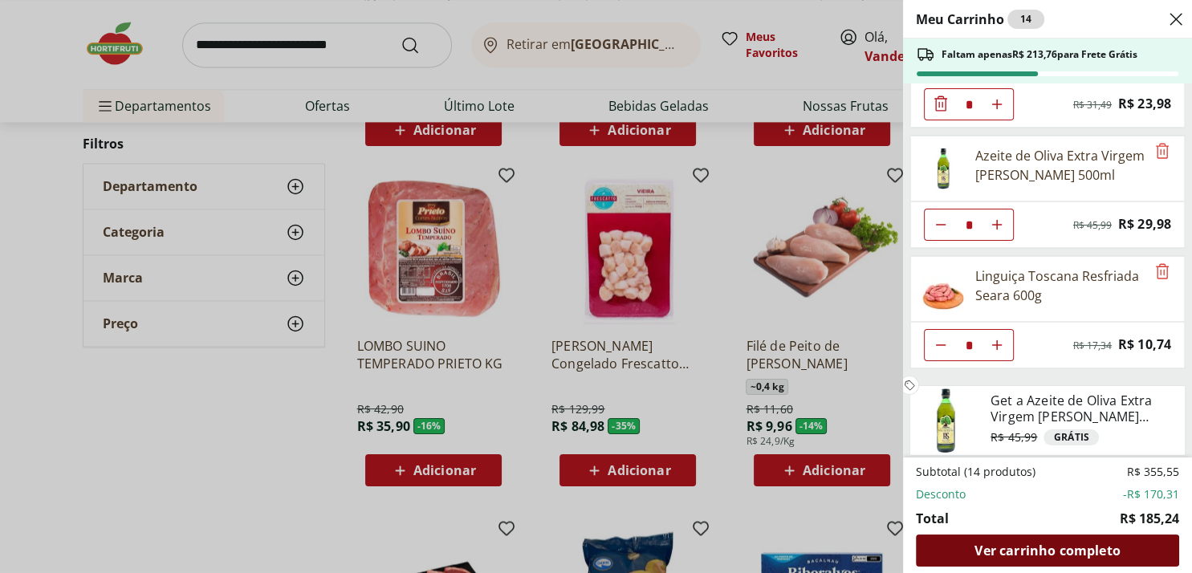
click at [1075, 555] on span "Ver carrinho completo" at bounding box center [1047, 550] width 145 height 13
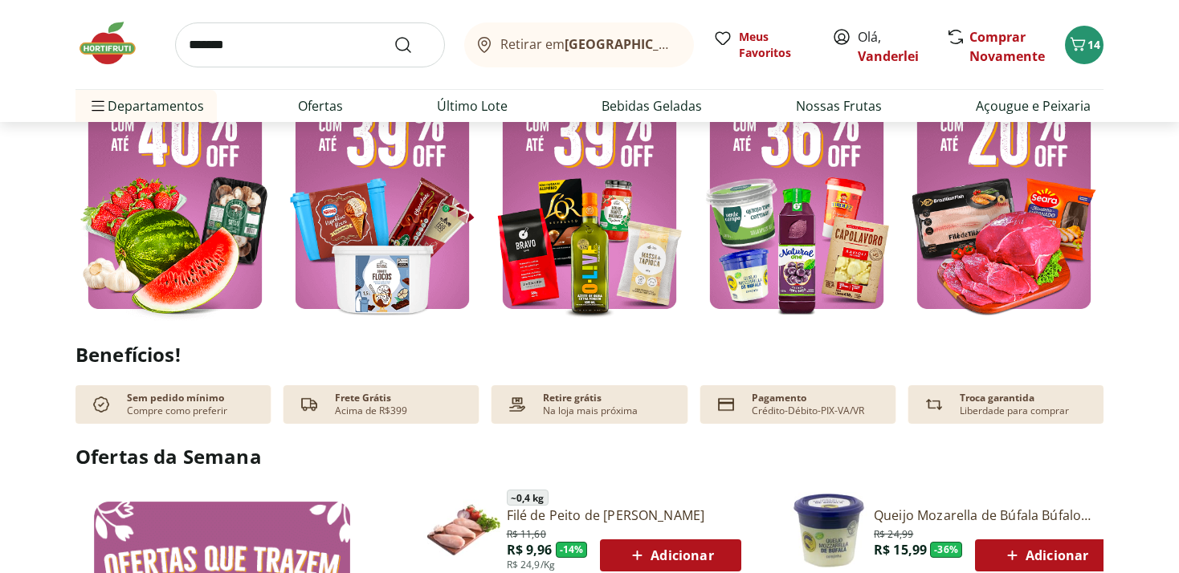
scroll to position [424, 0]
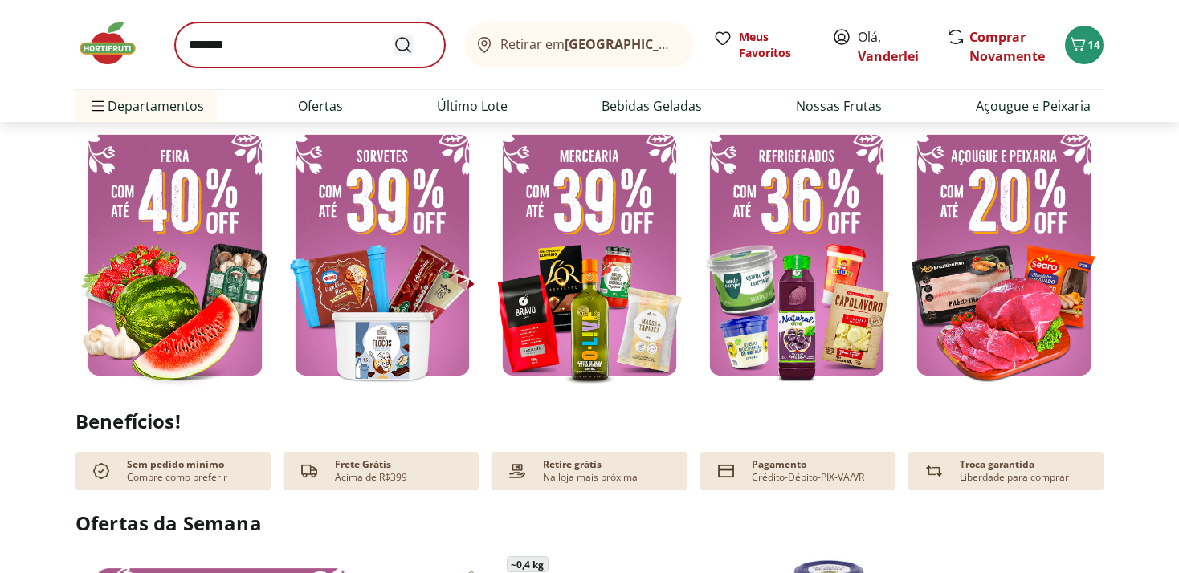
drag, startPoint x: 407, startPoint y: 38, endPoint x: 442, endPoint y: 56, distance: 39.2
click at [407, 37] on icon "Submit Search" at bounding box center [402, 44] width 19 height 19
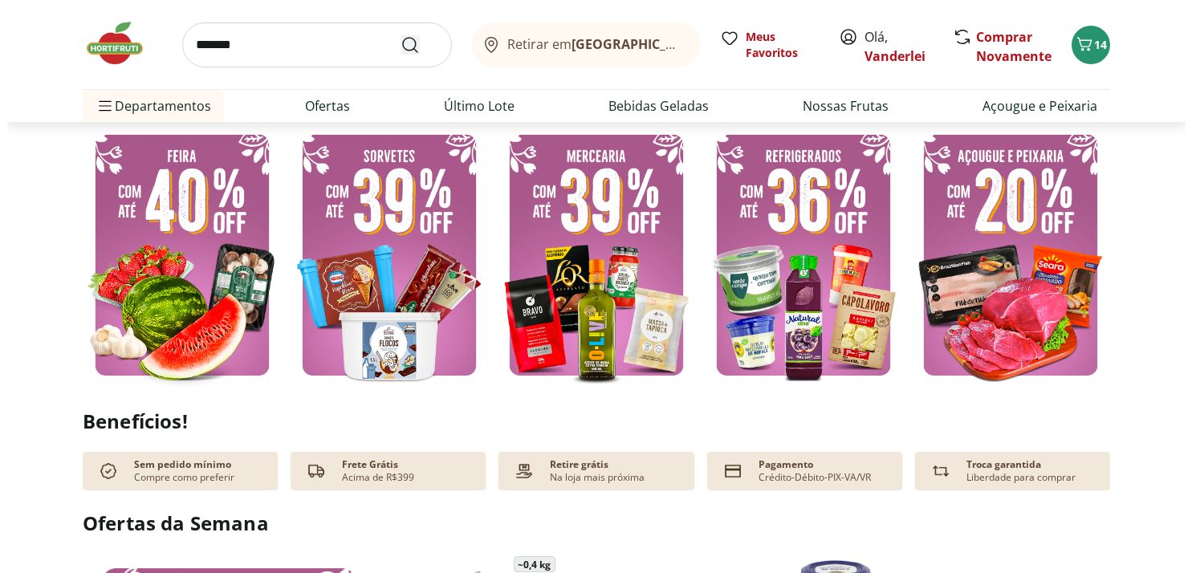
scroll to position [0, 0]
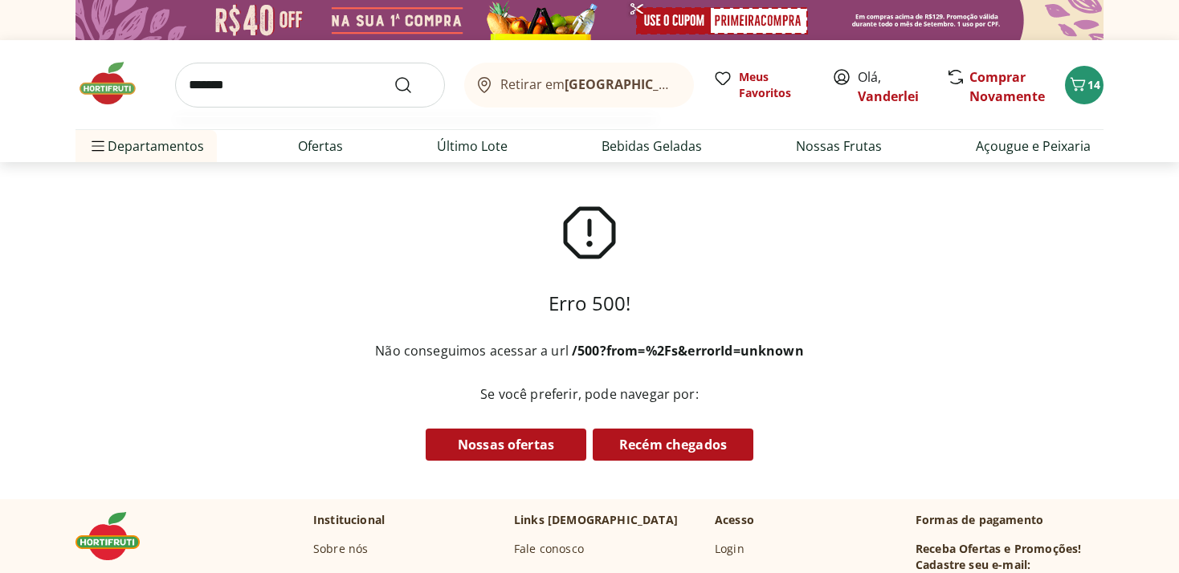
type input "*******"
click at [393, 75] on button "Submit Search" at bounding box center [412, 84] width 39 height 19
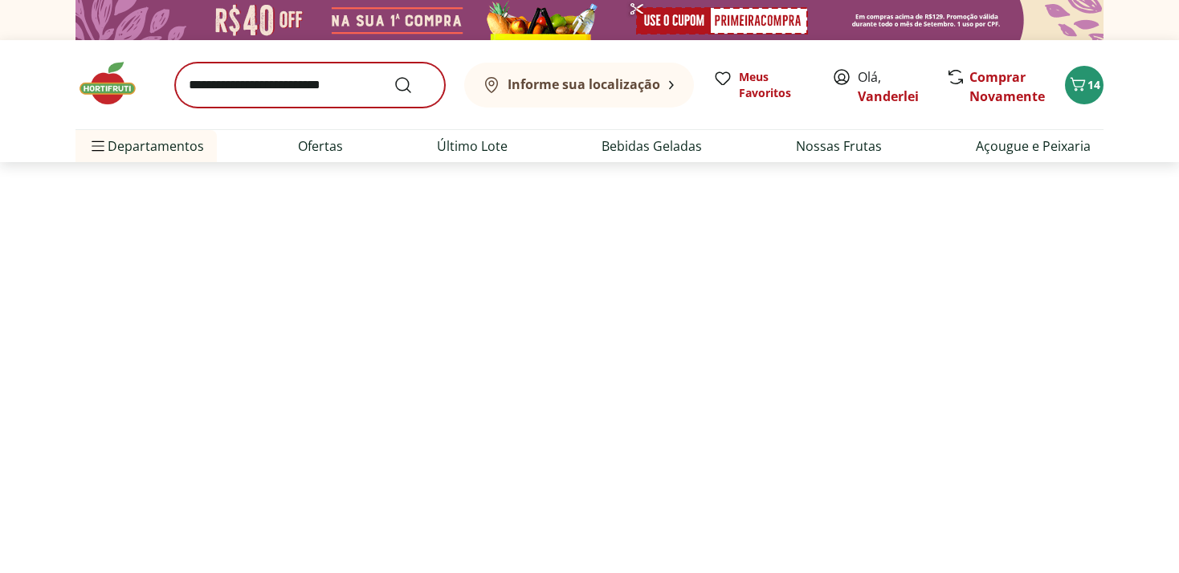
select select "**********"
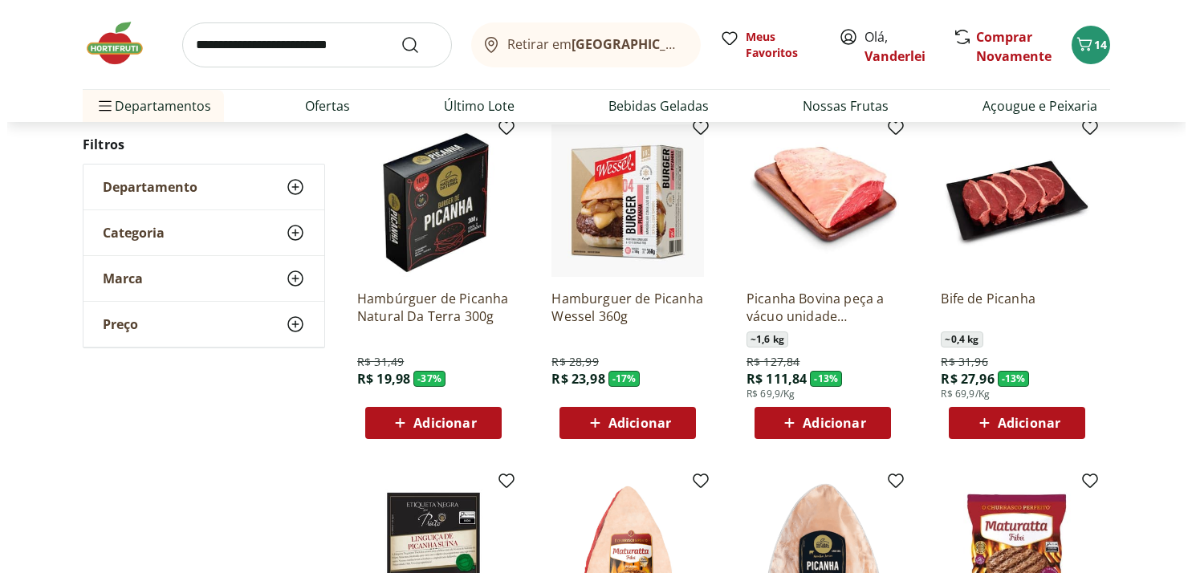
scroll to position [254, 0]
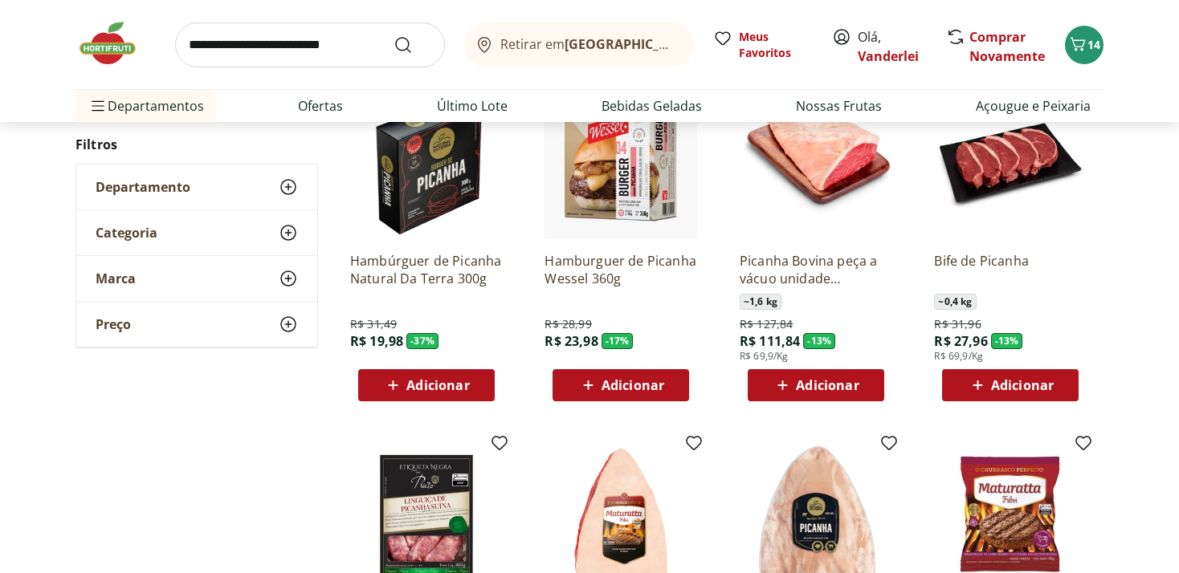
click at [822, 381] on span "Adicionar" at bounding box center [827, 385] width 63 height 13
click at [1081, 43] on icon "Carrinho" at bounding box center [1077, 44] width 19 height 19
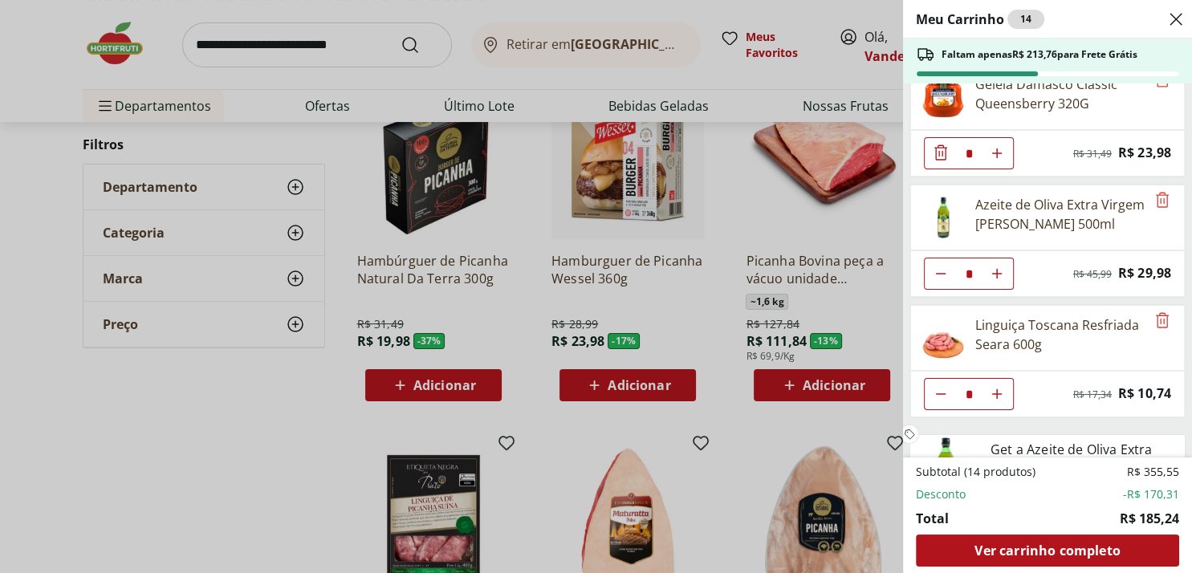
scroll to position [316, 0]
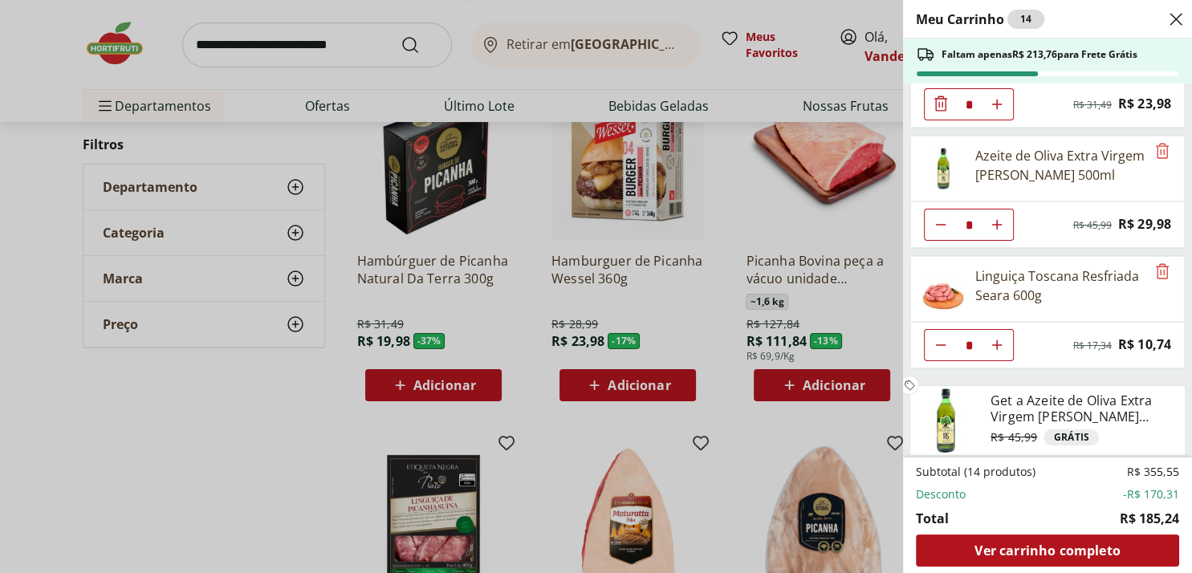
click at [89, 476] on div "Meu Carrinho 14 Faltam apenas R$ 213,76 para Frete Grátis Suco misto 100% Pera …" at bounding box center [596, 286] width 1192 height 573
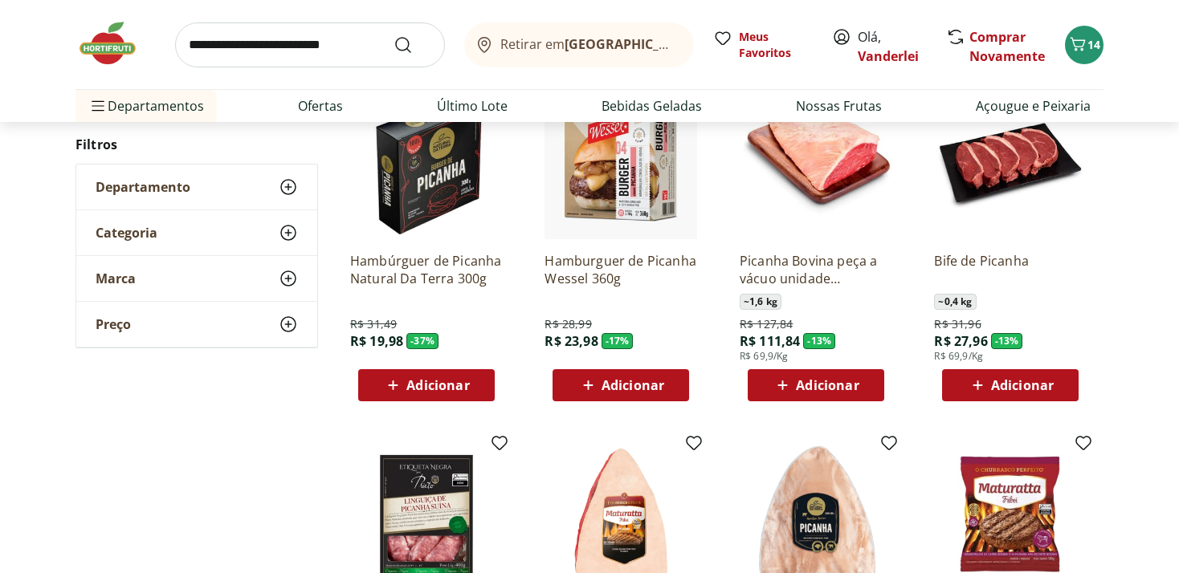
click at [795, 377] on span "Adicionar" at bounding box center [815, 385] width 86 height 19
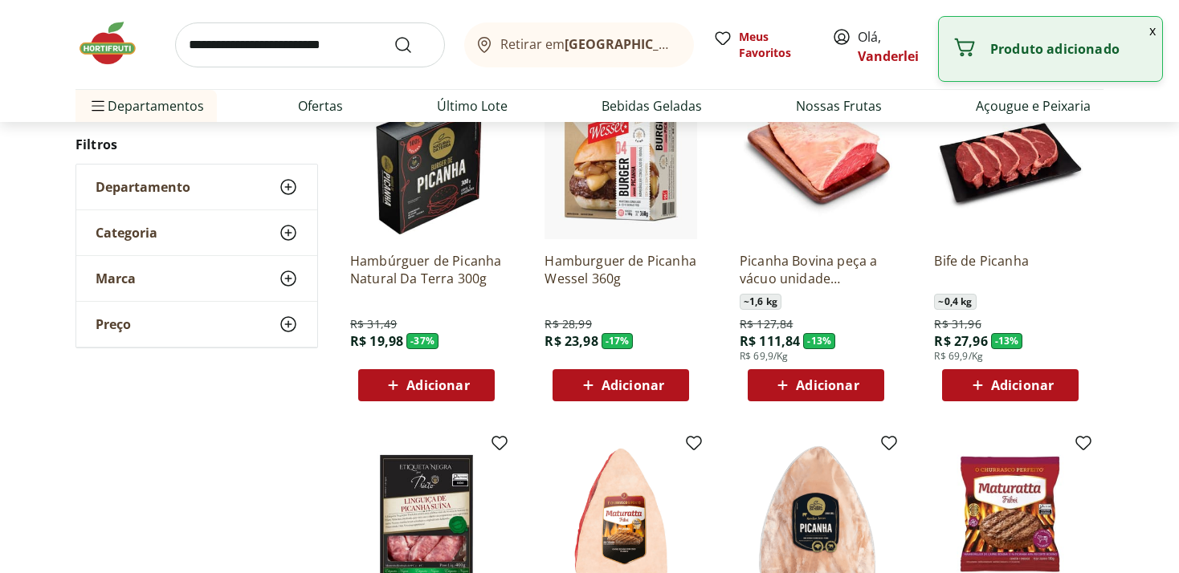
click at [862, 384] on div "Adicionar" at bounding box center [815, 385] width 111 height 29
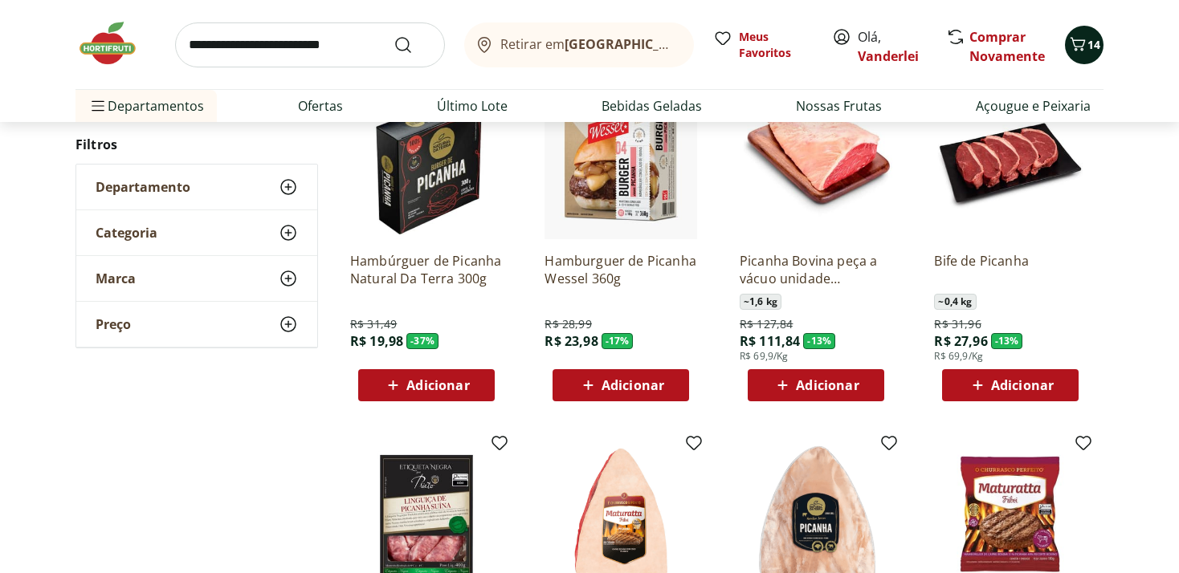
click at [1097, 47] on span "14" at bounding box center [1093, 44] width 13 height 15
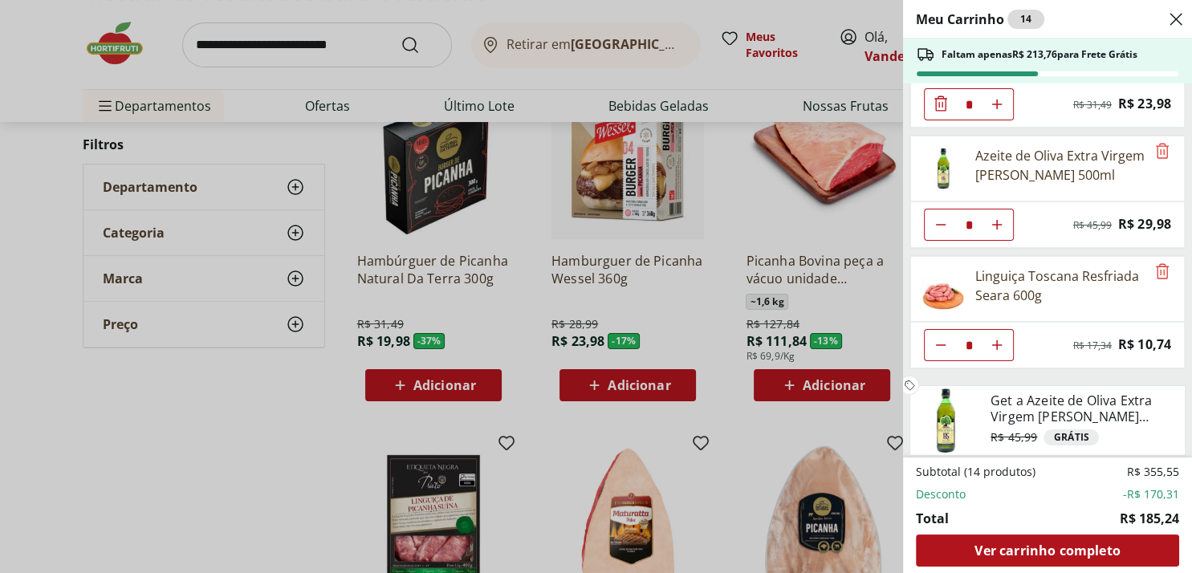
click at [188, 528] on div "Meu Carrinho 14 Faltam apenas R$ 213,76 para Frete Grátis Suco misto 100% Pera …" at bounding box center [596, 286] width 1192 height 573
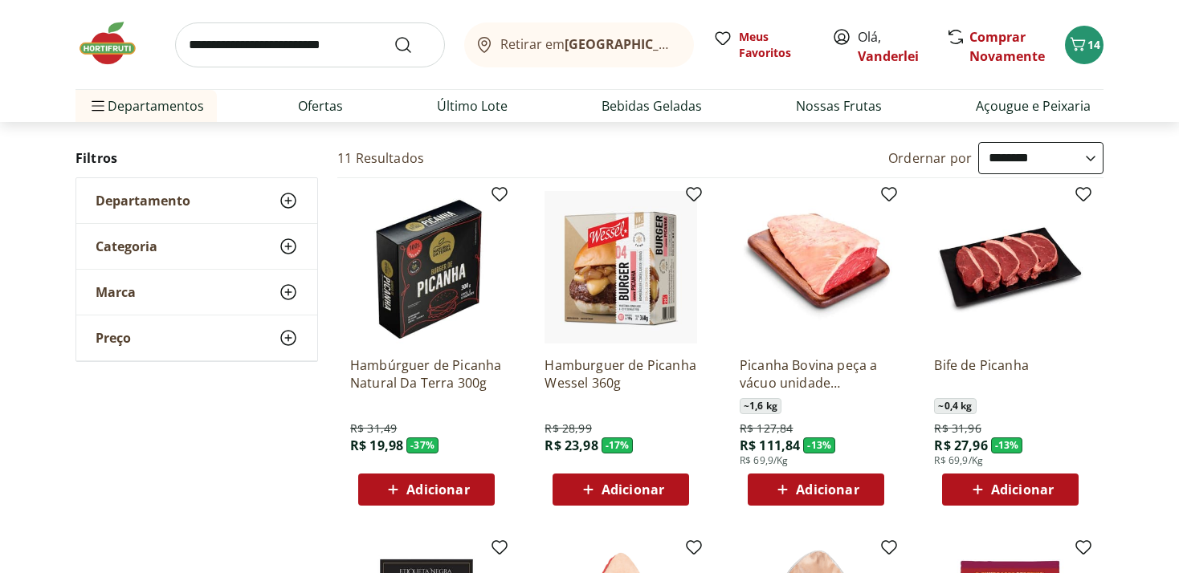
scroll to position [84, 0]
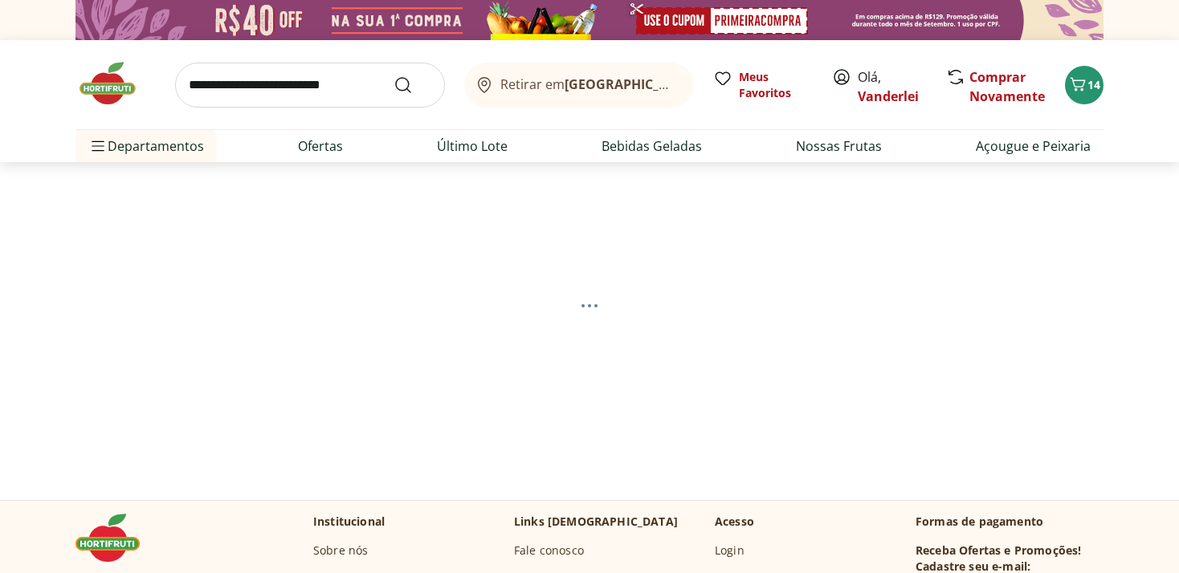
click at [110, 92] on img at bounding box center [115, 83] width 80 height 48
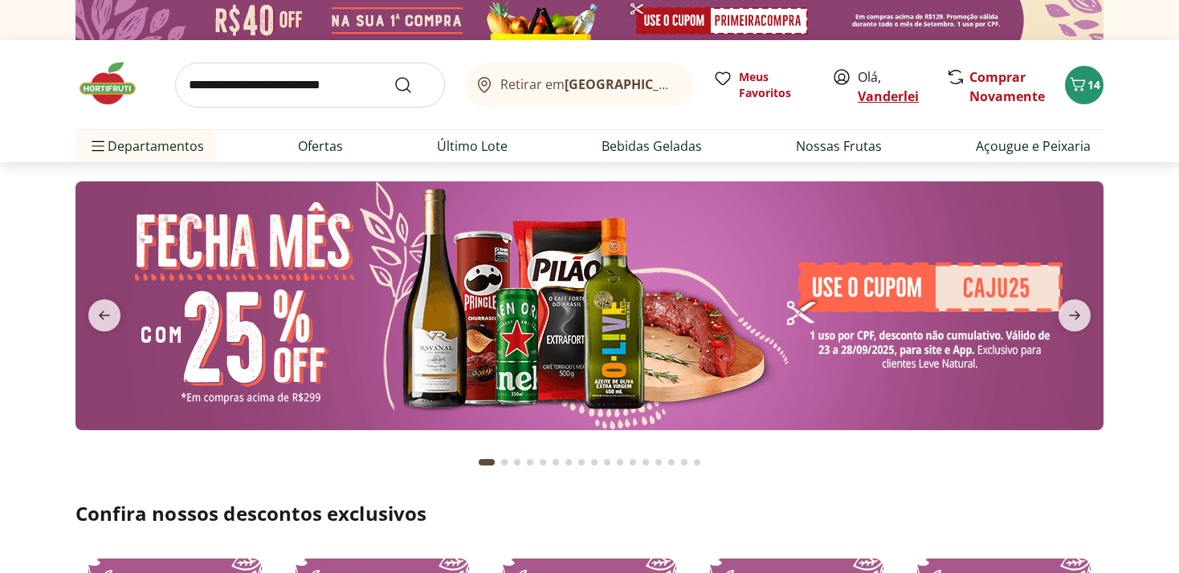
type input "*"
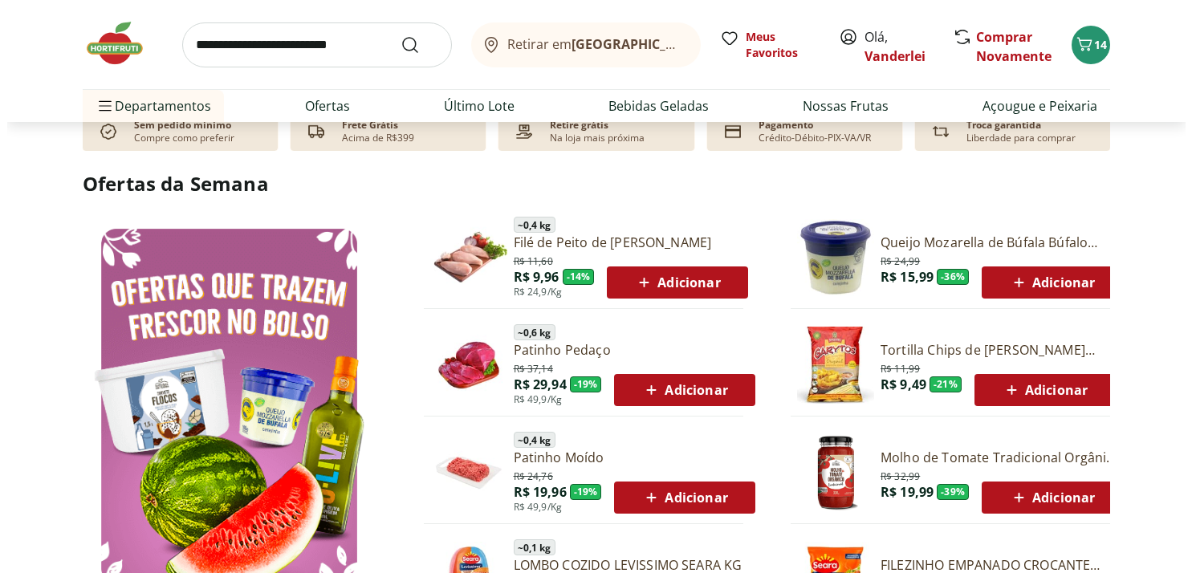
scroll to position [763, 0]
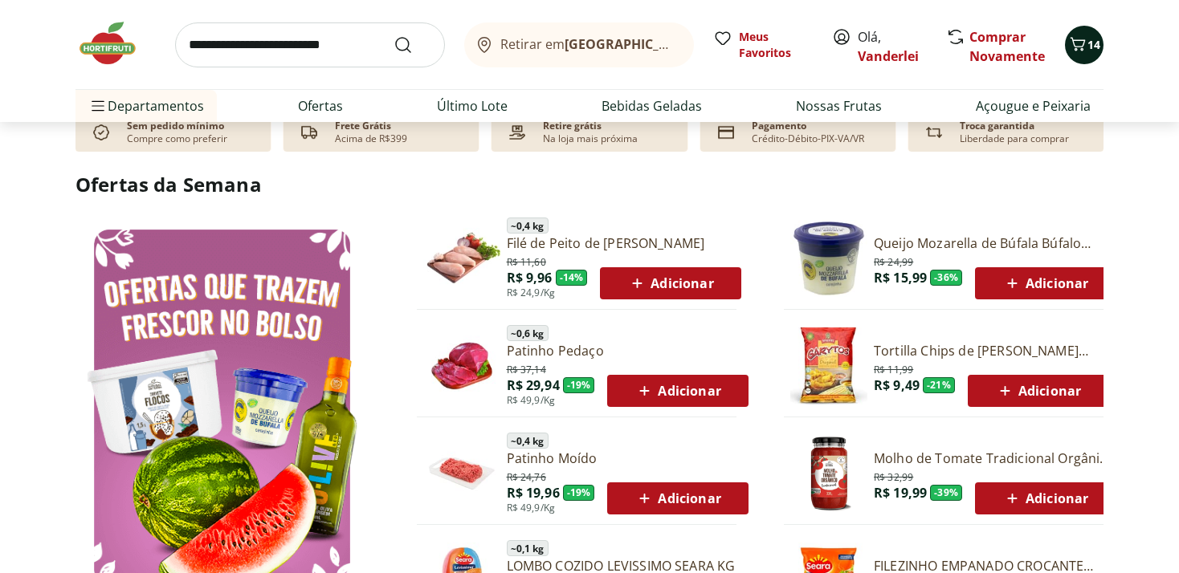
click at [1082, 43] on icon "Carrinho" at bounding box center [1077, 44] width 19 height 19
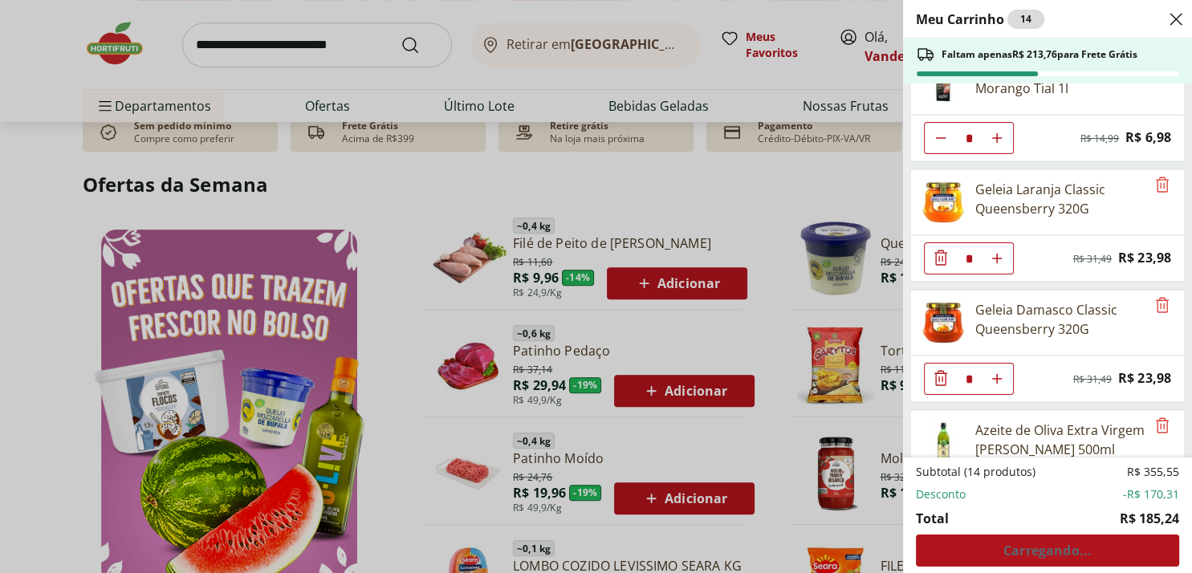
scroll to position [0, 0]
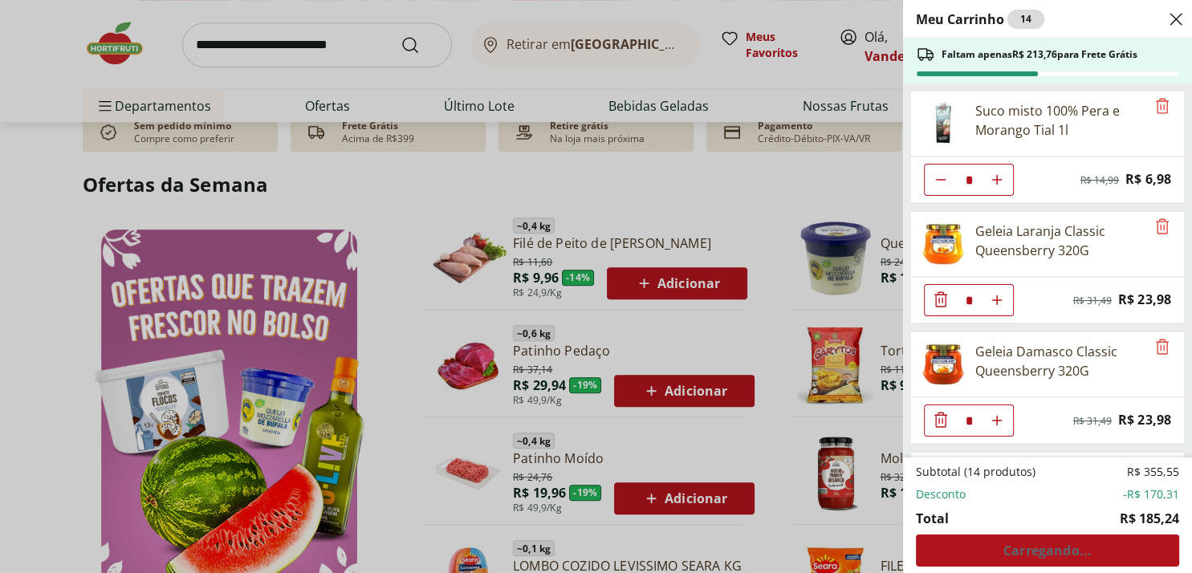
click at [997, 181] on icon "Aumentar Quantidade" at bounding box center [997, 179] width 13 height 13
type input "*"
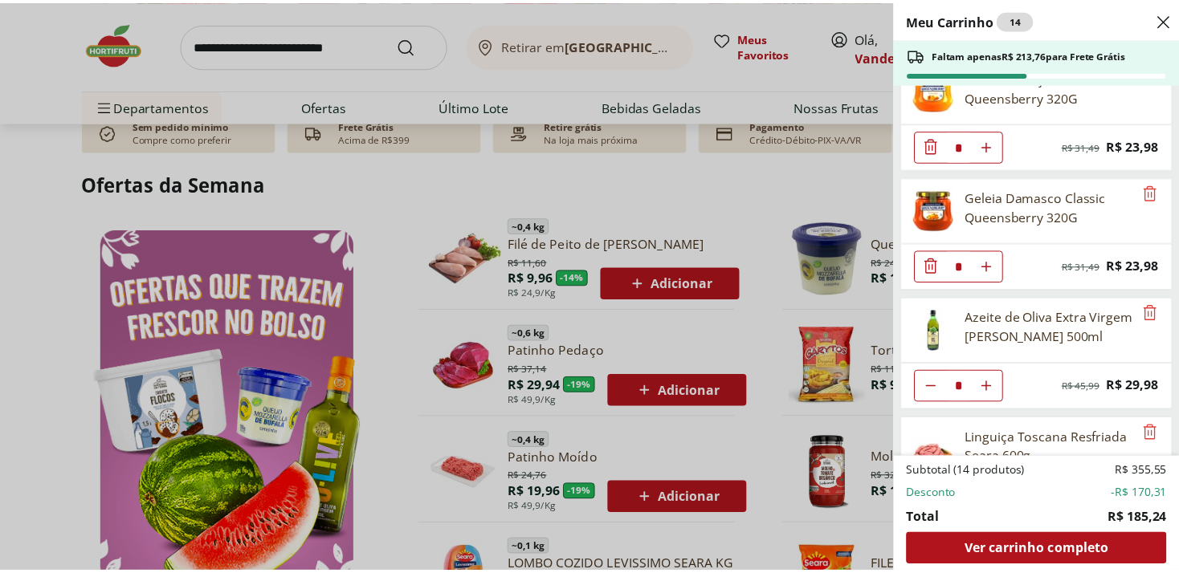
scroll to position [316, 0]
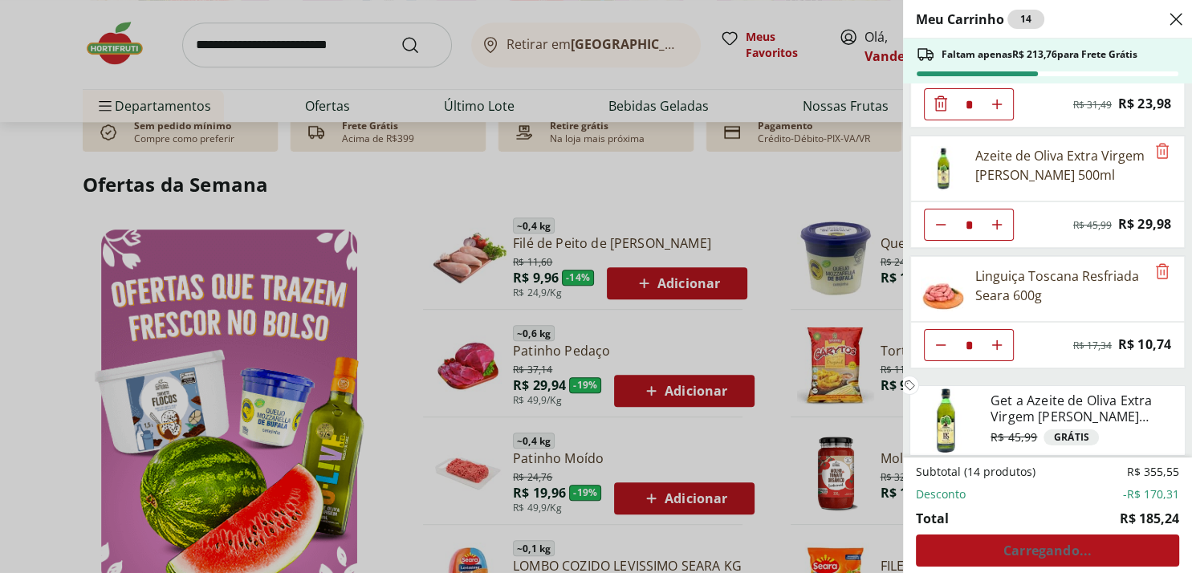
click at [1178, 24] on icon "Close" at bounding box center [1176, 19] width 19 height 19
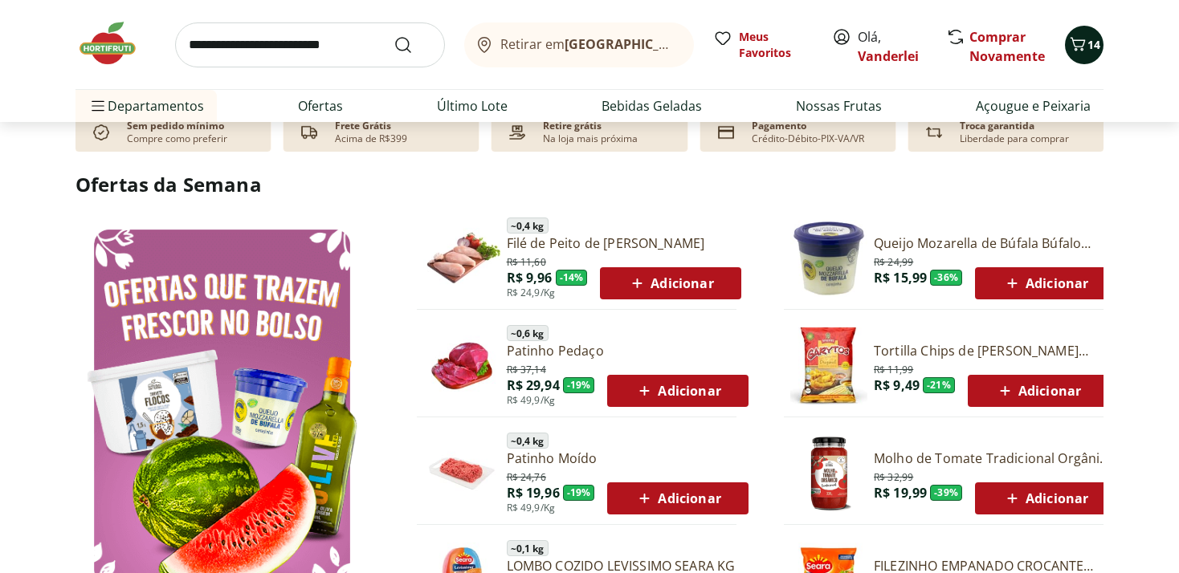
click at [1080, 47] on icon "Carrinho" at bounding box center [1077, 44] width 15 height 14
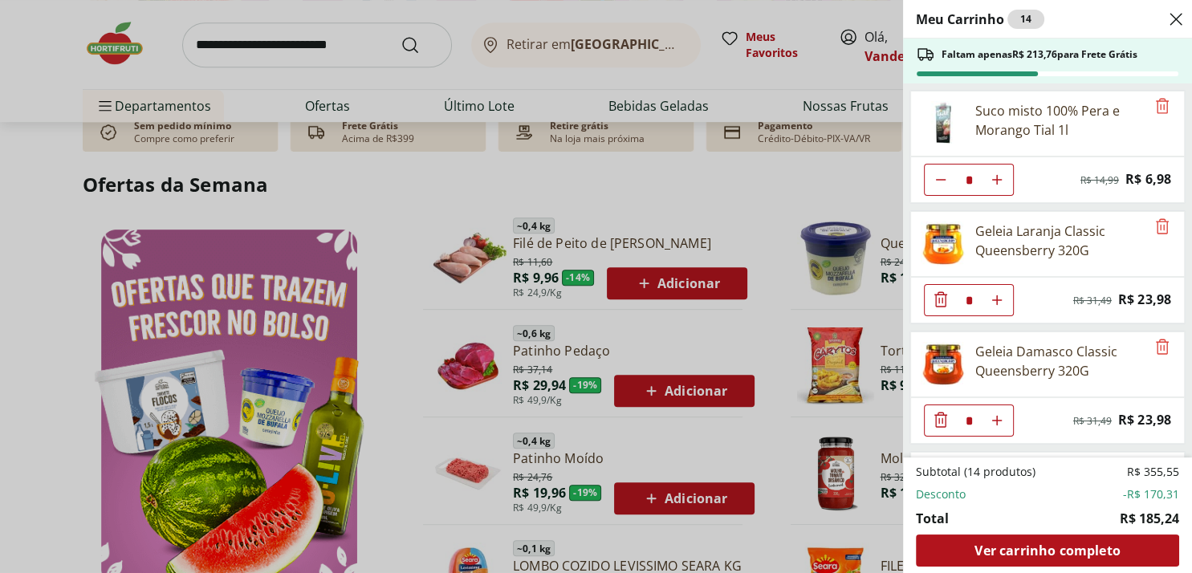
click at [477, 50] on div "Meu Carrinho 14 Faltam apenas R$ 213,76 para Frete Grátis Suco misto 100% Pera …" at bounding box center [596, 286] width 1192 height 573
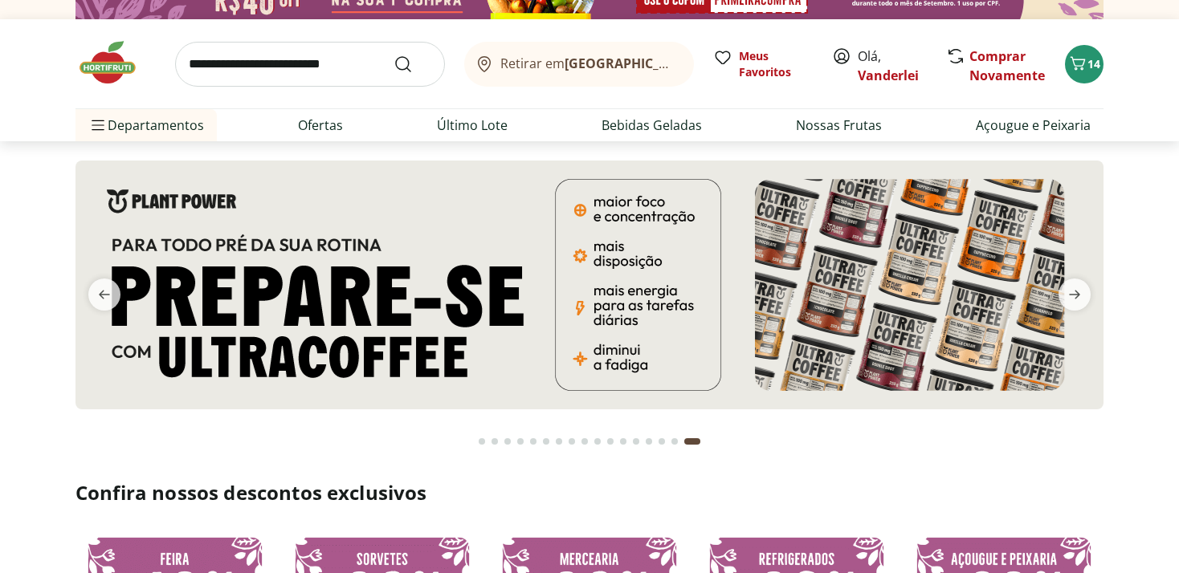
scroll to position [0, 0]
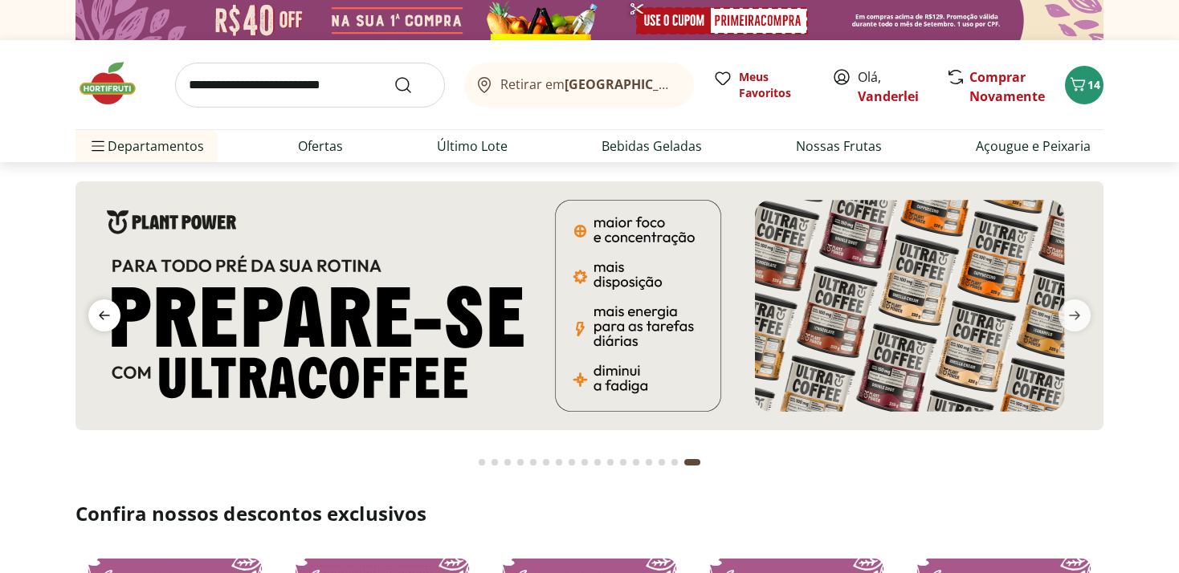
click at [110, 320] on icon "previous" at bounding box center [104, 315] width 19 height 19
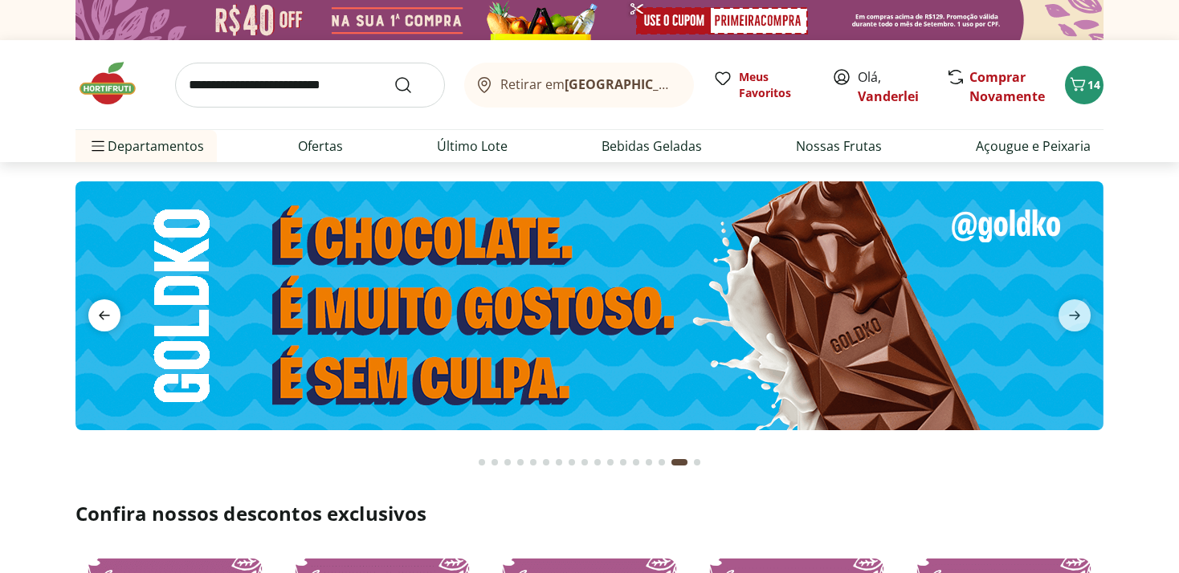
click at [110, 320] on icon "previous" at bounding box center [104, 315] width 19 height 19
click at [111, 320] on icon "previous" at bounding box center [104, 315] width 19 height 19
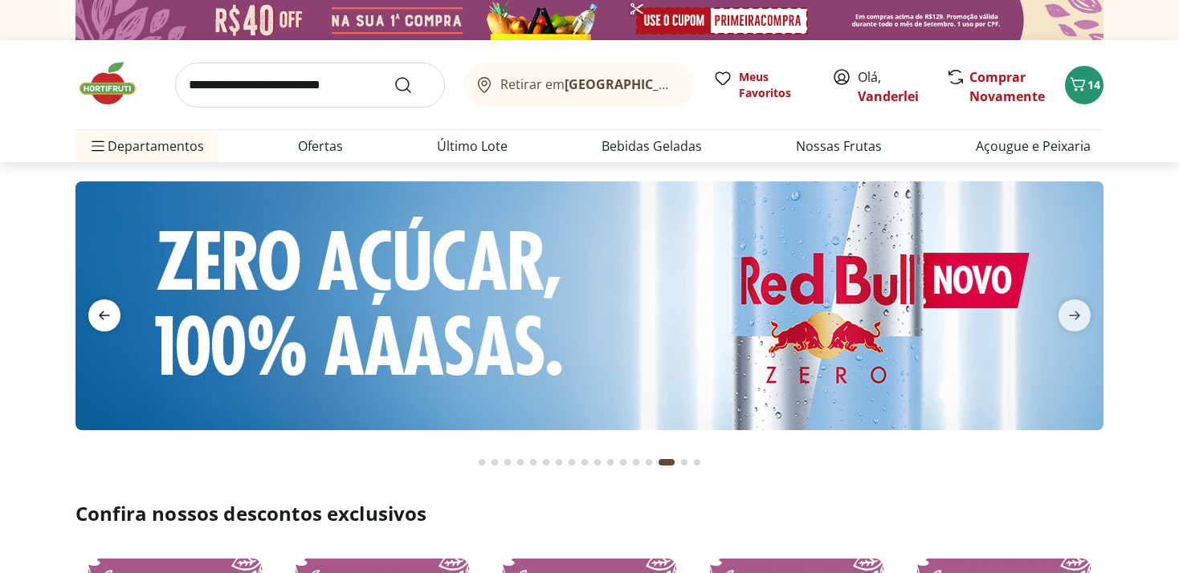
click at [111, 320] on icon "previous" at bounding box center [104, 315] width 19 height 19
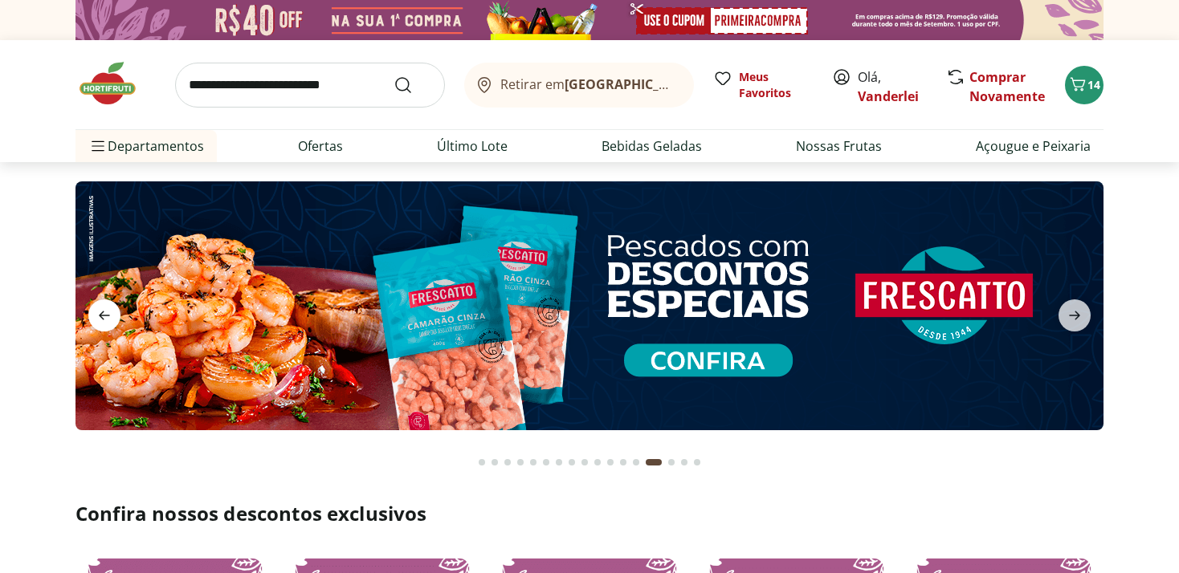
click at [111, 320] on icon "previous" at bounding box center [104, 315] width 19 height 19
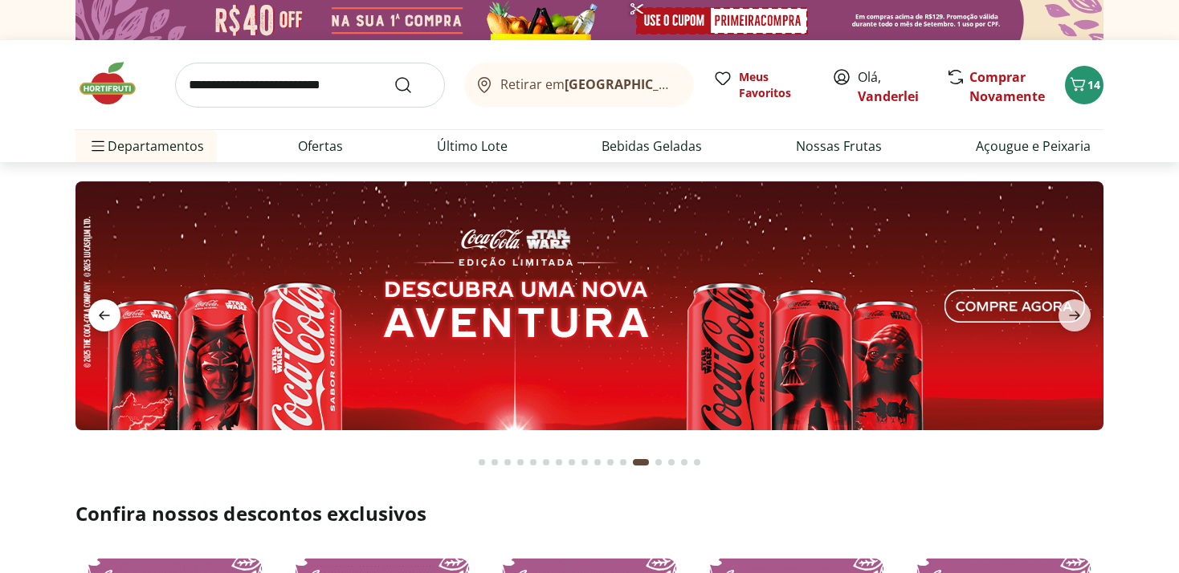
click at [111, 320] on icon "previous" at bounding box center [104, 315] width 19 height 19
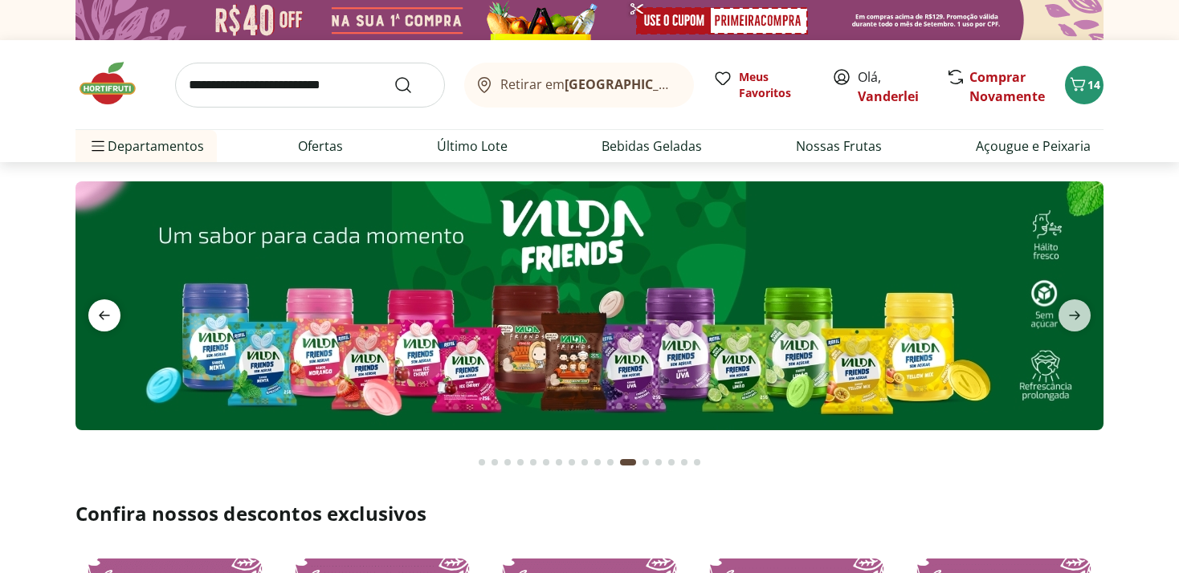
click at [111, 320] on icon "previous" at bounding box center [104, 315] width 19 height 19
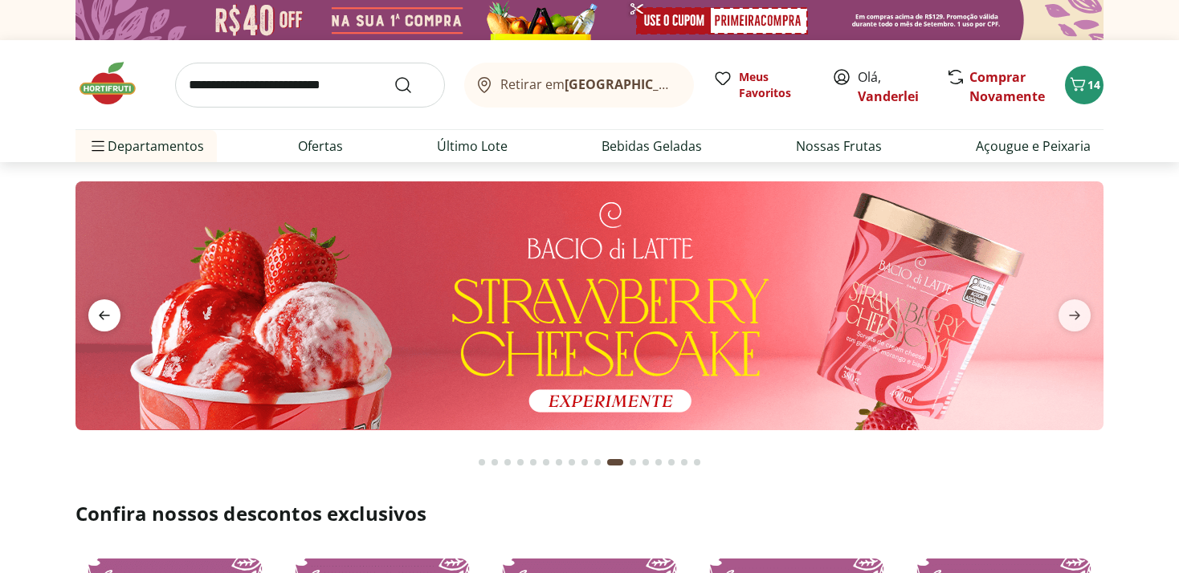
click at [111, 320] on icon "previous" at bounding box center [104, 315] width 19 height 19
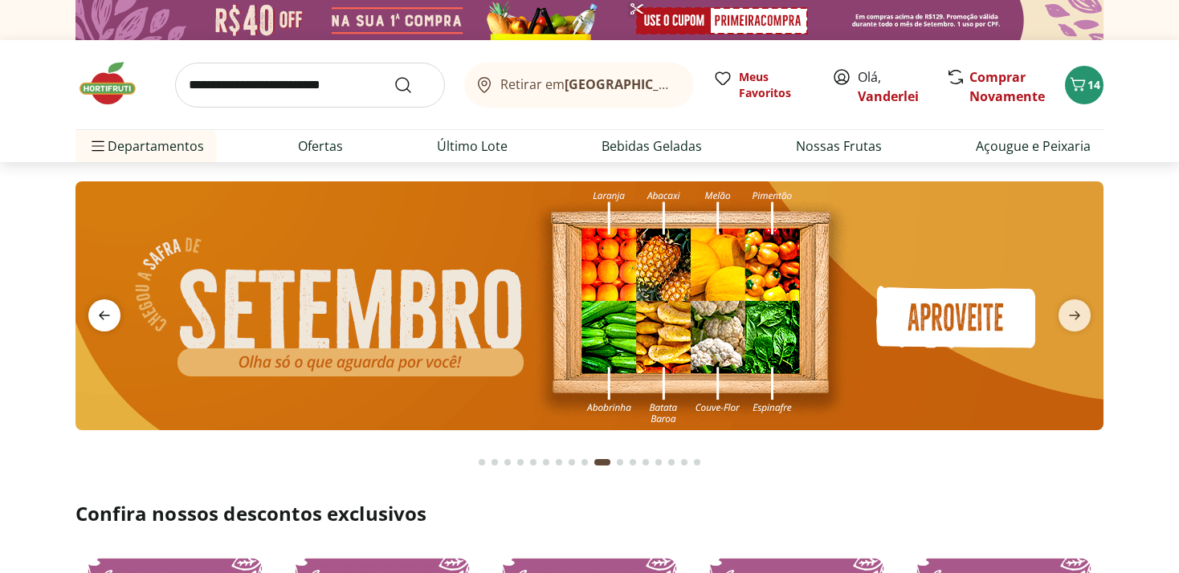
click at [111, 320] on icon "previous" at bounding box center [104, 315] width 19 height 19
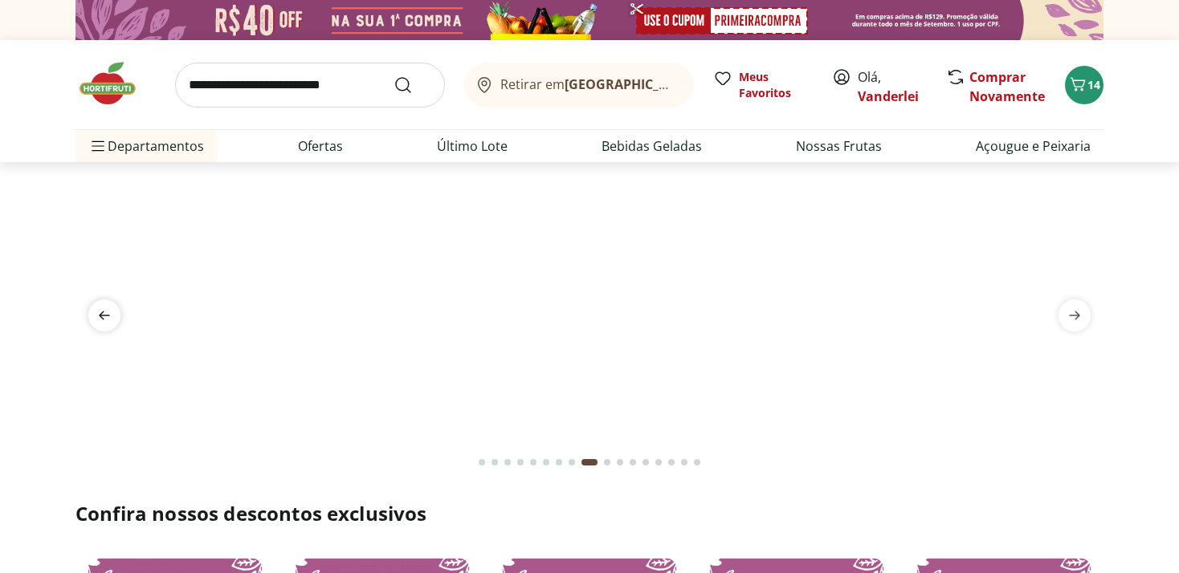
click at [111, 320] on icon "previous" at bounding box center [104, 315] width 19 height 19
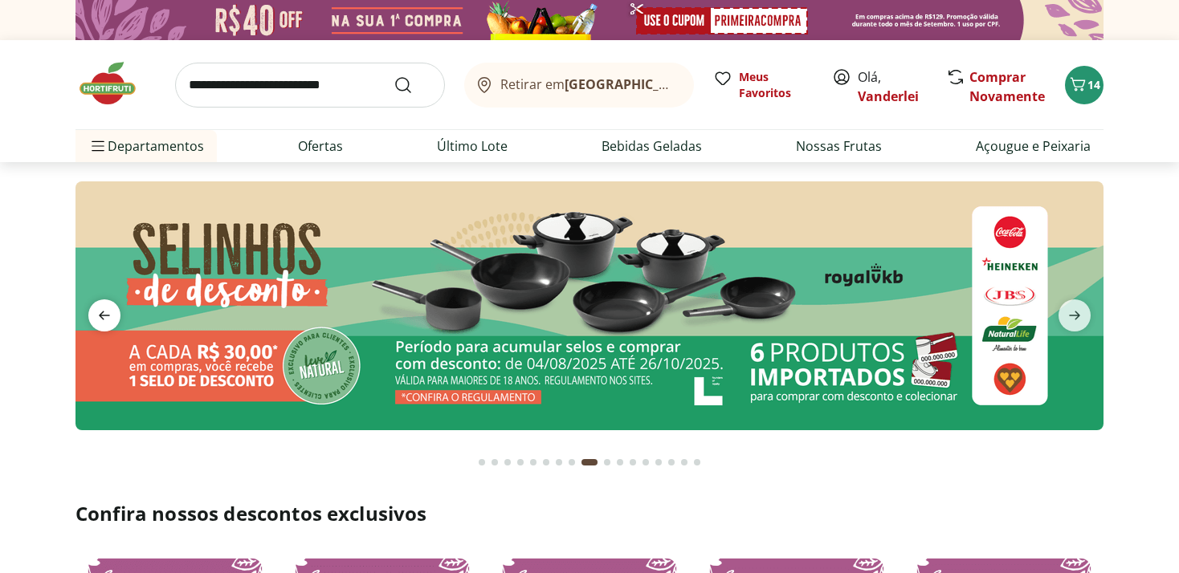
click at [111, 320] on icon "previous" at bounding box center [104, 315] width 19 height 19
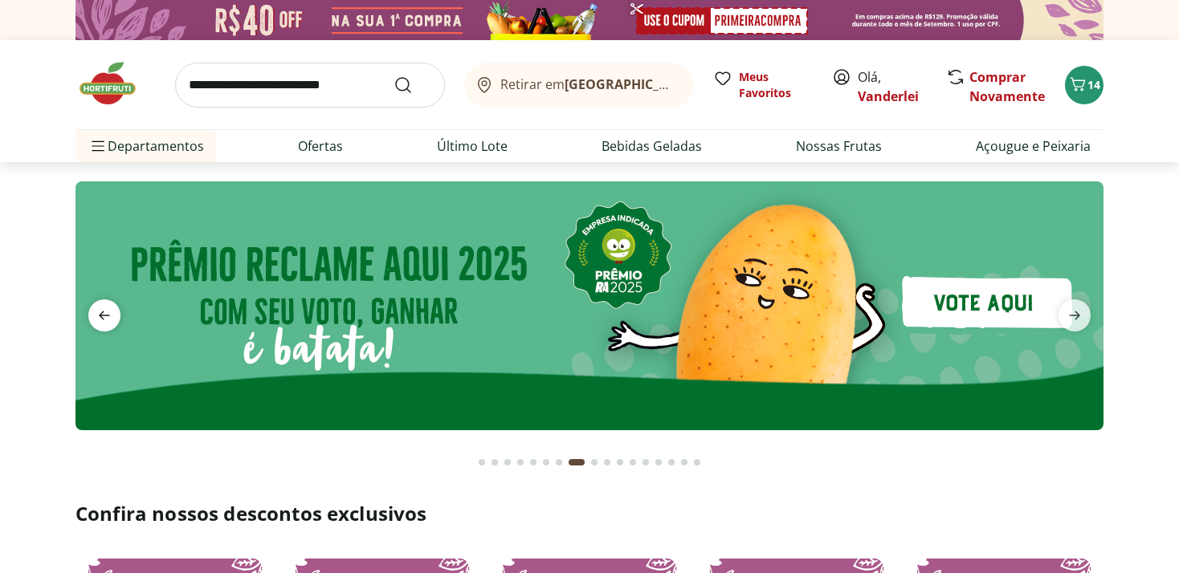
click at [111, 320] on icon "previous" at bounding box center [104, 315] width 19 height 19
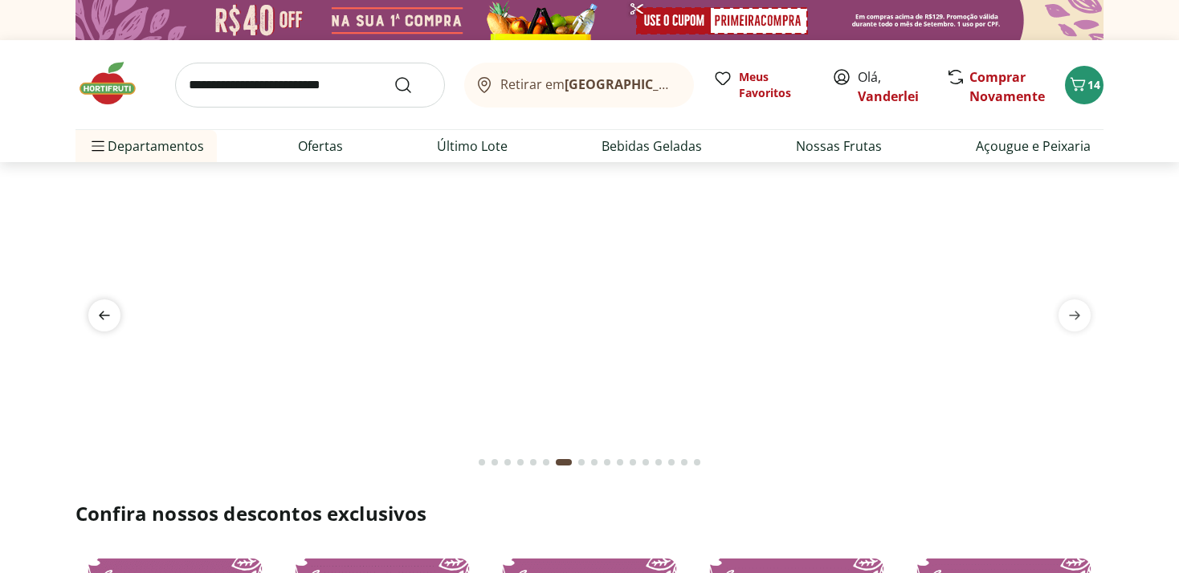
click at [111, 320] on icon "previous" at bounding box center [104, 315] width 19 height 19
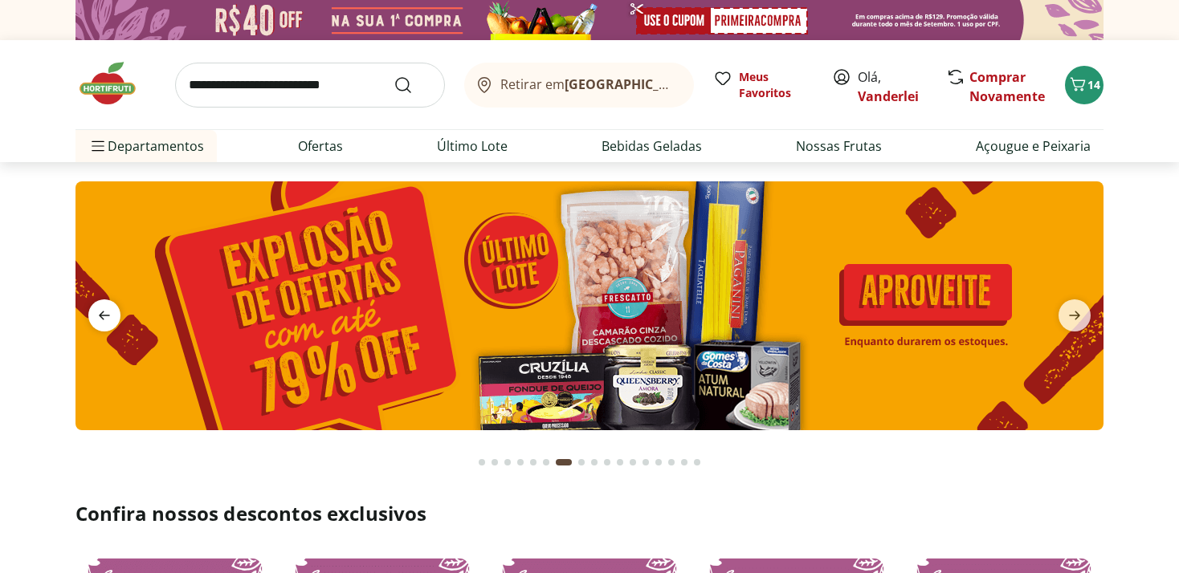
click at [111, 320] on icon "previous" at bounding box center [104, 315] width 19 height 19
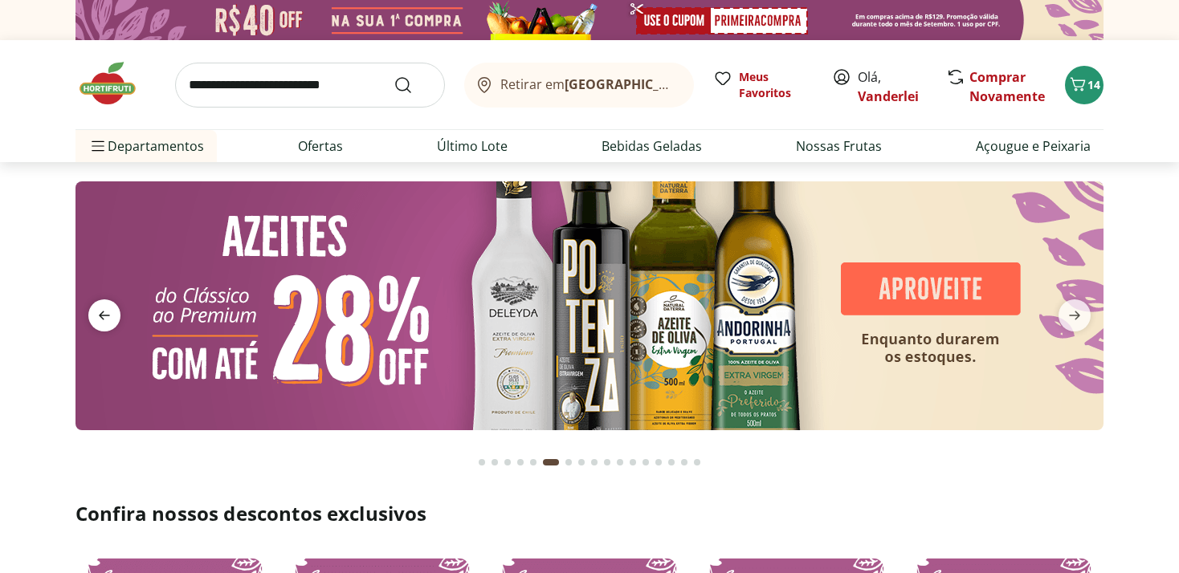
click at [111, 320] on icon "previous" at bounding box center [104, 315] width 19 height 19
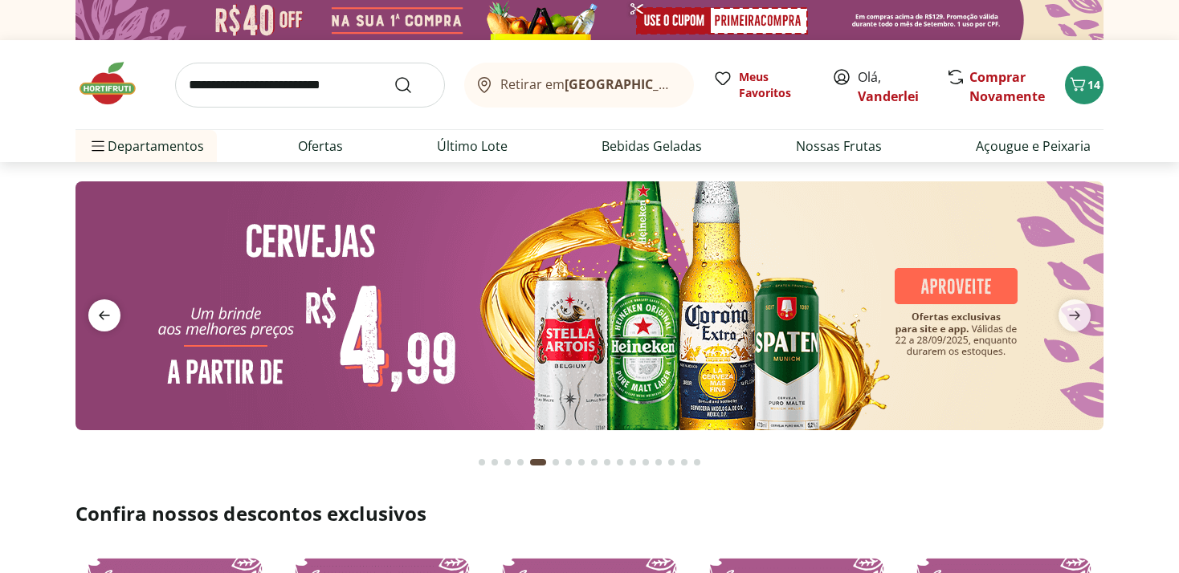
click at [111, 320] on icon "previous" at bounding box center [104, 315] width 19 height 19
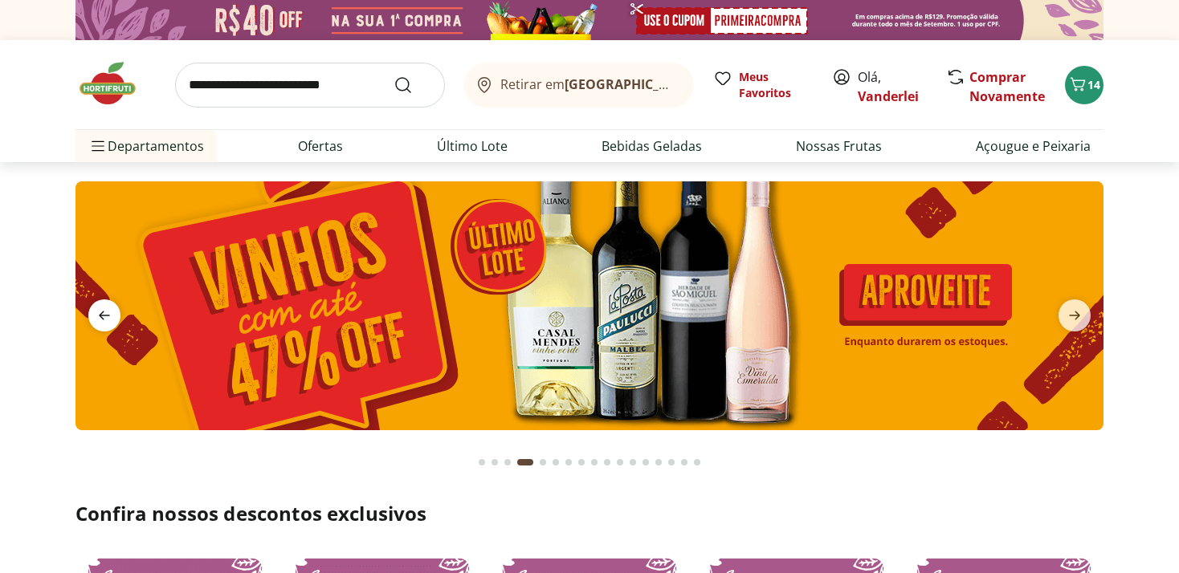
click at [111, 320] on icon "previous" at bounding box center [104, 315] width 19 height 19
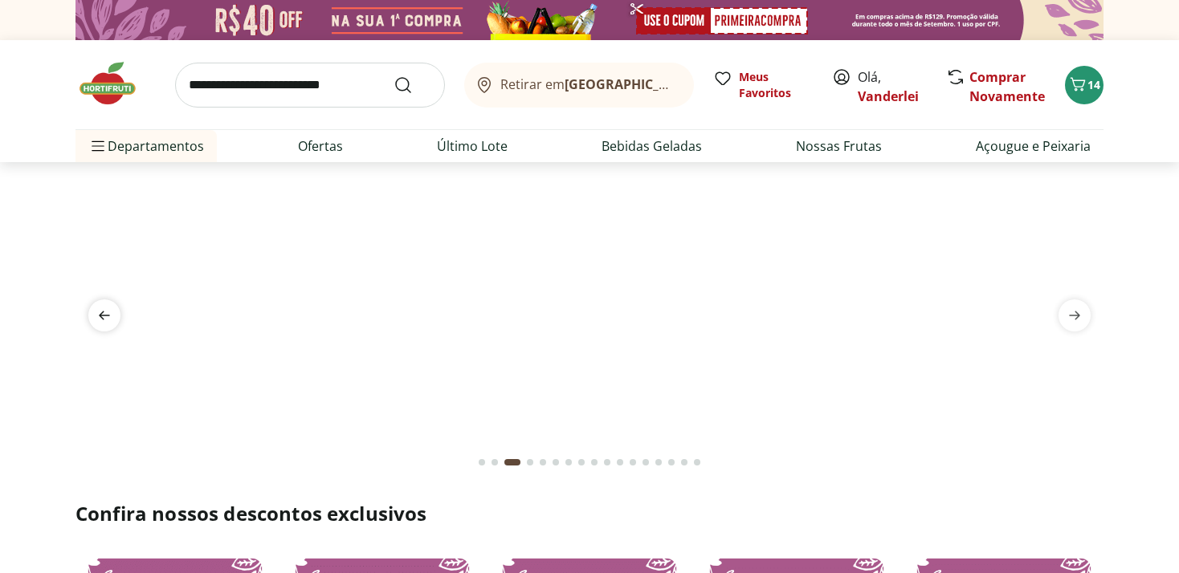
click at [111, 320] on icon "previous" at bounding box center [104, 315] width 19 height 19
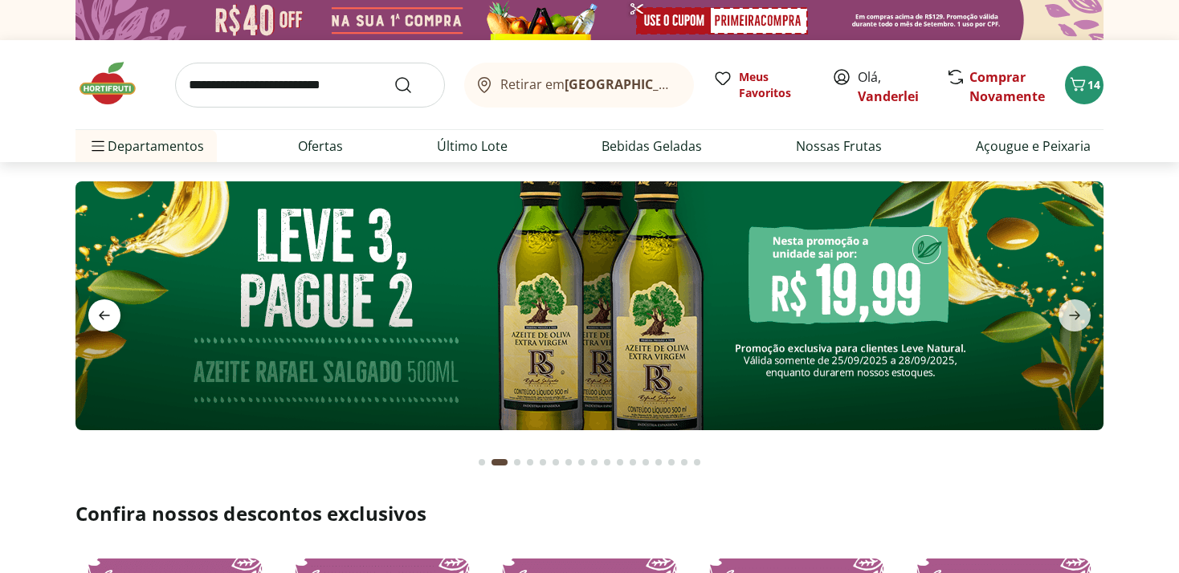
click at [111, 320] on icon "previous" at bounding box center [104, 315] width 19 height 19
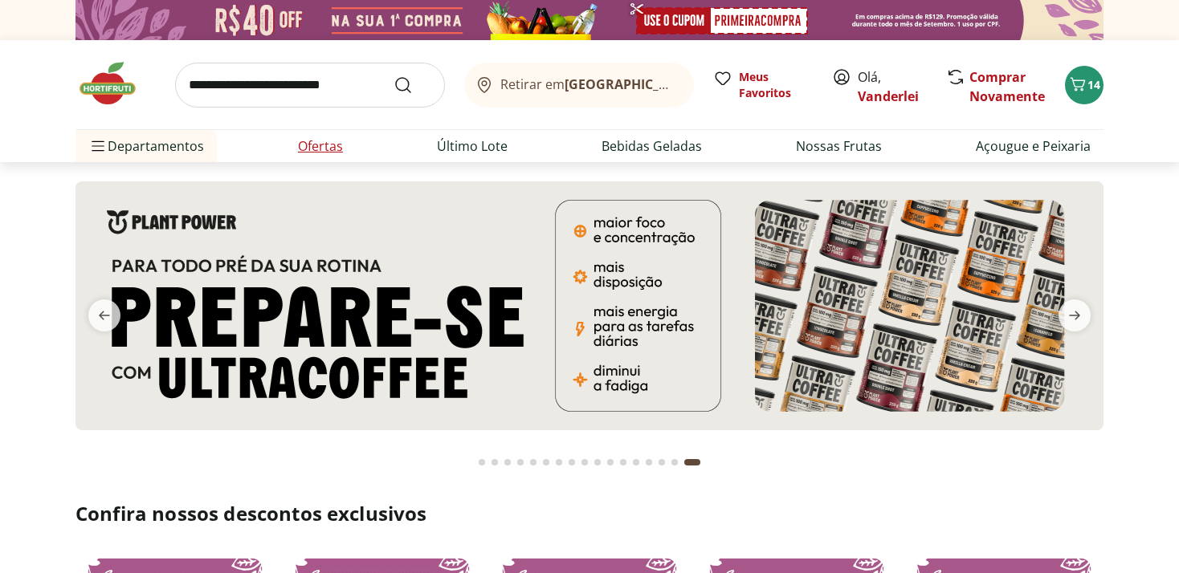
click at [333, 145] on link "Ofertas" at bounding box center [320, 145] width 45 height 19
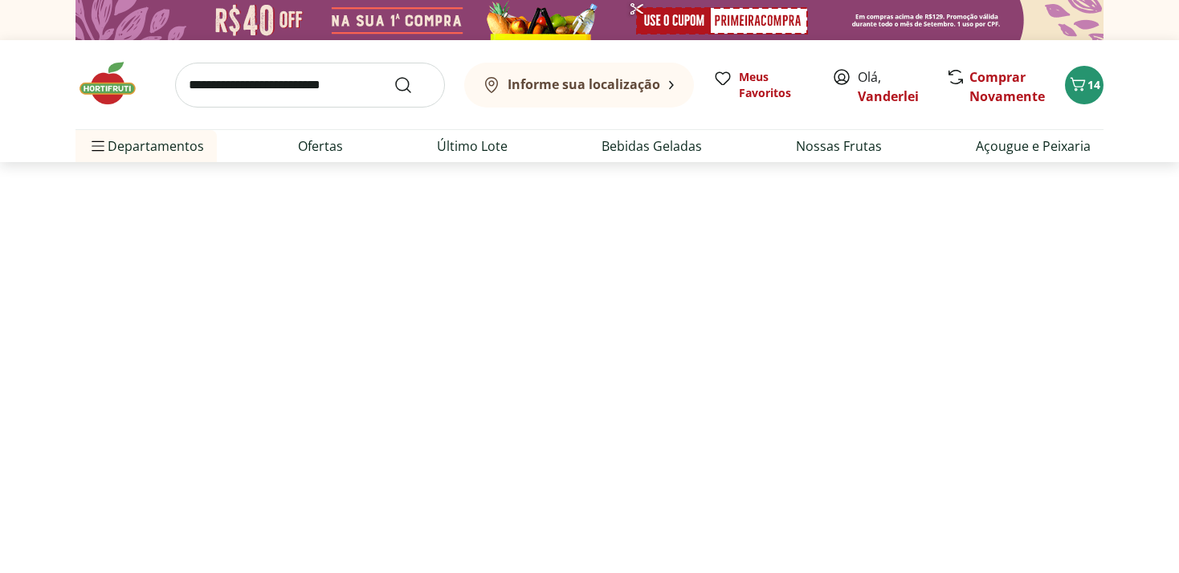
select select "**********"
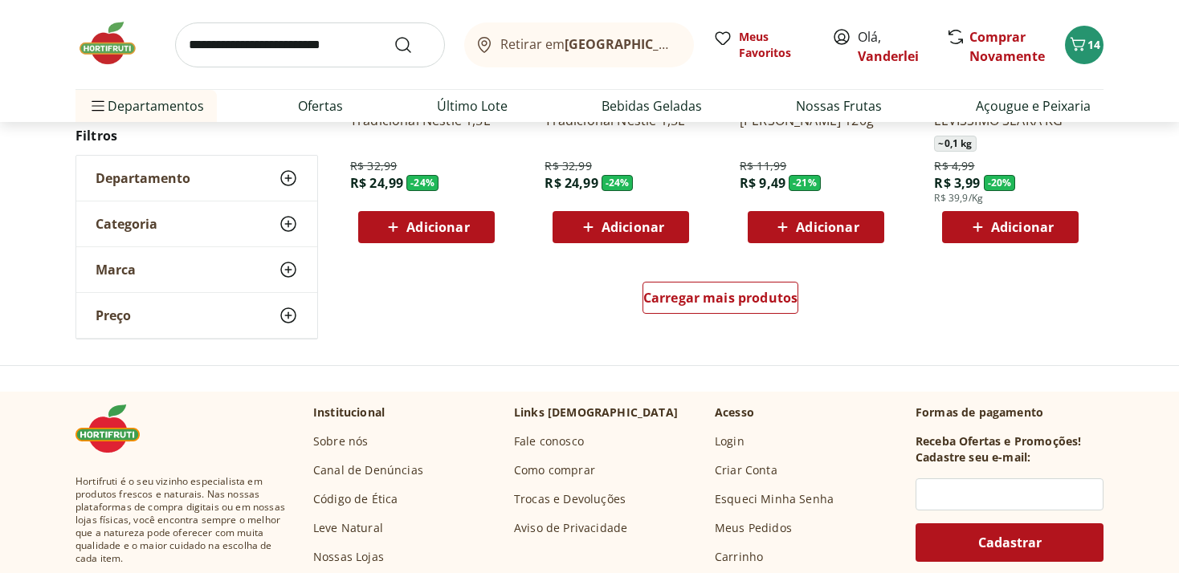
scroll to position [1017, 0]
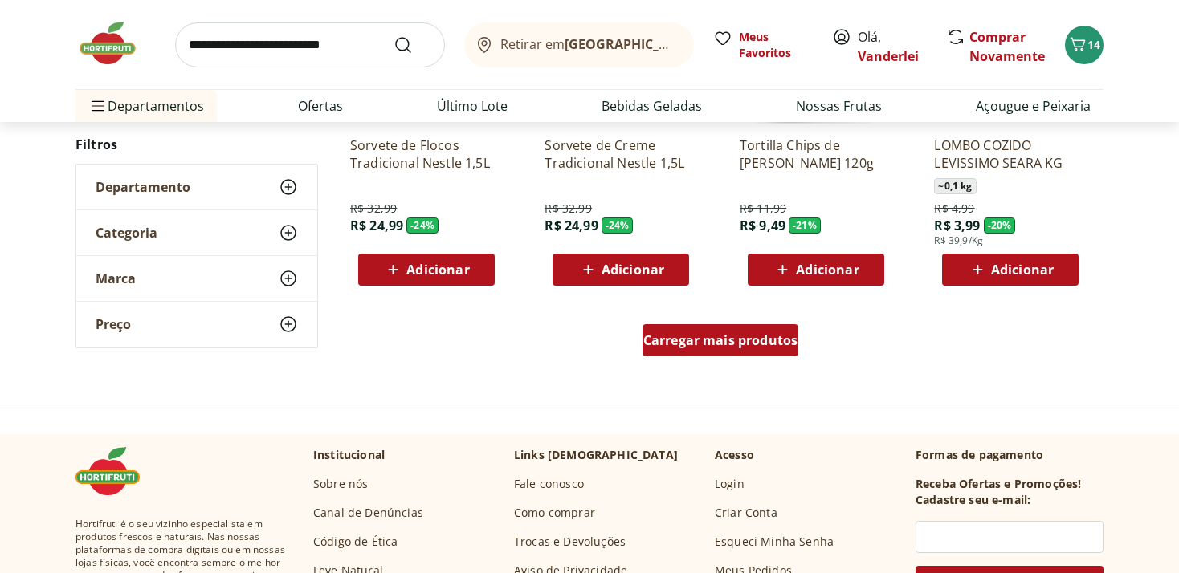
click at [703, 344] on span "Carregar mais produtos" at bounding box center [720, 340] width 155 height 13
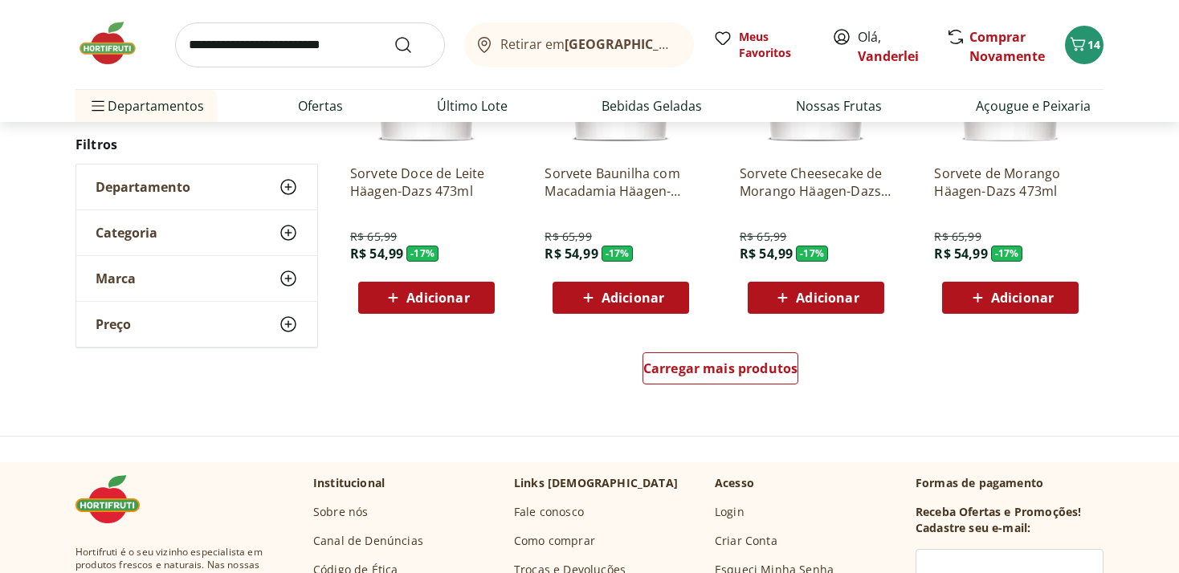
scroll to position [2034, 0]
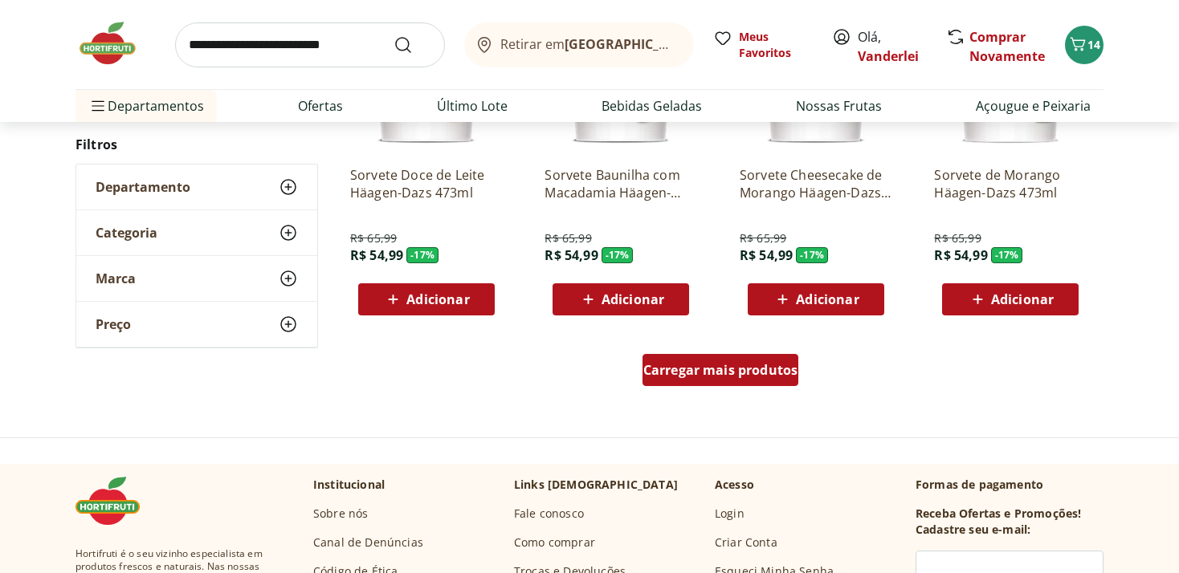
click at [773, 375] on span "Carregar mais produtos" at bounding box center [720, 370] width 155 height 13
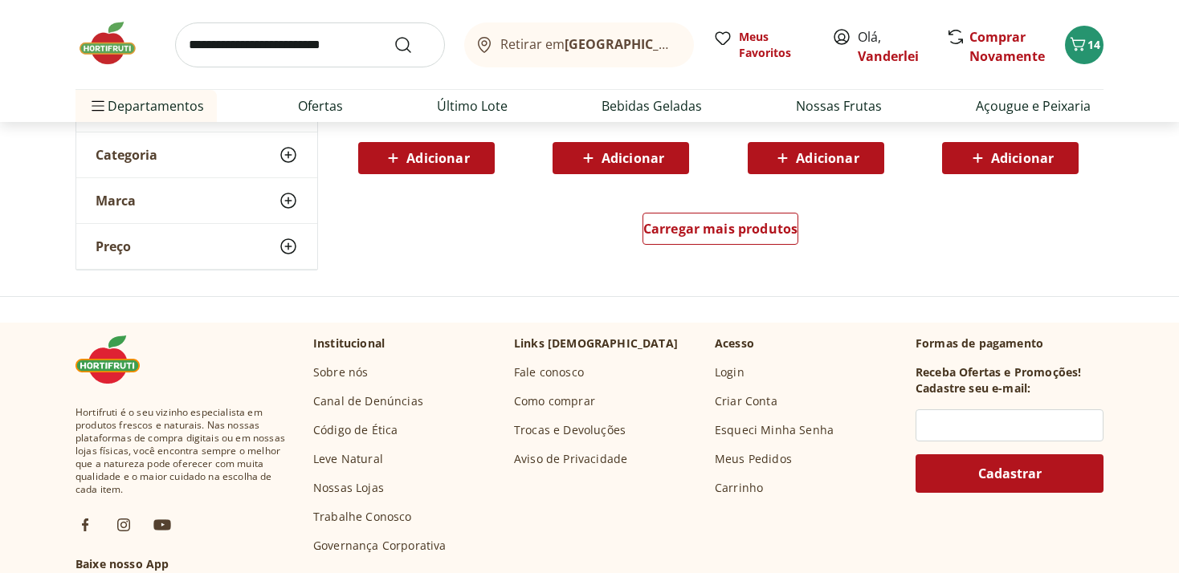
scroll to position [3306, 0]
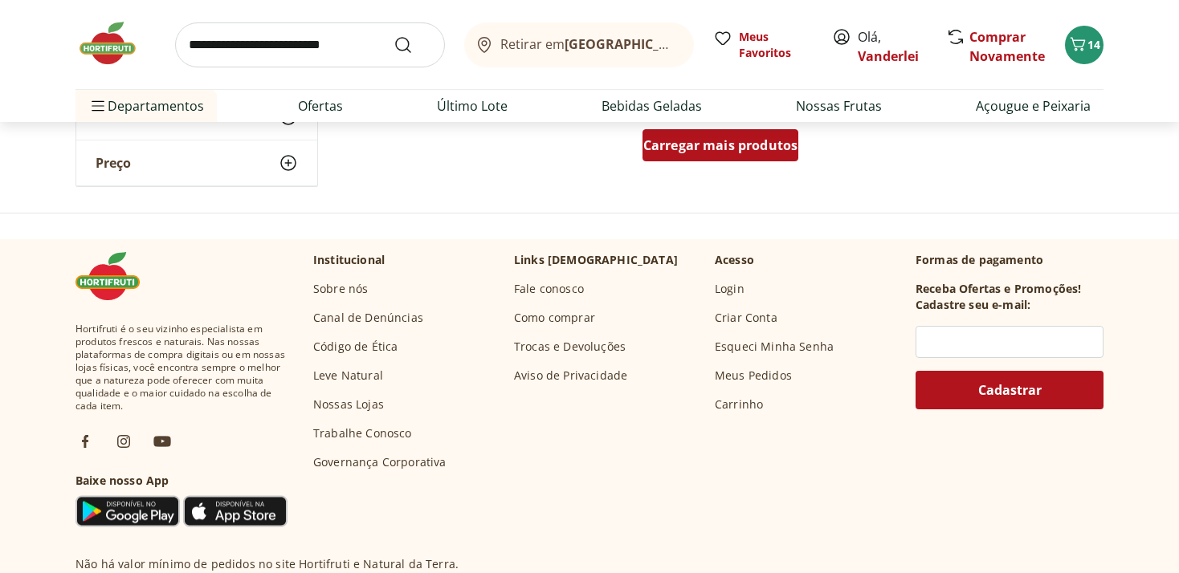
click at [756, 146] on span "Carregar mais produtos" at bounding box center [720, 145] width 155 height 13
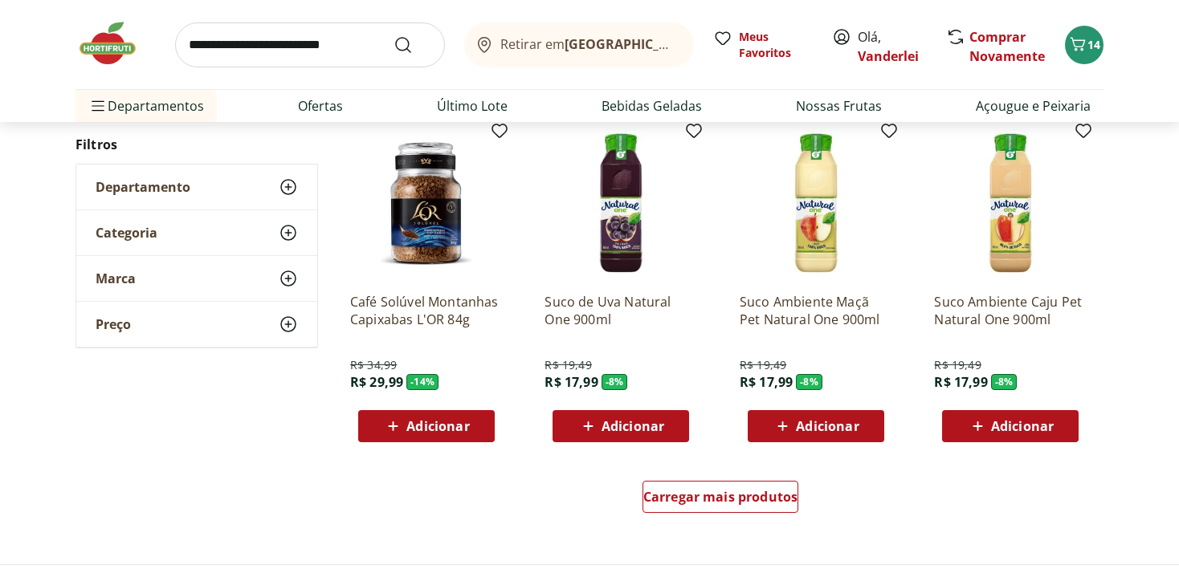
scroll to position [3985, 0]
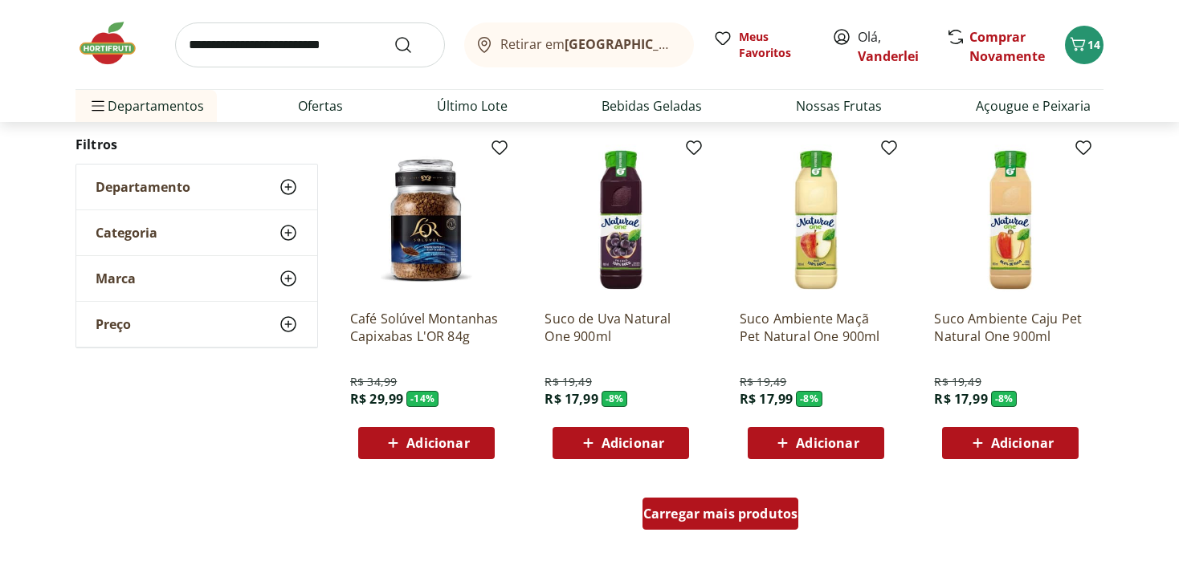
click at [715, 515] on span "Carregar mais produtos" at bounding box center [720, 513] width 155 height 13
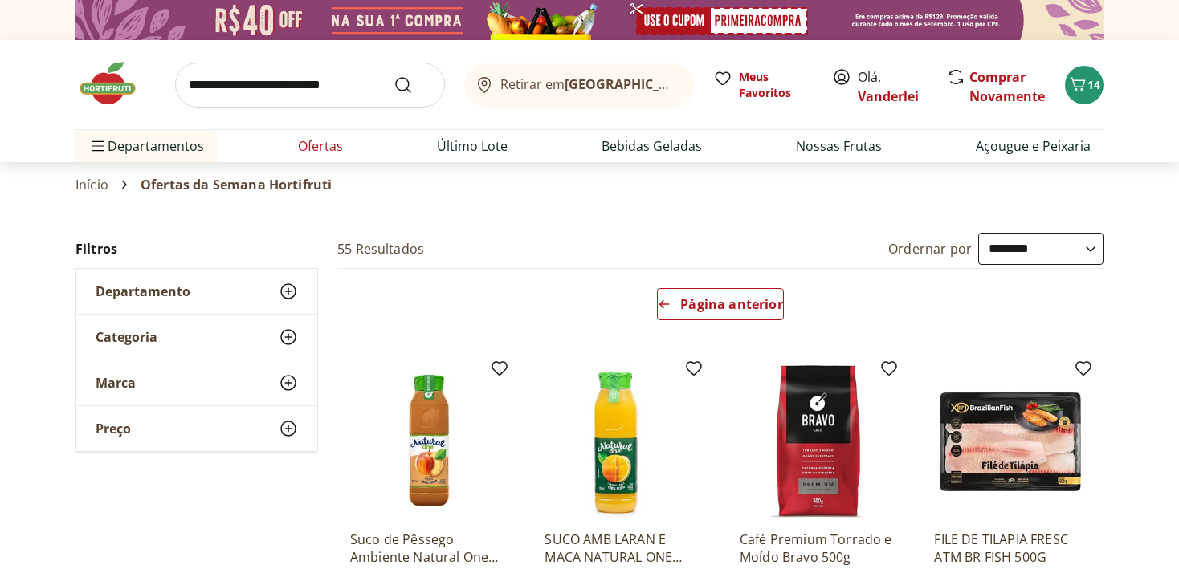
click at [320, 148] on link "Ofertas" at bounding box center [320, 145] width 45 height 19
